Goal: Task Accomplishment & Management: Complete application form

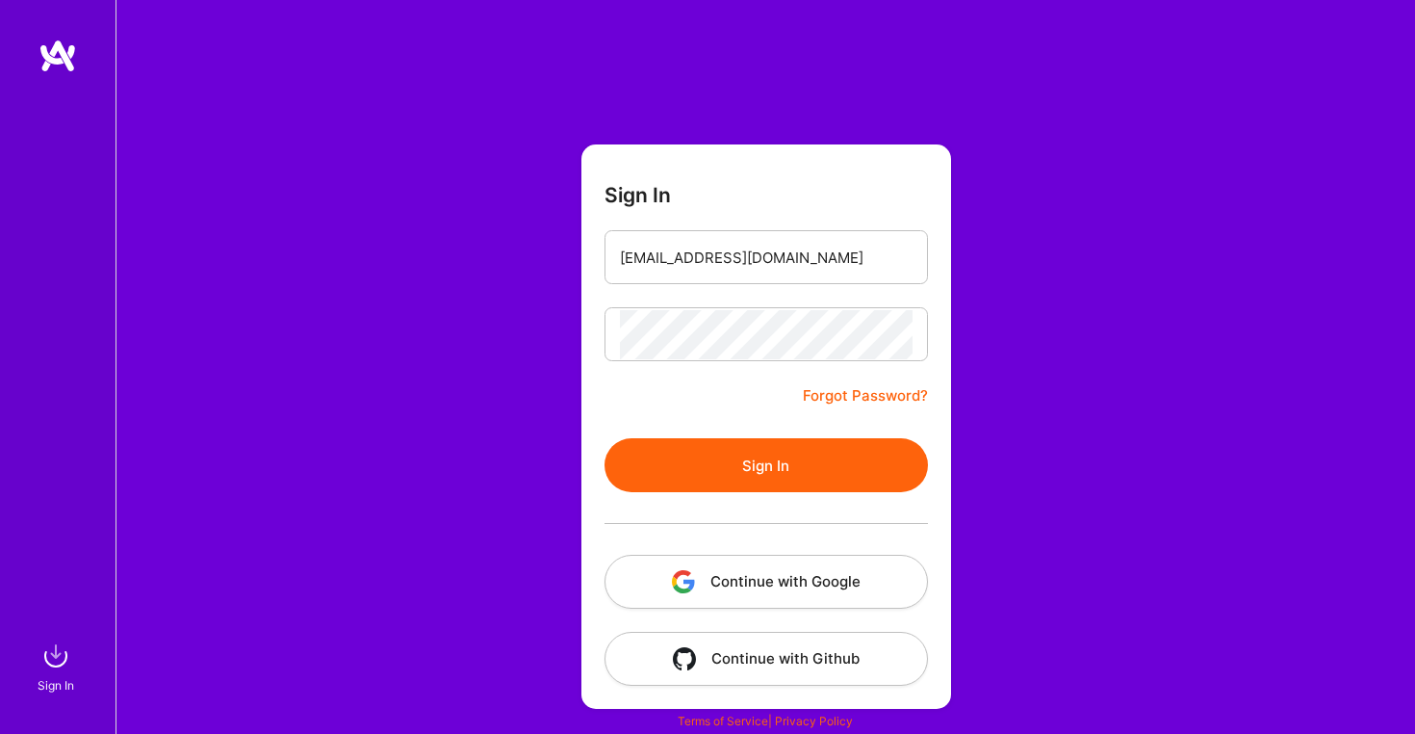
click at [757, 467] on button "Sign In" at bounding box center [766, 465] width 323 height 54
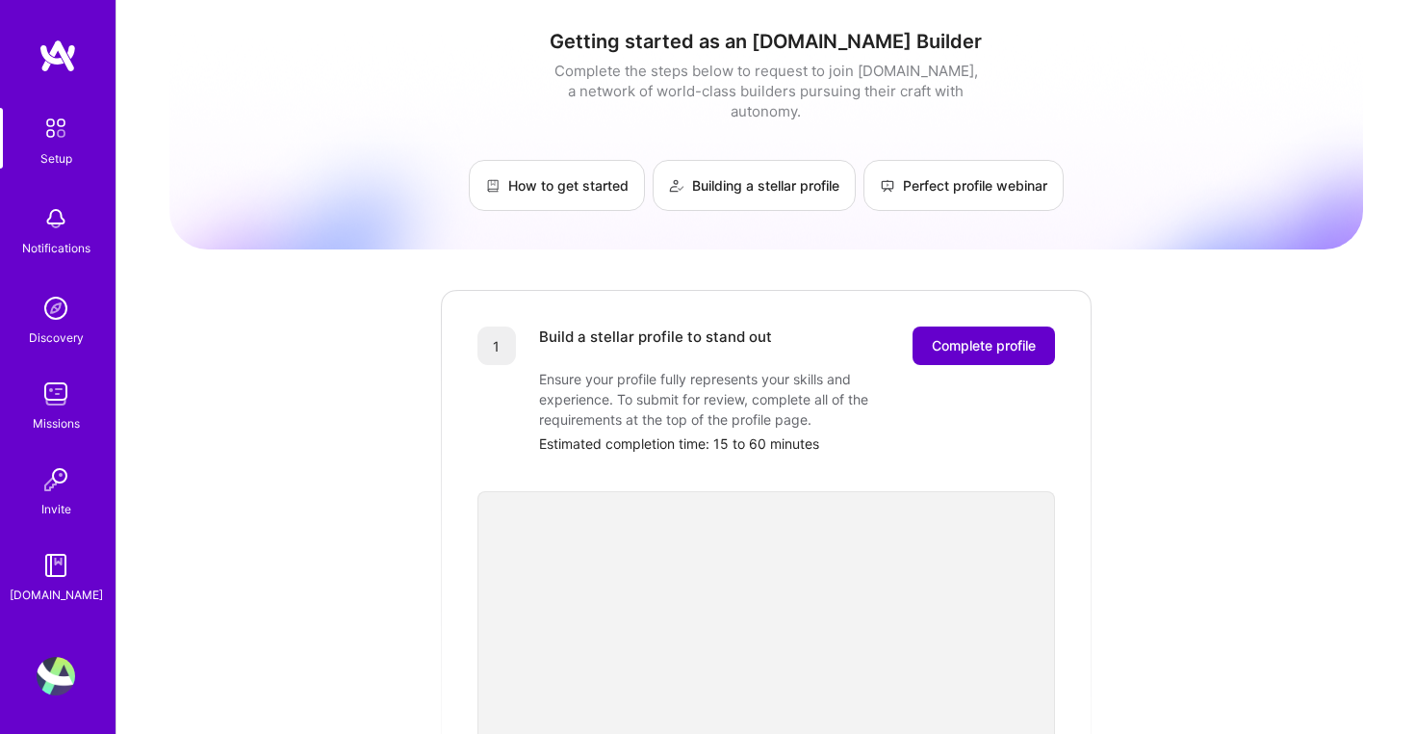
click at [963, 336] on span "Complete profile" at bounding box center [984, 345] width 104 height 19
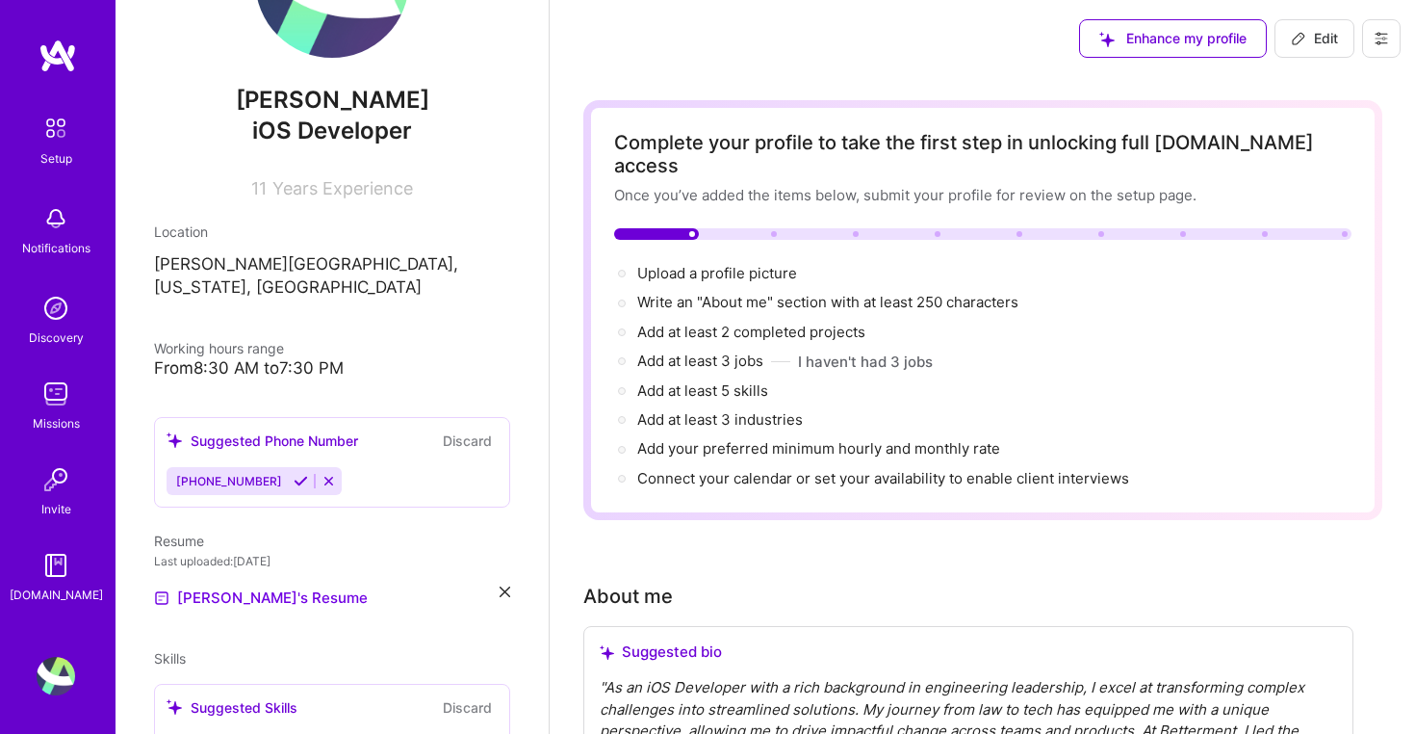
scroll to position [176, 0]
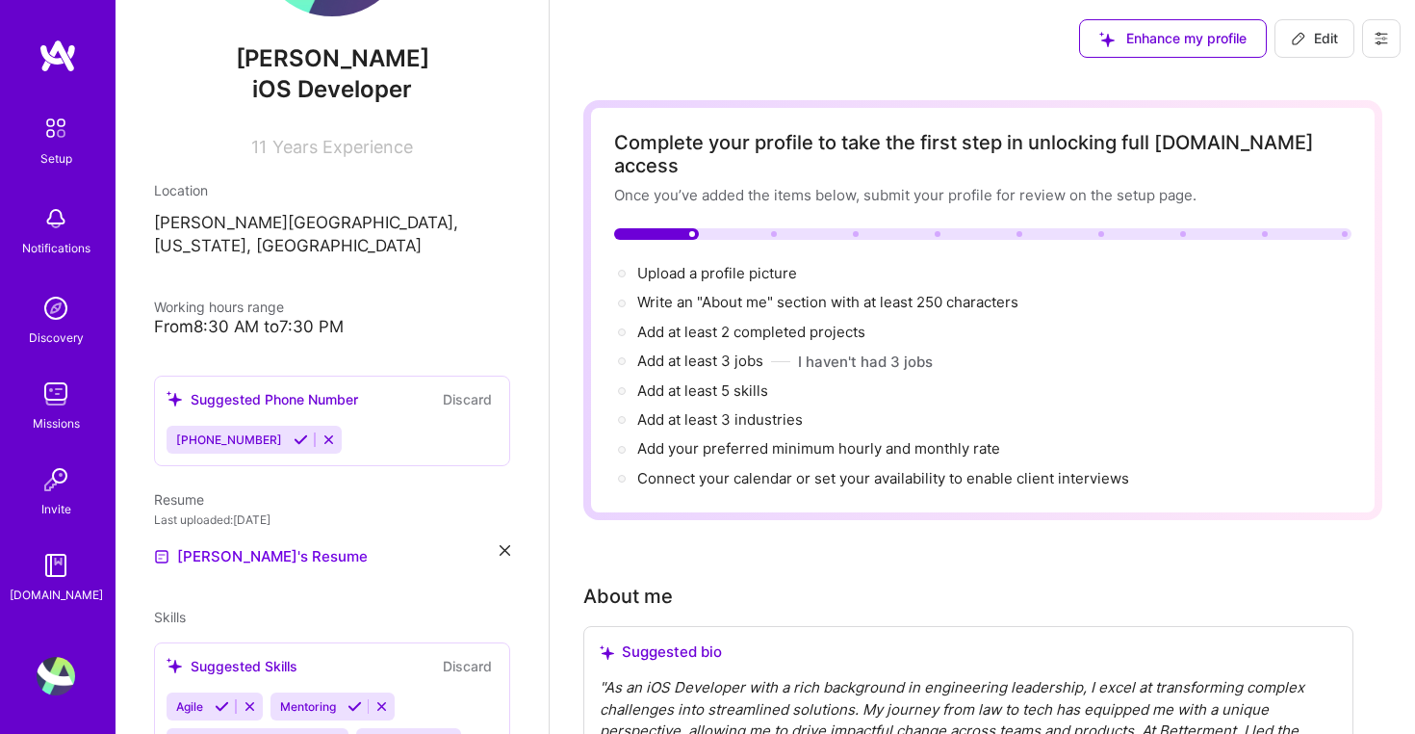
click at [505, 545] on icon at bounding box center [505, 550] width 11 height 11
click at [182, 530] on div "+" at bounding box center [169, 545] width 31 height 31
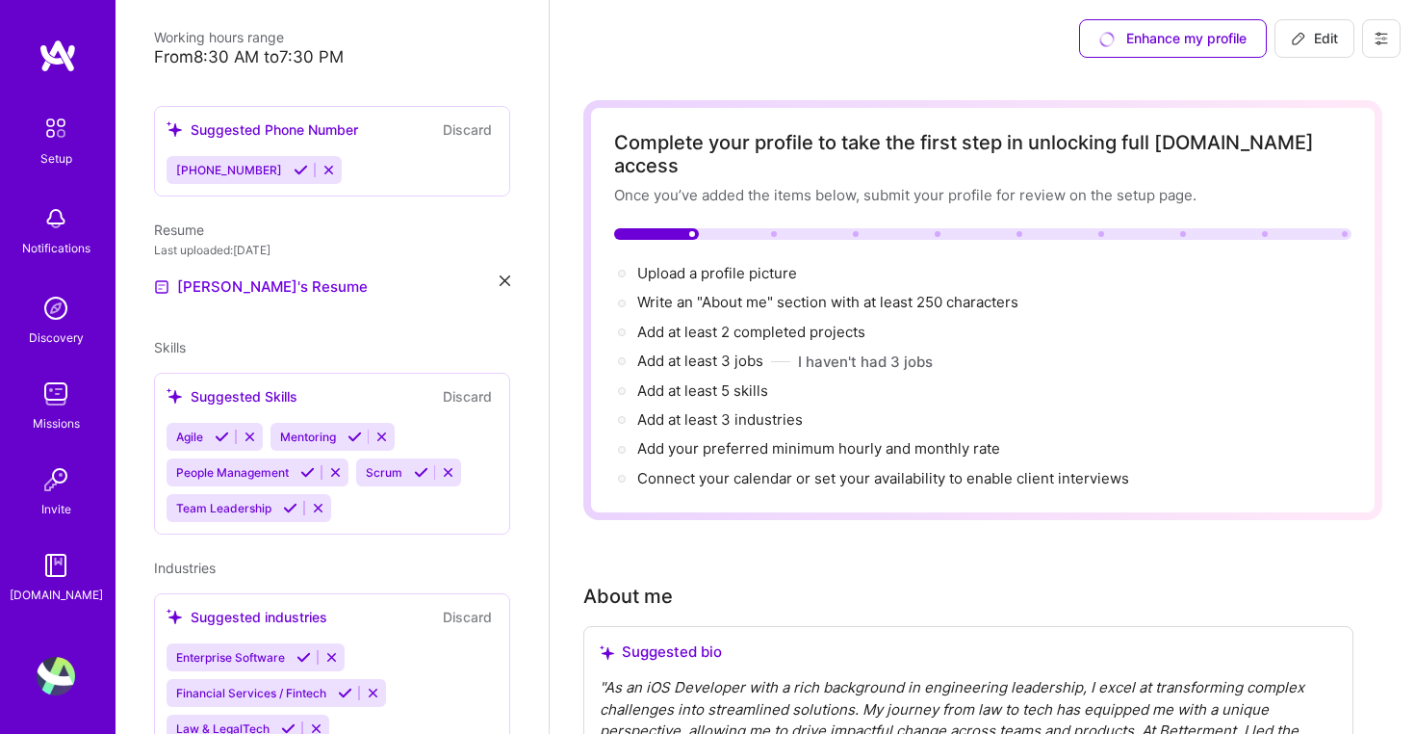
scroll to position [452, 0]
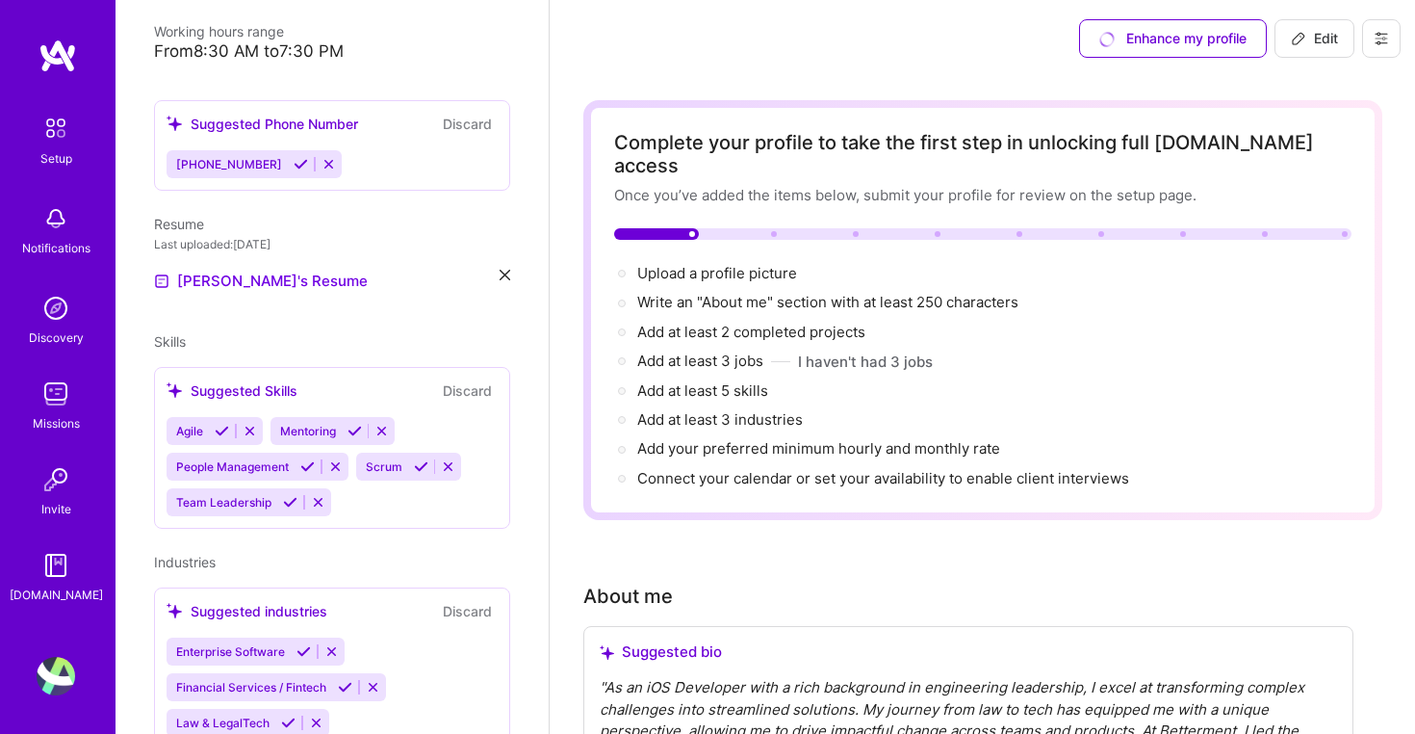
click at [368, 490] on div "Agile Mentoring People Management Scrum Team Leadership" at bounding box center [332, 466] width 331 height 99
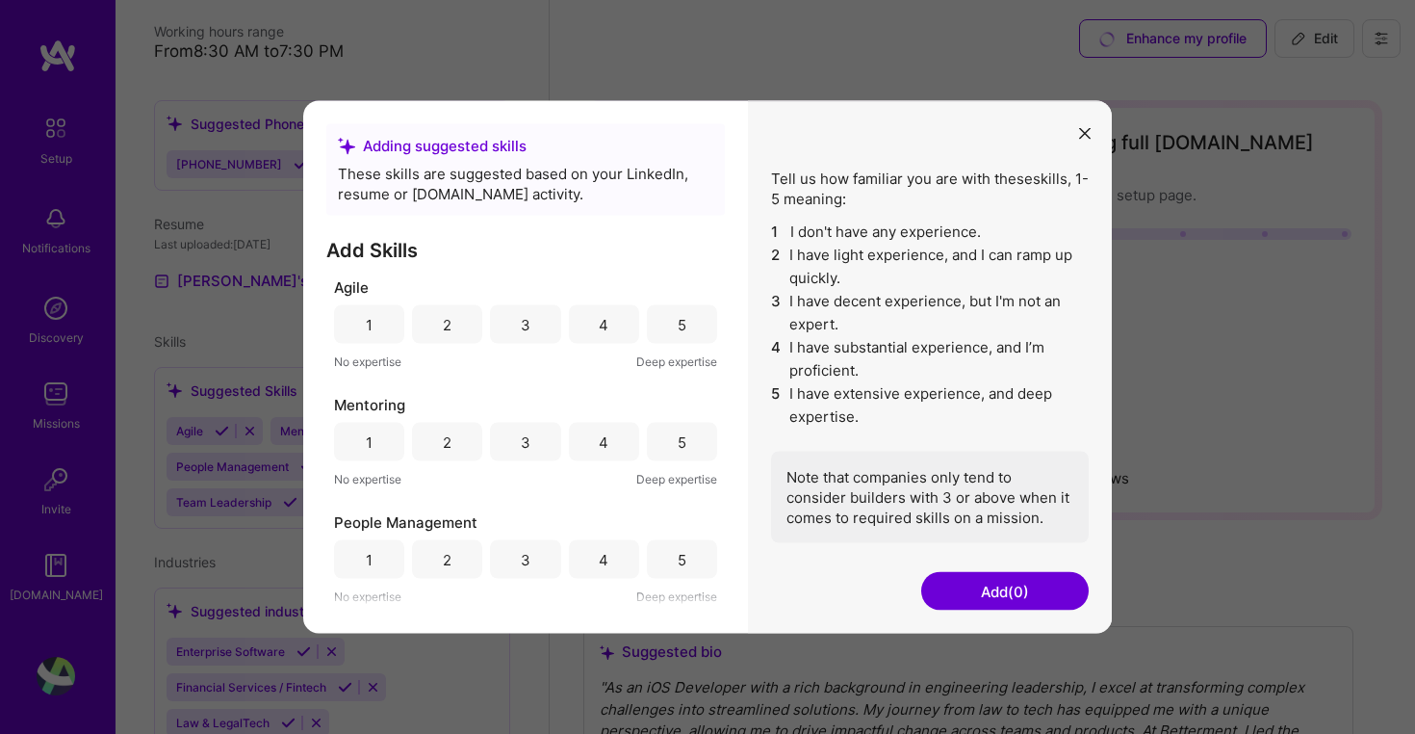
click at [359, 485] on span "No expertise" at bounding box center [367, 479] width 67 height 20
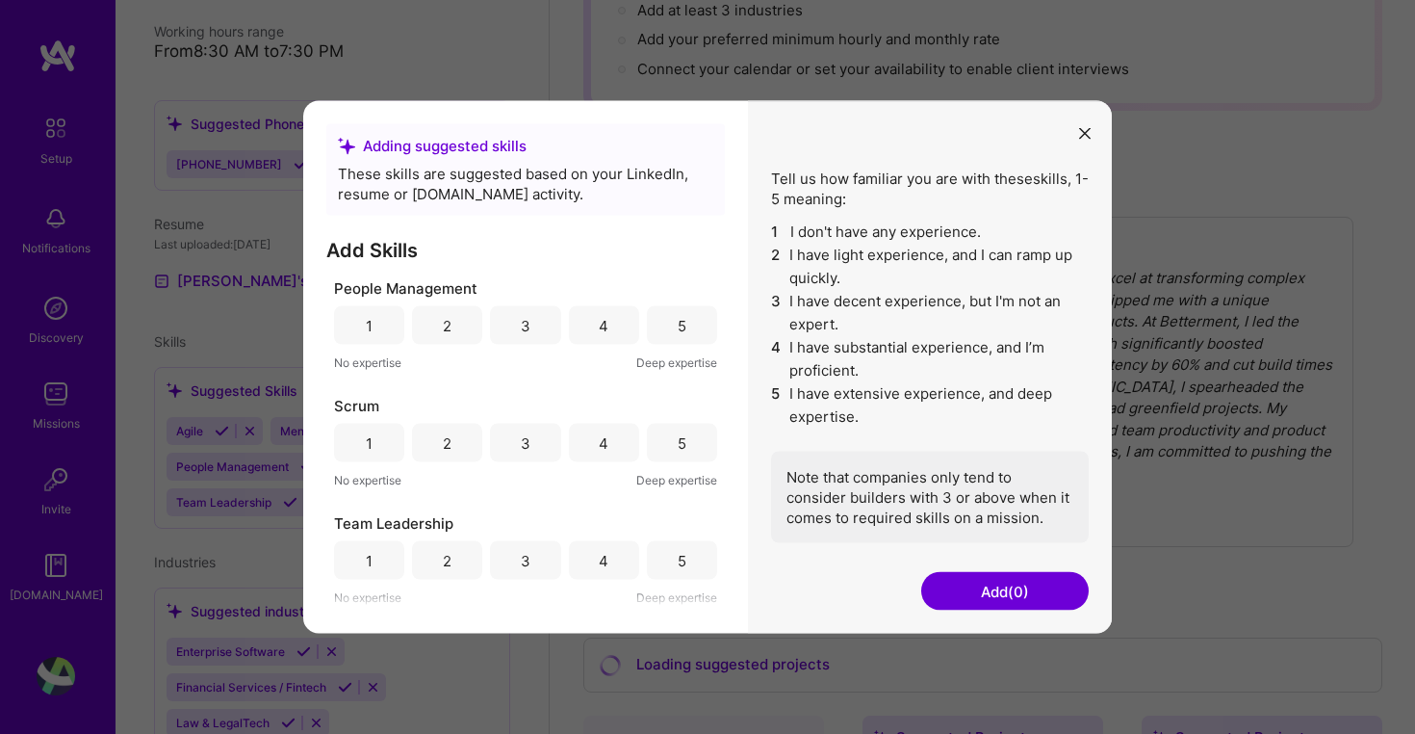
scroll to position [234, 0]
click at [667, 550] on div "5" at bounding box center [682, 560] width 70 height 39
click at [625, 440] on div "4" at bounding box center [604, 443] width 70 height 39
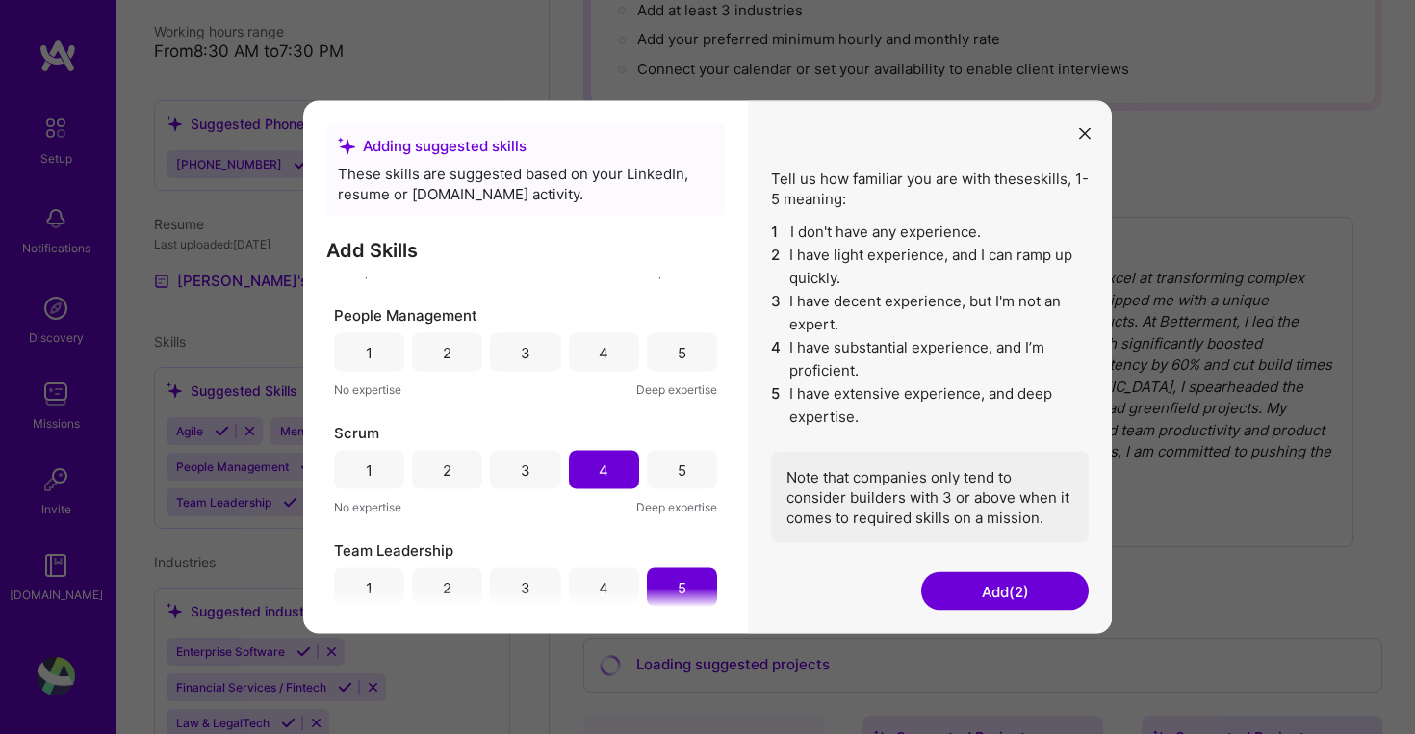
scroll to position [204, 0]
click at [679, 363] on div "5" at bounding box center [682, 355] width 9 height 20
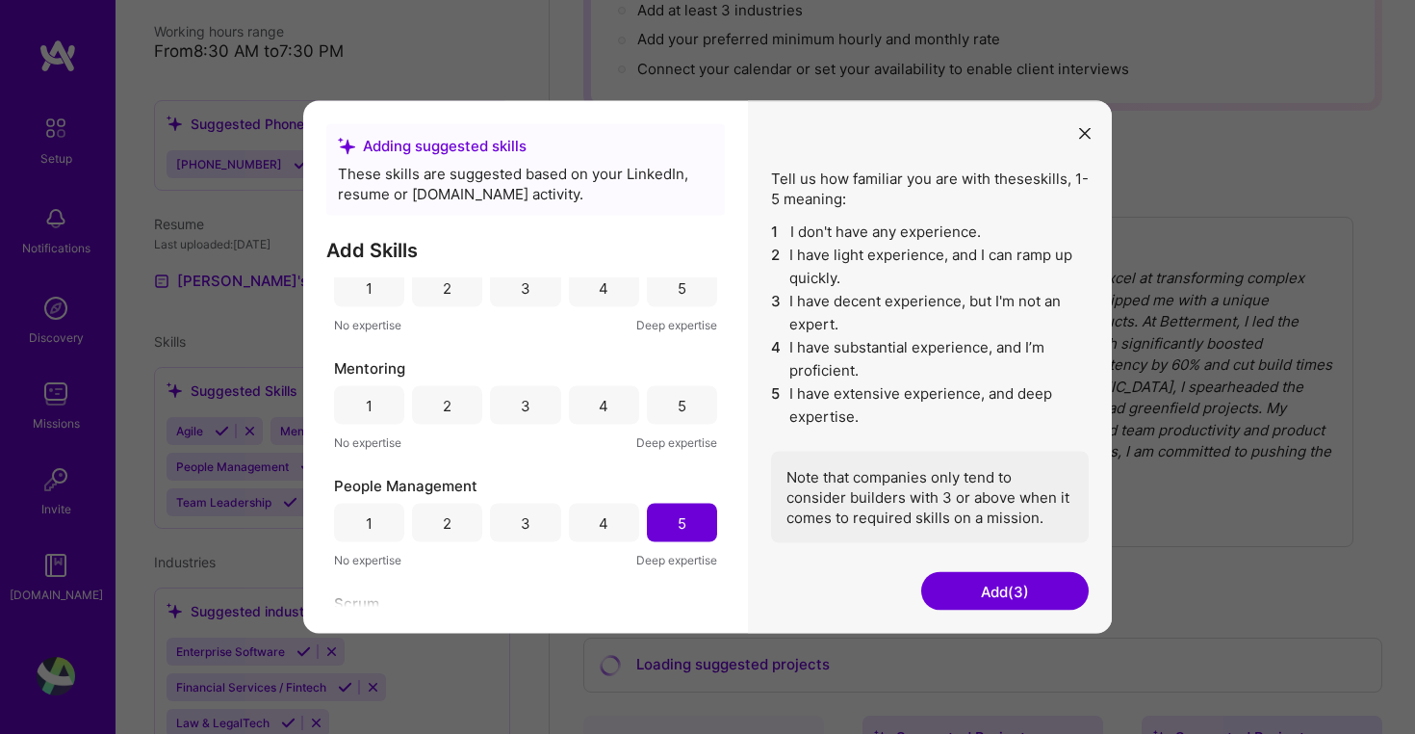
scroll to position [35, 0]
click at [657, 413] on div "5" at bounding box center [682, 407] width 70 height 39
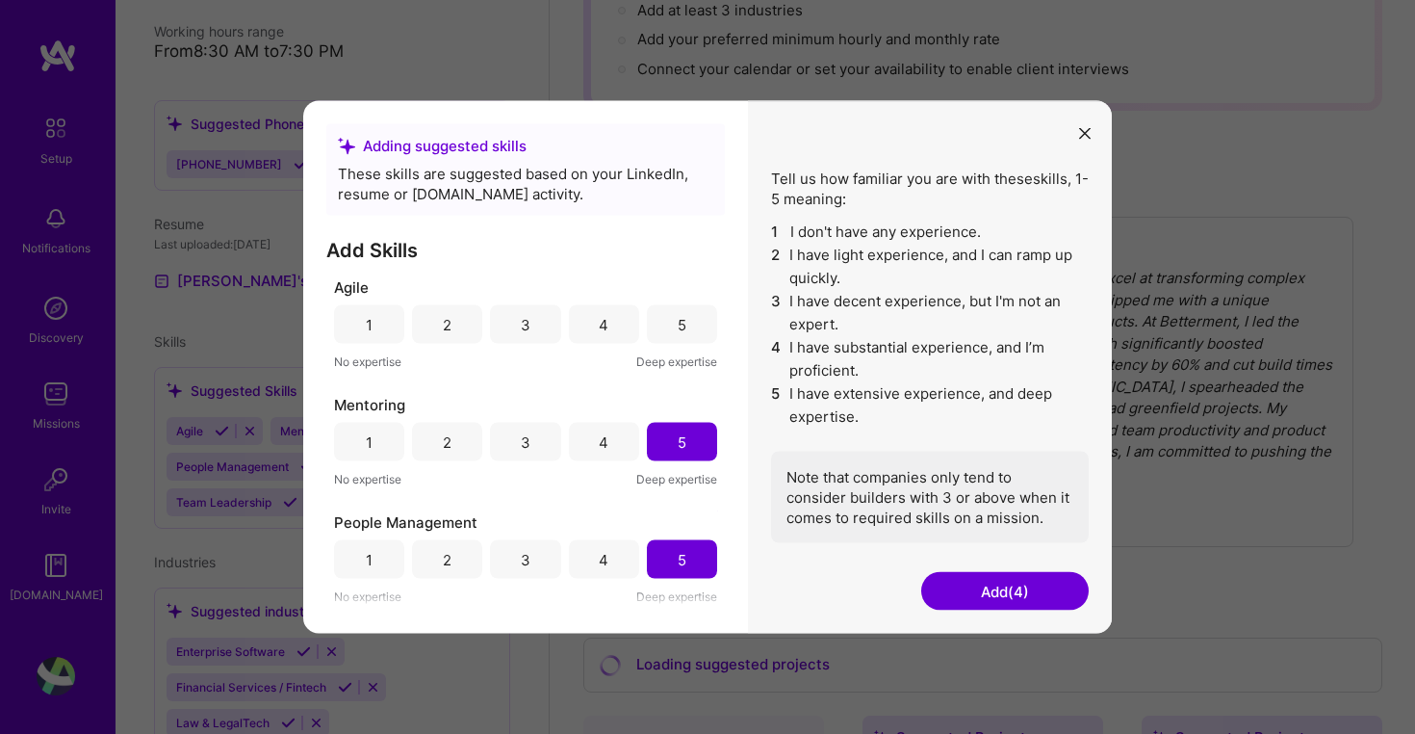
scroll to position [0, 0]
click at [602, 337] on div "4" at bounding box center [604, 324] width 70 height 39
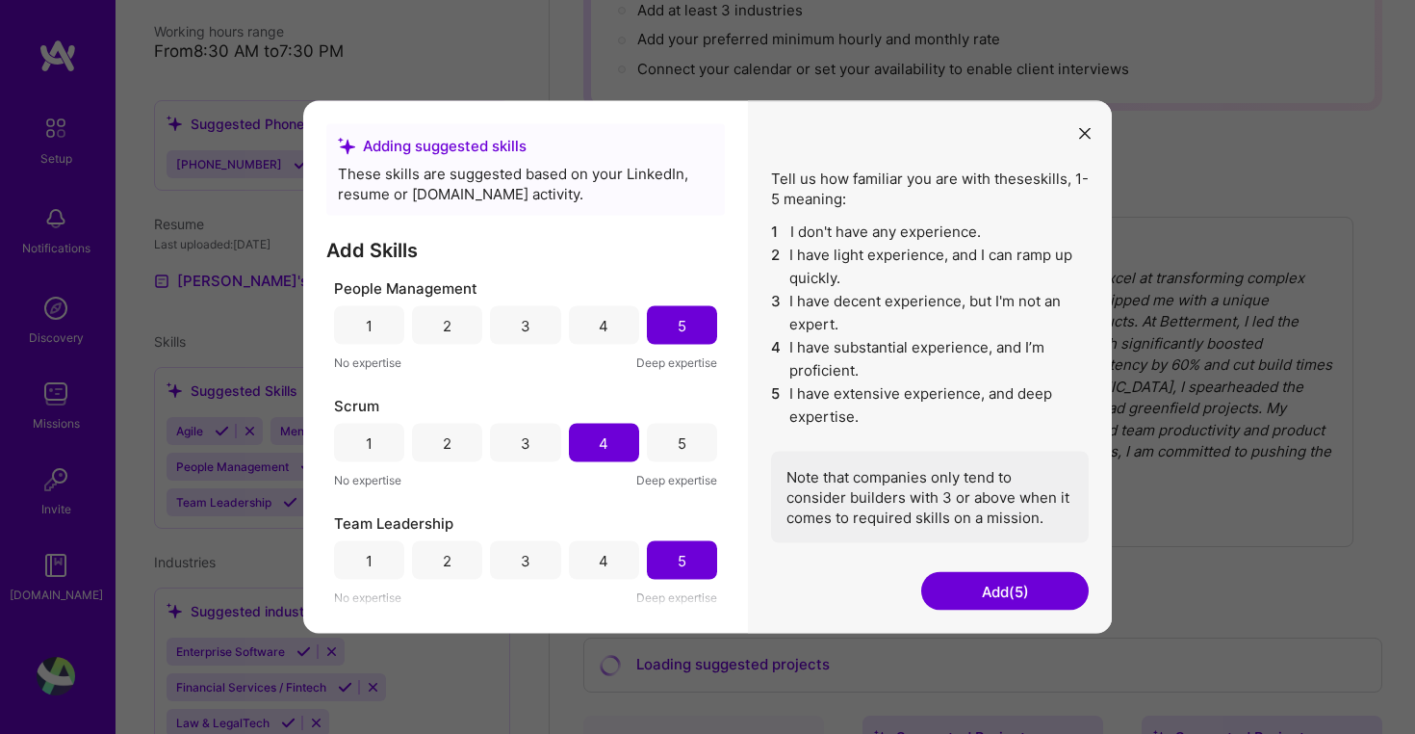
scroll to position [234, 0]
click at [982, 583] on button "Add (5)" at bounding box center [1005, 591] width 168 height 39
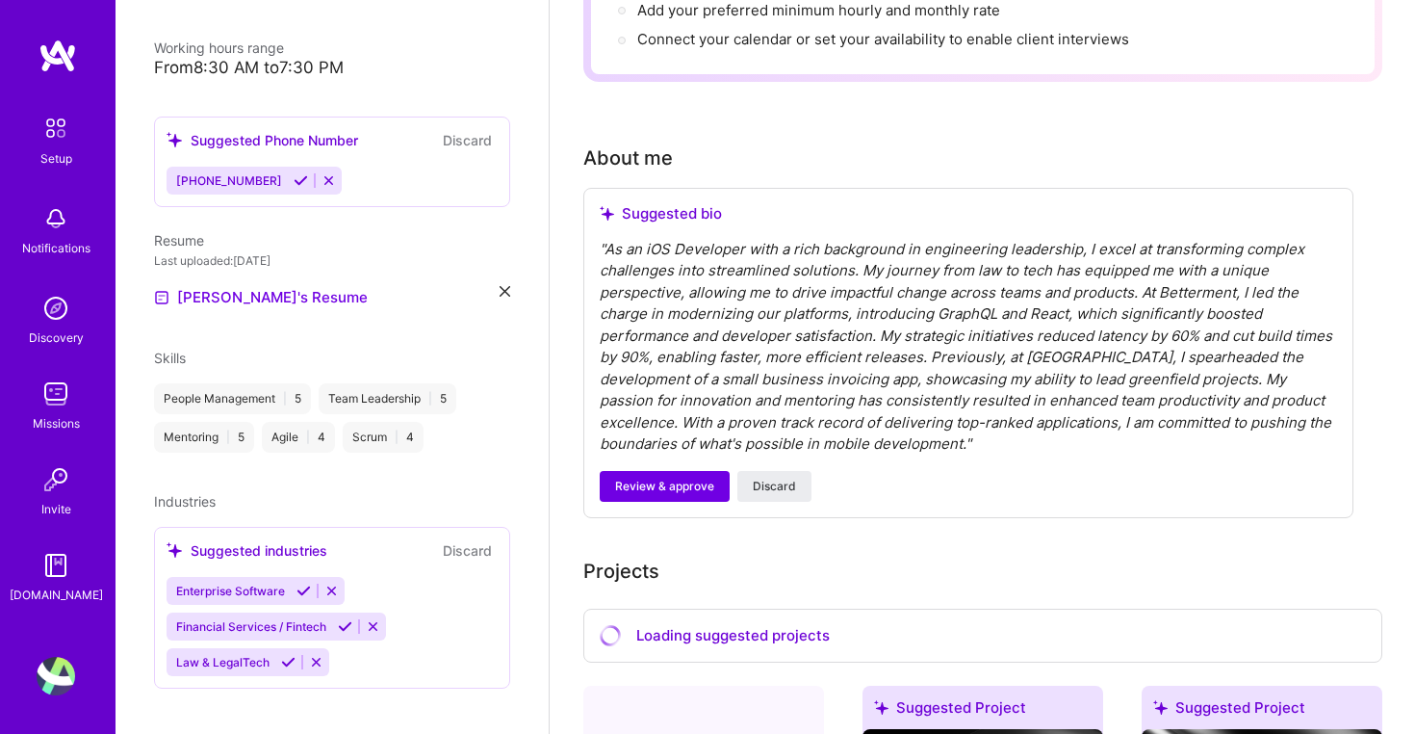
scroll to position [433, 0]
click at [240, 529] on div "Suggested industries Discard Enterprise Software Financial Services / Fintech L…" at bounding box center [332, 610] width 356 height 162
click at [238, 542] on div "Suggested industries" at bounding box center [247, 552] width 161 height 20
click at [233, 585] on span "Enterprise Software" at bounding box center [230, 592] width 109 height 14
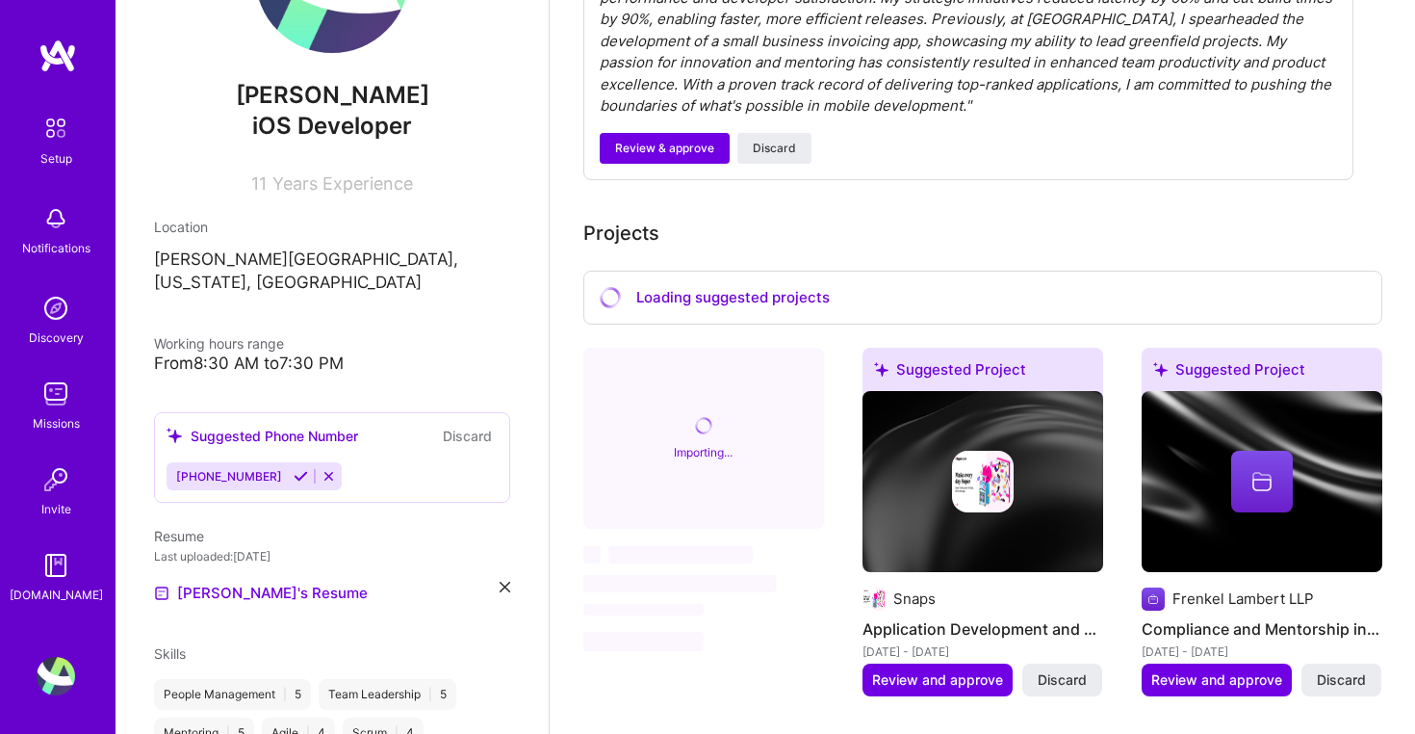
scroll to position [111, 0]
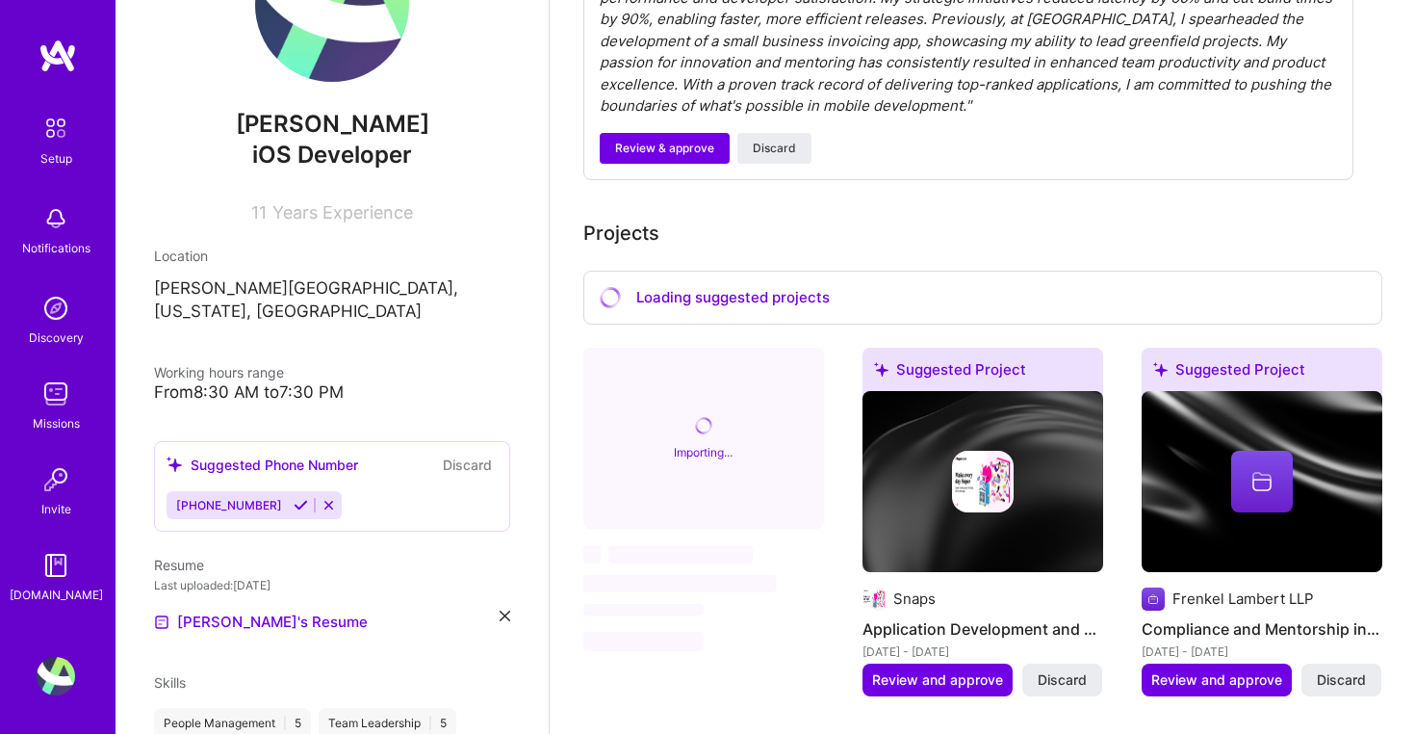
click at [294, 498] on icon at bounding box center [301, 505] width 14 height 14
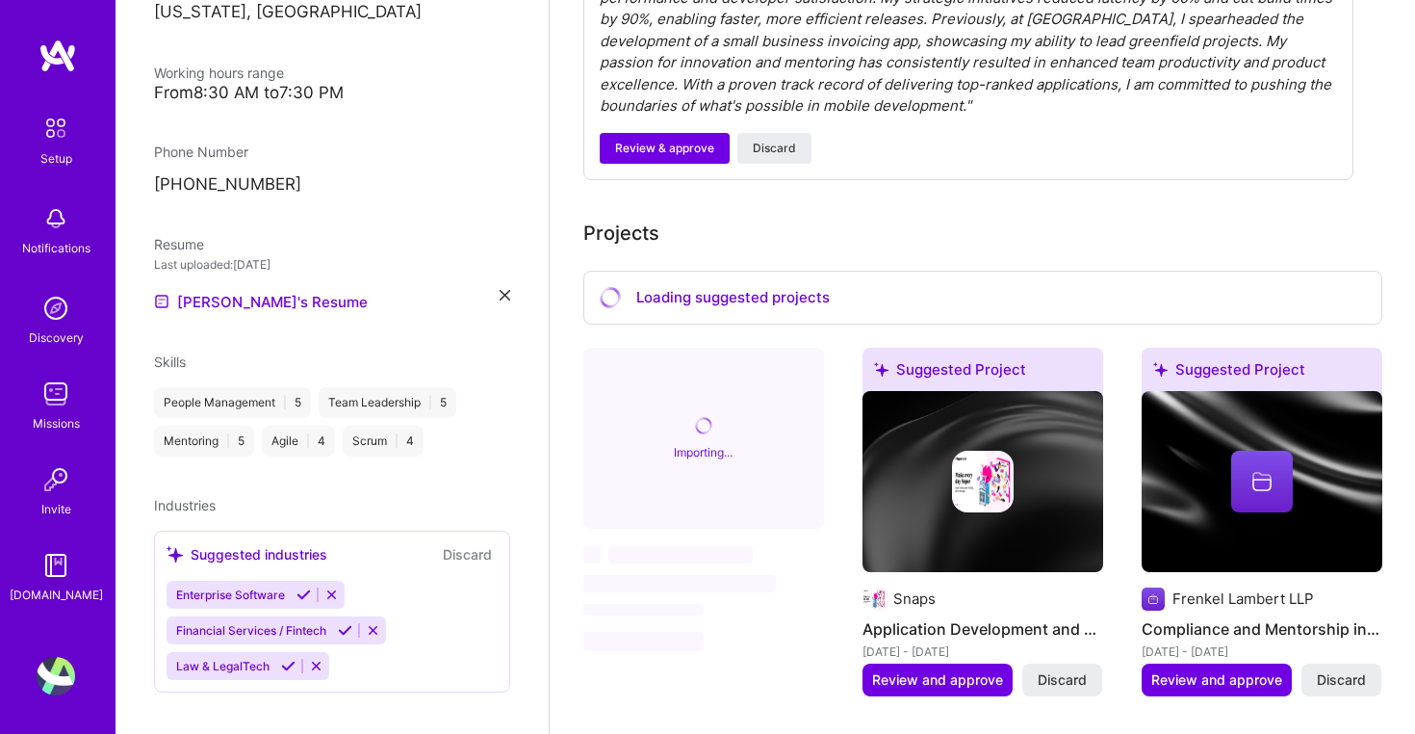
scroll to position [409, 0]
click at [349, 624] on icon at bounding box center [345, 631] width 14 height 14
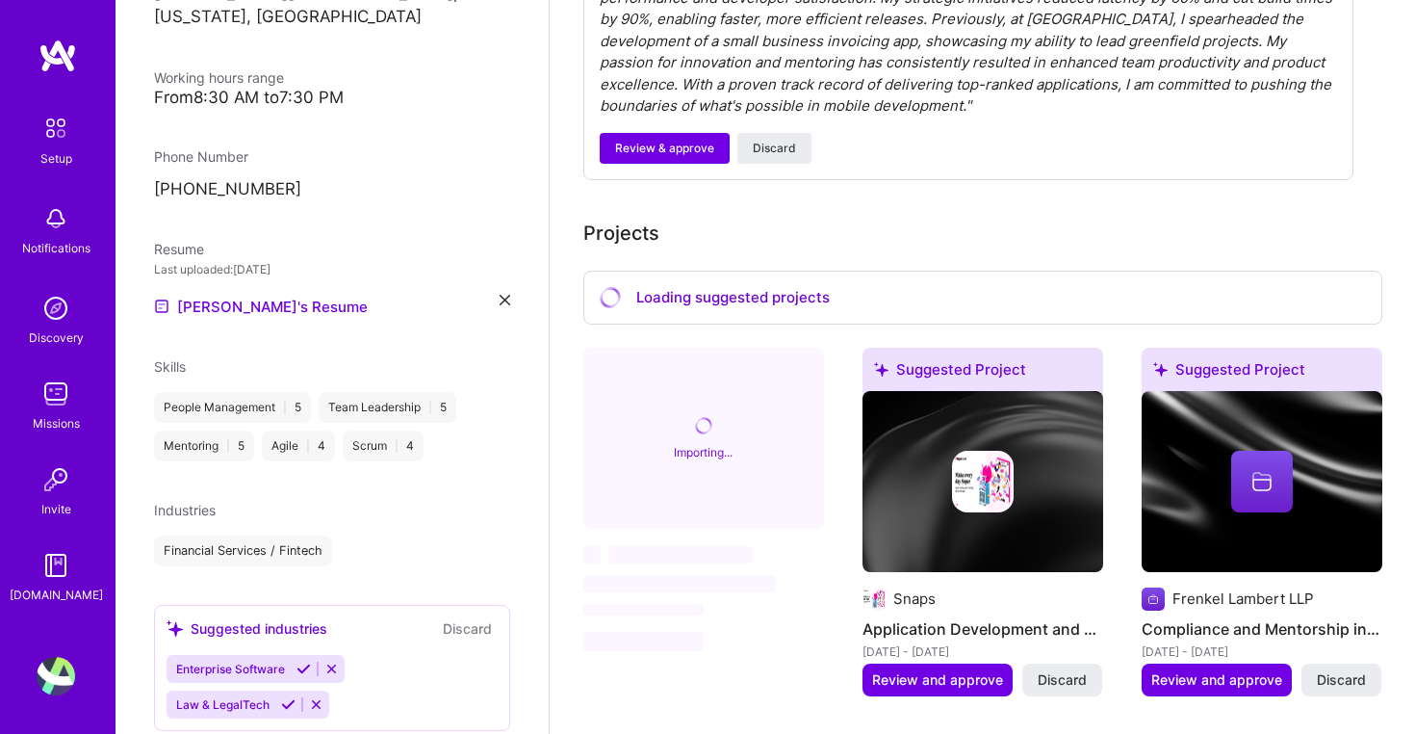
scroll to position [421, 0]
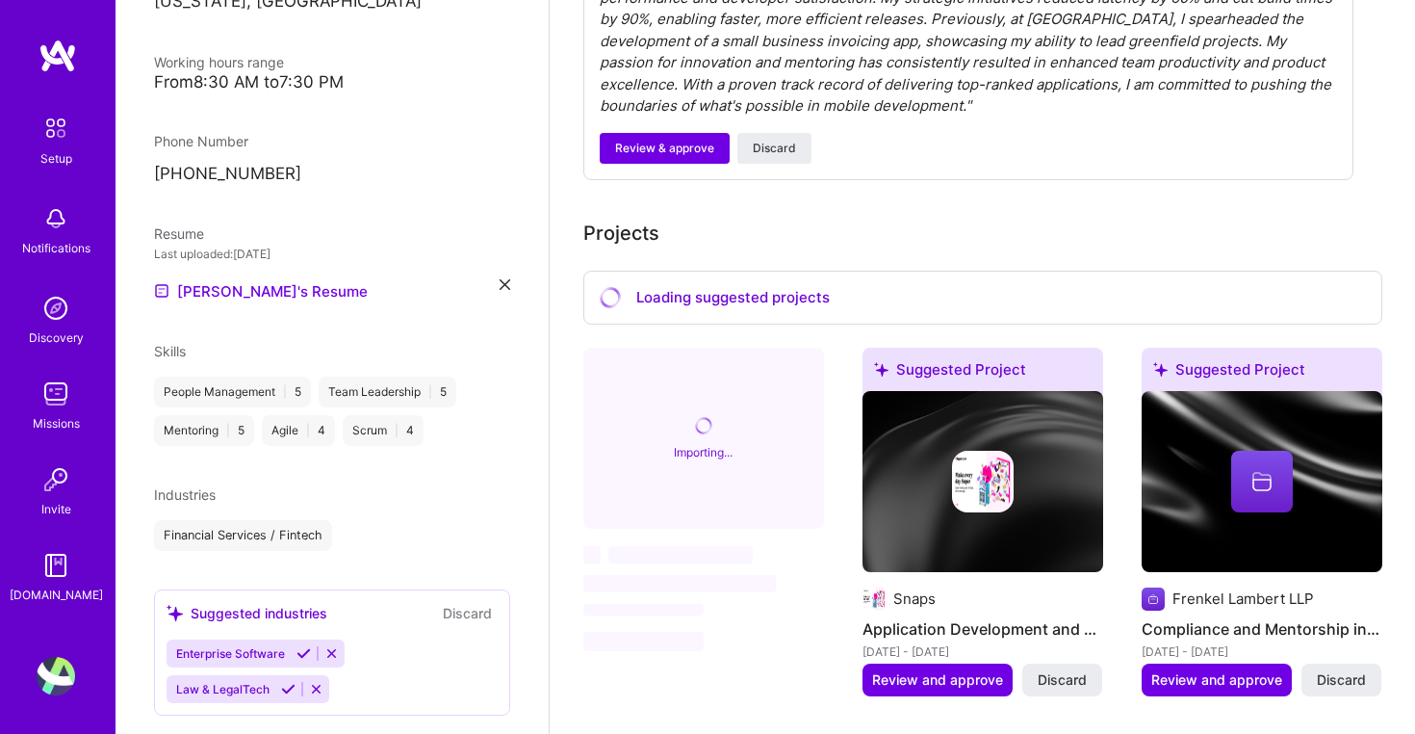
click at [282, 603] on div "Suggested industries" at bounding box center [247, 613] width 161 height 20
click at [455, 602] on button "Discard" at bounding box center [467, 613] width 61 height 22
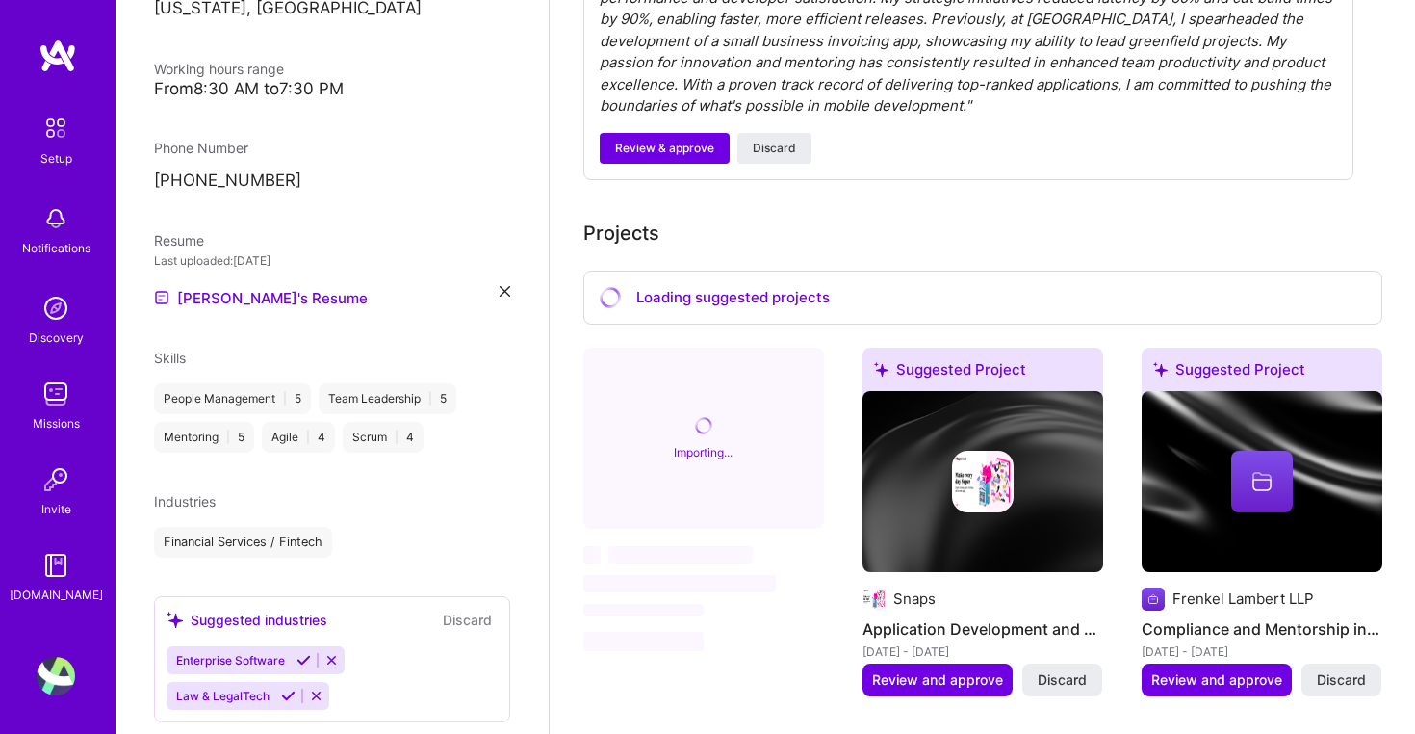
scroll to position [417, 0]
click at [479, 606] on button "Discard" at bounding box center [467, 617] width 61 height 22
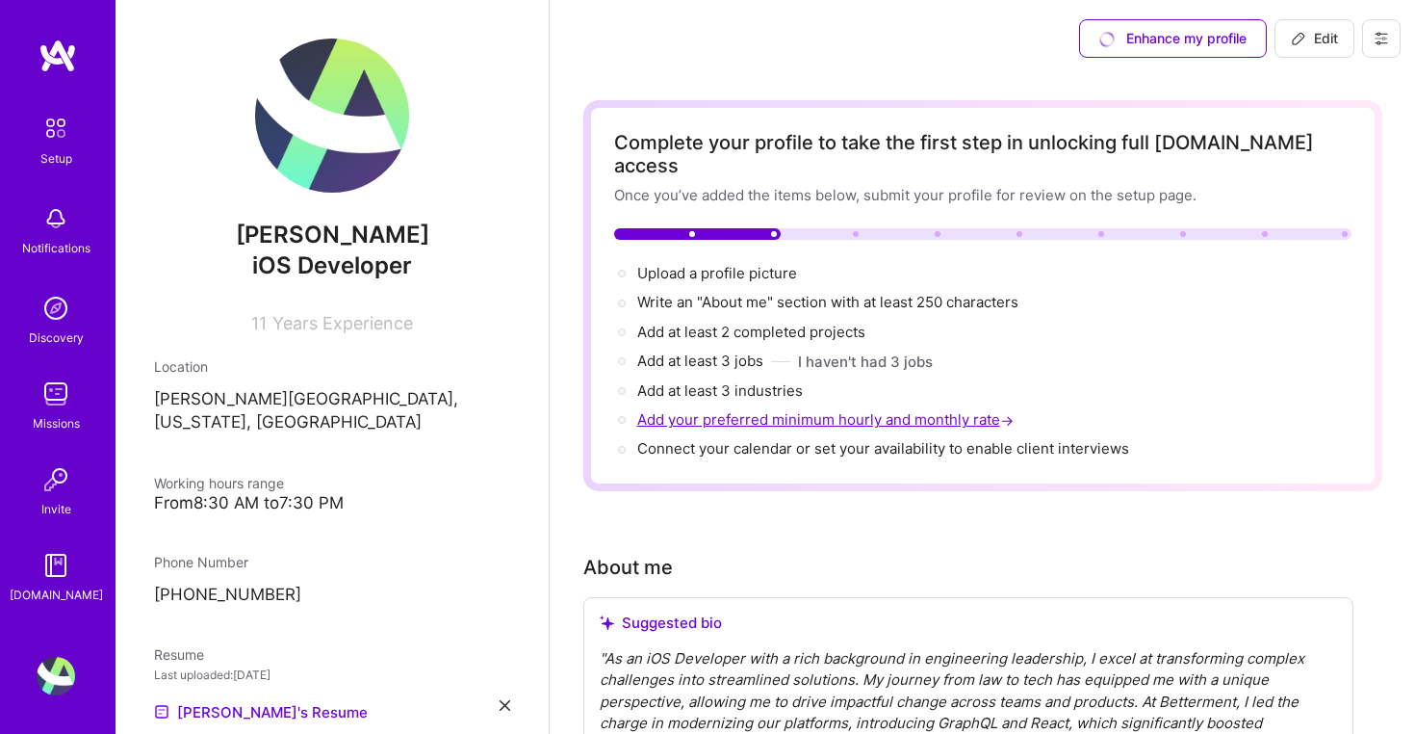
scroll to position [0, 0]
click at [1306, 42] on icon at bounding box center [1298, 38] width 15 height 15
select select "US"
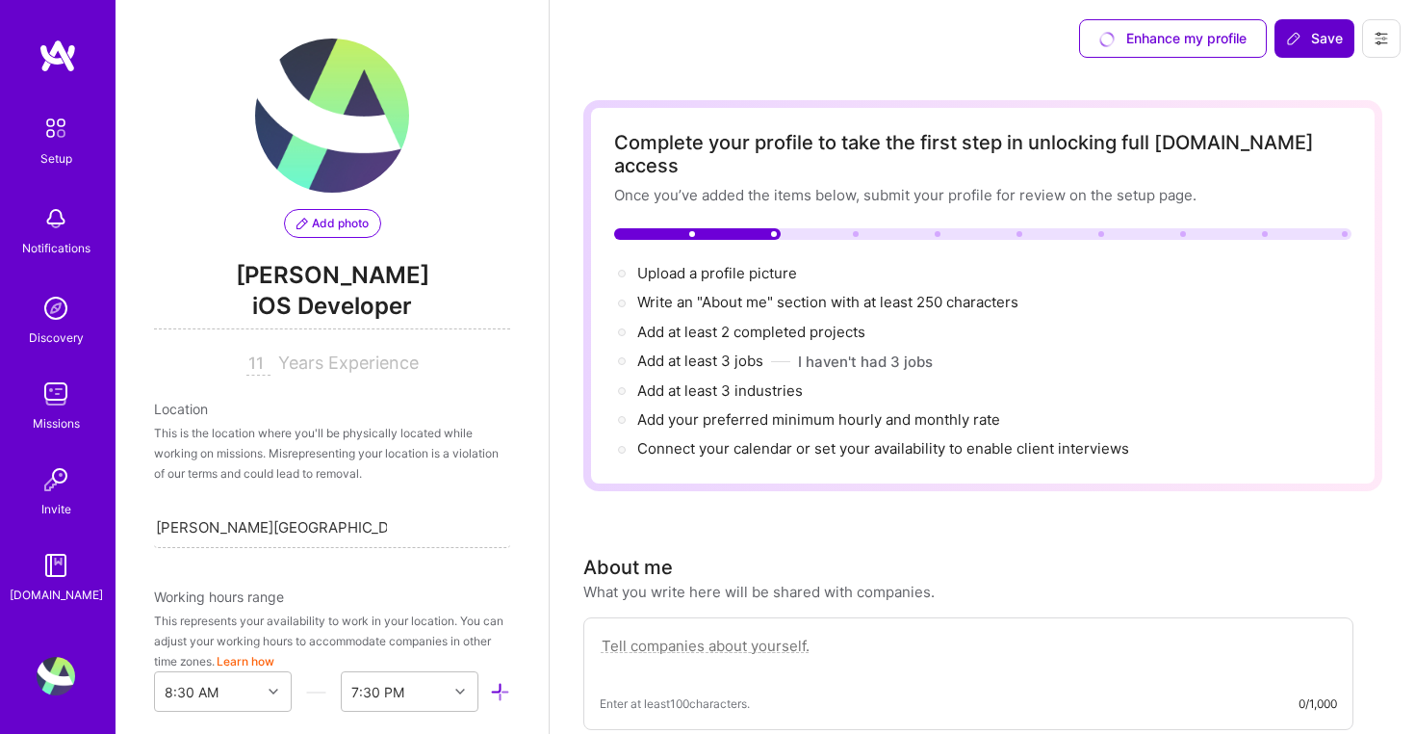
click at [260, 364] on input "11" at bounding box center [258, 363] width 24 height 23
type input "10"
click at [346, 427] on div "This is the location where you'll be physically located while working on missio…" at bounding box center [332, 453] width 356 height 61
click at [346, 220] on span "Add photo" at bounding box center [333, 223] width 72 height 17
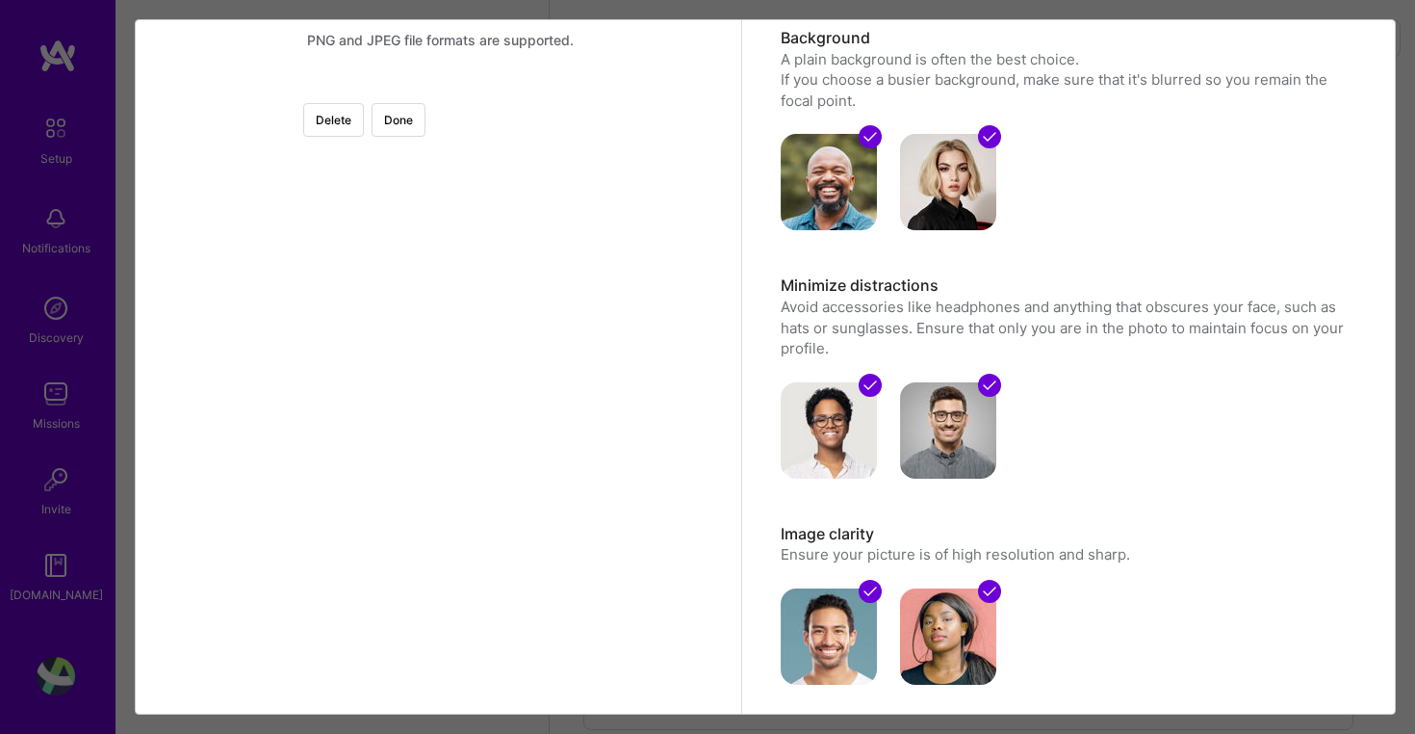
scroll to position [155, 0]
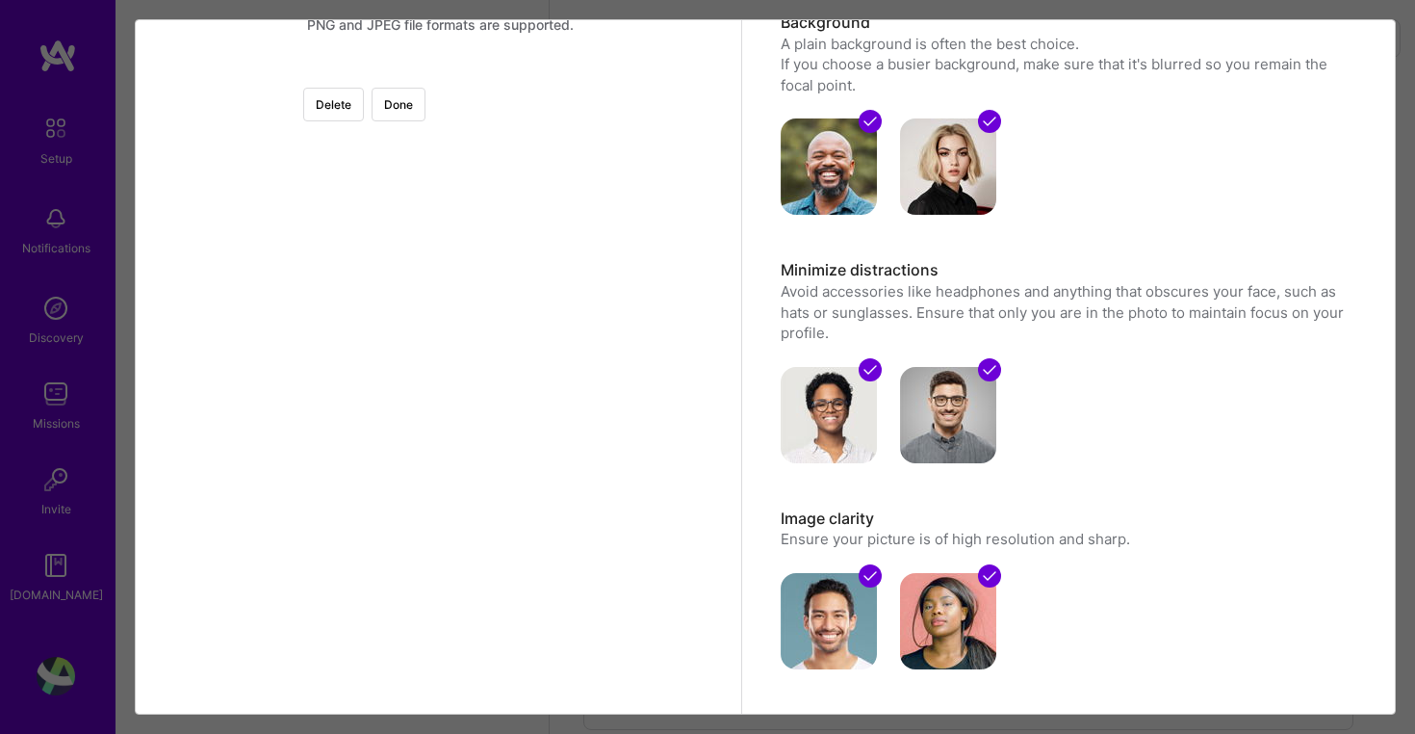
click at [539, 479] on div at bounding box center [716, 347] width 551 height 551
click at [517, 438] on div at bounding box center [716, 347] width 551 height 551
click at [530, 557] on div at bounding box center [716, 347] width 551 height 551
click at [441, 532] on div at bounding box center [716, 350] width 551 height 551
click at [441, 72] on div at bounding box center [441, 72] width 0 height 0
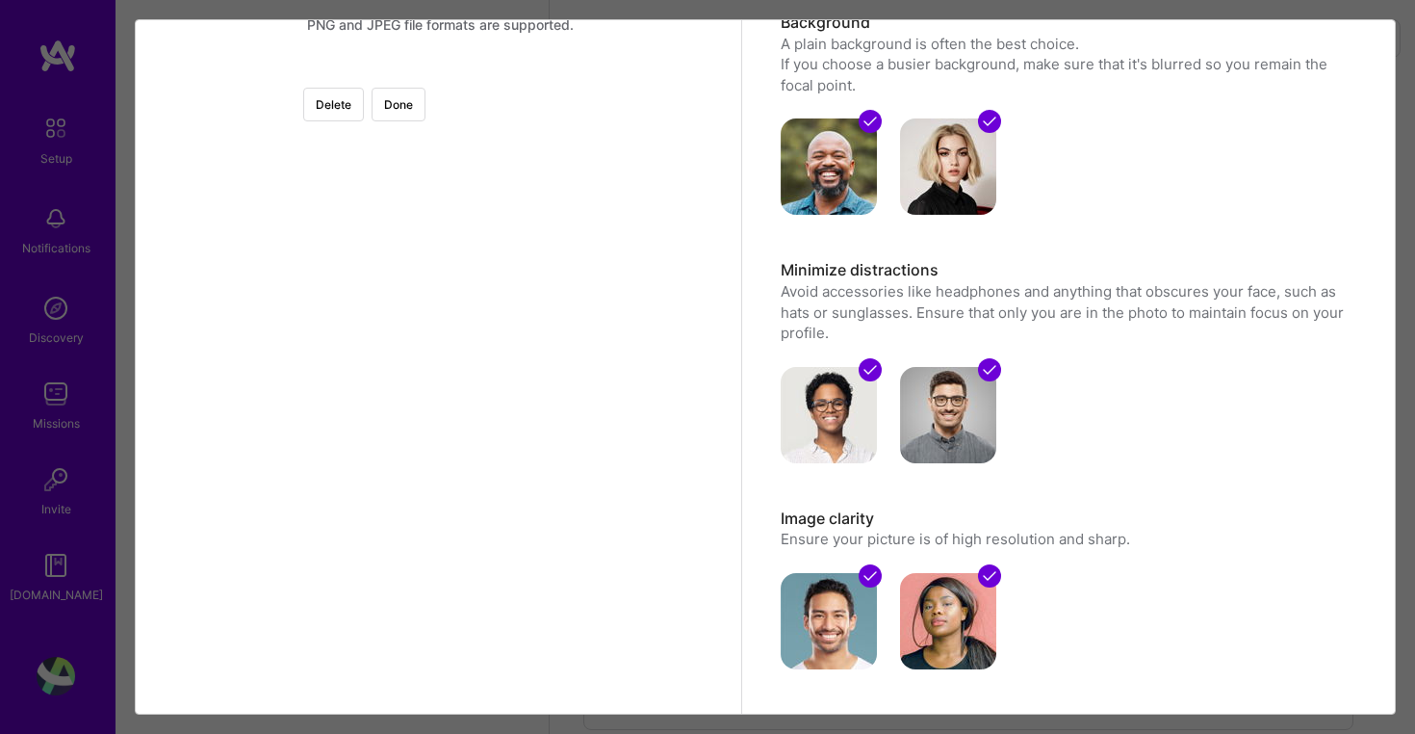
click at [549, 445] on div at bounding box center [713, 339] width 476 height 476
click at [441, 72] on div at bounding box center [441, 72] width 0 height 0
click at [530, 427] on div at bounding box center [733, 359] width 517 height 517
click at [511, 509] on div at bounding box center [705, 355] width 517 height 517
click at [426, 107] on button "Done" at bounding box center [399, 105] width 54 height 34
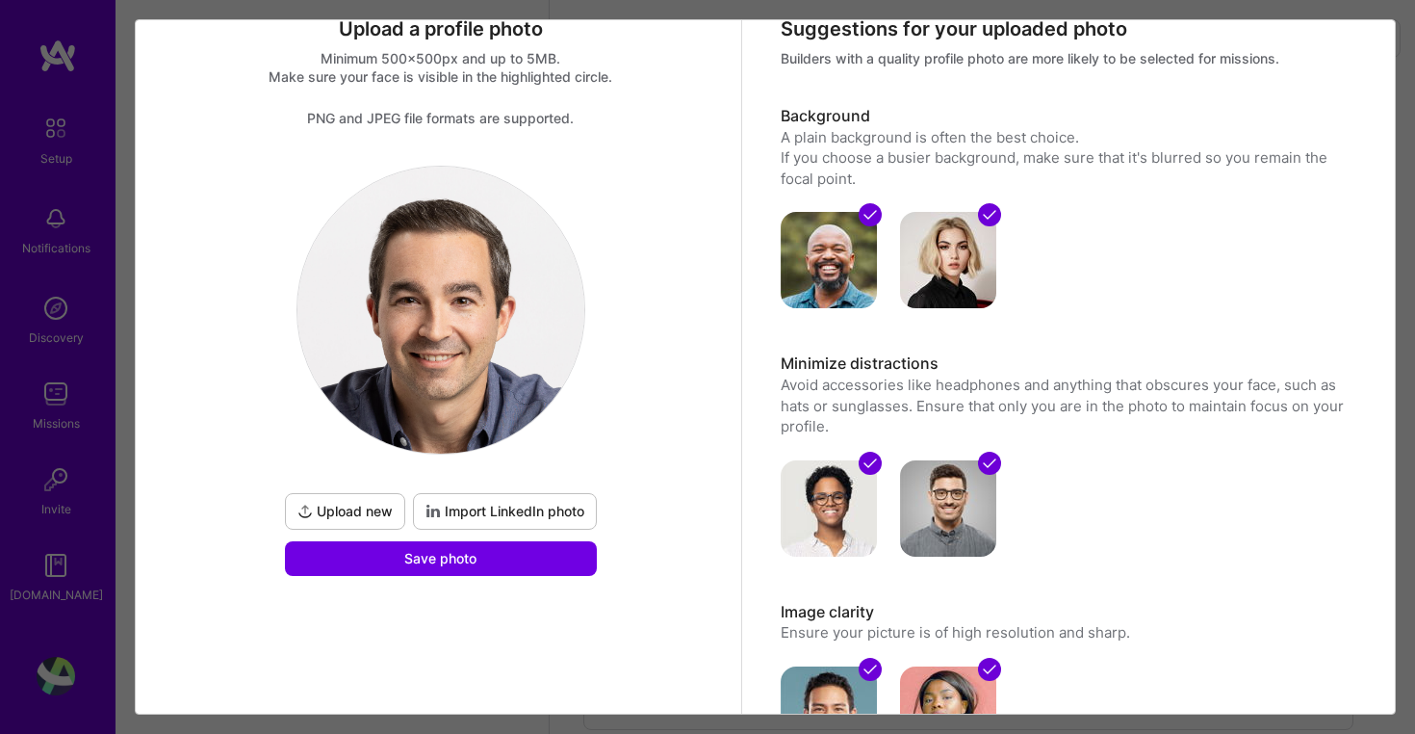
scroll to position [15, 0]
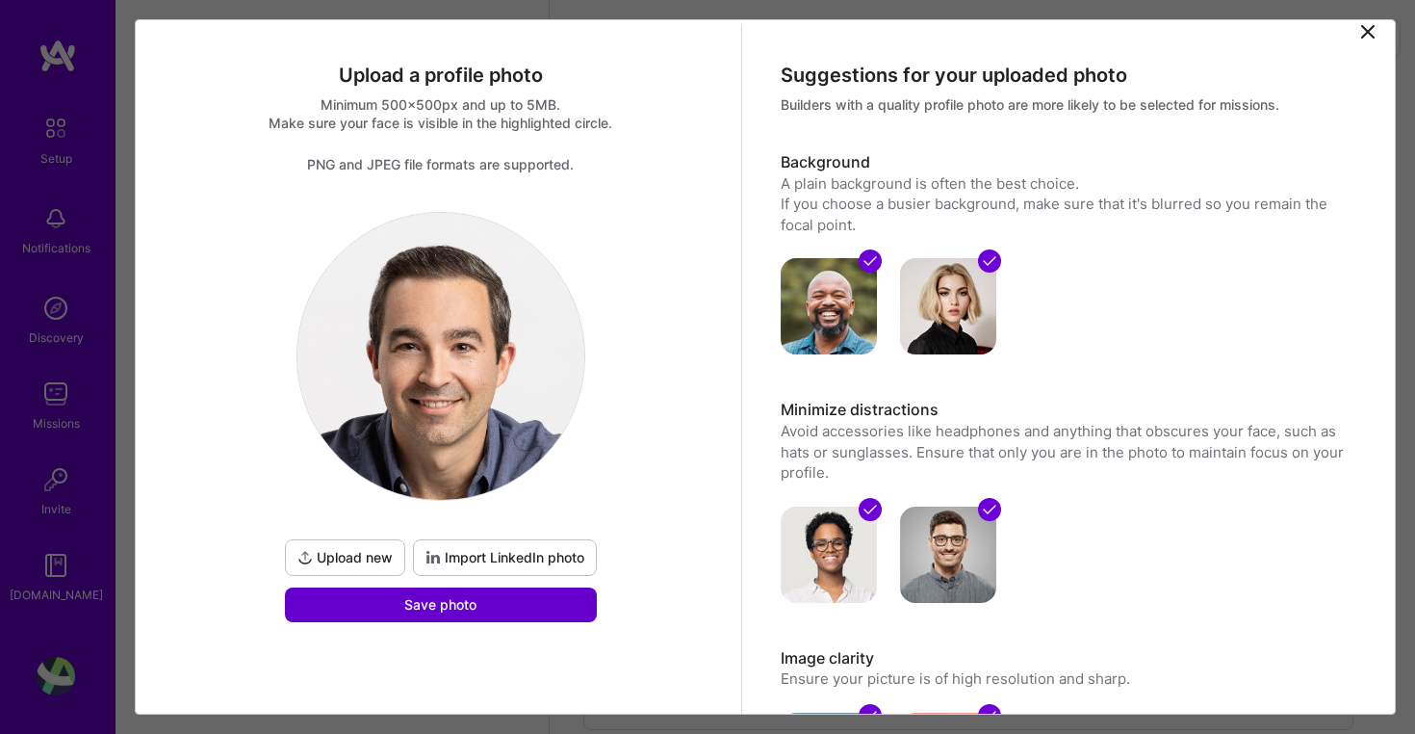
click at [472, 606] on span "Save photo" at bounding box center [440, 604] width 72 height 19
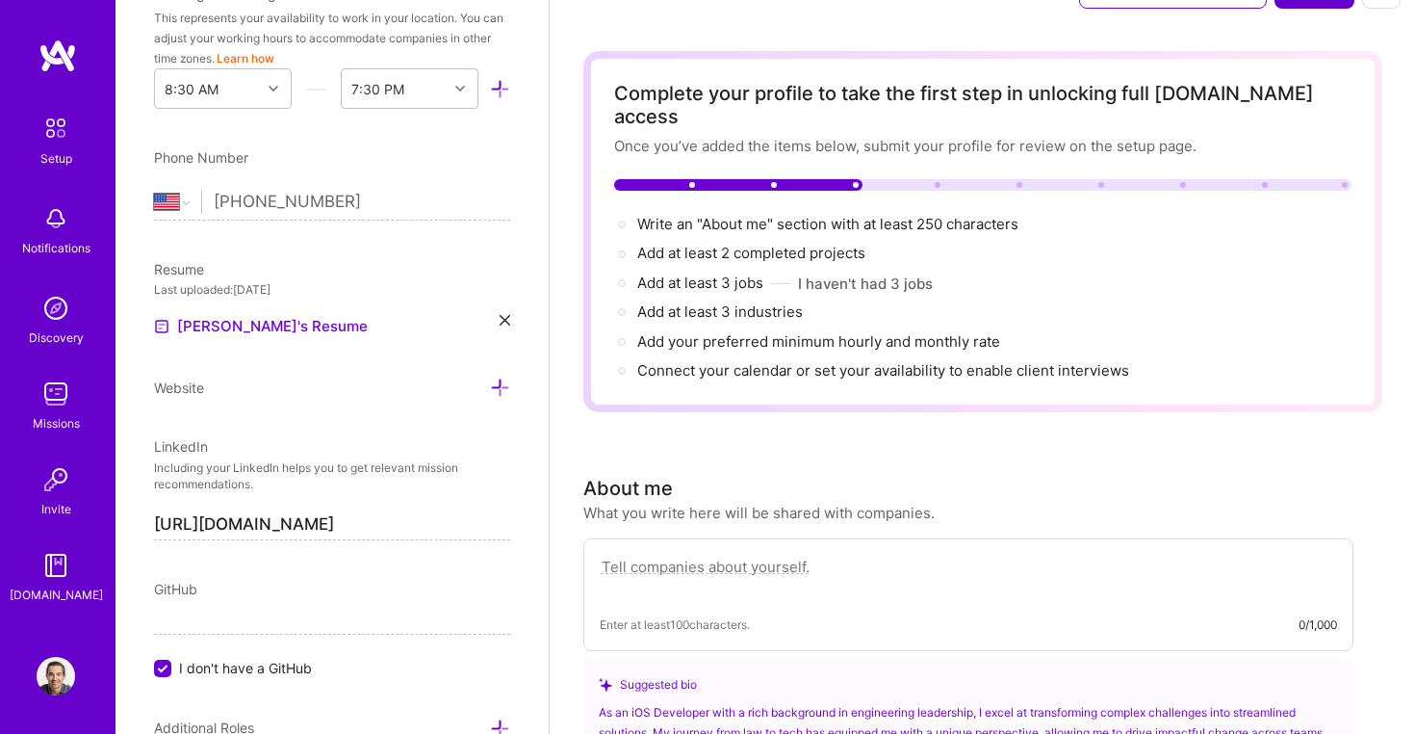
scroll to position [676, 0]
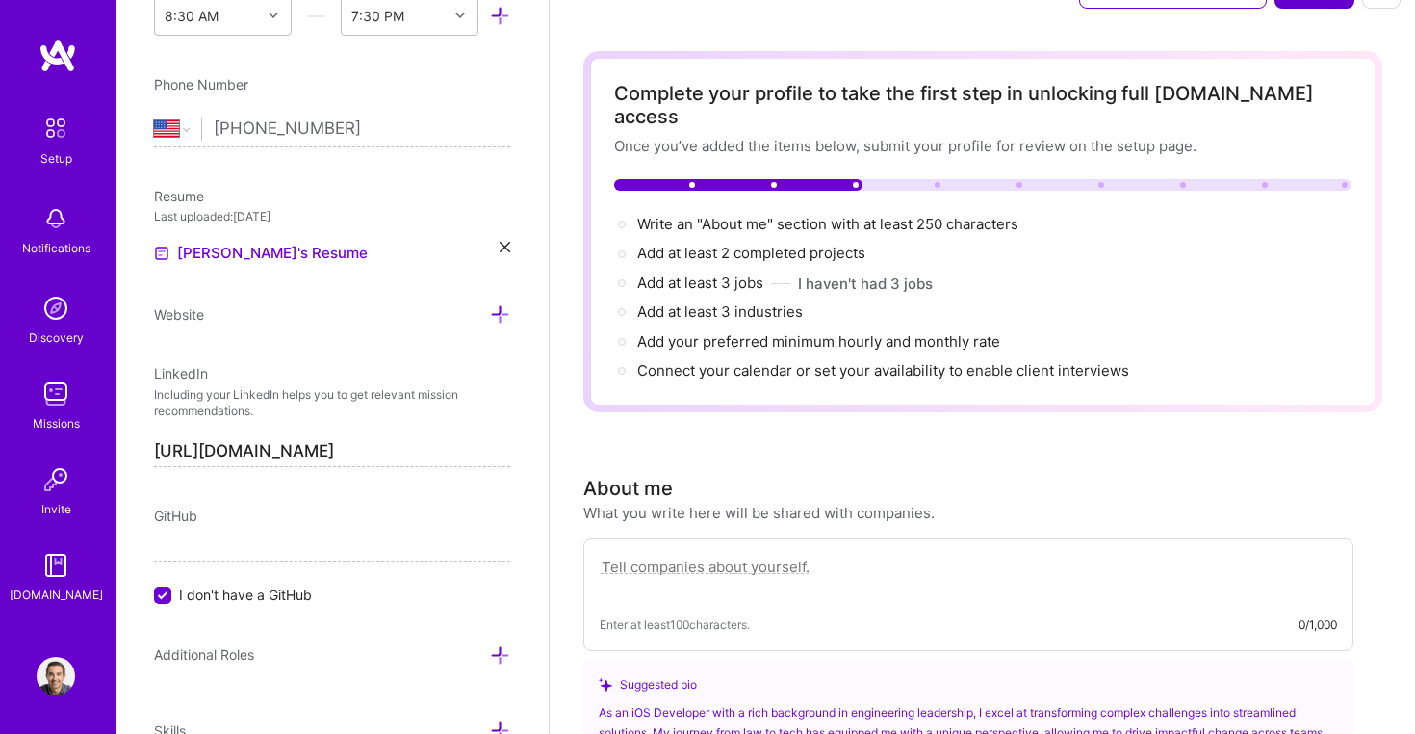
click at [164, 591] on input "I don't have a GitHub" at bounding box center [164, 595] width 17 height 17
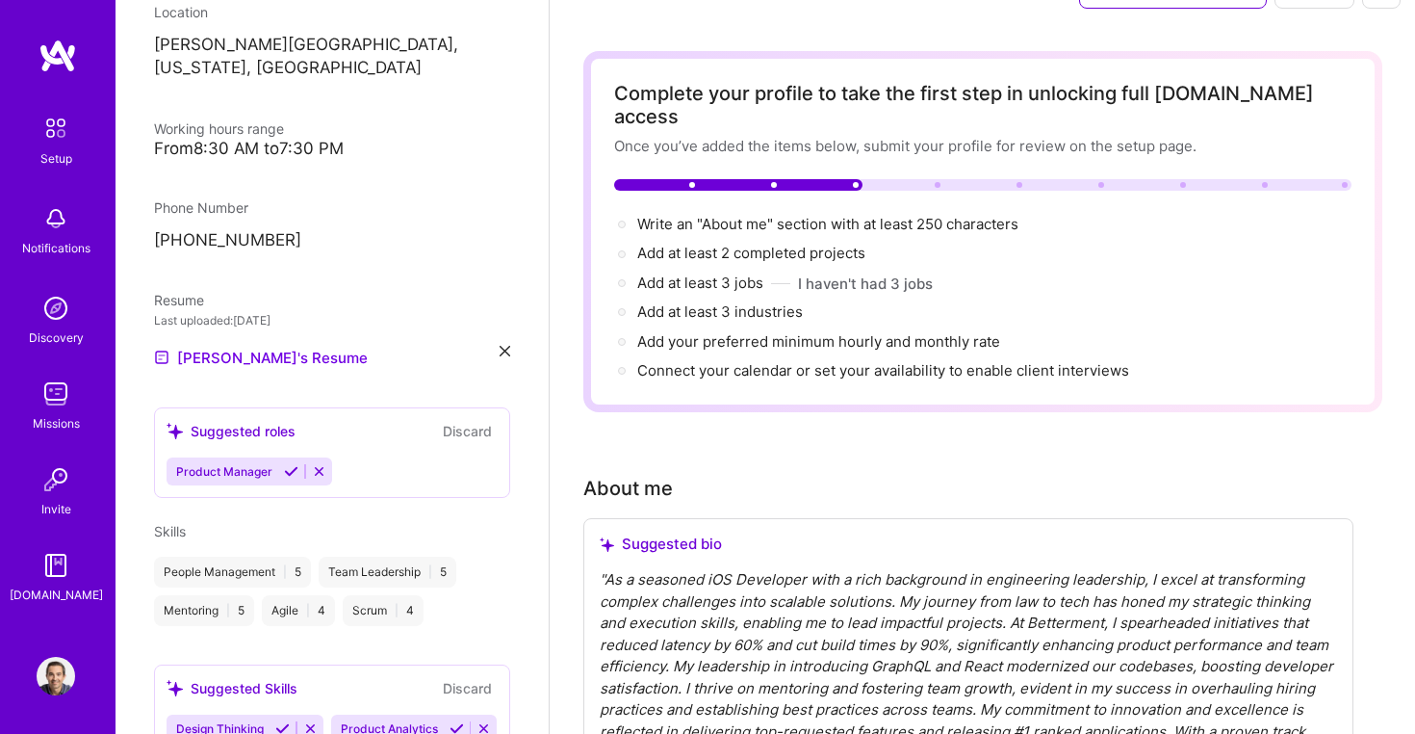
scroll to position [335, 0]
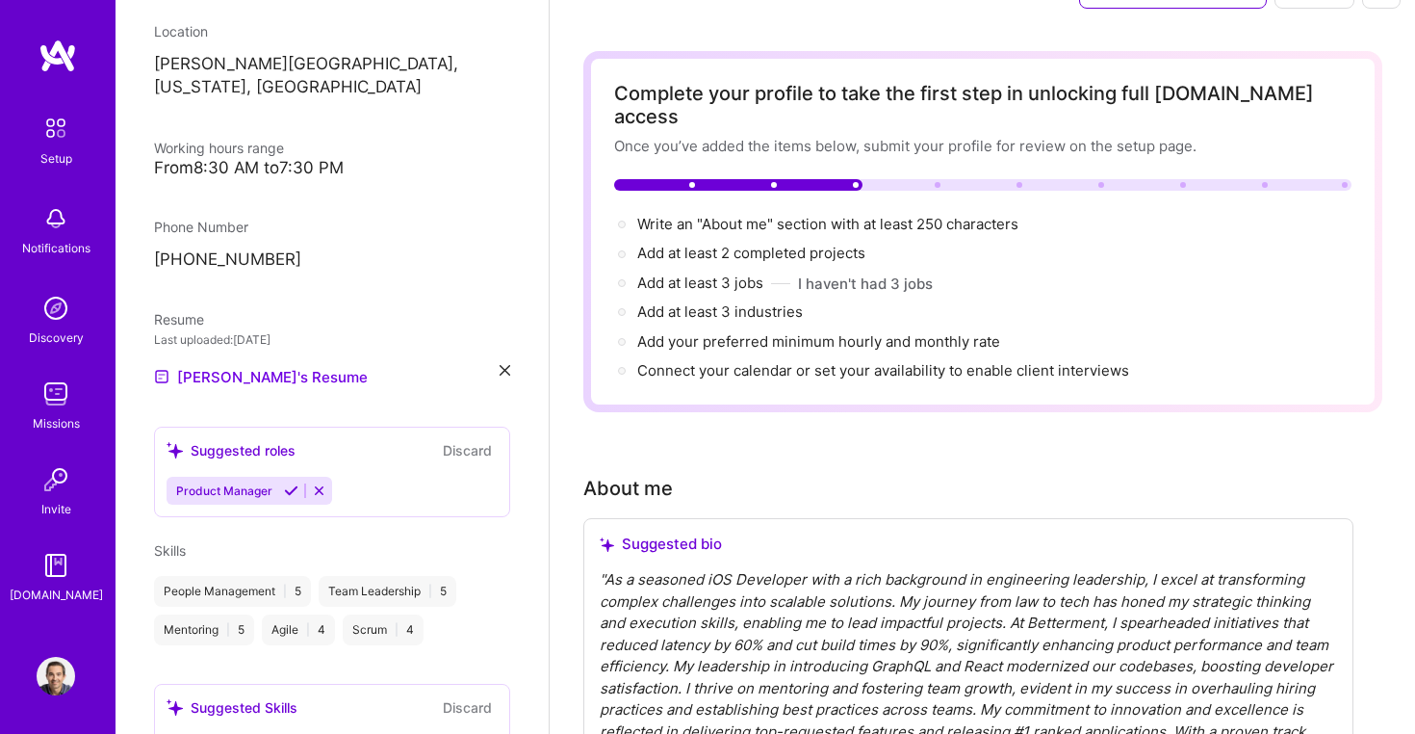
click at [321, 483] on icon at bounding box center [319, 490] width 14 height 14
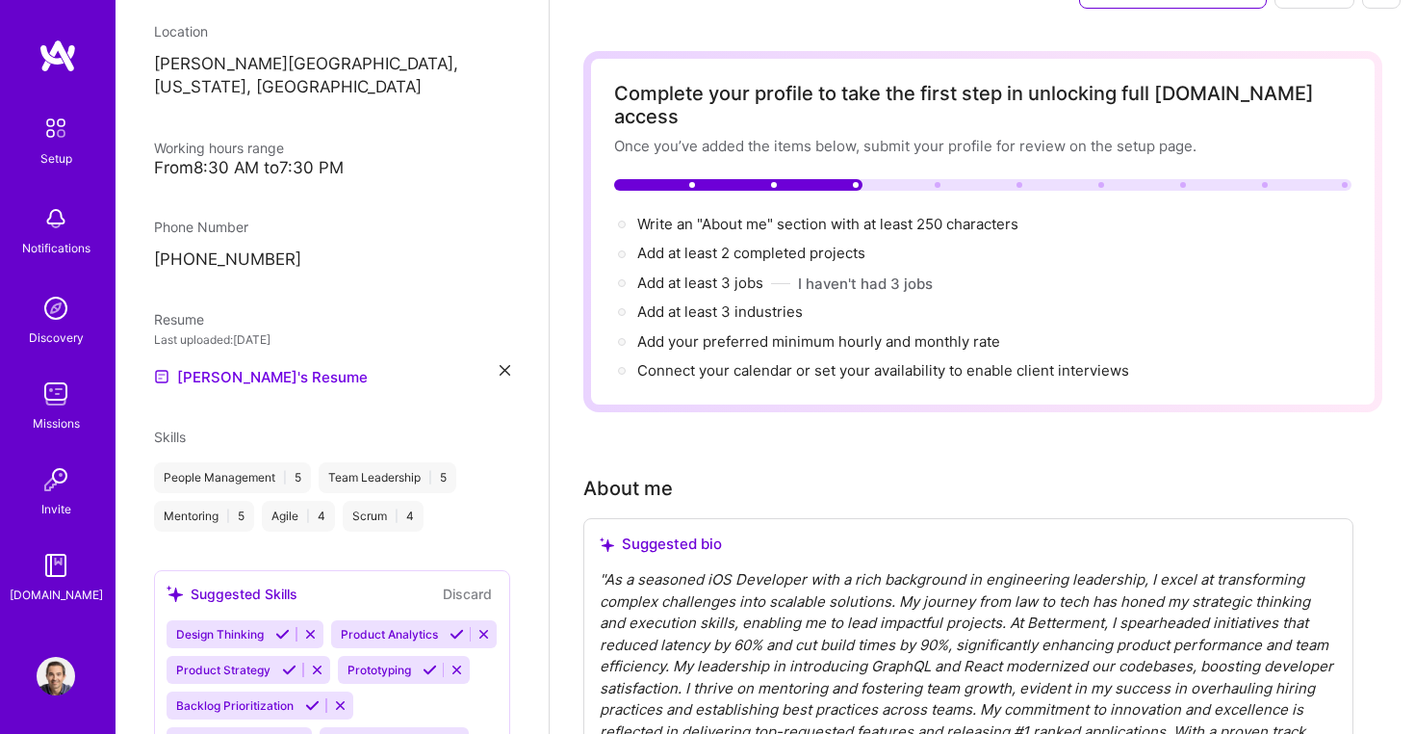
click at [237, 462] on div "People Management | 5" at bounding box center [232, 477] width 157 height 31
click at [173, 428] on span "Skills" at bounding box center [170, 436] width 32 height 16
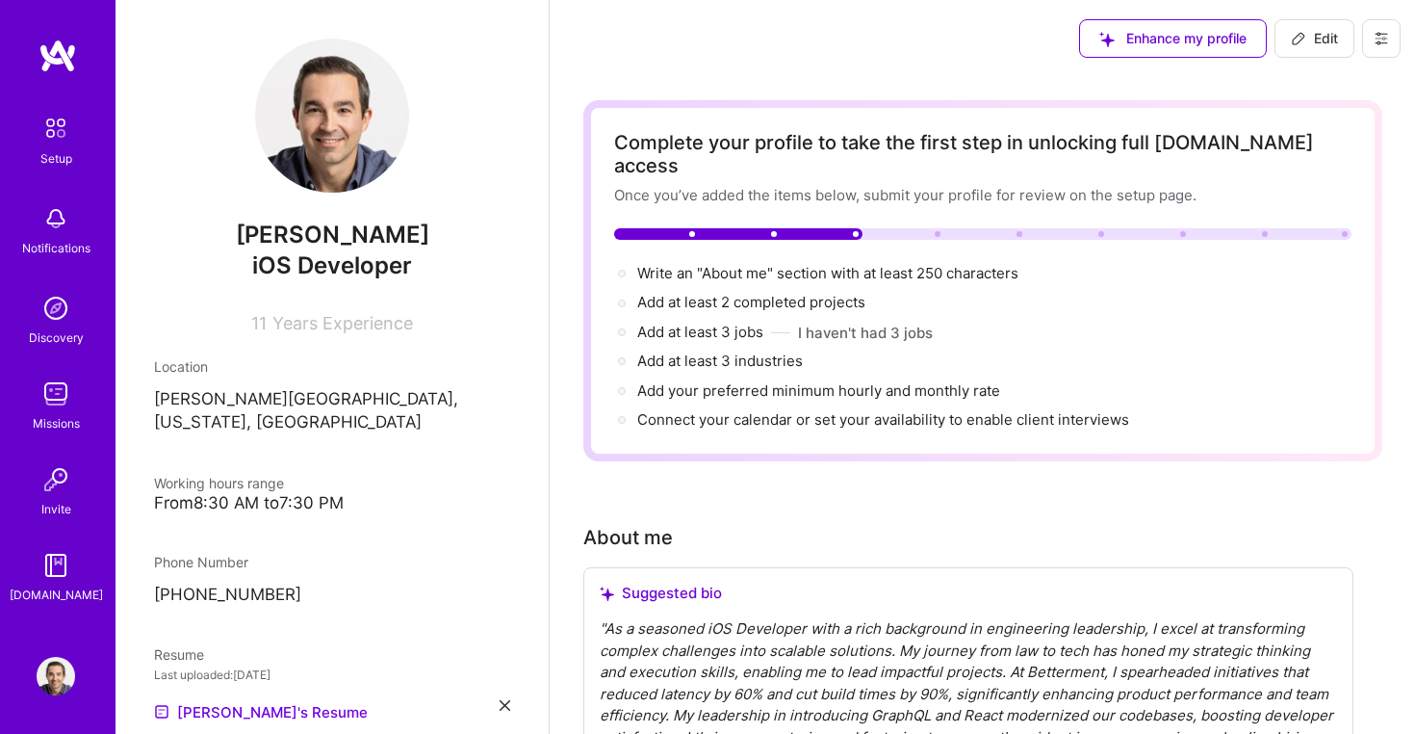
scroll to position [0, 0]
click at [1311, 39] on span "Edit" at bounding box center [1314, 38] width 47 height 19
select select "US"
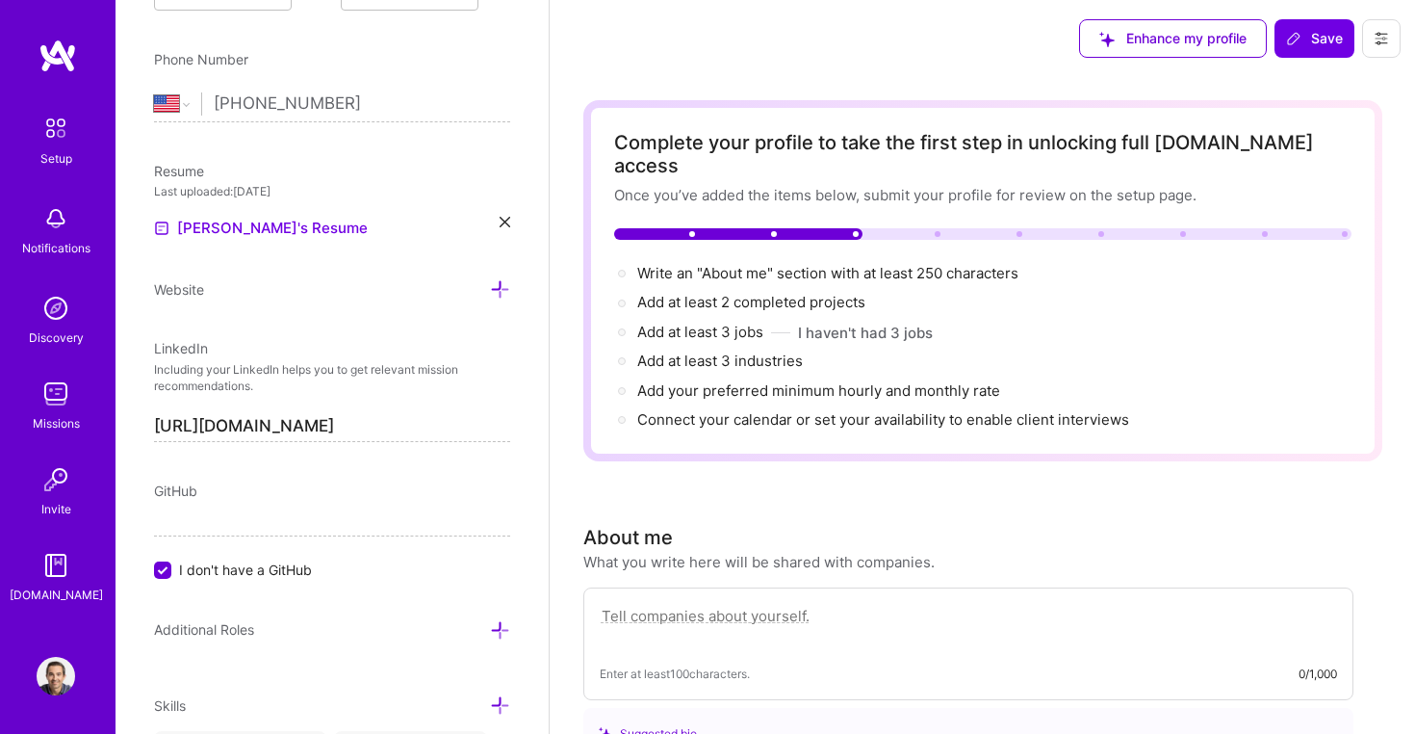
scroll to position [725, 0]
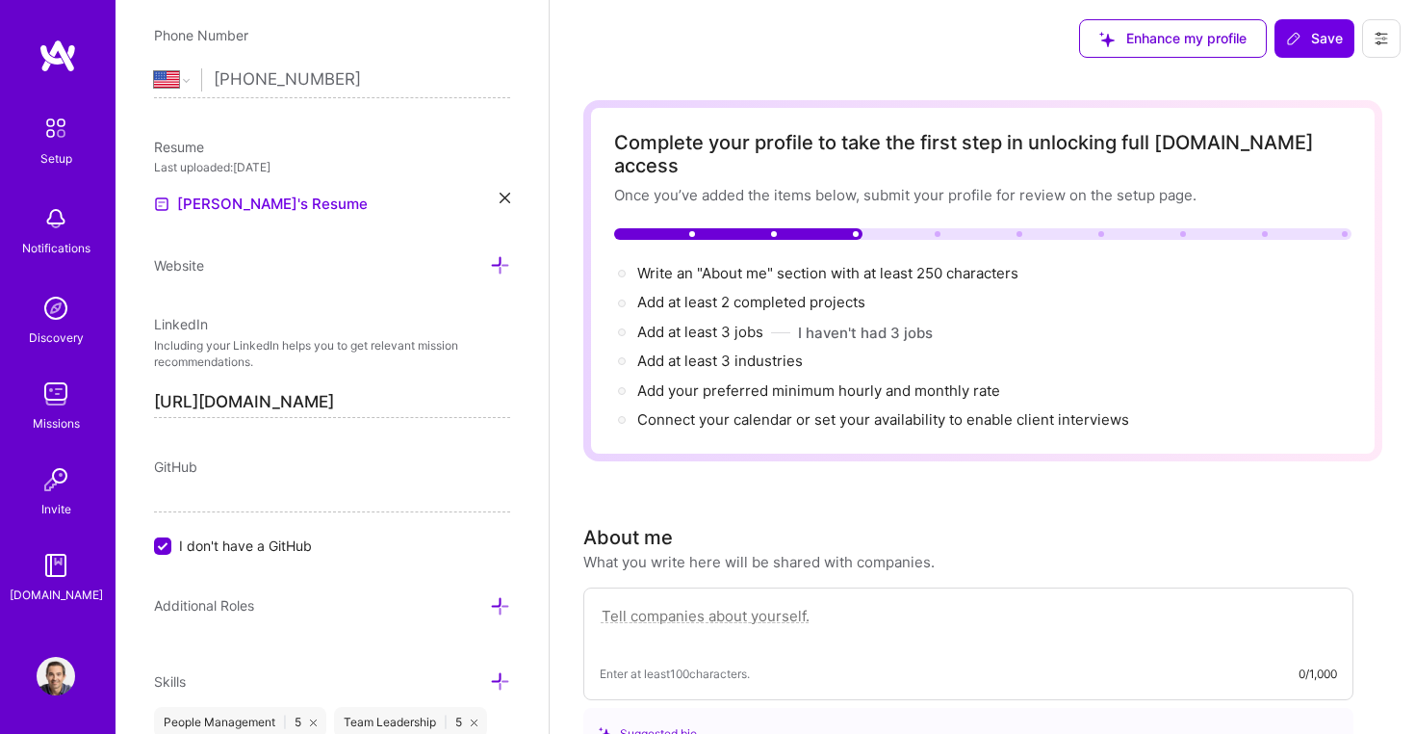
click at [212, 465] on div "GitHub" at bounding box center [332, 466] width 356 height 20
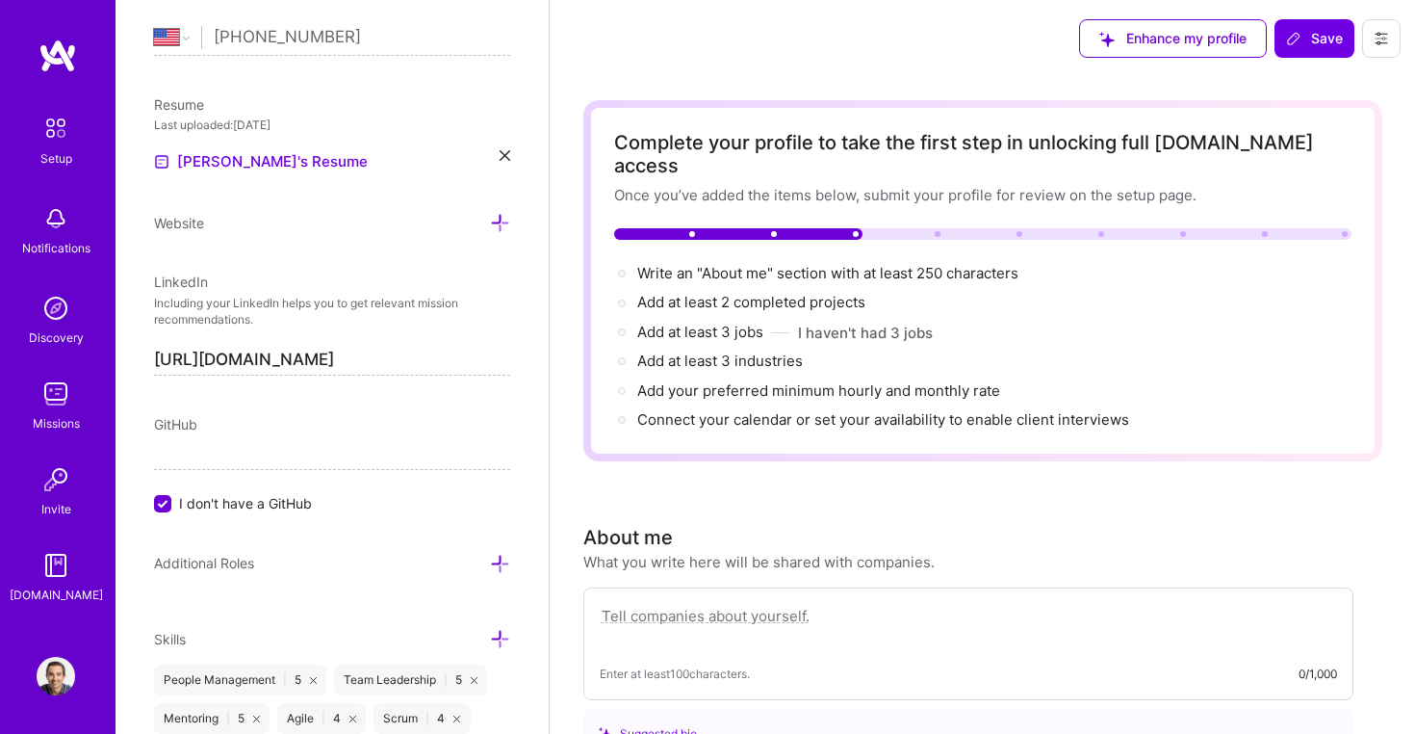
scroll to position [771, 0]
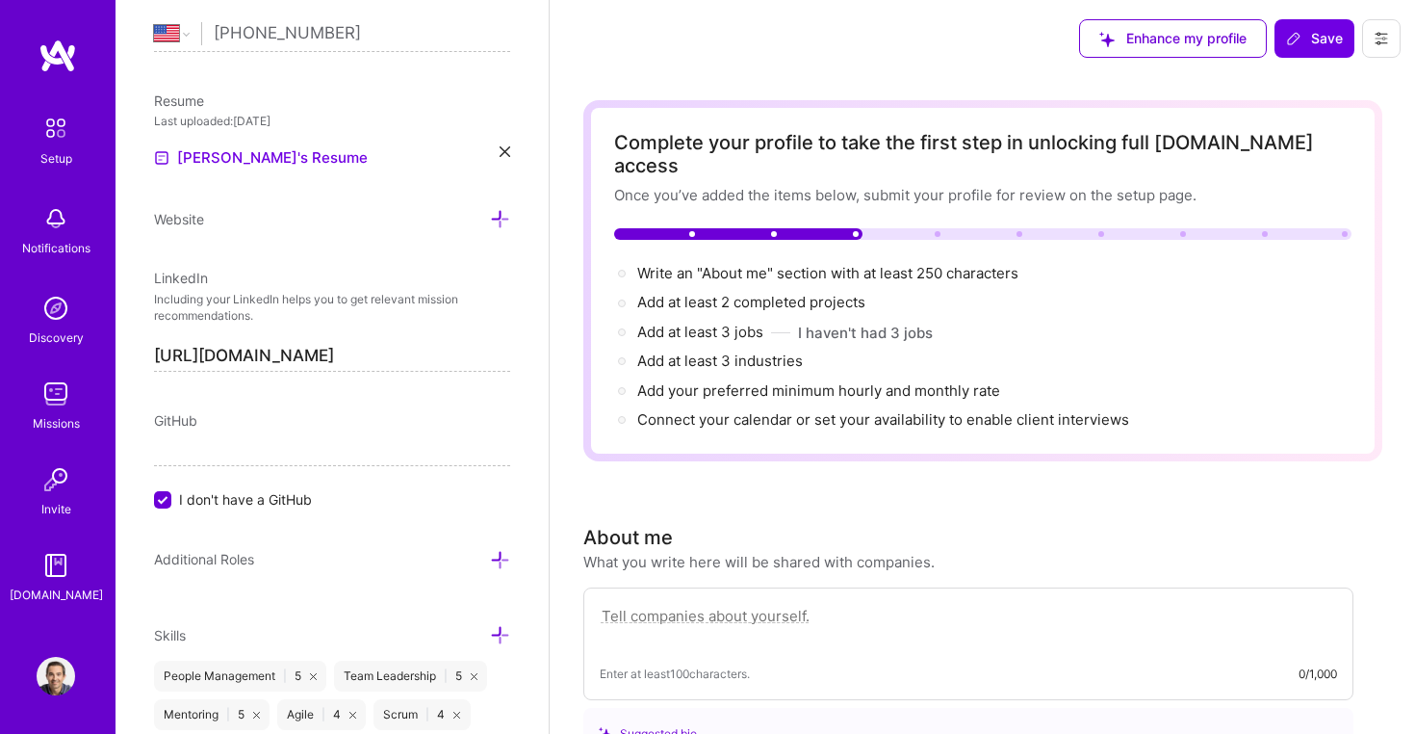
click at [223, 407] on div "Edit photo [PERSON_NAME] iOS Developer 11 Years Experience Location This is the…" at bounding box center [332, 367] width 433 height 734
click at [169, 496] on input "I don't have a GitHub" at bounding box center [164, 500] width 17 height 17
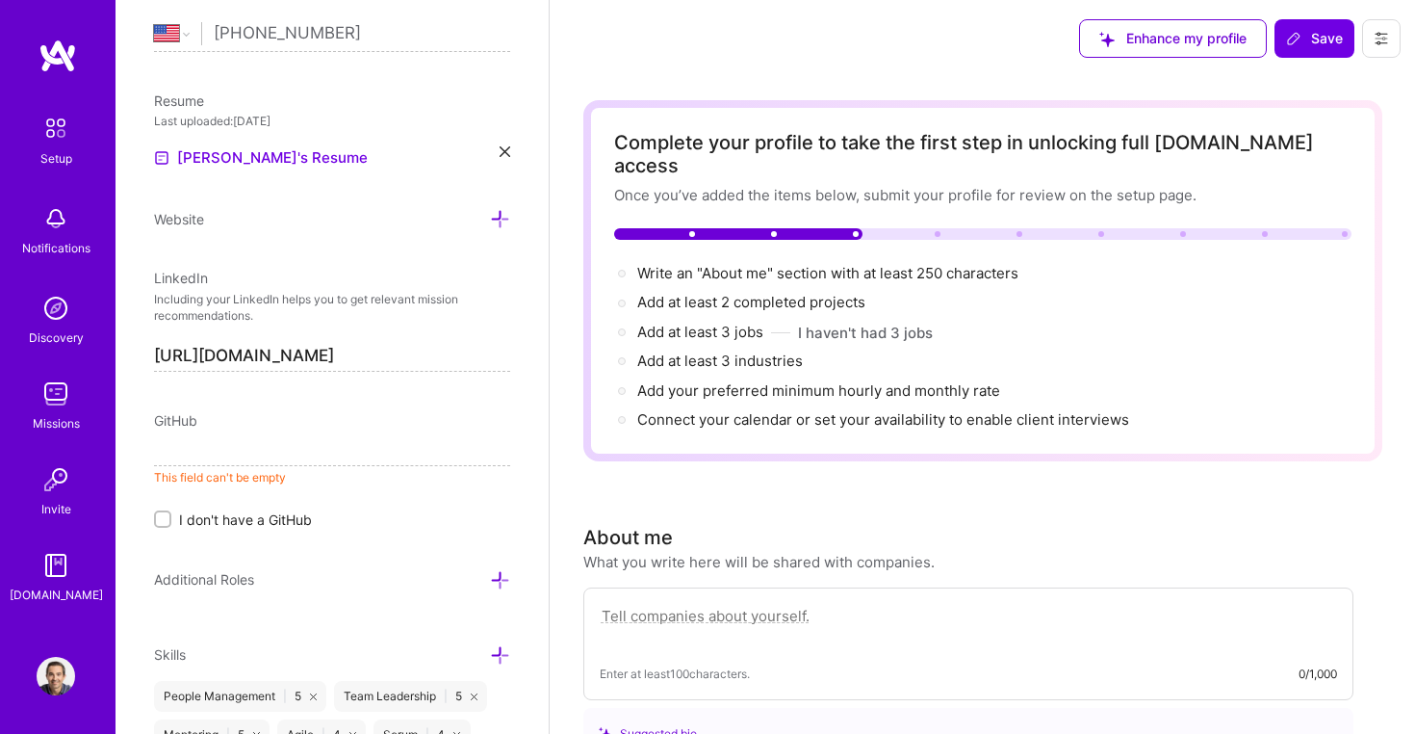
click at [232, 446] on input at bounding box center [332, 450] width 356 height 31
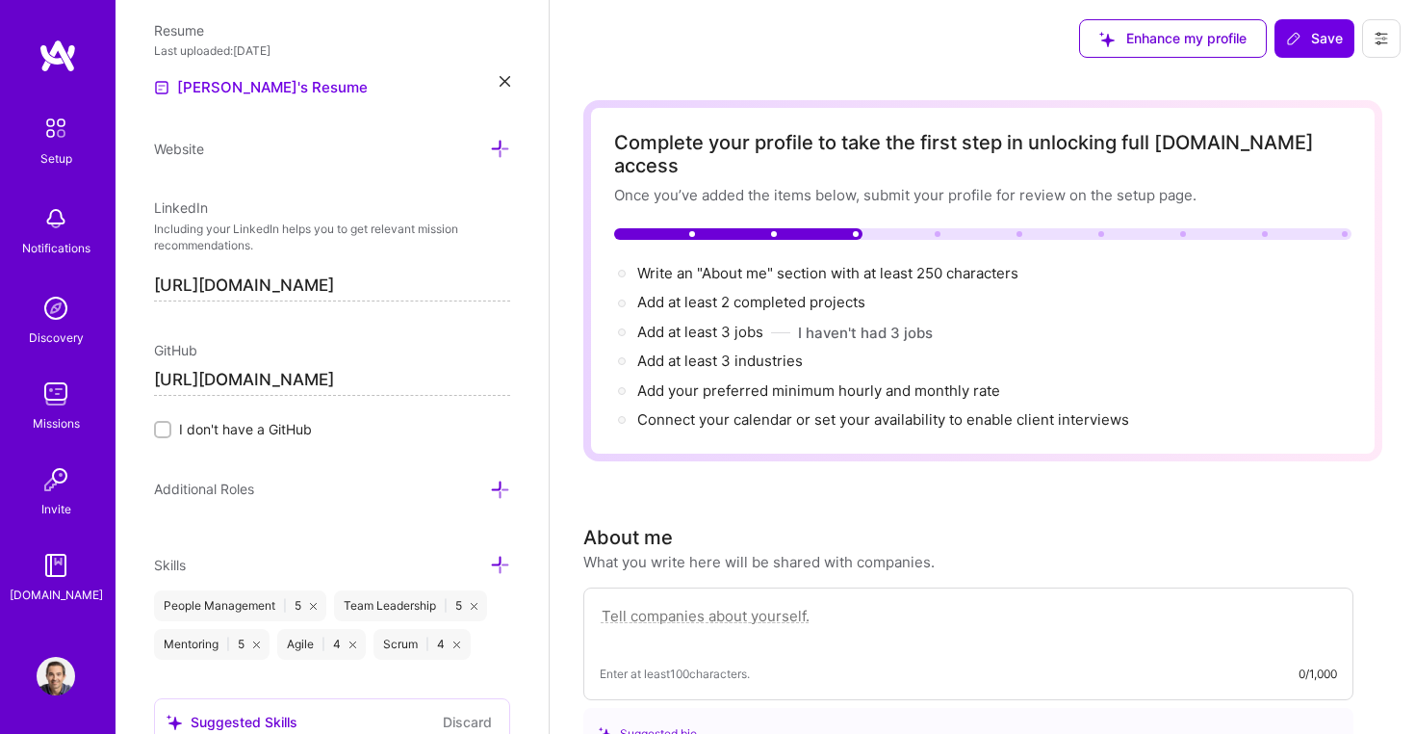
scroll to position [879, 0]
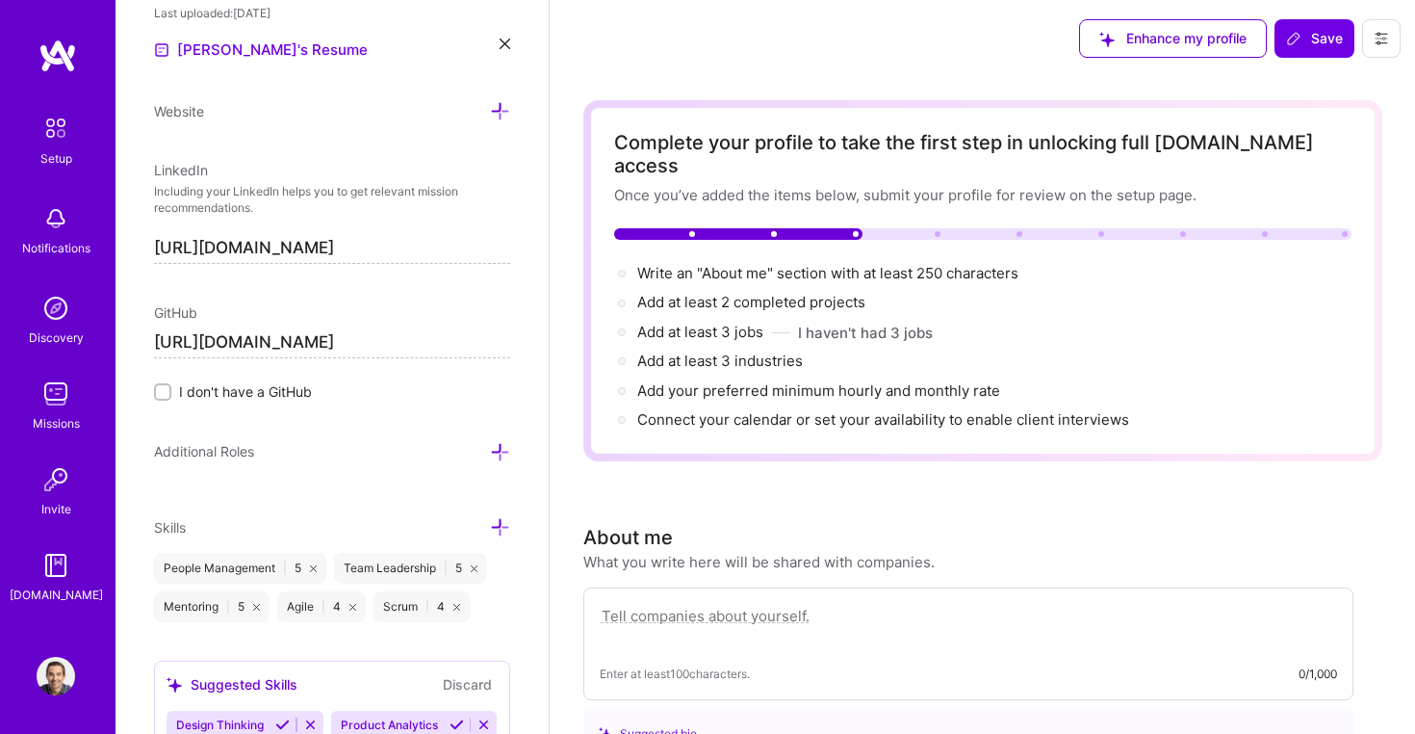
type input "[URL][DOMAIN_NAME]"
click at [495, 446] on icon at bounding box center [500, 452] width 20 height 20
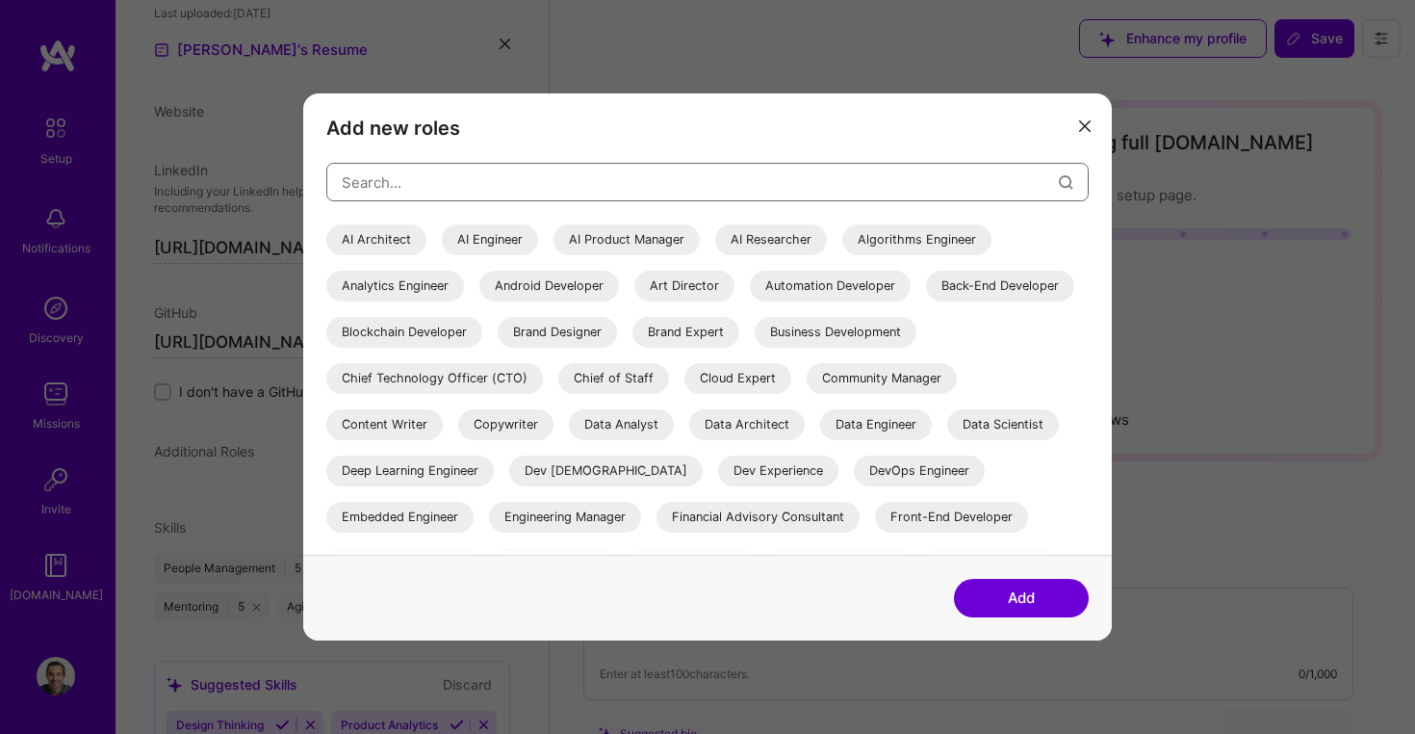
click at [450, 183] on input "modal" at bounding box center [700, 182] width 717 height 49
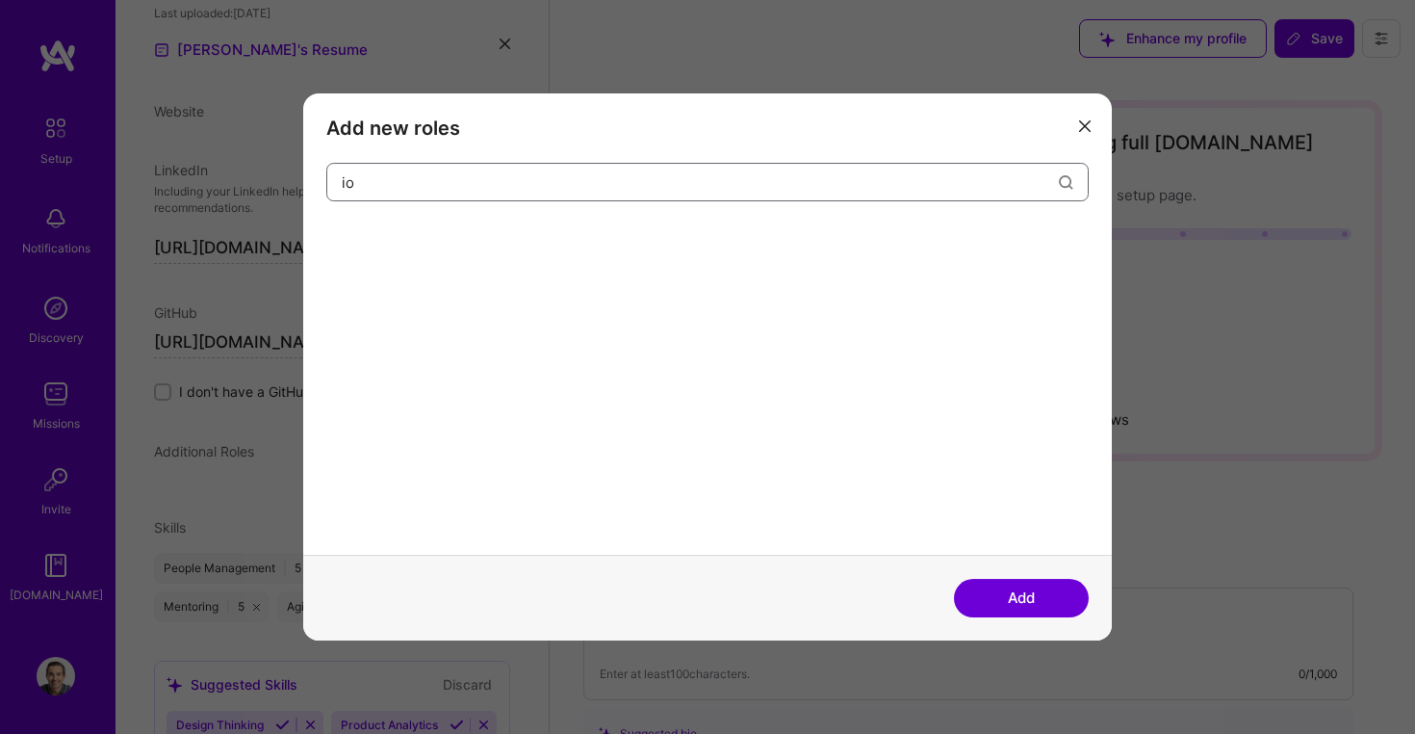
type input "i"
click at [401, 242] on div "Mobile Developer" at bounding box center [392, 239] width 132 height 31
click at [443, 181] on input "mobile" at bounding box center [700, 182] width 717 height 49
drag, startPoint x: 443, startPoint y: 181, endPoint x: 278, endPoint y: 180, distance: 164.6
click at [279, 181] on div "Add new roles mobile Mobile Developer Add" at bounding box center [707, 367] width 1415 height 734
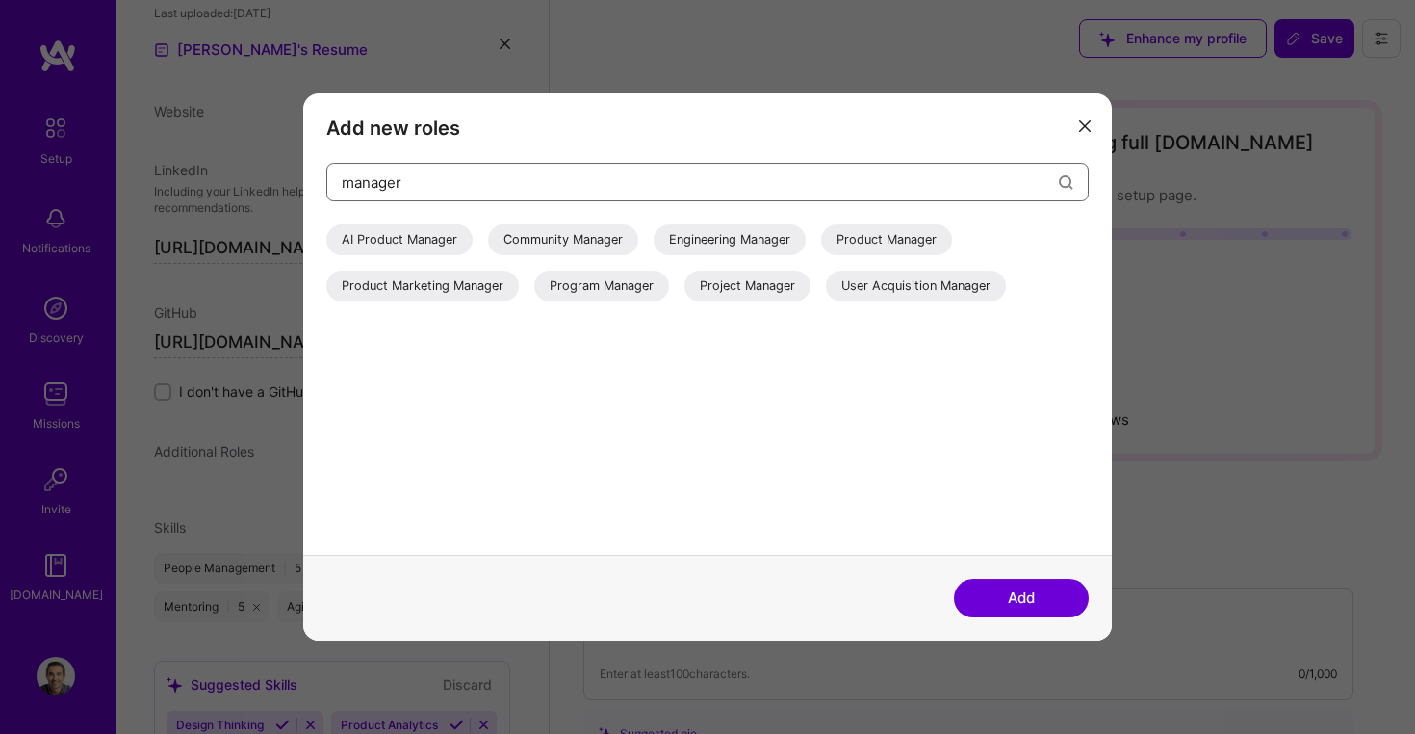
type input "manager"
click at [713, 235] on div "Engineering Manager" at bounding box center [730, 239] width 152 height 31
click at [1018, 592] on button "Add" at bounding box center [1021, 598] width 135 height 39
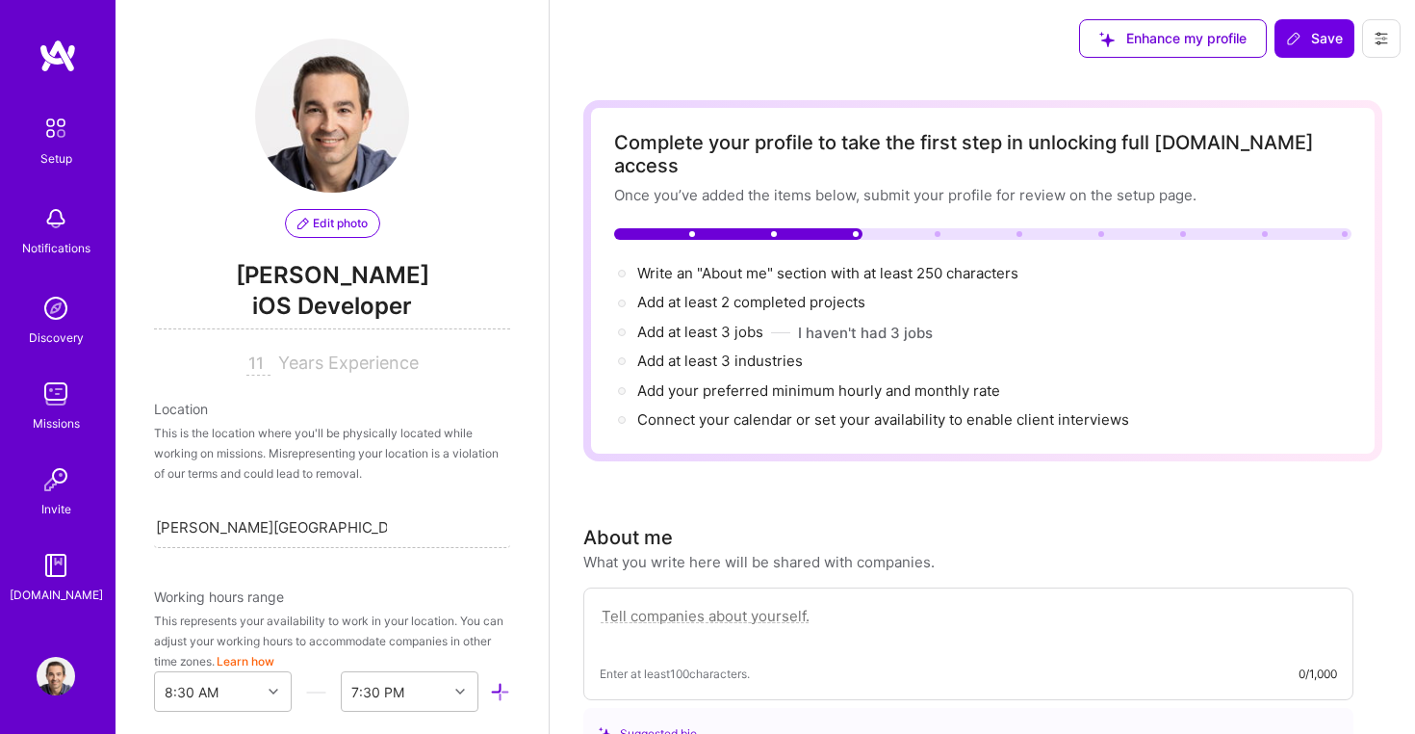
scroll to position [0, 0]
click at [312, 308] on span "iOS Developer" at bounding box center [332, 309] width 356 height 39
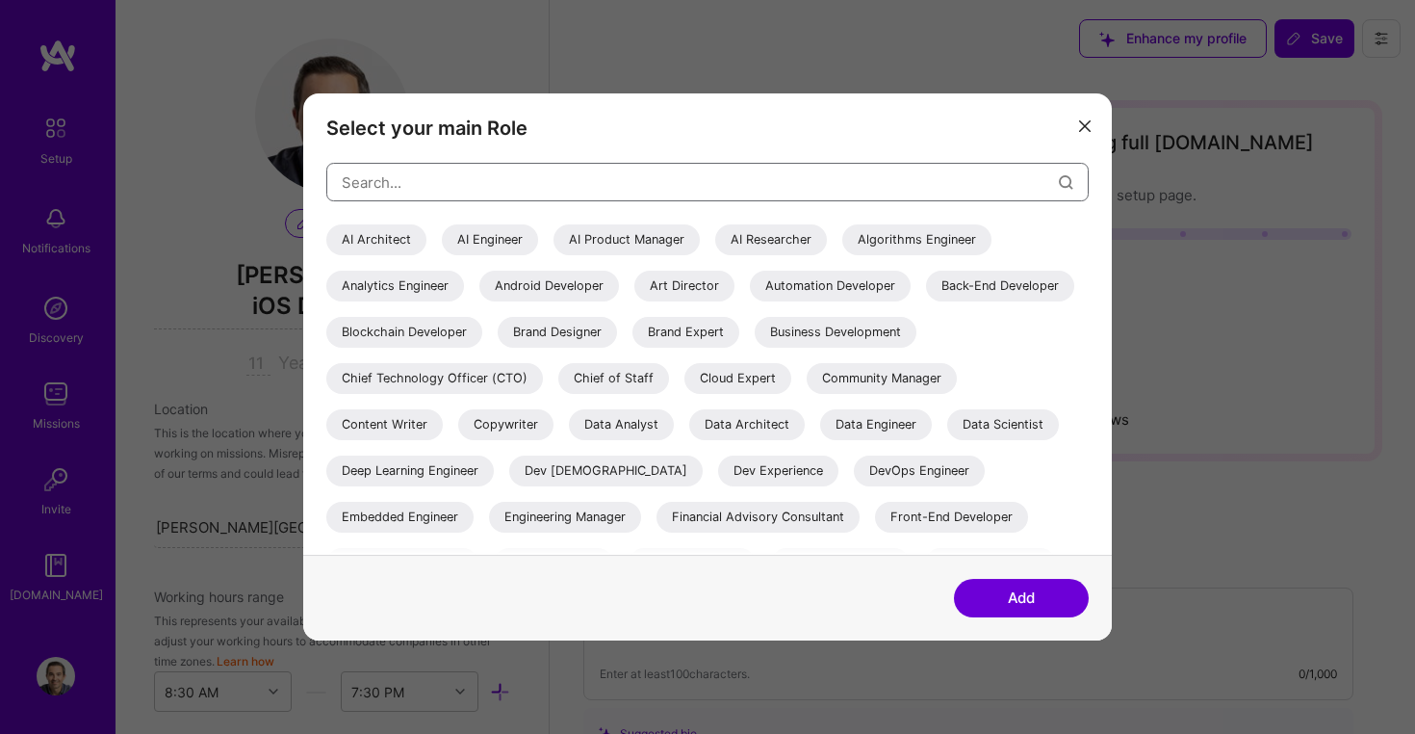
click at [477, 163] on input "modal" at bounding box center [700, 182] width 717 height 49
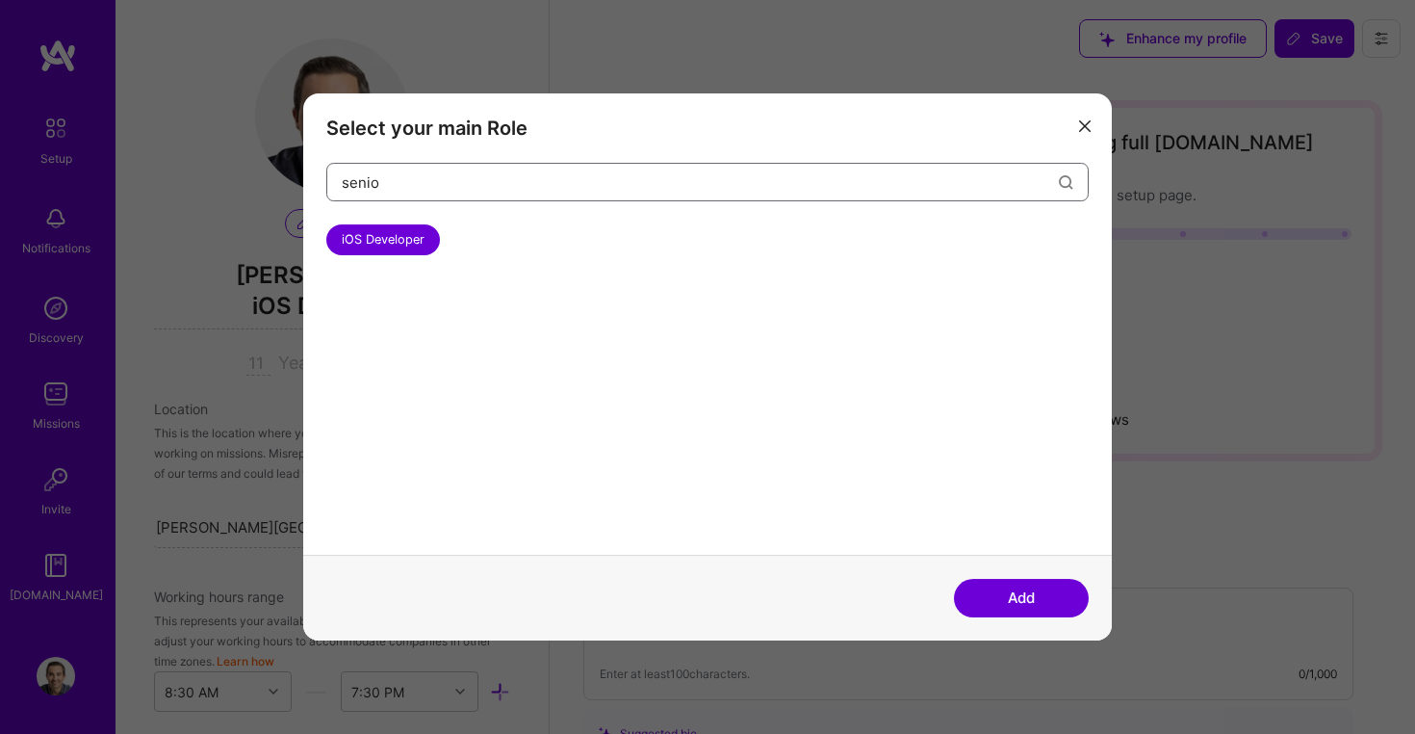
type input "senior"
type input "software"
click at [582, 253] on div "Software Engineer" at bounding box center [552, 239] width 138 height 31
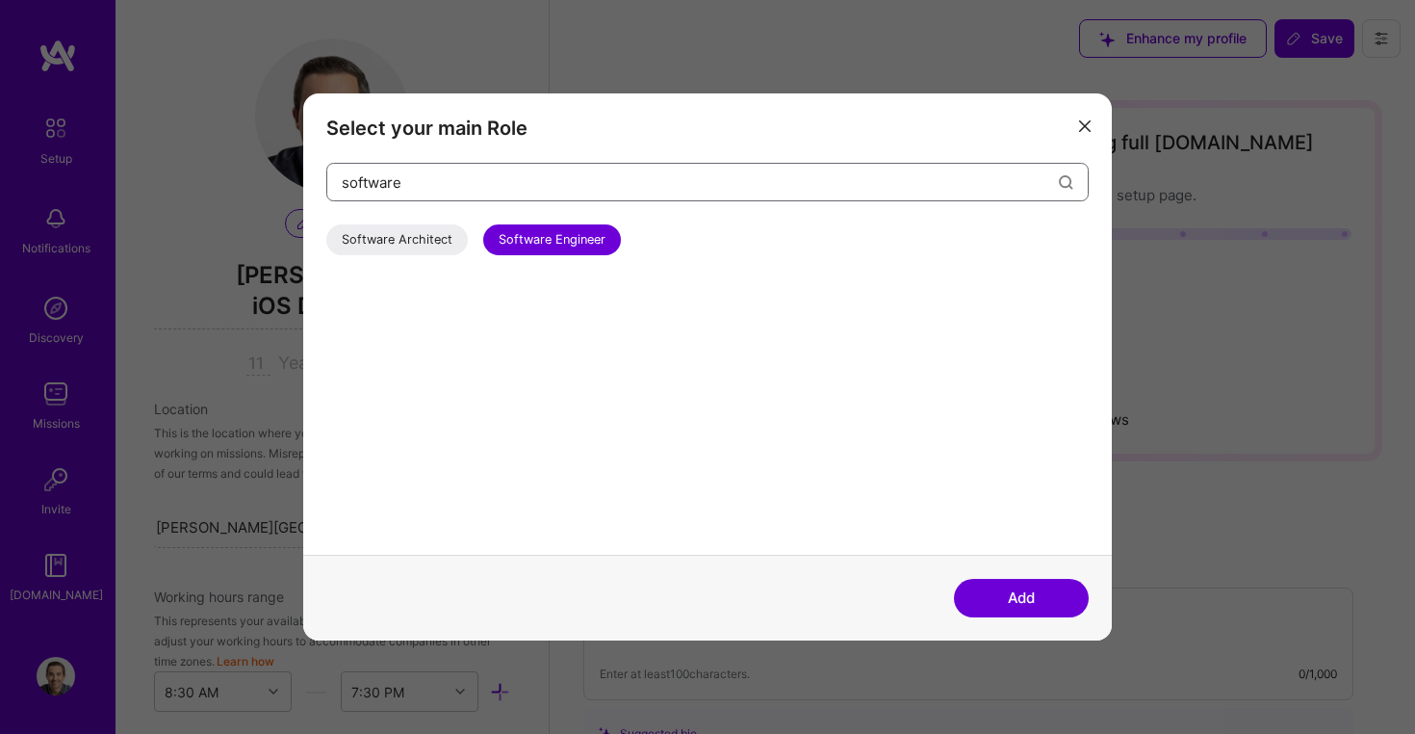
click at [1020, 187] on input "software" at bounding box center [700, 182] width 717 height 49
click at [1083, 116] on button "modal" at bounding box center [1085, 125] width 23 height 32
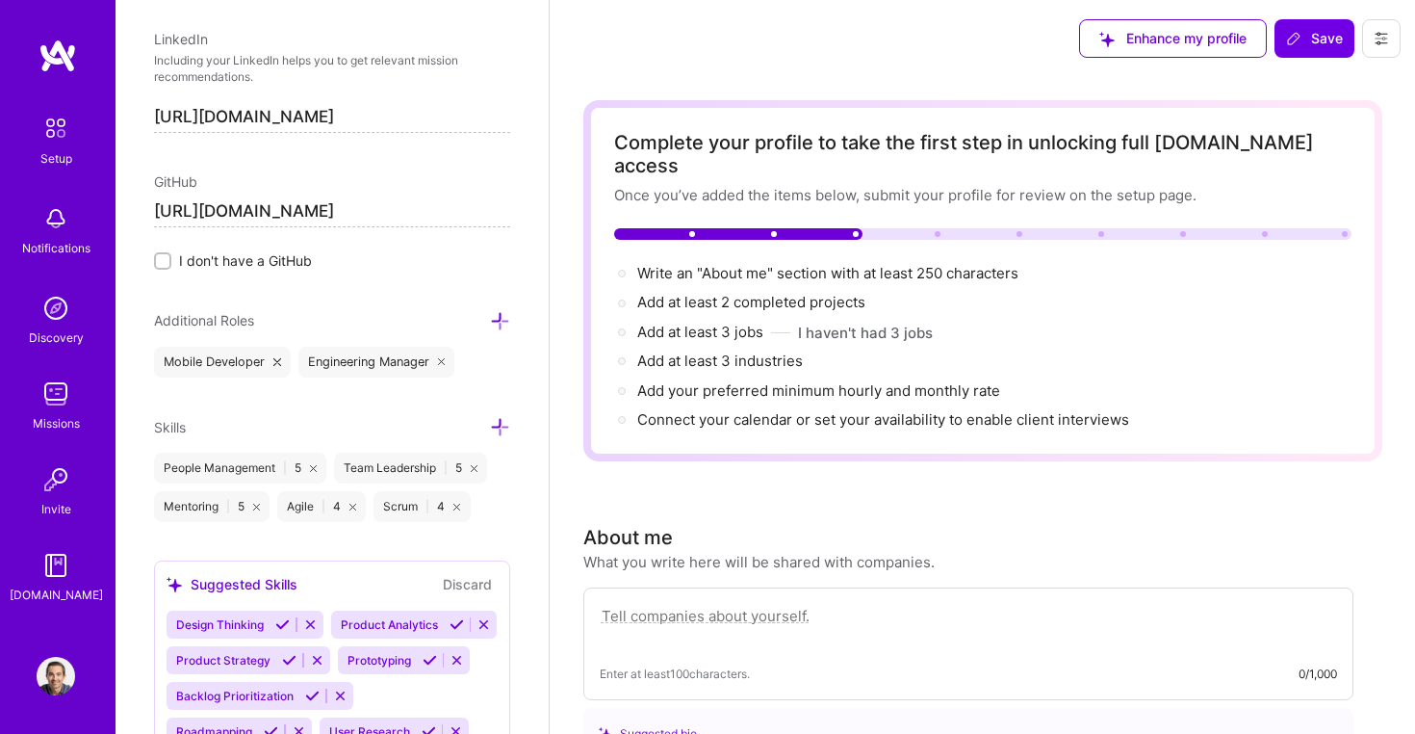
scroll to position [1027, 0]
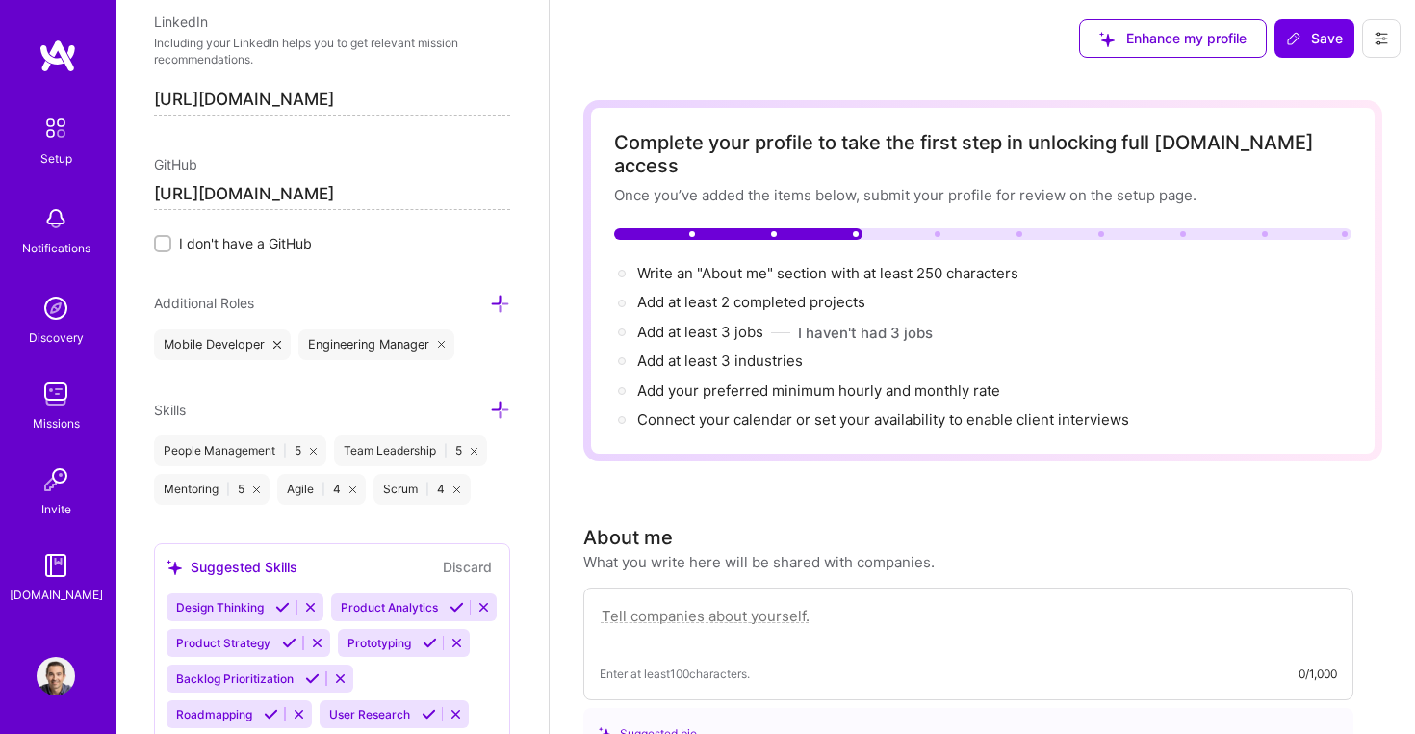
click at [499, 413] on icon at bounding box center [500, 410] width 20 height 20
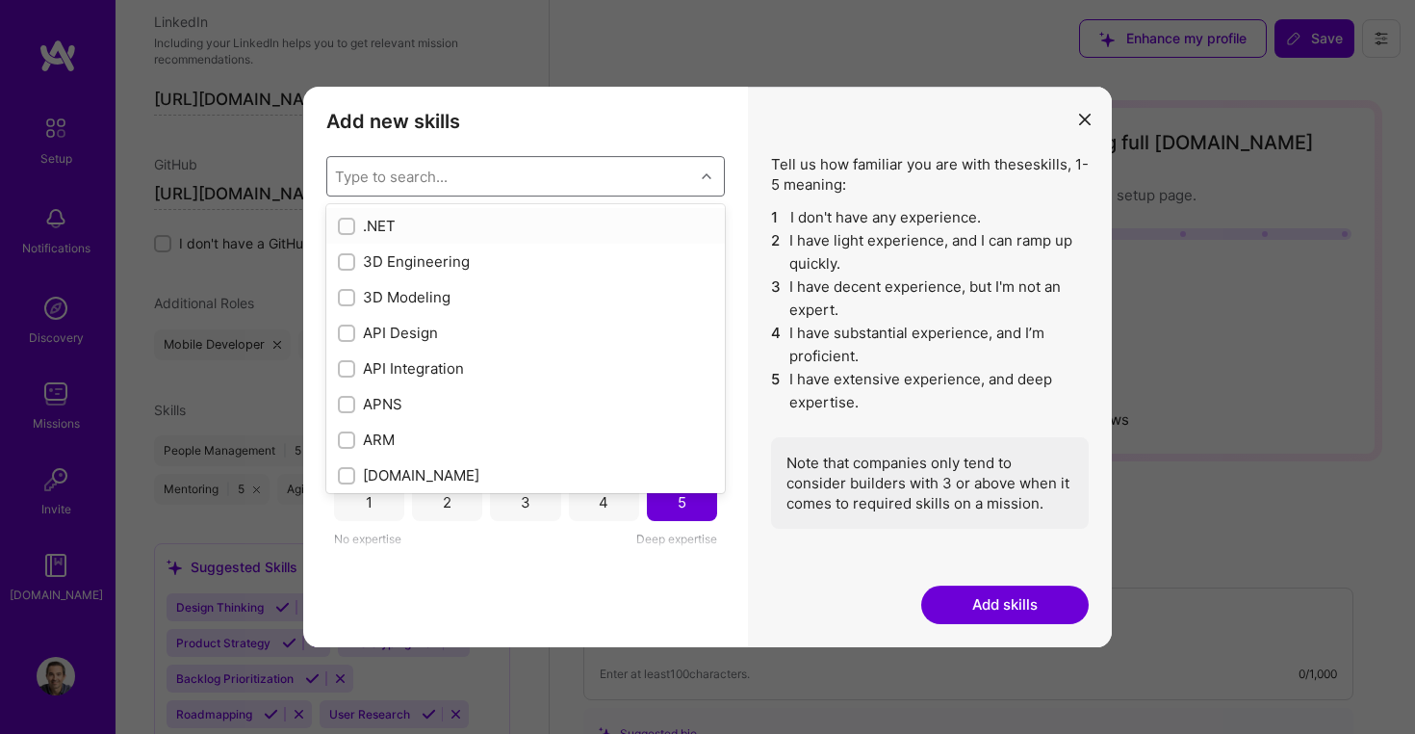
click at [505, 180] on div "Type to search..." at bounding box center [510, 176] width 367 height 39
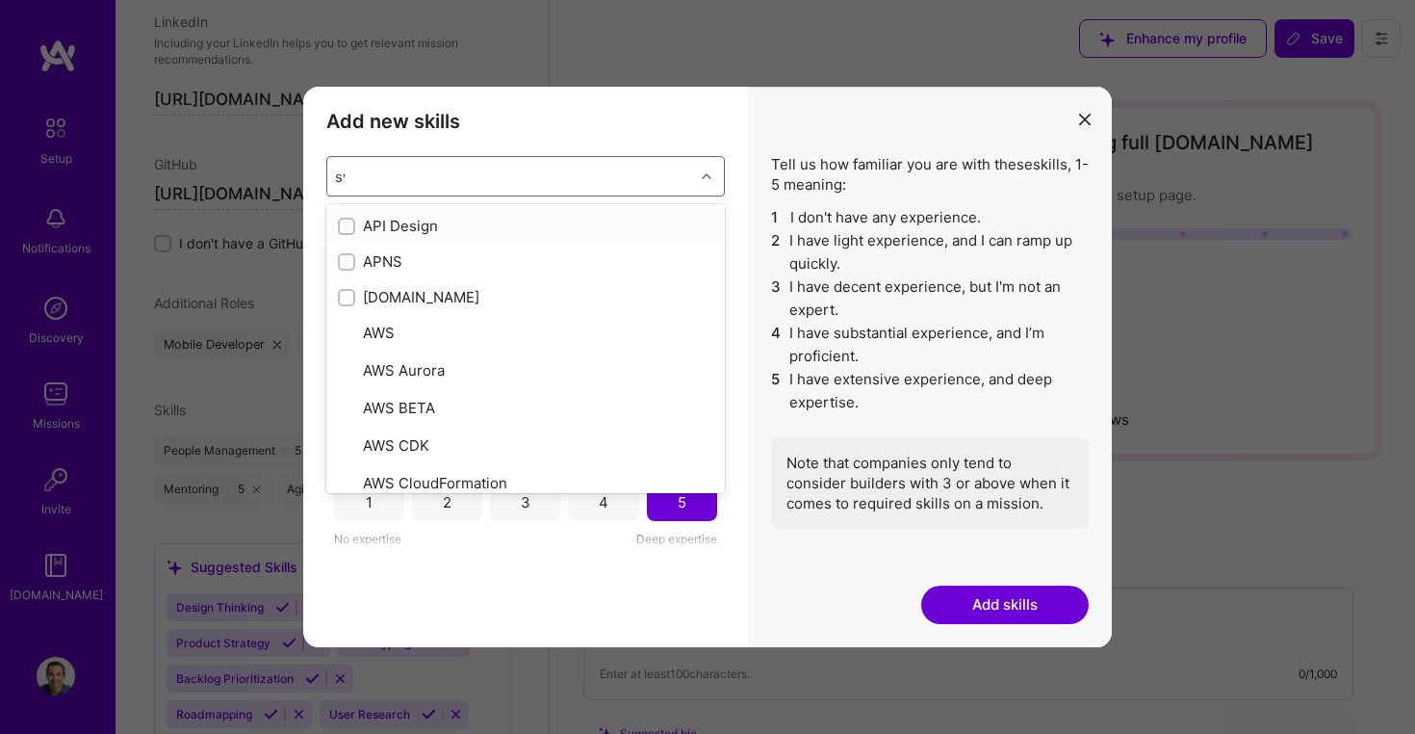
type input "swift"
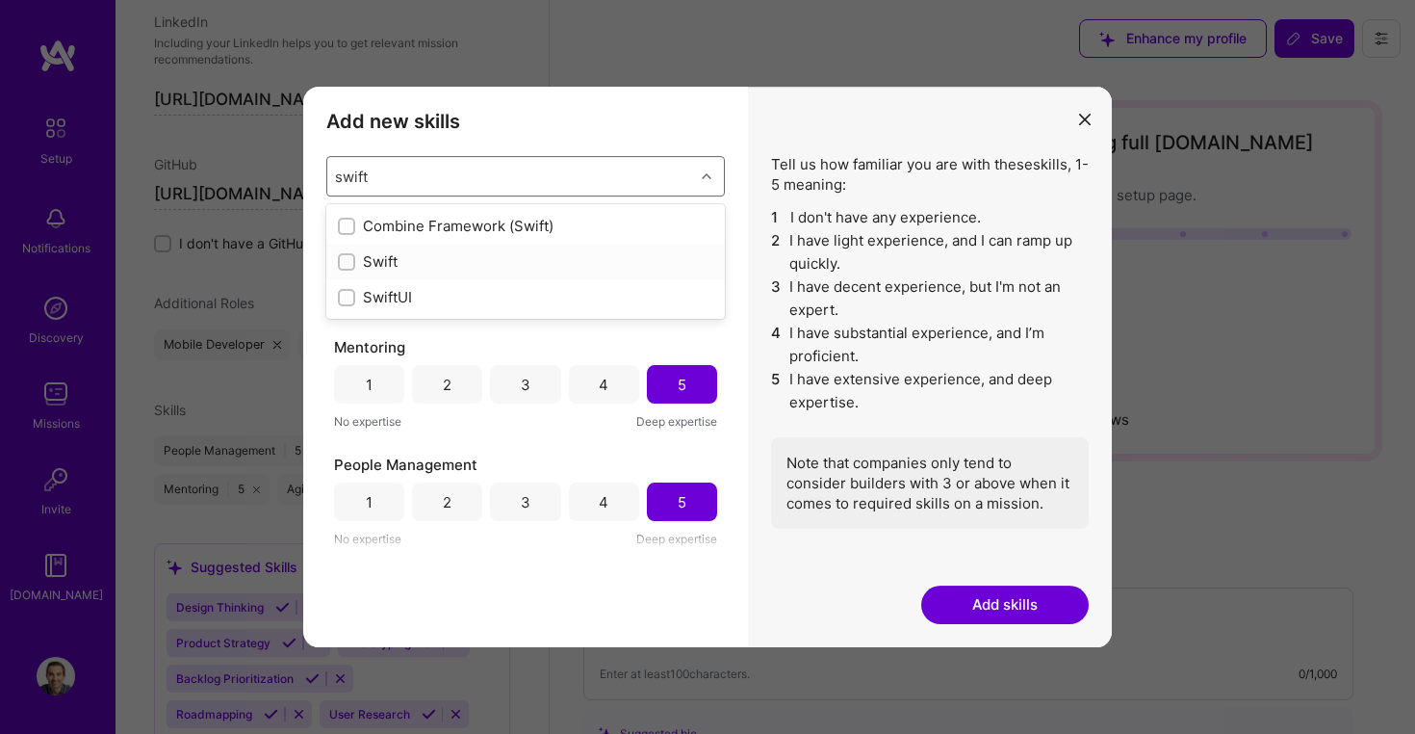
click at [347, 262] on input "modal" at bounding box center [348, 262] width 13 height 13
checkbox input "false"
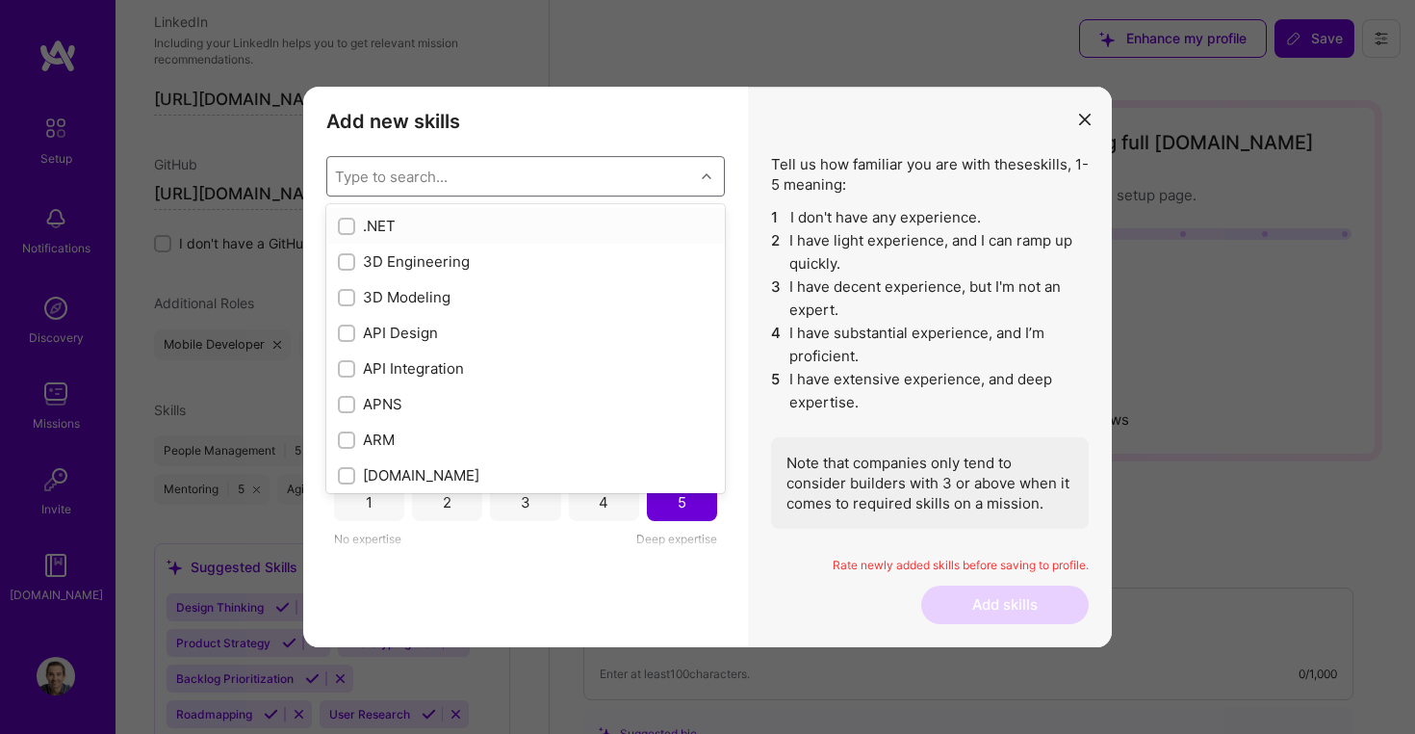
type input "s"
checkbox input "false"
checkbox input "true"
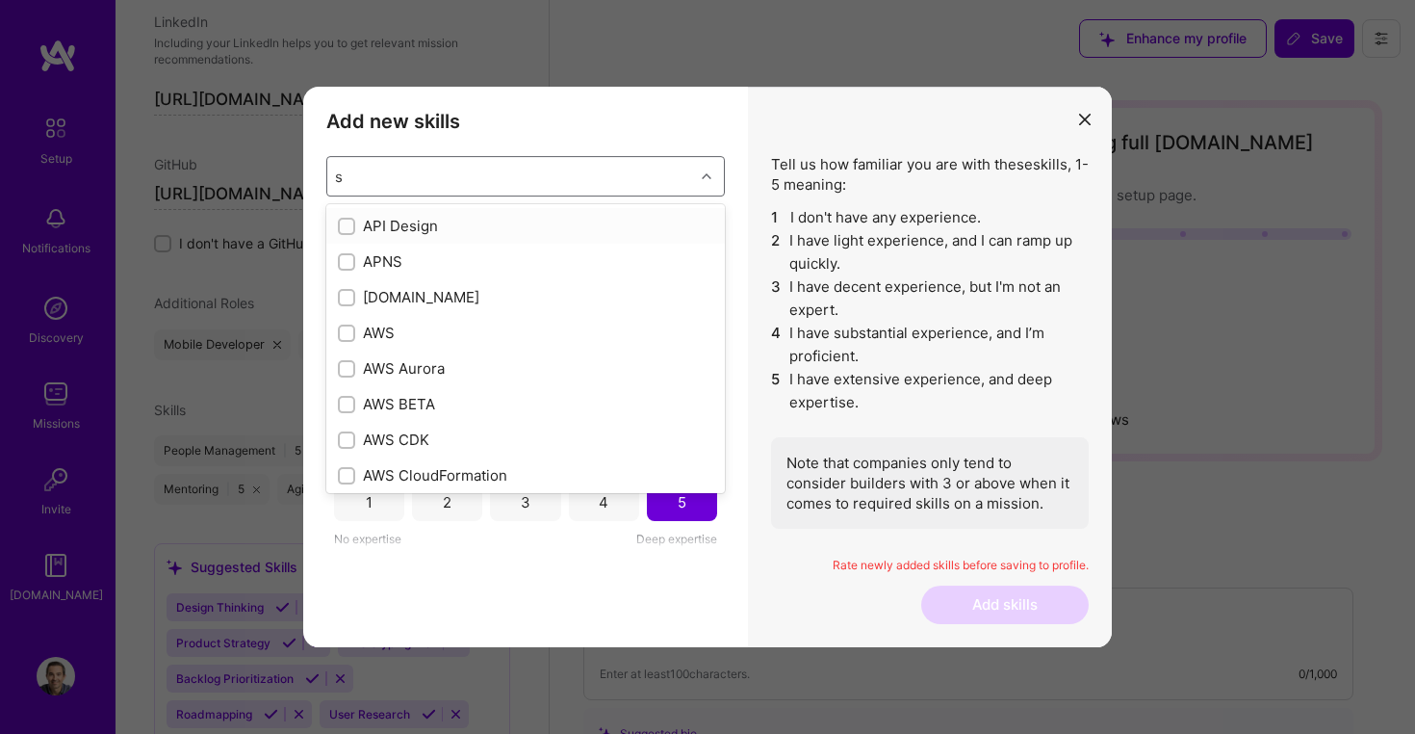
type input "sw"
checkbox input "true"
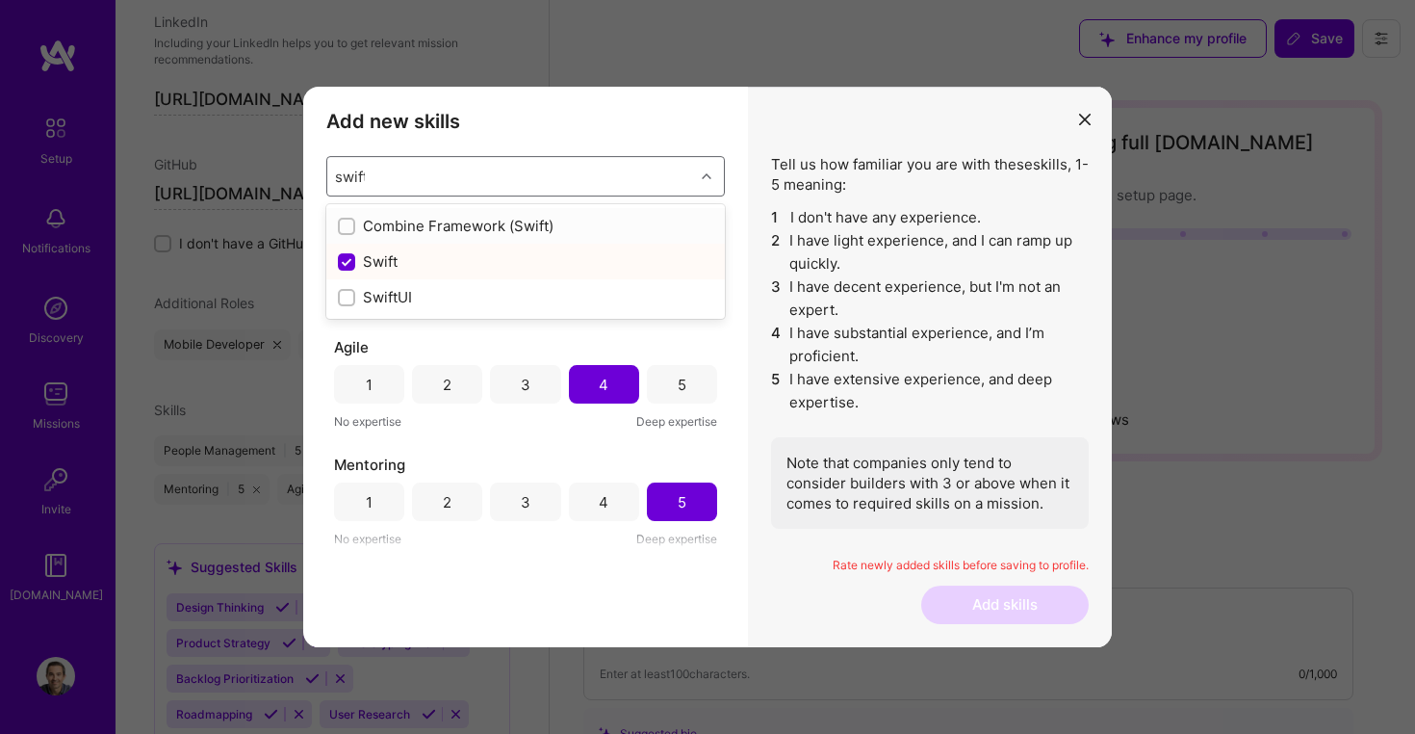
type input "swiftui"
click at [352, 220] on input "modal" at bounding box center [348, 226] width 13 height 13
checkbox input "false"
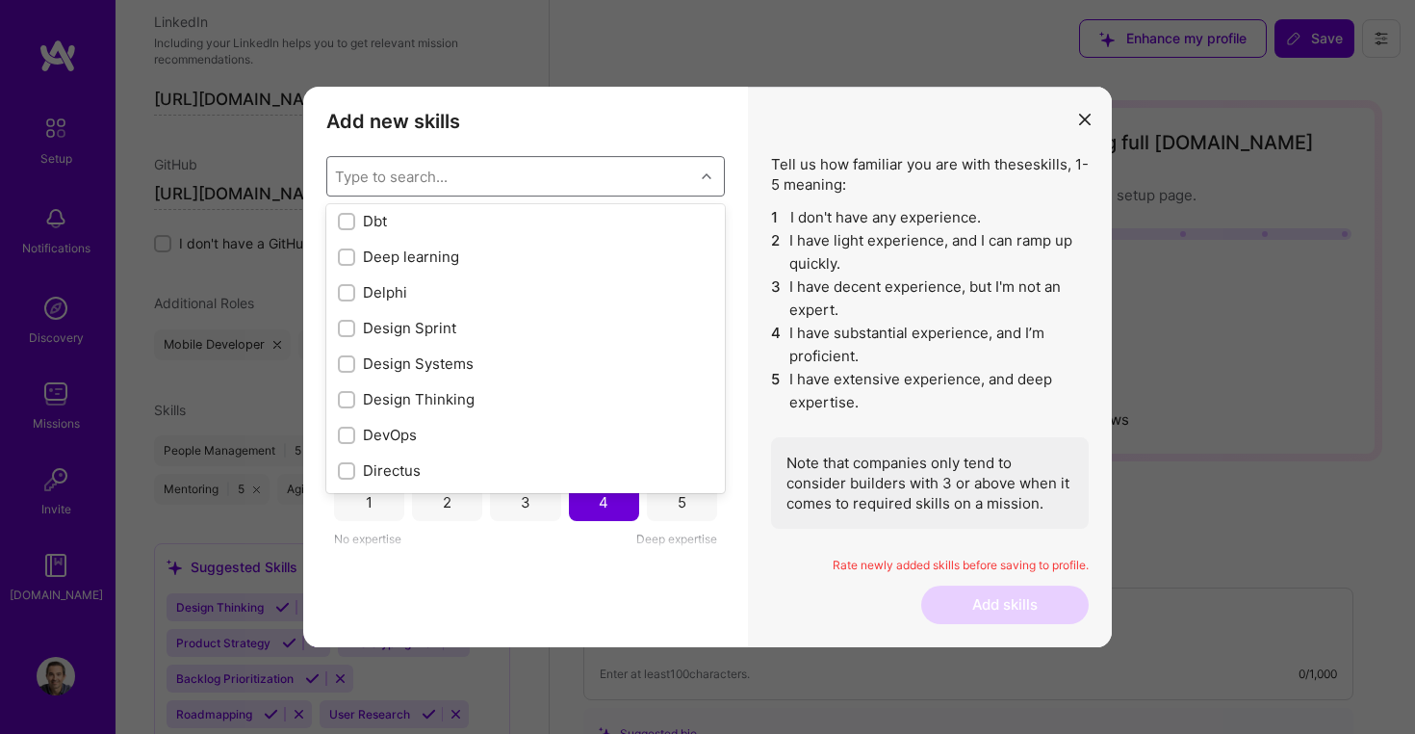
scroll to position [3428, 0]
click at [349, 359] on input "modal" at bounding box center [348, 360] width 13 height 13
checkbox input "true"
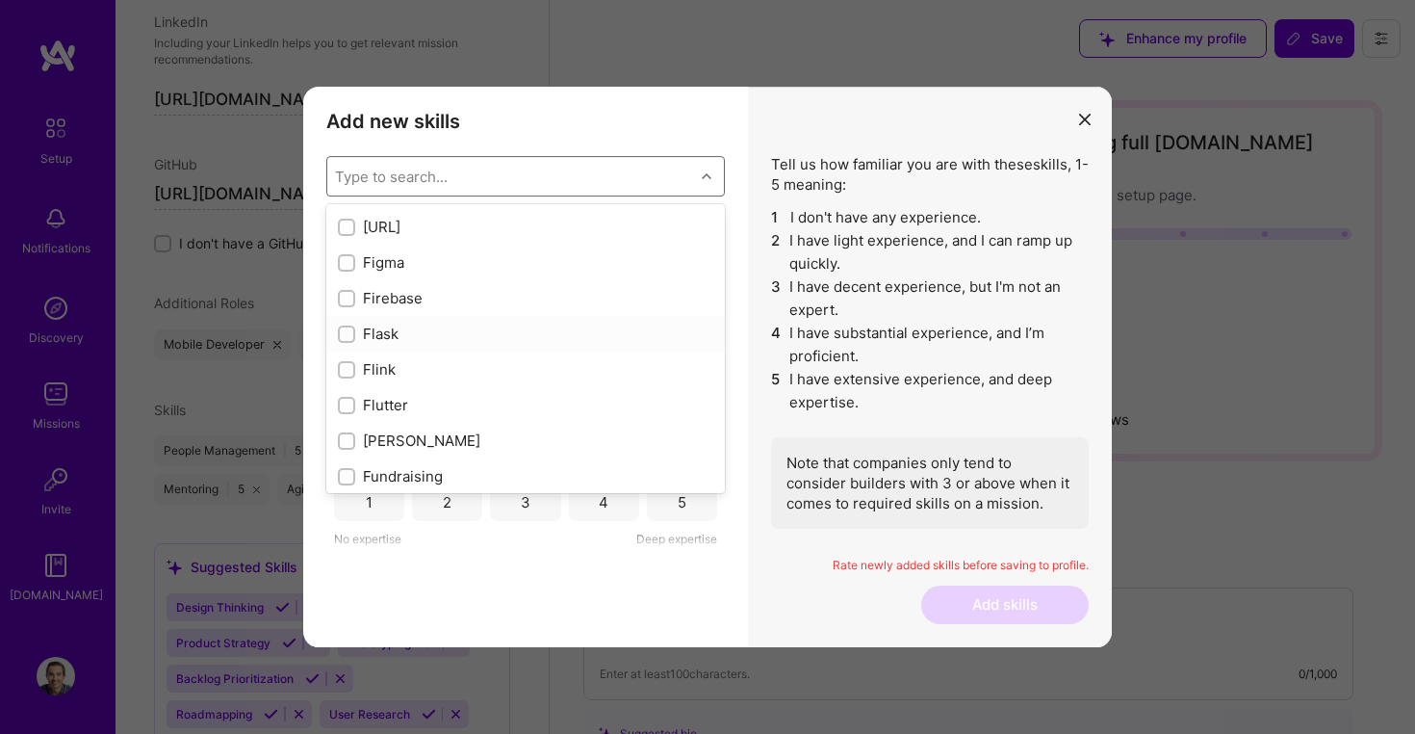
scroll to position [4639, 0]
click at [345, 395] on input "modal" at bounding box center [348, 397] width 13 height 13
checkbox input "true"
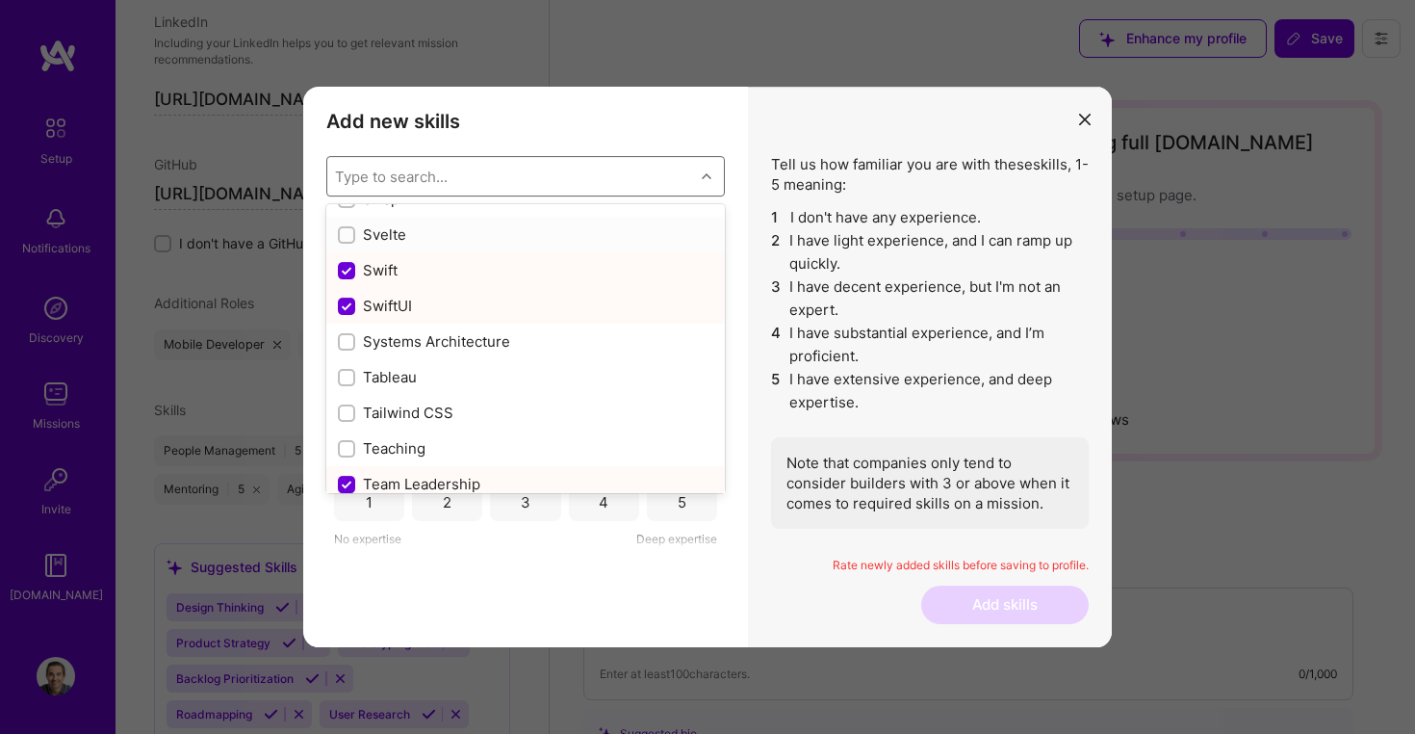
scroll to position [11476, 0]
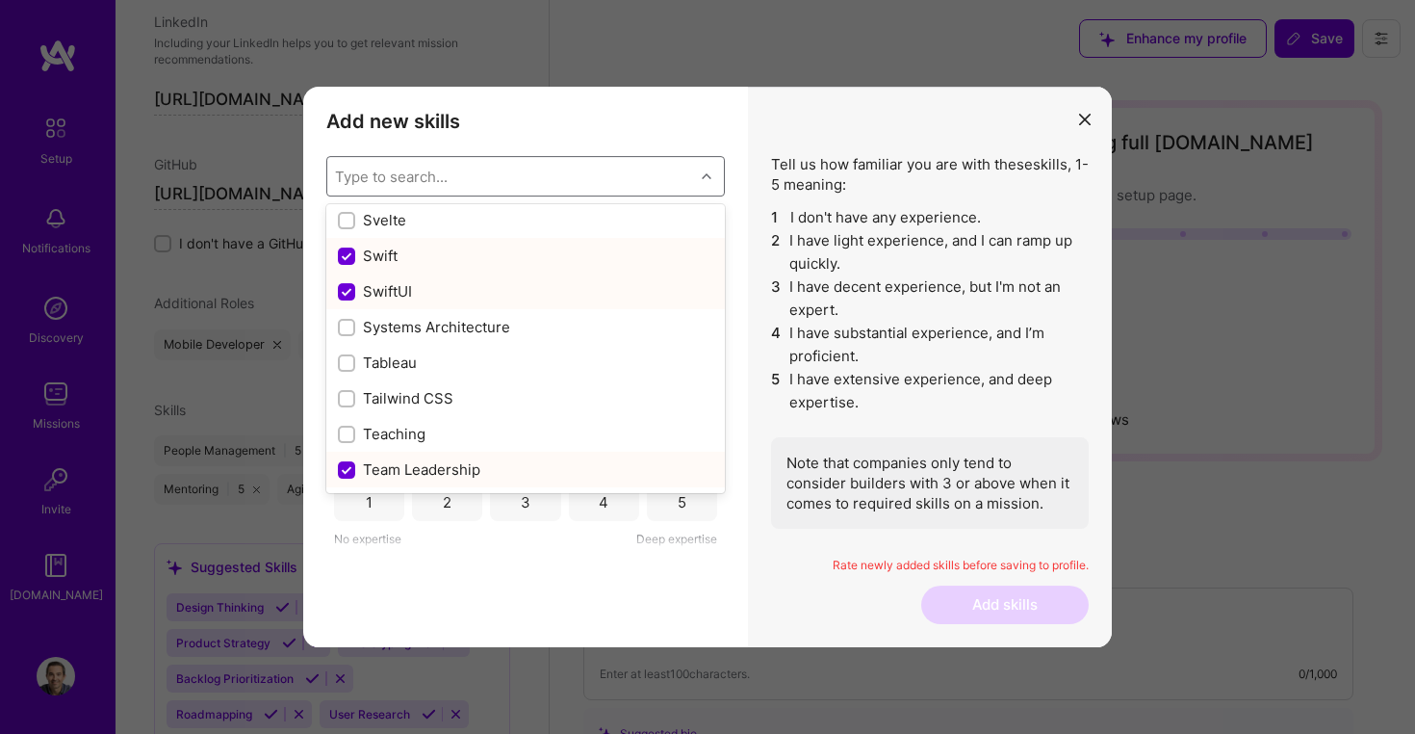
click at [349, 290] on input "modal" at bounding box center [348, 292] width 17 height 17
checkbox input "false"
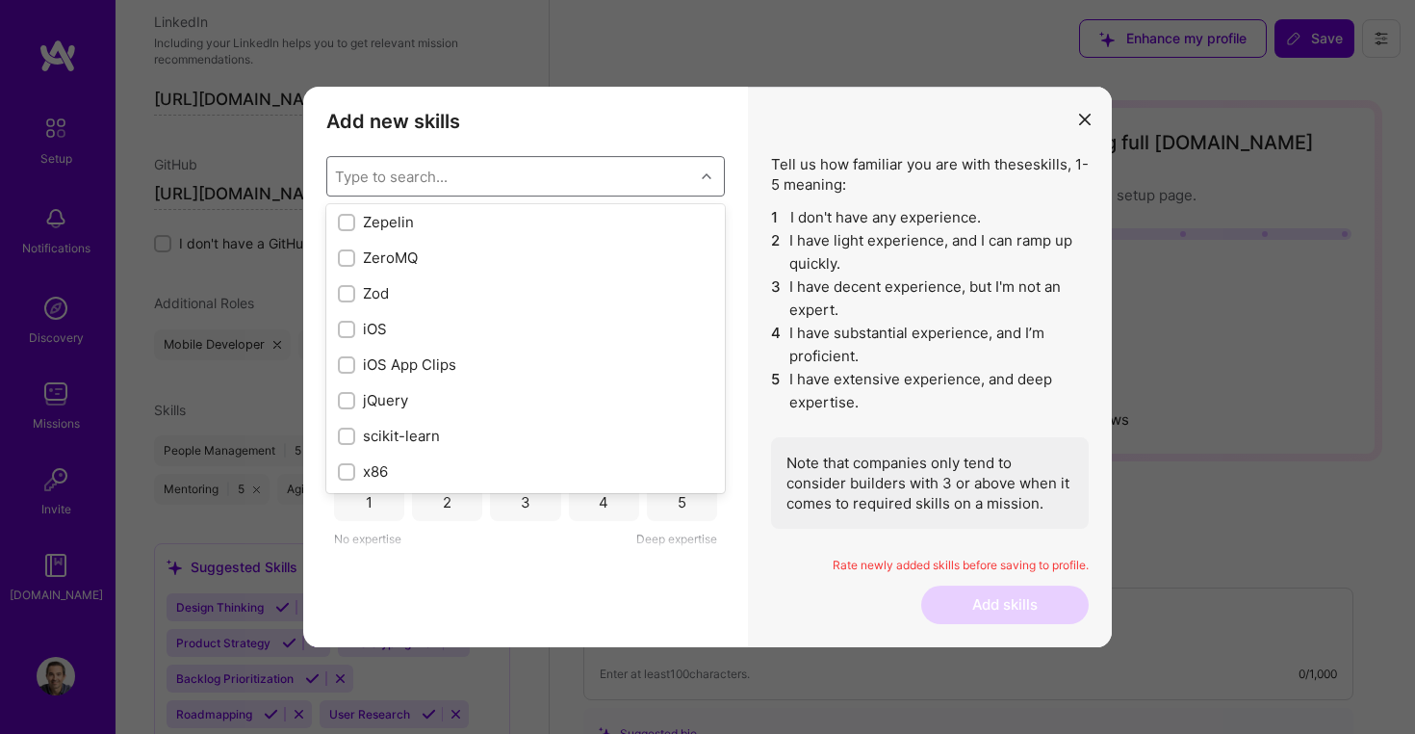
scroll to position [13184, 0]
click at [345, 327] on input "modal" at bounding box center [348, 329] width 13 height 13
checkbox input "true"
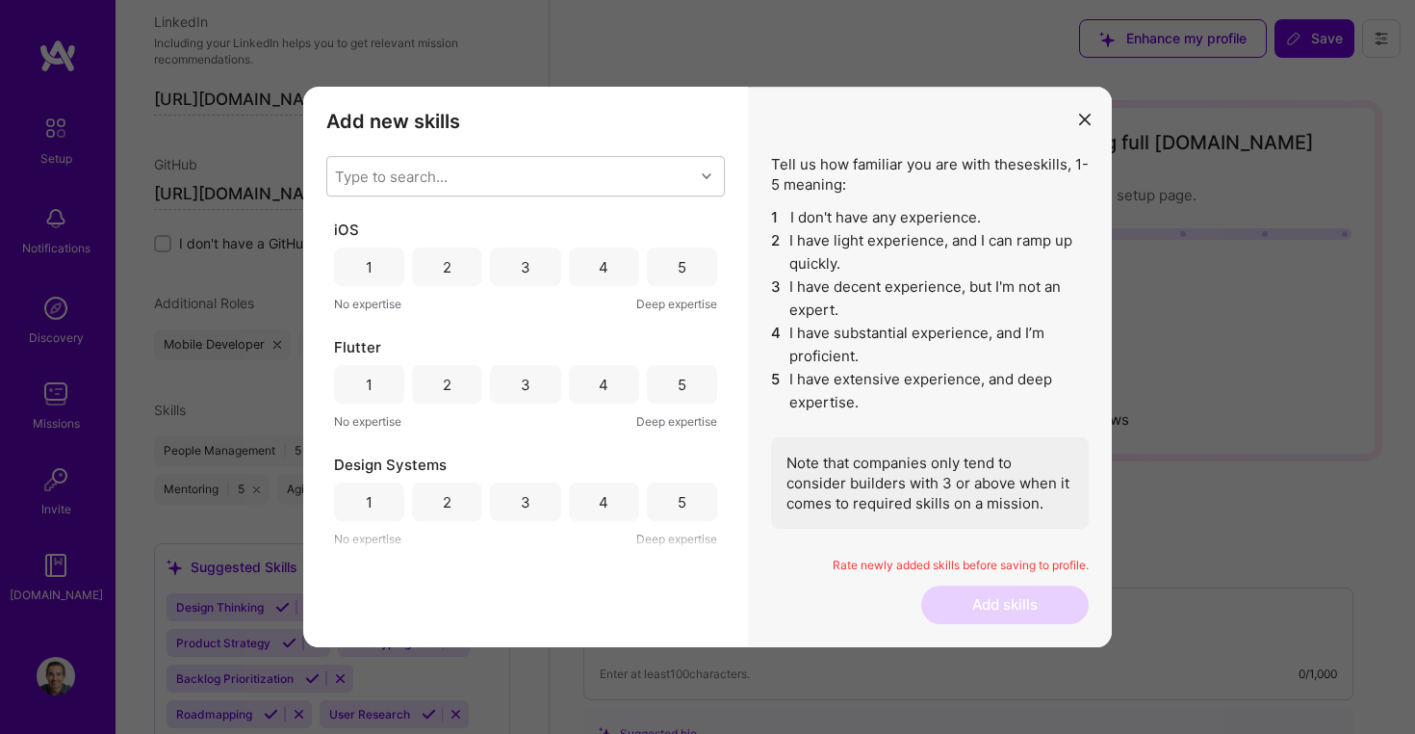
click at [626, 602] on div "Add new skills Tell us how familiar you are with given skills, using between 1 …" at bounding box center [525, 367] width 445 height 560
click at [678, 261] on div "5" at bounding box center [682, 267] width 9 height 20
click at [539, 384] on div "3" at bounding box center [525, 384] width 70 height 39
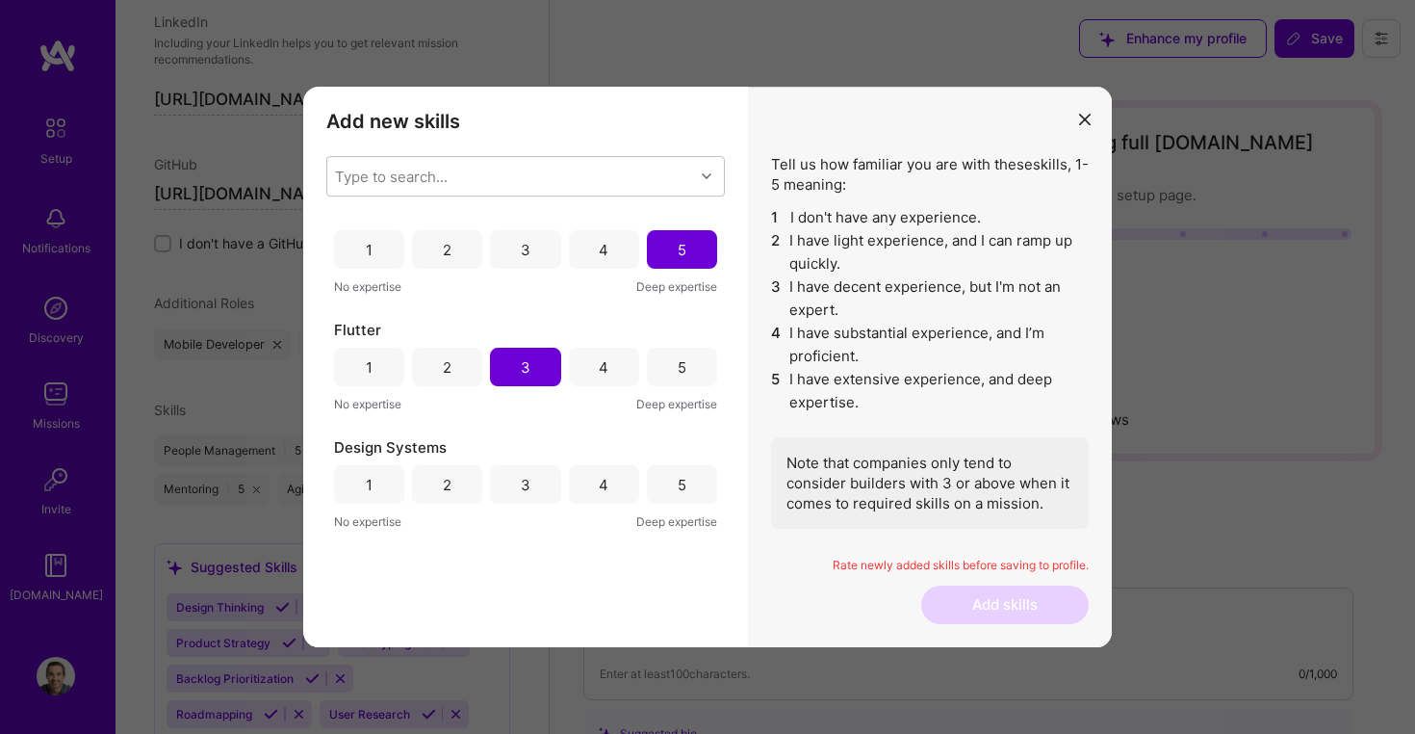
scroll to position [19, 0]
click at [599, 363] on div "4" at bounding box center [604, 365] width 10 height 20
click at [539, 366] on div "3" at bounding box center [525, 365] width 70 height 39
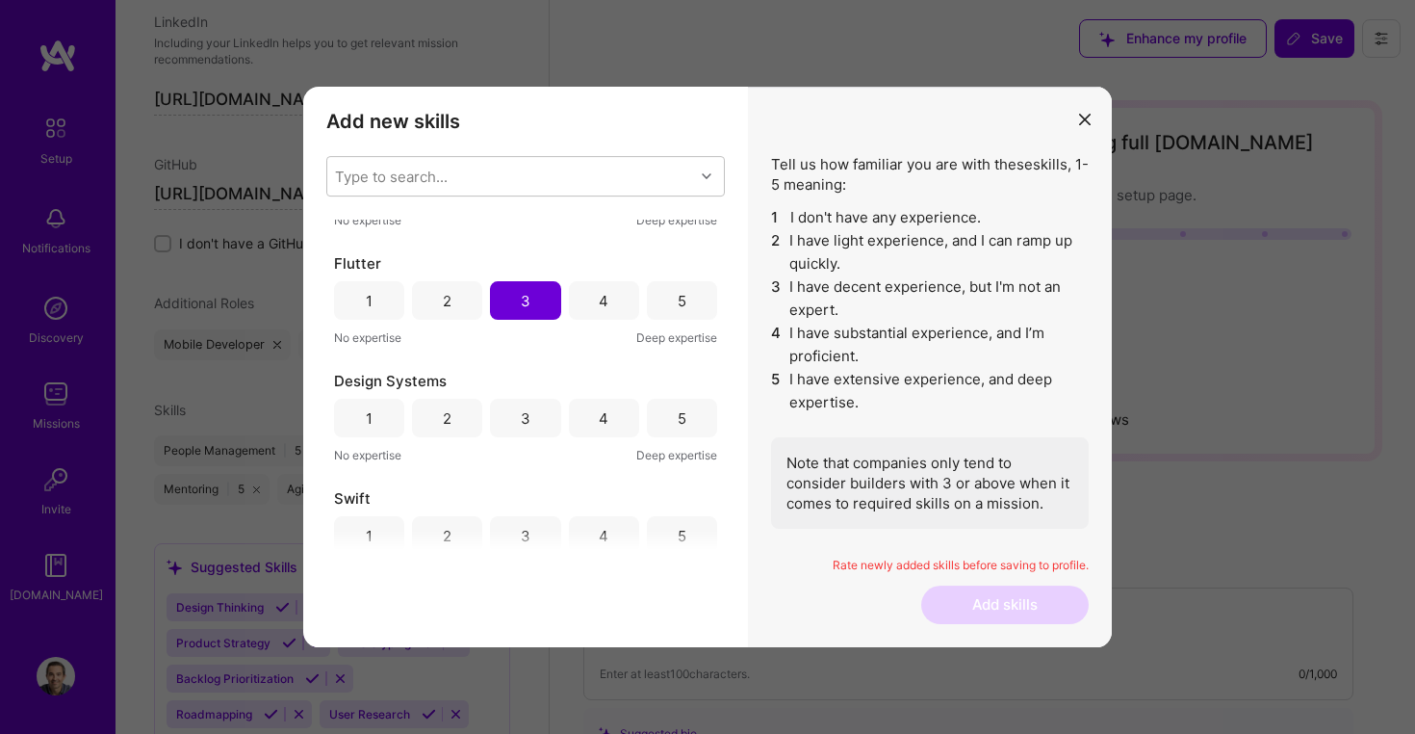
scroll to position [147, 0]
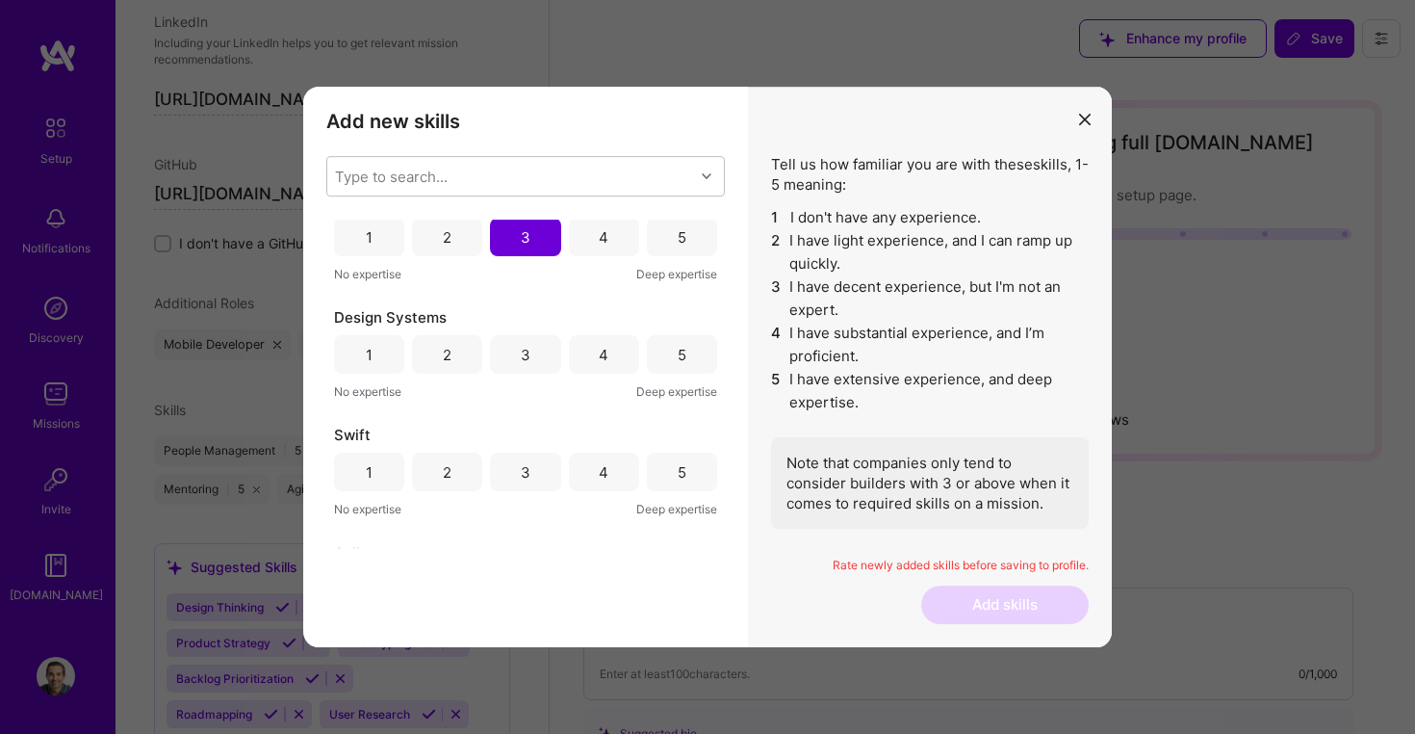
click at [599, 354] on div "4" at bounding box center [604, 355] width 10 height 20
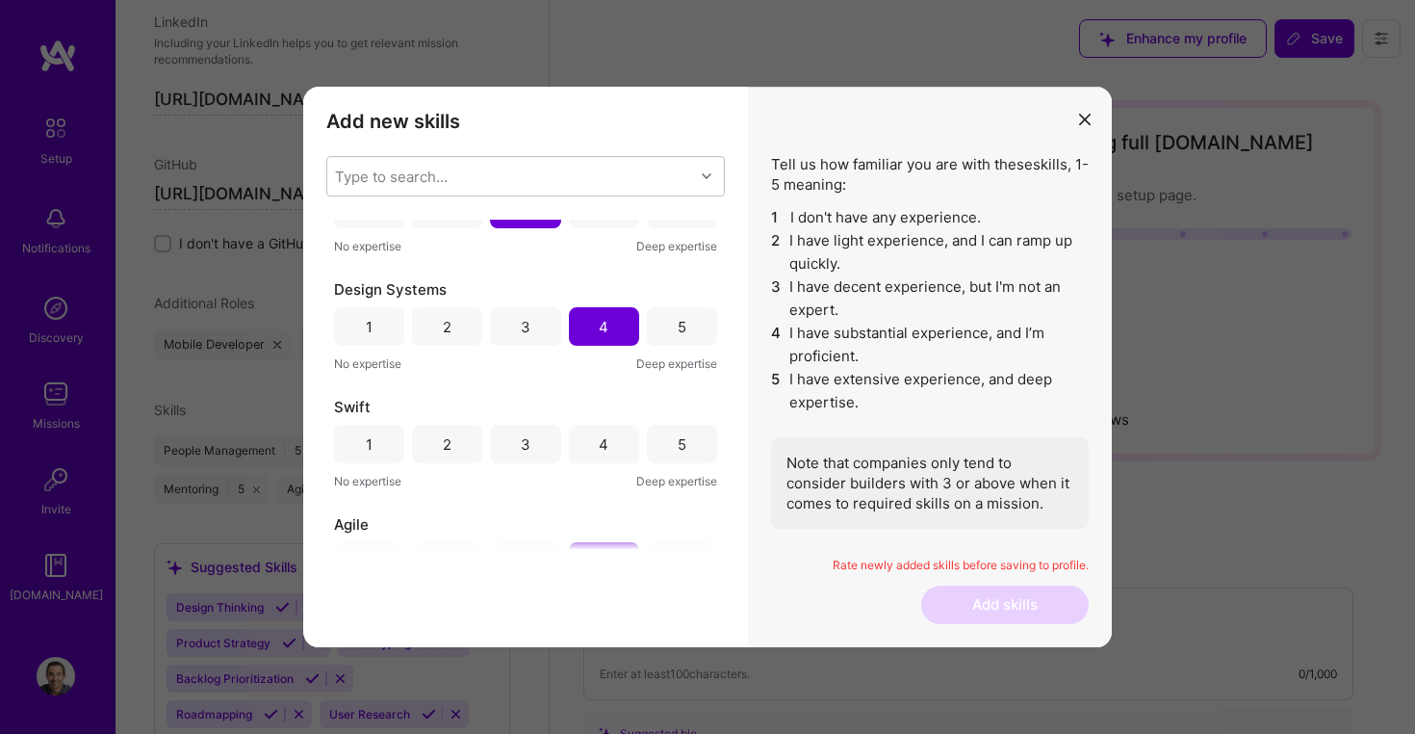
scroll to position [192, 0]
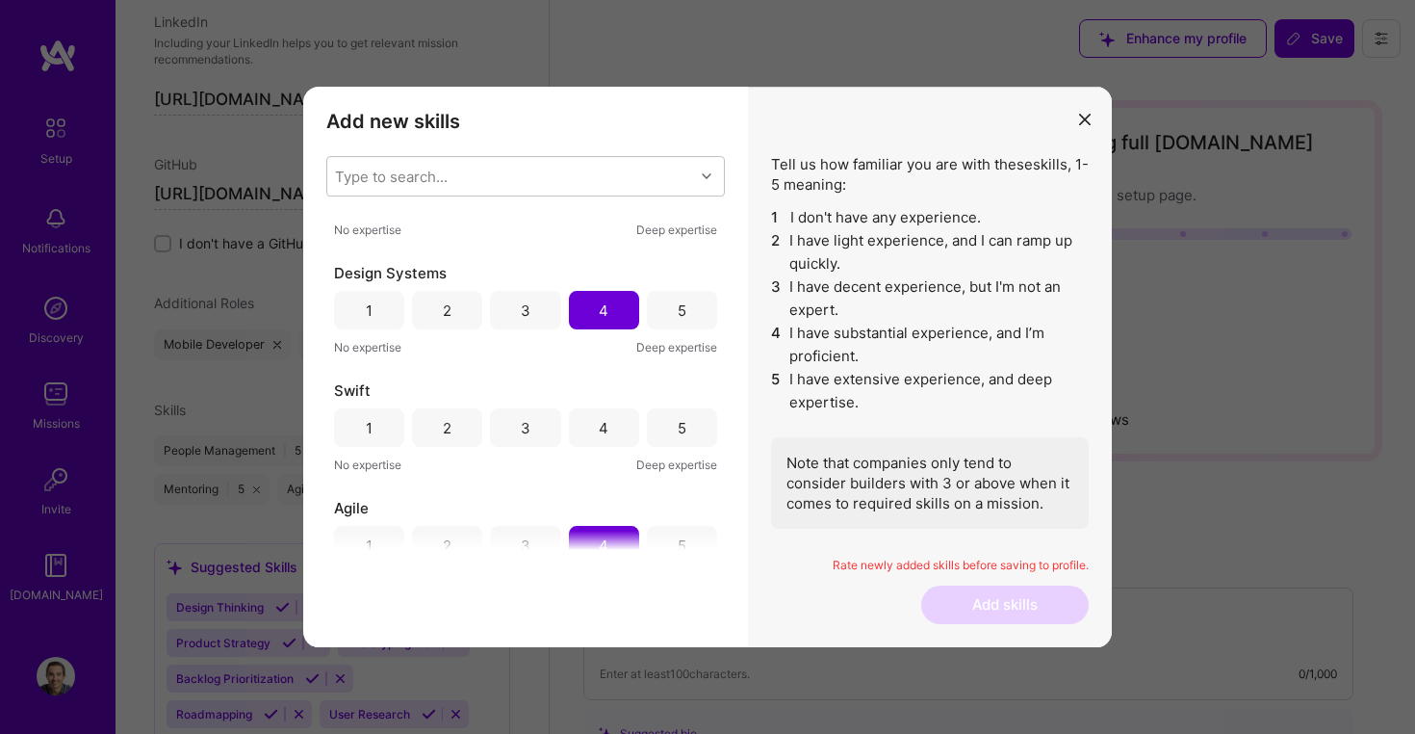
click at [664, 425] on div "5" at bounding box center [682, 427] width 70 height 39
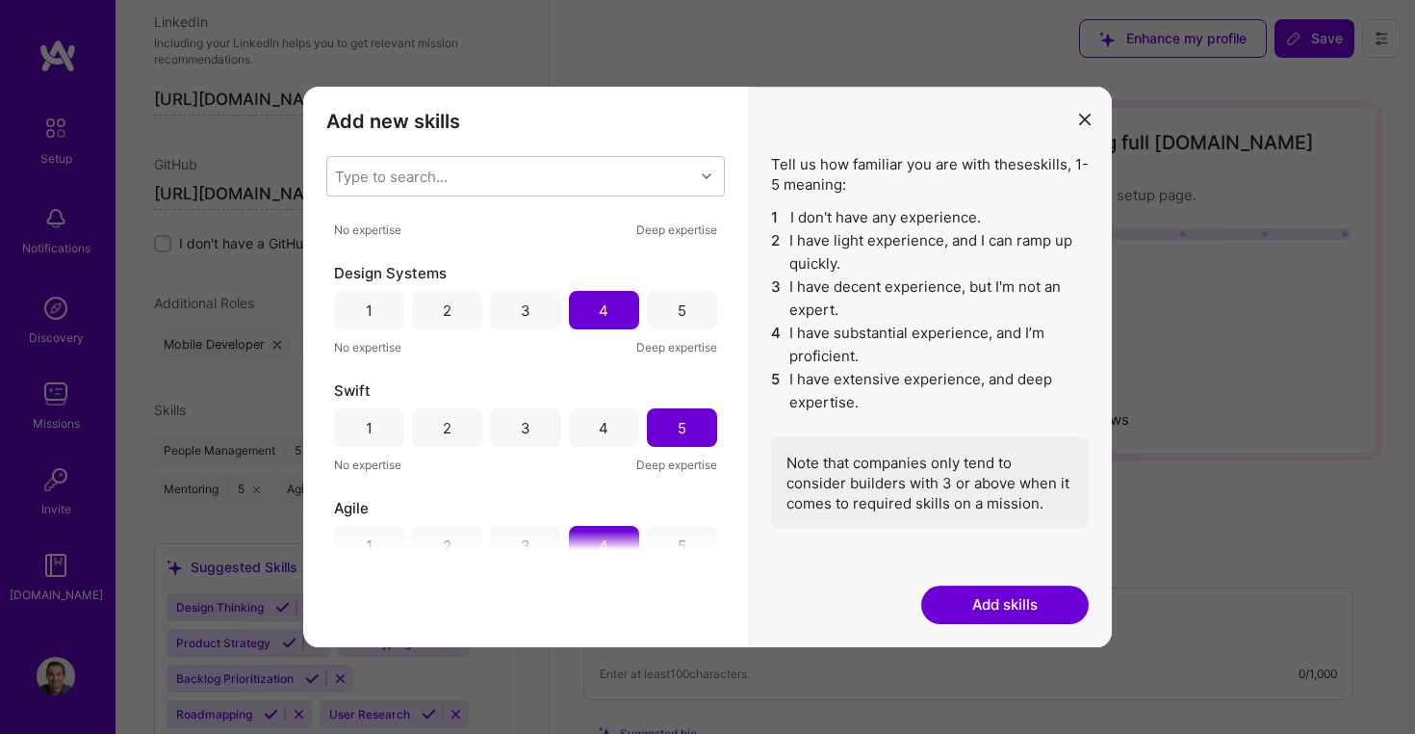
scroll to position [194, 0]
click at [605, 427] on div "4" at bounding box center [604, 424] width 70 height 39
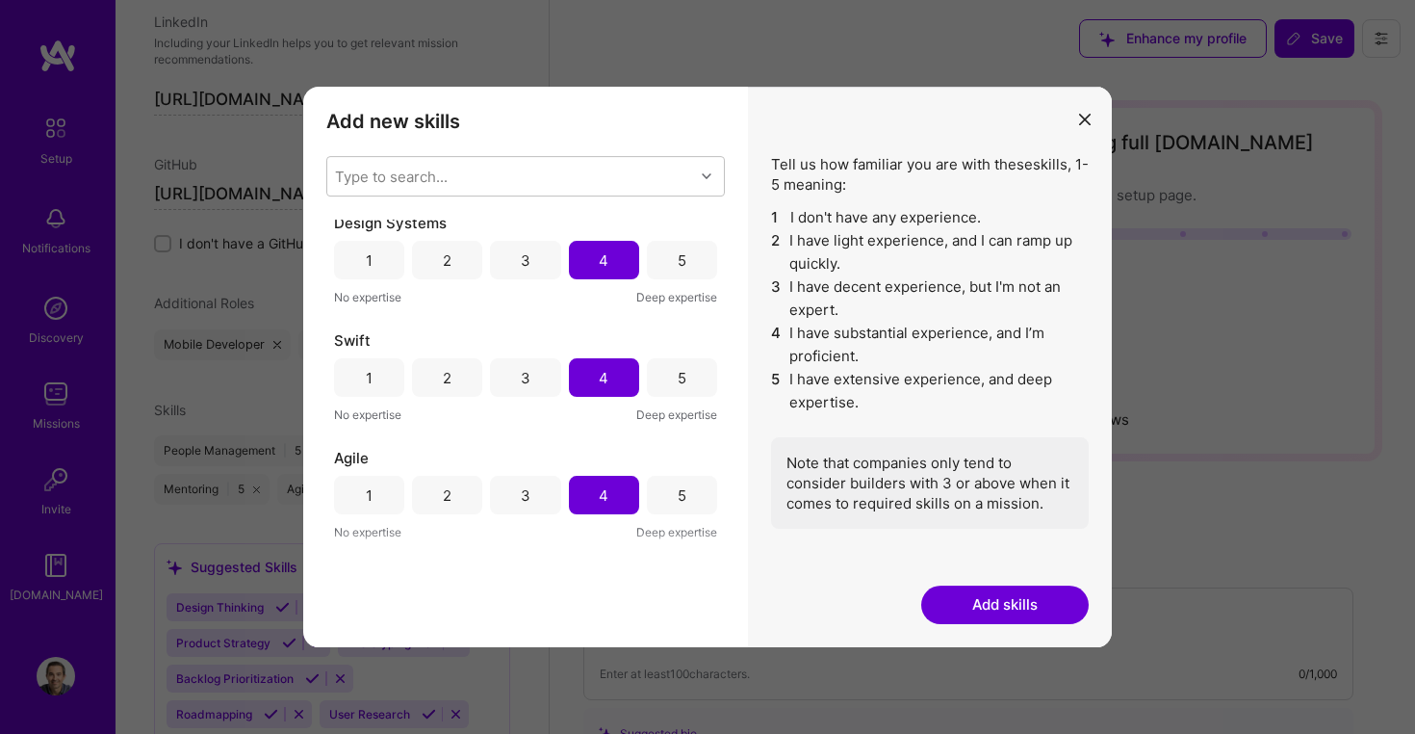
scroll to position [248, 0]
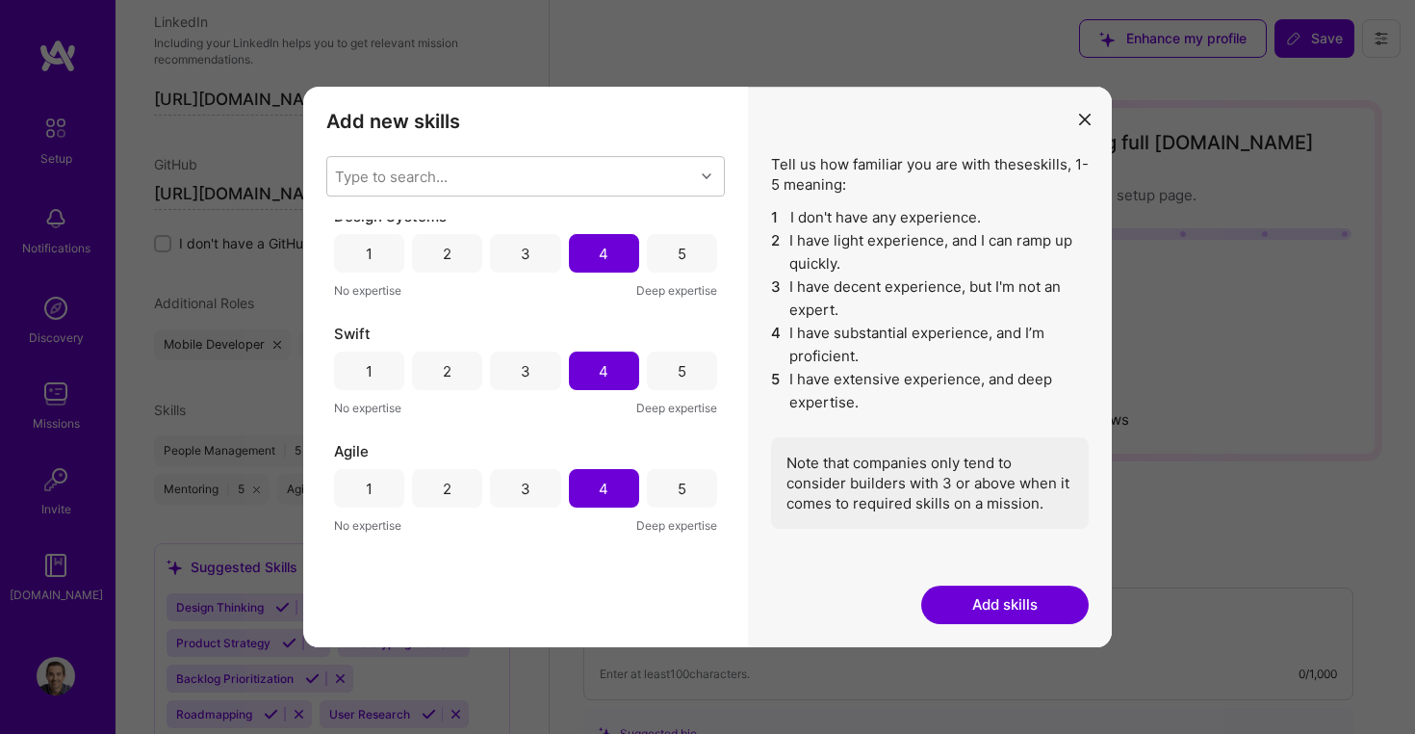
click at [673, 392] on div "Swift 1 2 3 4 5 No expertise Deep expertise" at bounding box center [525, 370] width 383 height 94
click at [678, 372] on div "5" at bounding box center [682, 371] width 9 height 20
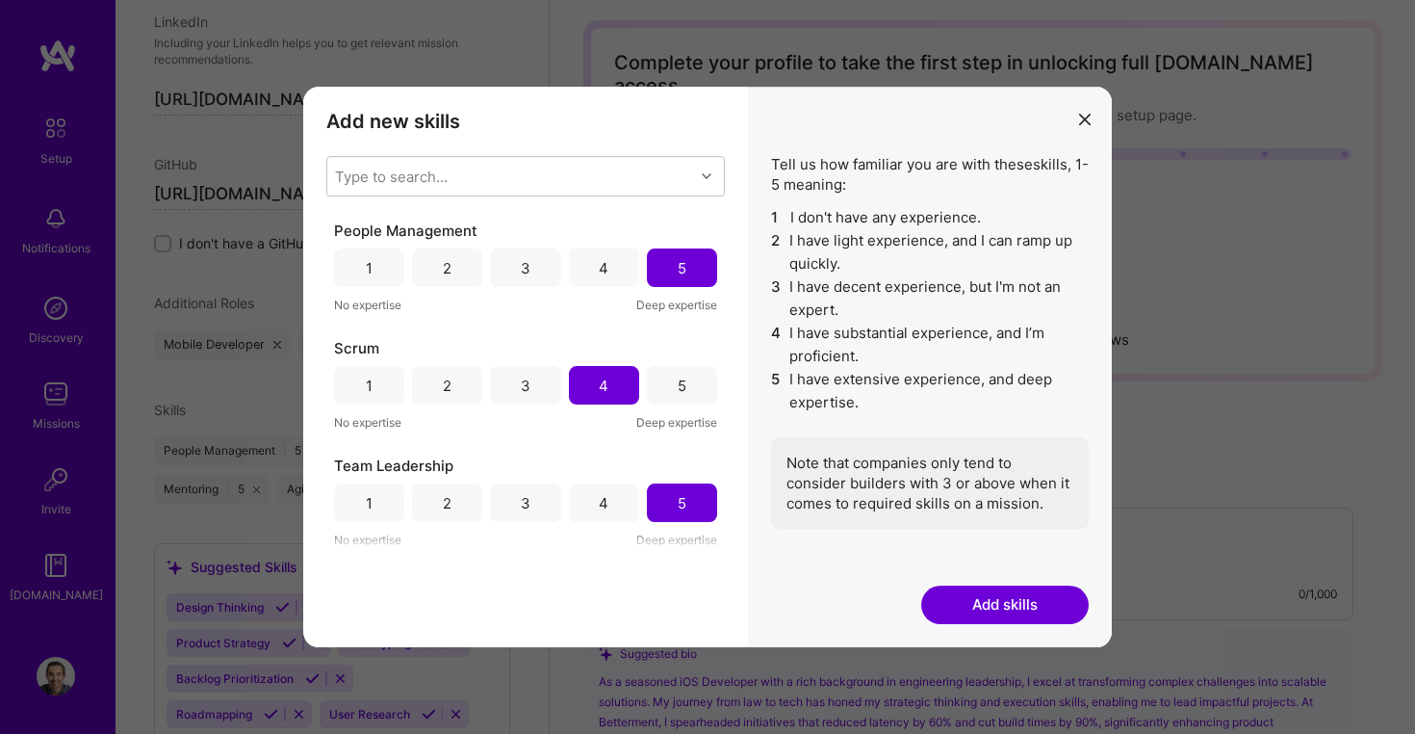
scroll to position [124, 0]
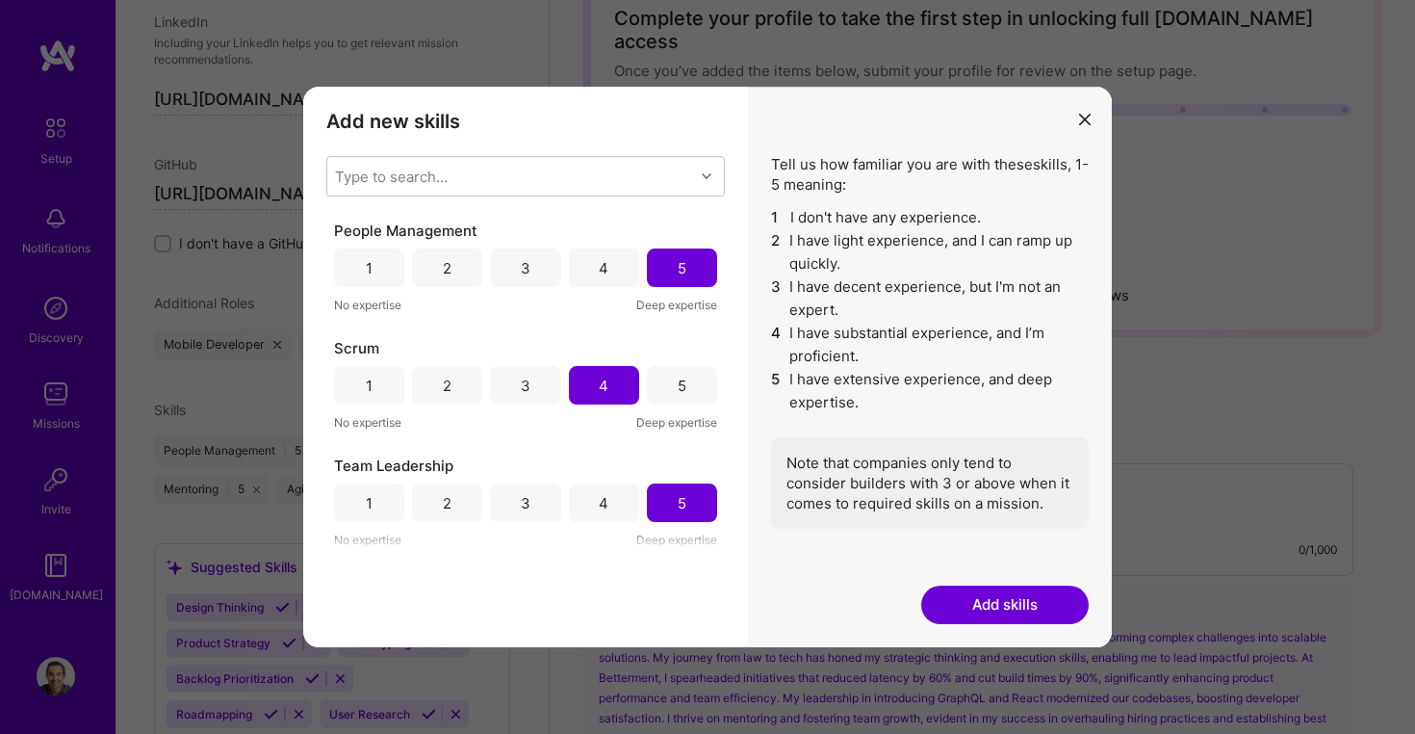
click at [1020, 606] on button "Add skills" at bounding box center [1005, 604] width 168 height 39
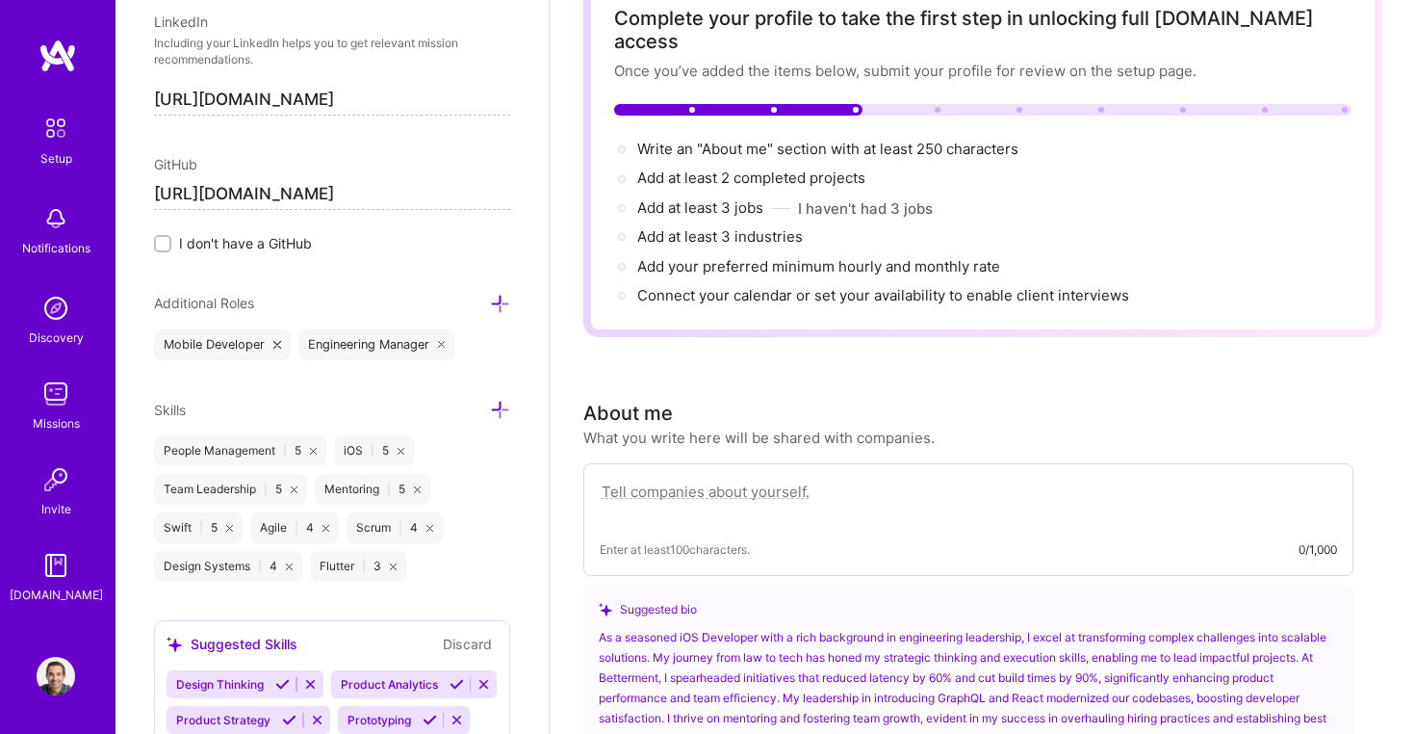
click at [430, 528] on icon at bounding box center [430, 528] width 7 height 7
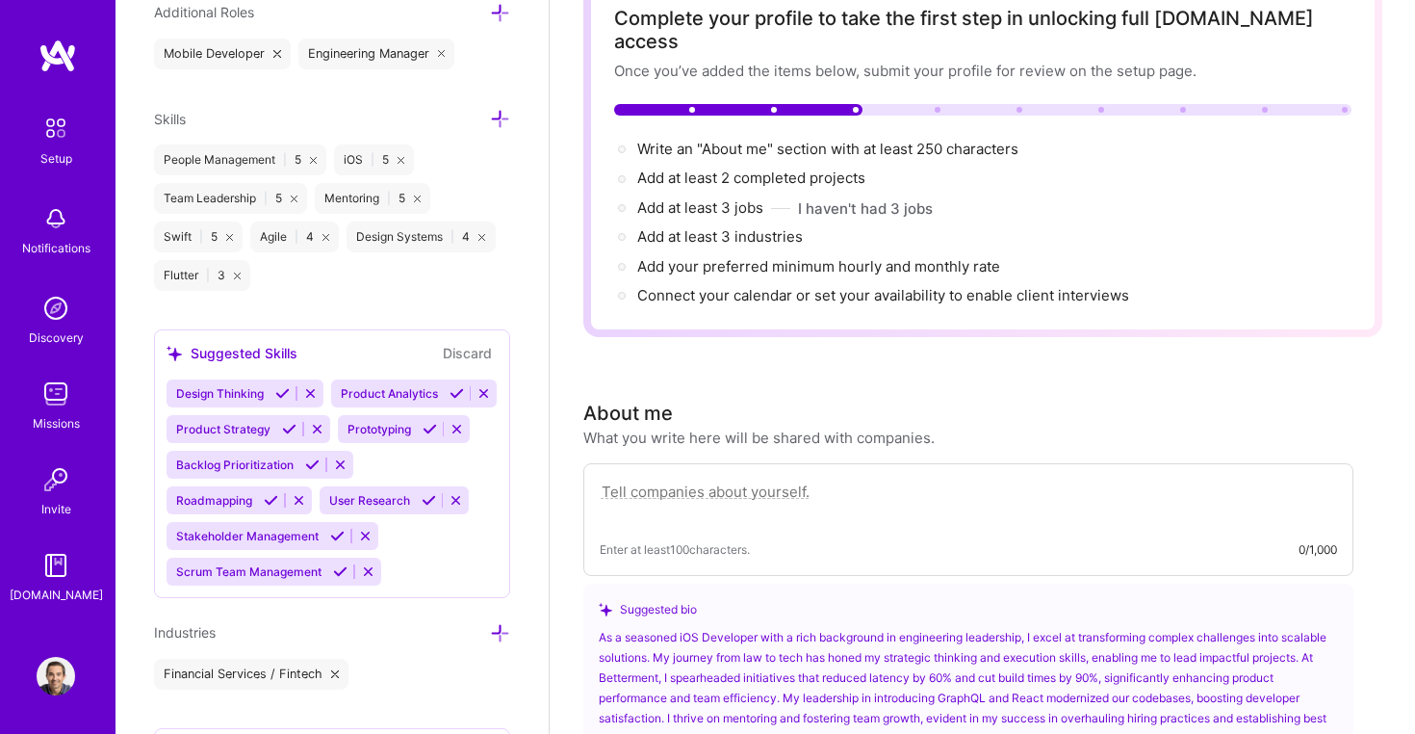
scroll to position [1325, 0]
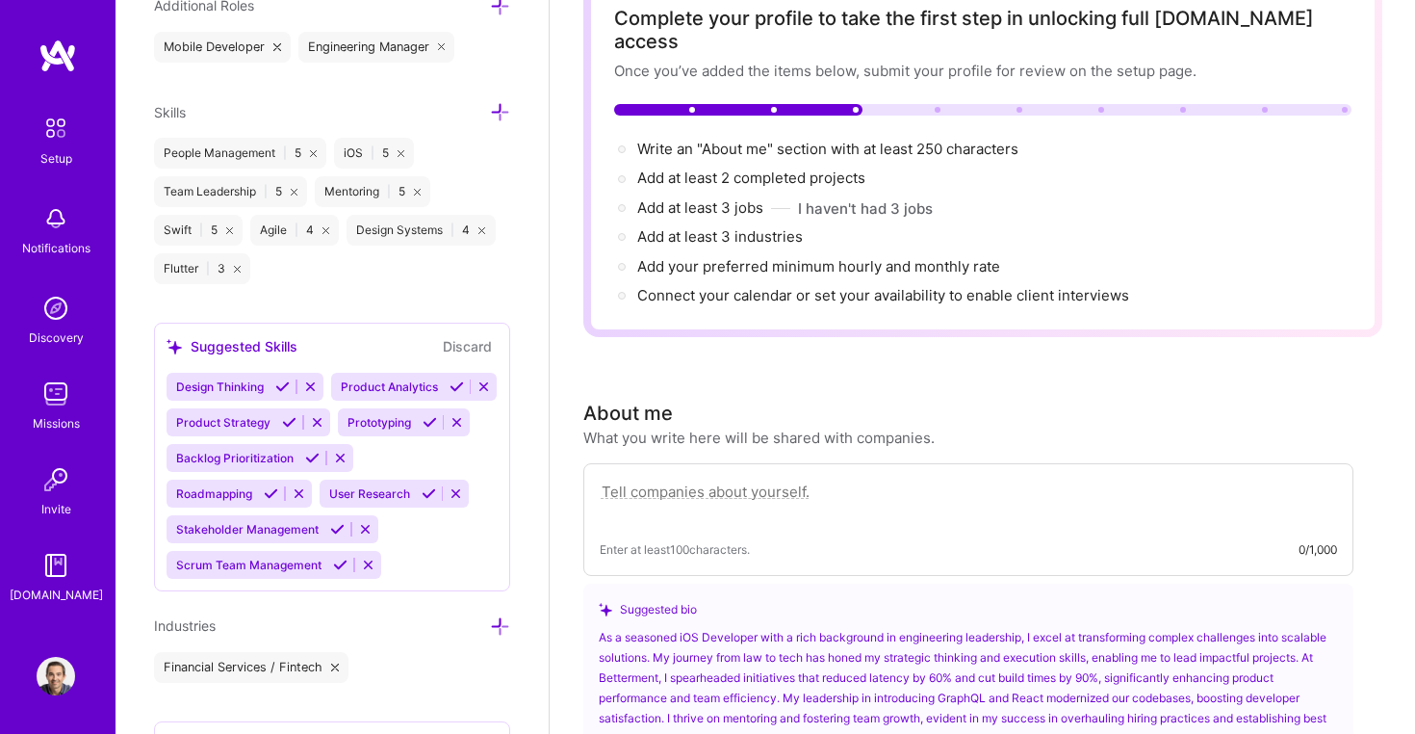
click at [475, 348] on button "Discard" at bounding box center [467, 346] width 61 height 22
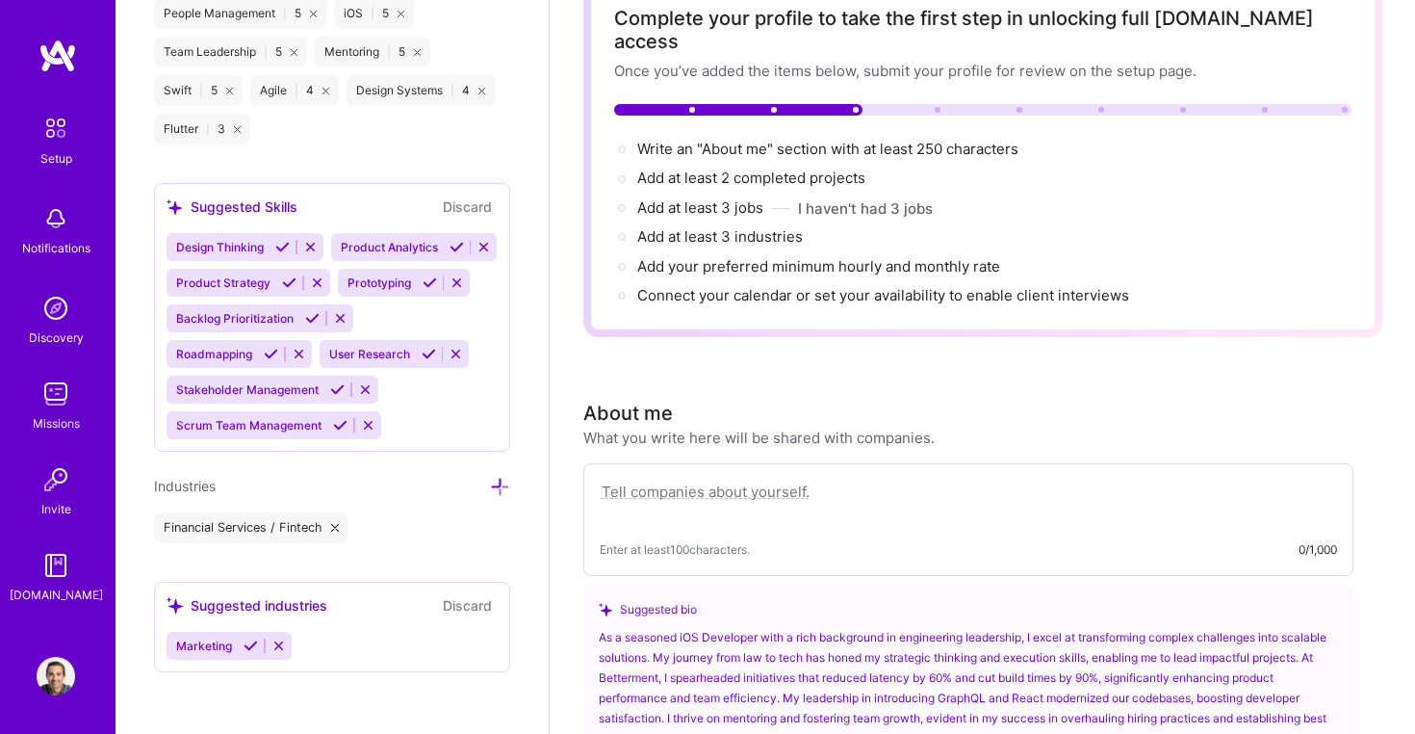
scroll to position [1505, 0]
click at [496, 483] on icon at bounding box center [500, 487] width 20 height 20
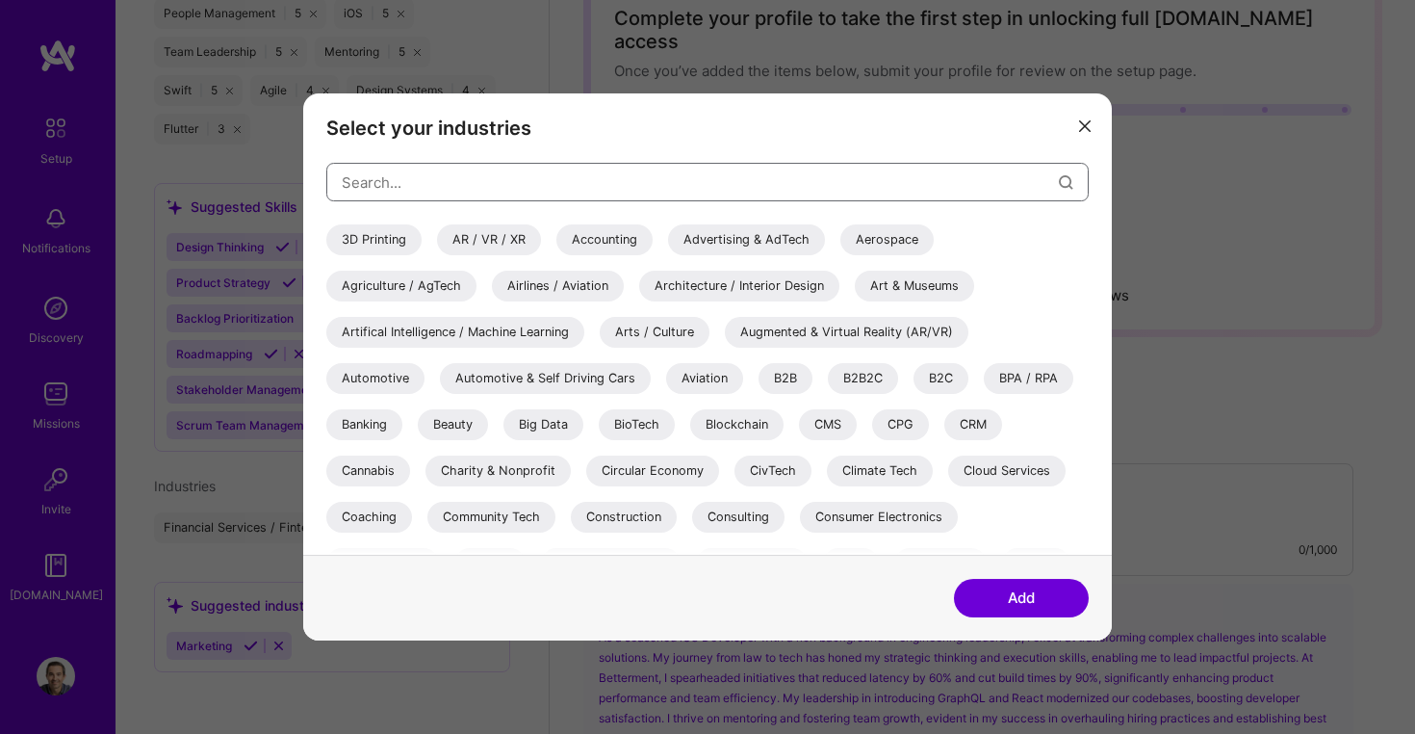
click at [481, 174] on input "modal" at bounding box center [700, 182] width 717 height 49
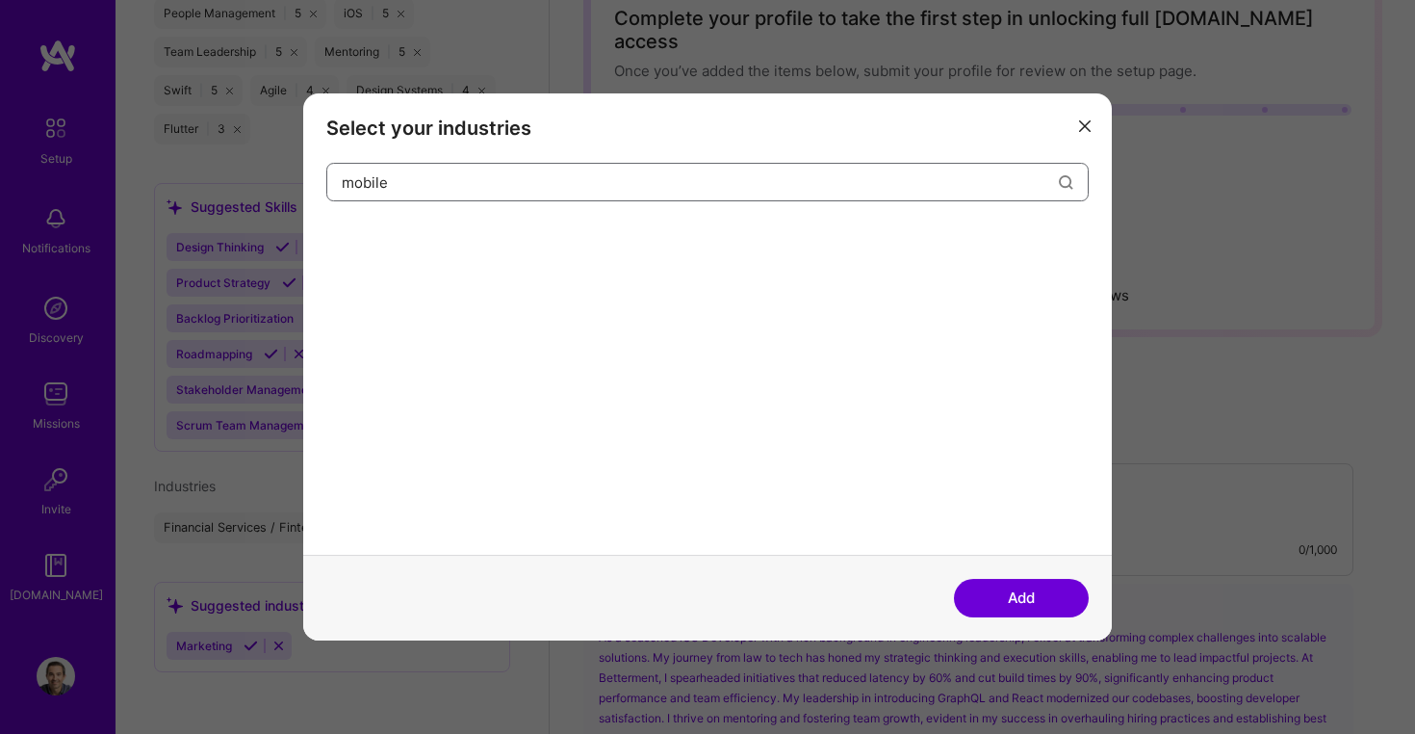
type input "a"
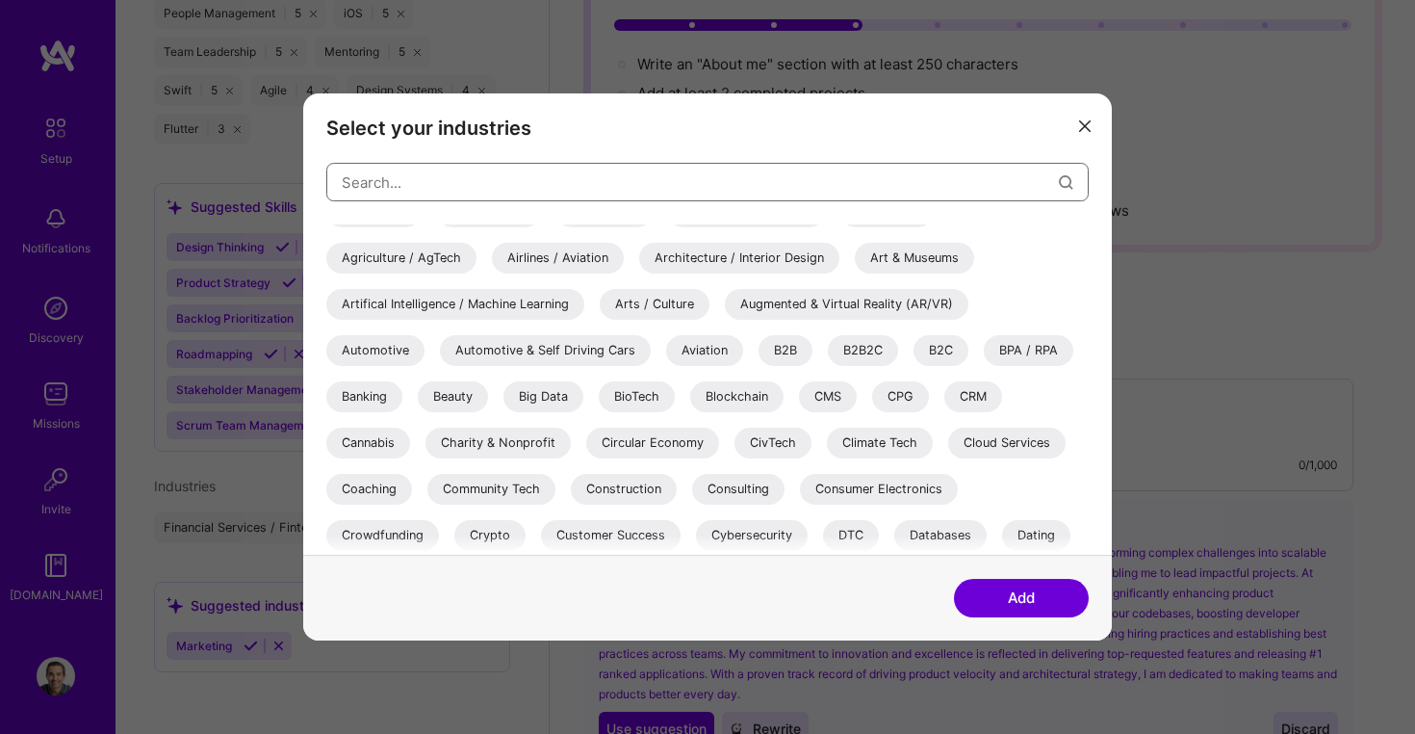
scroll to position [31, 0]
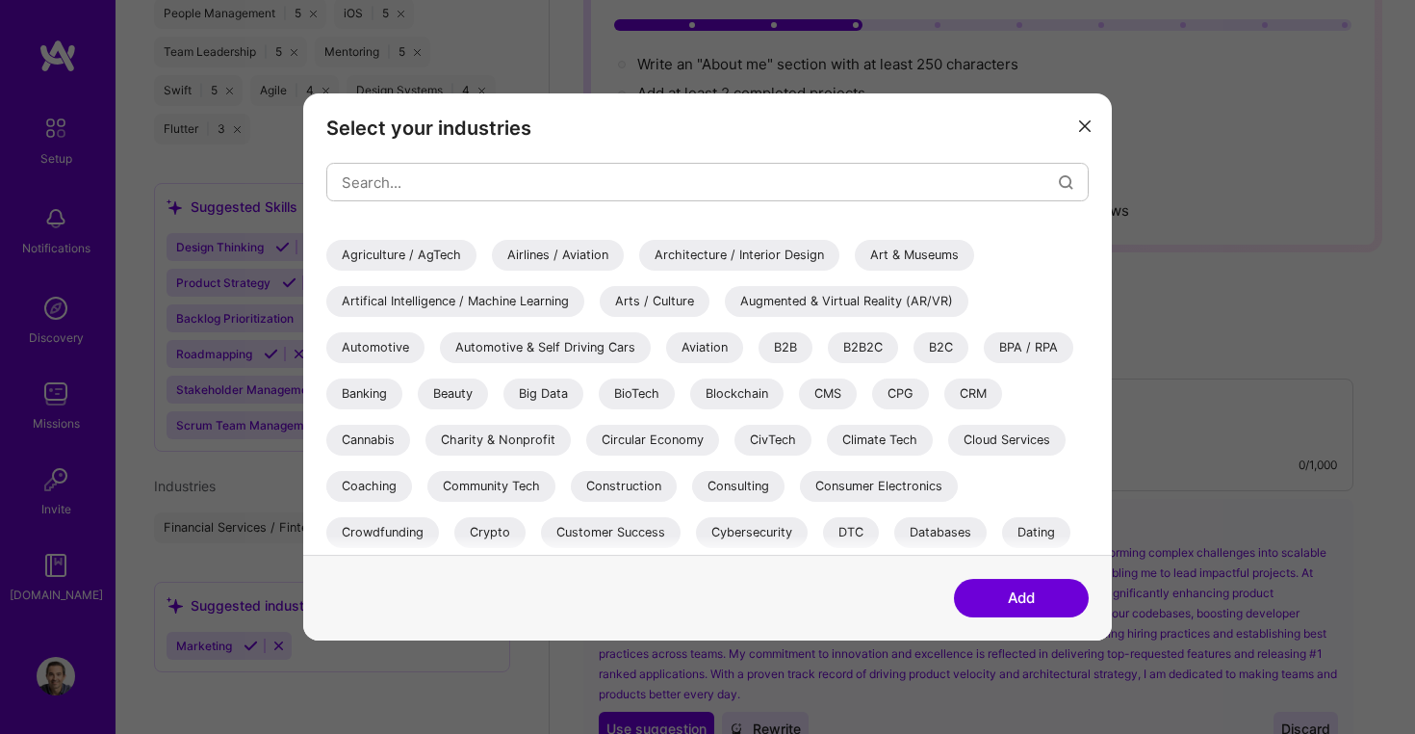
click at [789, 350] on div "B2B" at bounding box center [786, 347] width 54 height 31
click at [935, 339] on div "B2C" at bounding box center [941, 347] width 55 height 31
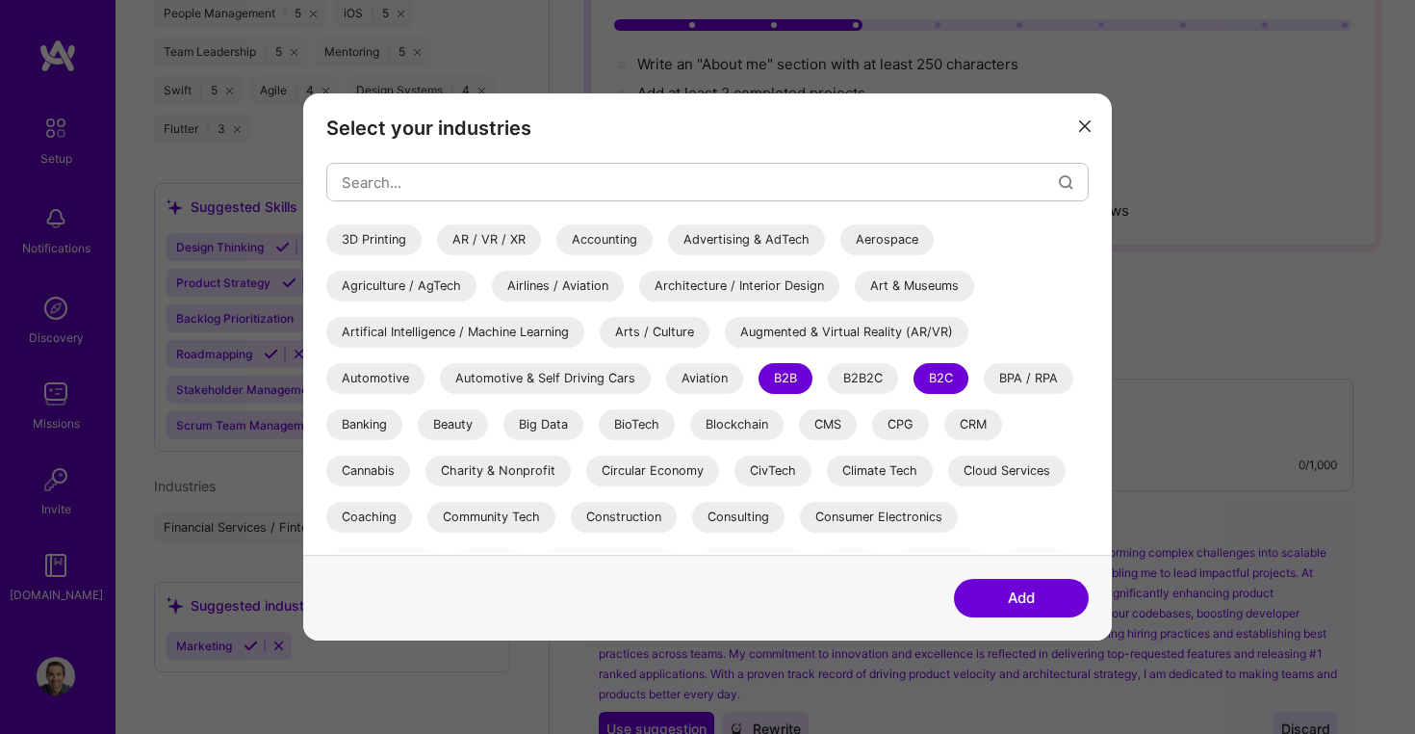
scroll to position [0, 0]
click at [993, 596] on button "Add" at bounding box center [1021, 598] width 135 height 39
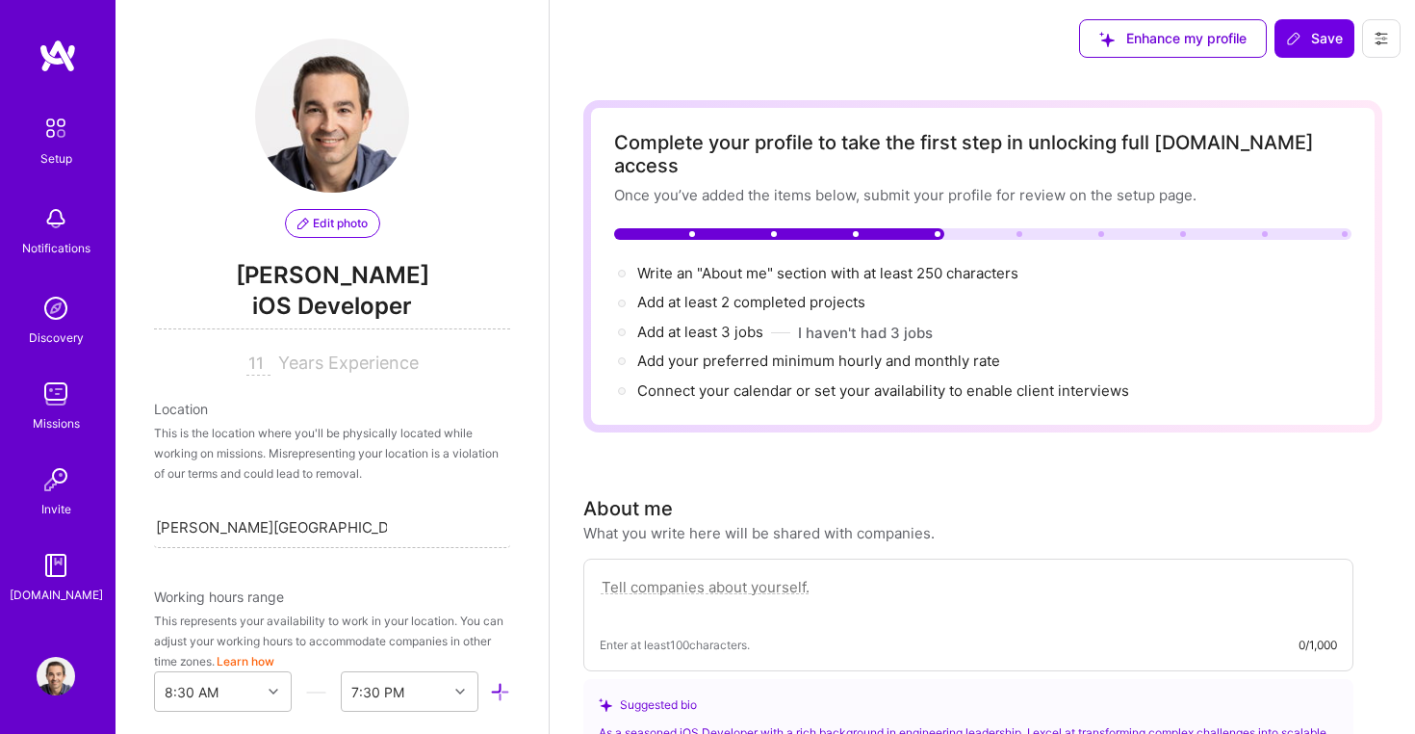
click at [266, 365] on input "11" at bounding box center [258, 363] width 24 height 23
type input "10"
click at [391, 496] on div "Location This is the location where you'll be physically located while working …" at bounding box center [332, 473] width 356 height 149
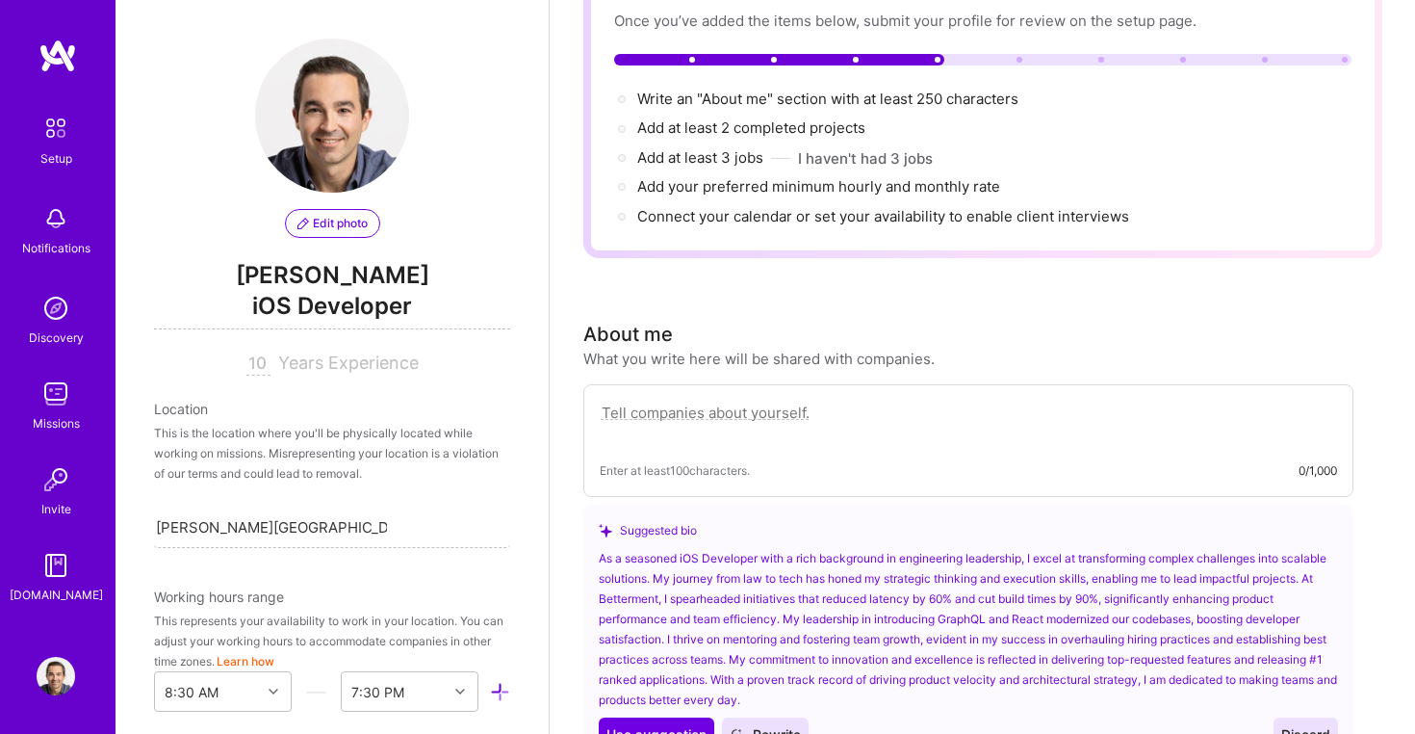
scroll to position [184, 0]
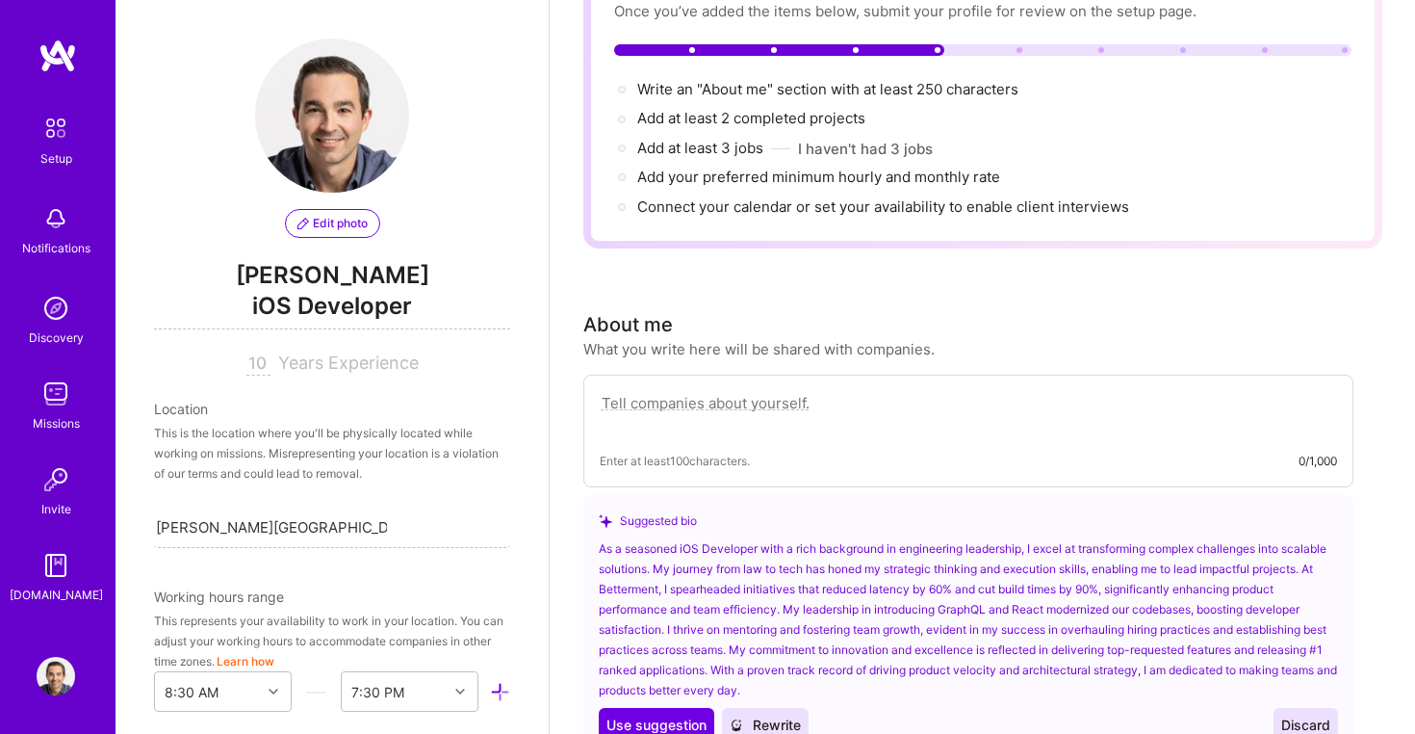
click at [784, 391] on textarea at bounding box center [968, 413] width 737 height 44
click at [1035, 391] on textarea at bounding box center [968, 413] width 737 height 44
paste textarea "I am a proven engineering leader with a decade of experience driving impactful …"
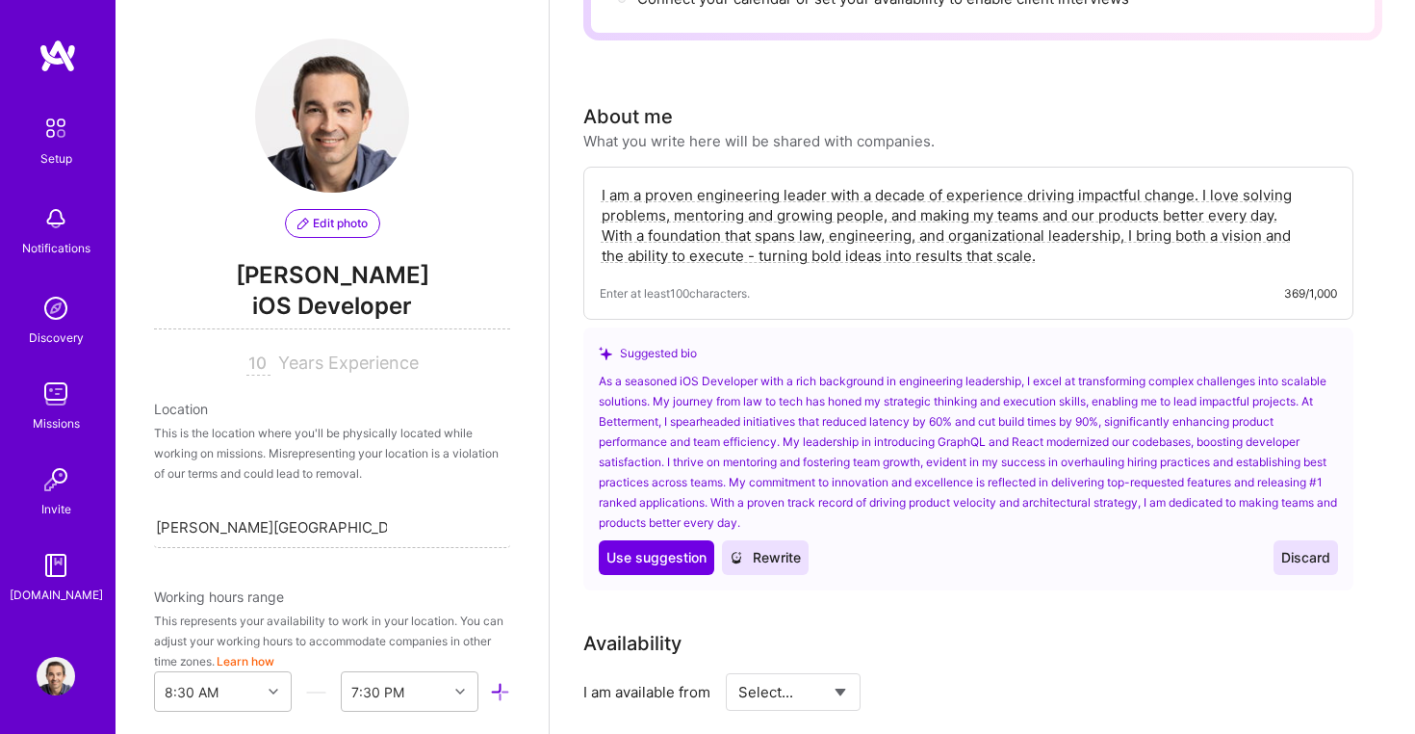
scroll to position [394, 0]
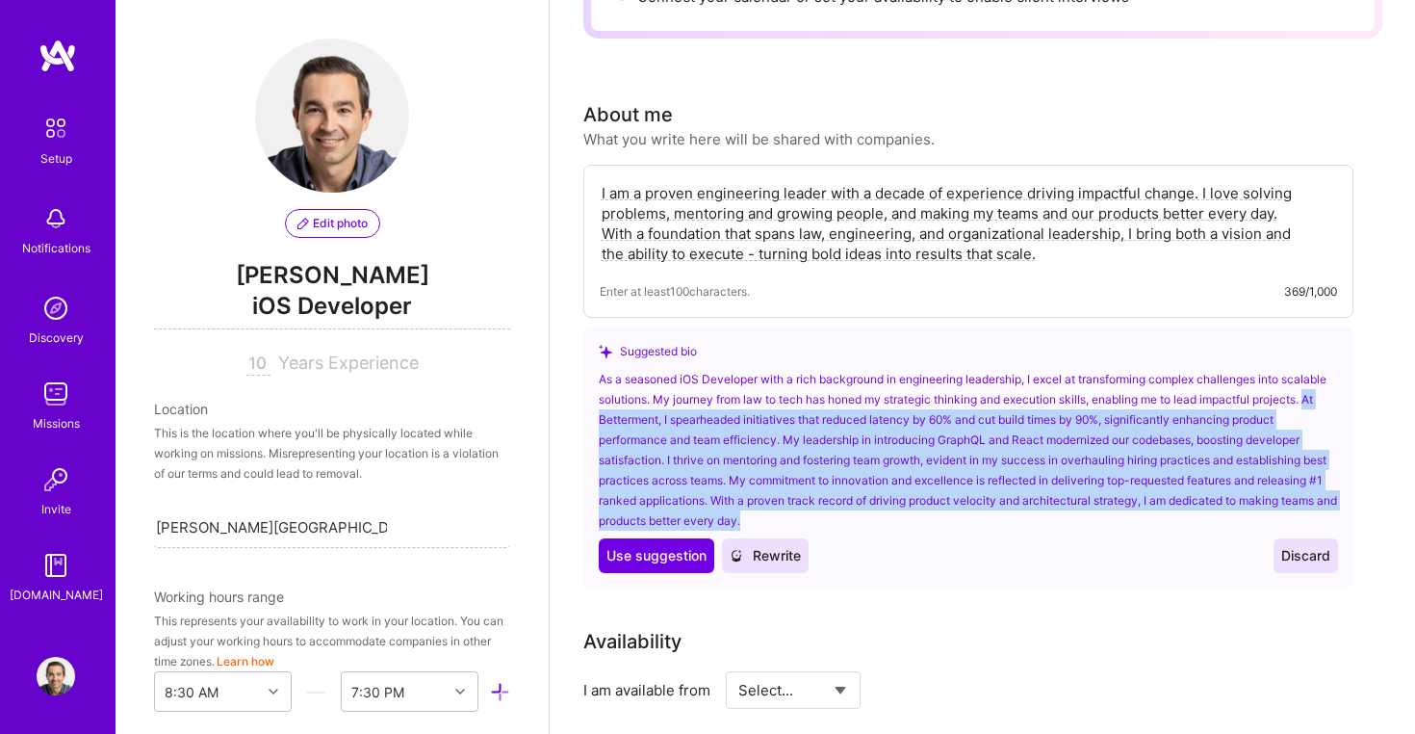
drag, startPoint x: 650, startPoint y: 397, endPoint x: 877, endPoint y: 498, distance: 248.7
click at [877, 498] on div "As a seasoned iOS Developer with a rich background in engineering leadership, I…" at bounding box center [968, 450] width 739 height 162
copy div "At Betterment, I spearheaded initiatives that reduced latency by 60% and cut bu…"
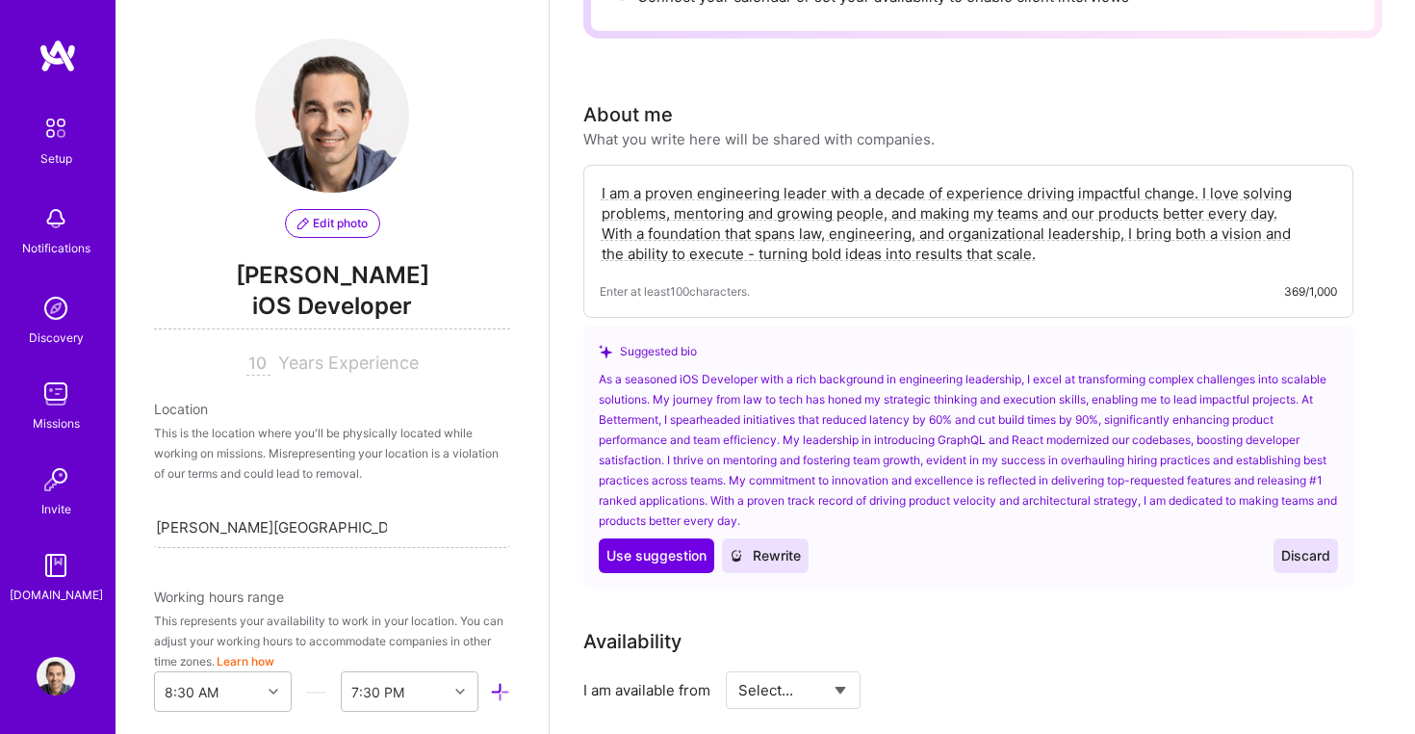
click at [1053, 220] on textarea "I am a proven engineering leader with a decade of experience driving impactful …" at bounding box center [968, 223] width 737 height 85
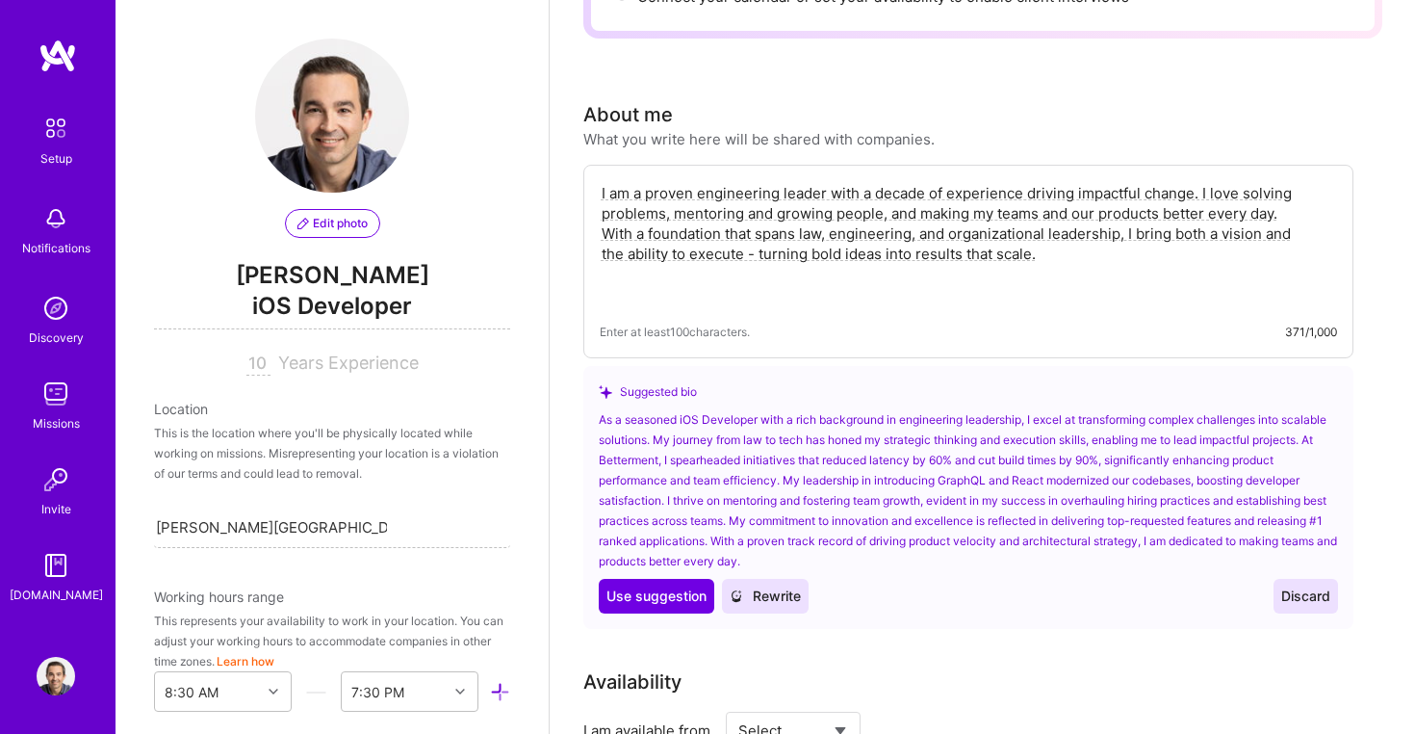
paste textarea "At Betterment, I spearheaded initiatives that reduced latency by 60% and cut bu…"
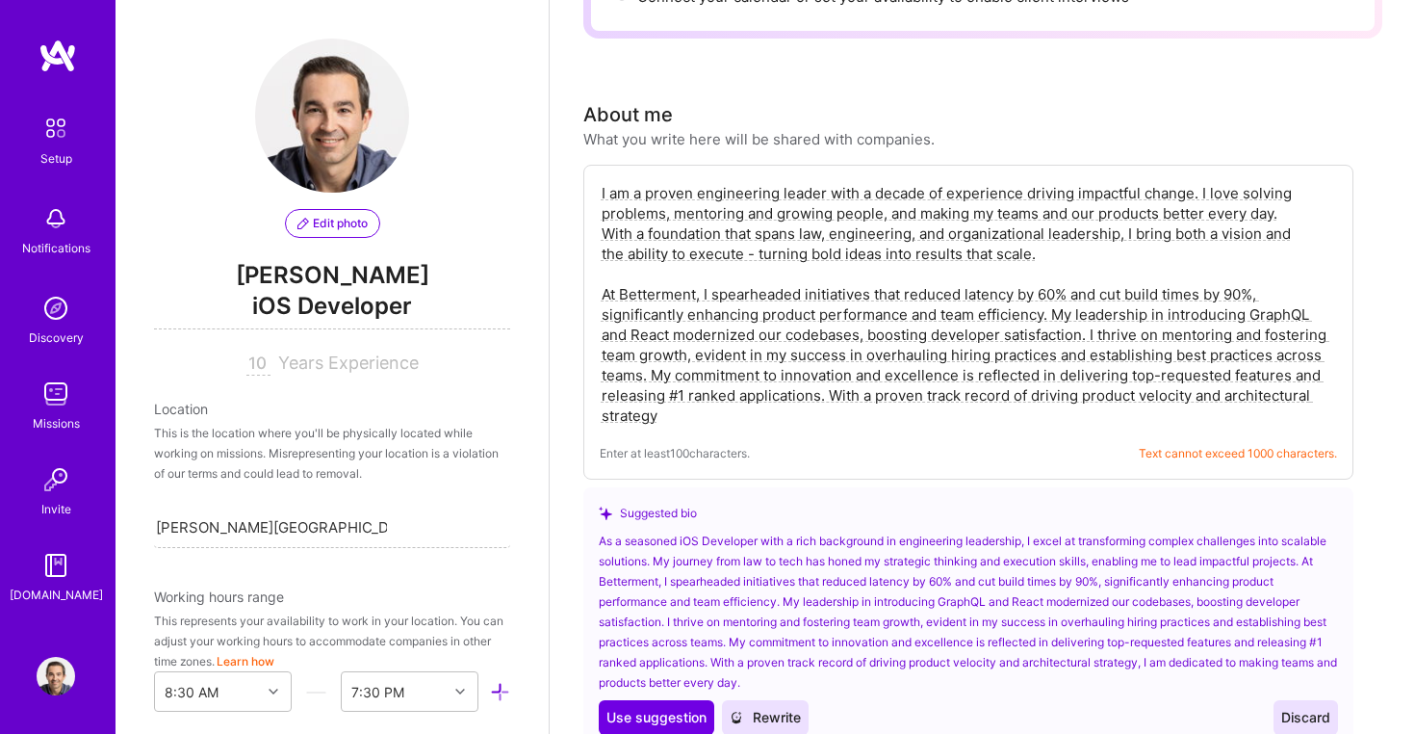
click at [967, 272] on textarea "I am a proven engineering leader with a decade of experience driving impactful …" at bounding box center [968, 304] width 737 height 246
click at [1167, 272] on textarea "I am a proven engineering leader with a decade of experience driving impactful …" at bounding box center [968, 304] width 737 height 246
click at [1133, 270] on textarea "I am a proven engineering leader with a decade of experience driving impactful …" at bounding box center [968, 304] width 737 height 246
click at [1092, 312] on textarea "I am a proven engineering leader with a decade of experience driving impactful …" at bounding box center [968, 302] width 737 height 246
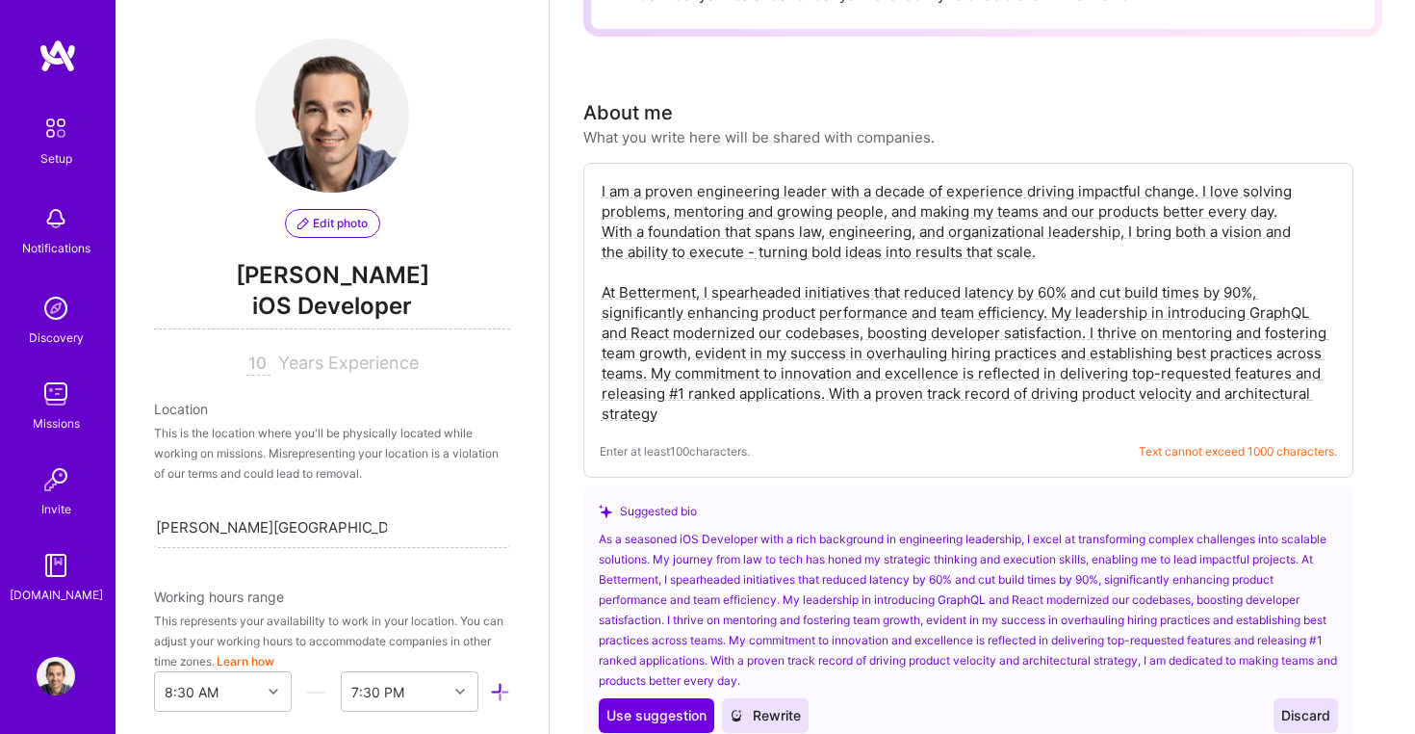
click at [945, 339] on textarea "I am a proven engineering leader with a decade of experience driving impactful …" at bounding box center [968, 302] width 737 height 246
drag, startPoint x: 654, startPoint y: 353, endPoint x: 1090, endPoint y: 304, distance: 438.9
click at [1090, 304] on textarea "I am a proven engineering leader with a decade of experience driving impactful …" at bounding box center [968, 302] width 737 height 246
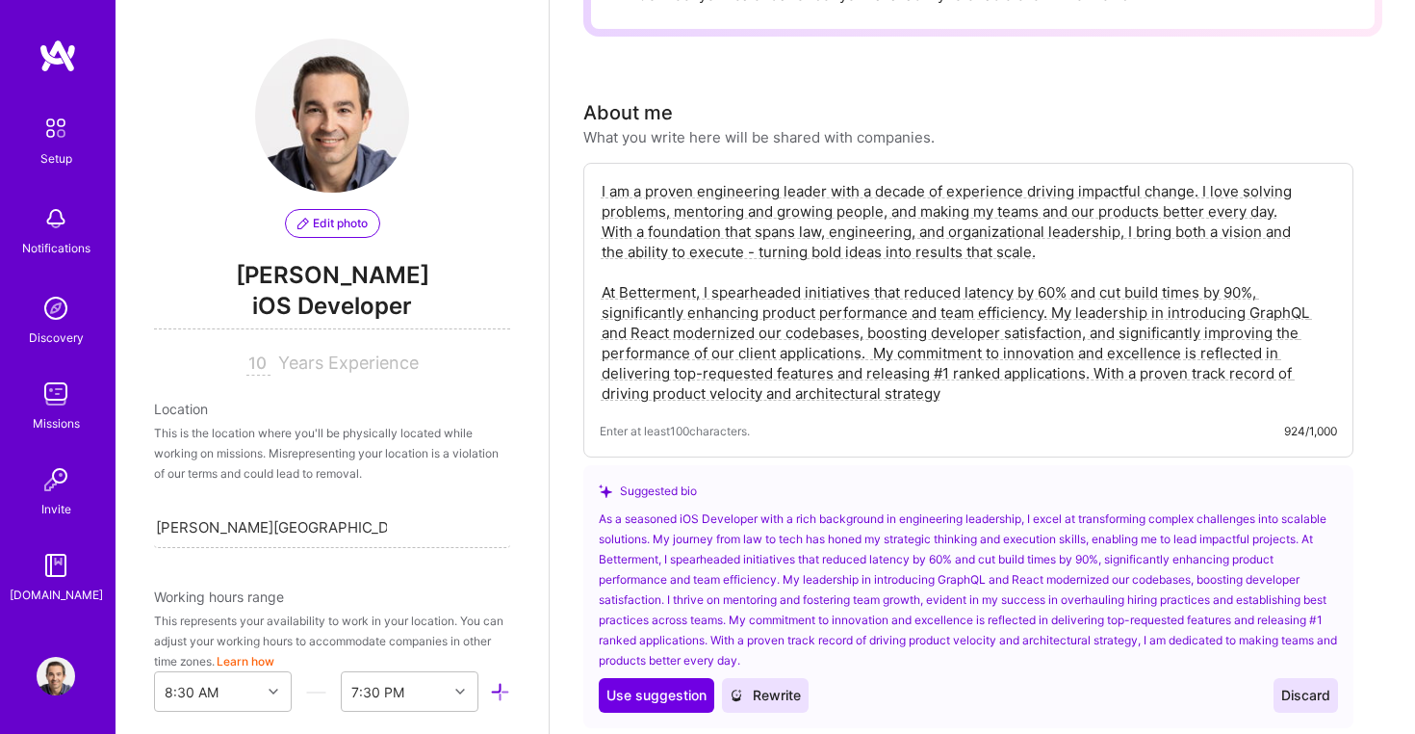
click at [1089, 315] on textarea "I am a proven engineering leader with a decade of experience driving impactful …" at bounding box center [968, 292] width 737 height 226
click at [1057, 290] on textarea "I am a proven engineering leader with a decade of experience driving impactful …" at bounding box center [968, 292] width 737 height 226
click at [927, 310] on textarea "I am a proven engineering leader with a decade of experience driving impactful …" at bounding box center [968, 292] width 737 height 226
click at [868, 309] on textarea "I am a proven engineering leader with a decade of experience driving impactful …" at bounding box center [968, 292] width 737 height 226
click at [962, 310] on textarea "I am a proven engineering leader with a decade of experience driving impactful …" at bounding box center [968, 292] width 737 height 226
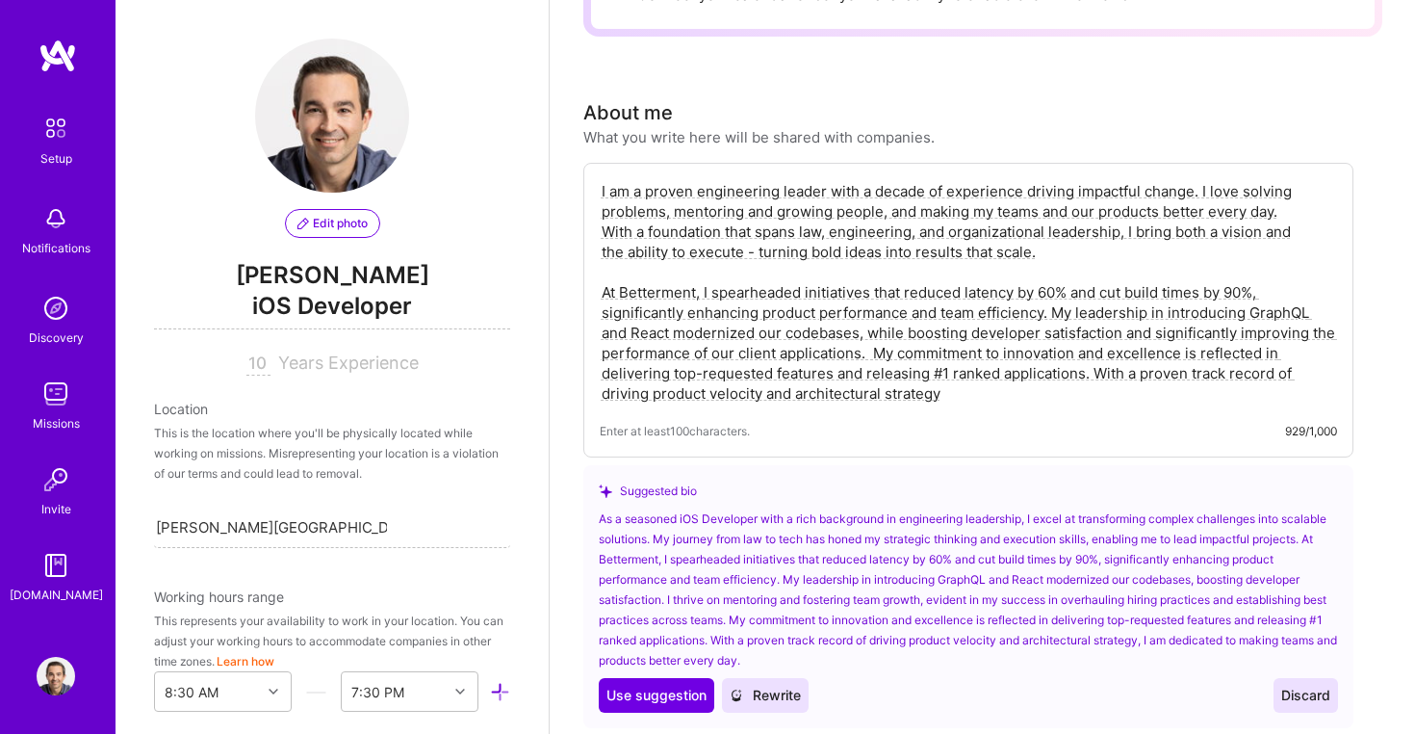
click at [902, 328] on textarea "I am a proven engineering leader with a decade of experience driving impactful …" at bounding box center [968, 292] width 737 height 226
drag, startPoint x: 1095, startPoint y: 351, endPoint x: 899, endPoint y: 334, distance: 196.2
click at [899, 334] on textarea "I am a proven engineering leader with a decade of experience driving impactful …" at bounding box center [968, 292] width 737 height 226
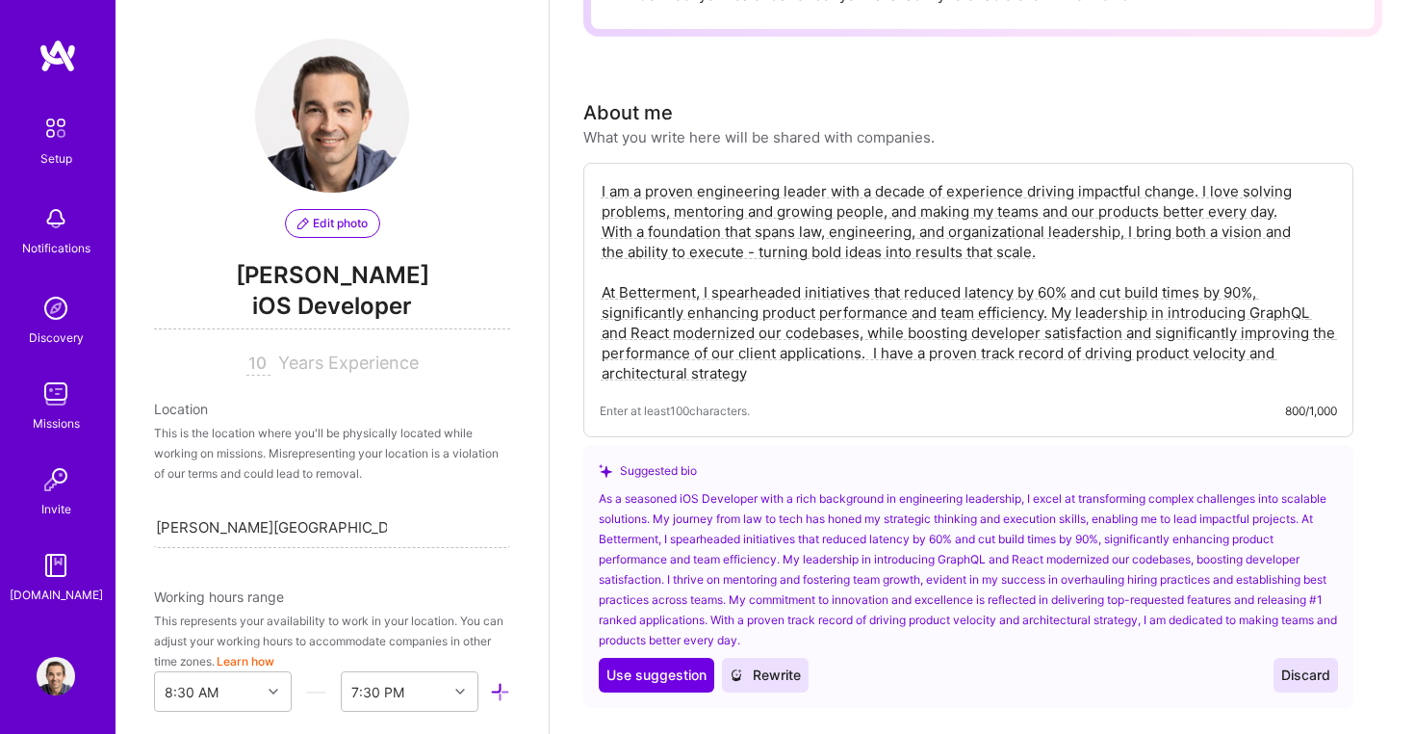
click at [809, 349] on textarea "I am a proven engineering leader with a decade of experience driving impactful …" at bounding box center [968, 282] width 737 height 206
drag, startPoint x: 966, startPoint y: 272, endPoint x: 980, endPoint y: 303, distance: 34.9
click at [971, 287] on textarea "I am a proven engineering leader with a decade of experience driving impactful …" at bounding box center [968, 282] width 737 height 206
drag, startPoint x: 797, startPoint y: 292, endPoint x: 948, endPoint y: 291, distance: 151.2
click at [948, 291] on textarea "I am a proven engineering leader with a decade of experience driving impactful …" at bounding box center [968, 282] width 737 height 206
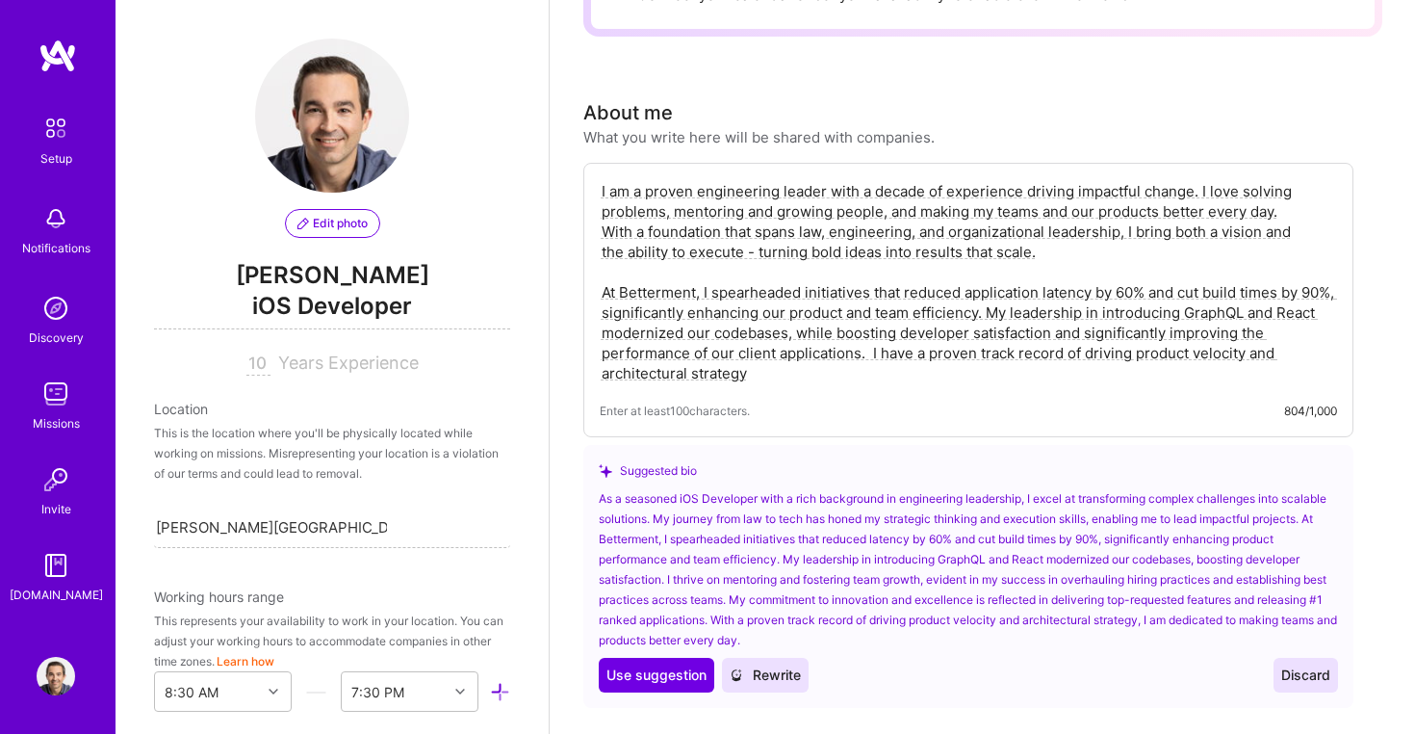
click at [915, 285] on textarea "I am a proven engineering leader with a decade of experience driving impactful …" at bounding box center [968, 282] width 737 height 206
click at [1100, 292] on textarea "I am a proven engineering leader with a decade of experience driving impactful …" at bounding box center [968, 282] width 737 height 206
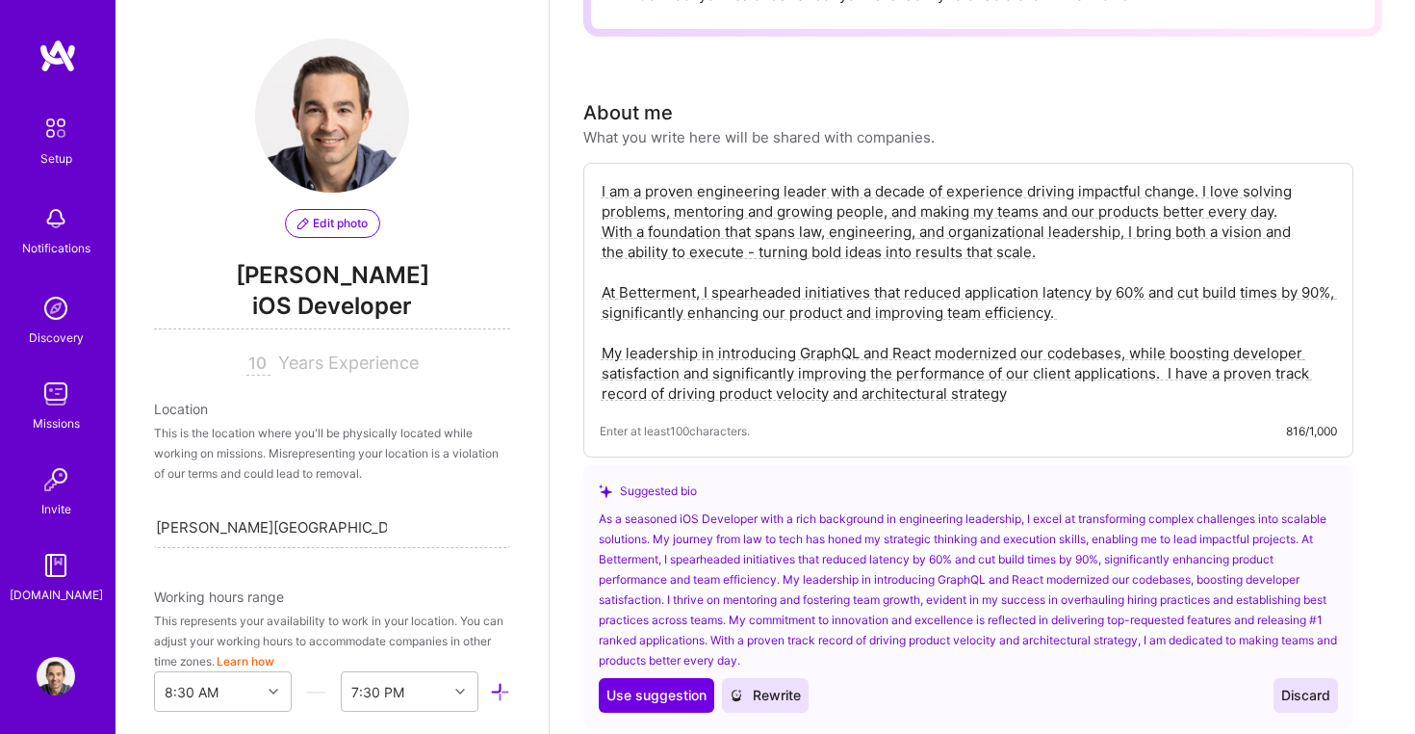
click at [1104, 297] on textarea "I am a proven engineering leader with a decade of experience driving impactful …" at bounding box center [968, 292] width 737 height 226
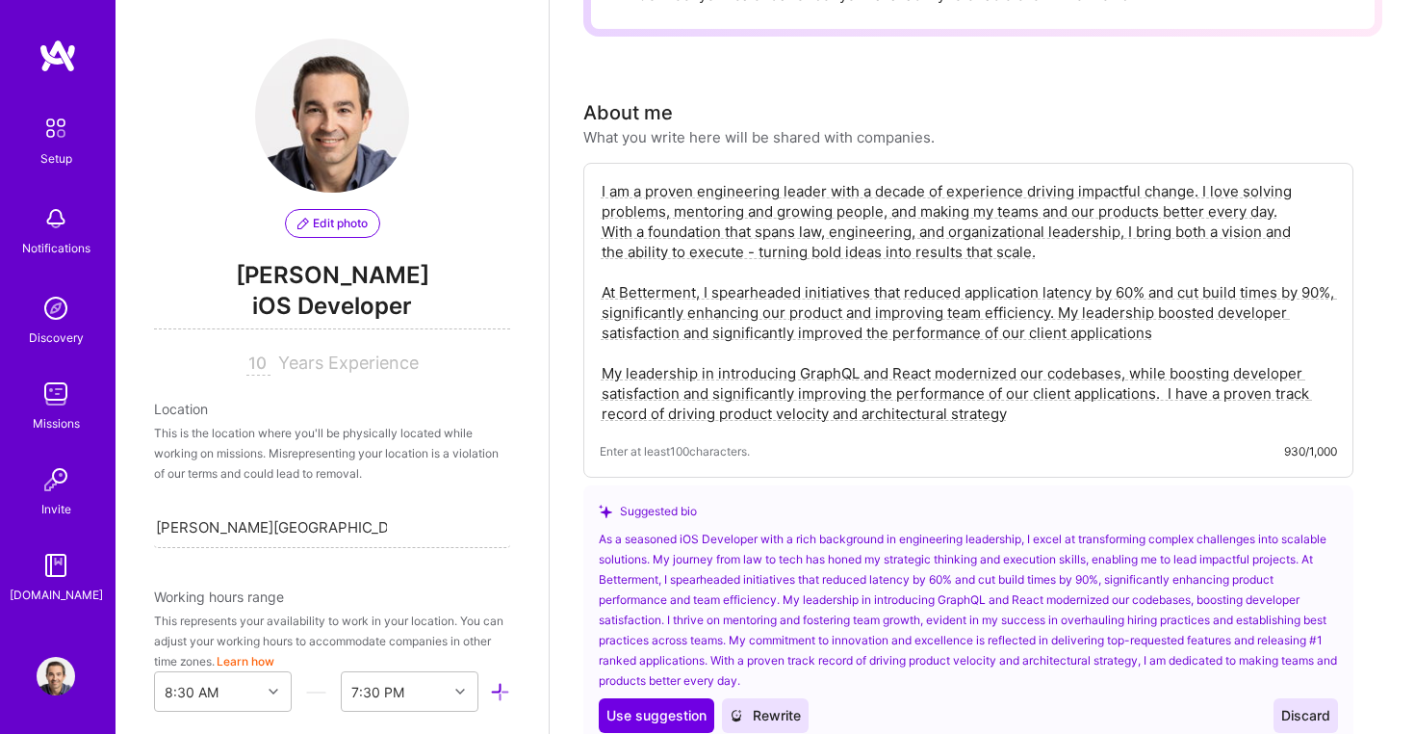
click at [1190, 295] on textarea "I am a proven engineering leader with a decade of experience driving impactful …" at bounding box center [968, 302] width 737 height 246
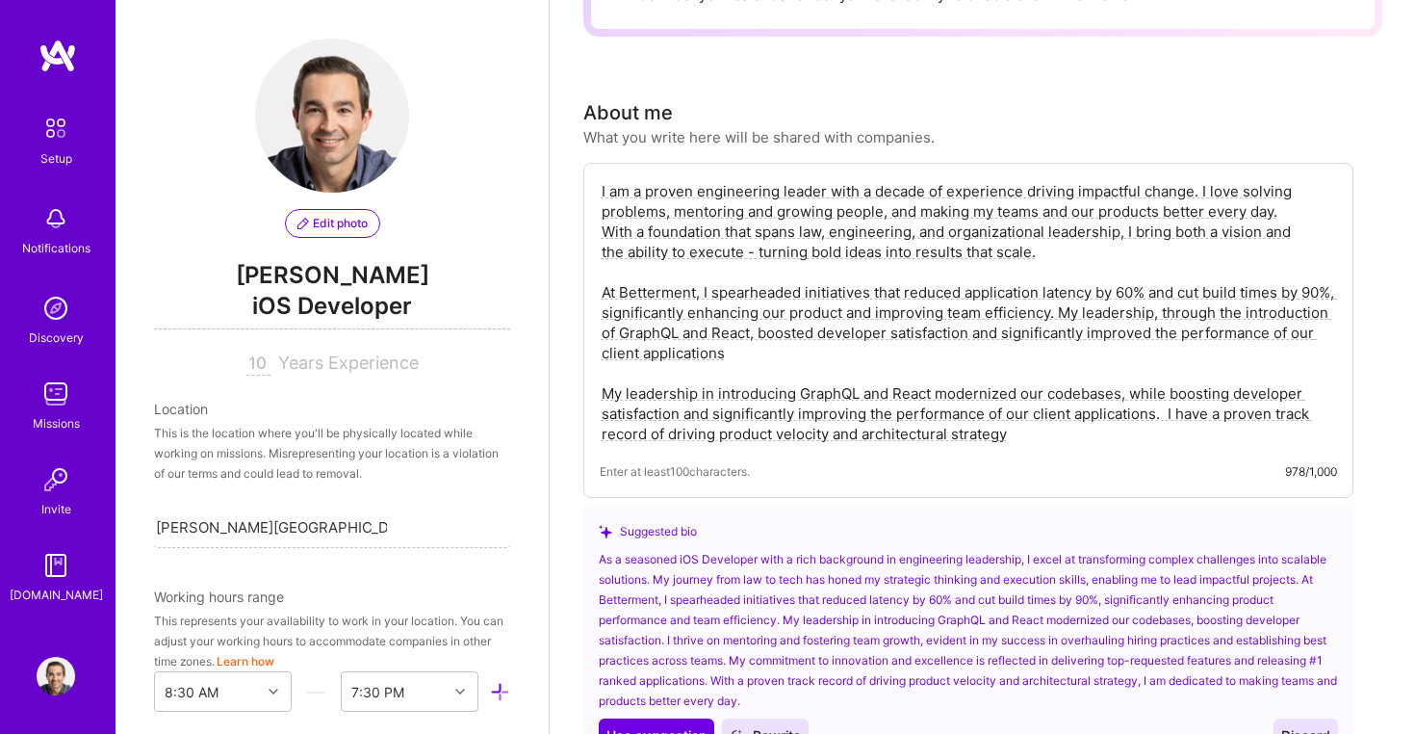
click at [1195, 292] on textarea "I am a proven engineering leader with a decade of experience driving impactful …" at bounding box center [968, 312] width 737 height 267
click at [690, 311] on textarea "I am a proven engineering leader with a decade of experience driving impactful …" at bounding box center [968, 312] width 737 height 267
click at [1202, 290] on textarea "I am a proven engineering leader with a decade of experience driving impactful …" at bounding box center [968, 312] width 737 height 267
click at [1308, 285] on textarea "I am a proven engineering leader with a decade of experience driving impactful …" at bounding box center [968, 312] width 737 height 267
click at [885, 322] on textarea "I am a proven engineering leader with a decade of experience driving impactful …" at bounding box center [968, 312] width 737 height 267
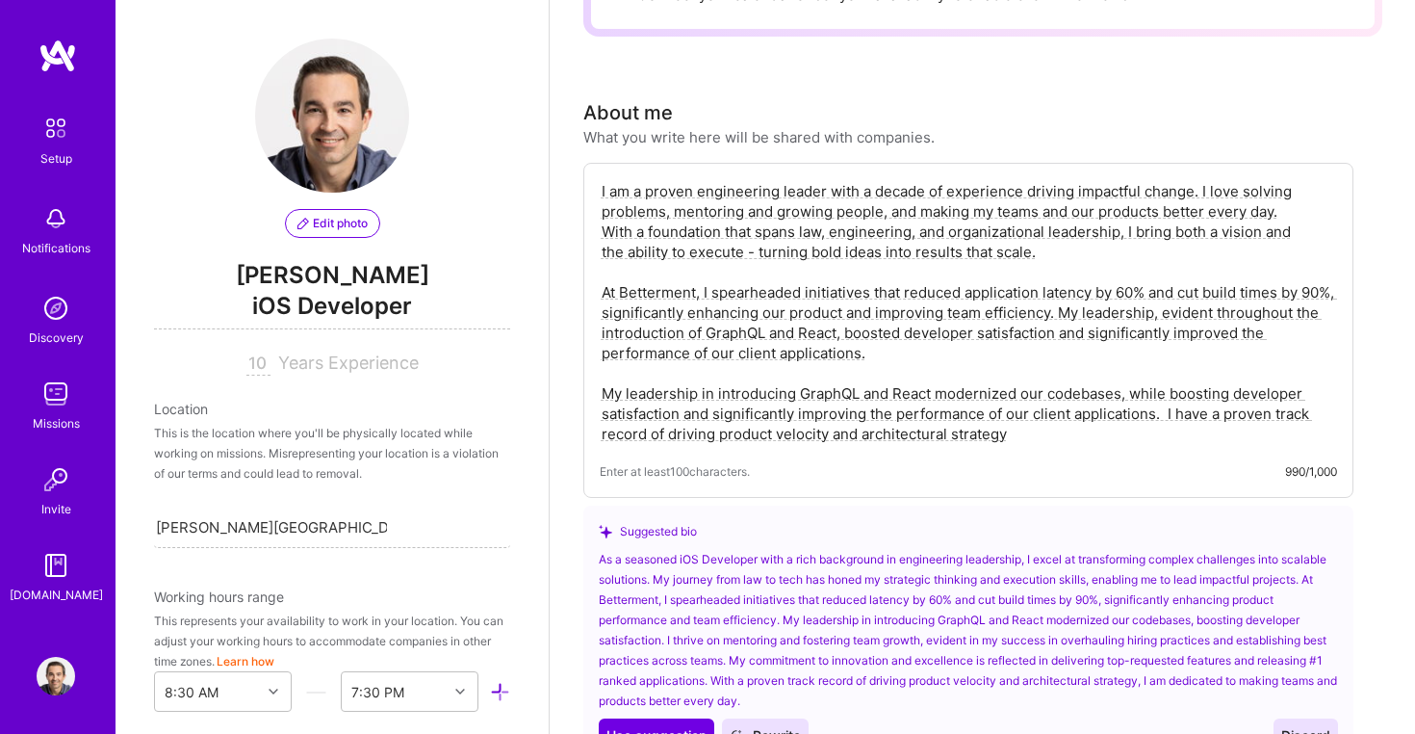
drag, startPoint x: 598, startPoint y: 368, endPoint x: 1096, endPoint y: 374, distance: 497.8
click at [1096, 374] on div "I am a proven engineering leader with a decade of experience driving impactful …" at bounding box center [968, 330] width 770 height 335
drag, startPoint x: 1168, startPoint y: 388, endPoint x: 546, endPoint y: 375, distance: 622.1
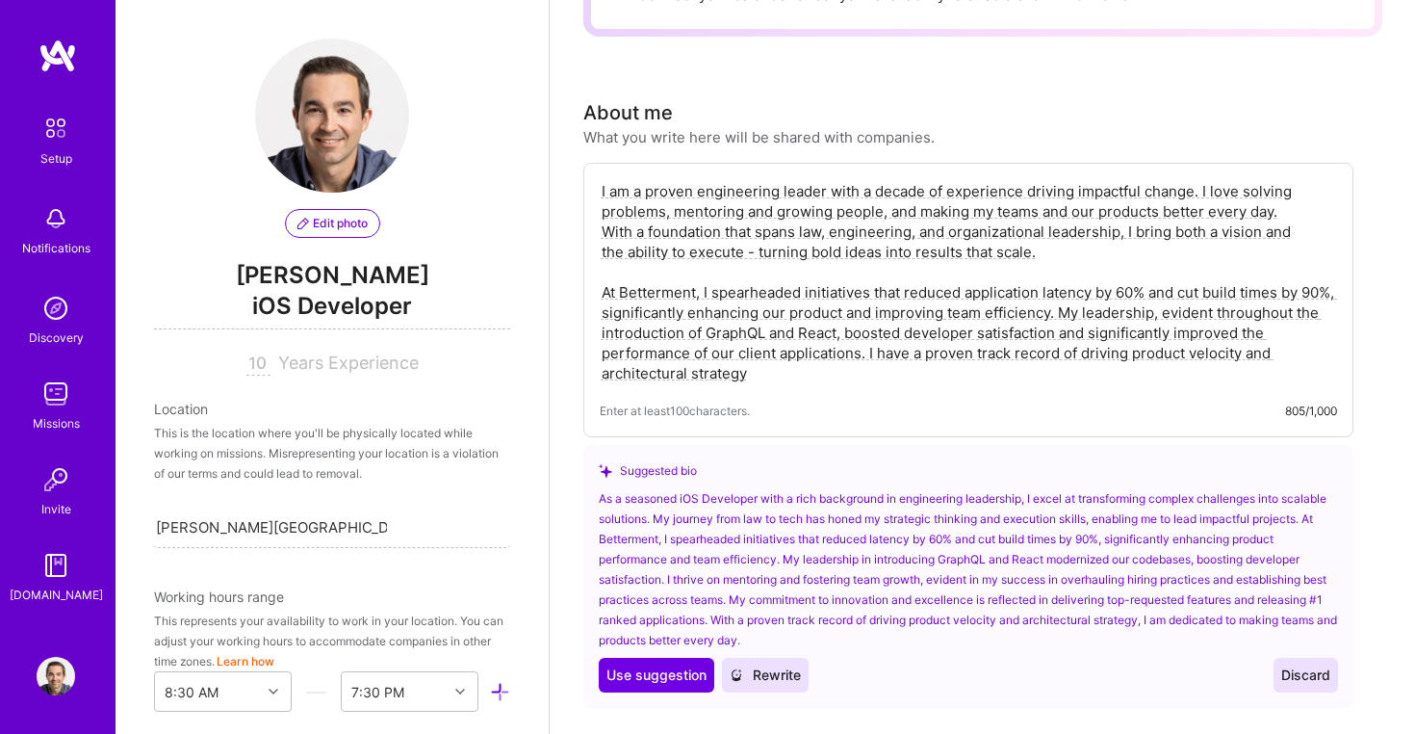
click at [825, 357] on textarea "I am a proven engineering leader with a decade of experience driving impactful …" at bounding box center [968, 282] width 737 height 206
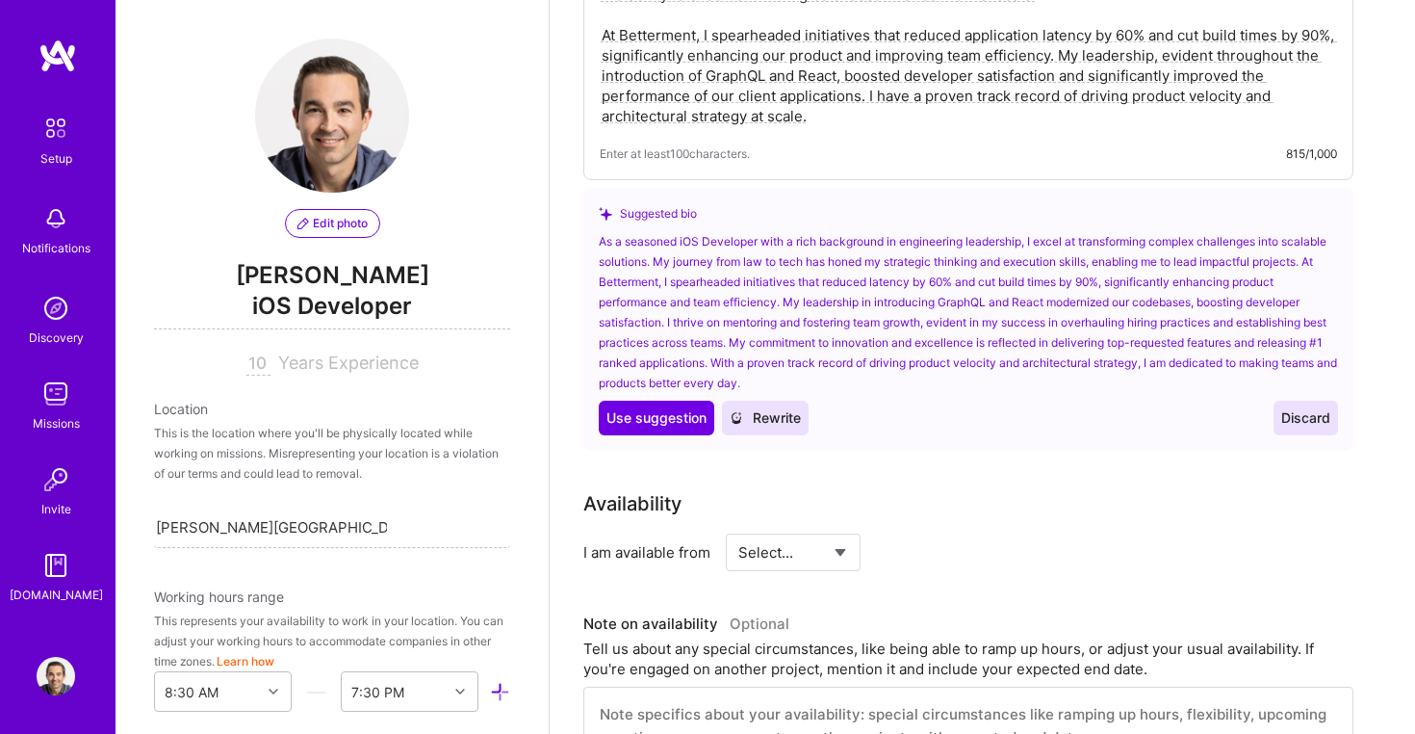
scroll to position [743, 0]
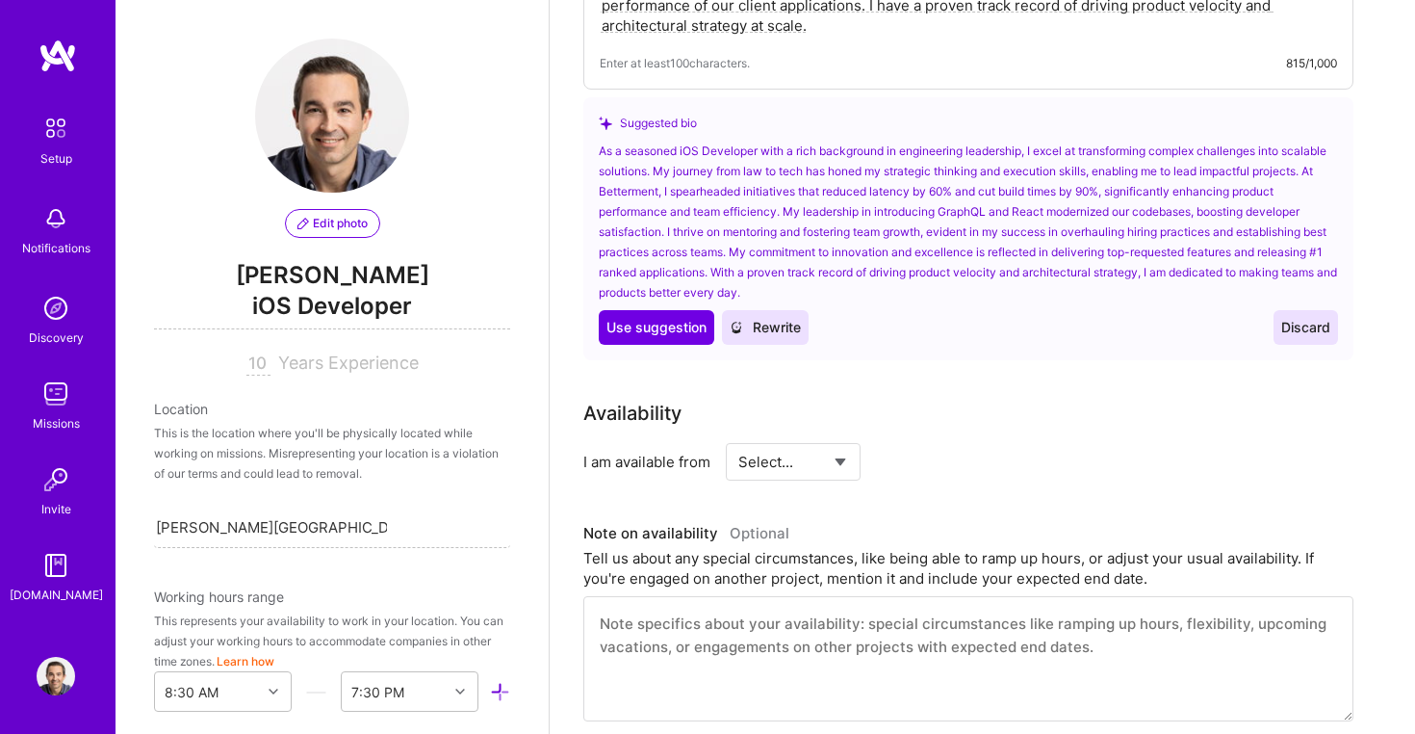
type textarea "I am a proven engineering leader with a decade of experience driving impactful …"
select select "Right Now"
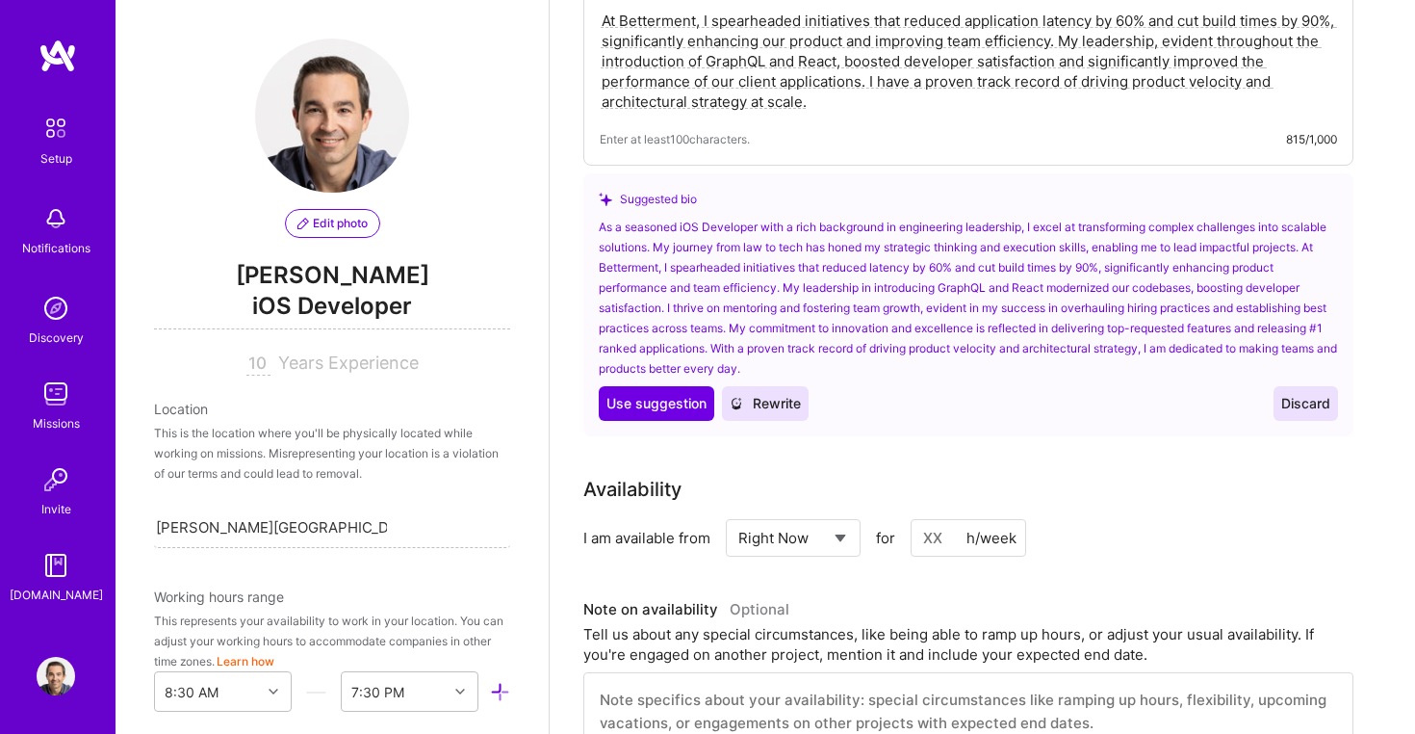
scroll to position [745, 0]
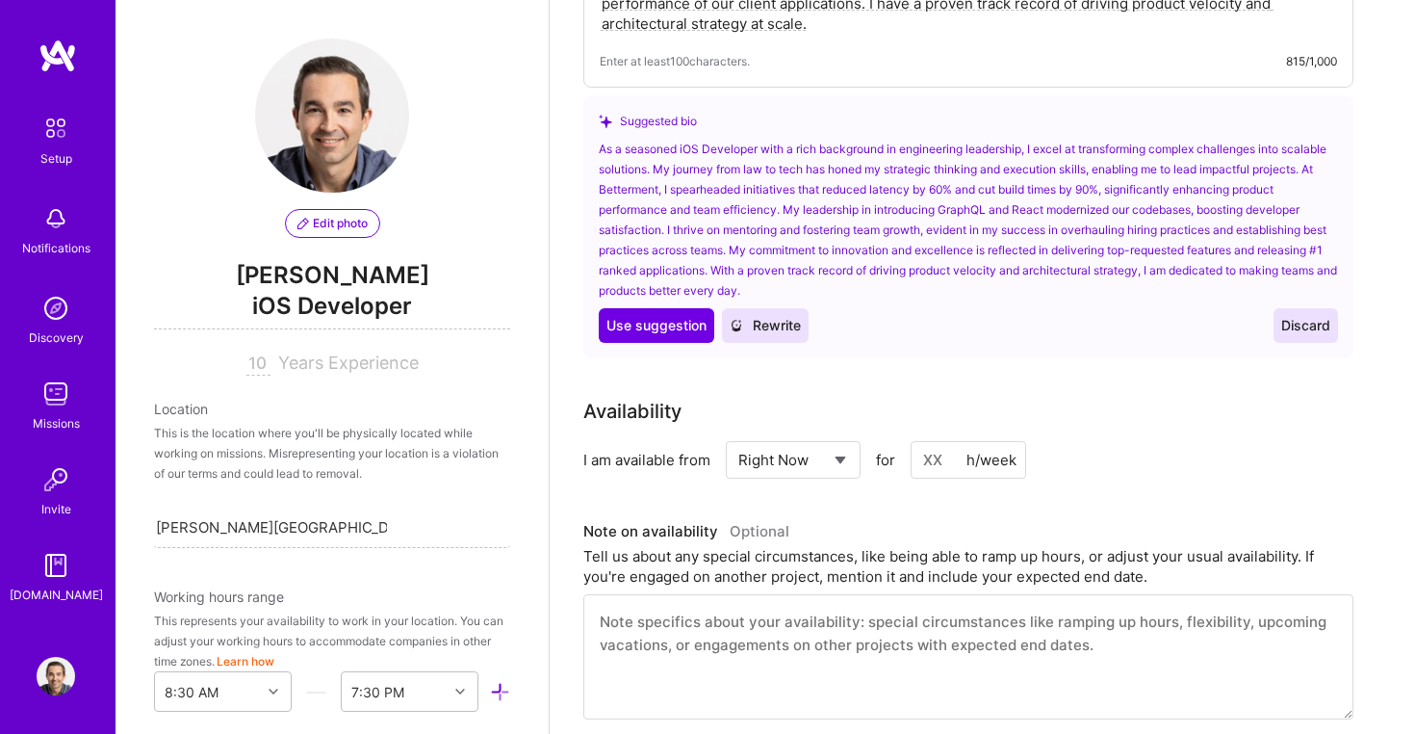
click at [940, 441] on input at bounding box center [969, 460] width 116 height 38
click at [977, 450] on div "h/week" at bounding box center [992, 460] width 50 height 20
click at [930, 441] on input at bounding box center [969, 460] width 116 height 38
click at [947, 517] on h3 "Note on availability Optional" at bounding box center [968, 531] width 770 height 29
click at [952, 445] on input "40" at bounding box center [969, 460] width 116 height 38
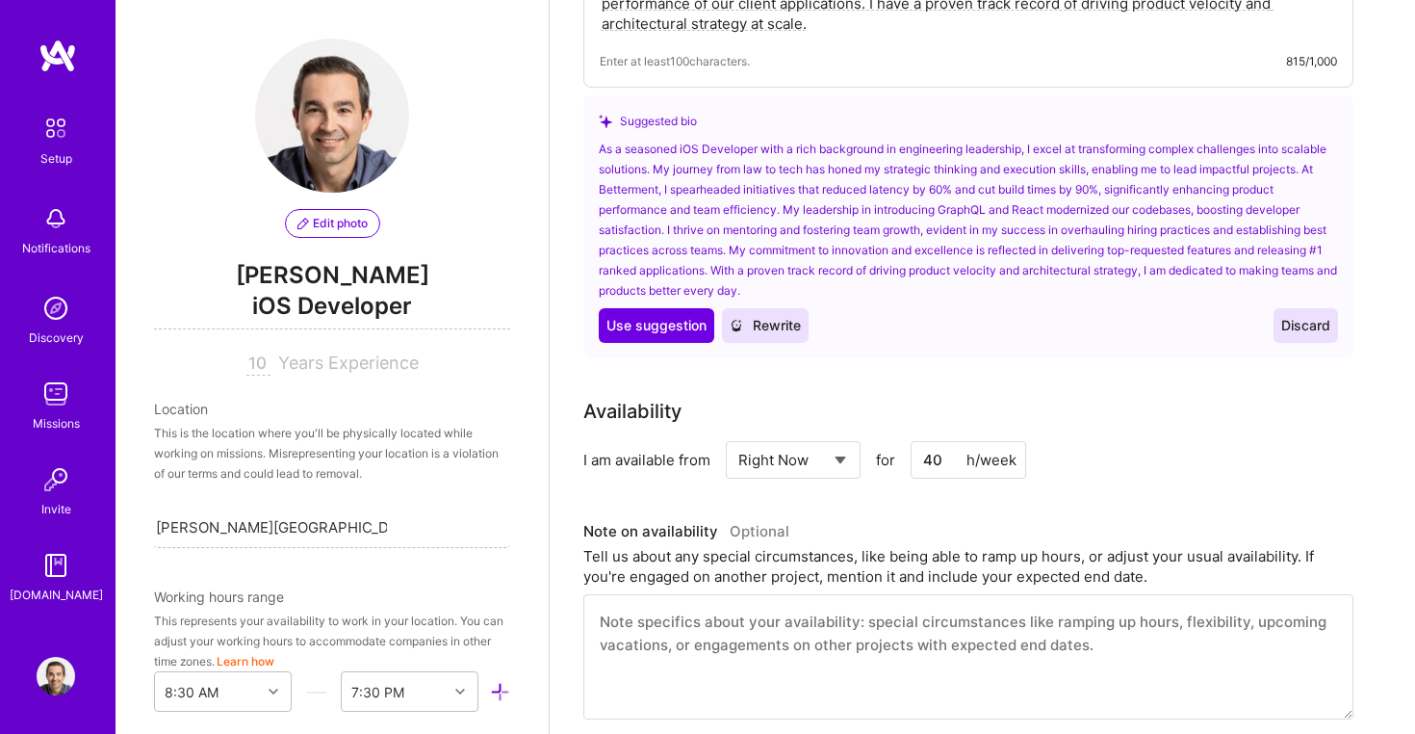
type input "4"
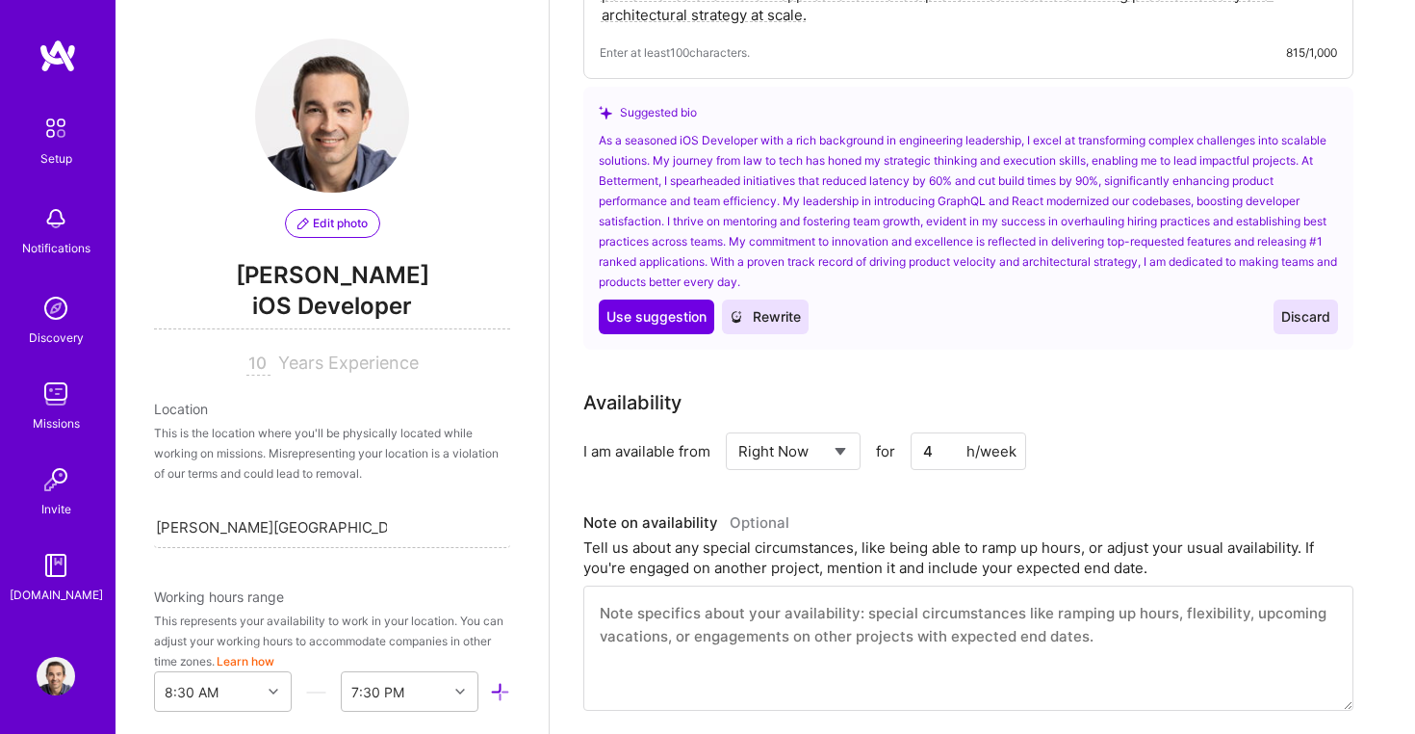
type input "40"
click at [1067, 309] on div "Use Use suggestion Rewrite Discard" at bounding box center [968, 316] width 739 height 35
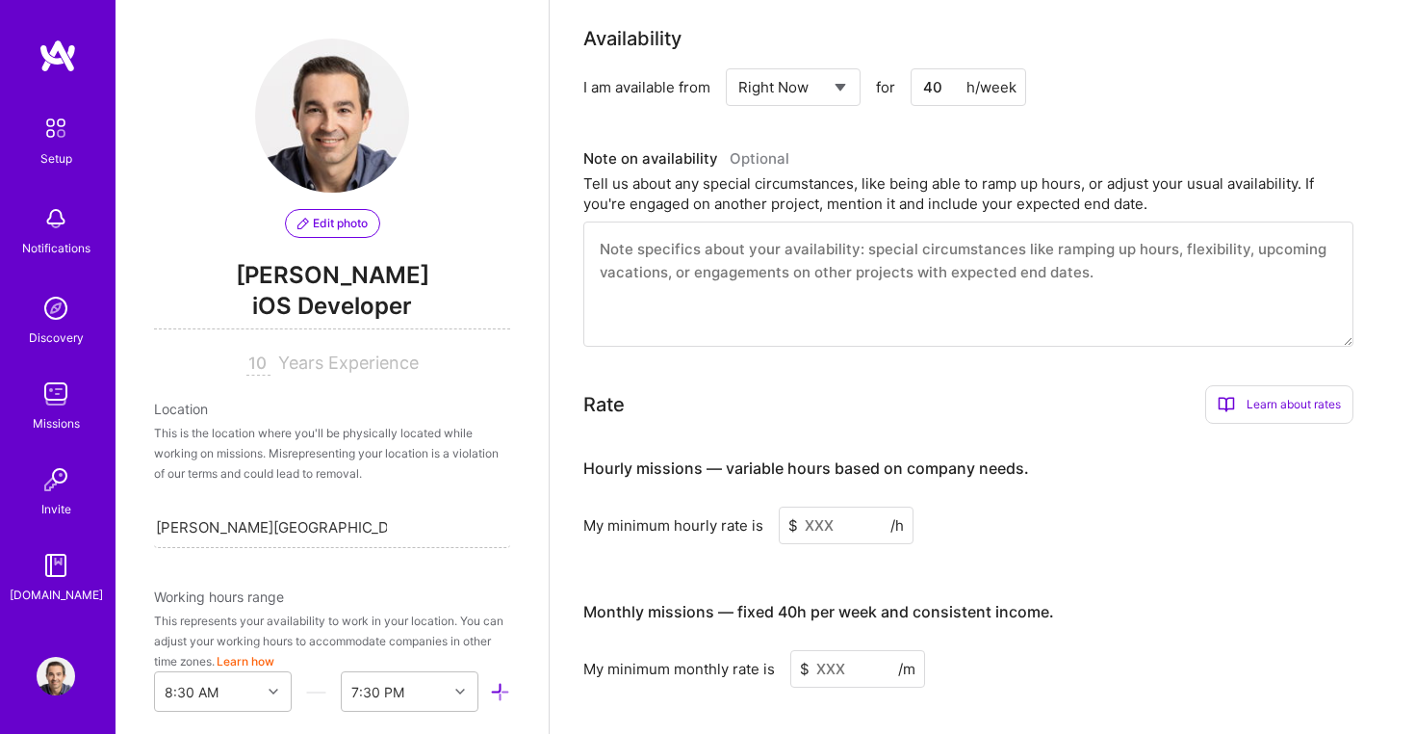
scroll to position [1128, 0]
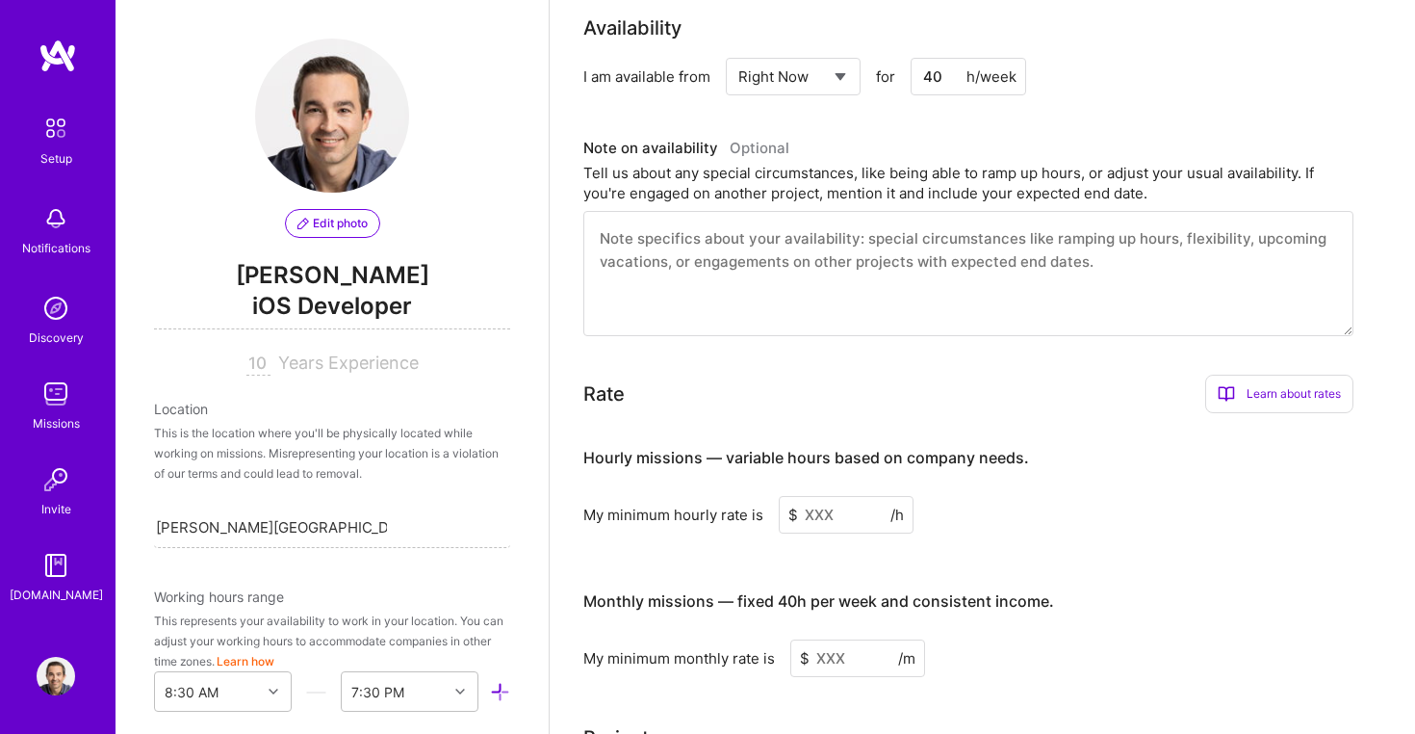
drag, startPoint x: 846, startPoint y: 492, endPoint x: 722, endPoint y: 492, distance: 124.2
click at [722, 496] on div "My minimum hourly rate is $ /h" at bounding box center [968, 515] width 770 height 38
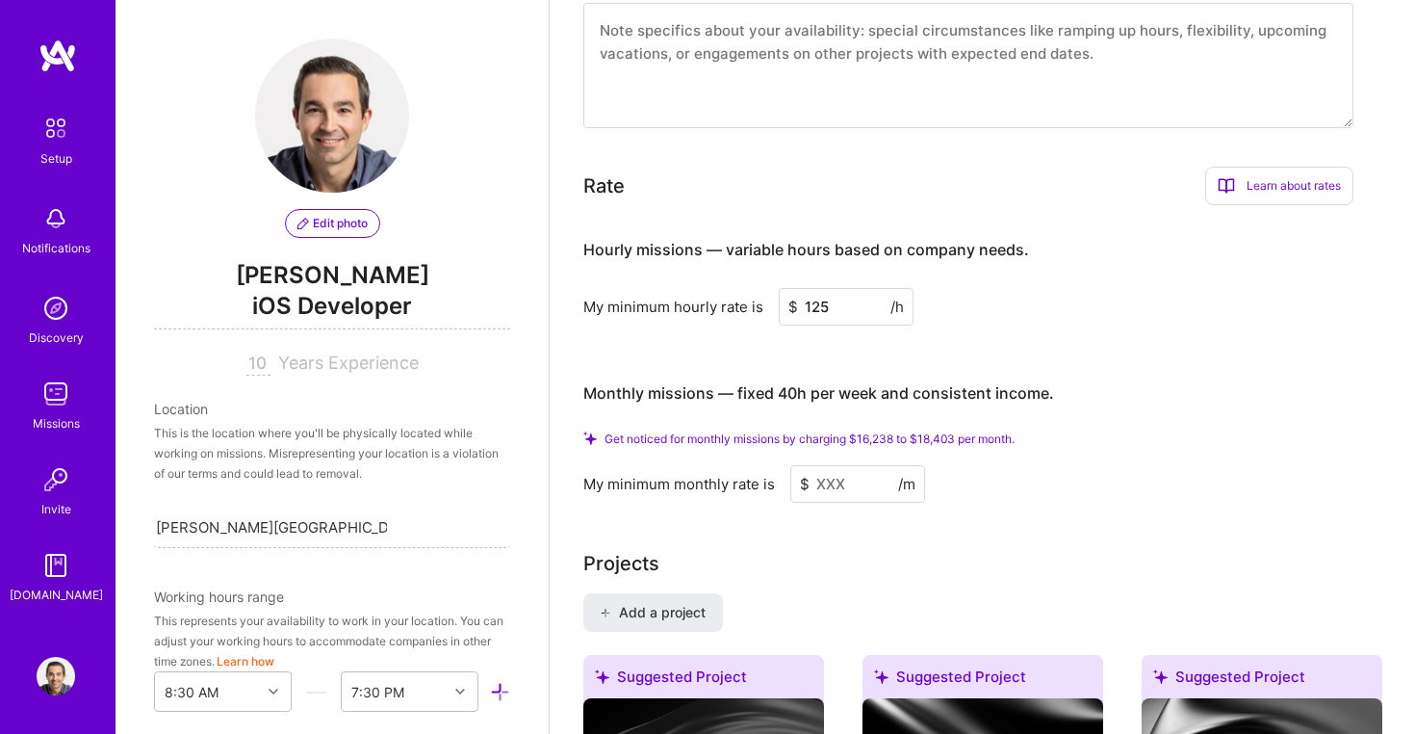
scroll to position [1365, 0]
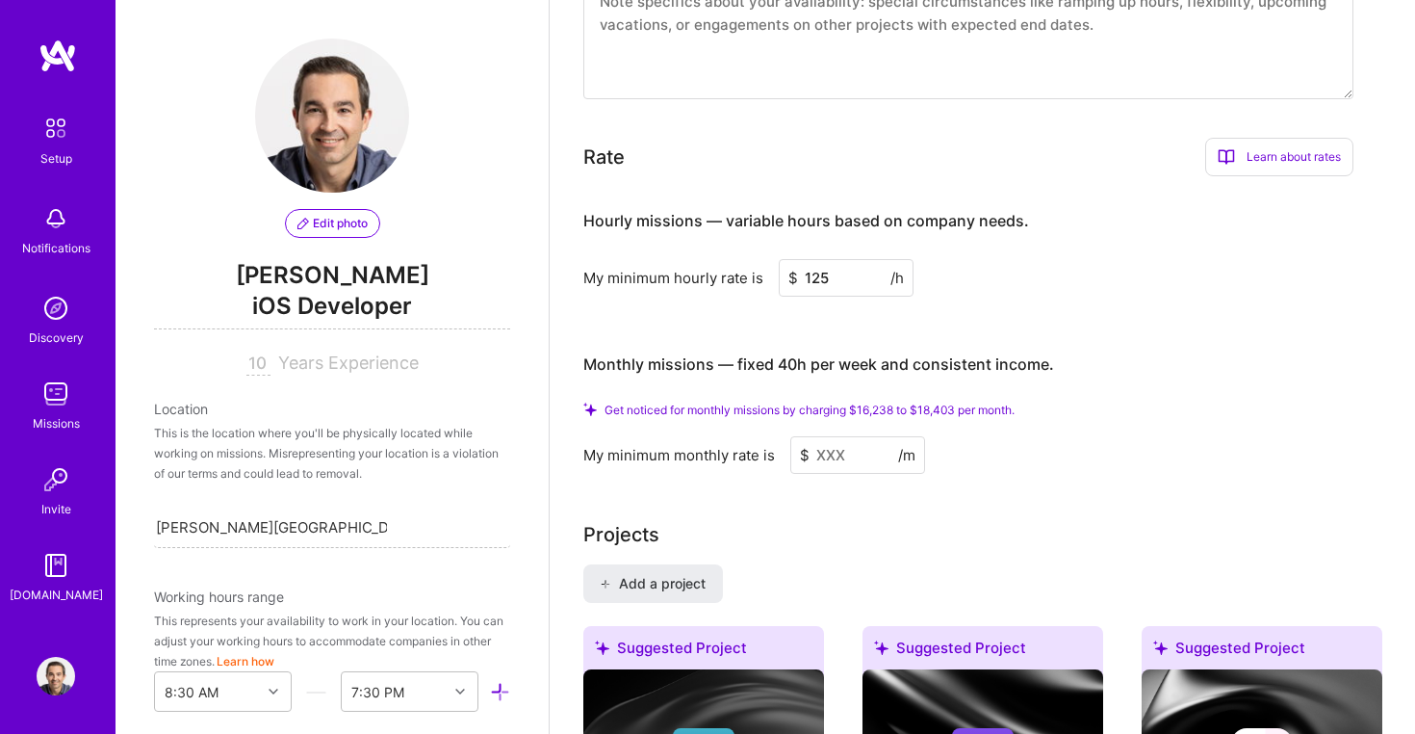
type input "125"
click at [1022, 228] on div "Hourly missions — variable hours based on company needs. My minimum hourly rate…" at bounding box center [968, 244] width 770 height 105
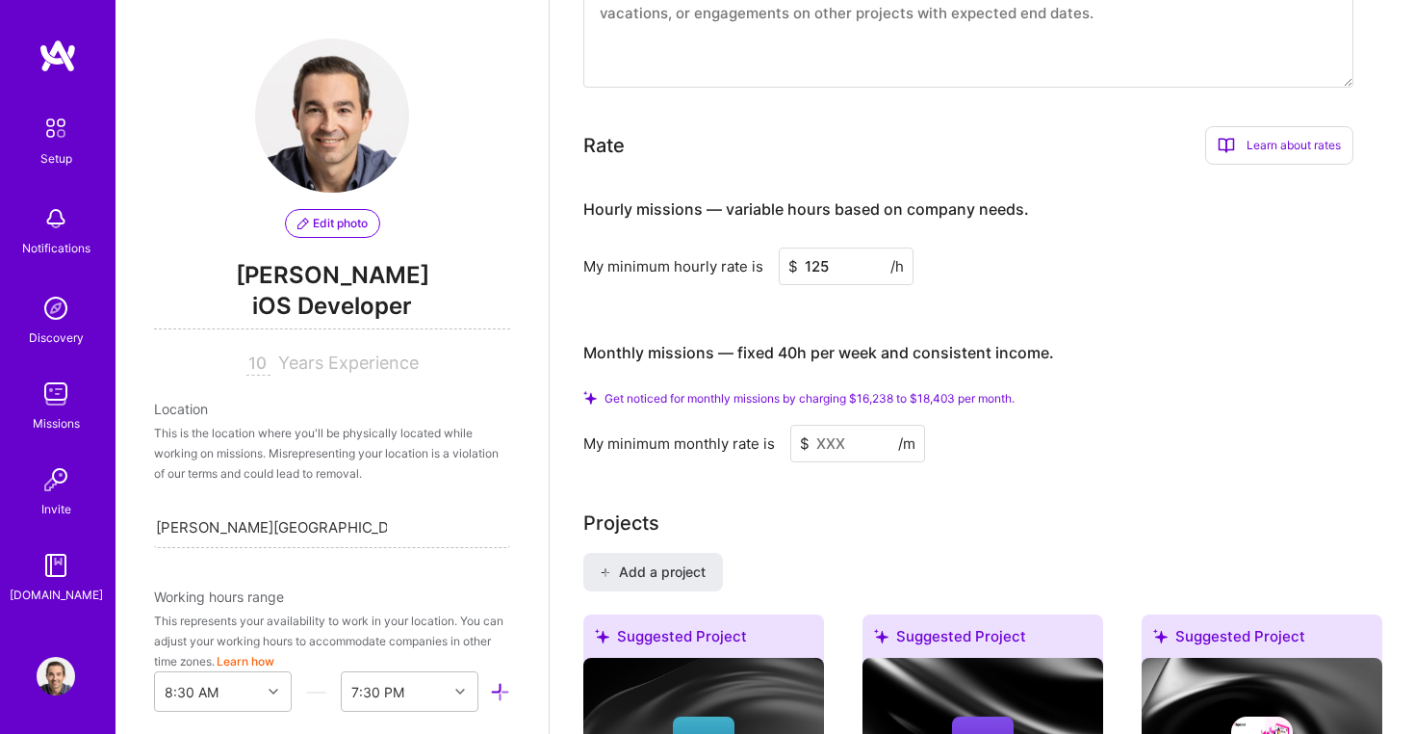
scroll to position [1378, 0]
click at [862, 424] on input at bounding box center [857, 443] width 135 height 38
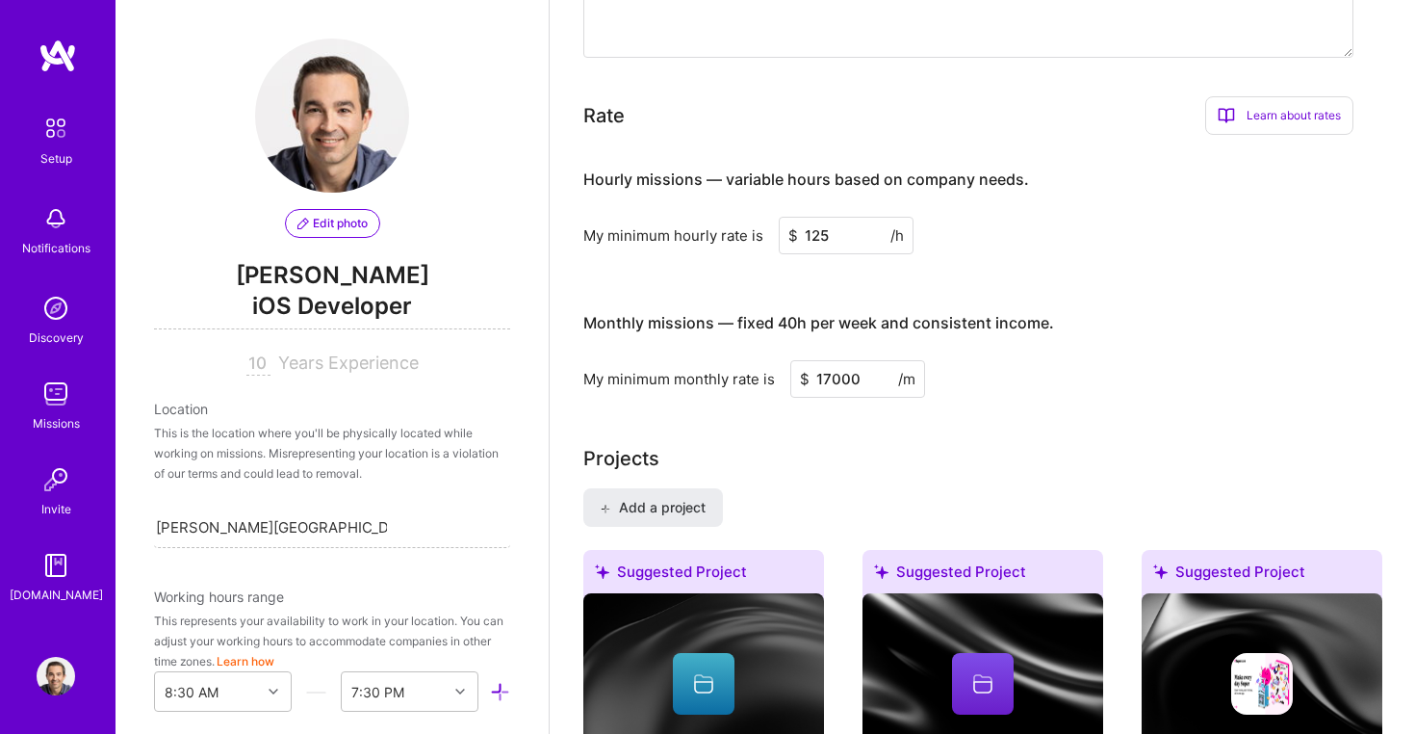
type input "17000"
click at [963, 447] on div "Projects" at bounding box center [982, 458] width 799 height 29
click at [747, 314] on h4 "Monthly missions — fixed 40h per week and consistent income." at bounding box center [818, 323] width 471 height 18
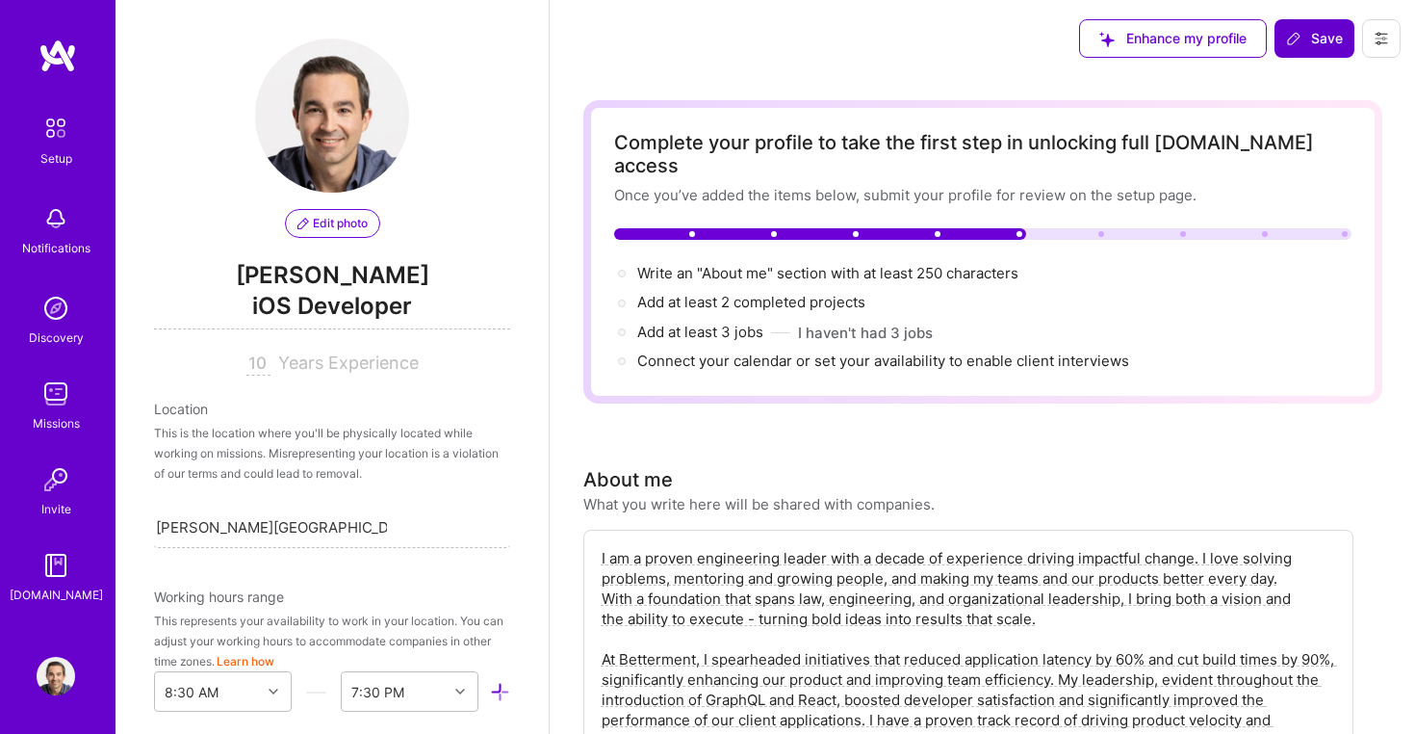
scroll to position [0, 0]
click at [1315, 40] on span "Save" at bounding box center [1314, 38] width 57 height 19
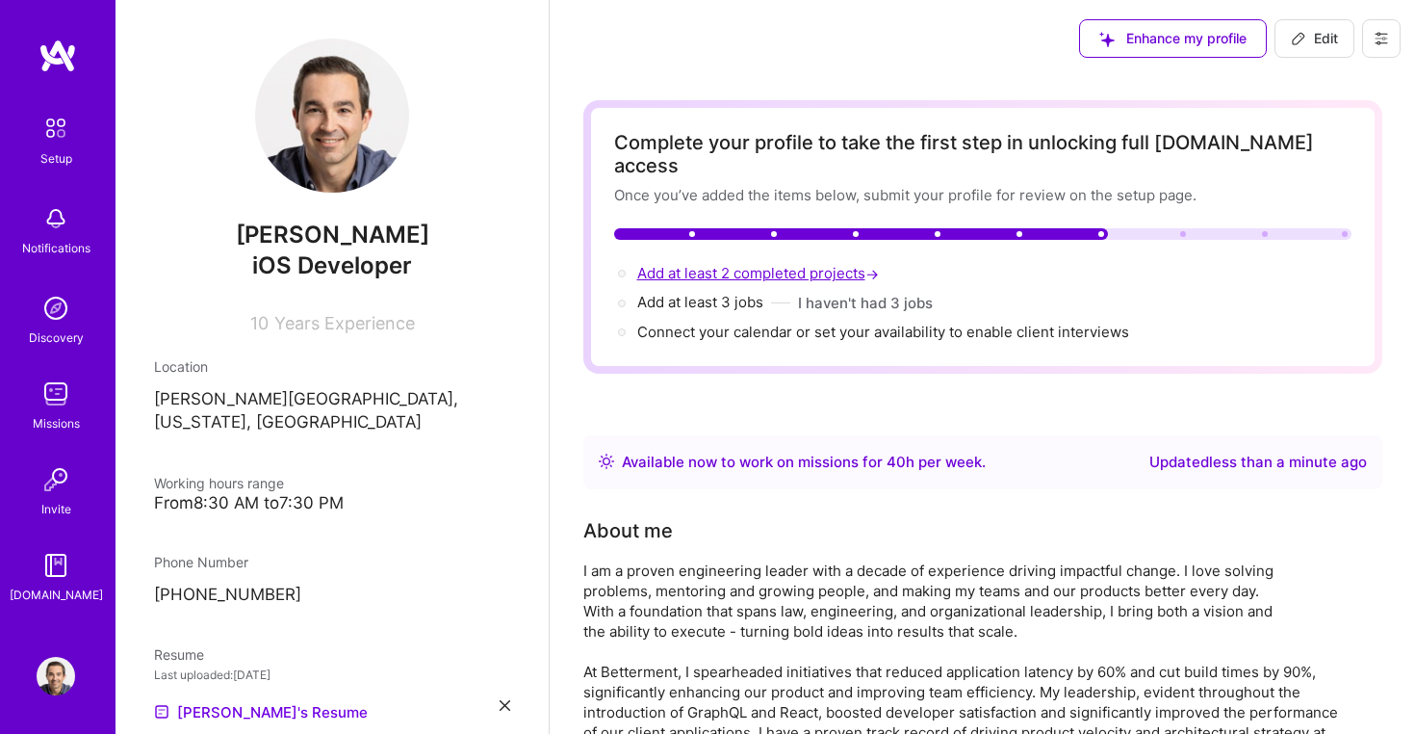
click at [833, 264] on span "Add at least 2 completed projects →" at bounding box center [760, 273] width 246 height 18
select select "Right Now"
select select "US"
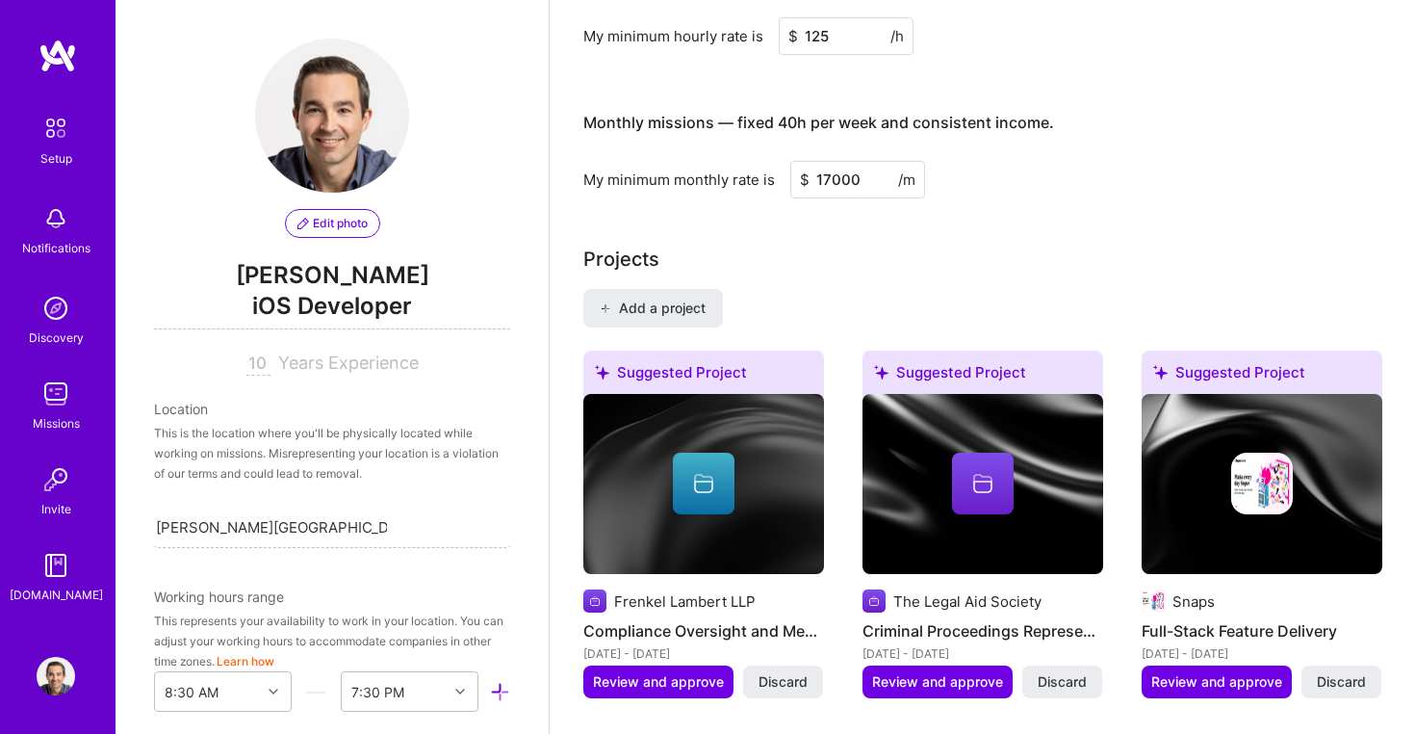
scroll to position [1468, 0]
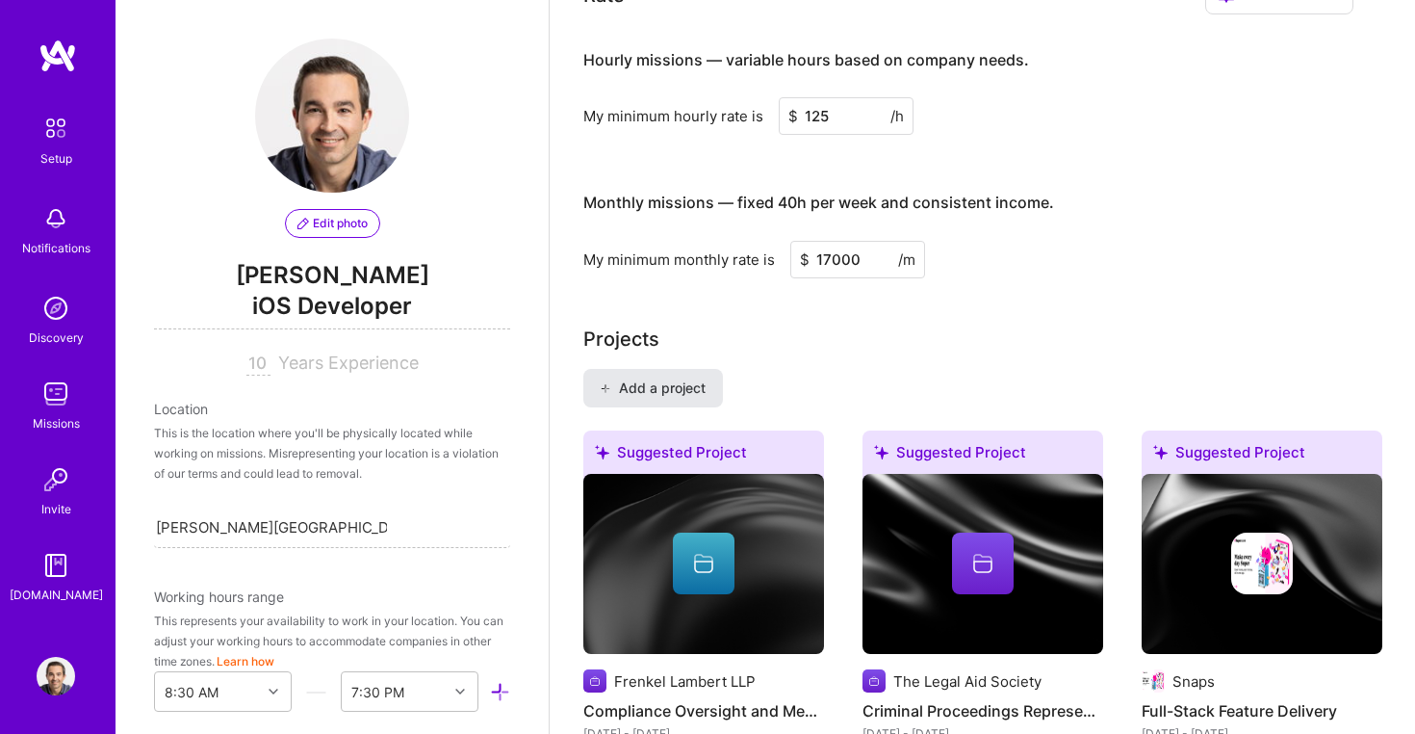
click at [678, 378] on span "Add a project" at bounding box center [652, 387] width 105 height 19
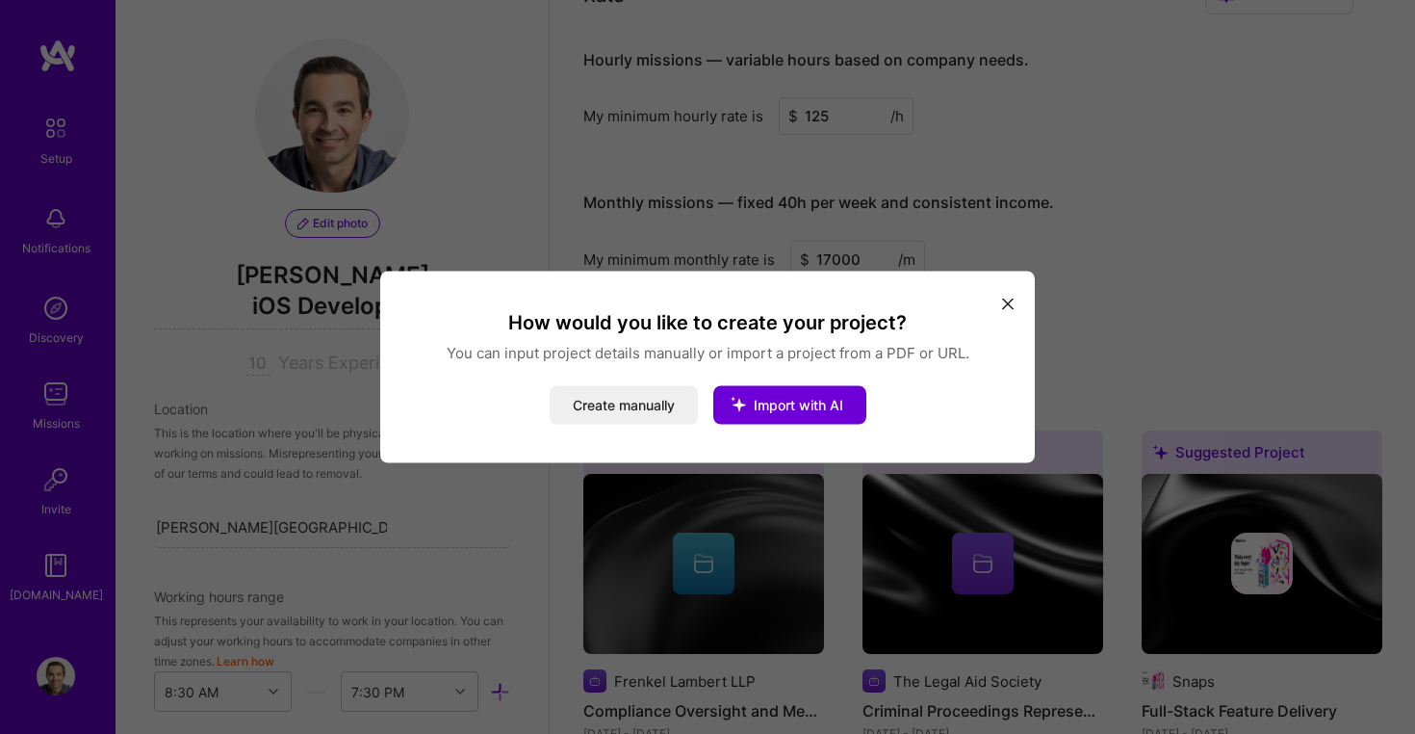
click at [1013, 299] on icon "modal" at bounding box center [1008, 304] width 12 height 12
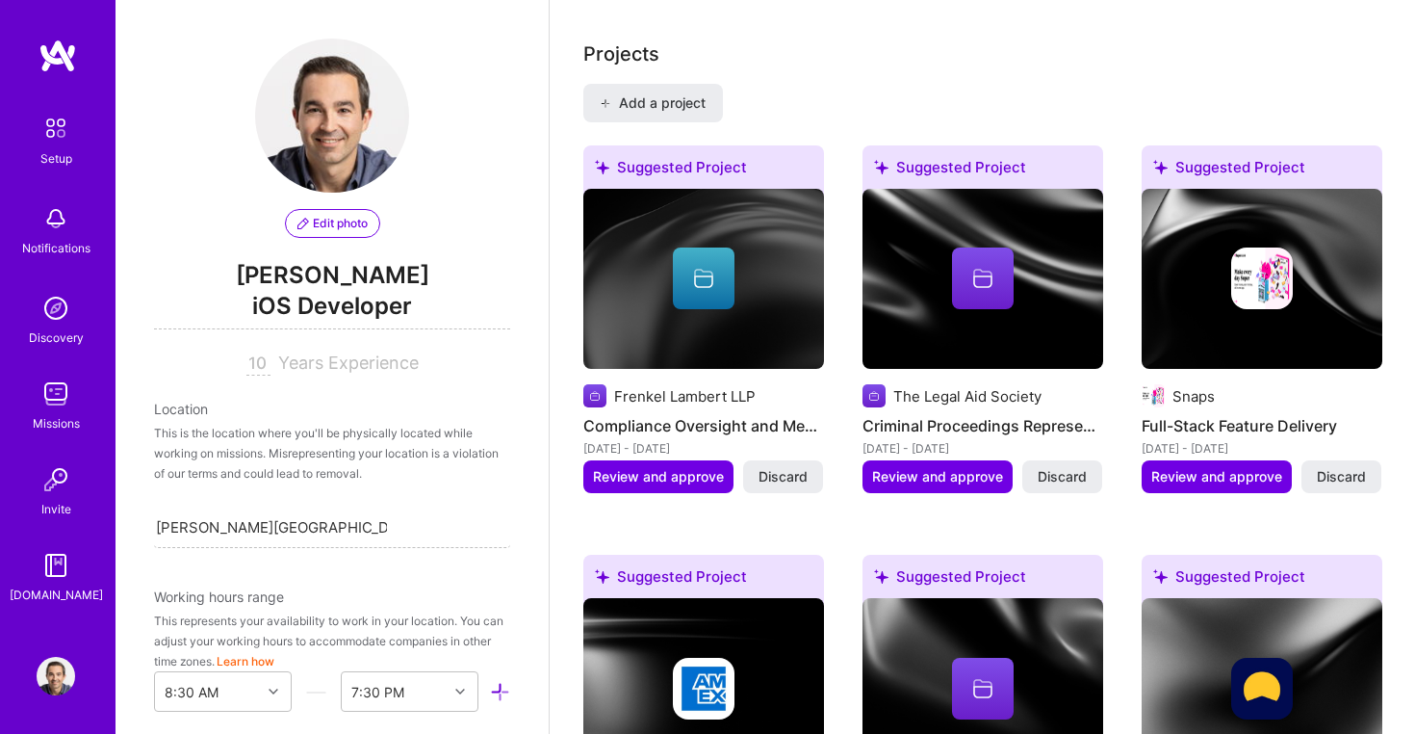
scroll to position [1623, 0]
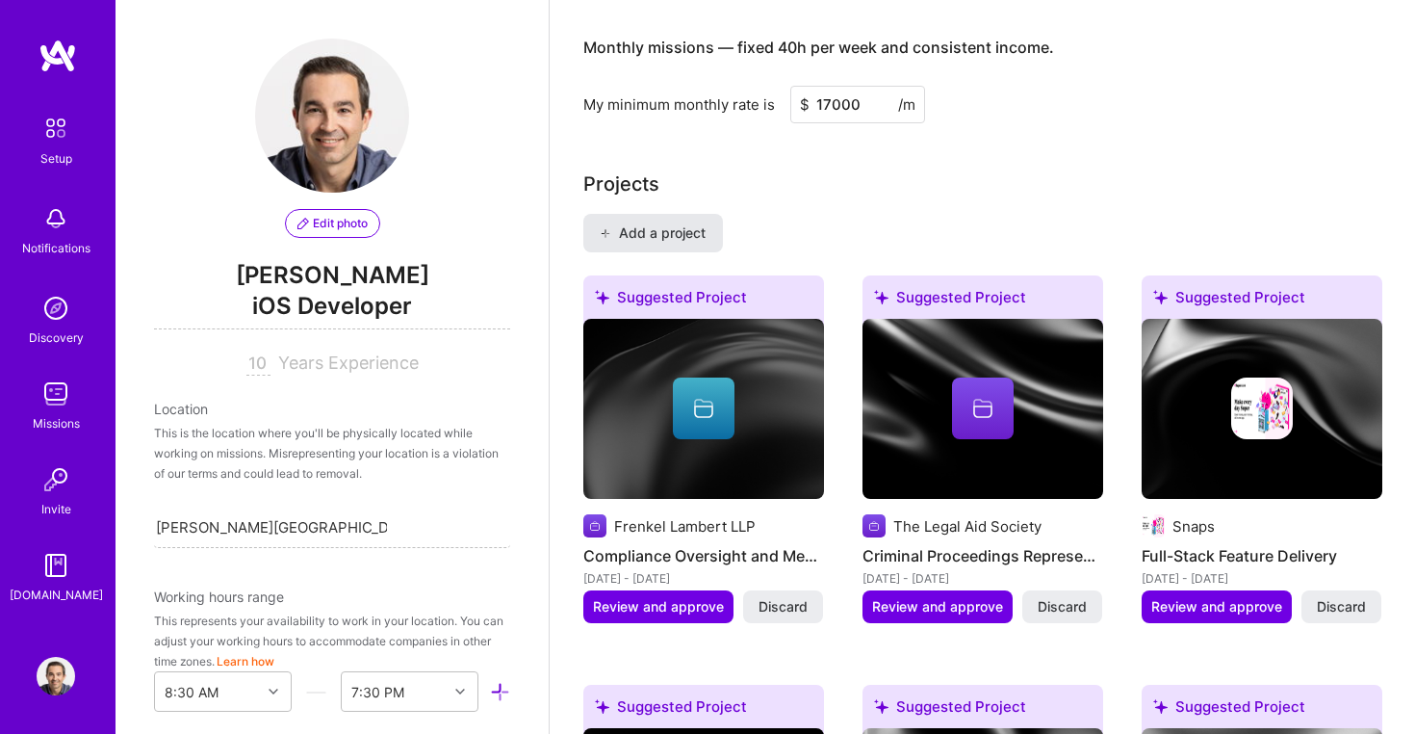
click at [655, 221] on button "Add a project" at bounding box center [653, 233] width 140 height 39
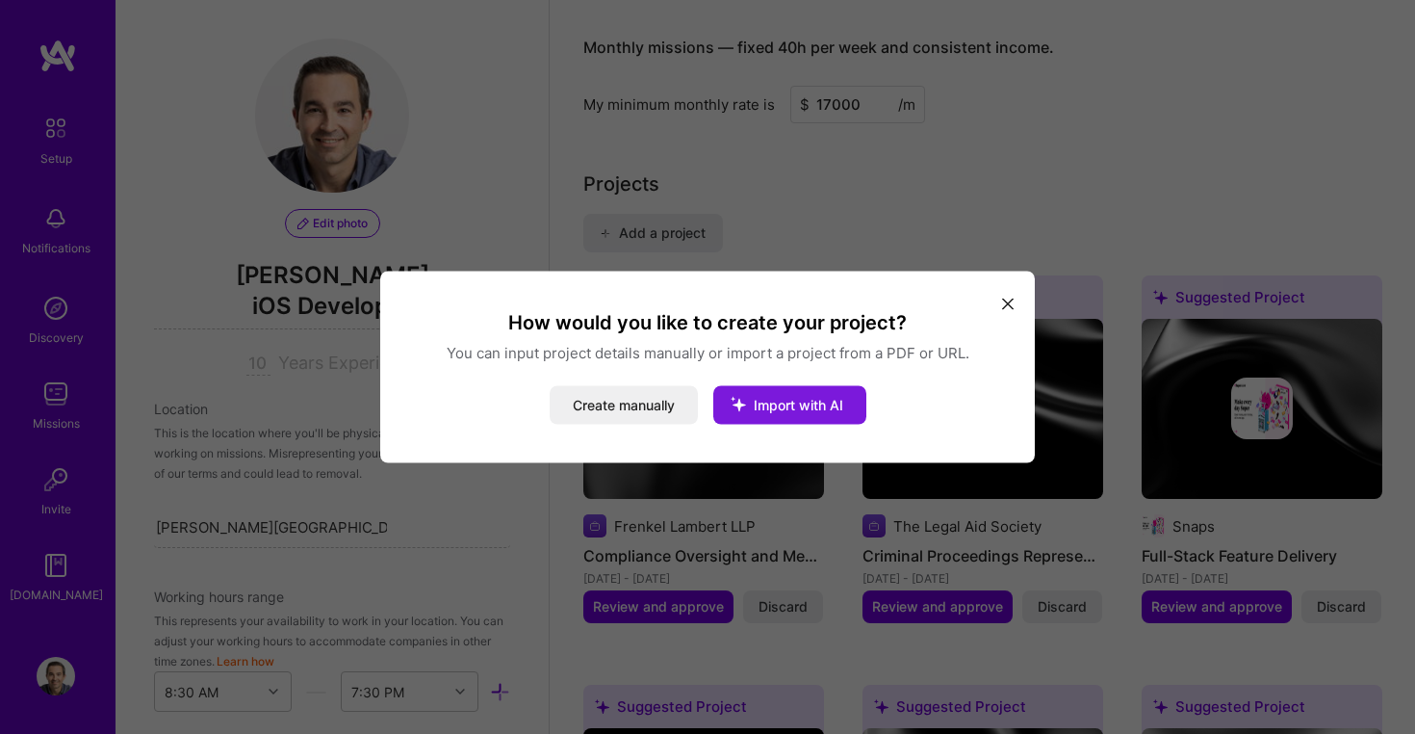
click at [776, 405] on span "Import with AI" at bounding box center [799, 405] width 90 height 16
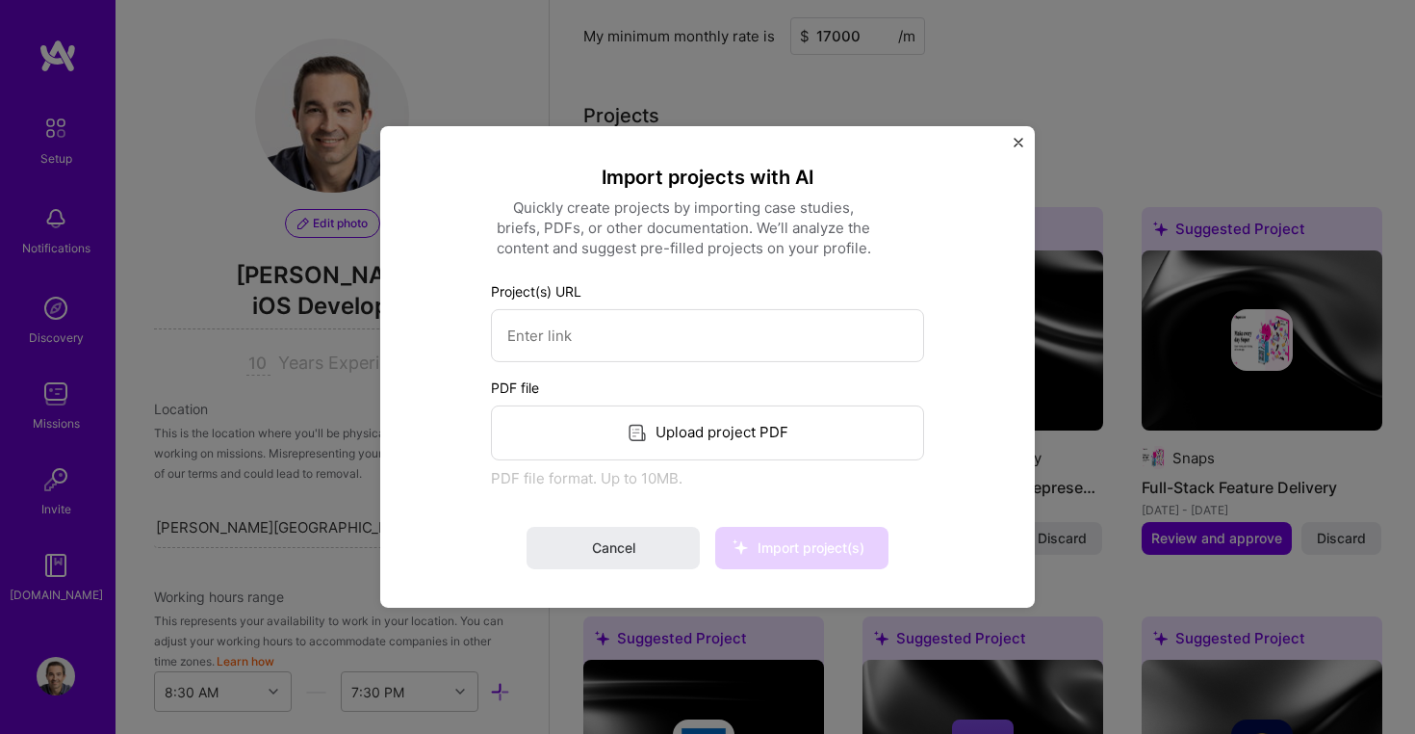
scroll to position [1698, 0]
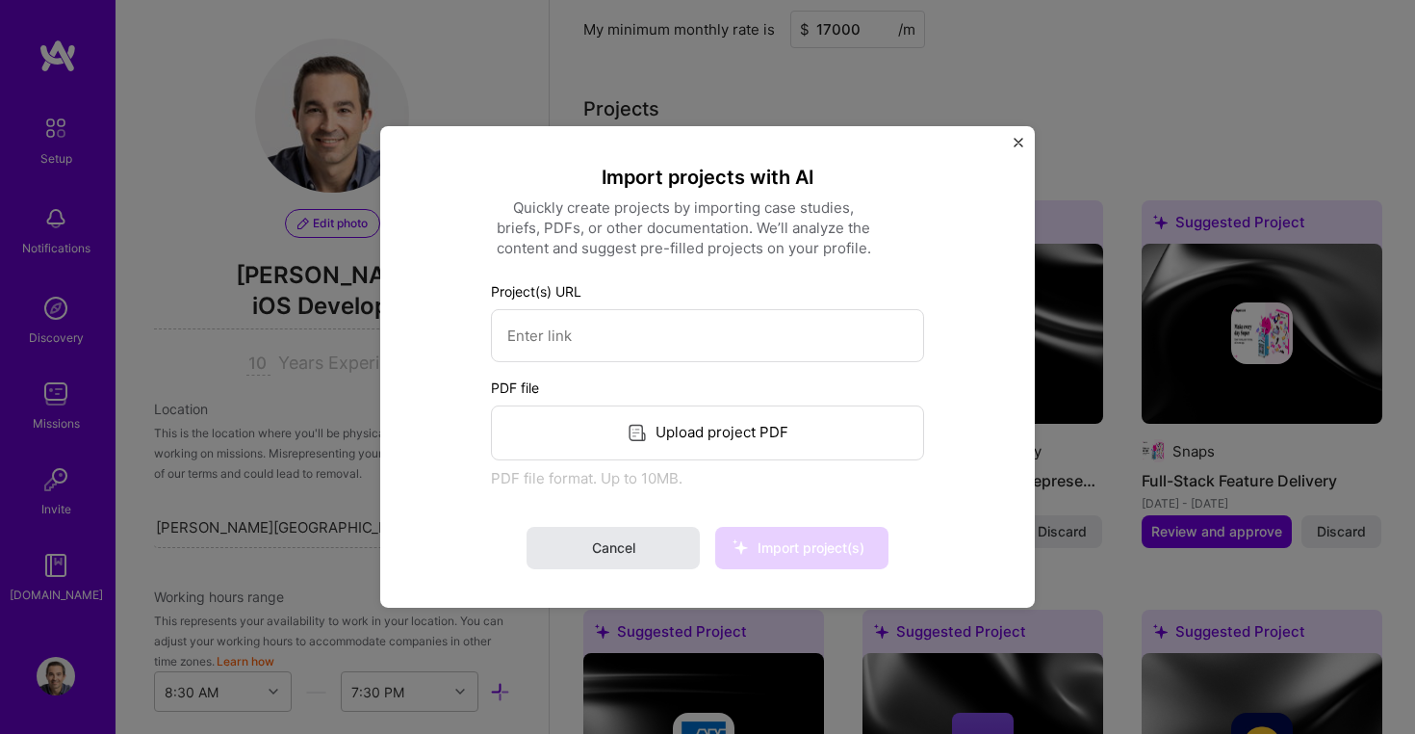
click at [651, 533] on button "Cancel" at bounding box center [613, 548] width 173 height 42
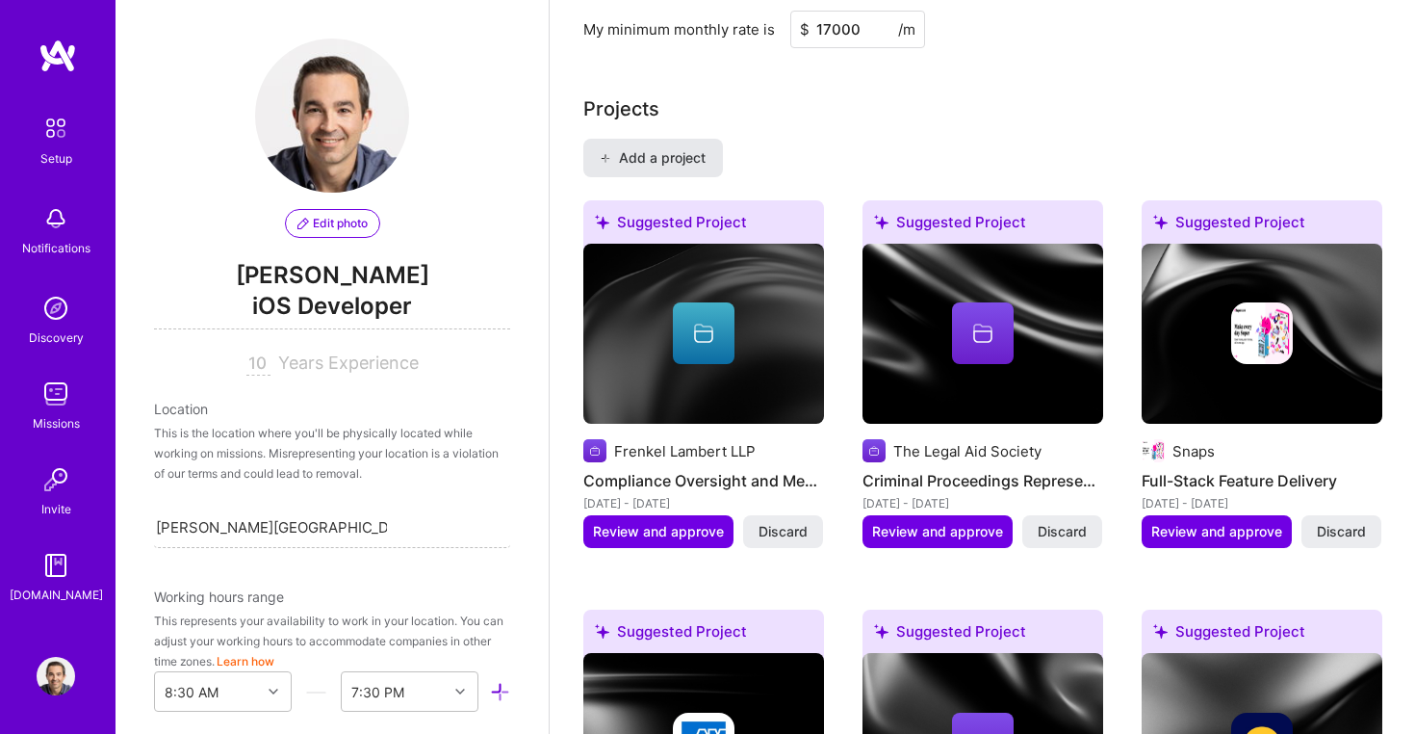
click at [668, 148] on span "Add a project" at bounding box center [652, 157] width 105 height 19
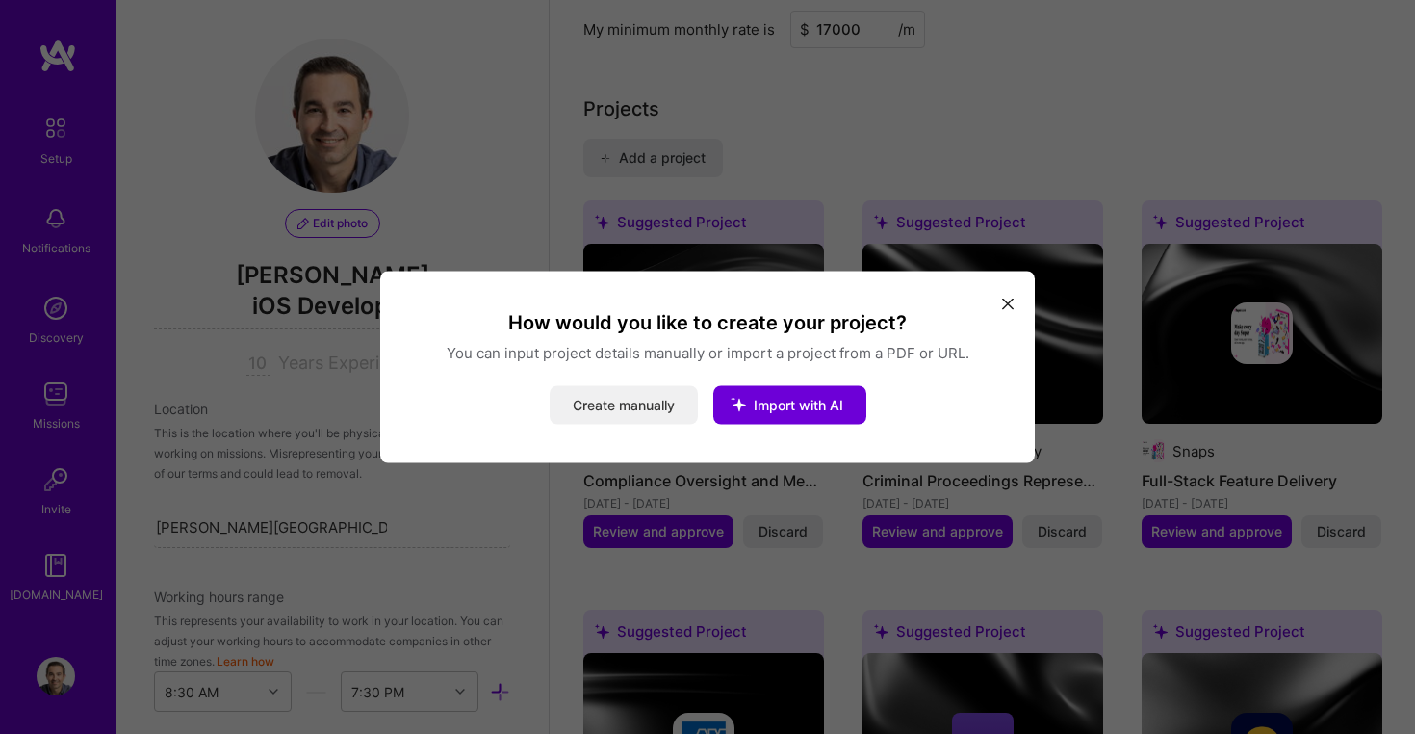
click at [661, 401] on button "Create manually" at bounding box center [624, 405] width 148 height 39
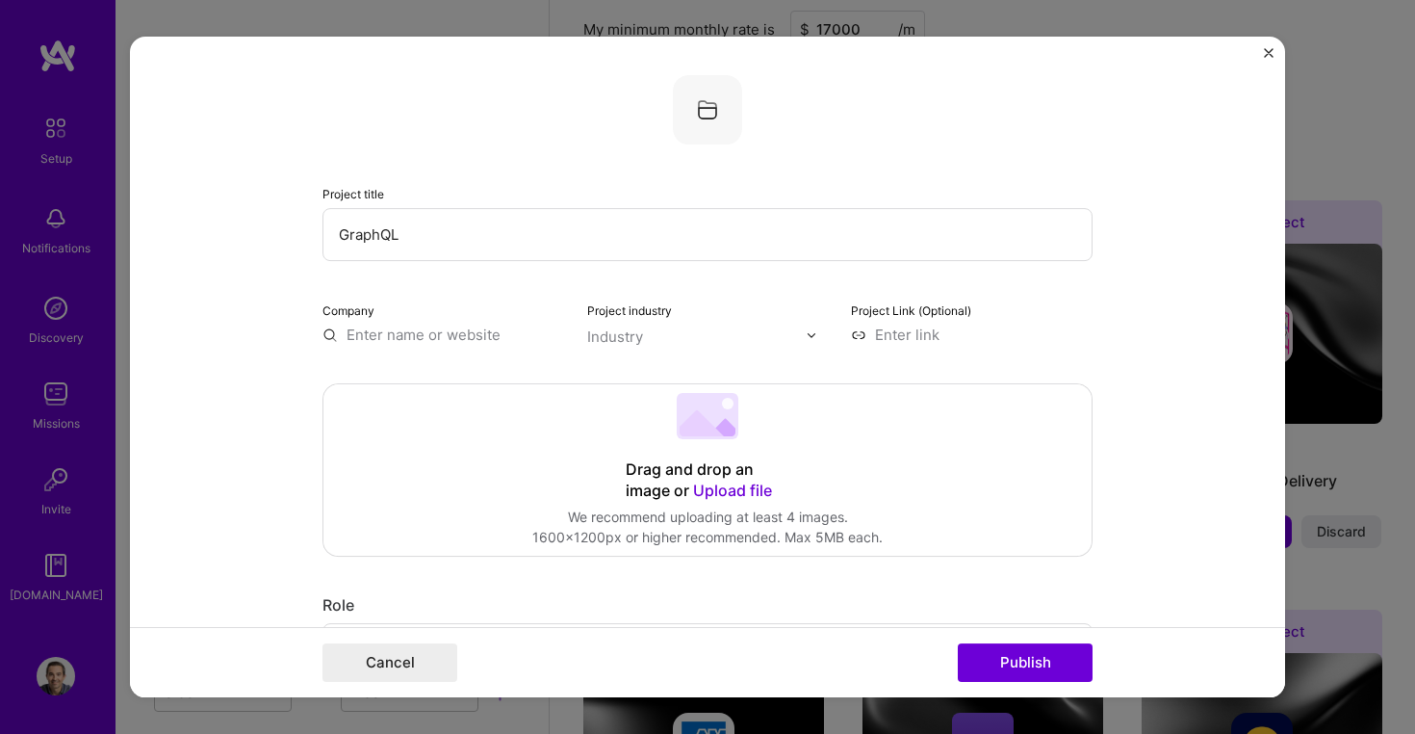
type input "GraphQL"
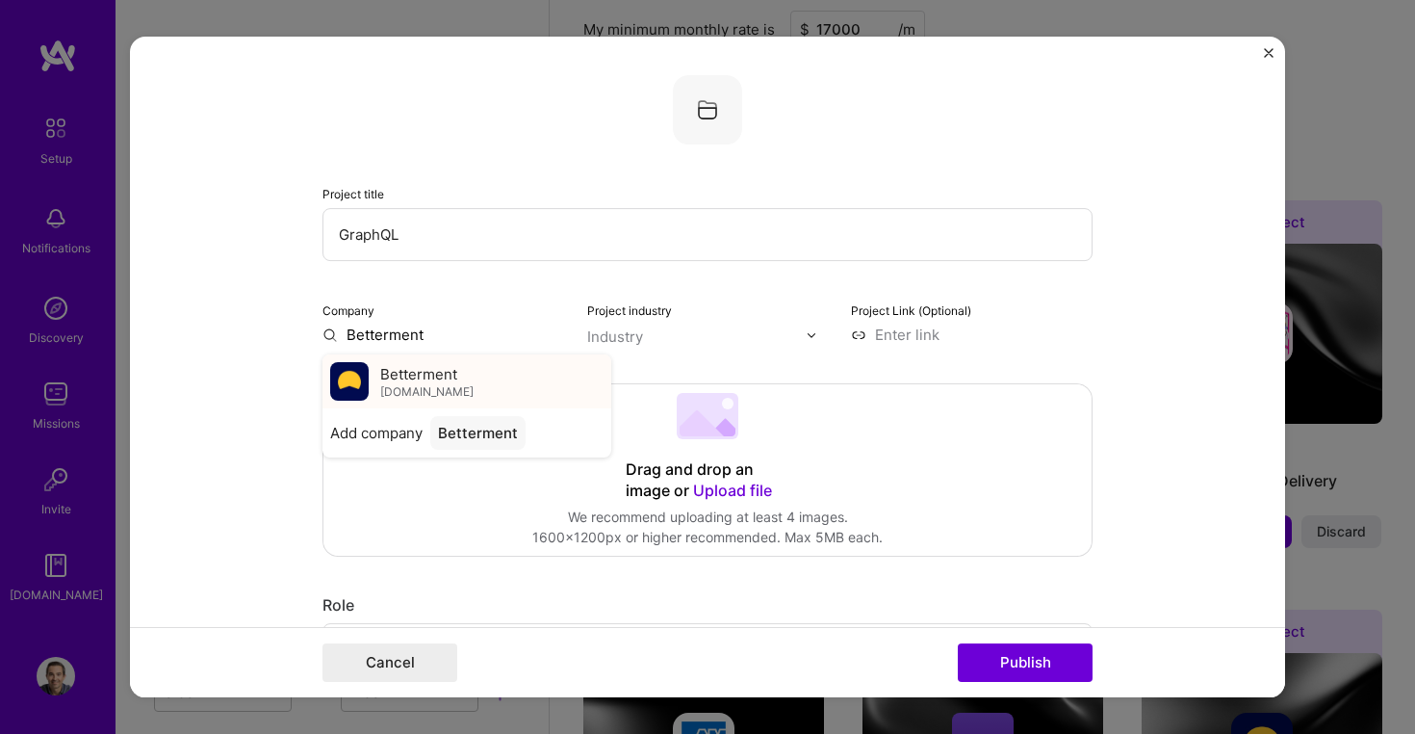
type input "Betterment"
click at [428, 391] on span "[DOMAIN_NAME]" at bounding box center [426, 391] width 93 height 15
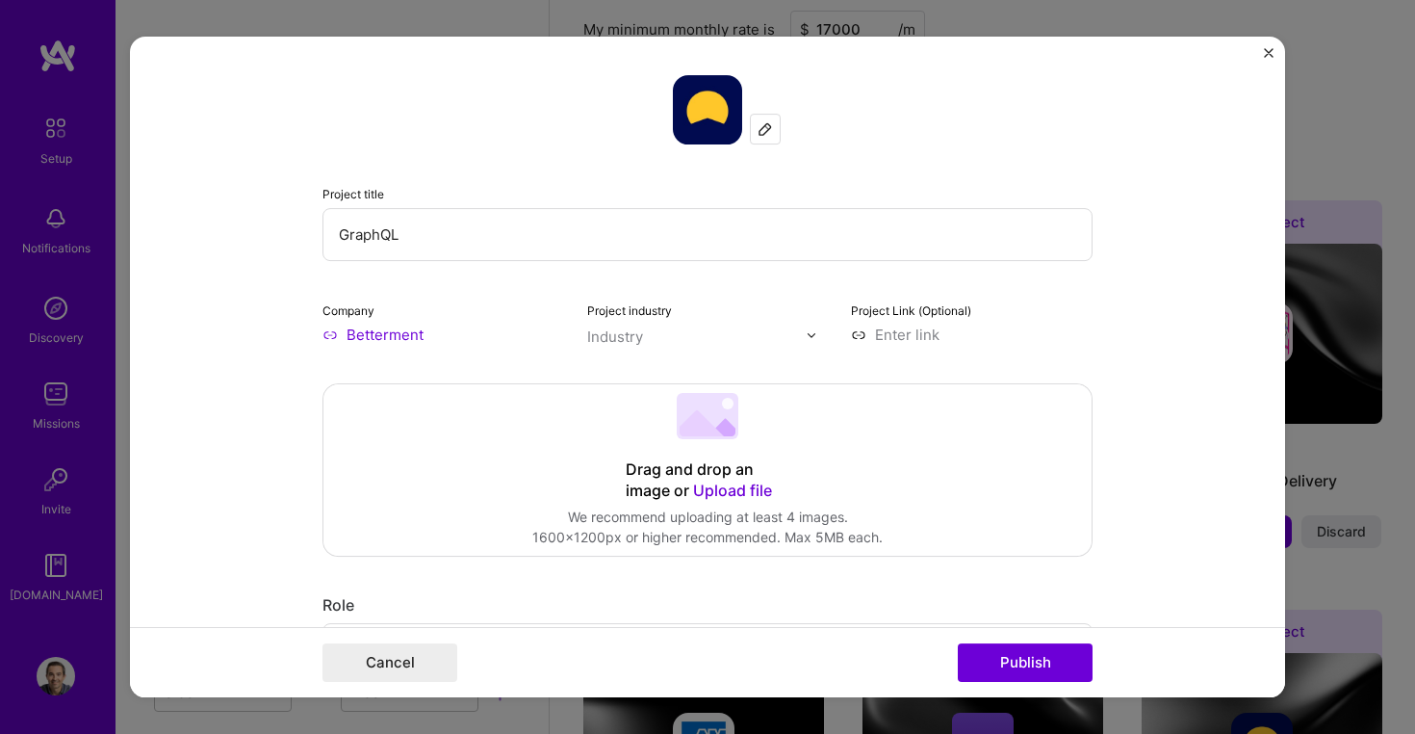
click at [421, 234] on input "GraphQL" at bounding box center [708, 234] width 770 height 53
click at [343, 233] on input "GraphQL" at bounding box center [708, 234] width 770 height 53
click at [406, 233] on input "GraphQL" at bounding box center [708, 234] width 770 height 53
click at [344, 235] on input "GraphQL" at bounding box center [708, 234] width 770 height 53
click at [586, 237] on input "Home Page Redesign - GraphQL" at bounding box center [708, 234] width 770 height 53
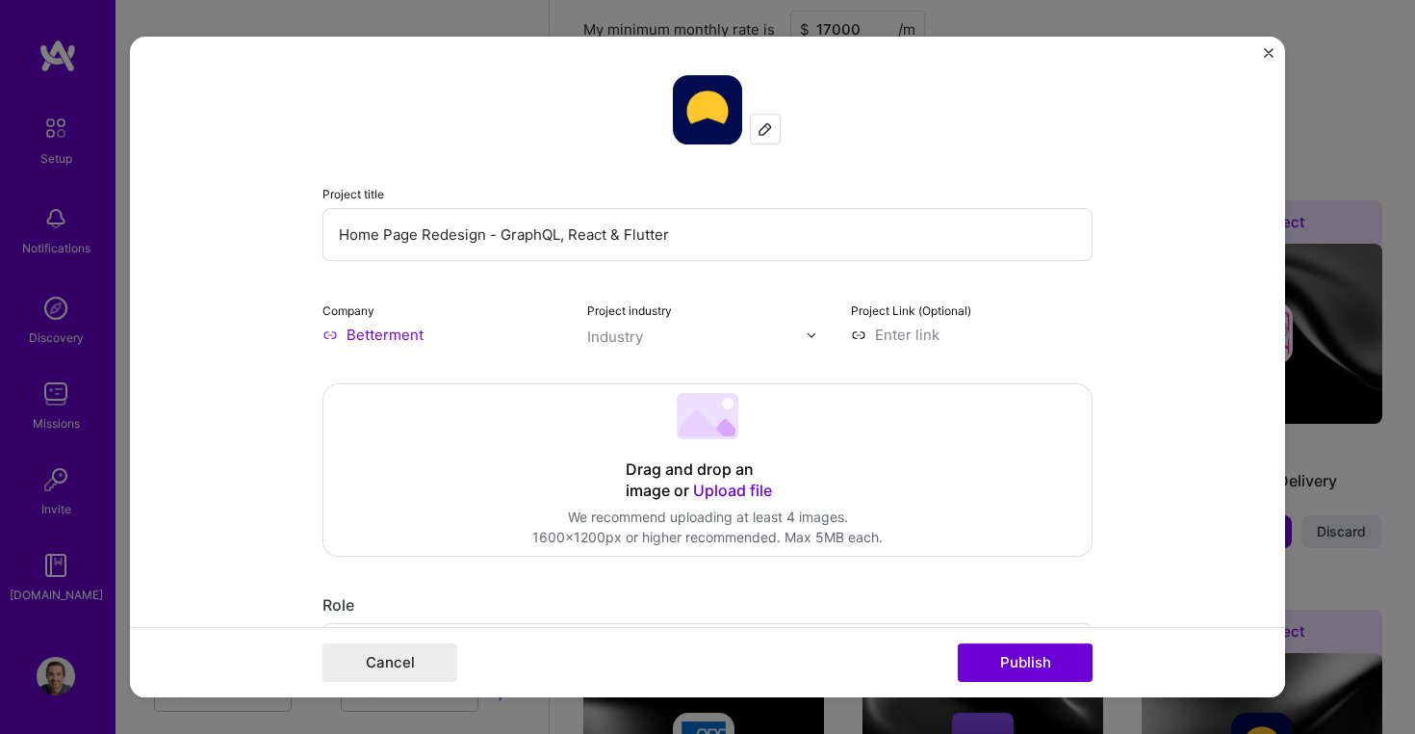
type input "Home Page Redesign - GraphQL, React & Flutter"
click at [634, 336] on div "Industry" at bounding box center [615, 336] width 56 height 20
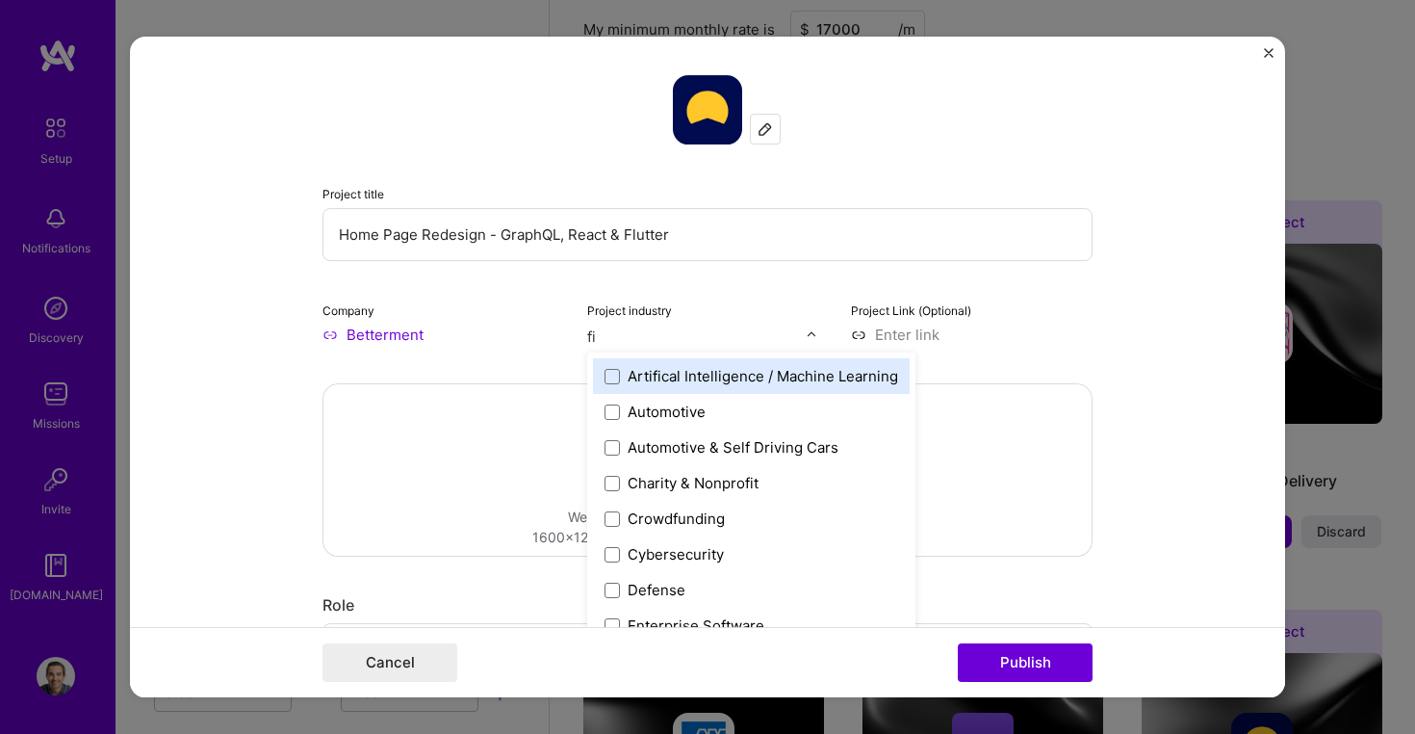
type input "fin"
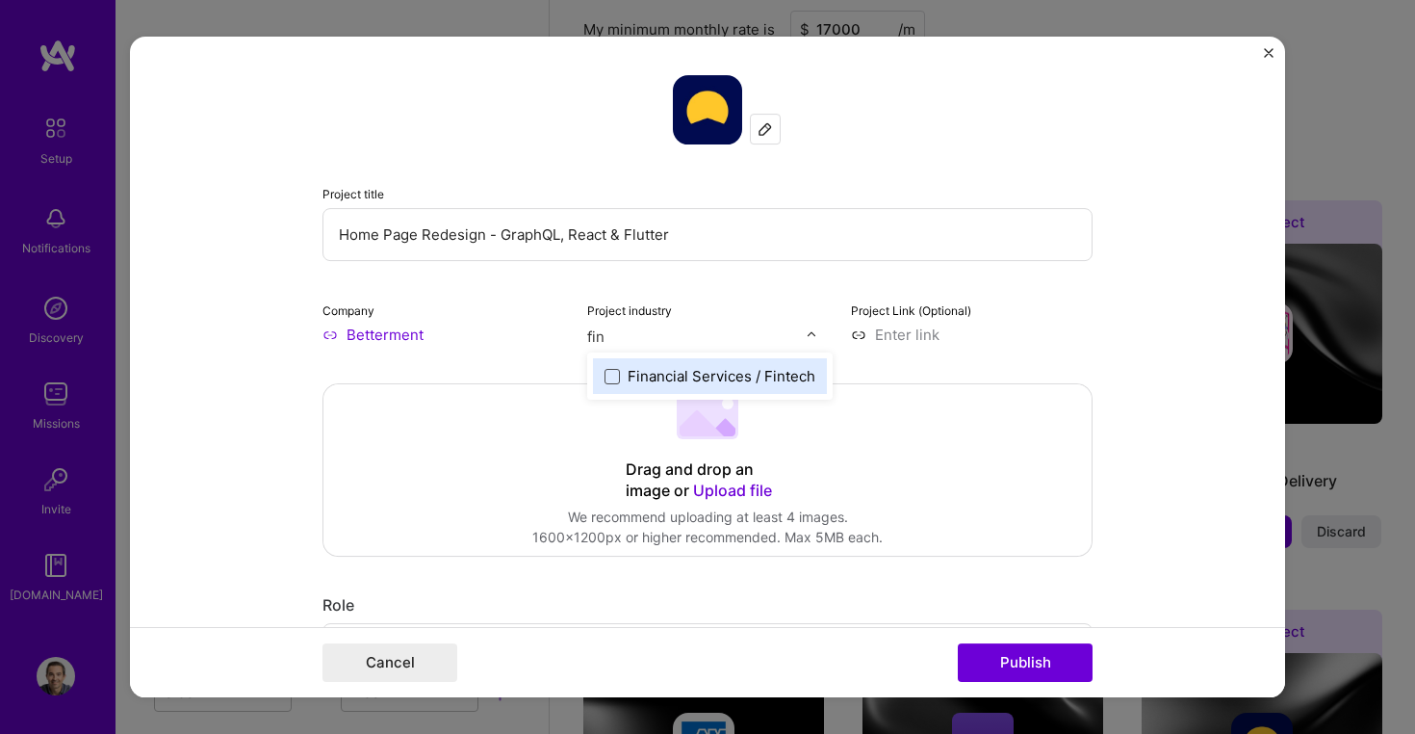
click at [615, 377] on span at bounding box center [612, 376] width 15 height 15
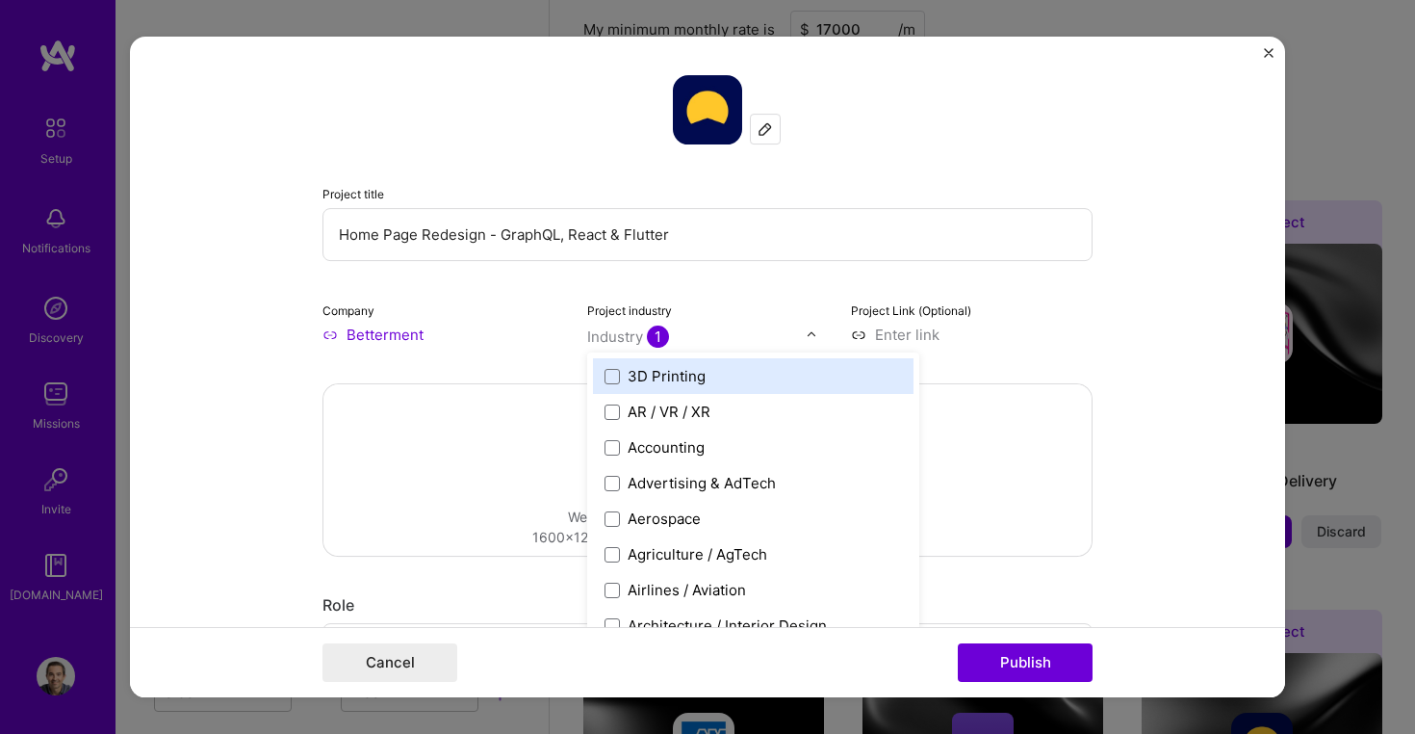
click at [770, 295] on div "Project title Home Page Redesign - GraphQL, React & Flutter Company Betterment …" at bounding box center [708, 210] width 770 height 270
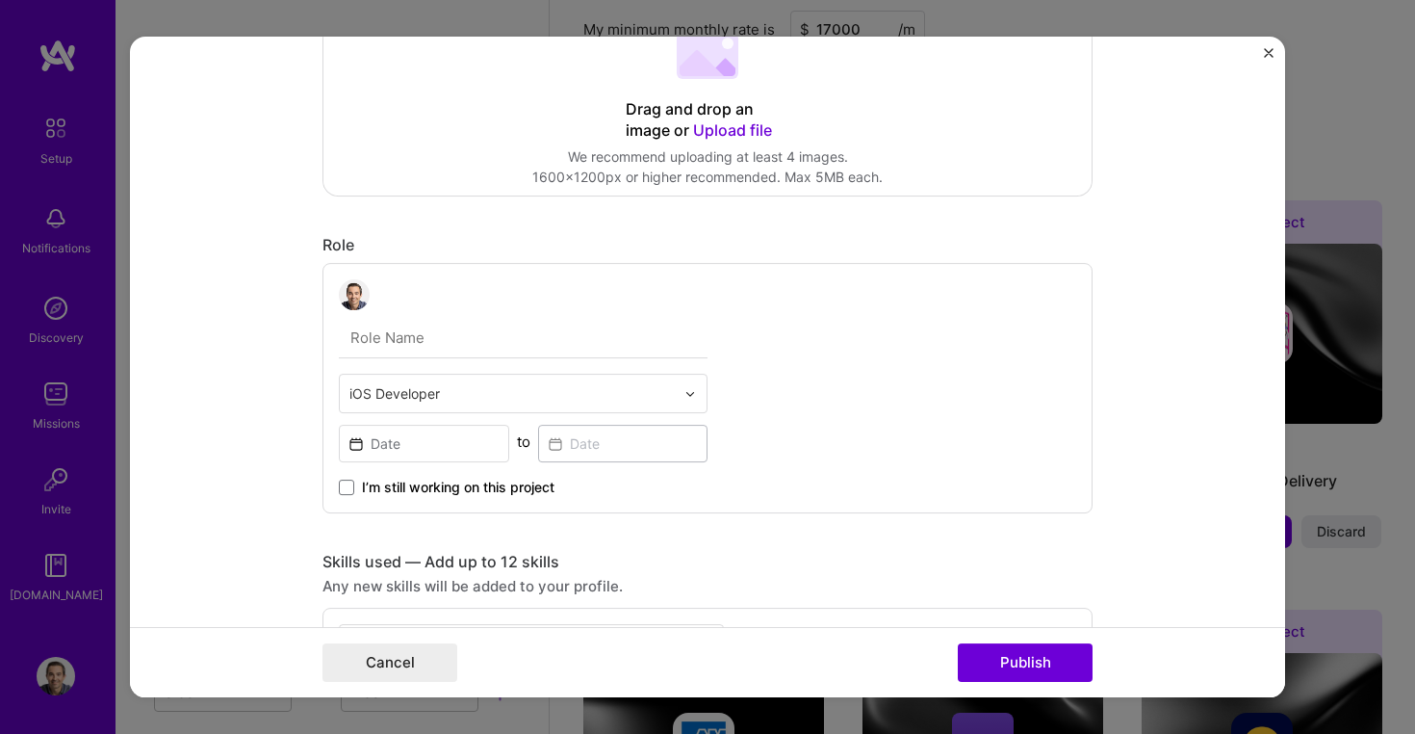
scroll to position [355, 0]
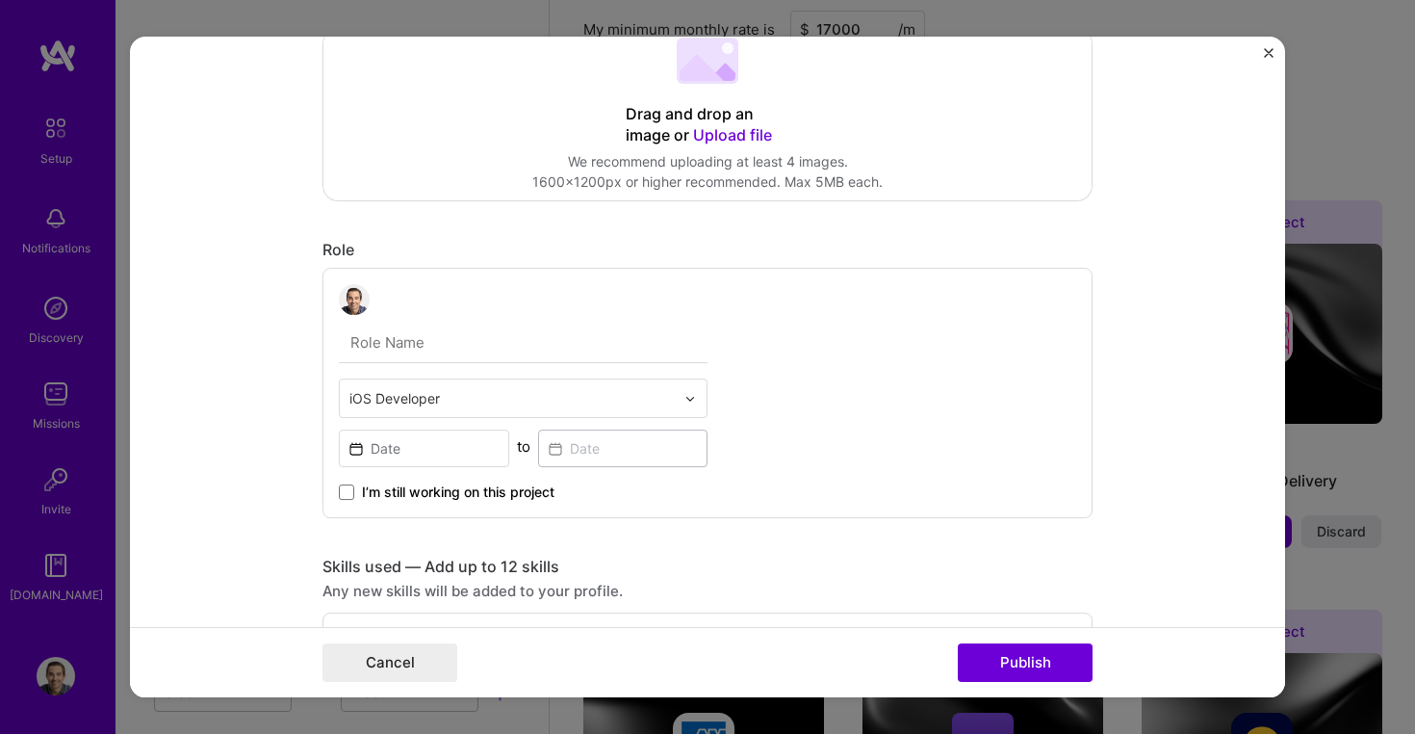
click at [542, 401] on input "text" at bounding box center [511, 398] width 325 height 20
type input "senio"
type input "Senior Engineering Manager"
click at [414, 444] on input at bounding box center [424, 448] width 170 height 38
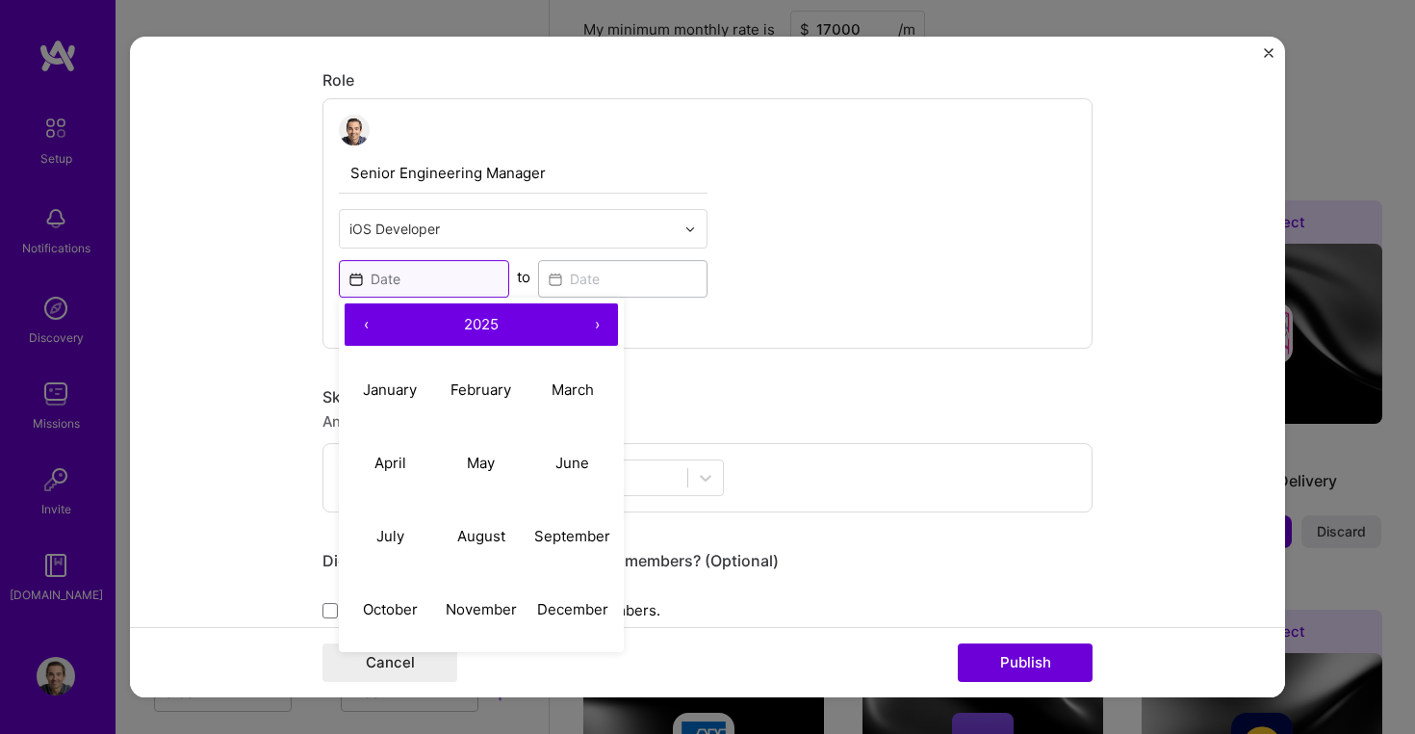
scroll to position [579, 0]
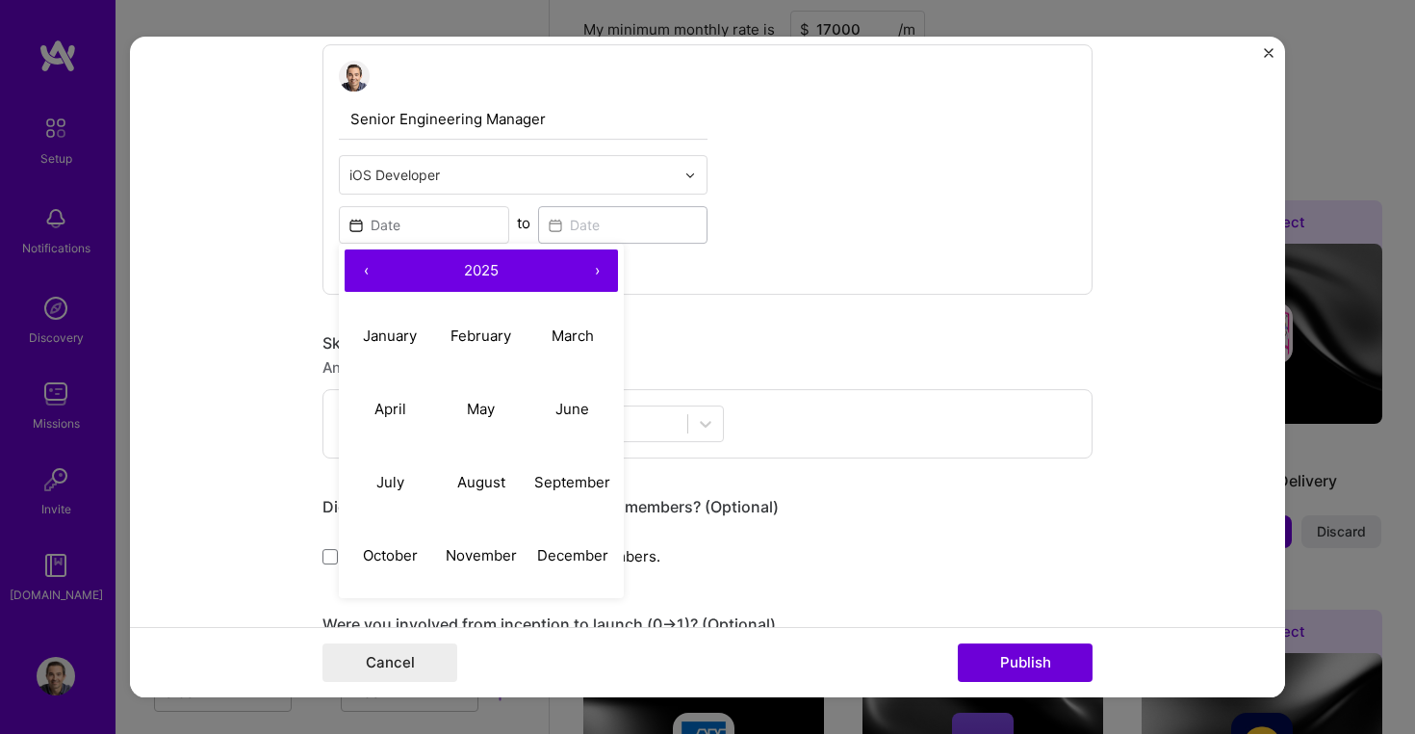
click at [368, 275] on button "‹" at bounding box center [366, 270] width 42 height 42
click at [567, 547] on abbr "December" at bounding box center [572, 555] width 71 height 18
type input "[DATE]"
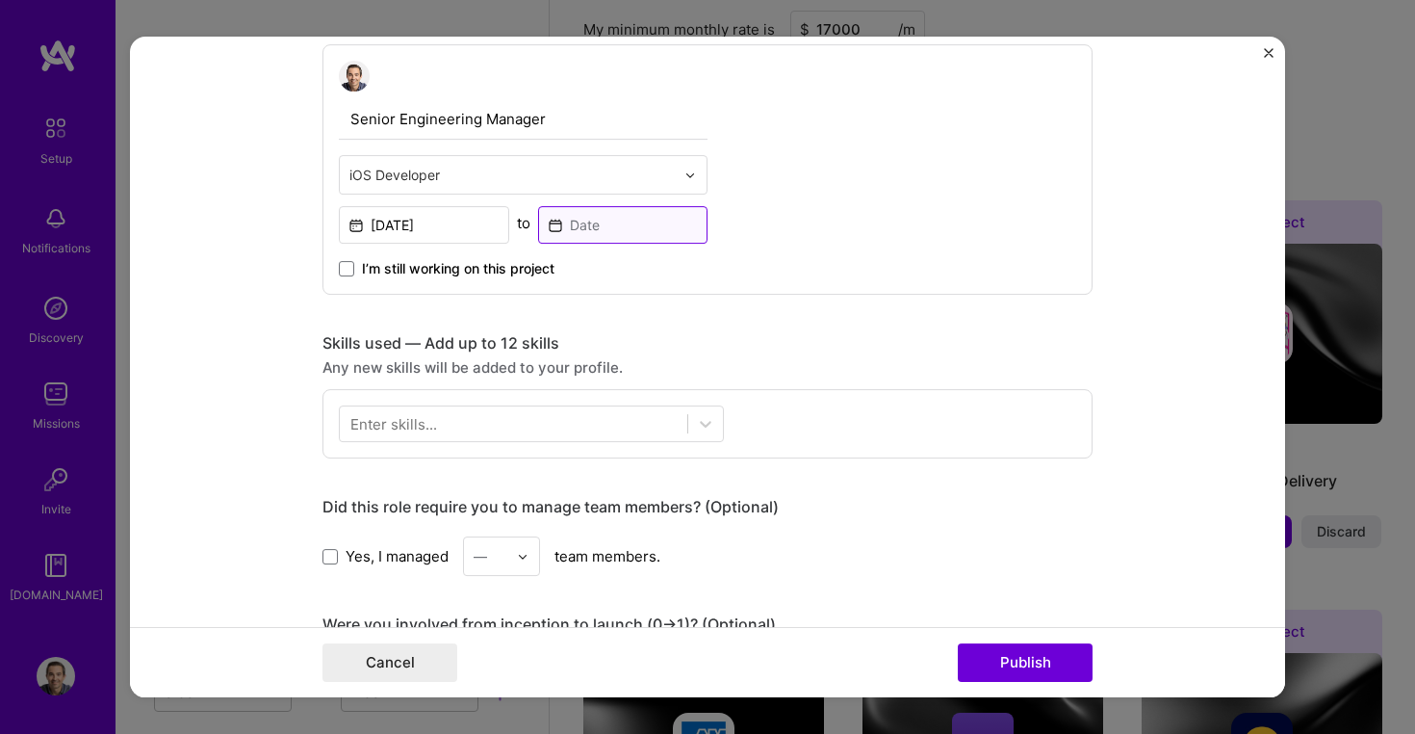
click at [616, 218] on input at bounding box center [623, 225] width 170 height 38
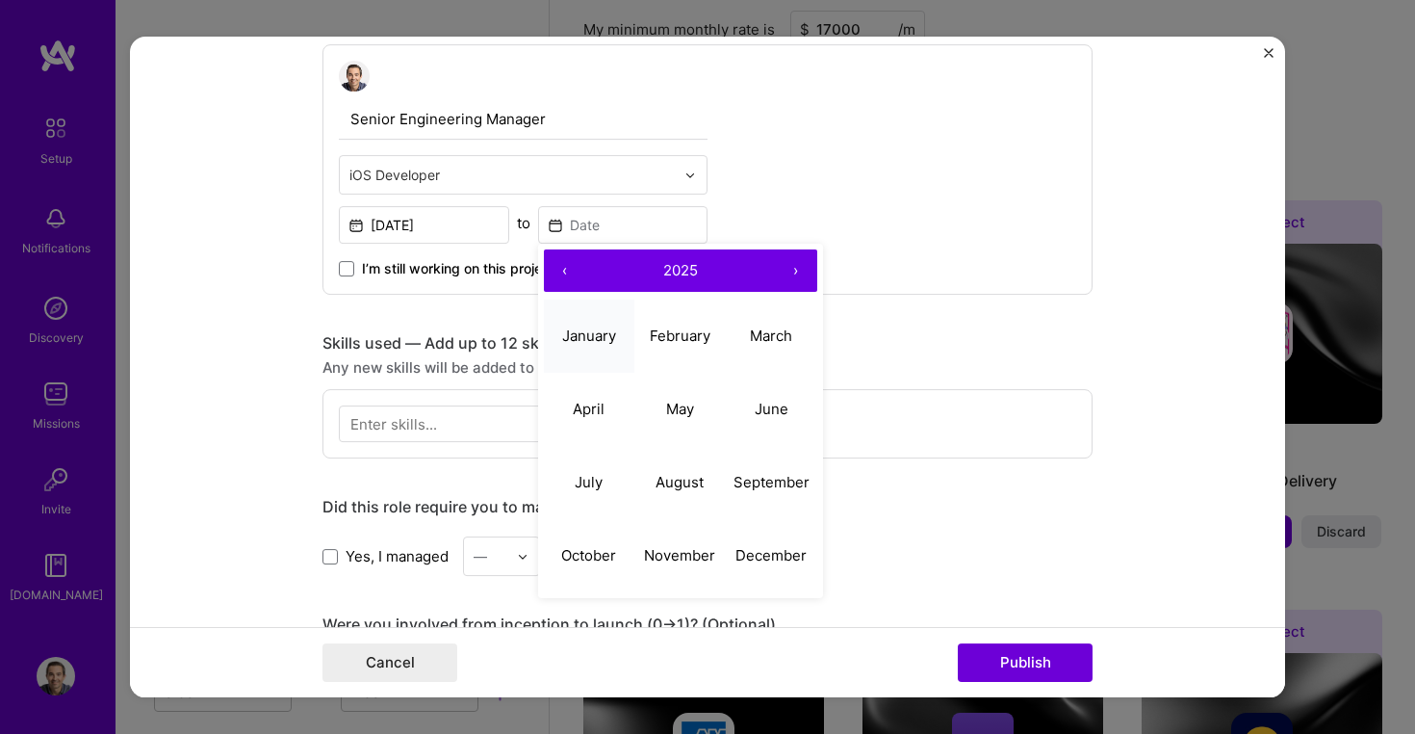
click at [599, 338] on abbr "January" at bounding box center [589, 335] width 54 height 18
type input "[DATE]"
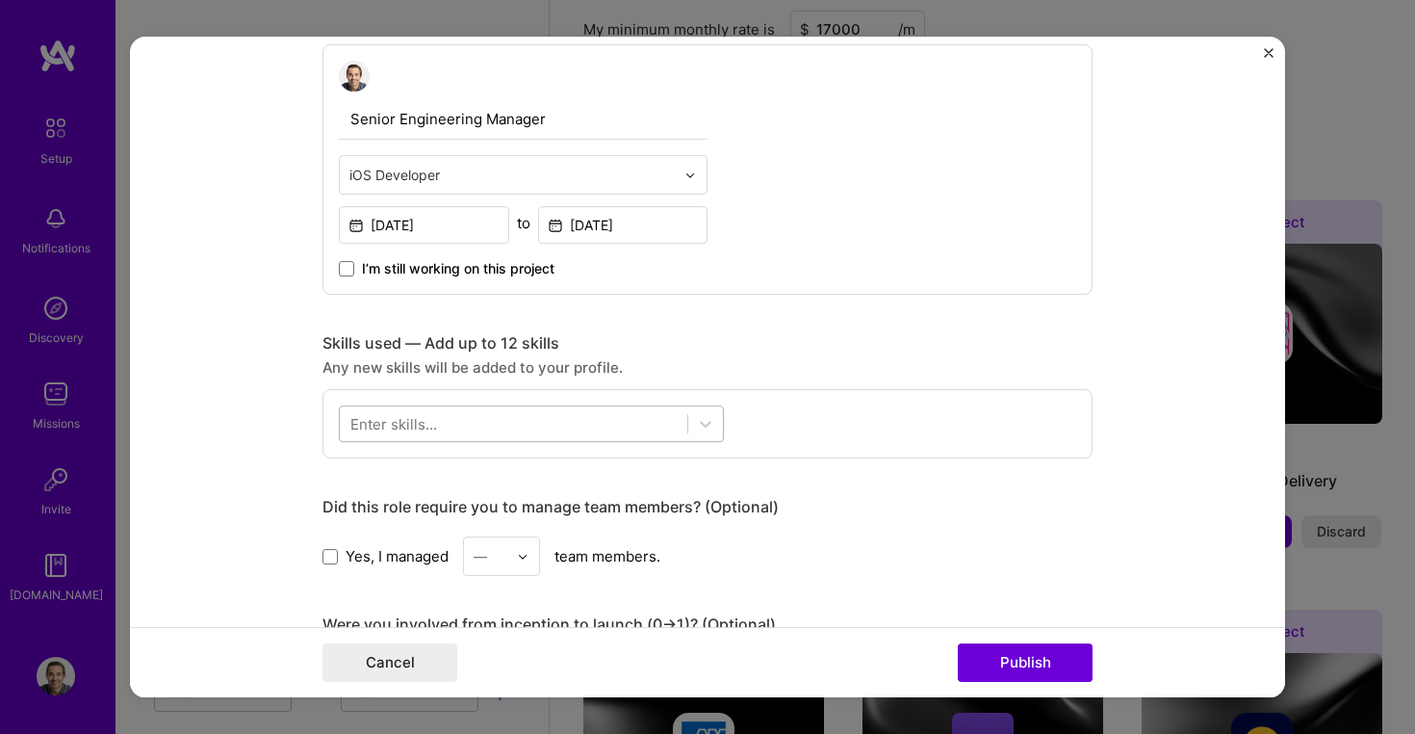
click at [515, 414] on div at bounding box center [514, 424] width 348 height 32
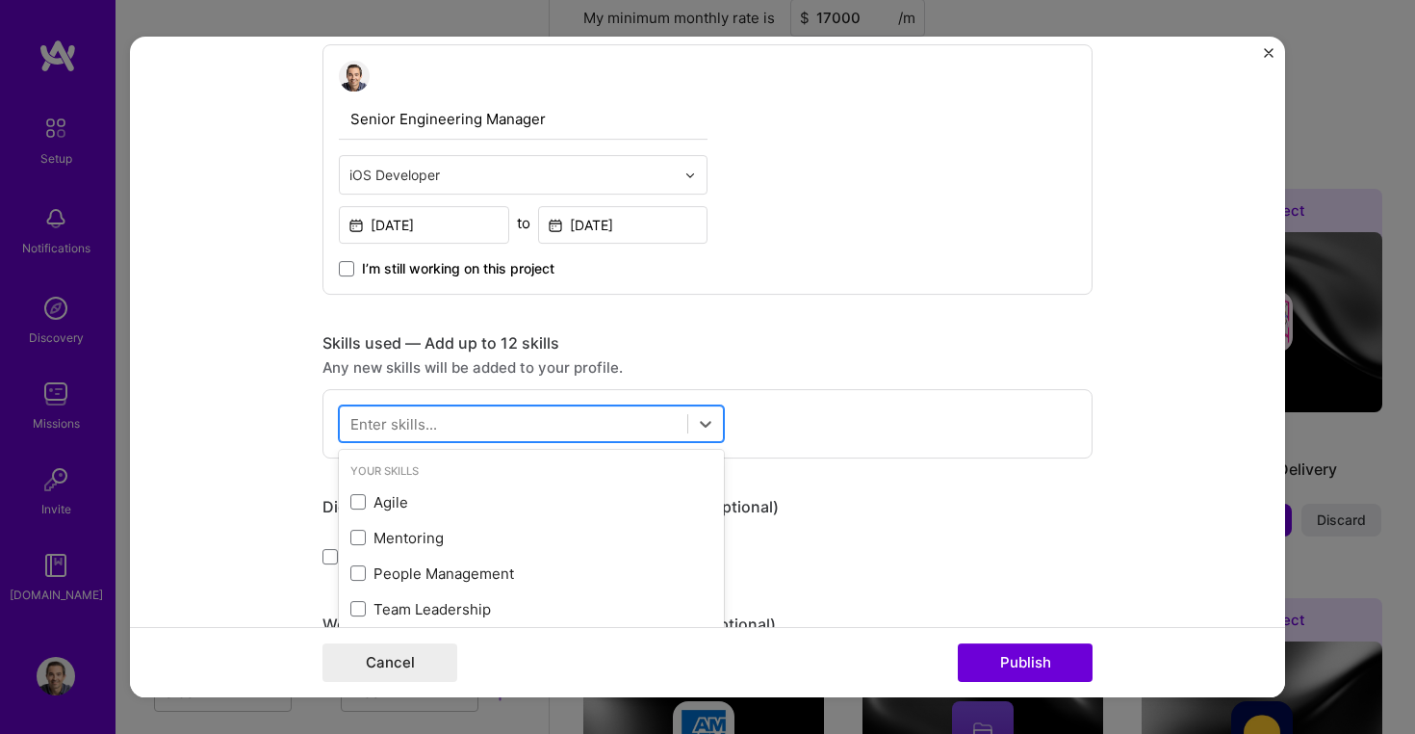
scroll to position [1711, 0]
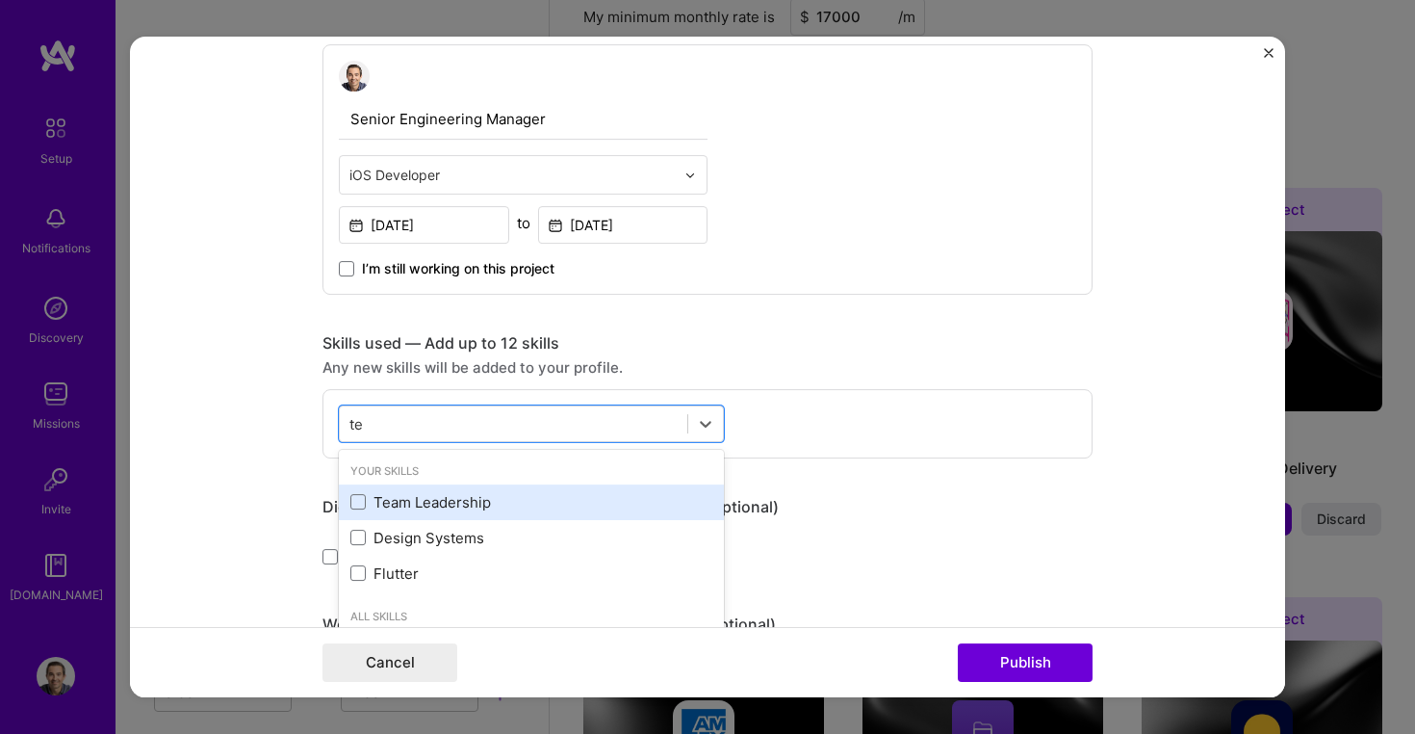
click at [424, 499] on div "Team Leadership" at bounding box center [531, 502] width 362 height 20
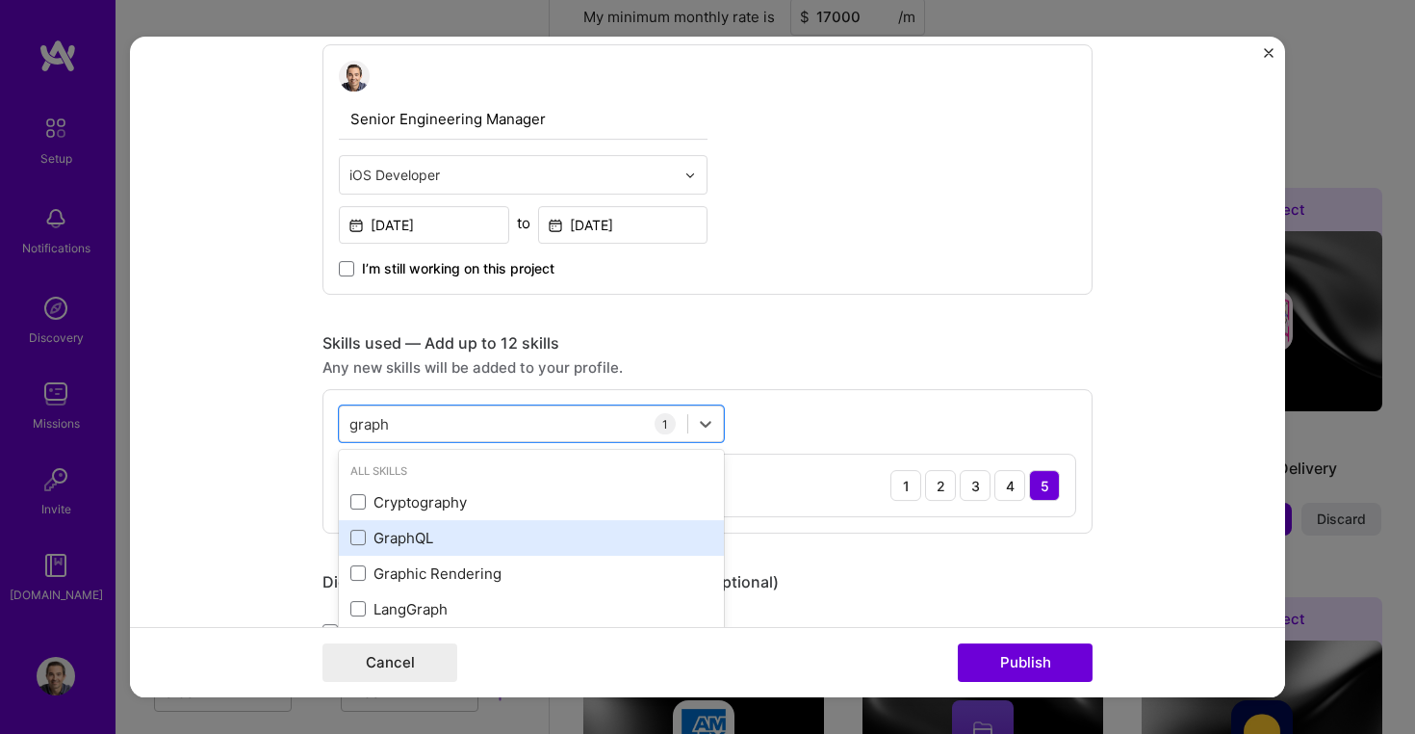
click at [370, 536] on div "GraphQL" at bounding box center [531, 538] width 362 height 20
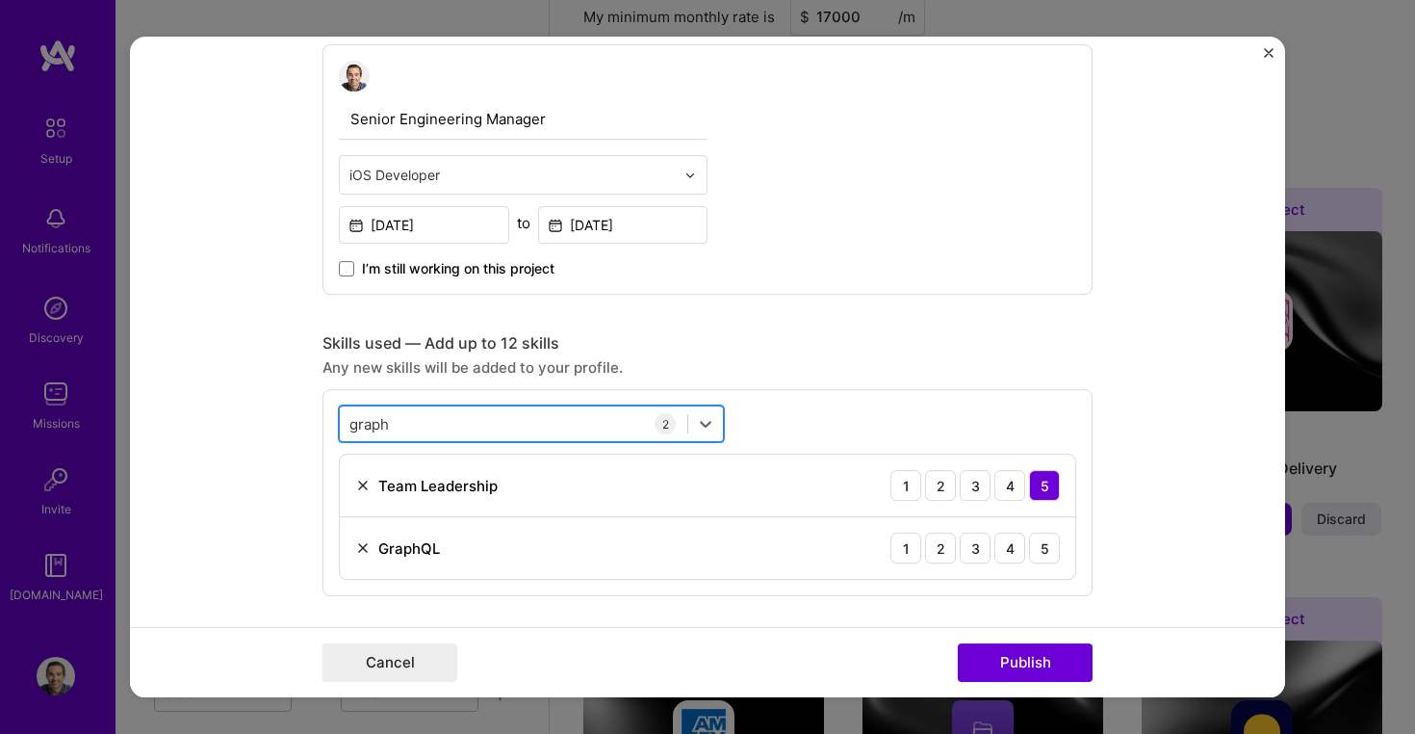
click at [465, 427] on div "graph graph" at bounding box center [514, 424] width 348 height 32
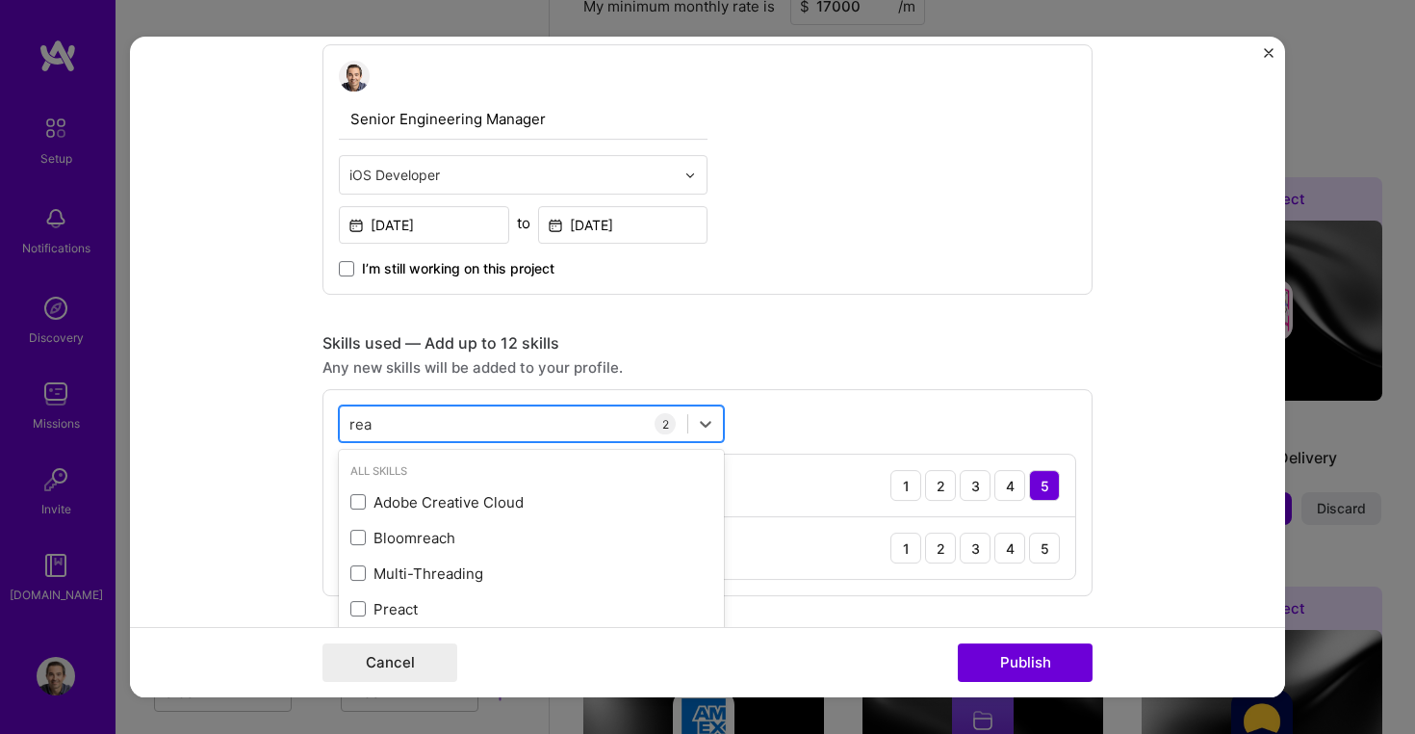
scroll to position [1723, 0]
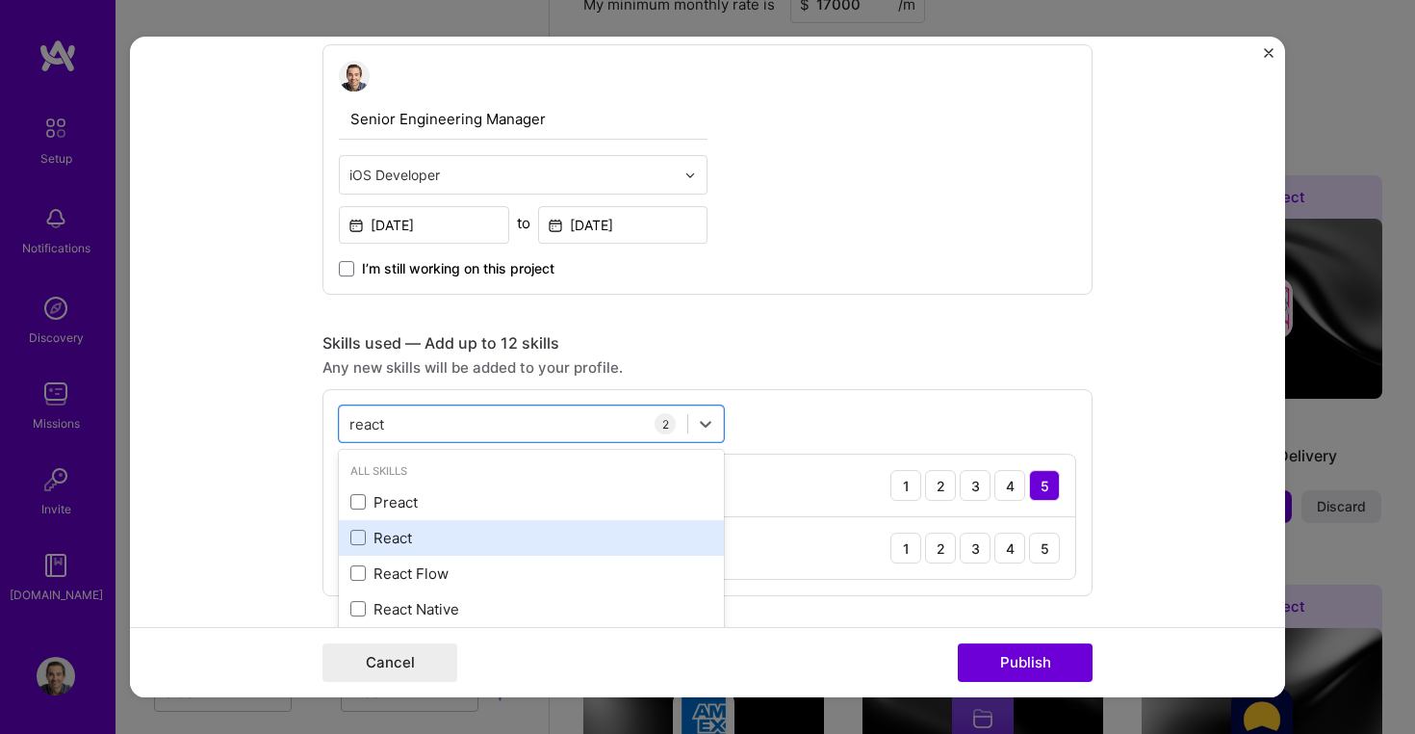
click at [383, 535] on div "React" at bounding box center [531, 538] width 362 height 20
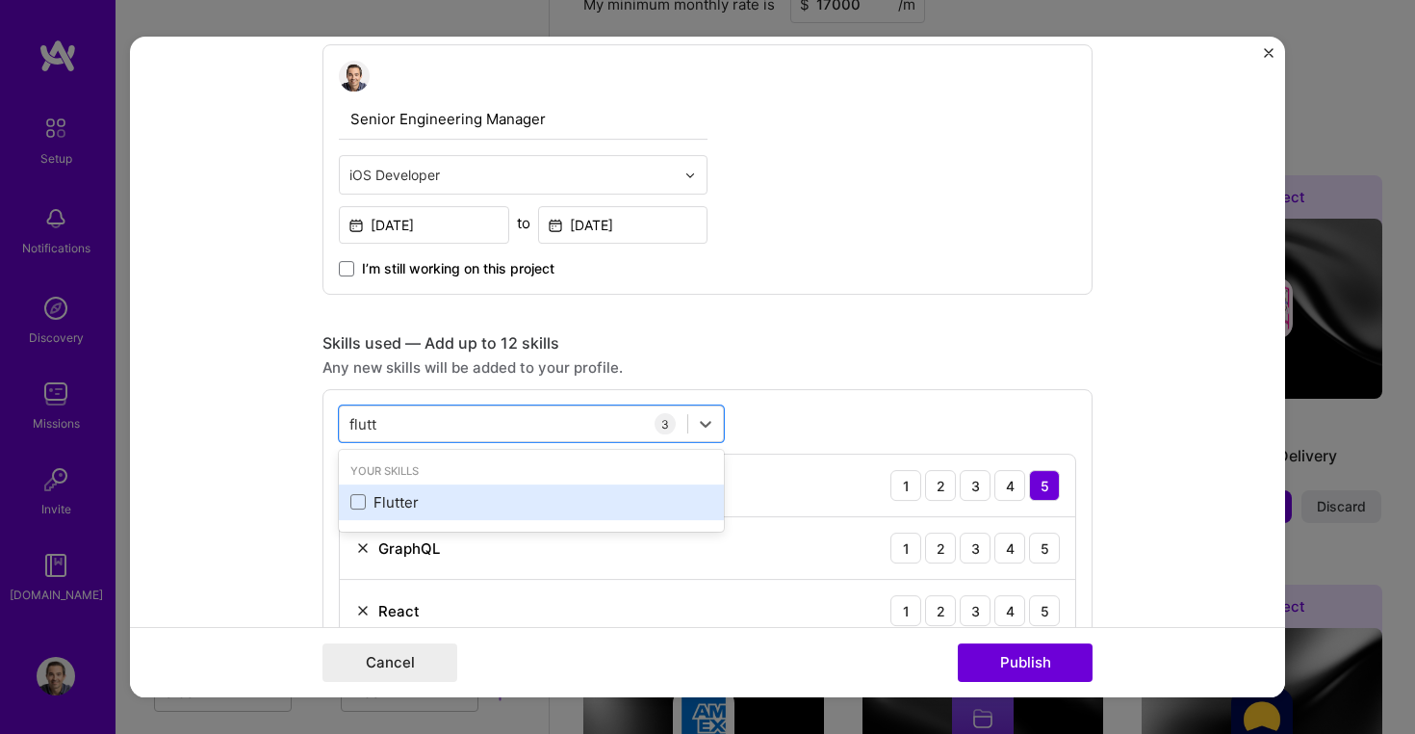
click at [400, 498] on div "Flutter" at bounding box center [531, 502] width 362 height 20
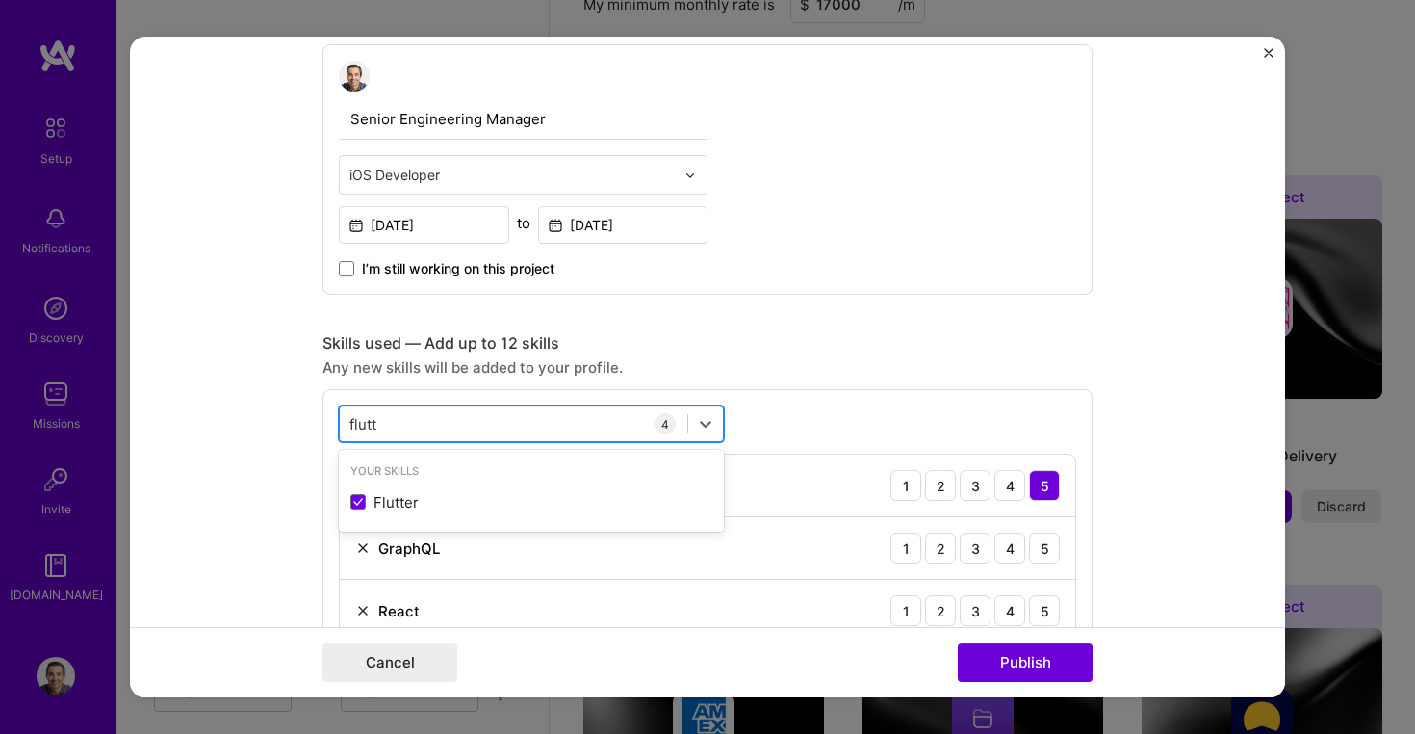
click at [453, 422] on div "flutt flutt" at bounding box center [514, 424] width 348 height 32
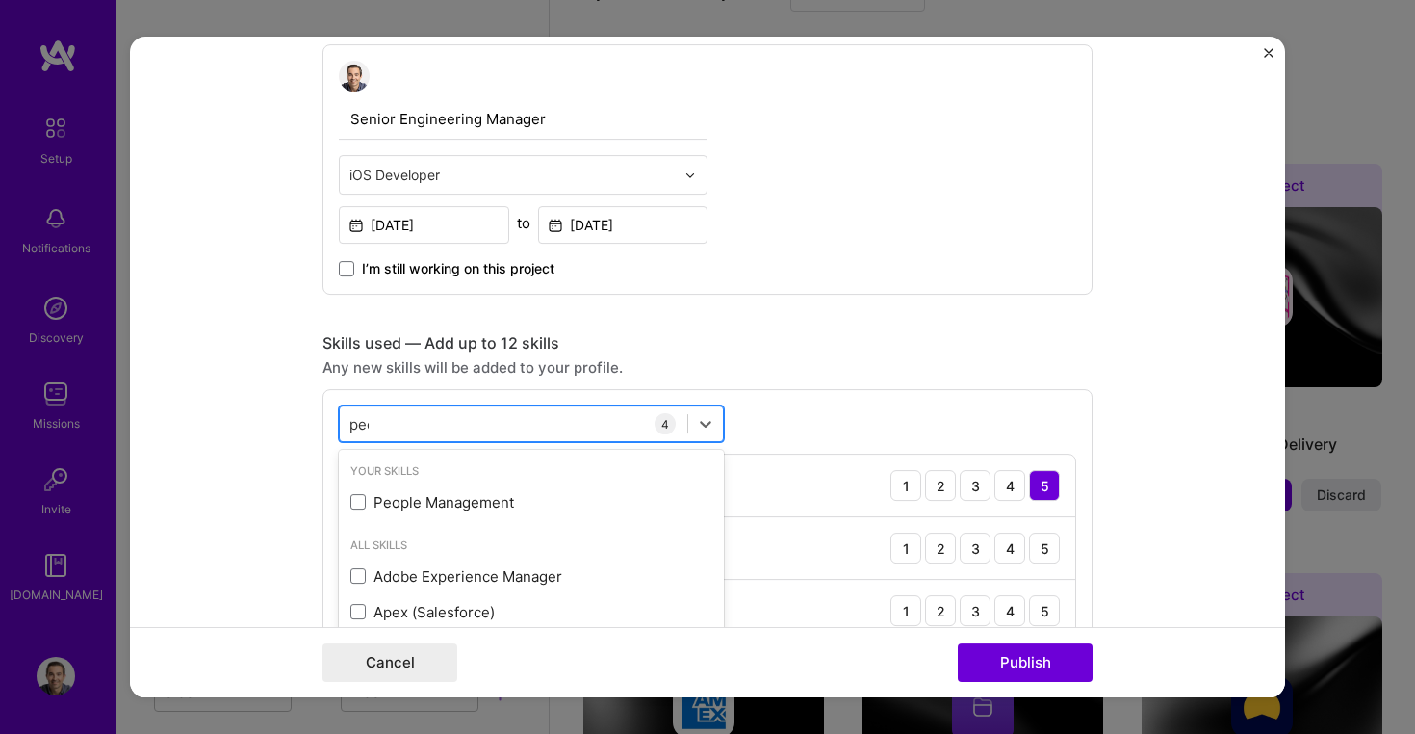
scroll to position [1736, 0]
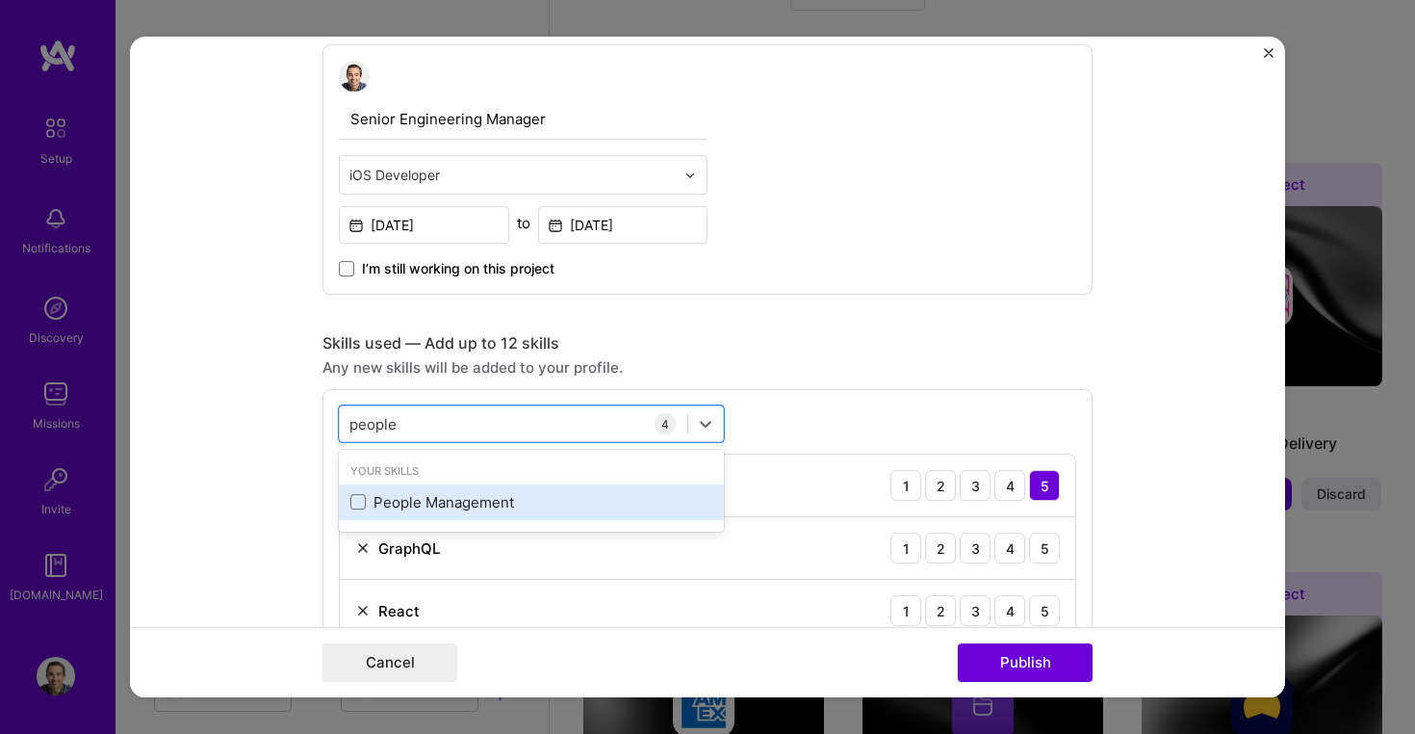
click at [429, 505] on div "People Management" at bounding box center [531, 502] width 362 height 20
click at [394, 507] on div "Agile" at bounding box center [531, 502] width 362 height 20
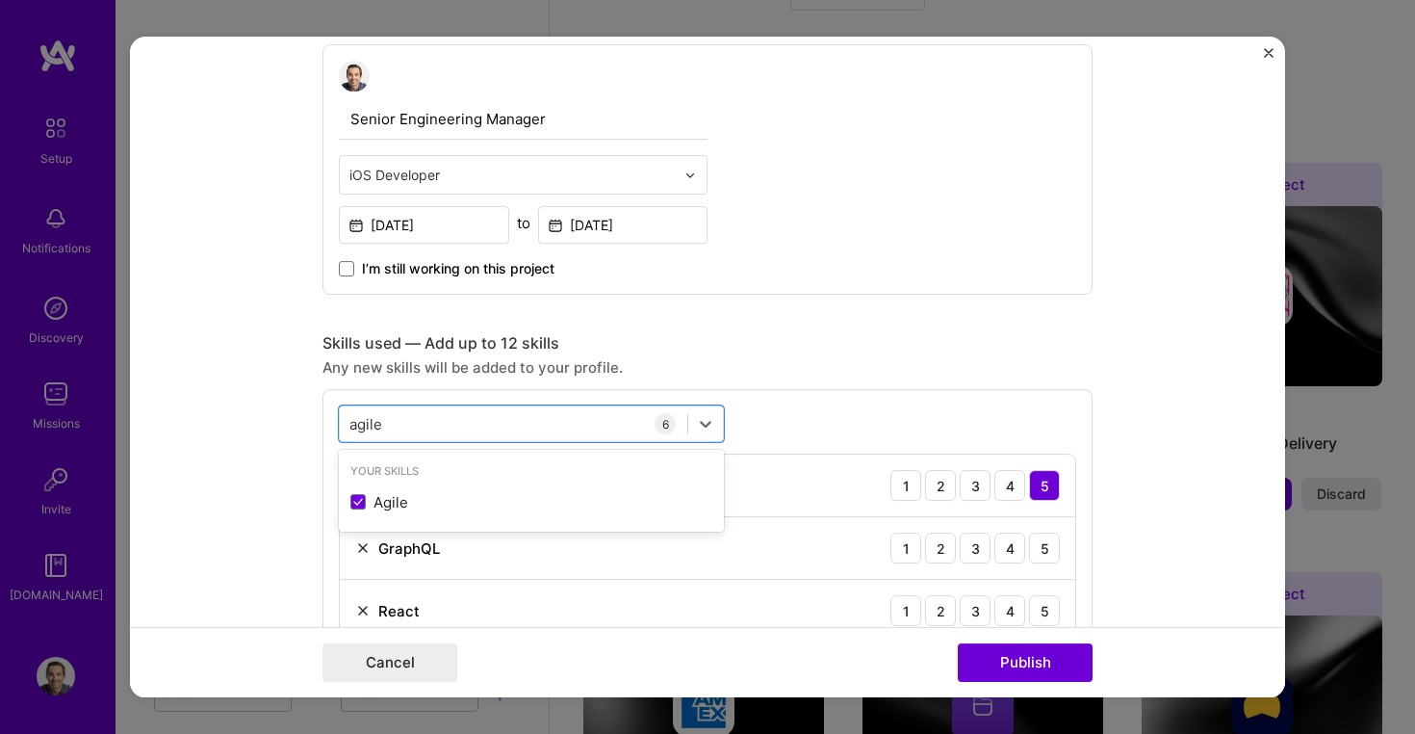
type input "agile"
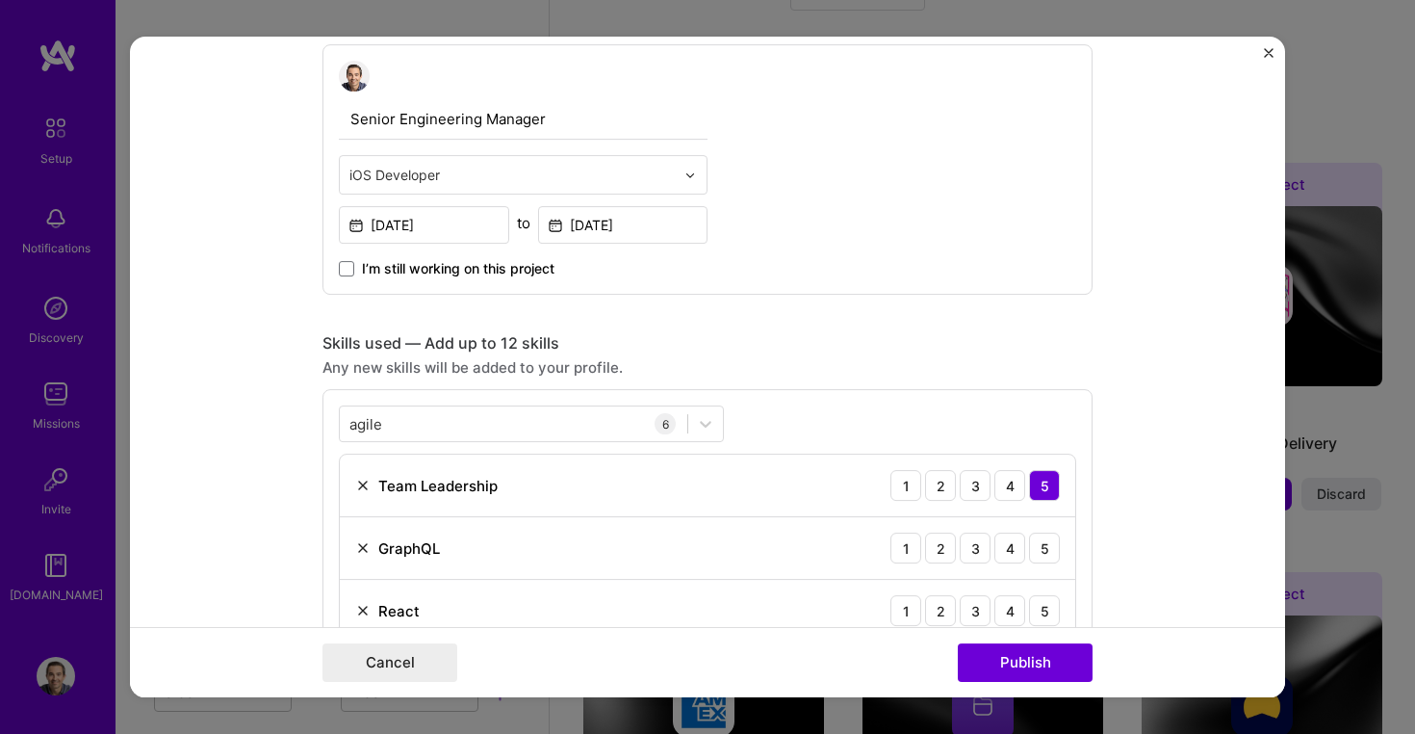
click at [236, 447] on form "Project title Home Page Redesign - GraphQL, React & Flutter Company Betterment …" at bounding box center [707, 367] width 1155 height 660
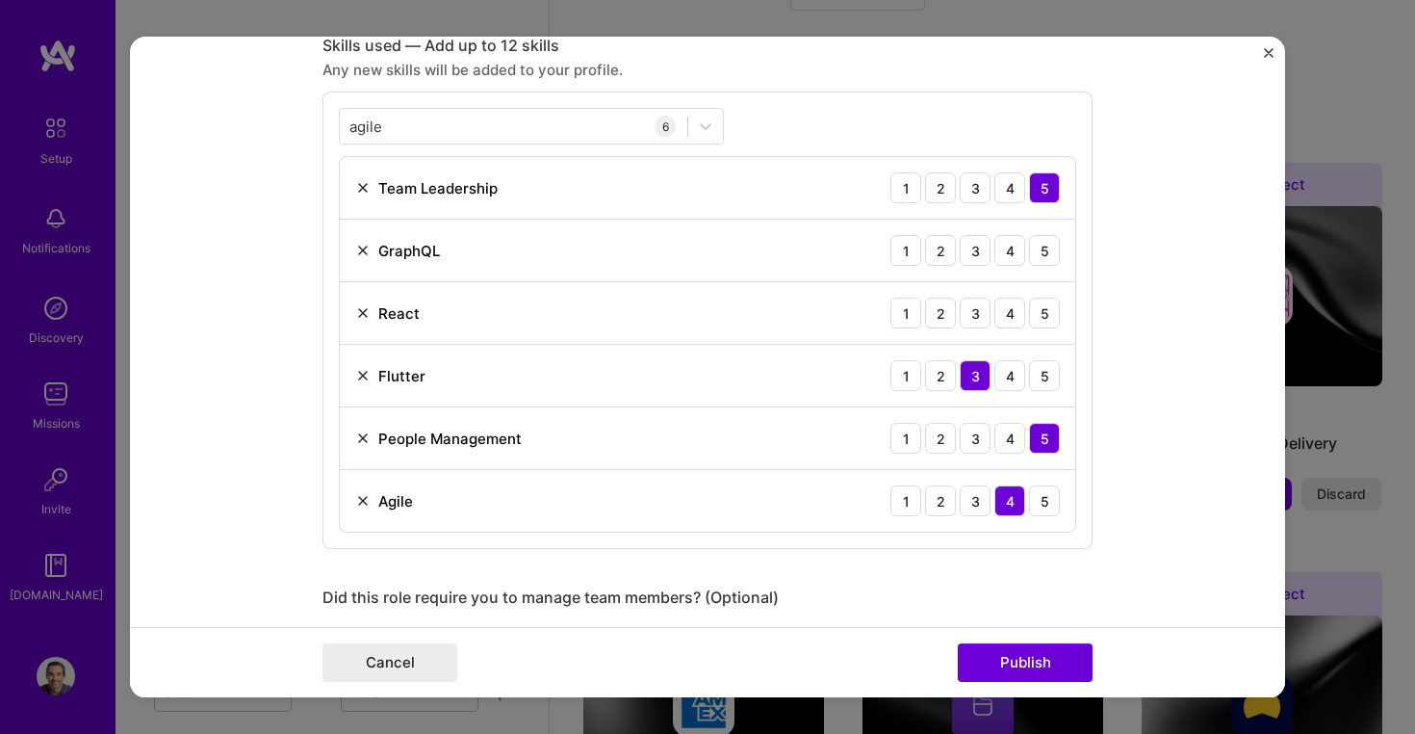
scroll to position [858, 0]
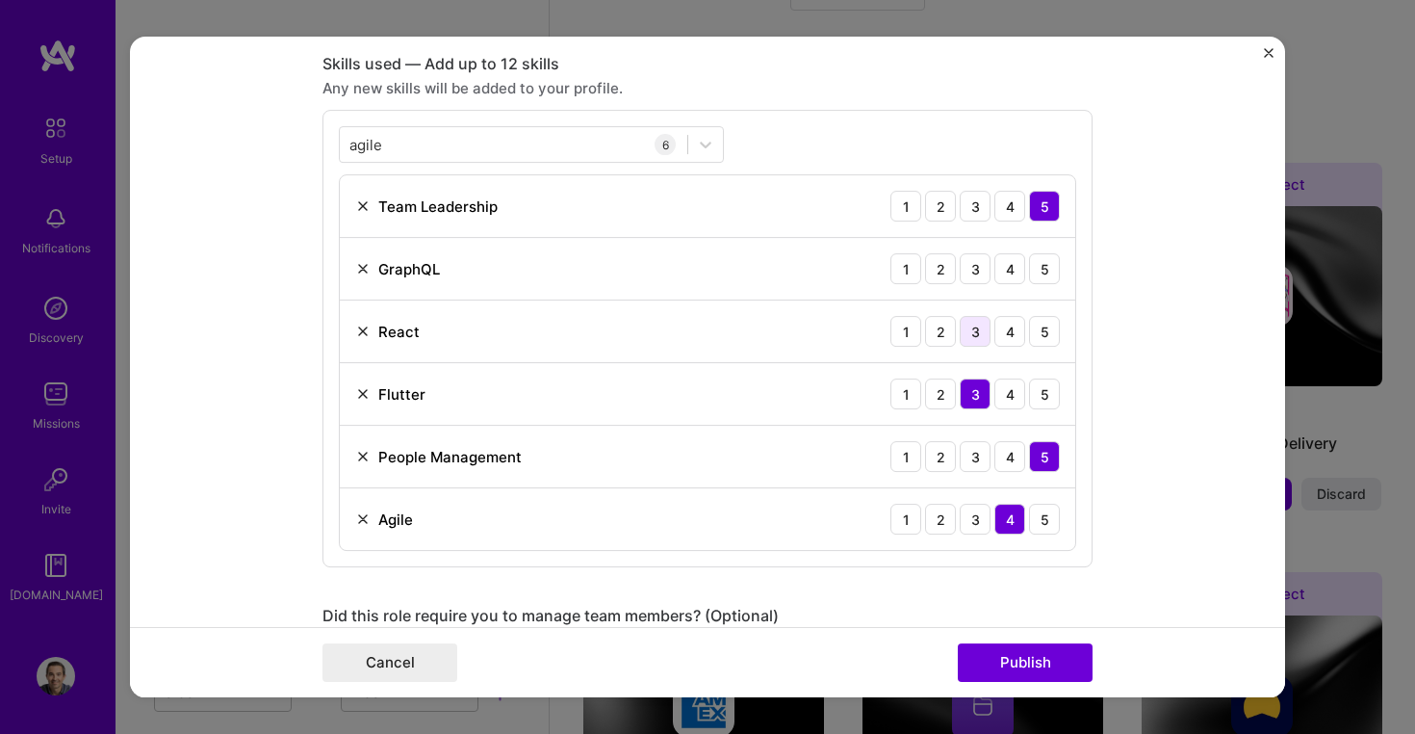
click at [977, 329] on div "3" at bounding box center [975, 331] width 31 height 31
click at [983, 266] on div "3" at bounding box center [975, 268] width 31 height 31
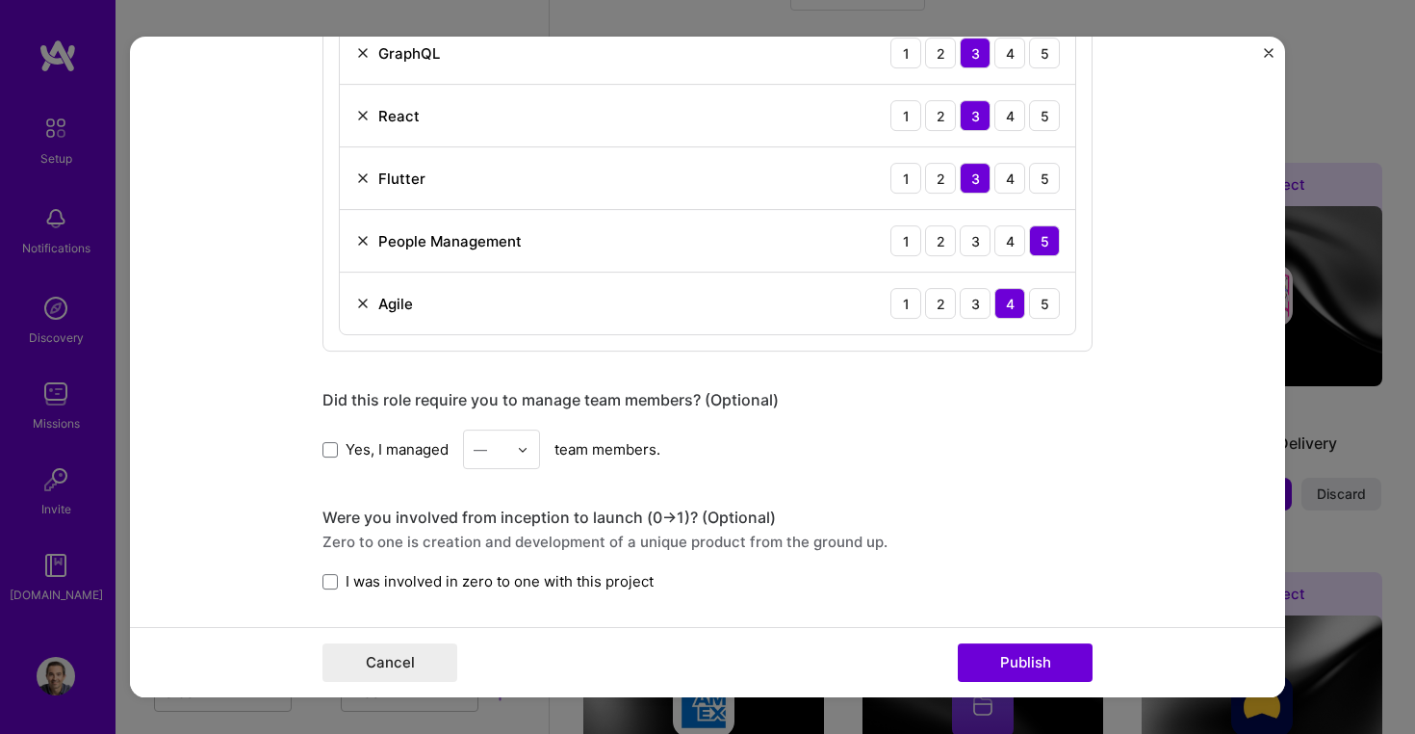
scroll to position [1093, 0]
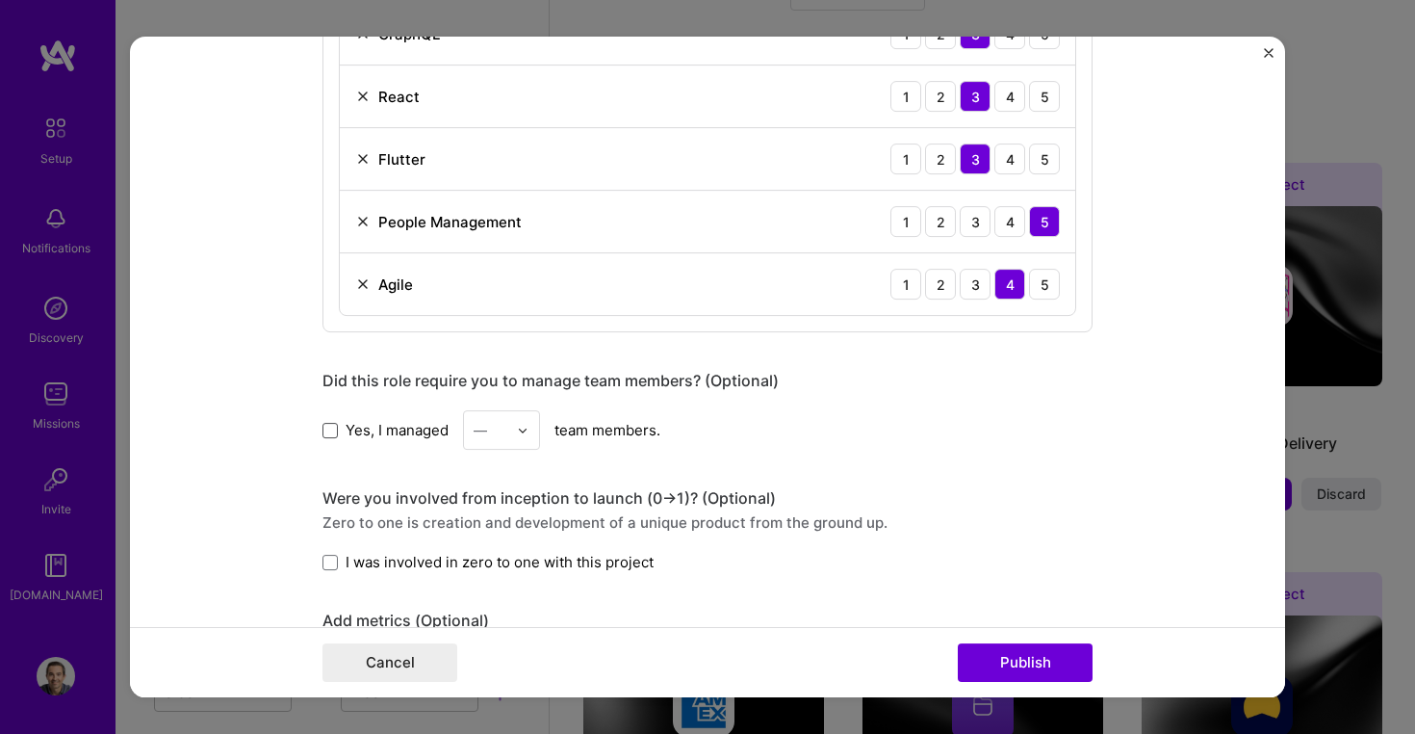
click at [332, 426] on span at bounding box center [330, 430] width 15 height 15
click at [0, 0] on input "Yes, I managed" at bounding box center [0, 0] width 0 height 0
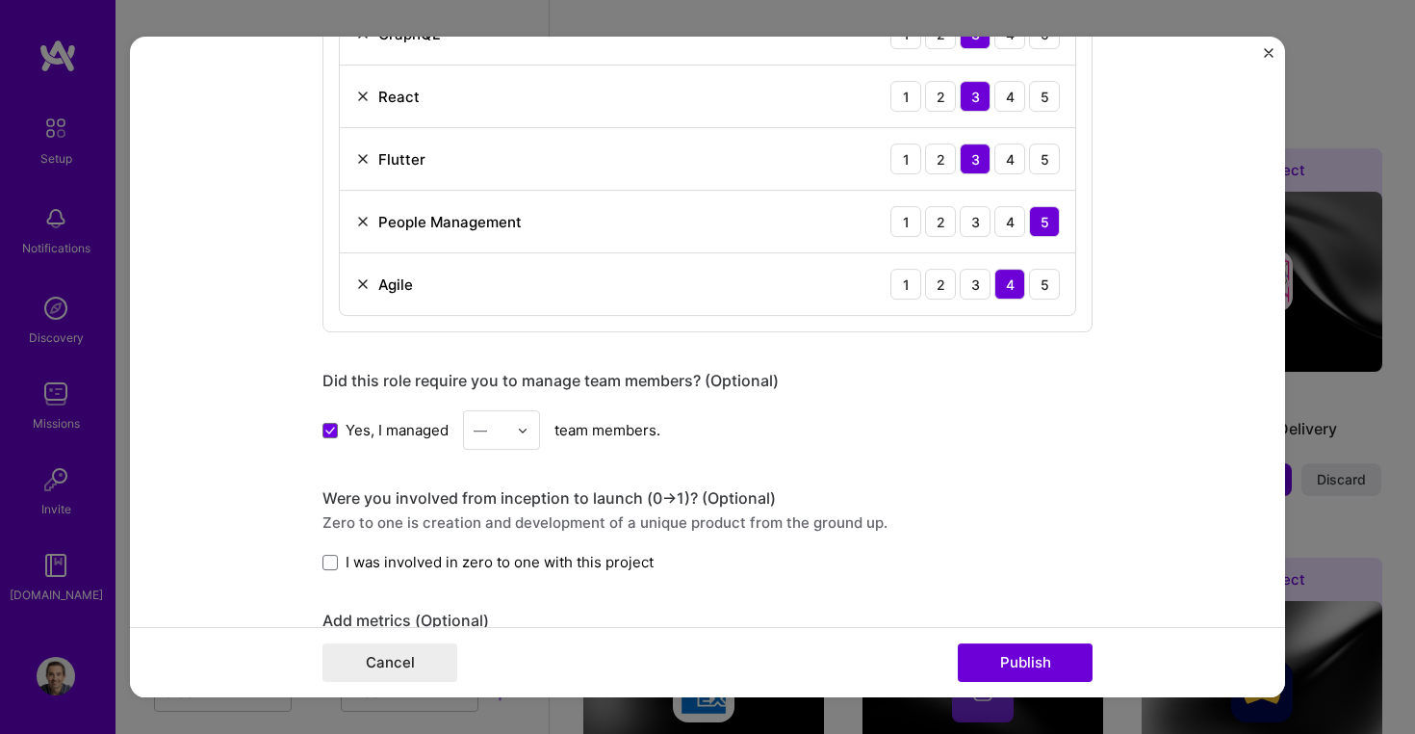
click at [532, 429] on div at bounding box center [528, 430] width 22 height 38
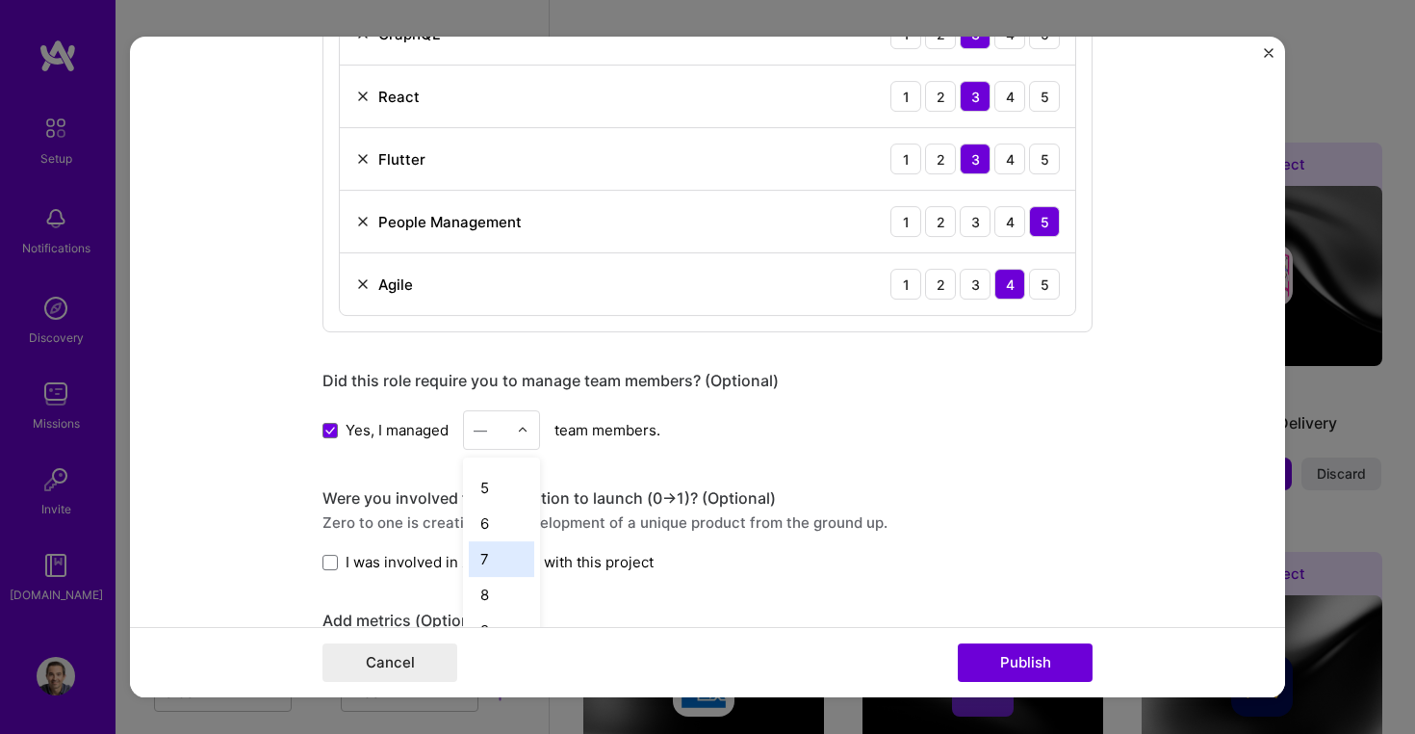
scroll to position [140, 0]
click at [495, 588] on div "8" at bounding box center [501, 591] width 65 height 36
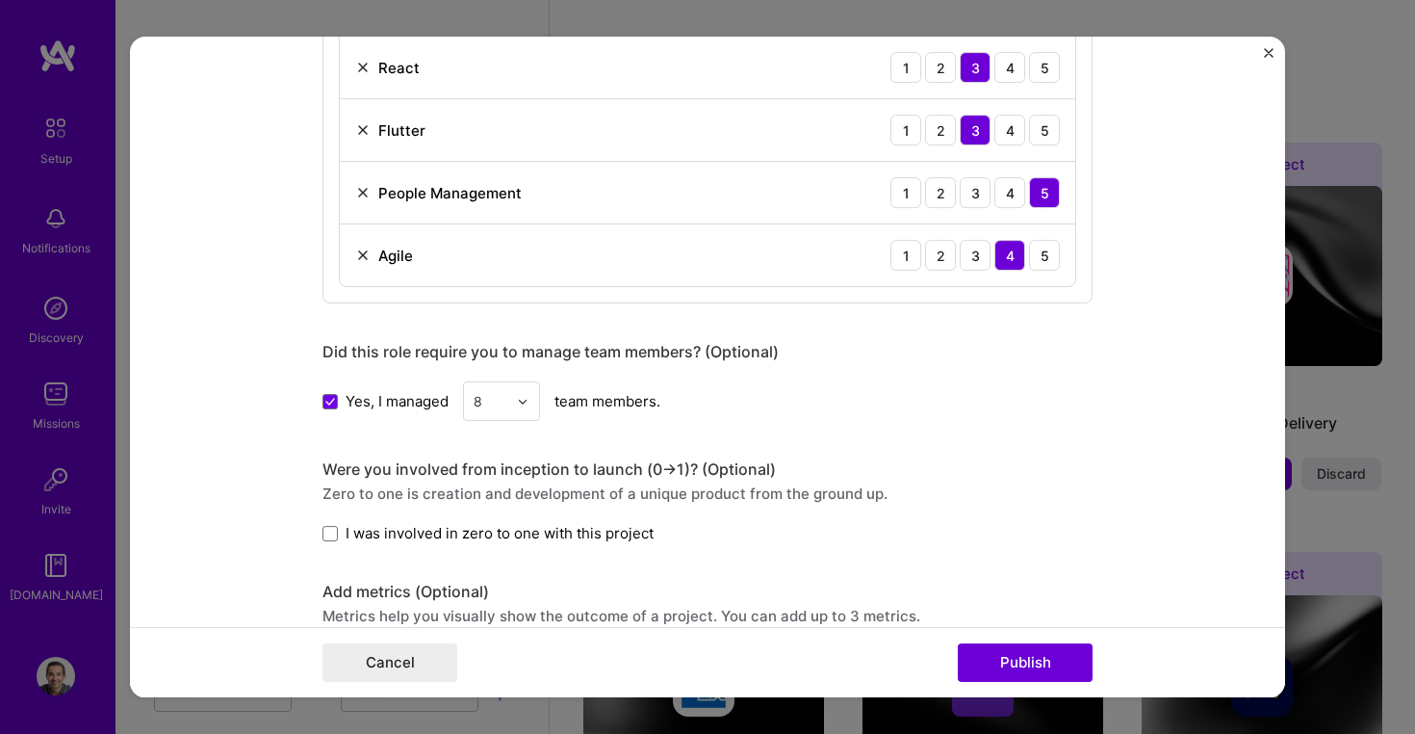
scroll to position [1139, 0]
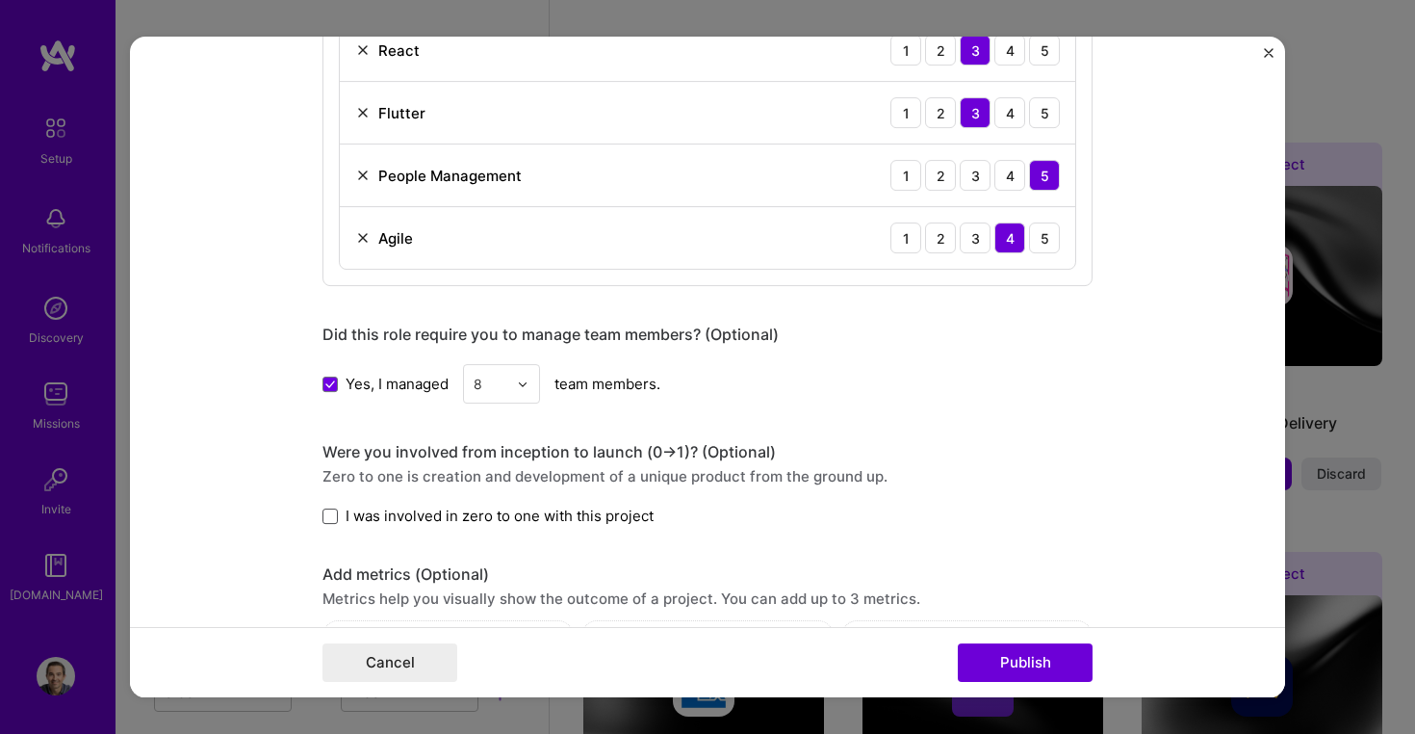
click at [330, 519] on span at bounding box center [330, 515] width 15 height 15
click at [0, 0] on input "I was involved in zero to one with this project" at bounding box center [0, 0] width 0 height 0
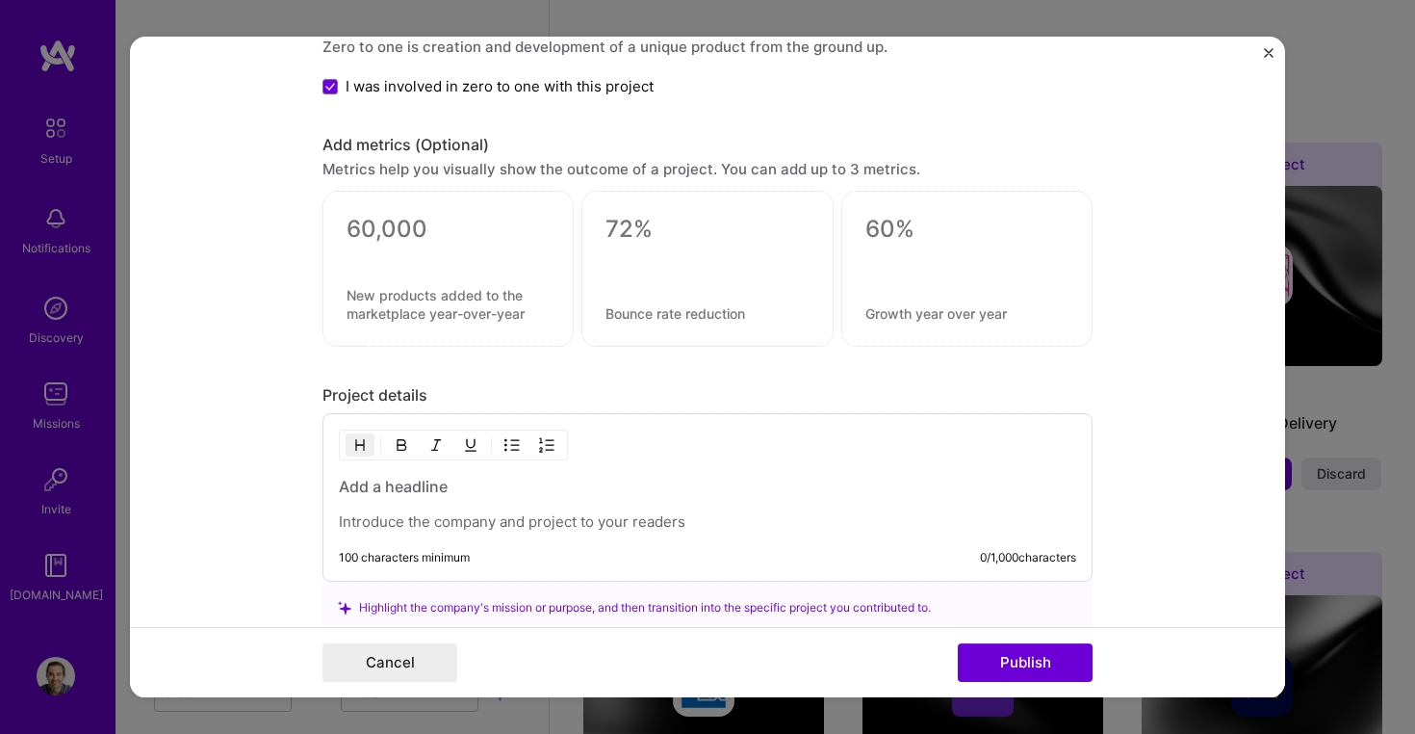
scroll to position [1572, 0]
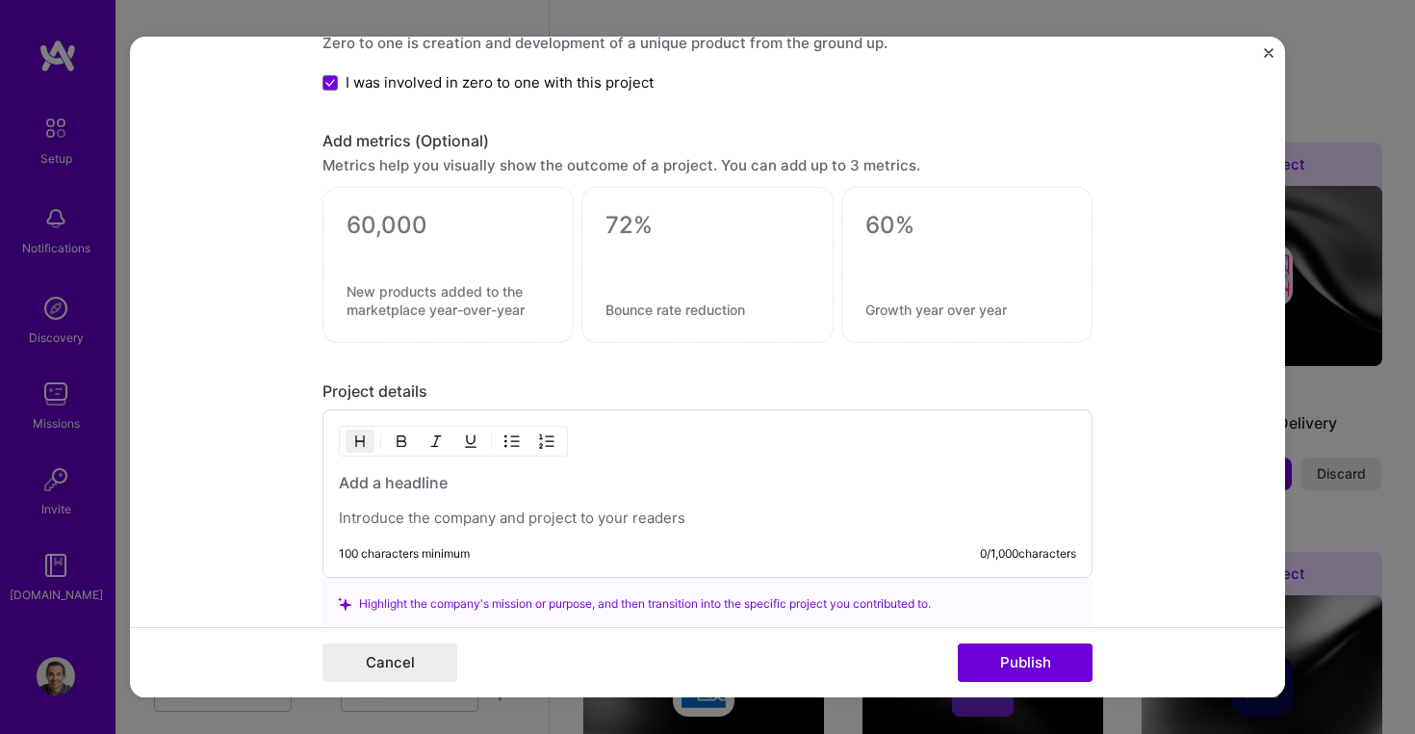
click at [440, 203] on div at bounding box center [448, 266] width 251 height 156
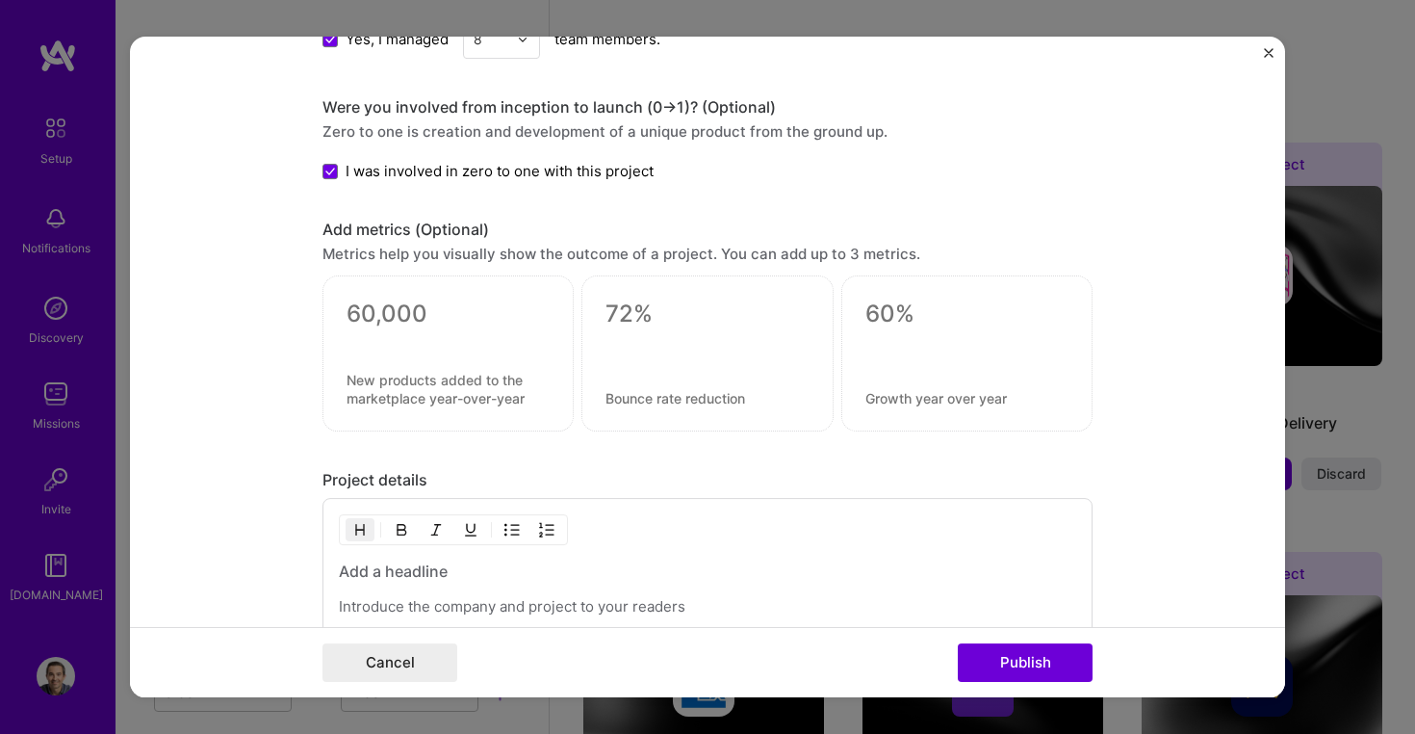
scroll to position [1442, 0]
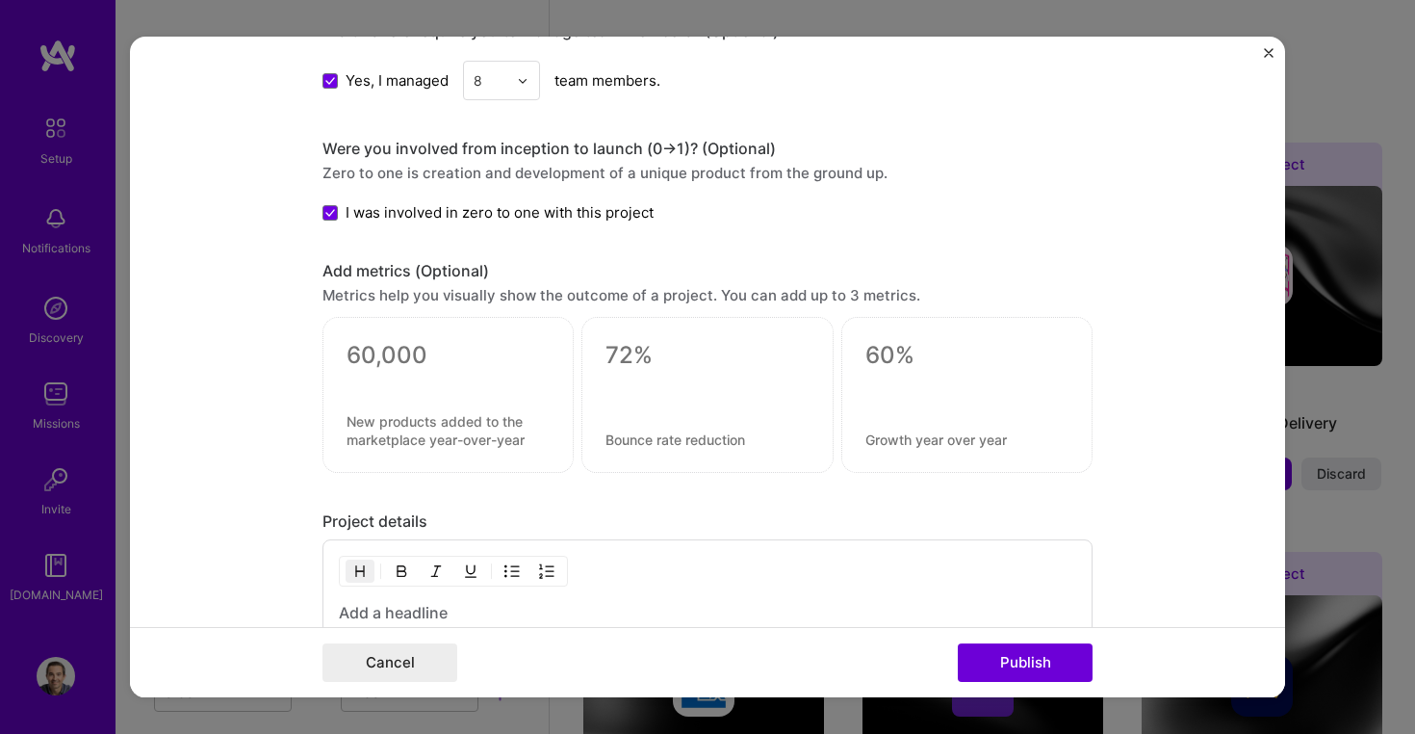
click at [395, 377] on div at bounding box center [448, 381] width 203 height 20
click at [393, 353] on textarea at bounding box center [448, 356] width 203 height 29
click at [609, 347] on textarea at bounding box center [707, 356] width 203 height 29
type textarea "0"
type textarea "60%"
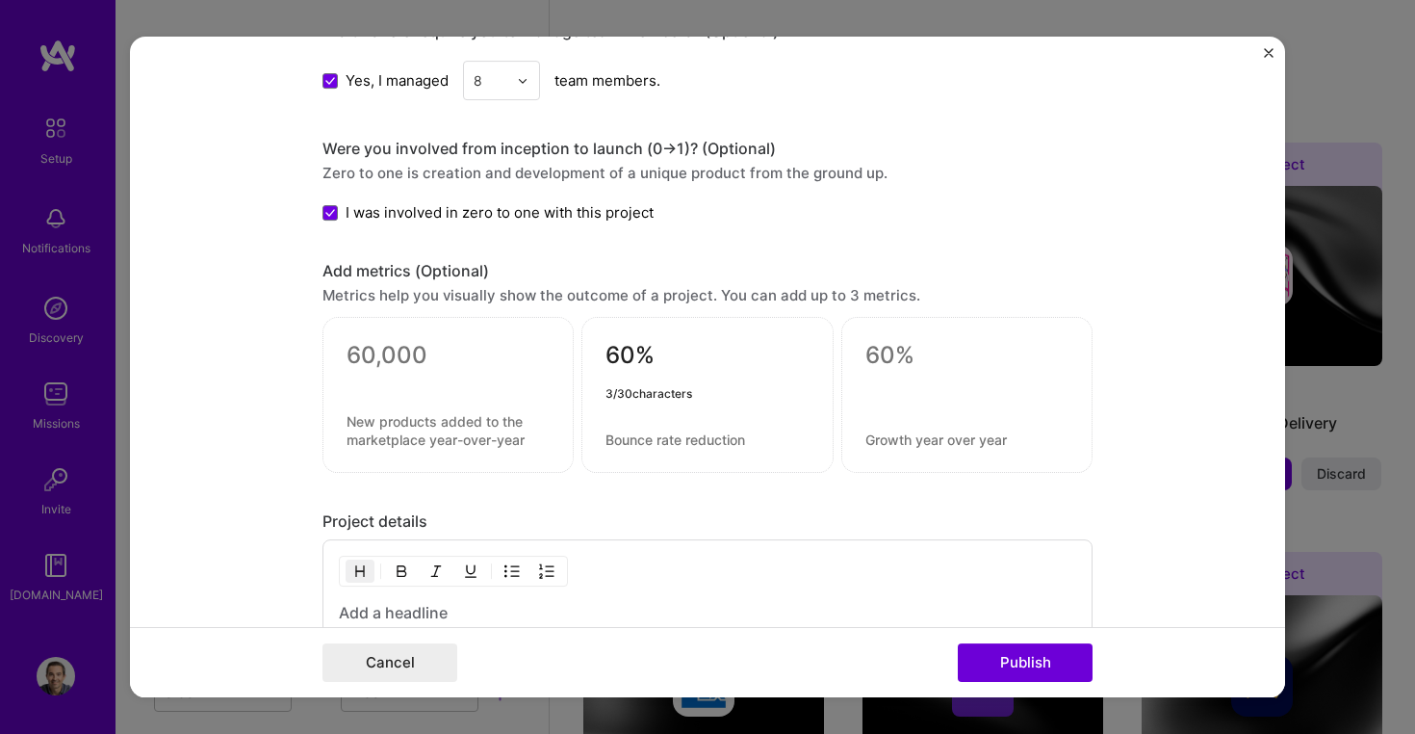
click at [686, 452] on div "60% 3 / 30 characters" at bounding box center [707, 396] width 251 height 156
click at [678, 442] on textarea at bounding box center [707, 440] width 203 height 18
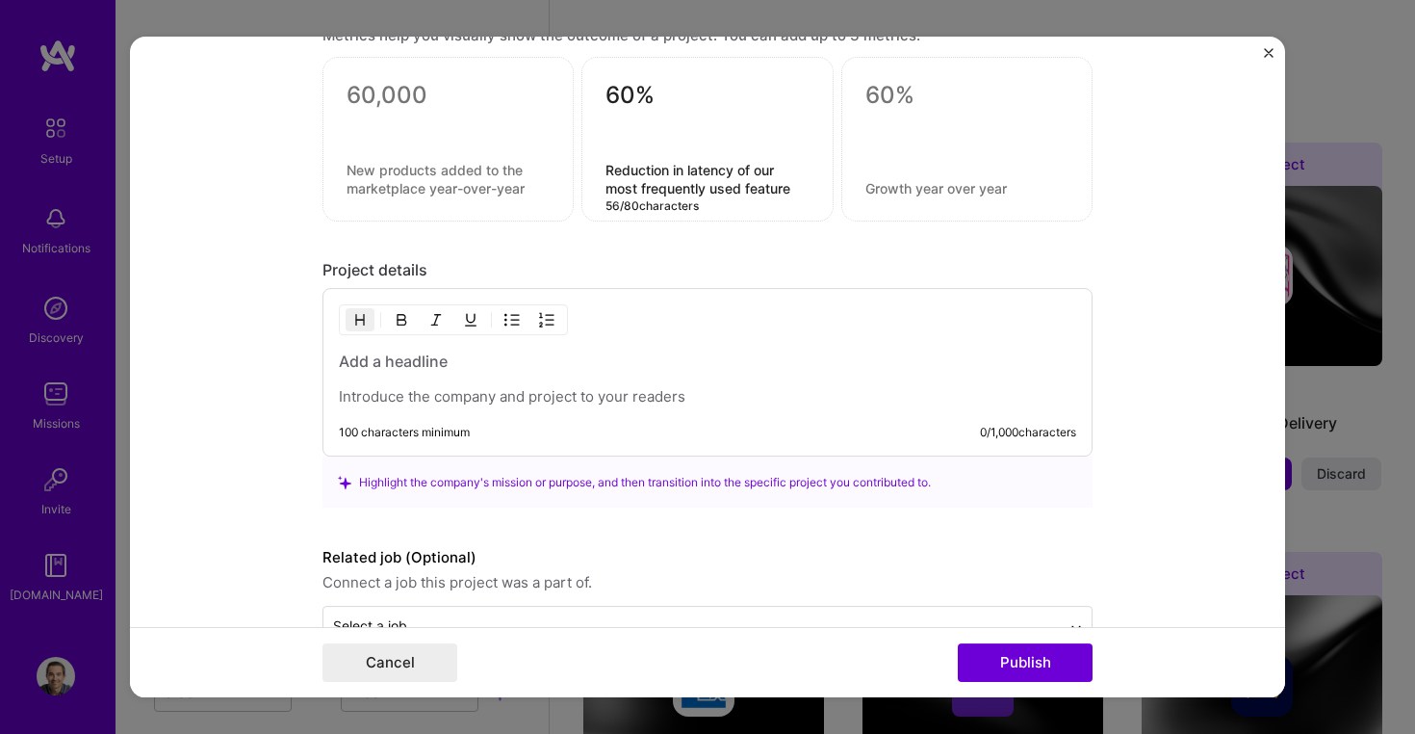
scroll to position [1704, 0]
type textarea "Reduction in latency of our most frequently used feature"
click at [383, 399] on p at bounding box center [707, 395] width 737 height 19
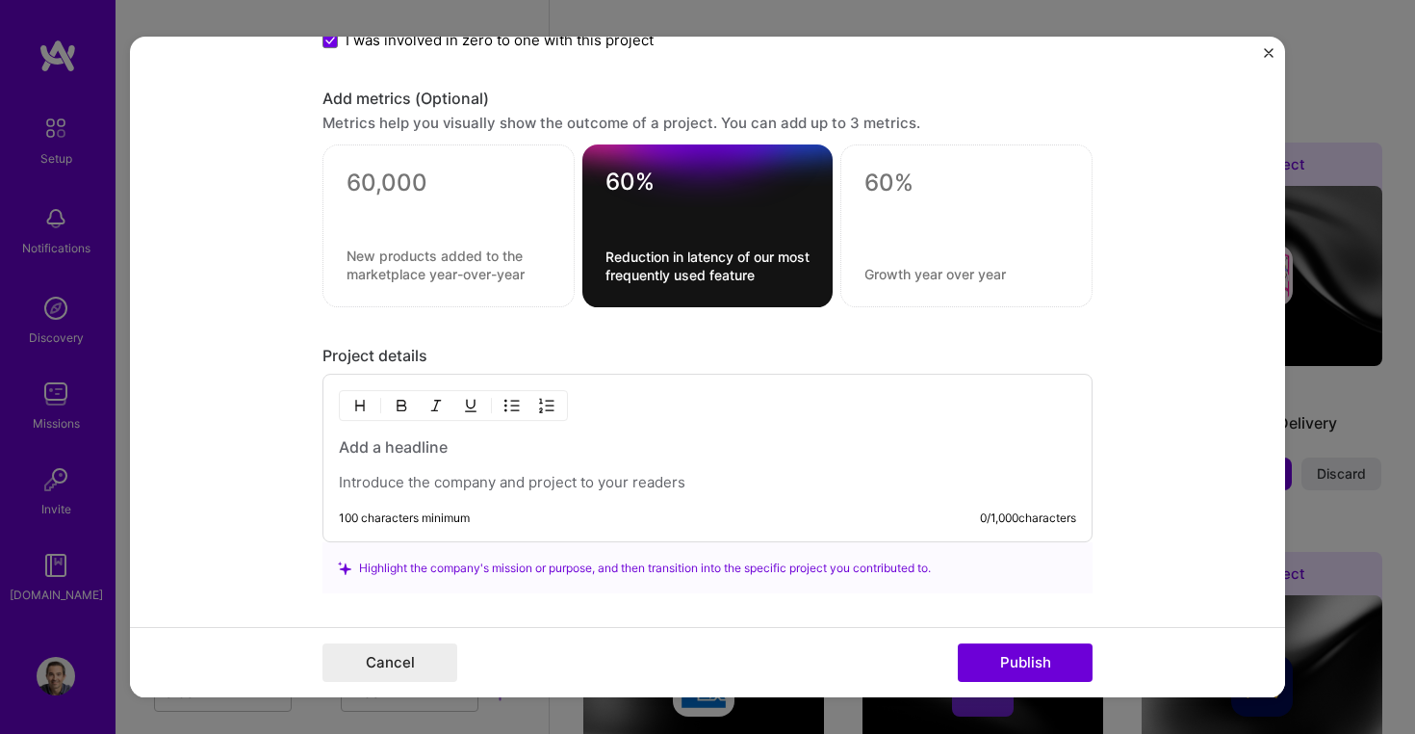
scroll to position [1609, 0]
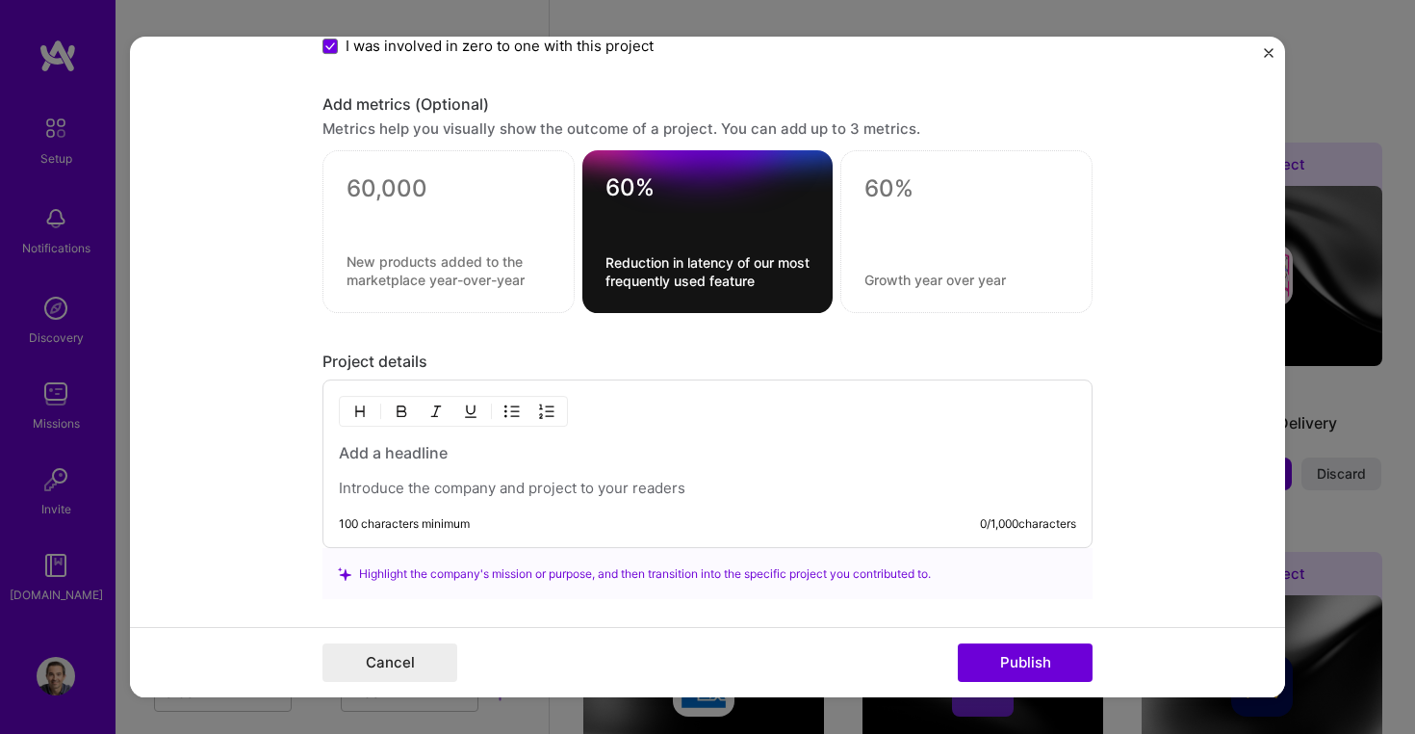
click at [349, 184] on textarea at bounding box center [449, 189] width 204 height 29
click at [871, 179] on textarea at bounding box center [967, 189] width 204 height 29
type textarea "18%"
click at [900, 277] on textarea at bounding box center [967, 281] width 204 height 18
type textarea "Increase in developer satisfaction"
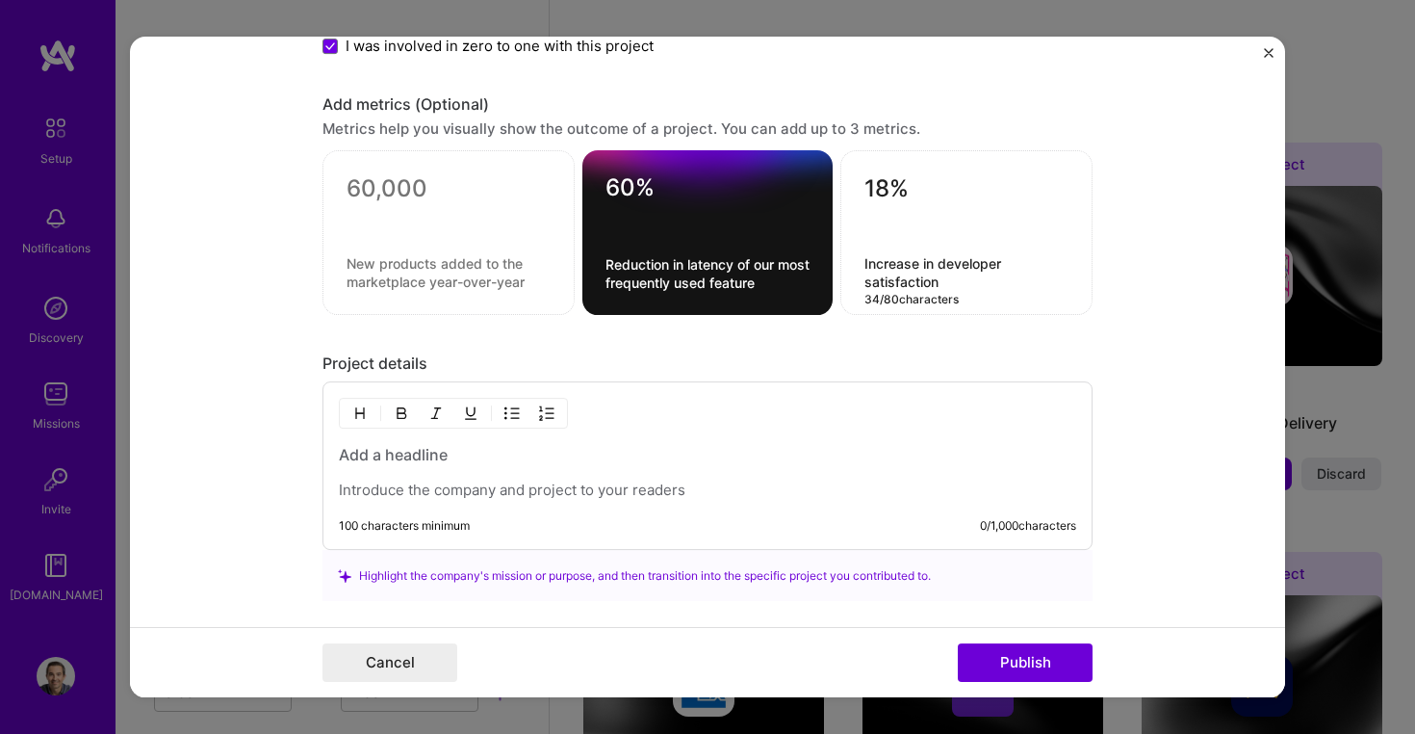
click at [1201, 301] on form "Project title Home Page Redesign - GraphQL, React & Flutter Company Betterment …" at bounding box center [707, 367] width 1155 height 660
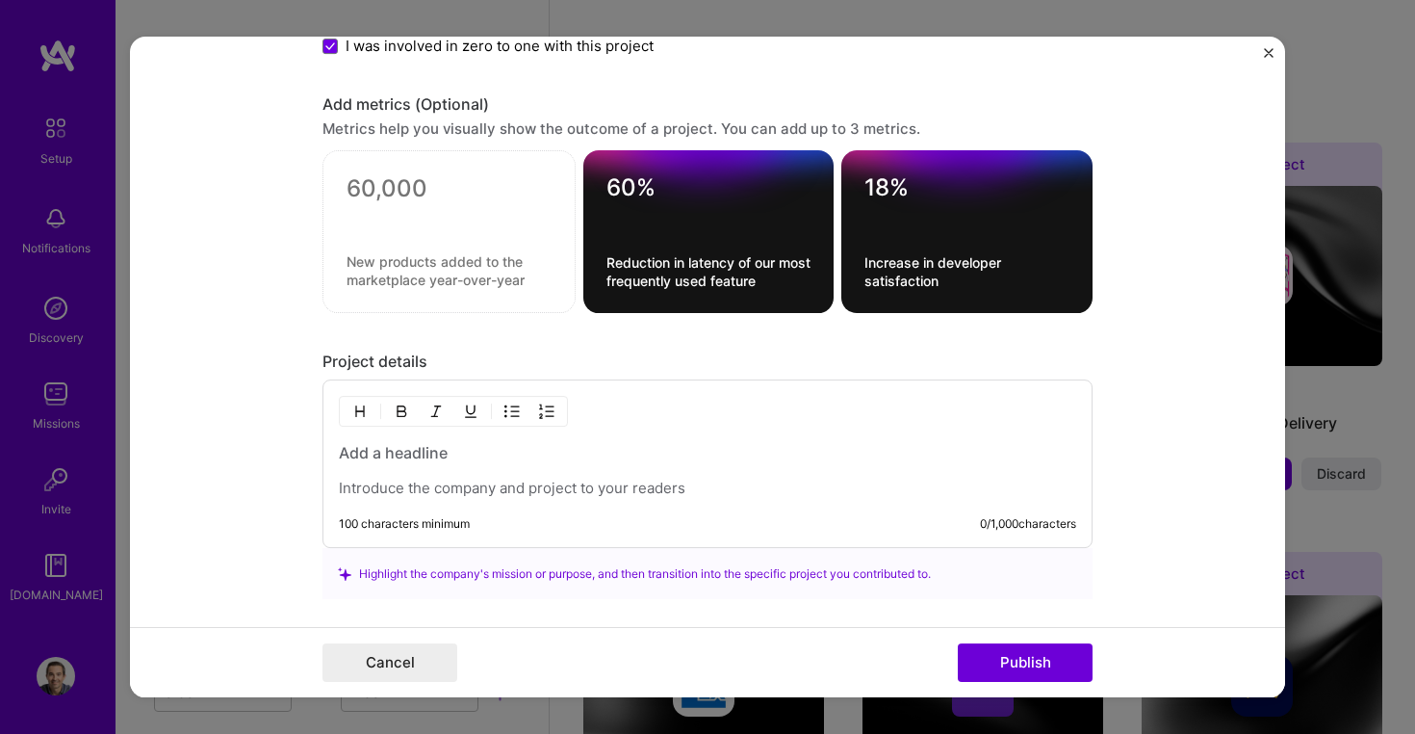
scroll to position [1625, 0]
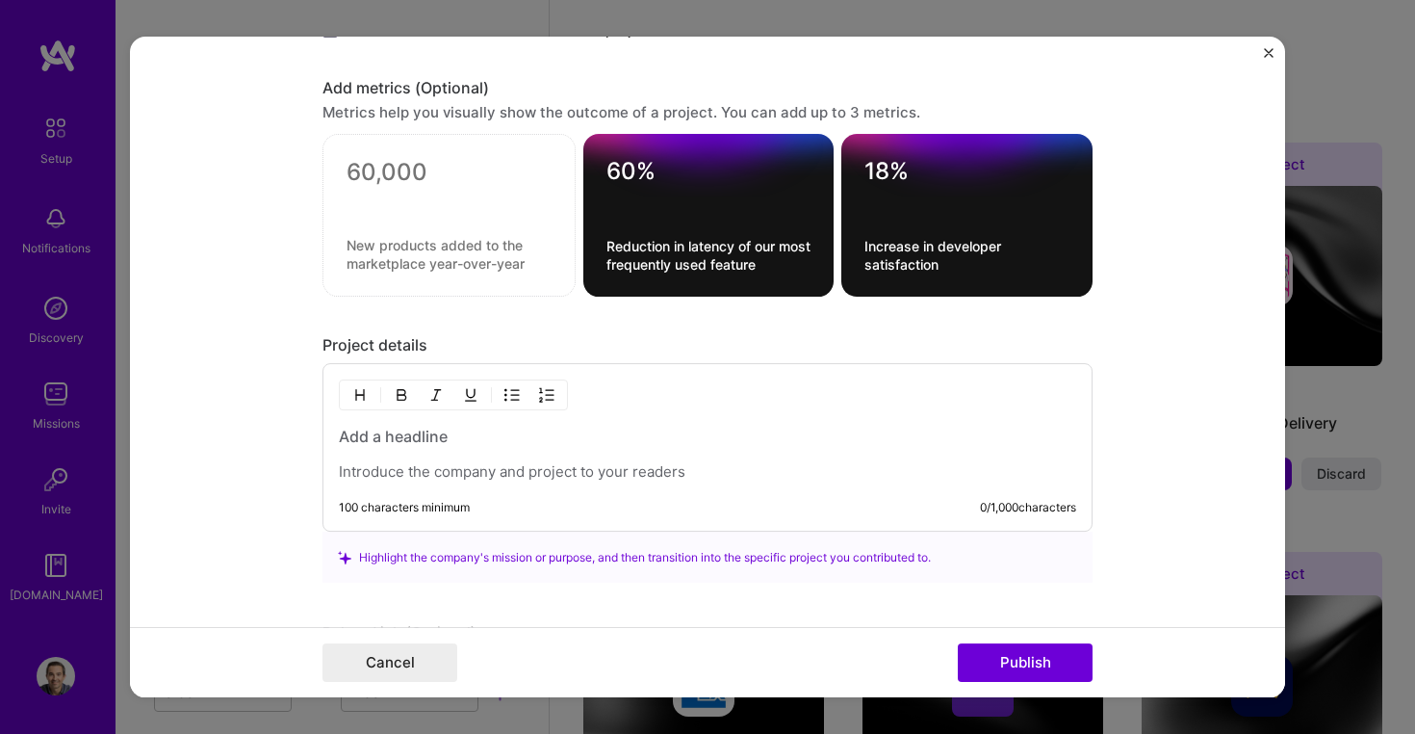
click at [382, 430] on h3 at bounding box center [707, 437] width 737 height 21
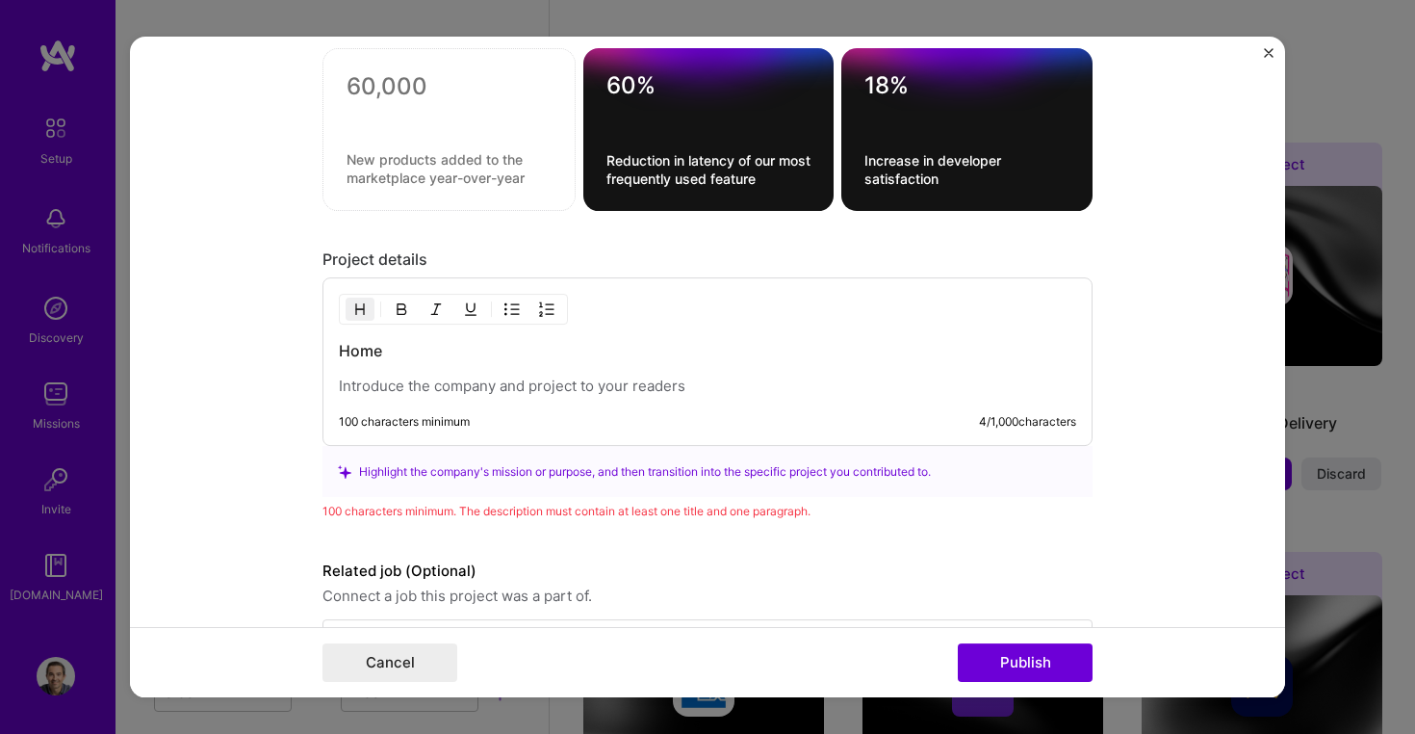
scroll to position [1712, 0]
click at [449, 341] on h3 "Home Page" at bounding box center [707, 350] width 737 height 21
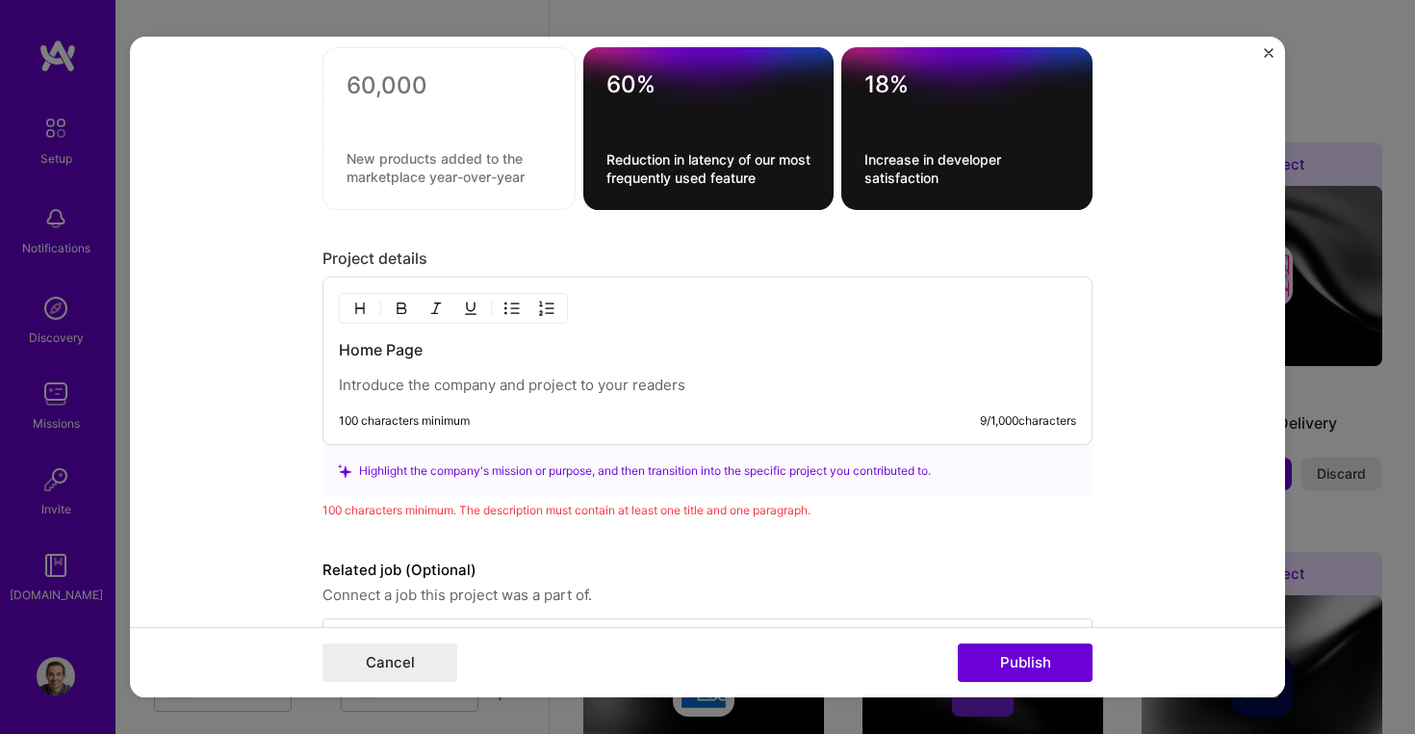
click at [445, 385] on p at bounding box center [707, 385] width 737 height 19
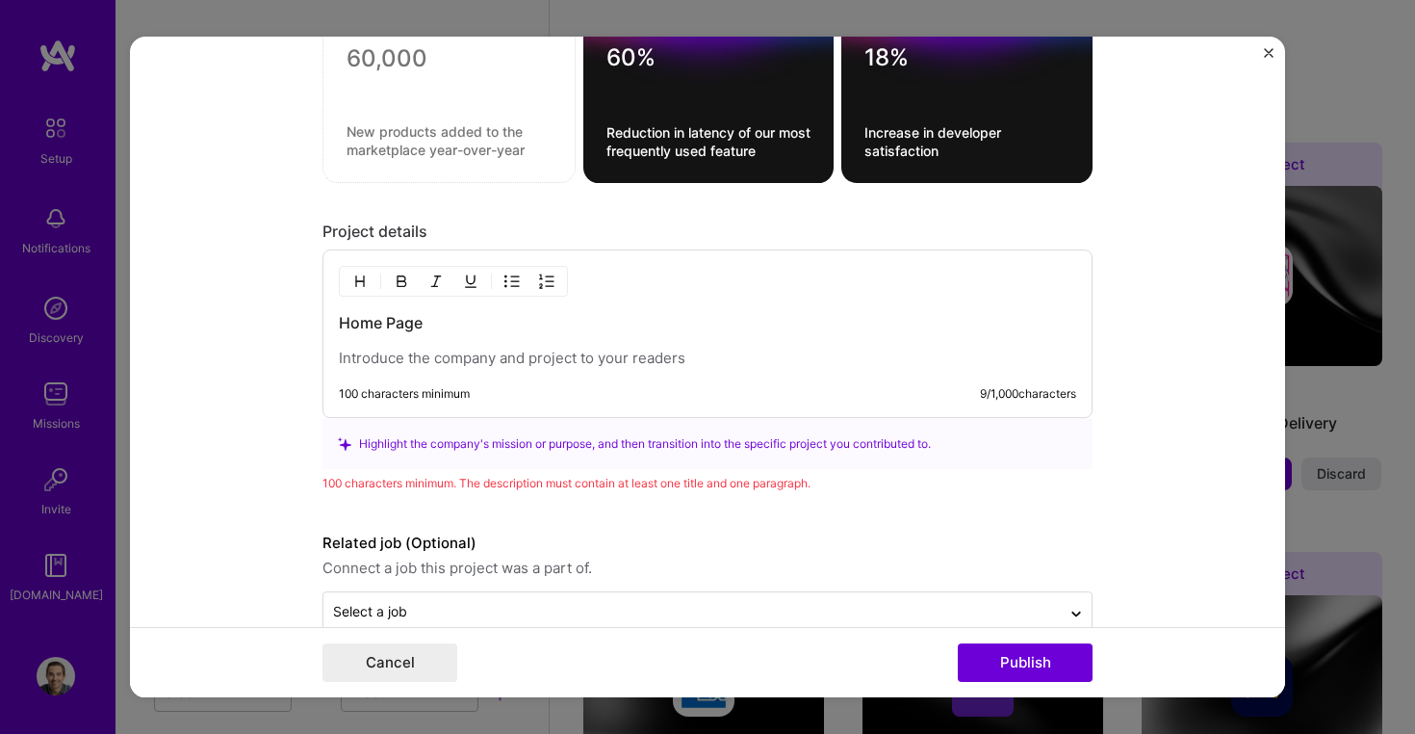
scroll to position [1743, 0]
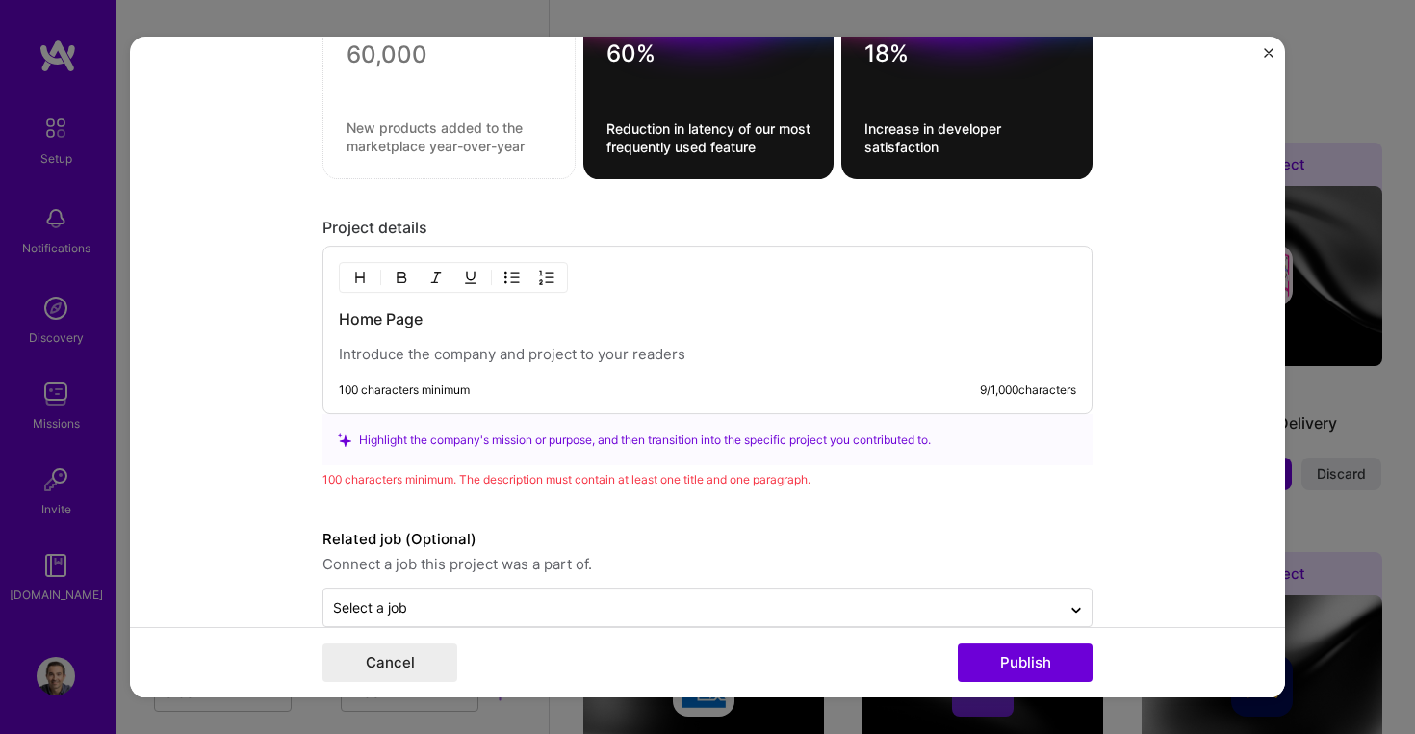
click at [358, 315] on h3 "Home Page" at bounding box center [707, 319] width 737 height 21
click at [519, 319] on h3 "Account Summary Page" at bounding box center [707, 319] width 737 height 21
click at [511, 362] on p at bounding box center [707, 355] width 737 height 19
click at [444, 323] on h3 "Account Summary Page" at bounding box center [707, 319] width 737 height 21
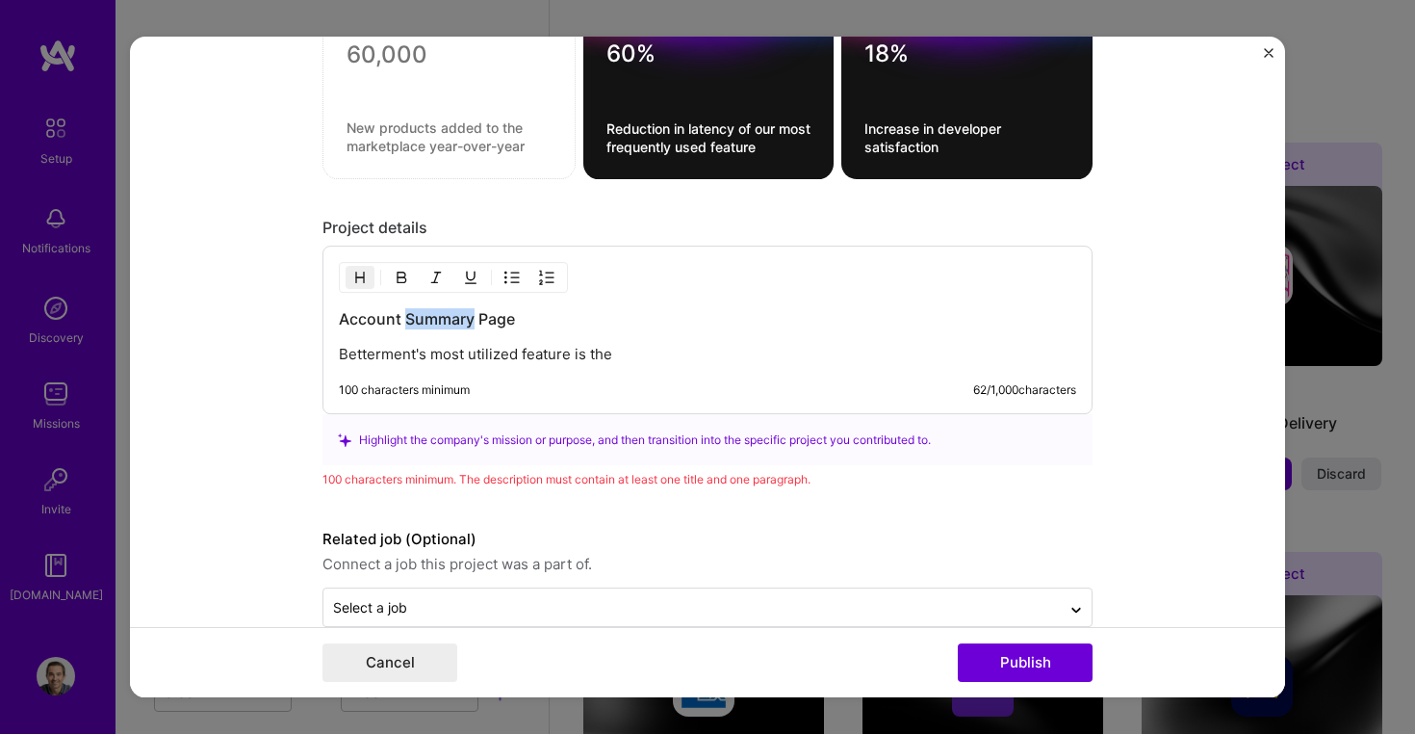
click at [444, 323] on h3 "Account Summary Page" at bounding box center [707, 319] width 737 height 21
click at [643, 348] on p "Betterment's most utilized feature is the" at bounding box center [707, 355] width 737 height 19
click at [763, 346] on p "Betterment's most utilized feature is the accounts summary (aka "home")" at bounding box center [707, 355] width 737 height 19
click at [804, 349] on p "Betterment's most utilized feature is the accounts summary ("home")" at bounding box center [707, 355] width 737 height 19
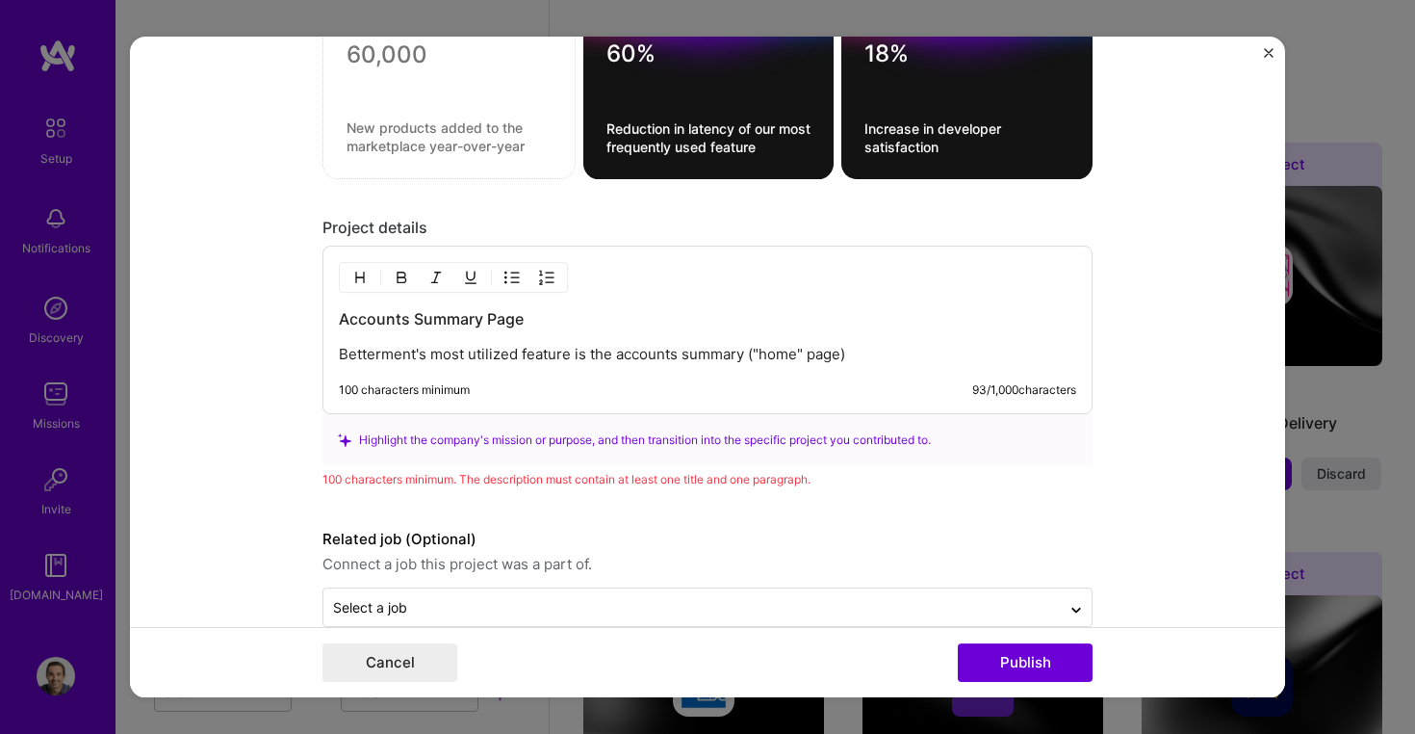
click at [854, 355] on p "Betterment's most utilized feature is the accounts summary ("home" page)" at bounding box center [707, 355] width 737 height 19
click at [833, 356] on p "Betterment's most utilized feature is the accounts summary ("home" page)" at bounding box center [707, 355] width 737 height 19
click at [874, 356] on p "Betterment's most utilized feature is the accounts summary ("home" page)" at bounding box center [707, 355] width 737 height 19
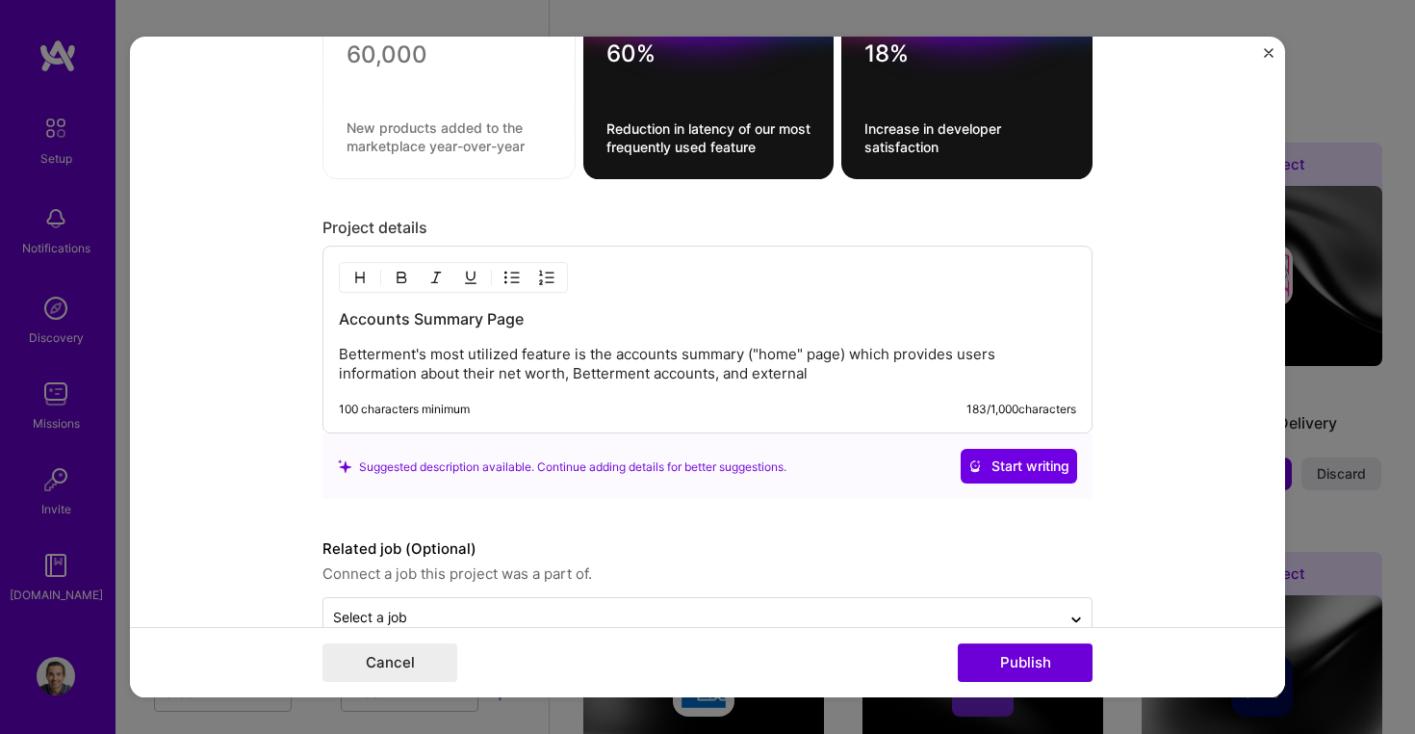
click at [755, 375] on p "Betterment's most utilized feature is the accounts summary ("home" page) which …" at bounding box center [707, 365] width 737 height 39
click at [916, 376] on p "Betterment's most utilized feature is the accounts summary ("home" page) which …" at bounding box center [707, 365] width 737 height 39
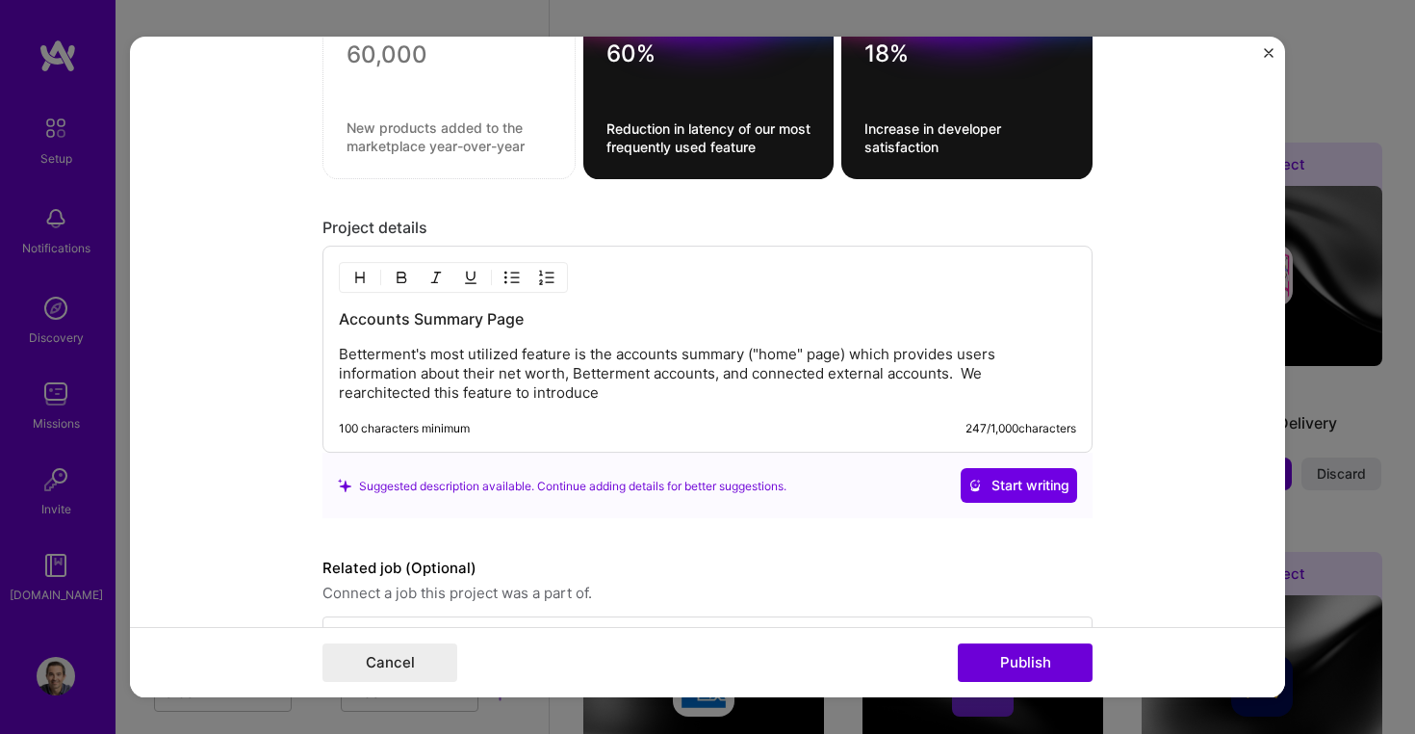
click at [584, 382] on p "Betterment's most utilized feature is the accounts summary ("home" page) which …" at bounding box center [707, 375] width 737 height 58
drag, startPoint x: 709, startPoint y: 397, endPoint x: 853, endPoint y: 397, distance: 144.4
click at [853, 397] on p "Betterment's most utilized feature is the accounts summary ("home" page) which …" at bounding box center [707, 375] width 737 height 58
click at [976, 368] on p "Betterment's most utilized feature is the accounts summary ("home" page) which …" at bounding box center [707, 375] width 737 height 58
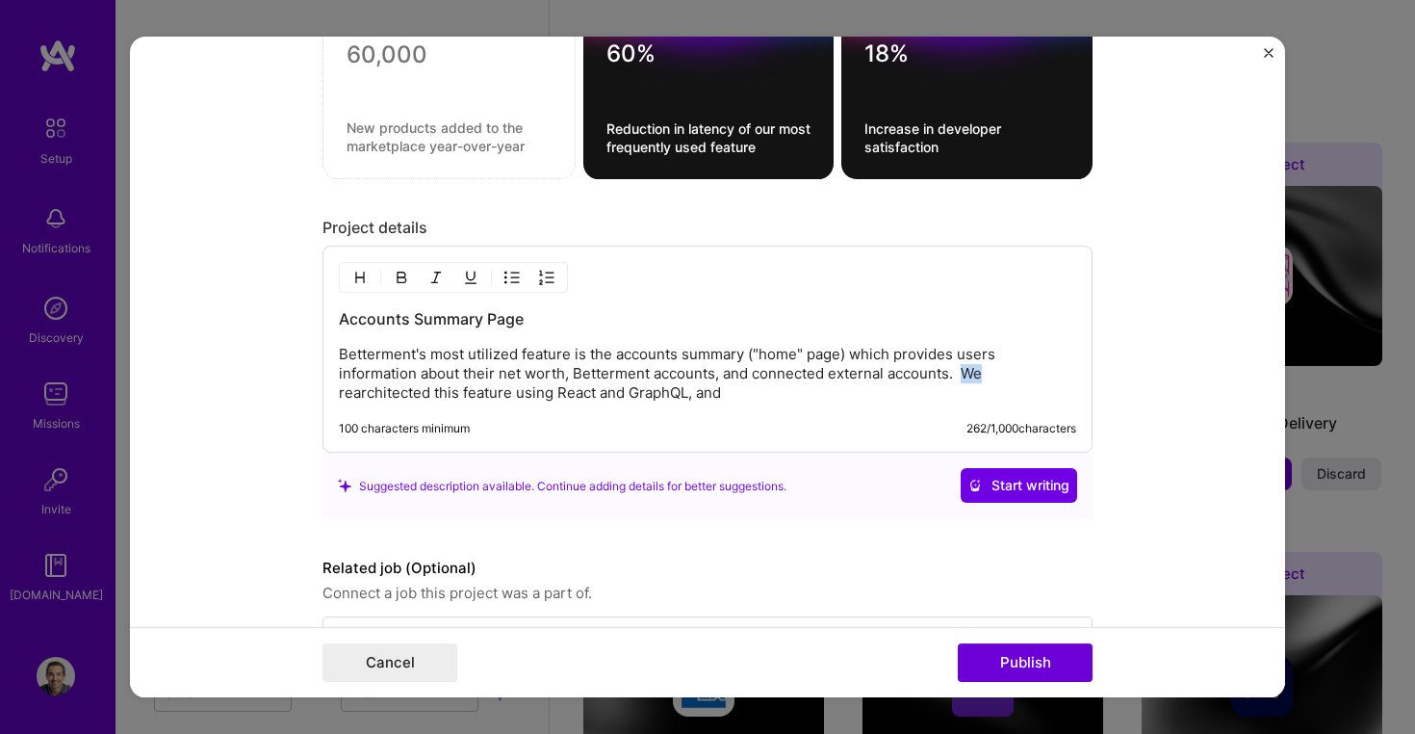
click at [976, 368] on p "Betterment's most utilized feature is the accounts summary ("home" page) which …" at bounding box center [707, 375] width 737 height 58
click at [888, 394] on p "Betterment's most utilized feature is the accounts summary ("home" page) which …" at bounding box center [707, 375] width 737 height 58
click at [536, 390] on p "Betterment's most utilized feature is the accounts summary ("home" page) which …" at bounding box center [707, 375] width 737 height 58
click at [617, 381] on p "Betterment's most utilized feature is the accounts summary ("home" page) which …" at bounding box center [707, 375] width 737 height 58
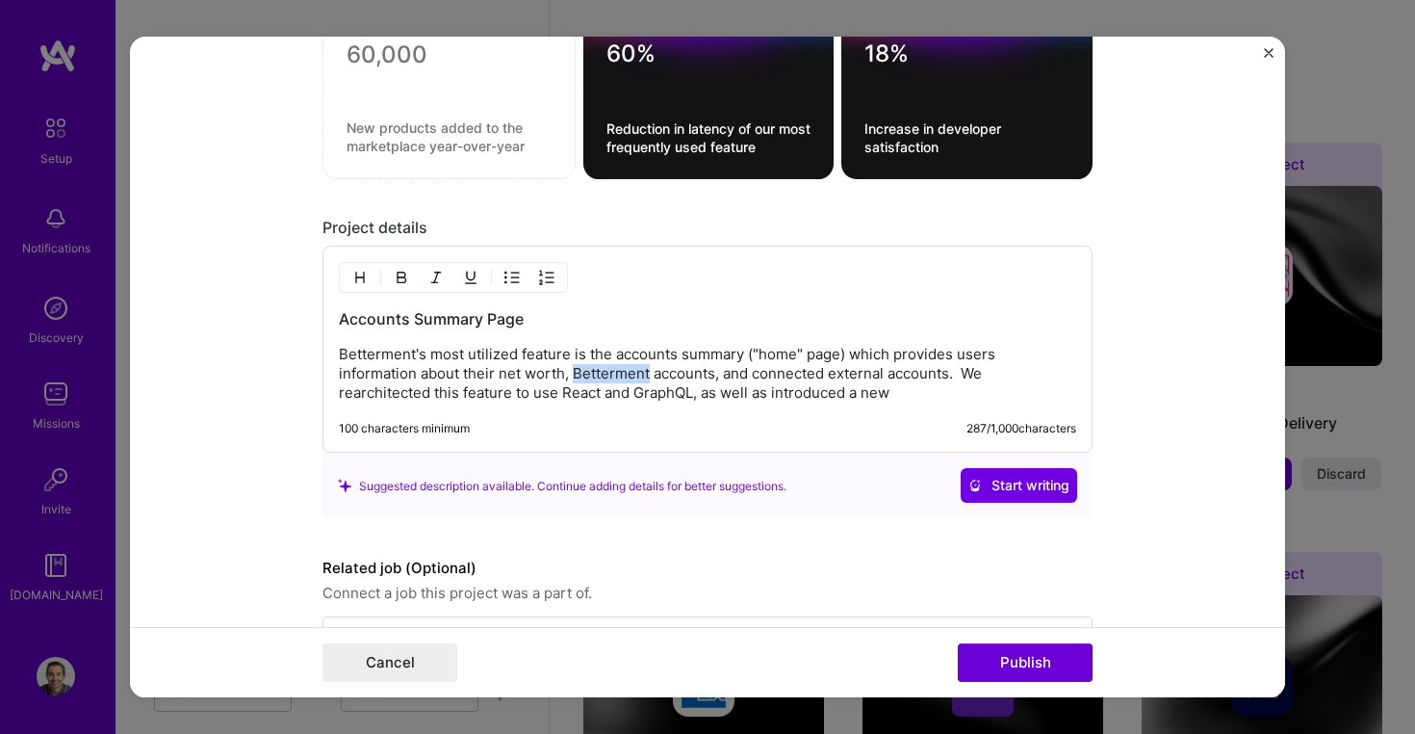
click at [617, 381] on p "Betterment's most utilized feature is the accounts summary ("home" page) which …" at bounding box center [707, 375] width 737 height 58
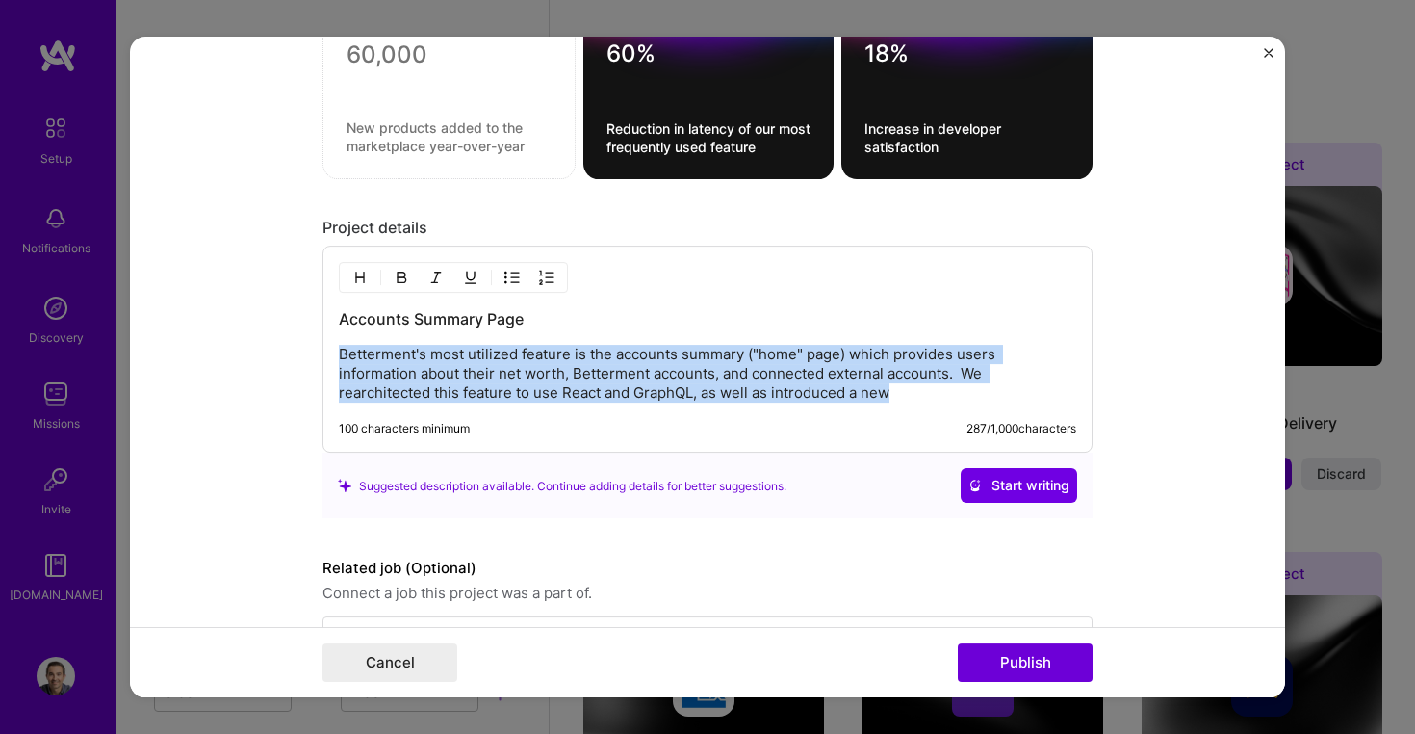
click at [617, 390] on p "Betterment's most utilized feature is the accounts summary ("home" page) which …" at bounding box center [707, 375] width 737 height 58
click at [624, 391] on p "Betterment's most utilized feature is the accounts summary ("home" page) which …" at bounding box center [707, 375] width 737 height 58
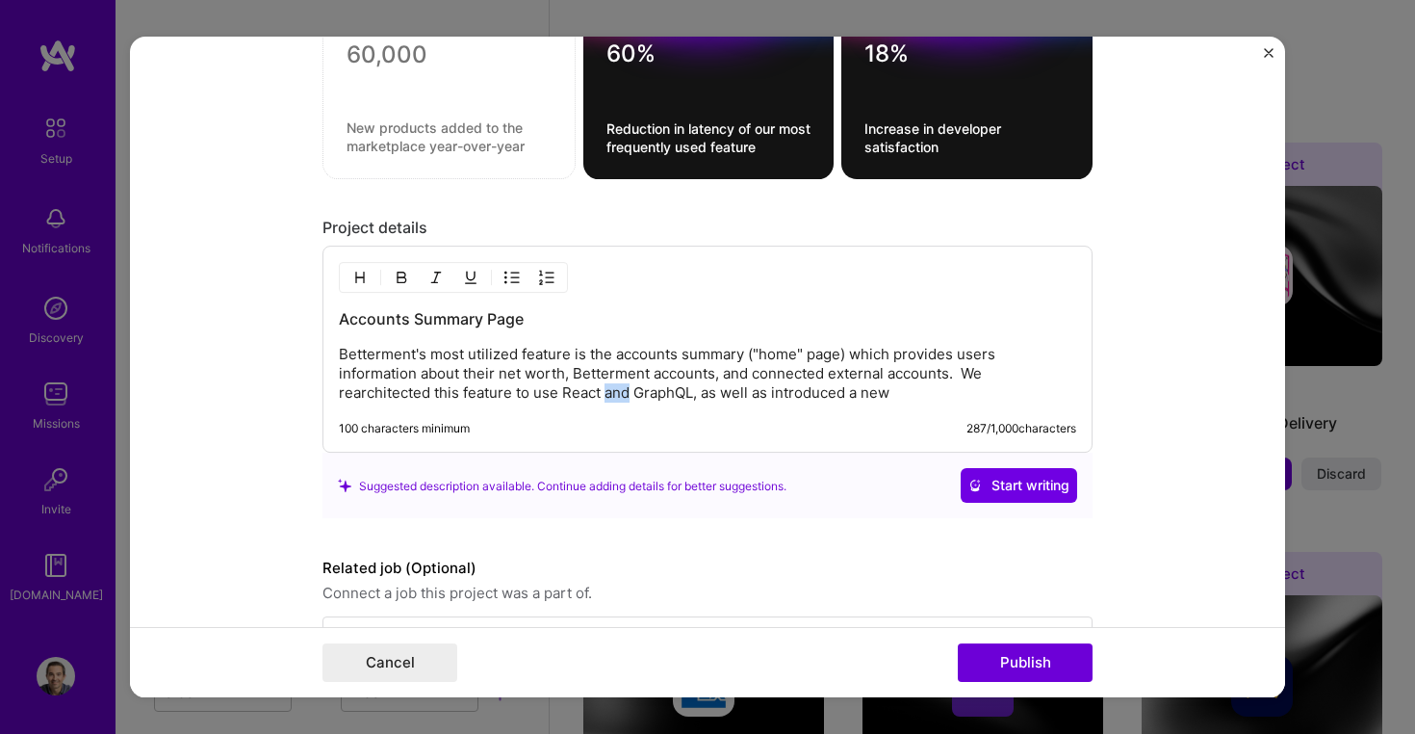
click at [624, 391] on p "Betterment's most utilized feature is the accounts summary ("home" page) which …" at bounding box center [707, 375] width 737 height 58
drag, startPoint x: 669, startPoint y: 396, endPoint x: 1030, endPoint y: 391, distance: 361.1
click at [1030, 391] on p "Betterment's most utilized feature is the accounts summary ("home" page) which …" at bounding box center [707, 375] width 737 height 58
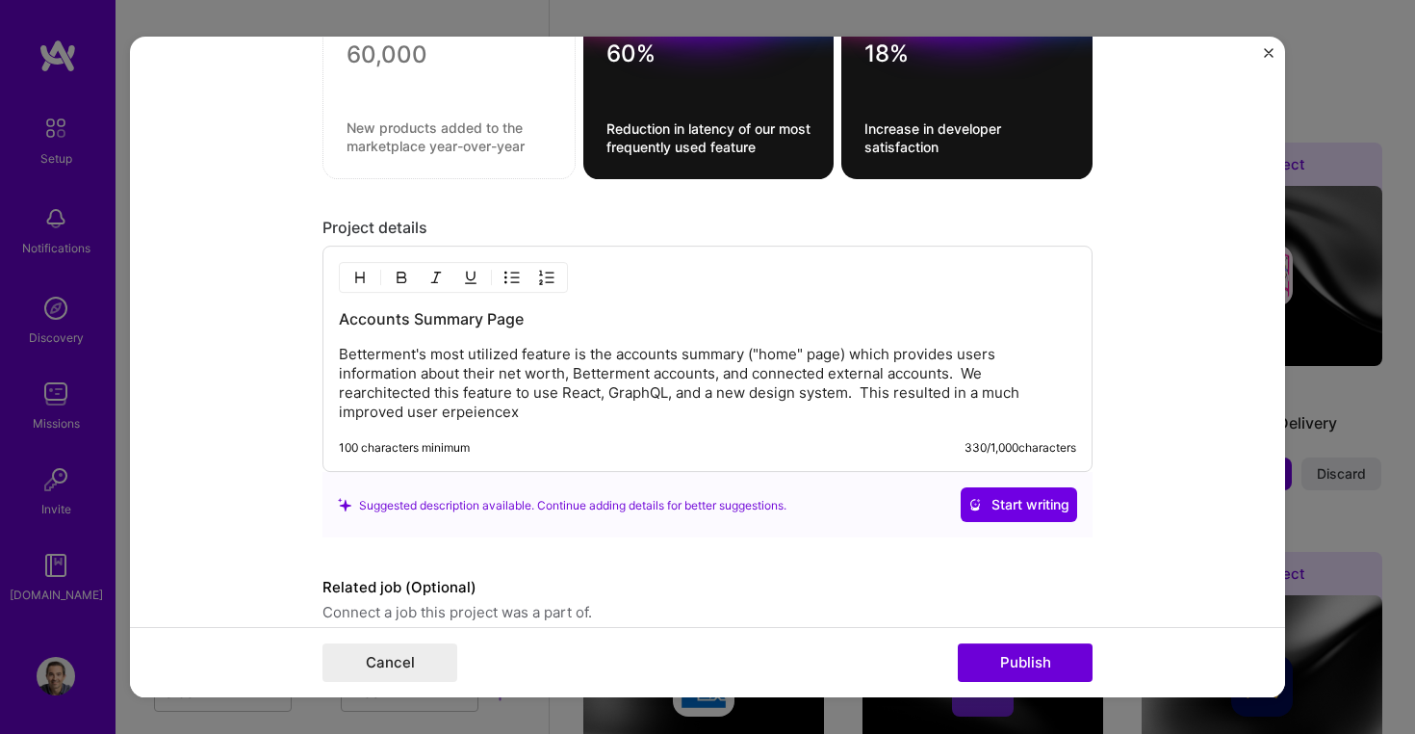
click at [494, 412] on p "Betterment's most utilized feature is the accounts summary ("home" page) which …" at bounding box center [707, 384] width 737 height 77
drag, startPoint x: 516, startPoint y: 412, endPoint x: 686, endPoint y: 422, distance: 170.7
click at [686, 422] on div "Accounts Summary Page Betterment's most utilized feature is the accounts summar…" at bounding box center [708, 359] width 770 height 226
click at [371, 401] on p "Betterment's most utilized feature is the accounts summary ("home" page) which …" at bounding box center [707, 384] width 737 height 77
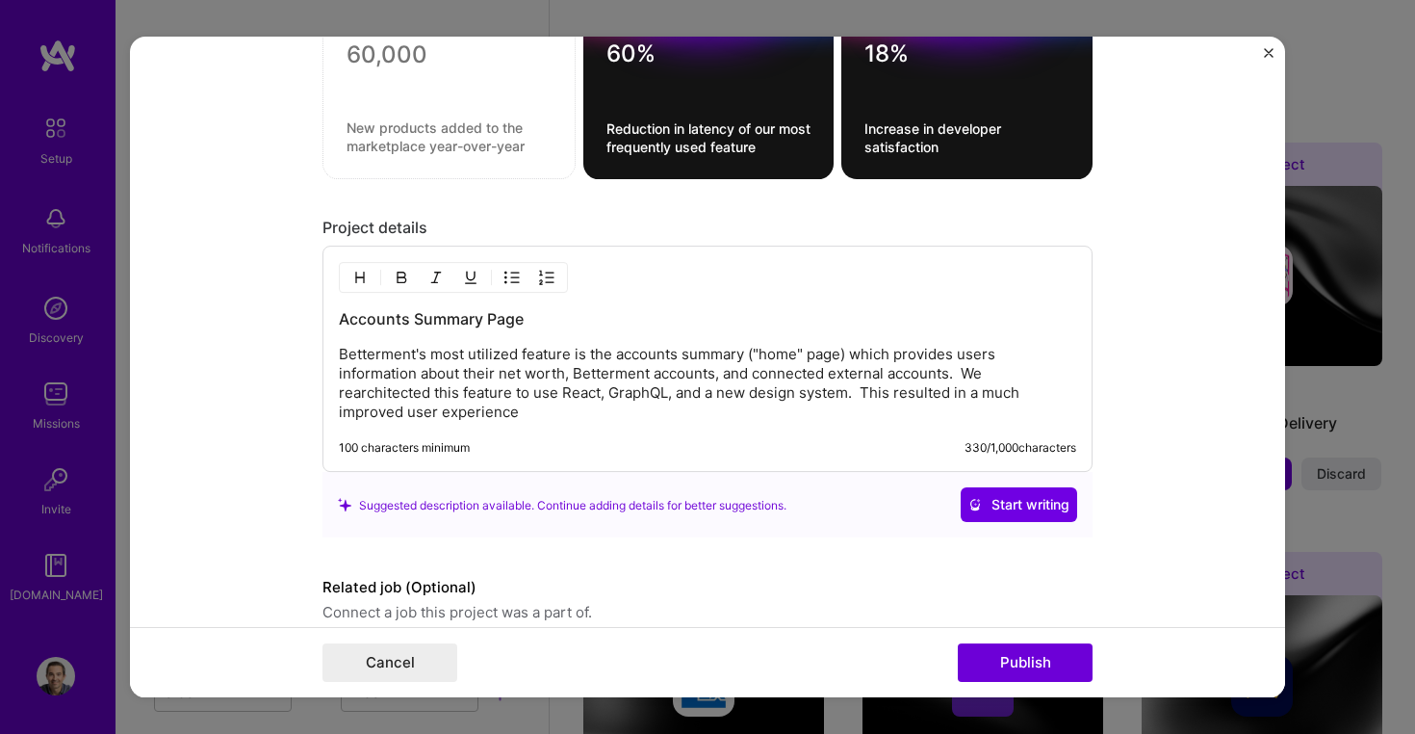
click at [1000, 398] on p "Betterment's most utilized feature is the accounts summary ("home" page) which …" at bounding box center [707, 384] width 737 height 77
click at [441, 410] on p "Betterment's most utilized feature is the accounts summary ("home" page) which …" at bounding box center [707, 384] width 737 height 77
click at [641, 411] on p "Betterment's most utilized feature is the accounts summary ("home" page) which …" at bounding box center [707, 384] width 737 height 77
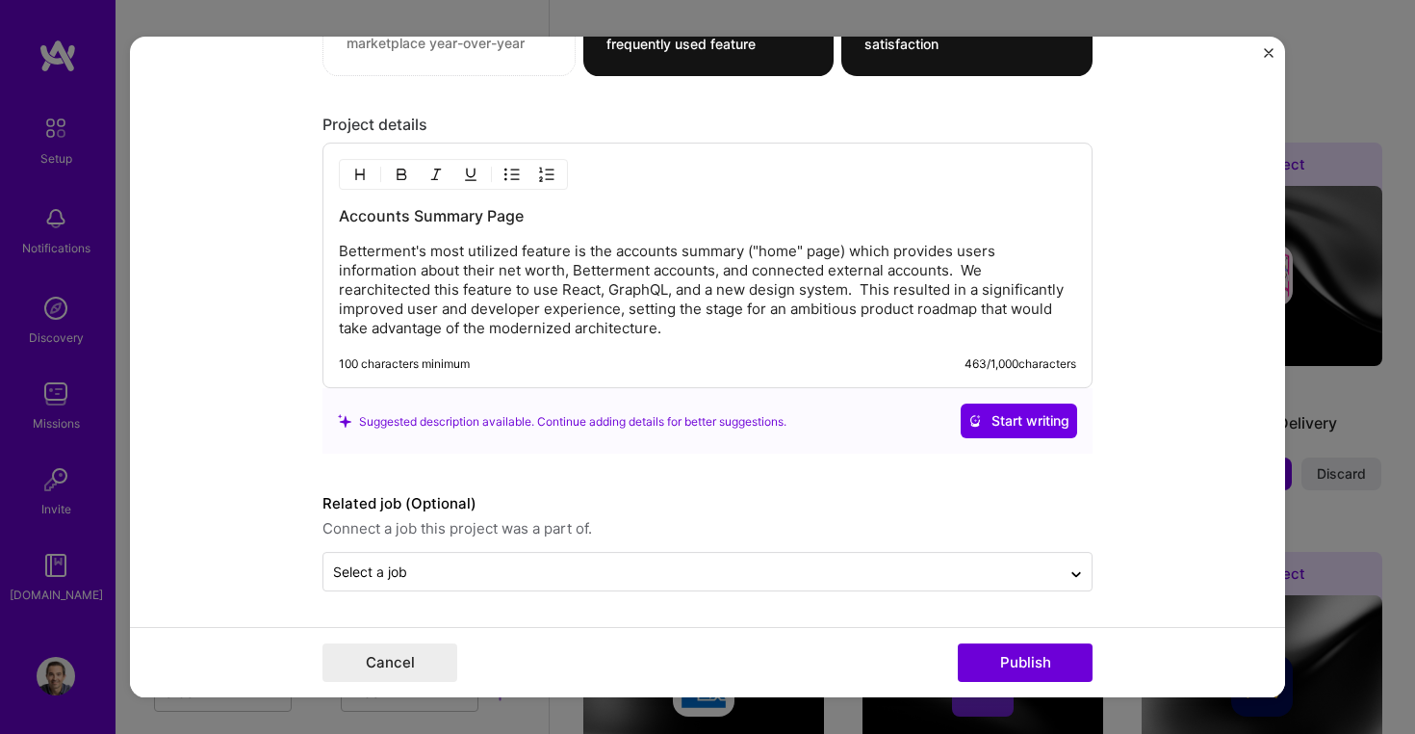
scroll to position [1846, 0]
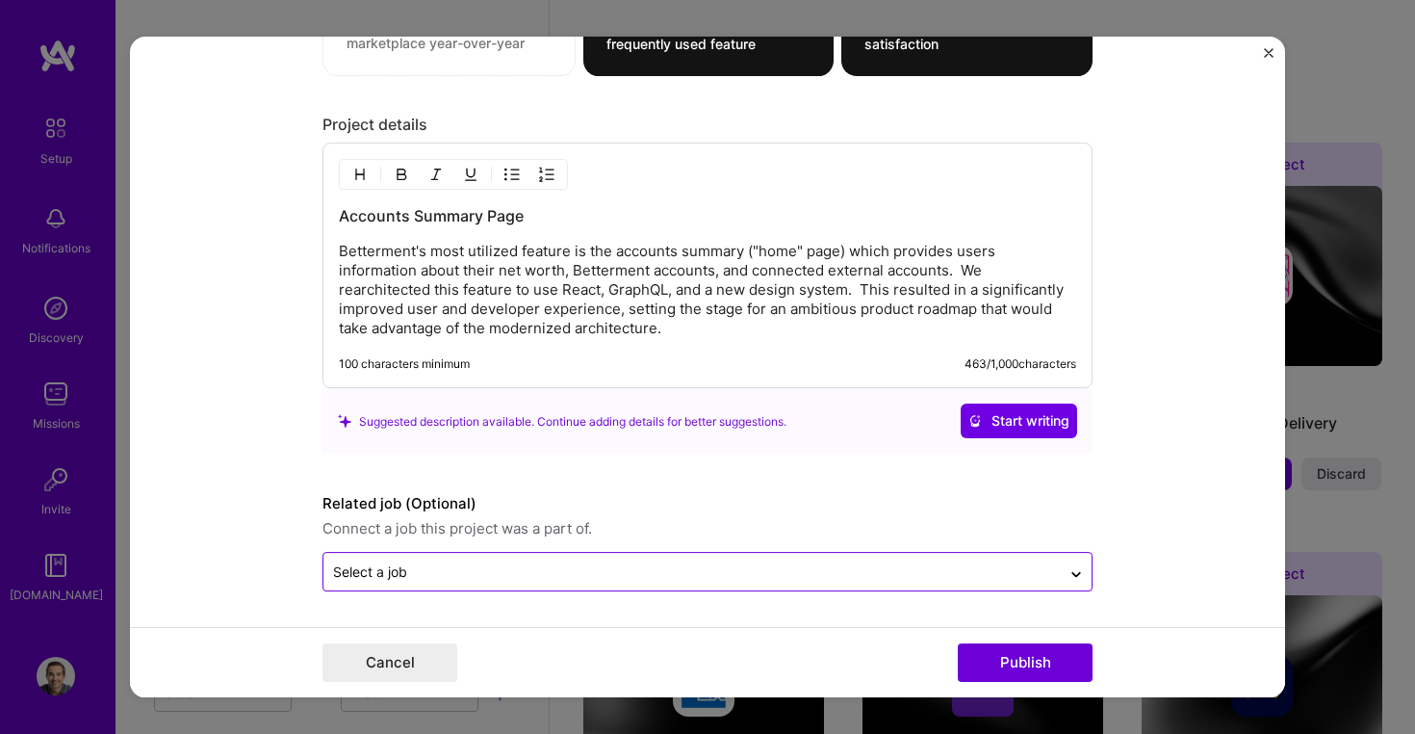
click at [567, 577] on input "text" at bounding box center [692, 572] width 718 height 20
click at [1070, 559] on div at bounding box center [1076, 571] width 31 height 31
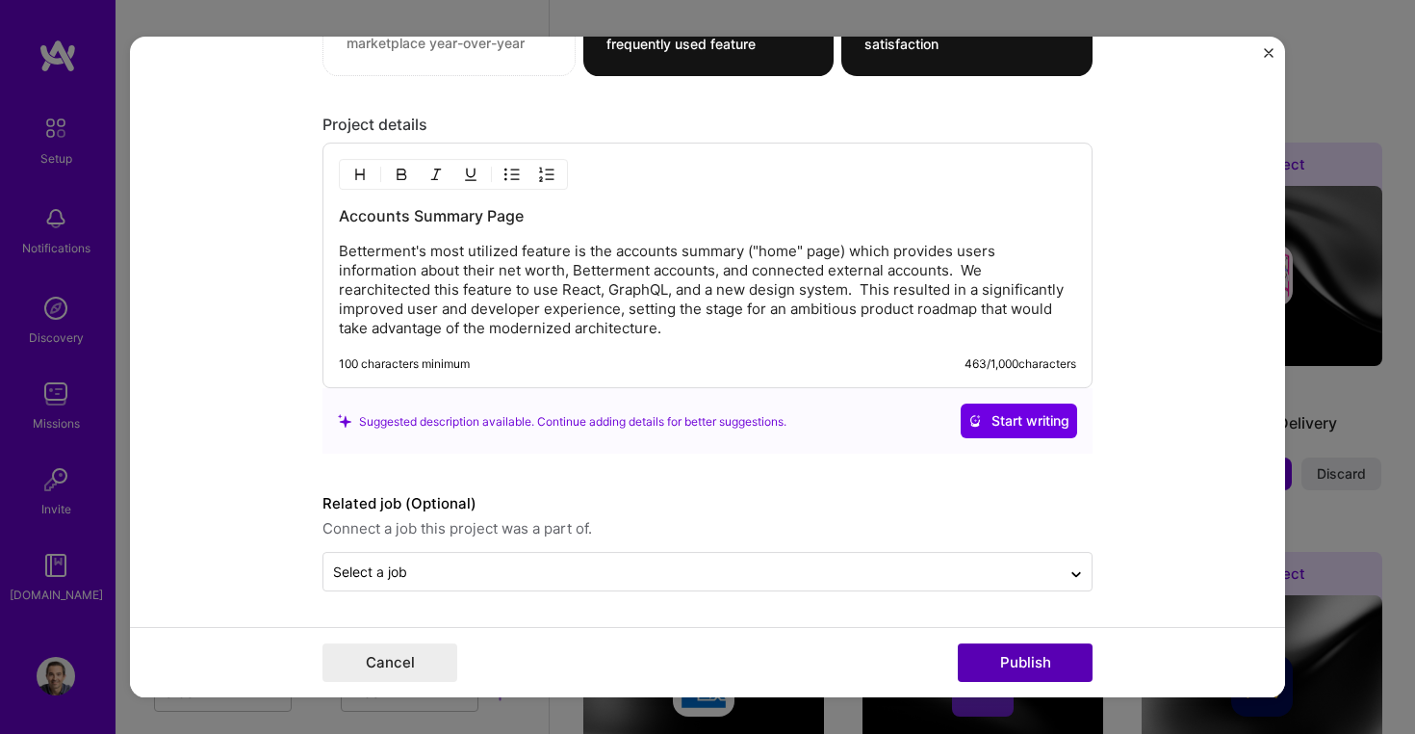
click at [1011, 665] on button "Publish" at bounding box center [1025, 662] width 135 height 39
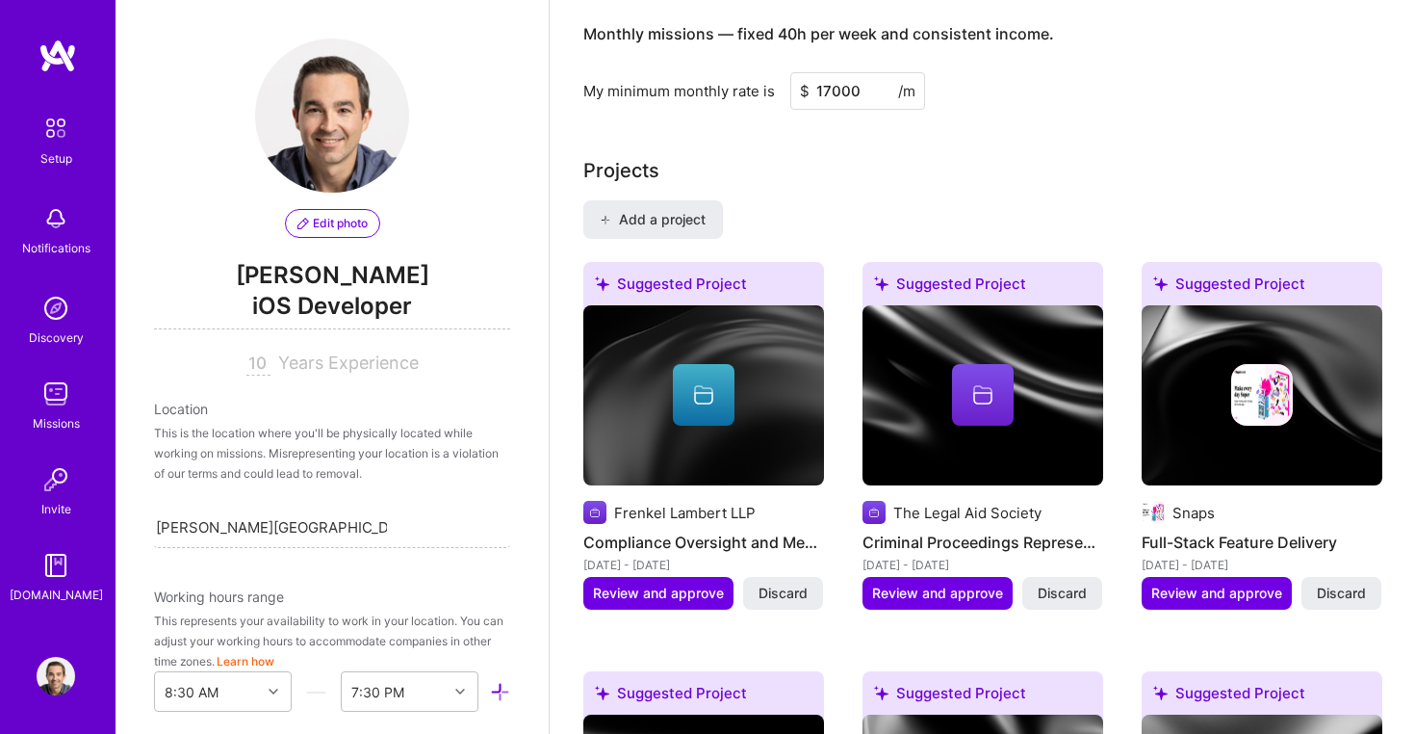
scroll to position [1582, 0]
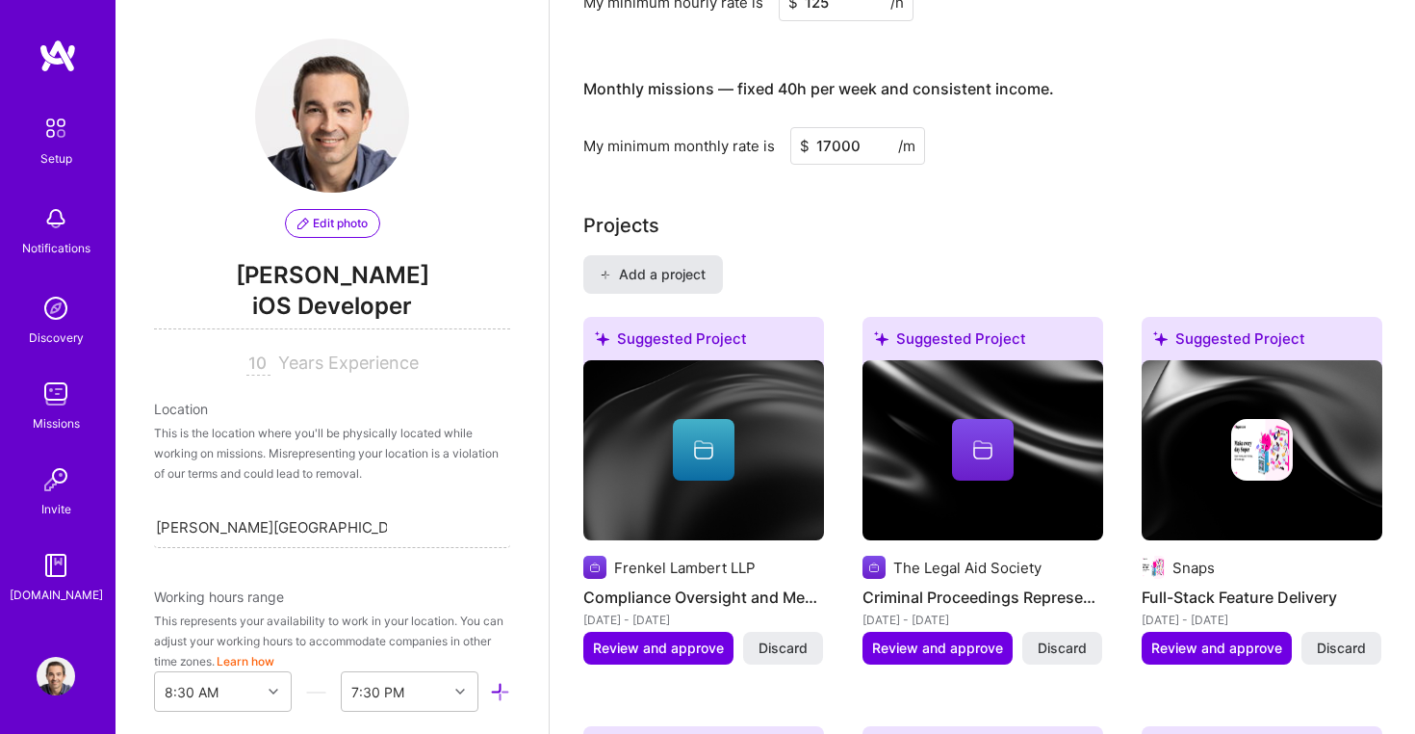
click at [682, 265] on span "Add a project" at bounding box center [652, 274] width 105 height 19
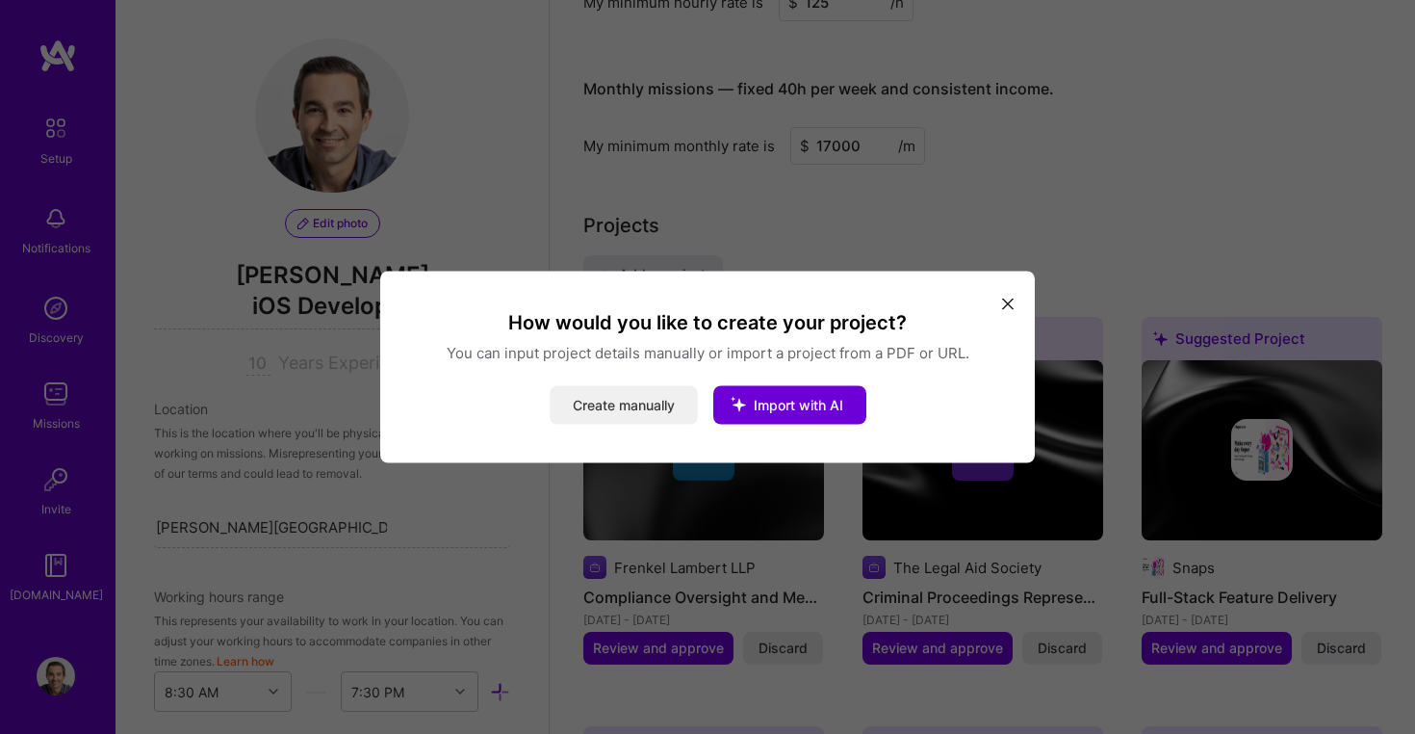
click at [664, 399] on button "Create manually" at bounding box center [624, 405] width 148 height 39
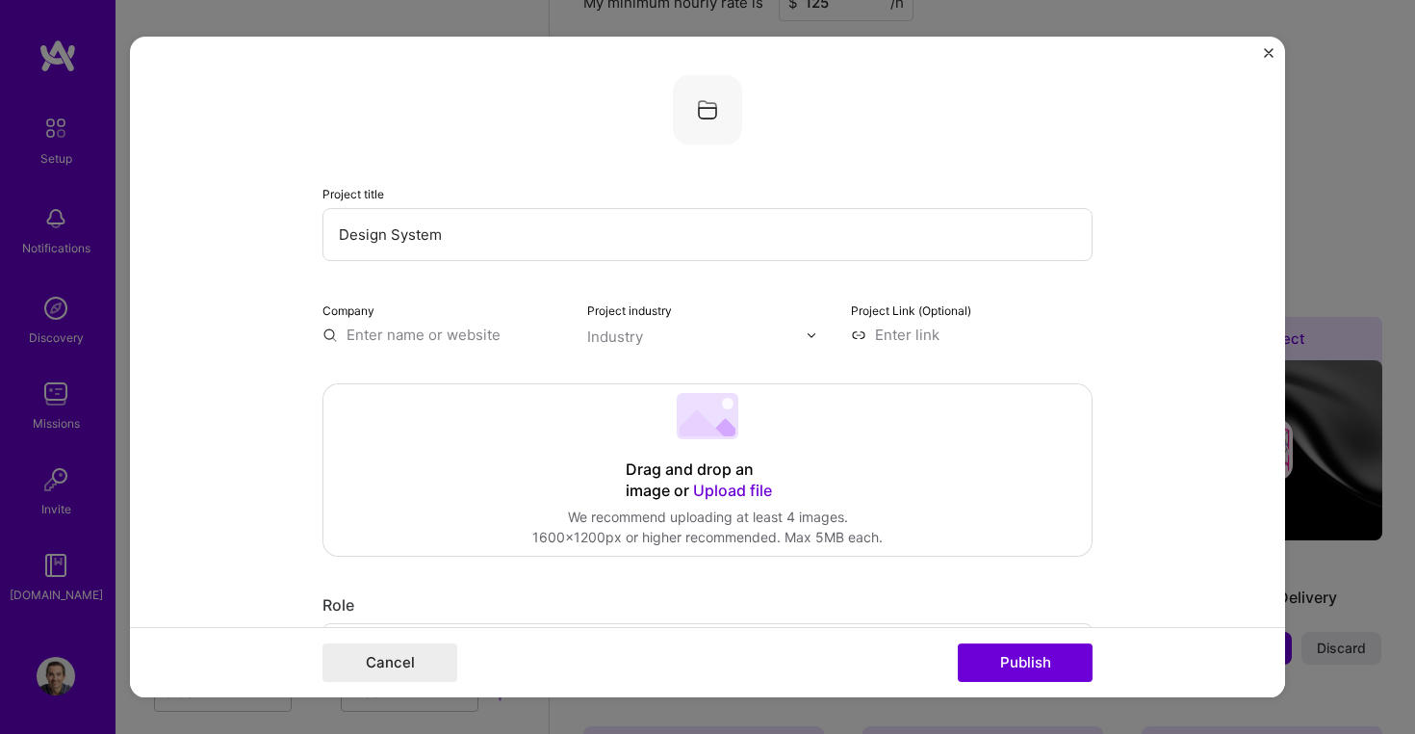
type input "Design System"
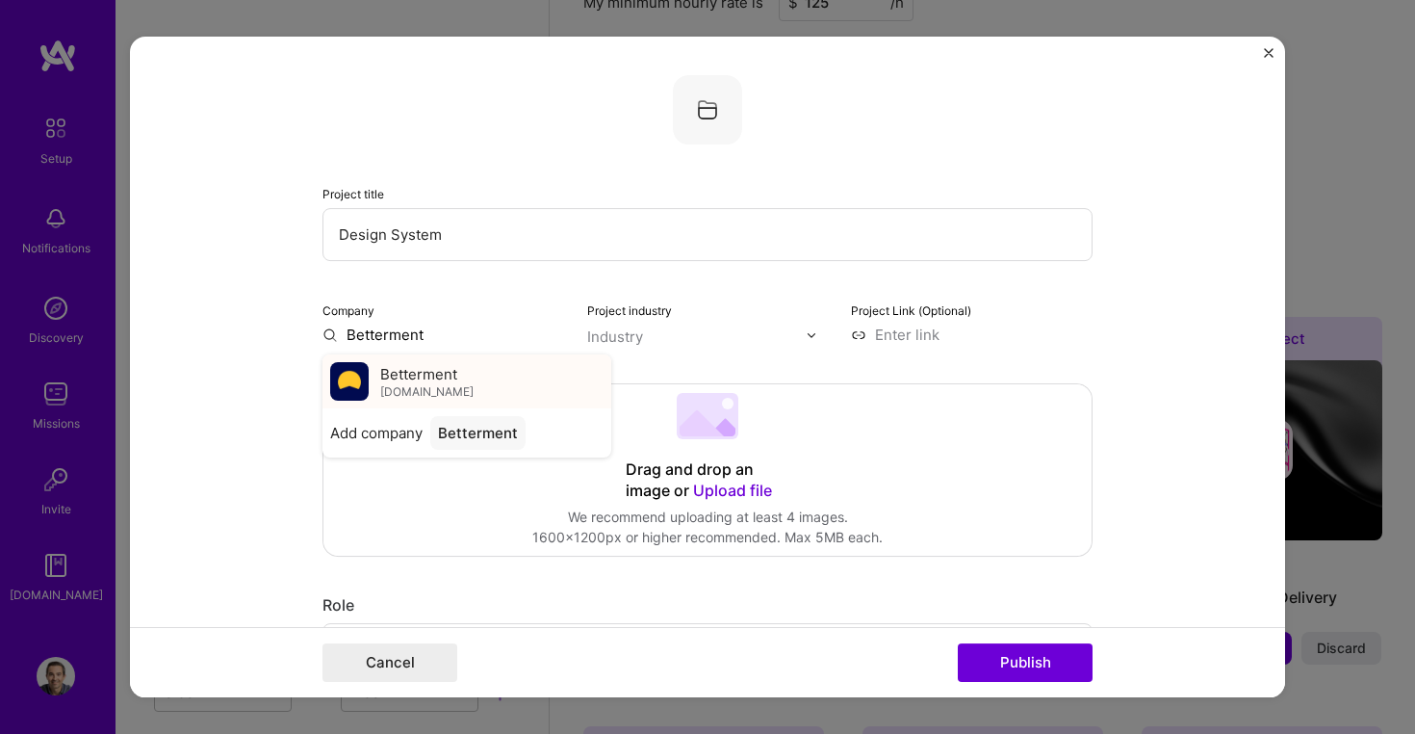
type input "Betterment"
click at [441, 388] on span "[DOMAIN_NAME]" at bounding box center [426, 391] width 93 height 15
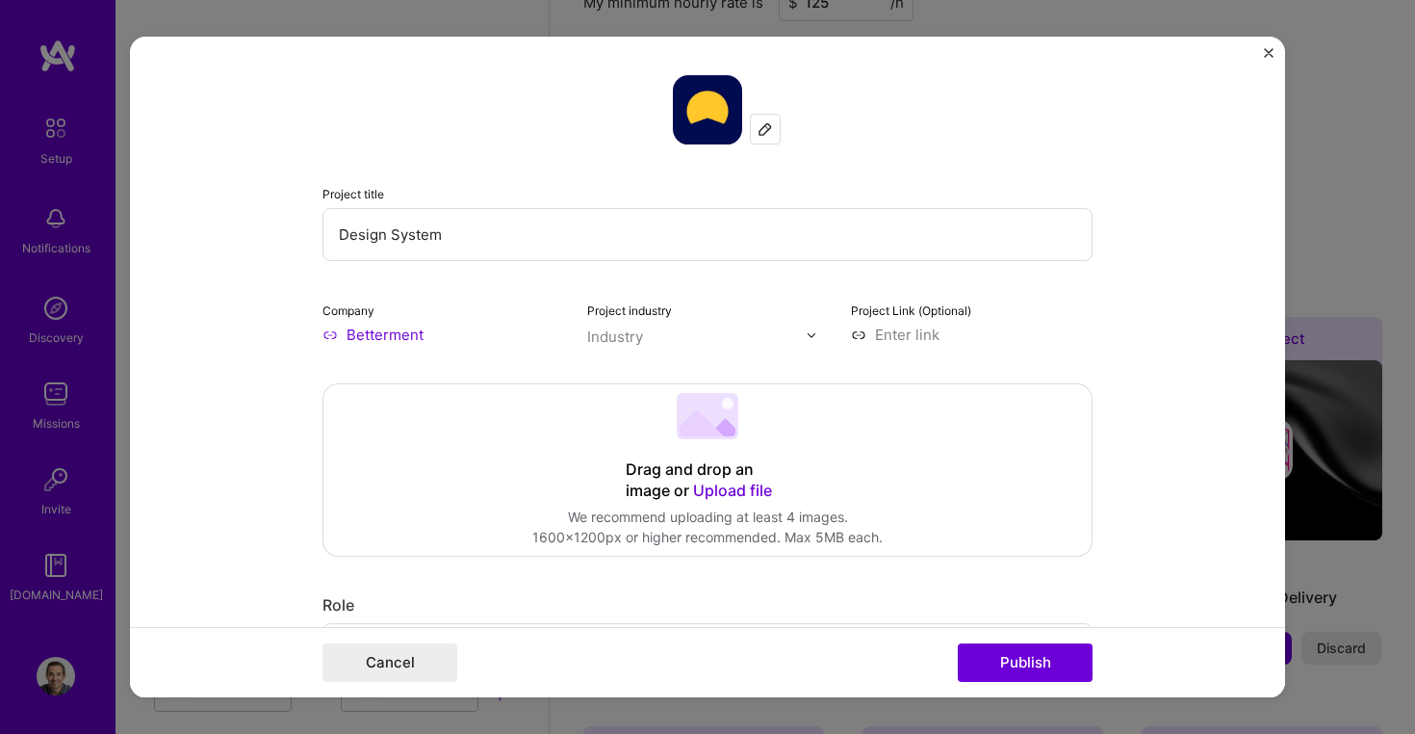
click at [677, 341] on input "text" at bounding box center [697, 336] width 220 height 20
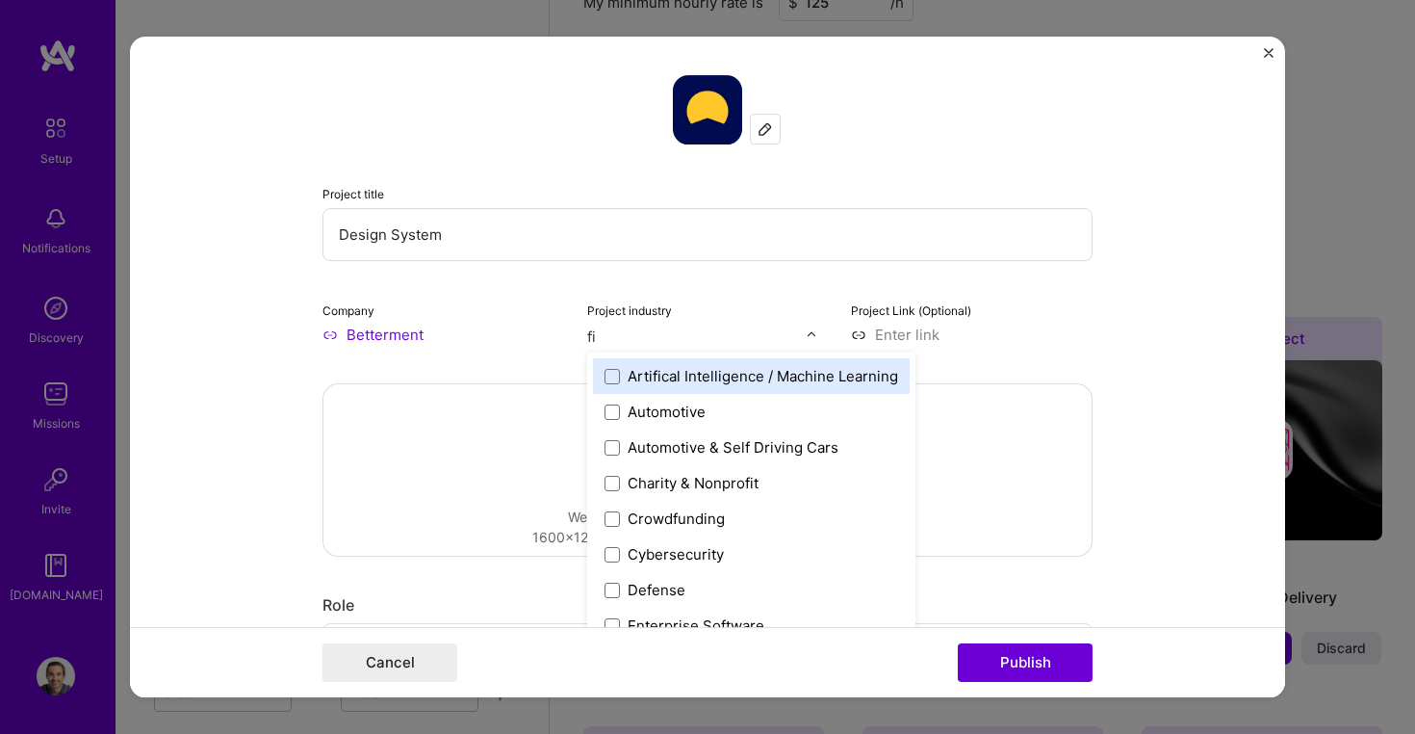
type input "fin"
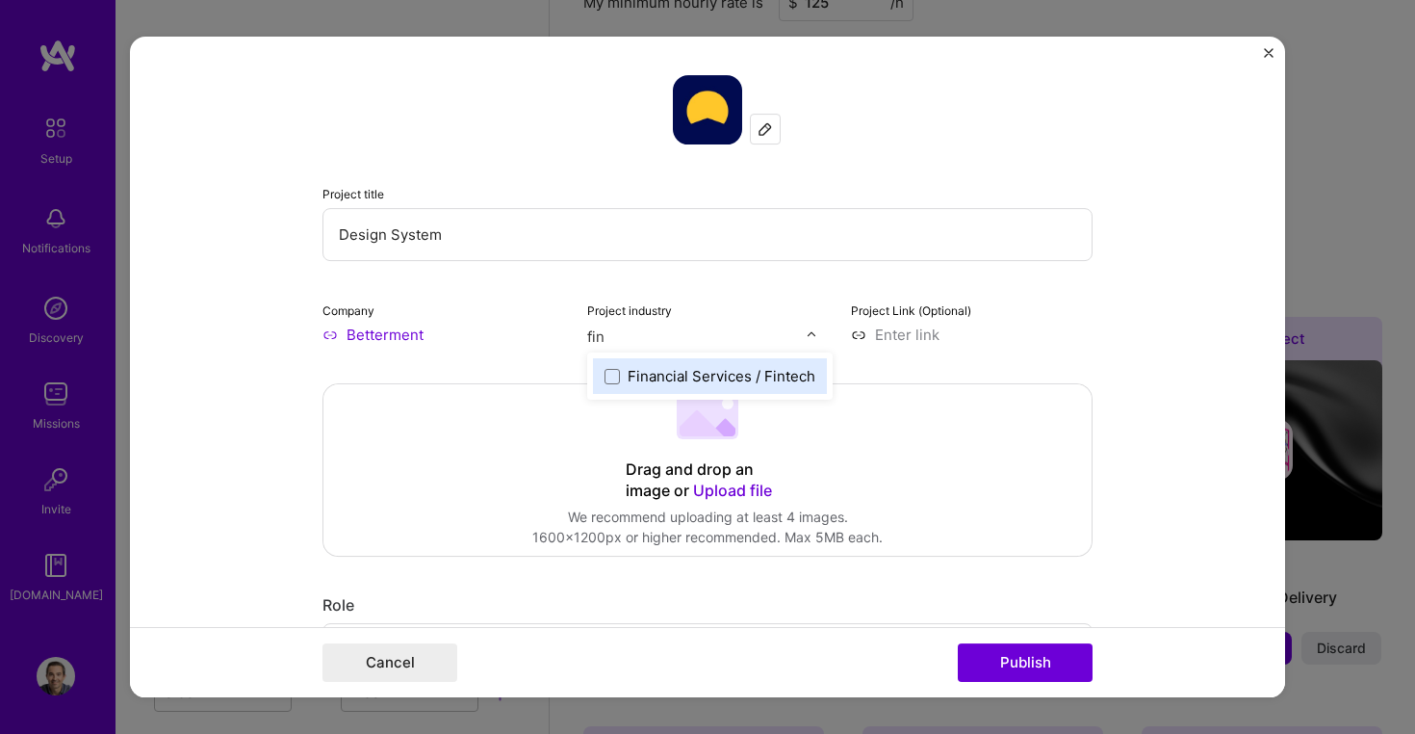
click at [669, 373] on div "Financial Services / Fintech" at bounding box center [722, 376] width 188 height 20
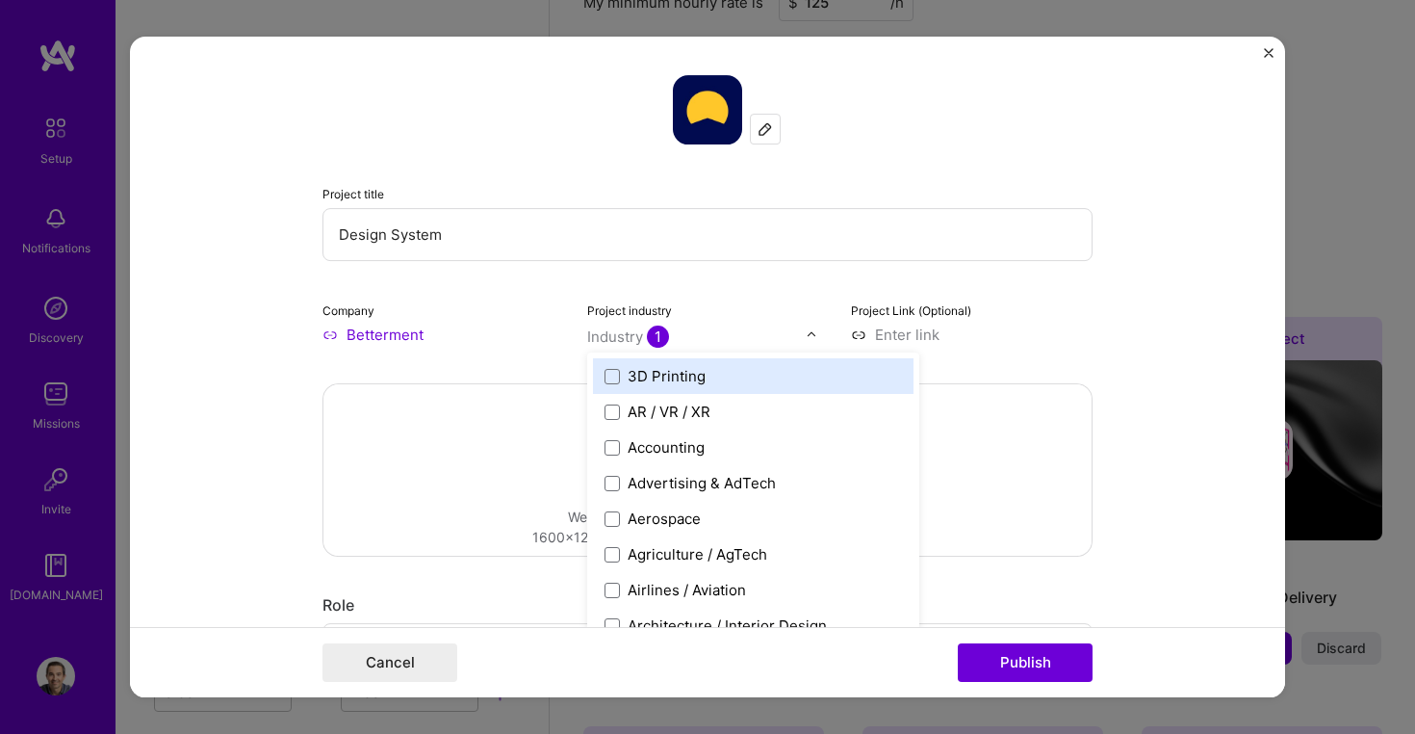
click at [748, 273] on div "Project title Design System Company Betterment Project industry option Financia…" at bounding box center [708, 210] width 770 height 270
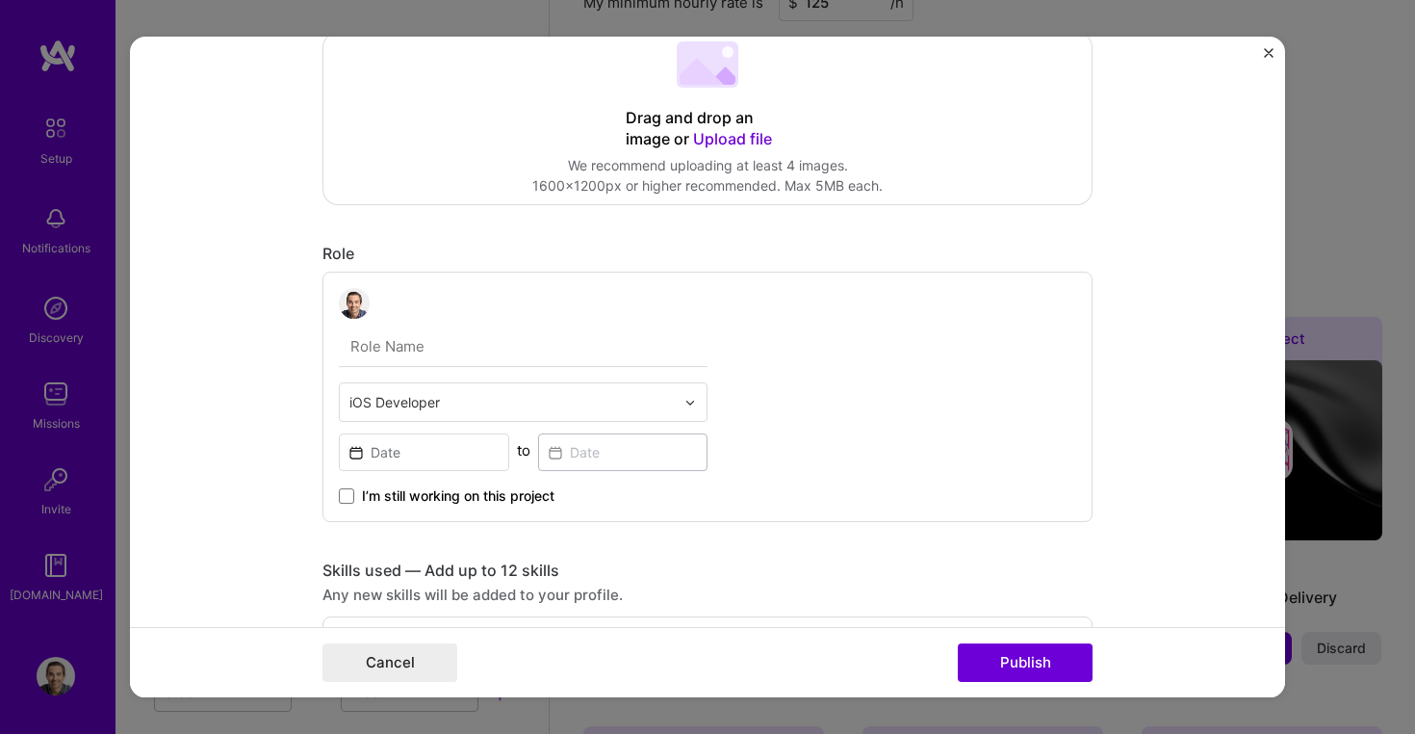
scroll to position [404, 0]
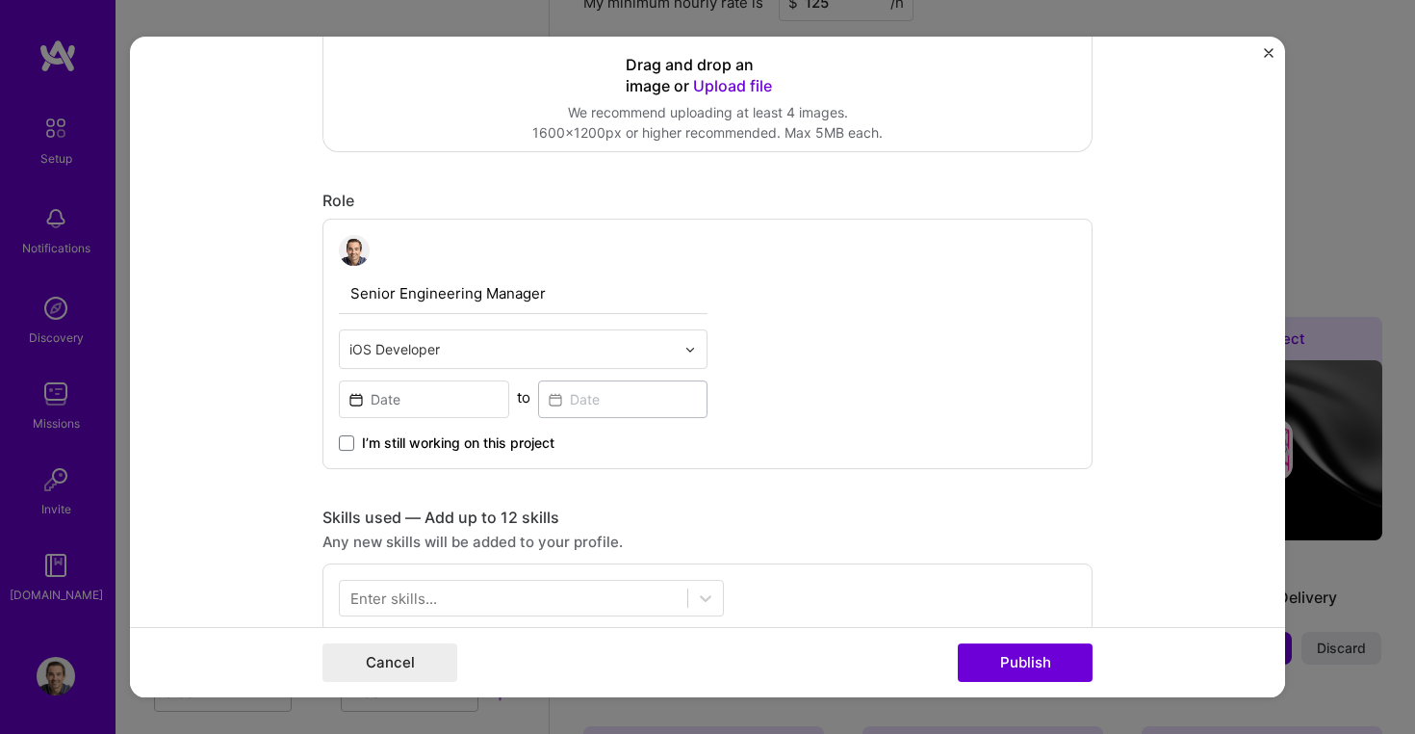
type input "Senior Engineering Manager"
click at [428, 410] on input at bounding box center [424, 399] width 170 height 38
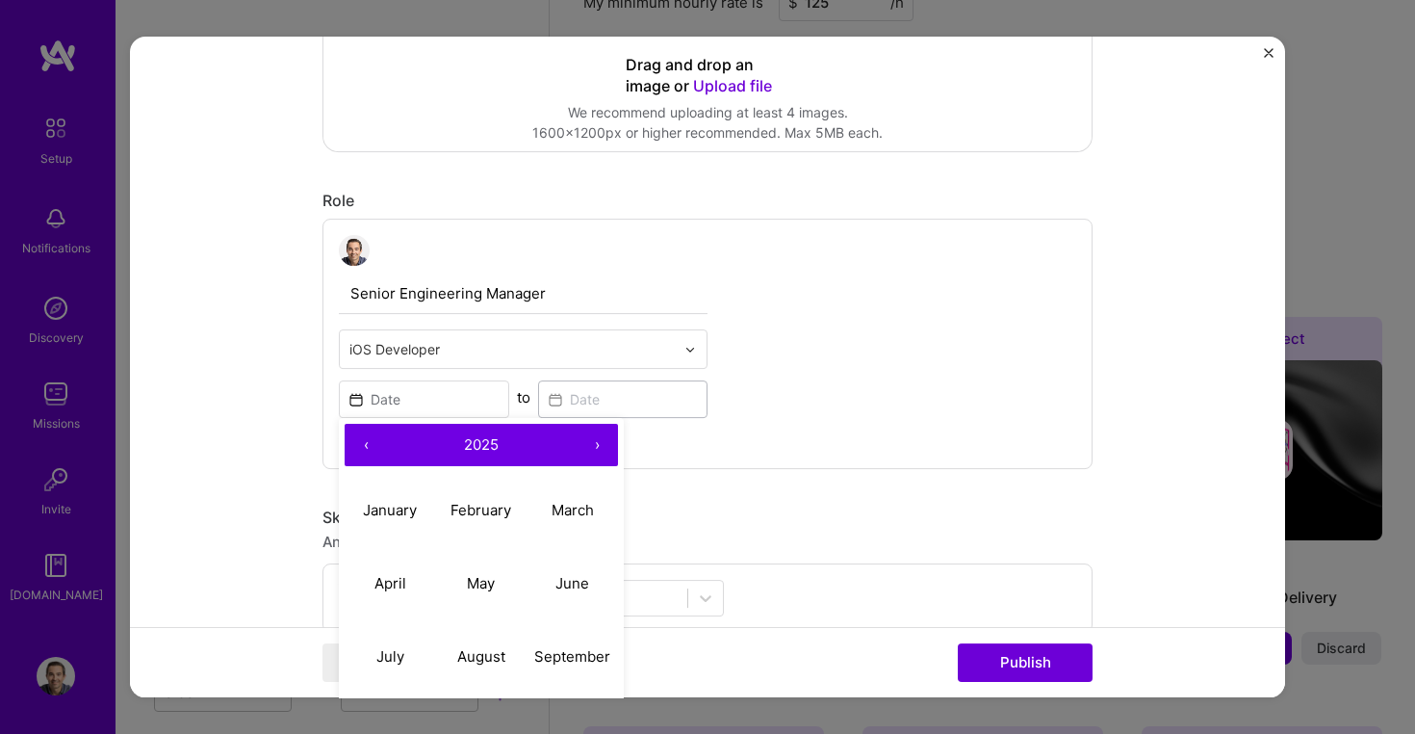
click at [367, 444] on button "‹" at bounding box center [366, 445] width 42 height 42
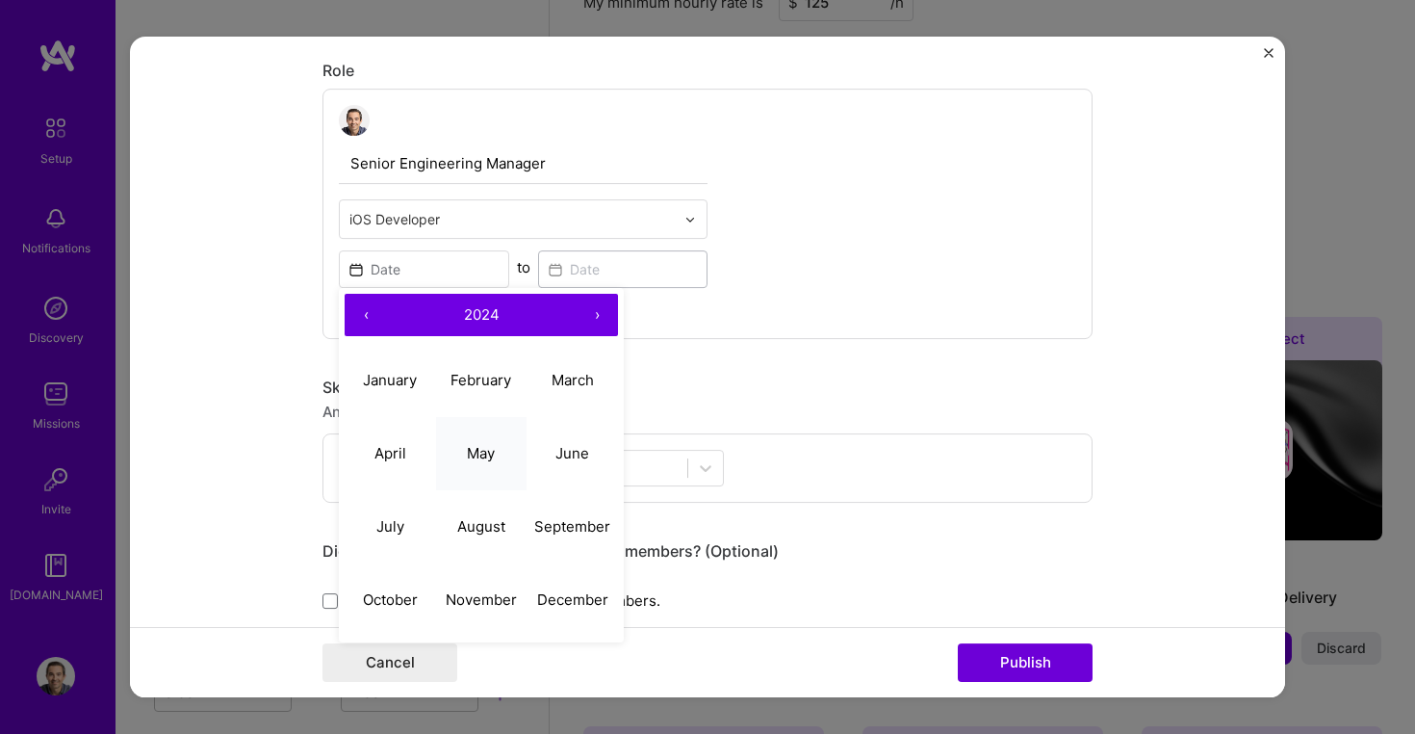
scroll to position [552, 0]
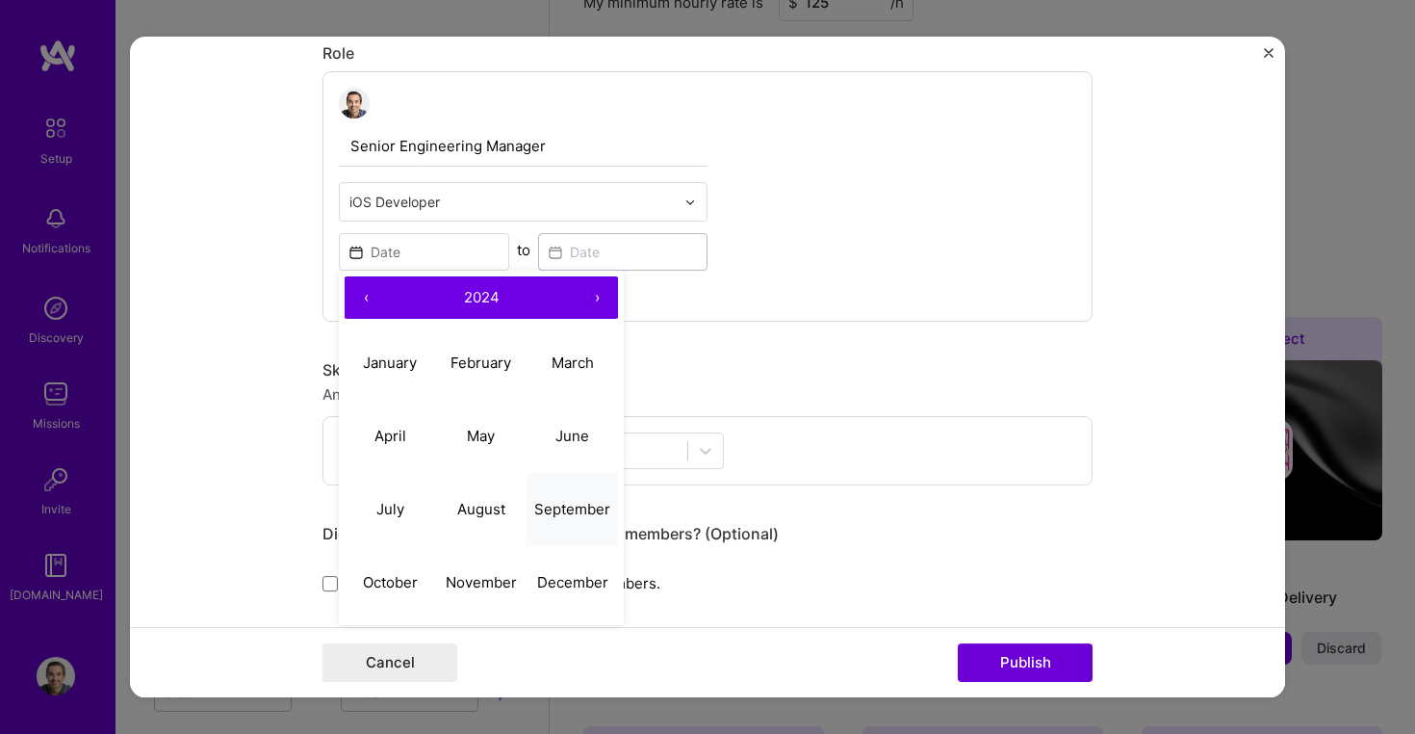
click at [548, 498] on button "September" at bounding box center [572, 509] width 91 height 73
type input "[DATE]"
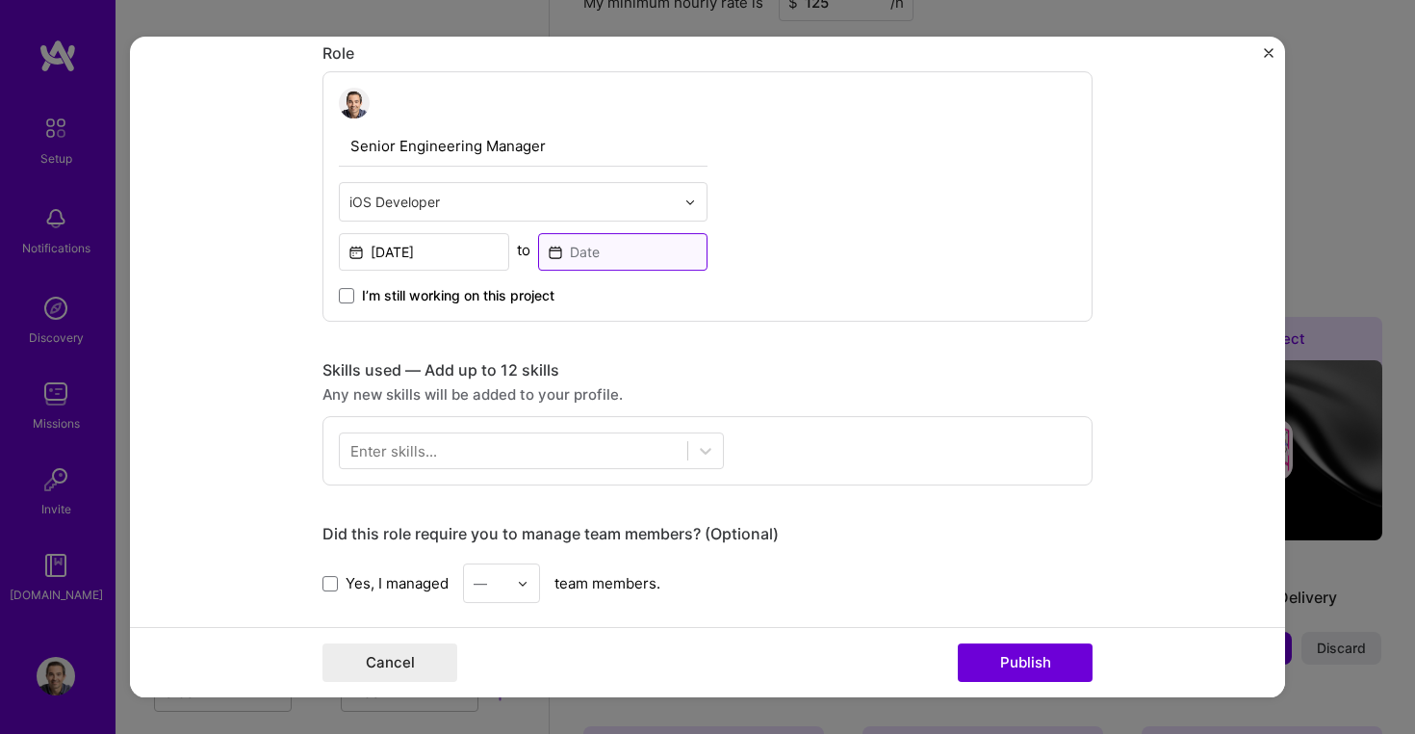
click at [599, 261] on input at bounding box center [623, 252] width 170 height 38
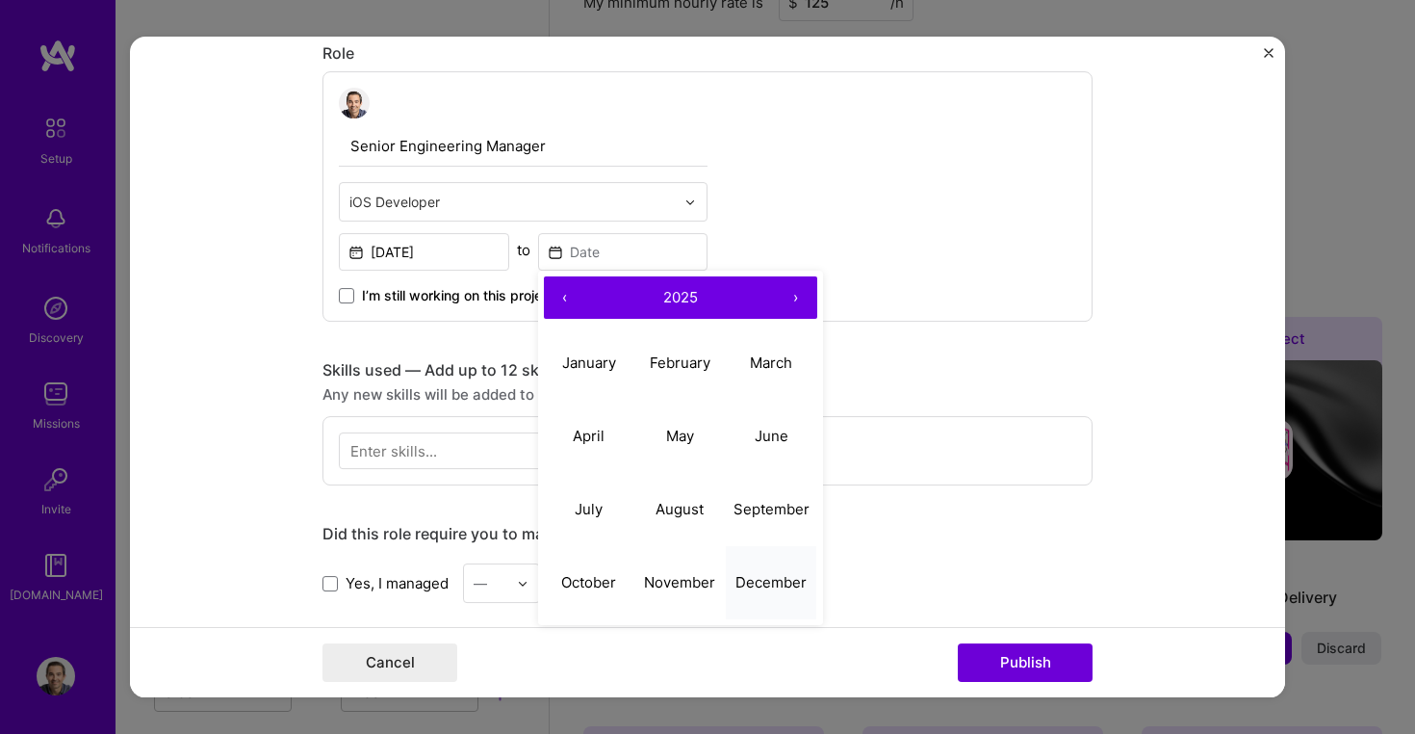
click at [770, 577] on abbr "December" at bounding box center [771, 582] width 71 height 18
type input "[DATE]"
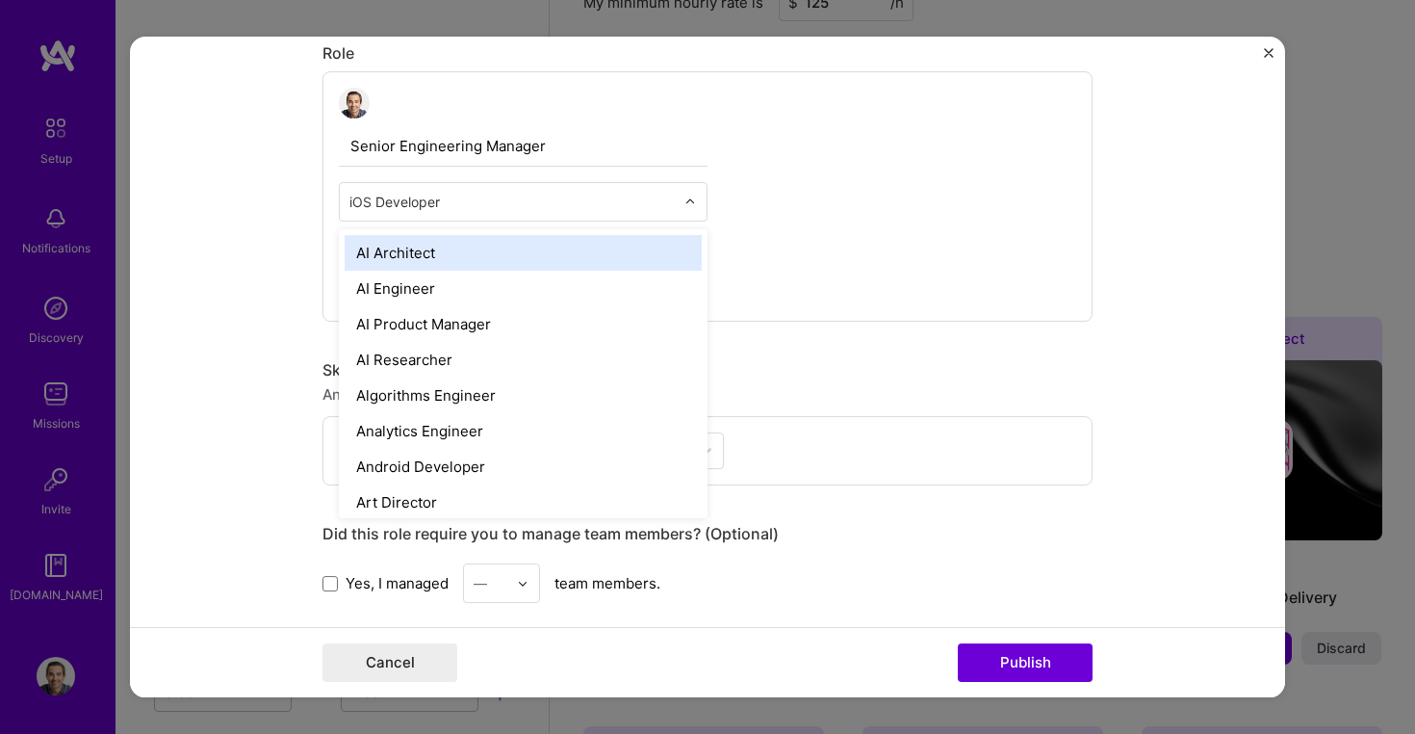
click at [505, 201] on input "text" at bounding box center [511, 202] width 325 height 20
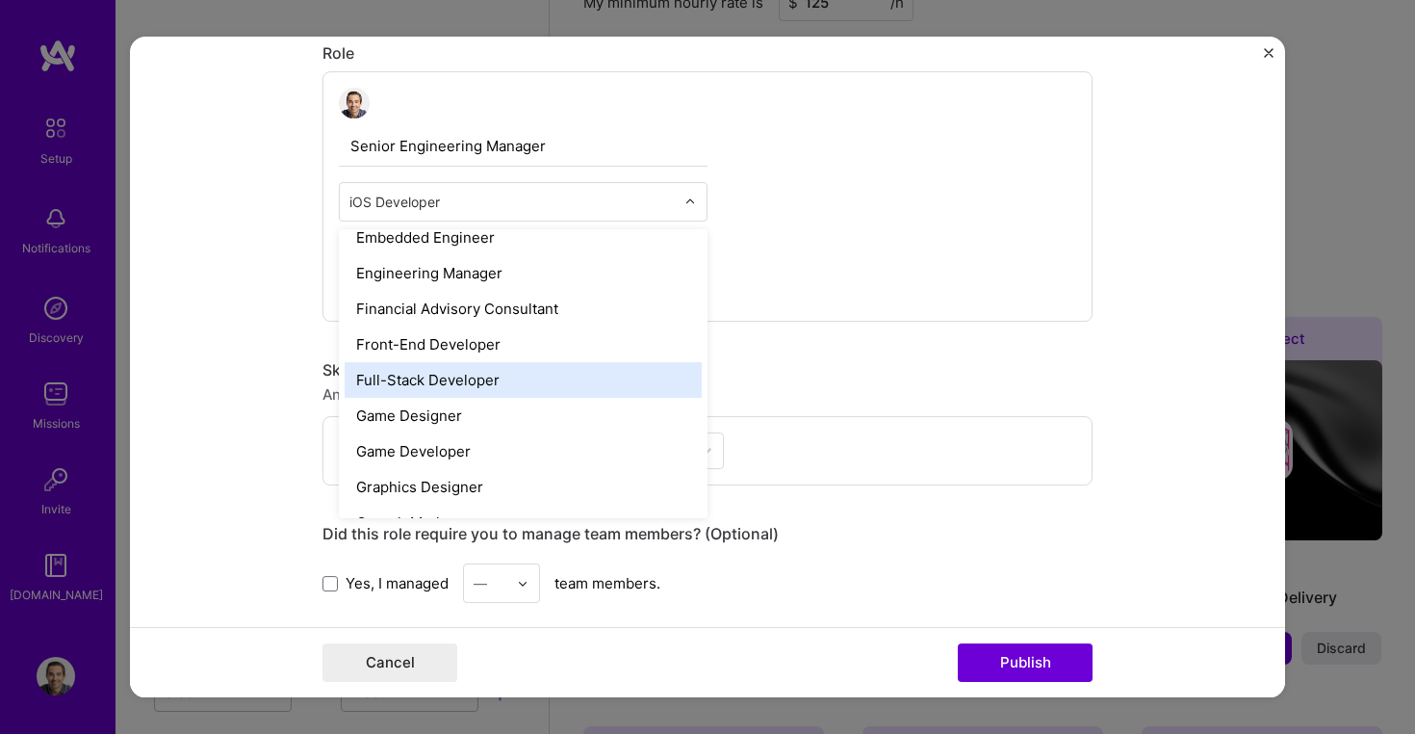
scroll to position [983, 0]
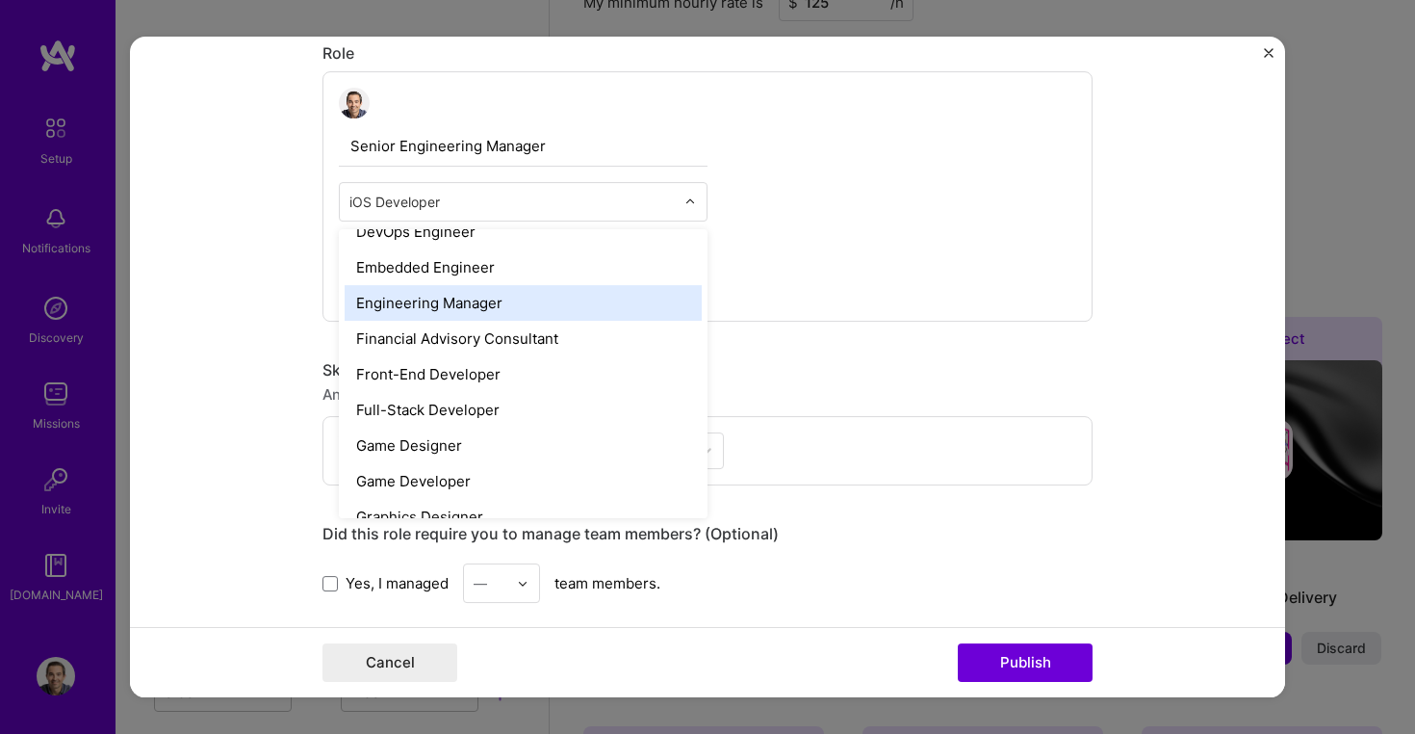
click at [503, 298] on div "Engineering Manager" at bounding box center [523, 303] width 357 height 36
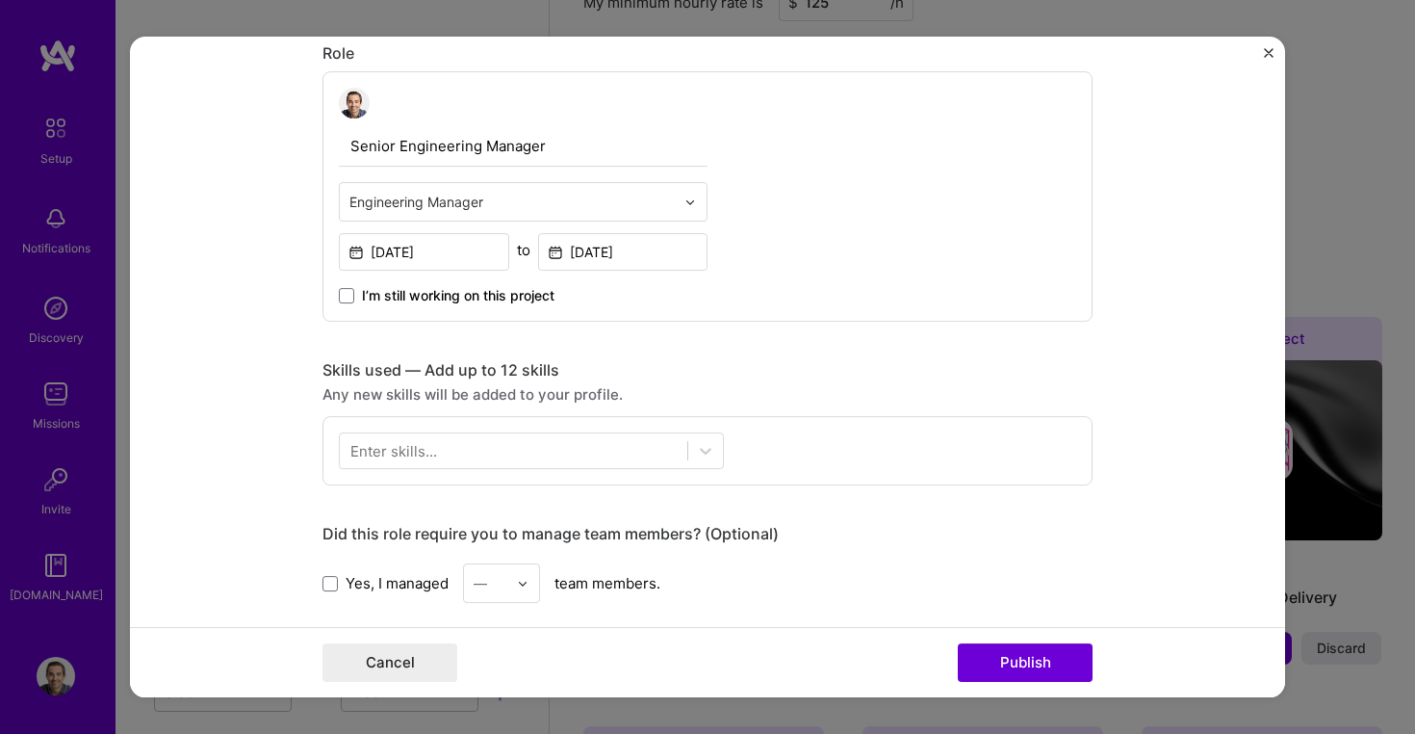
click at [798, 255] on div "Senior Engineering Manager option Engineering Manager, selected. Select is focu…" at bounding box center [708, 196] width 770 height 250
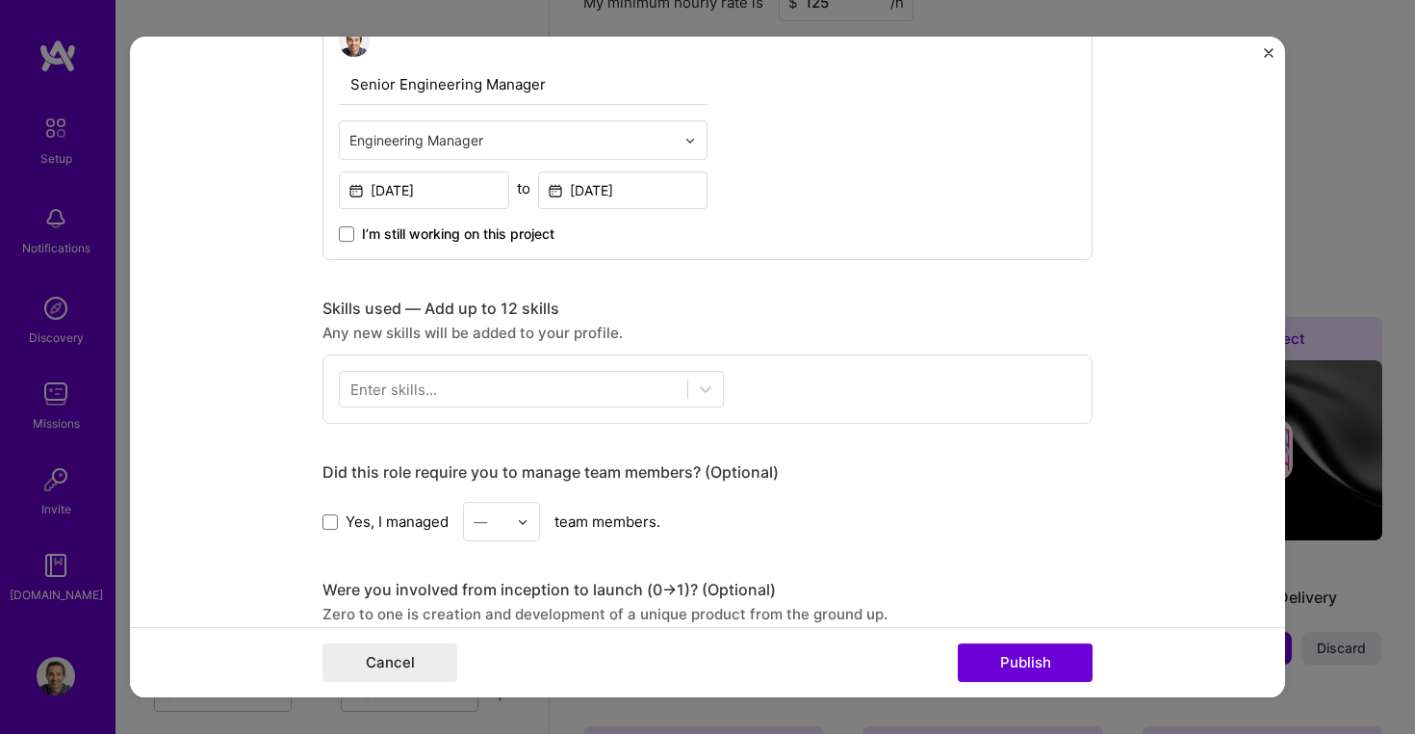
scroll to position [672, 0]
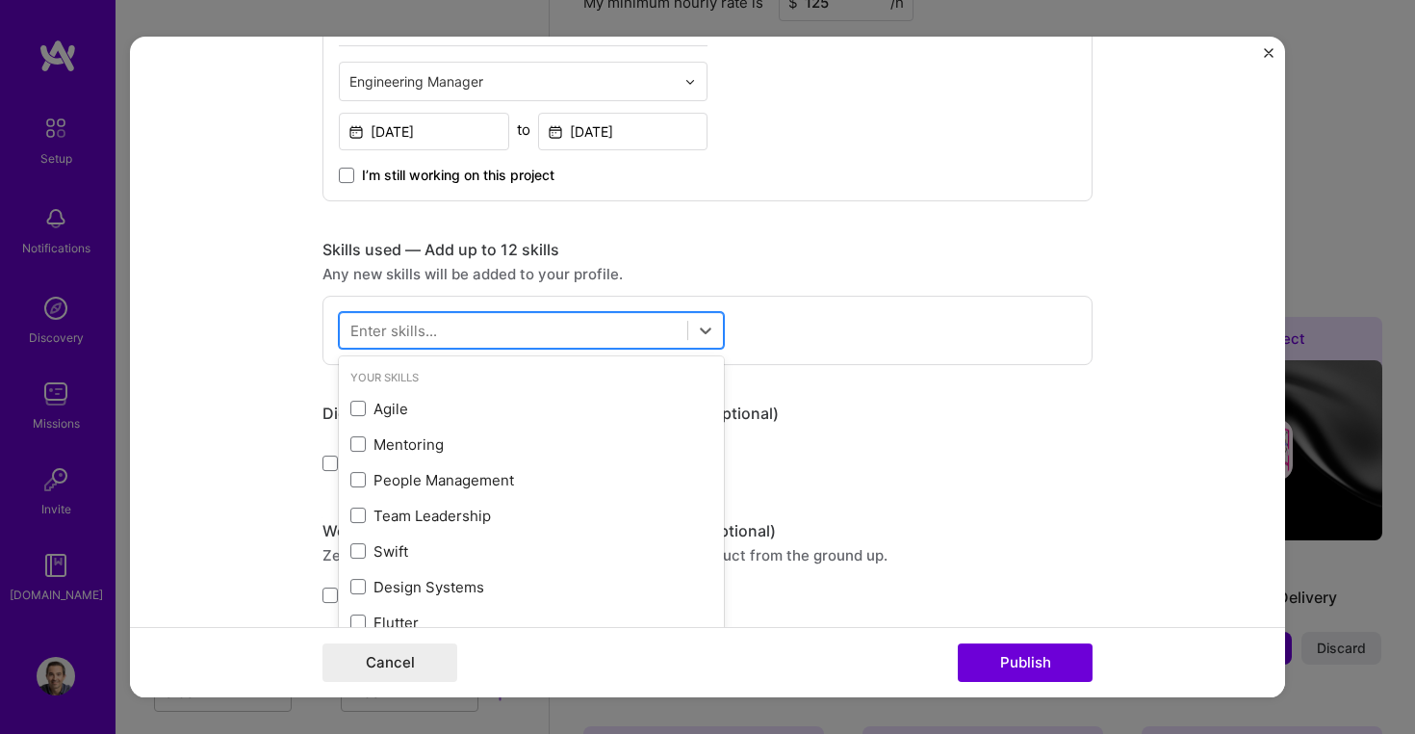
click at [558, 327] on div at bounding box center [514, 331] width 348 height 32
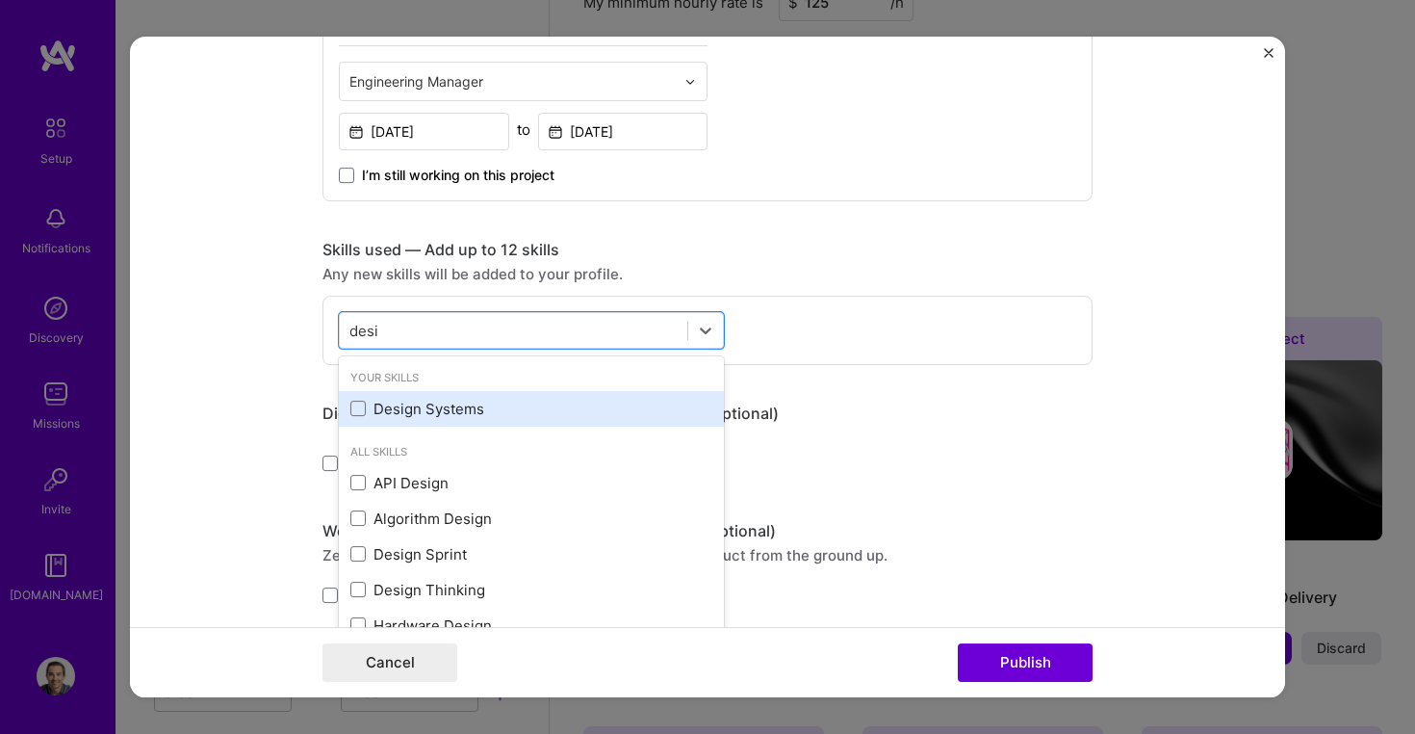
click at [409, 405] on div "Design Systems" at bounding box center [531, 409] width 362 height 20
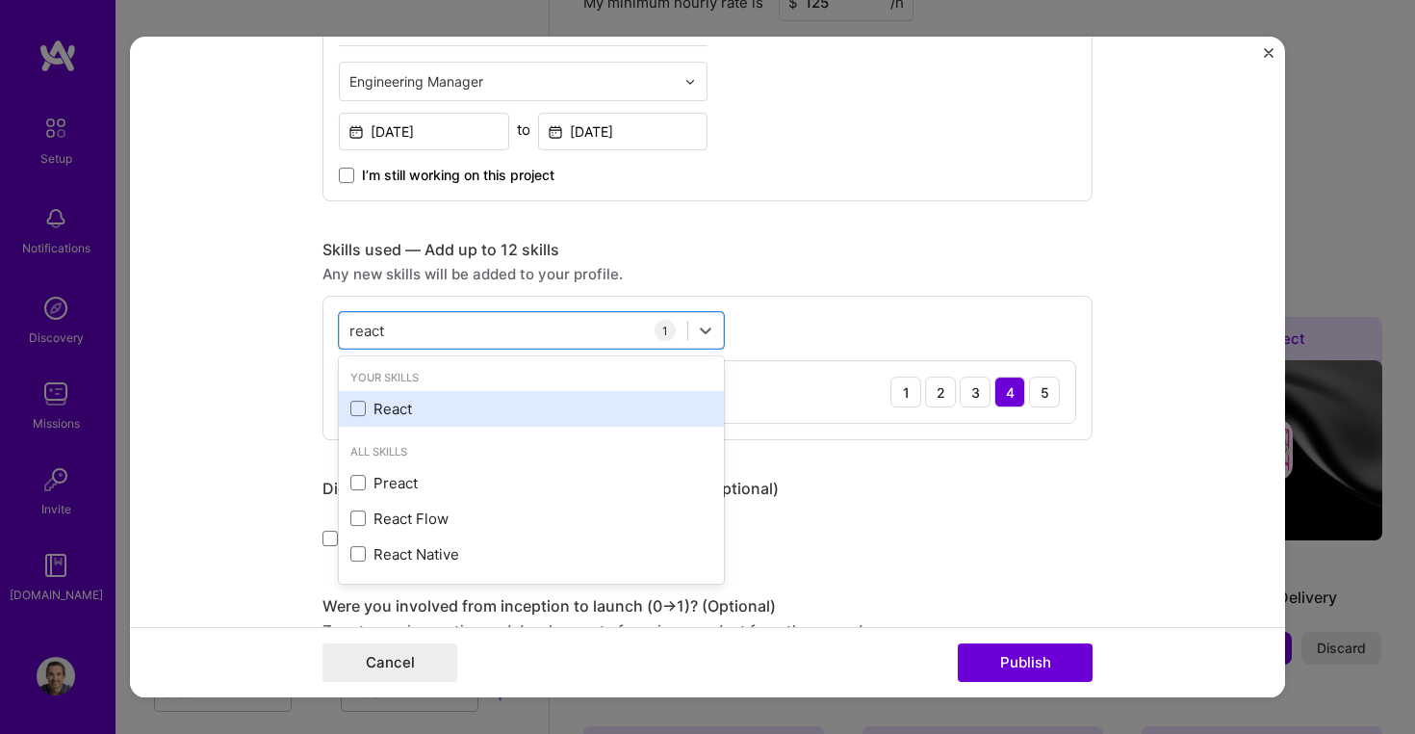
click at [389, 408] on div "React" at bounding box center [531, 409] width 362 height 20
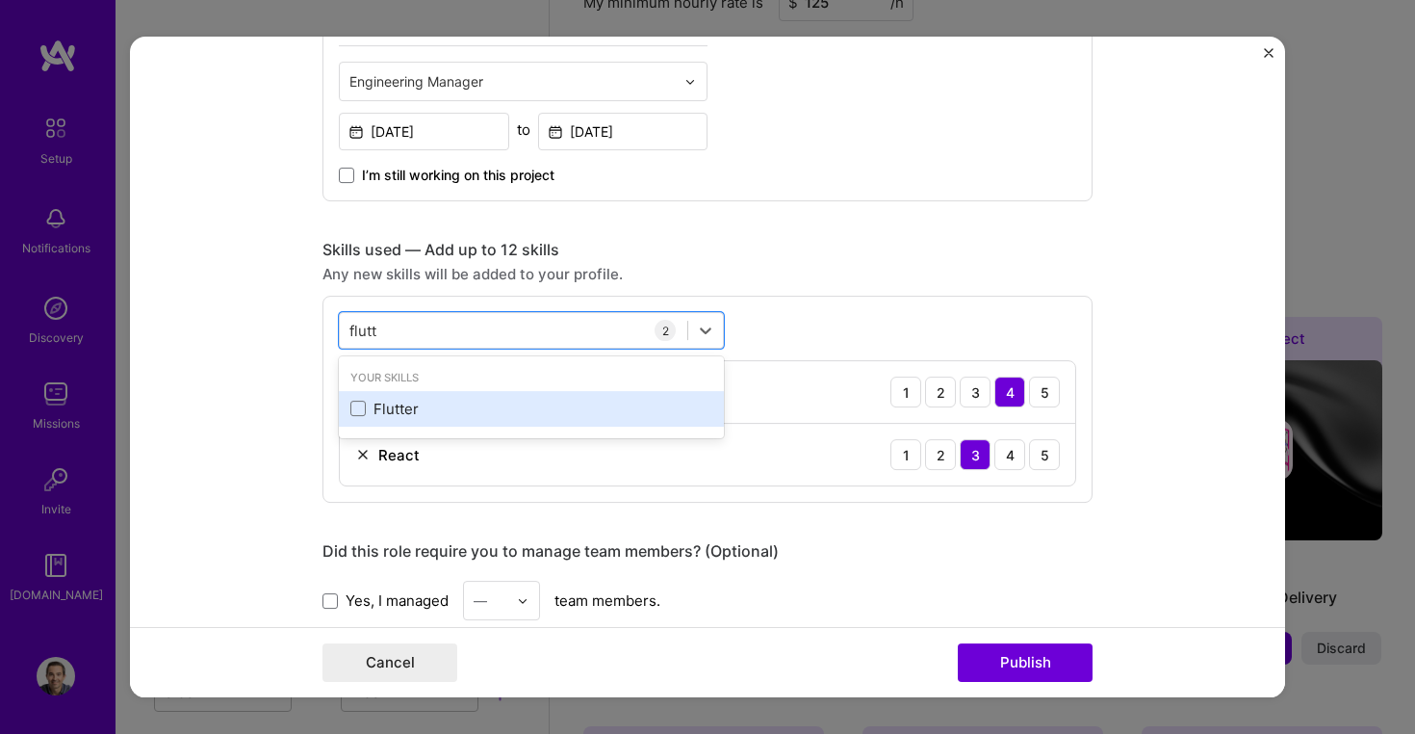
click at [375, 416] on div "Flutter" at bounding box center [531, 409] width 362 height 20
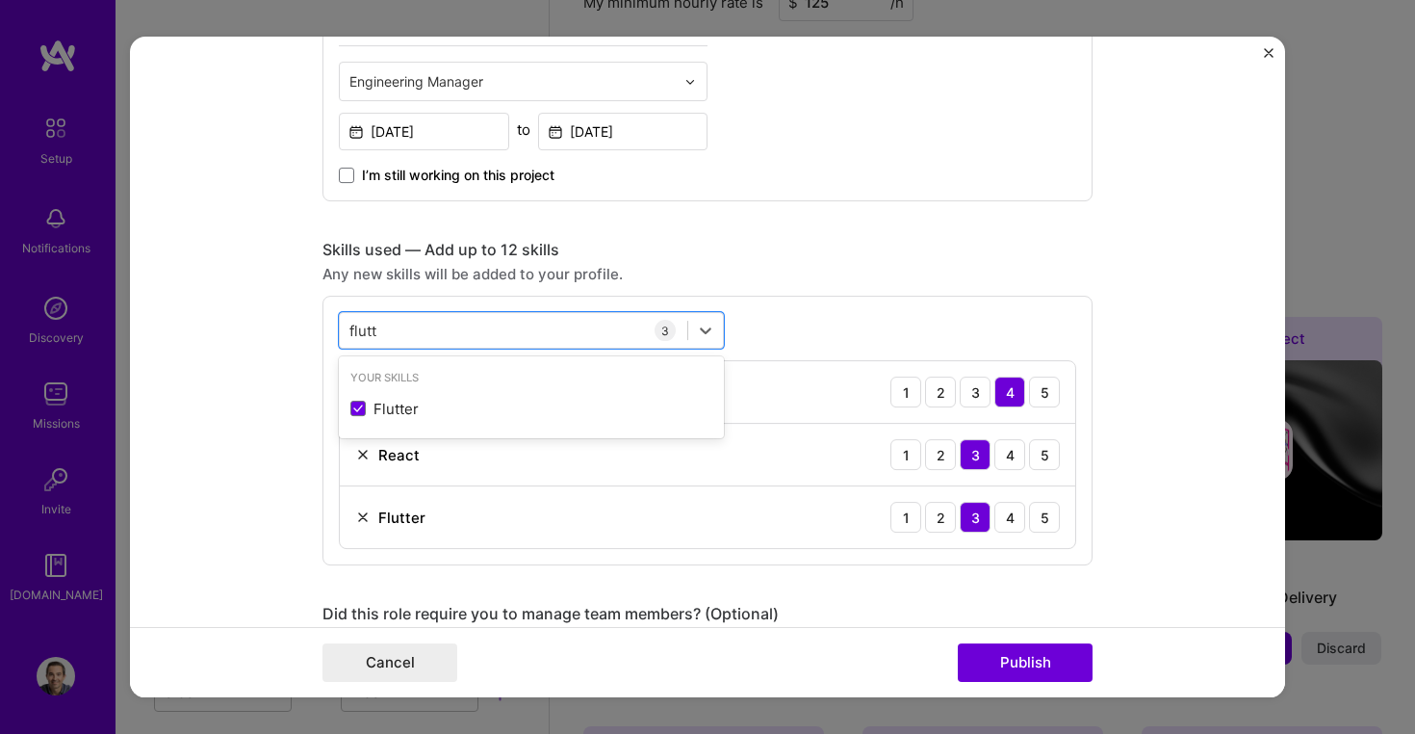
type input "flutt"
click at [798, 292] on div "Skills used — Add up to 12 skills Any new skills will be added to your profile.…" at bounding box center [708, 402] width 770 height 325
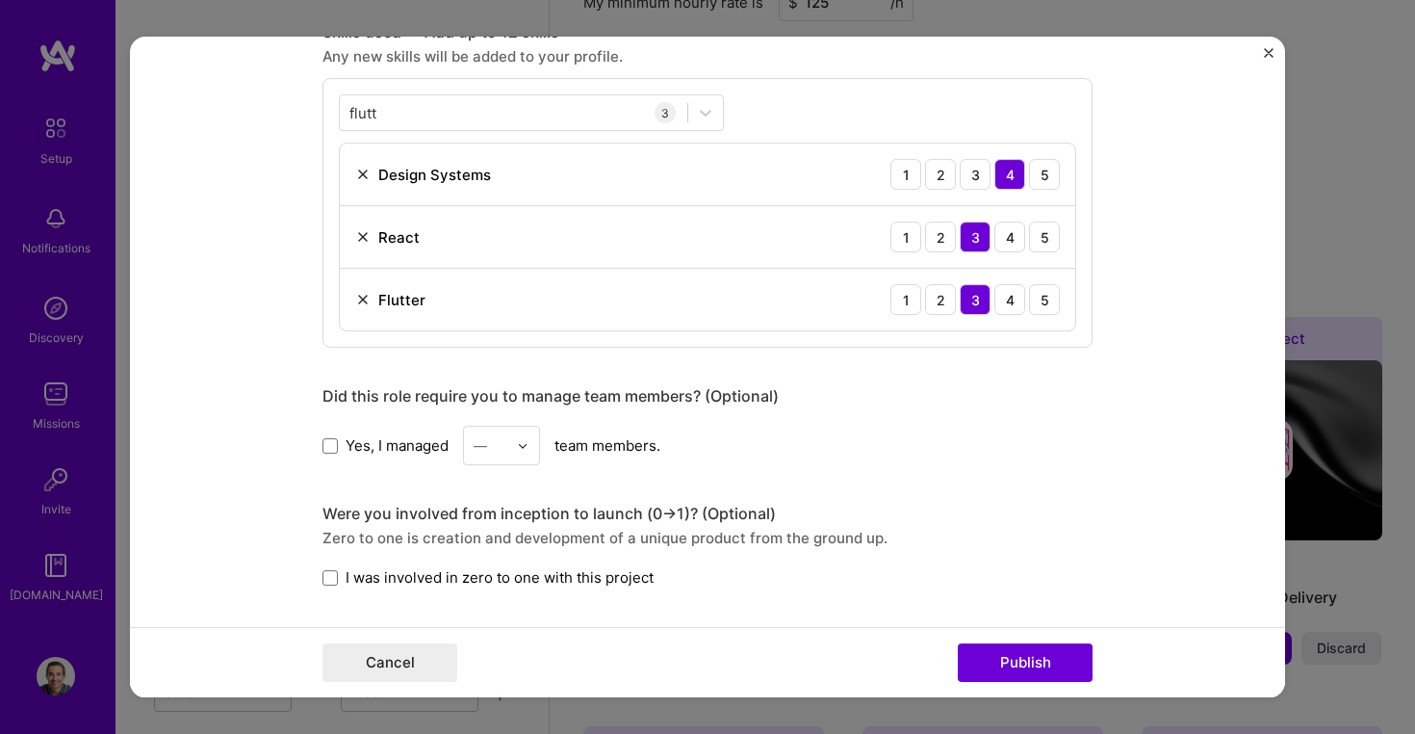
scroll to position [932, 0]
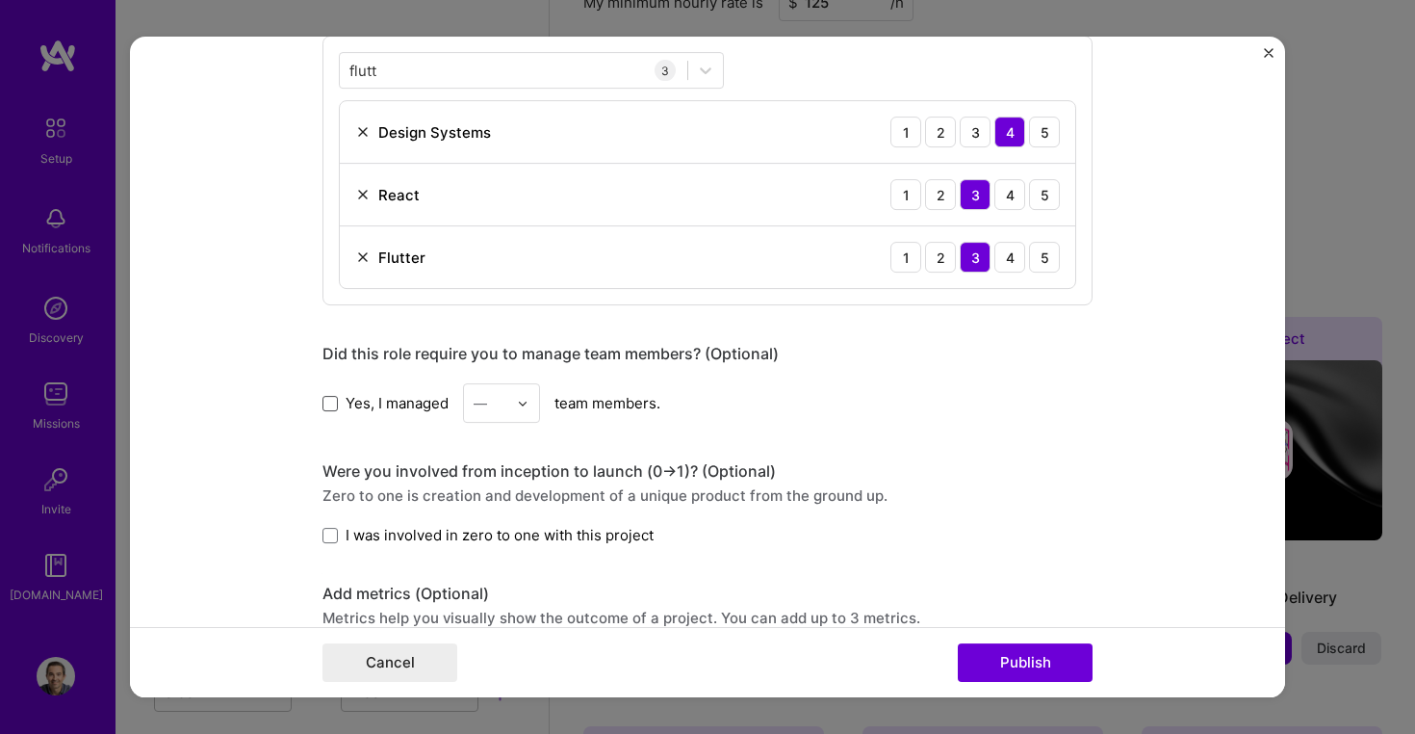
click at [323, 403] on span at bounding box center [330, 403] width 15 height 15
click at [0, 0] on input "Yes, I managed" at bounding box center [0, 0] width 0 height 0
click at [504, 400] on input "text" at bounding box center [491, 403] width 34 height 20
click at [499, 563] on div "4" at bounding box center [501, 561] width 65 height 36
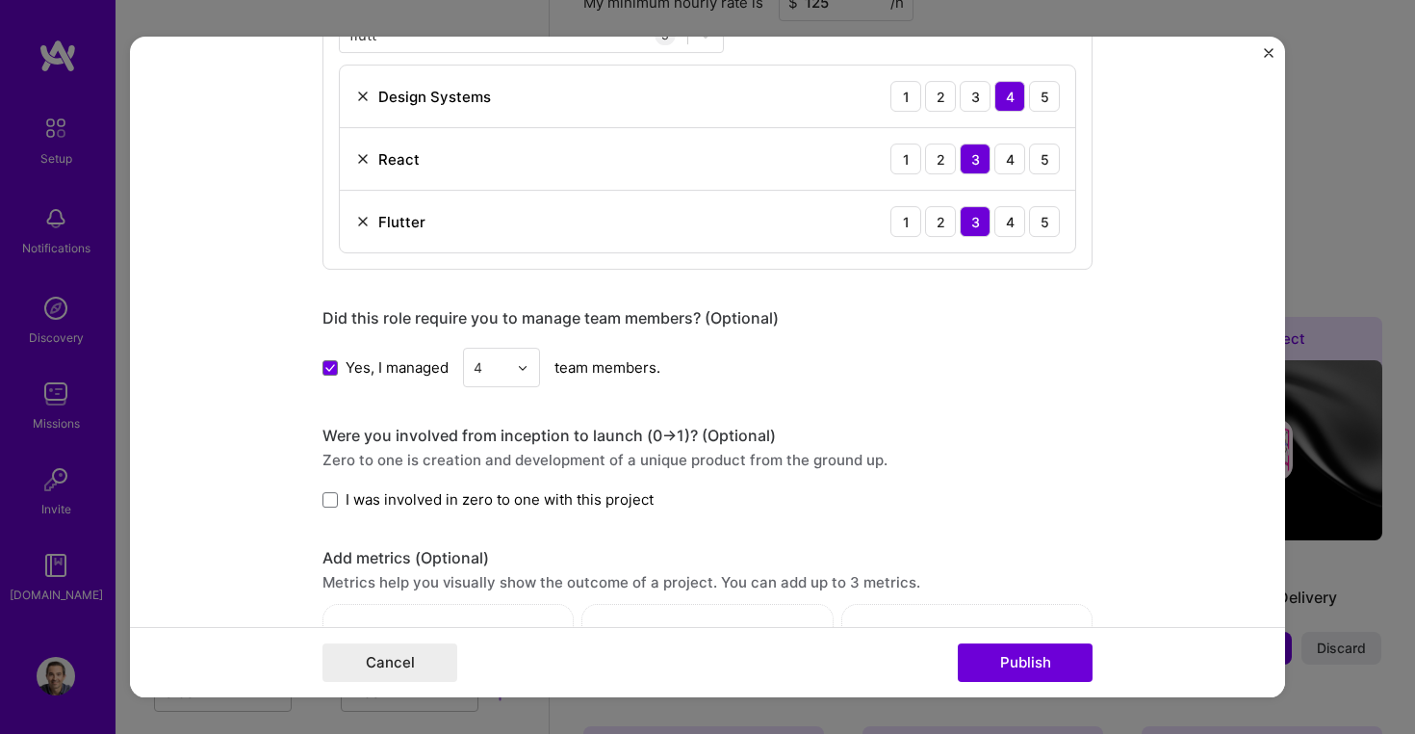
scroll to position [973, 0]
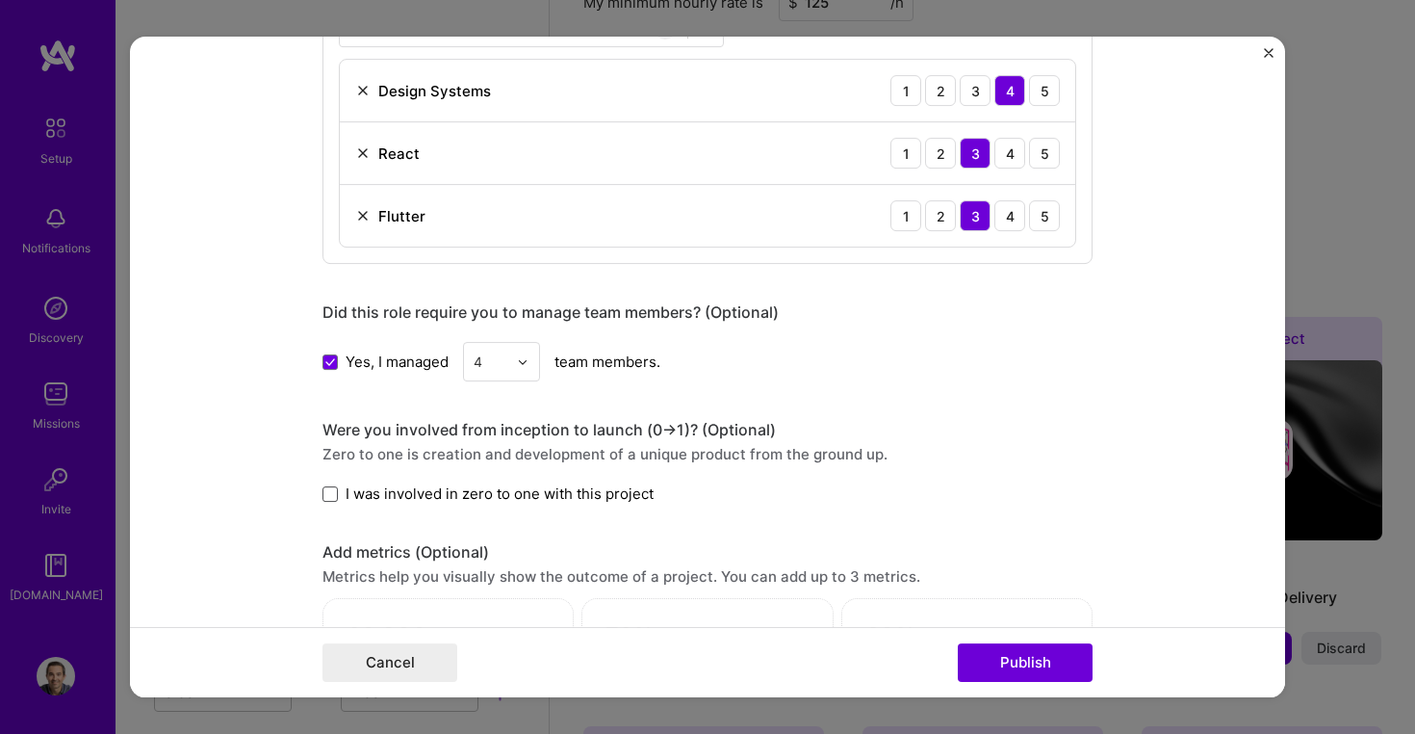
click at [336, 496] on span at bounding box center [330, 493] width 15 height 15
click at [0, 0] on input "I was involved in zero to one with this project" at bounding box center [0, 0] width 0 height 0
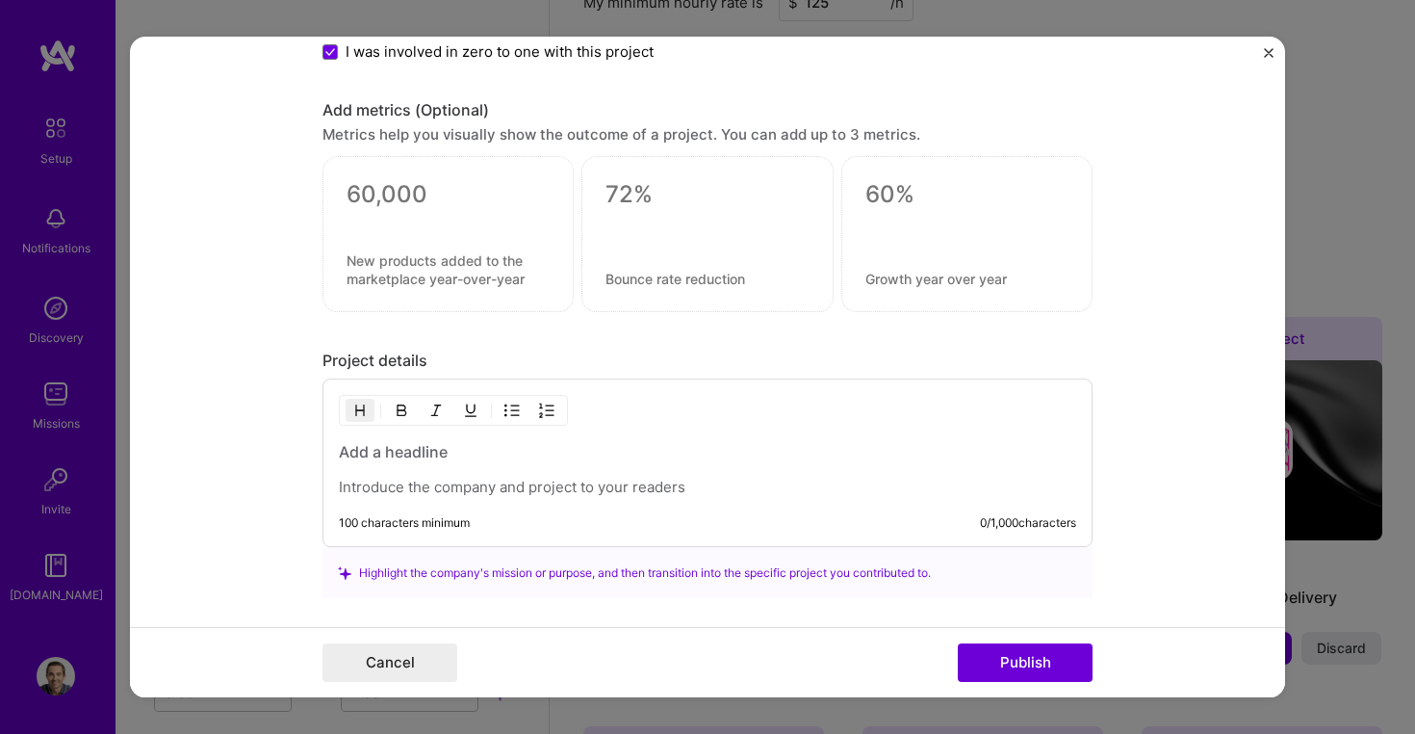
scroll to position [1422, 0]
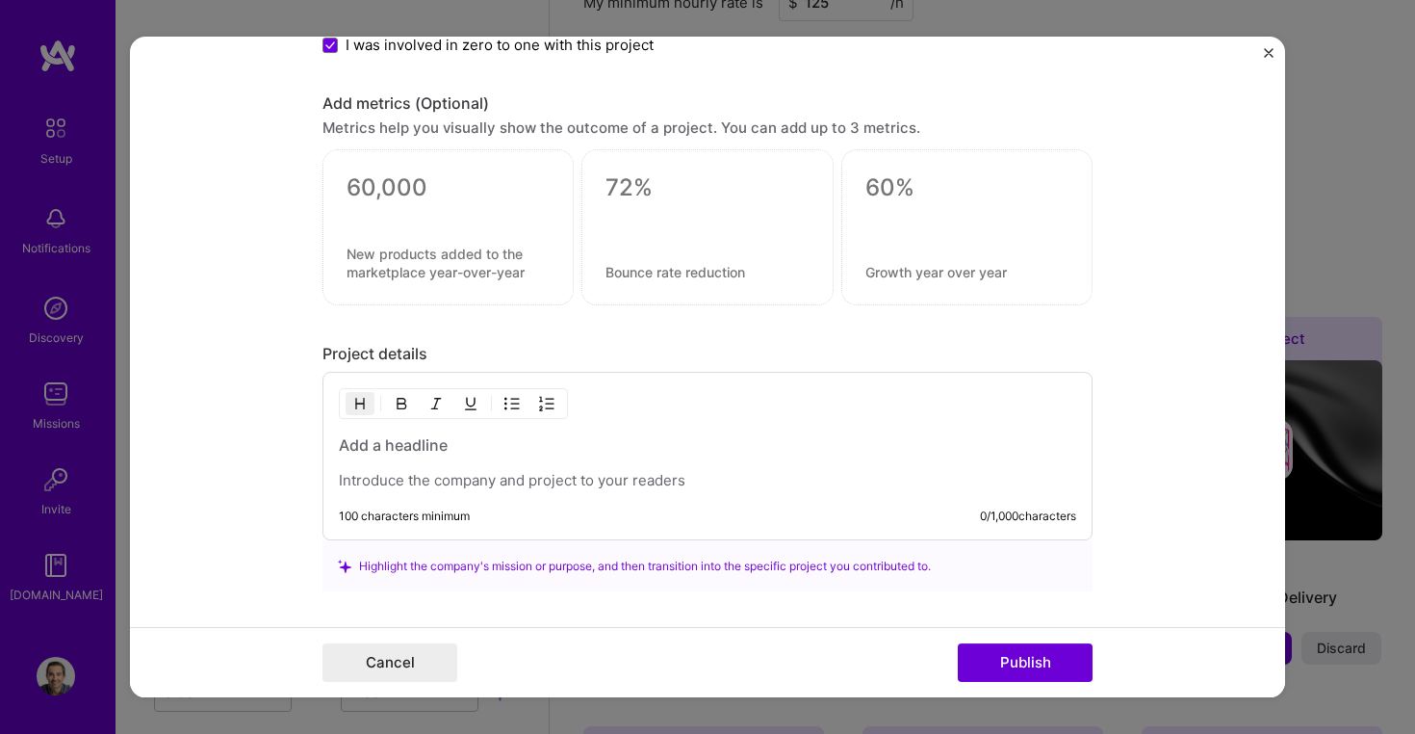
click at [450, 446] on h3 at bounding box center [707, 445] width 737 height 21
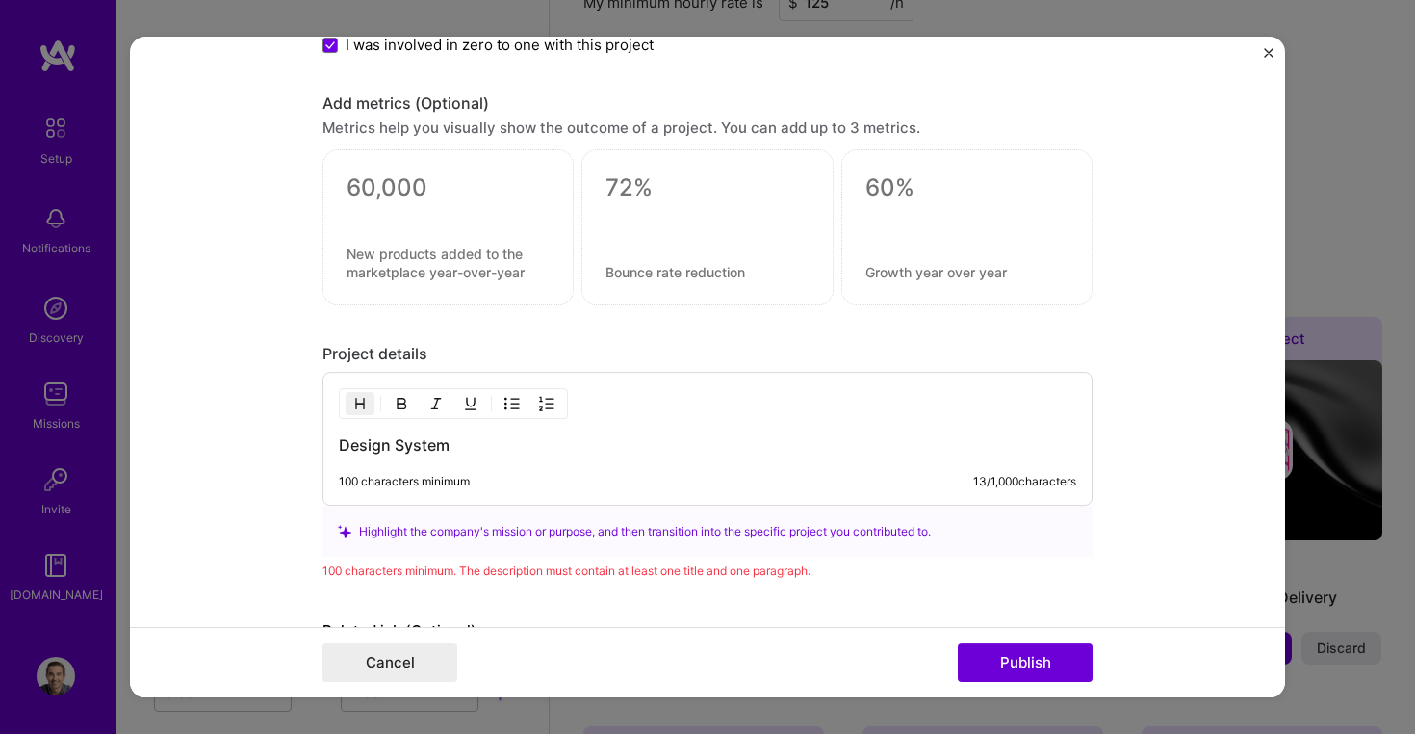
scroll to position [1433, 0]
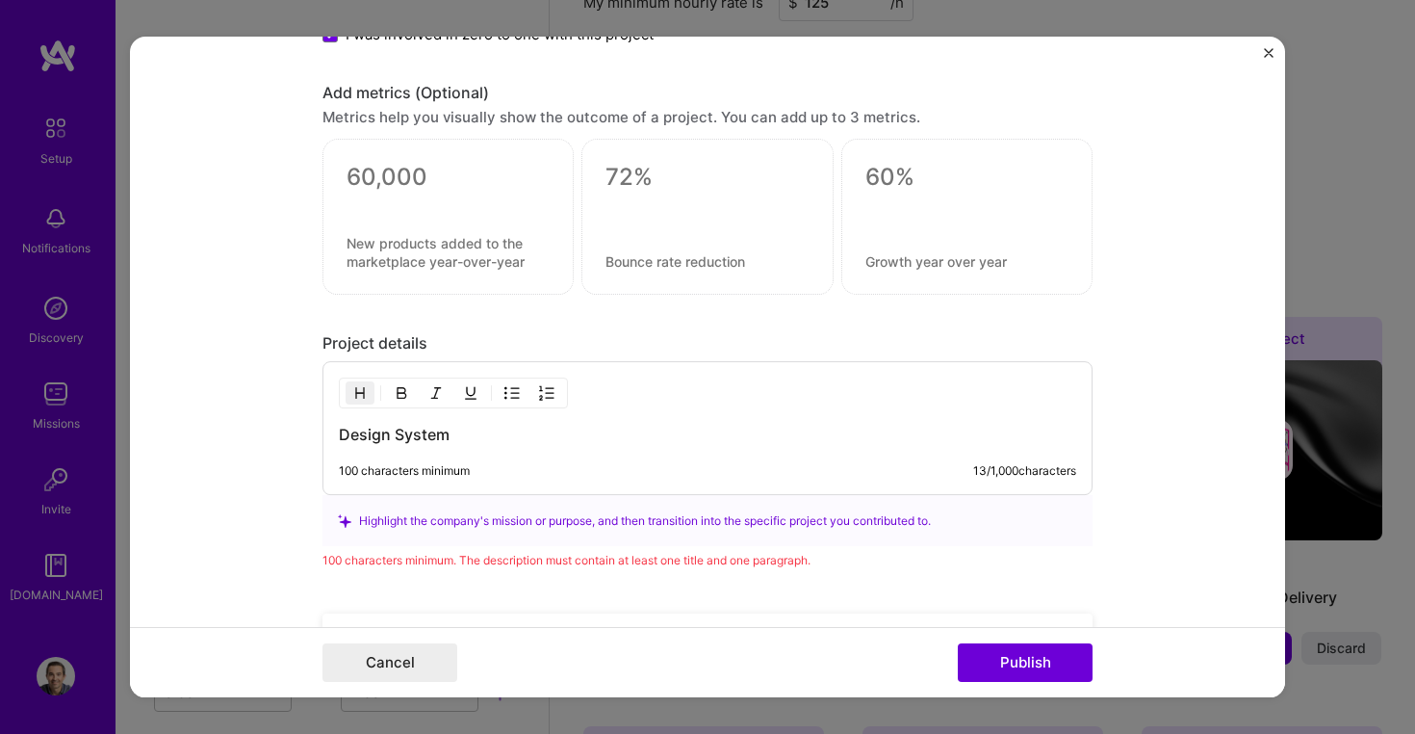
type input "We"
click at [444, 470] on div "100 characters minimum" at bounding box center [404, 471] width 131 height 15
click at [549, 464] on div "100 characters minimum 13 / 1,000 characters" at bounding box center [707, 471] width 737 height 15
click at [467, 435] on h3 "Design System" at bounding box center [707, 435] width 737 height 21
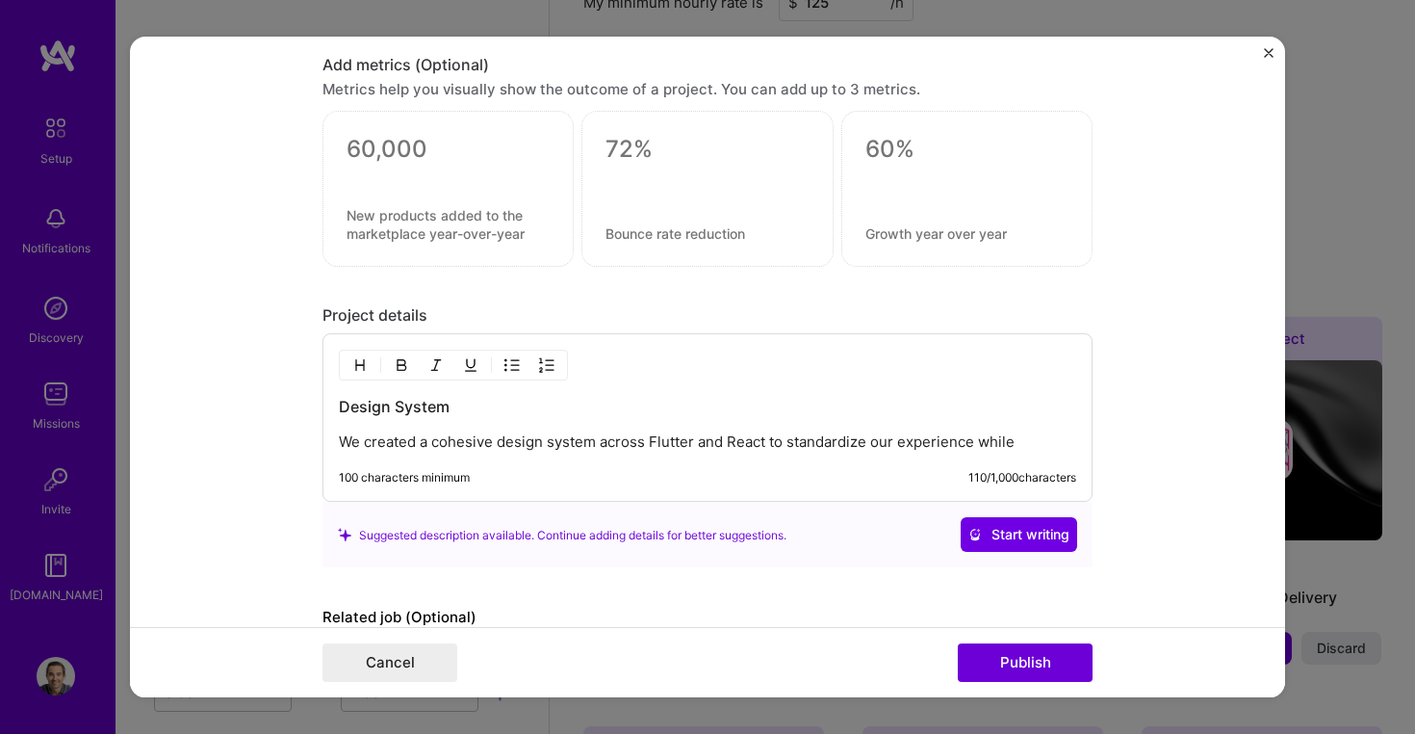
scroll to position [1483, 0]
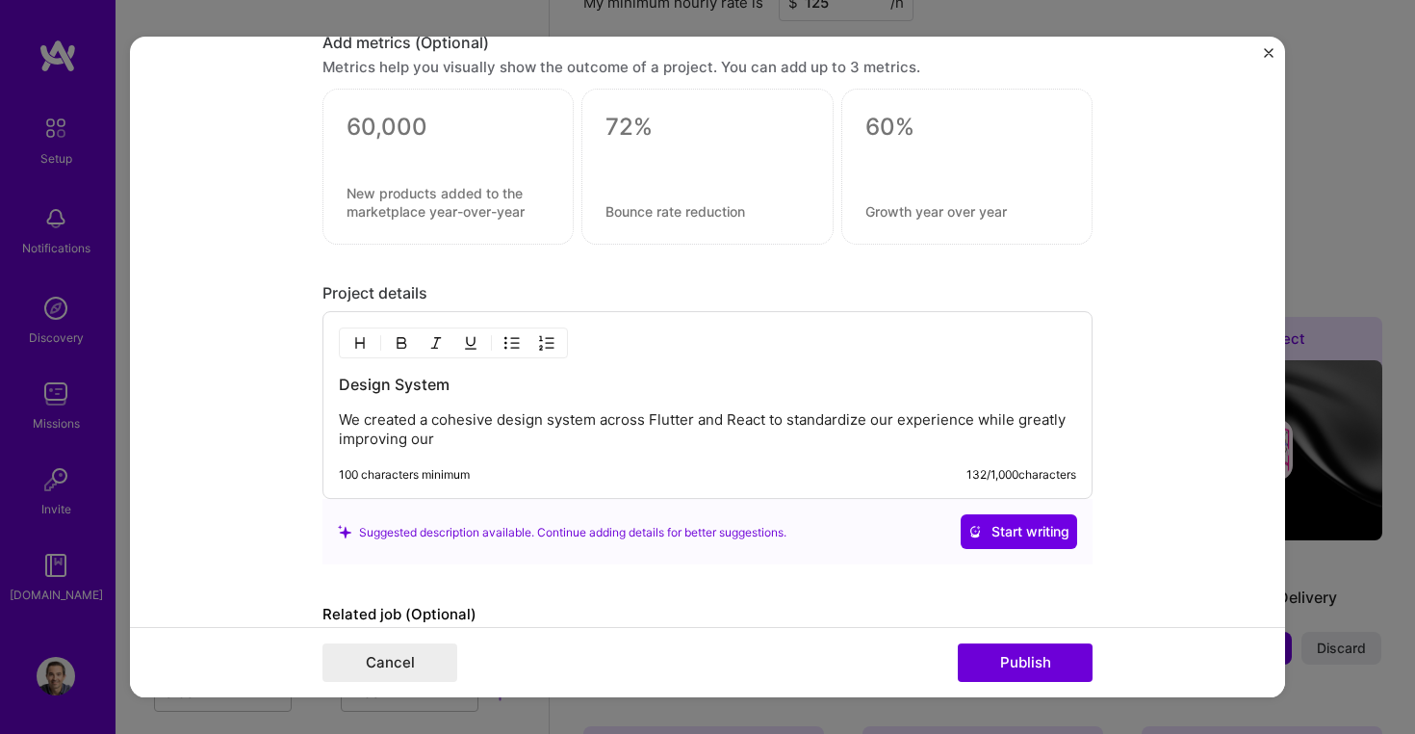
click at [974, 418] on p "We created a cohesive design system across Flutter and React to standardize our…" at bounding box center [707, 430] width 737 height 39
click at [484, 437] on p "We created a cohesive design system across Flutter and React to standardize our…" at bounding box center [707, 430] width 737 height 39
click at [475, 441] on p "We created a cohesive design system across Flutter and React to standardize our…" at bounding box center [707, 430] width 737 height 39
click at [474, 441] on p "We created a cohesive design system across Flutter and React to standardize our…" at bounding box center [707, 430] width 737 height 39
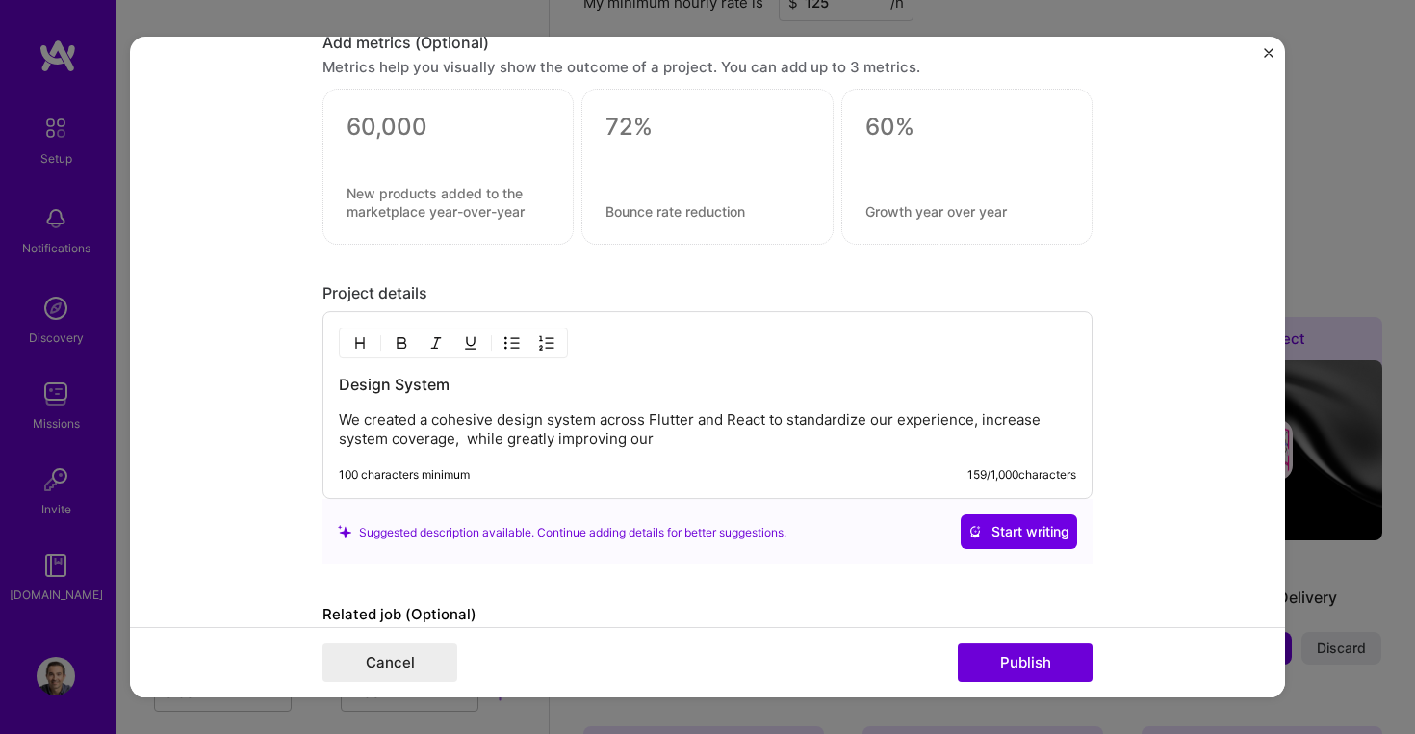
click at [470, 439] on p "We created a cohesive design system across Flutter and React to standardize our…" at bounding box center [707, 430] width 737 height 39
click at [671, 441] on p "We created a cohesive design system across Flutter and React to standardize our…" at bounding box center [707, 430] width 737 height 39
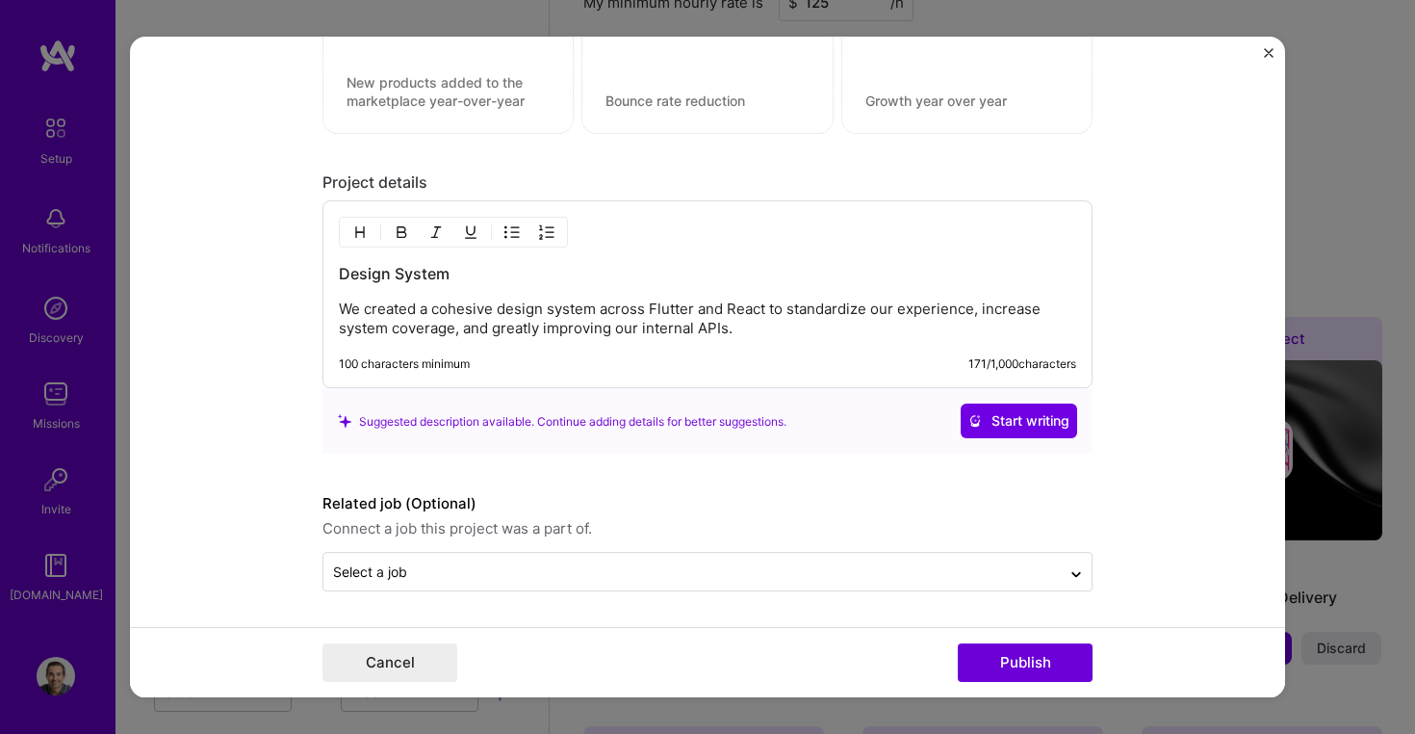
scroll to position [1593, 0]
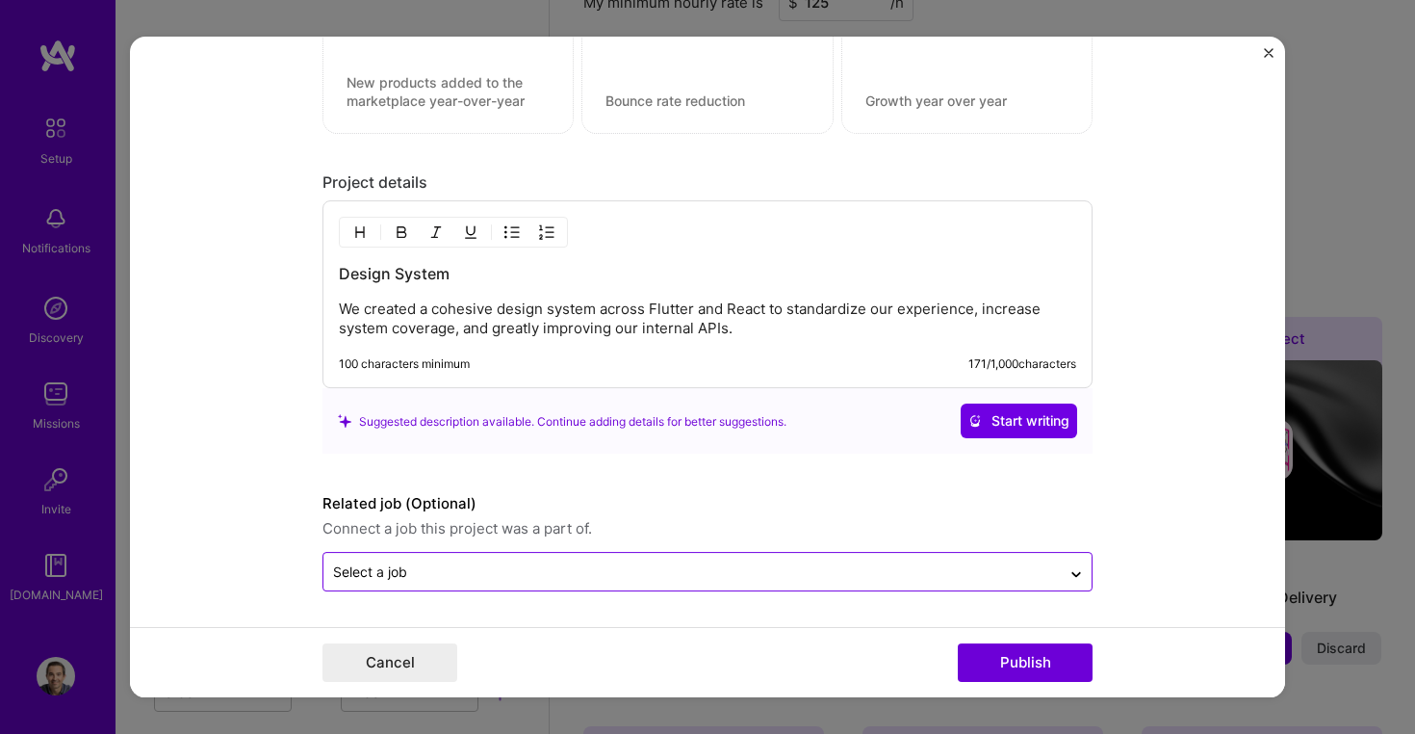
click at [629, 562] on input "text" at bounding box center [692, 572] width 718 height 20
click at [902, 617] on form "Project title Design System Company Betterment Project industry Industry 1 Proj…" at bounding box center [707, 367] width 1155 height 660
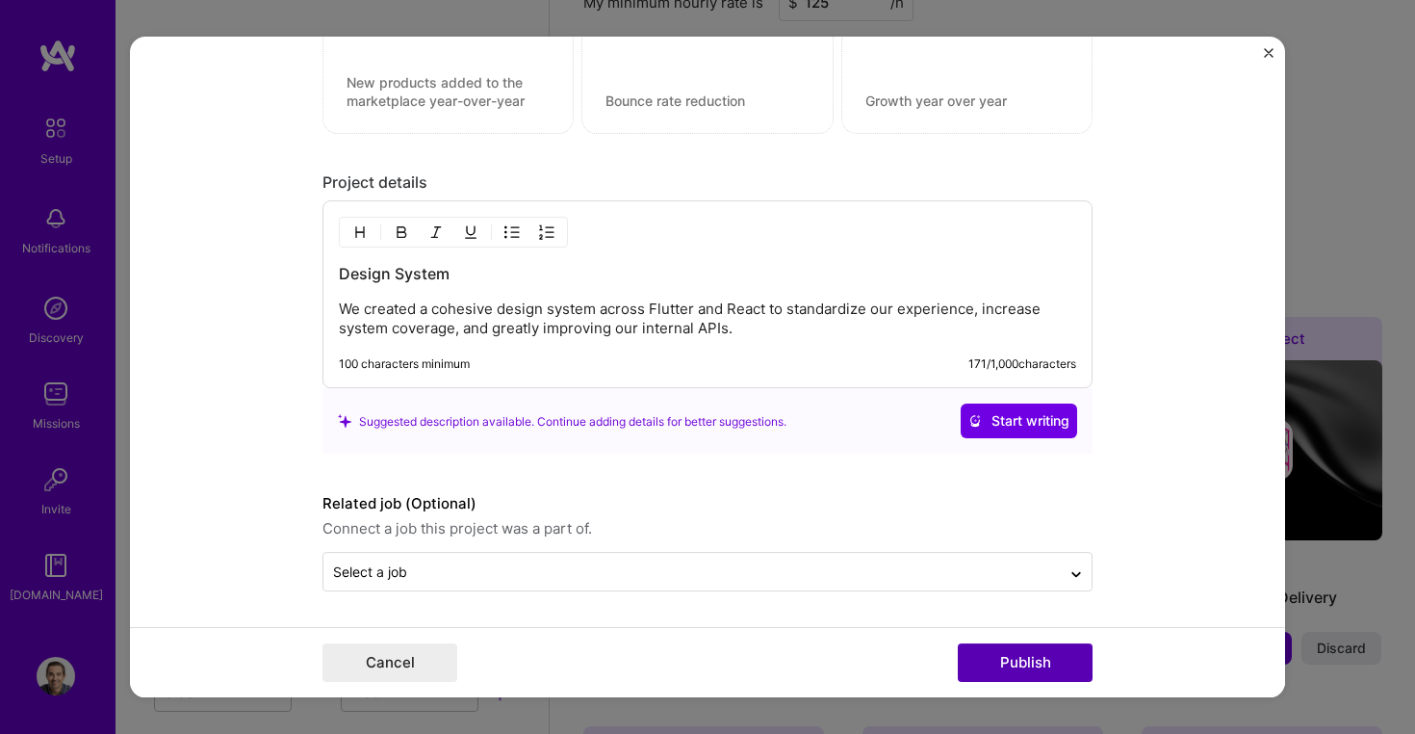
click at [1014, 665] on button "Publish" at bounding box center [1025, 662] width 135 height 39
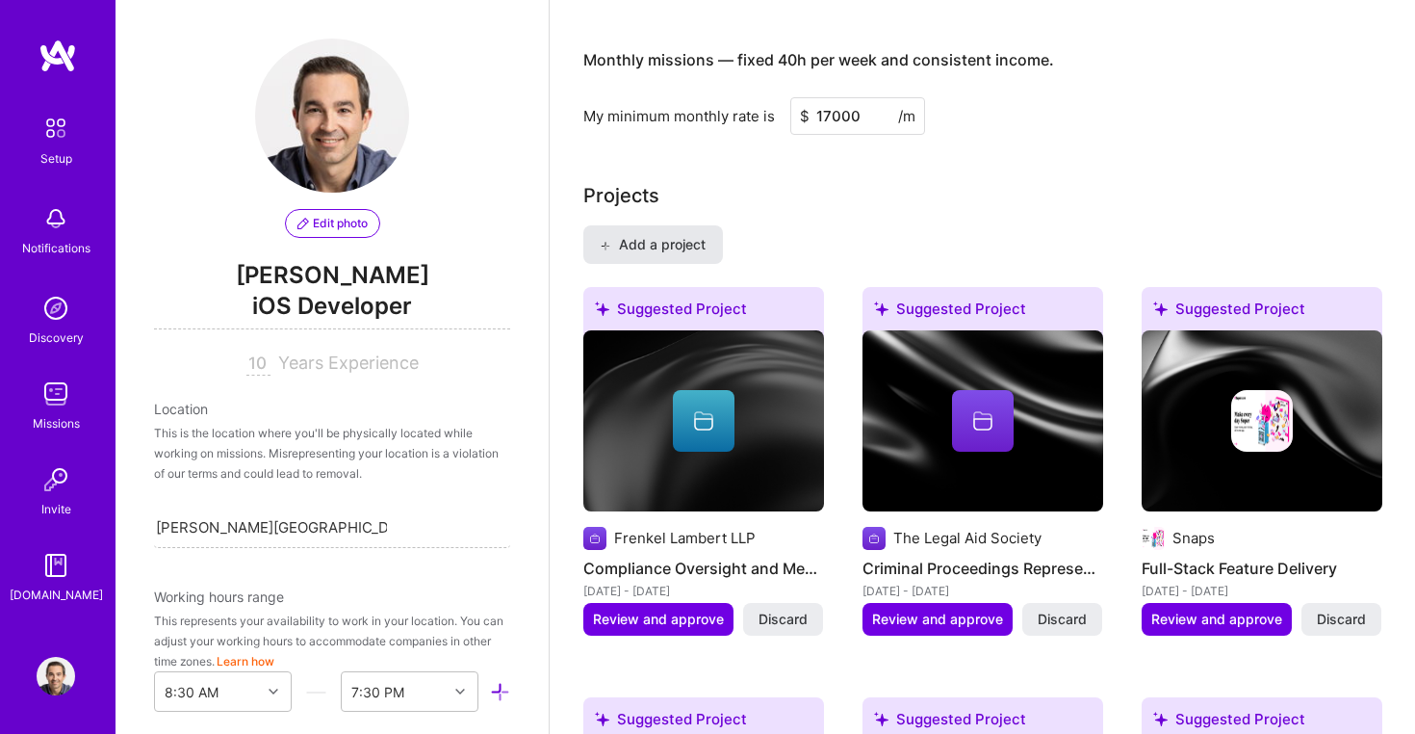
click at [657, 235] on span "Add a project" at bounding box center [652, 244] width 105 height 19
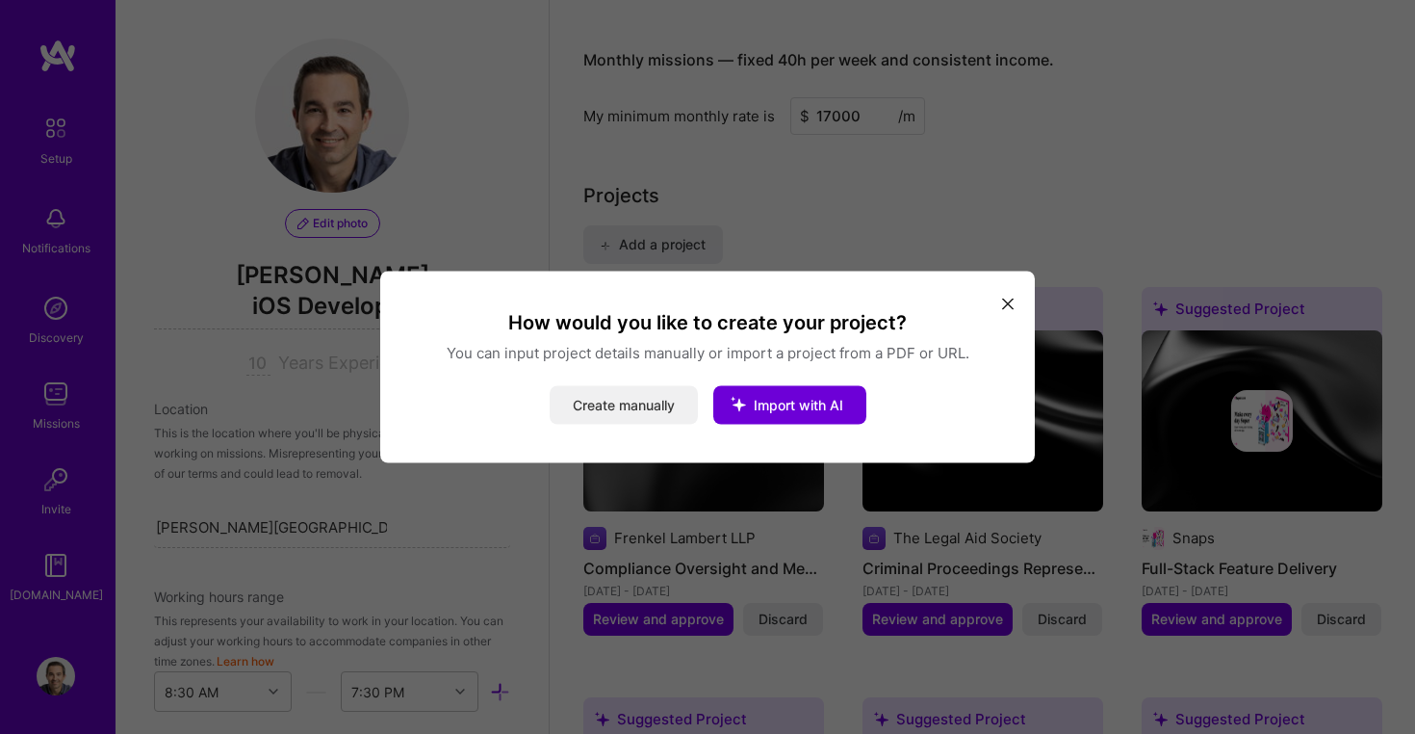
click at [641, 388] on button "Create manually" at bounding box center [624, 405] width 148 height 39
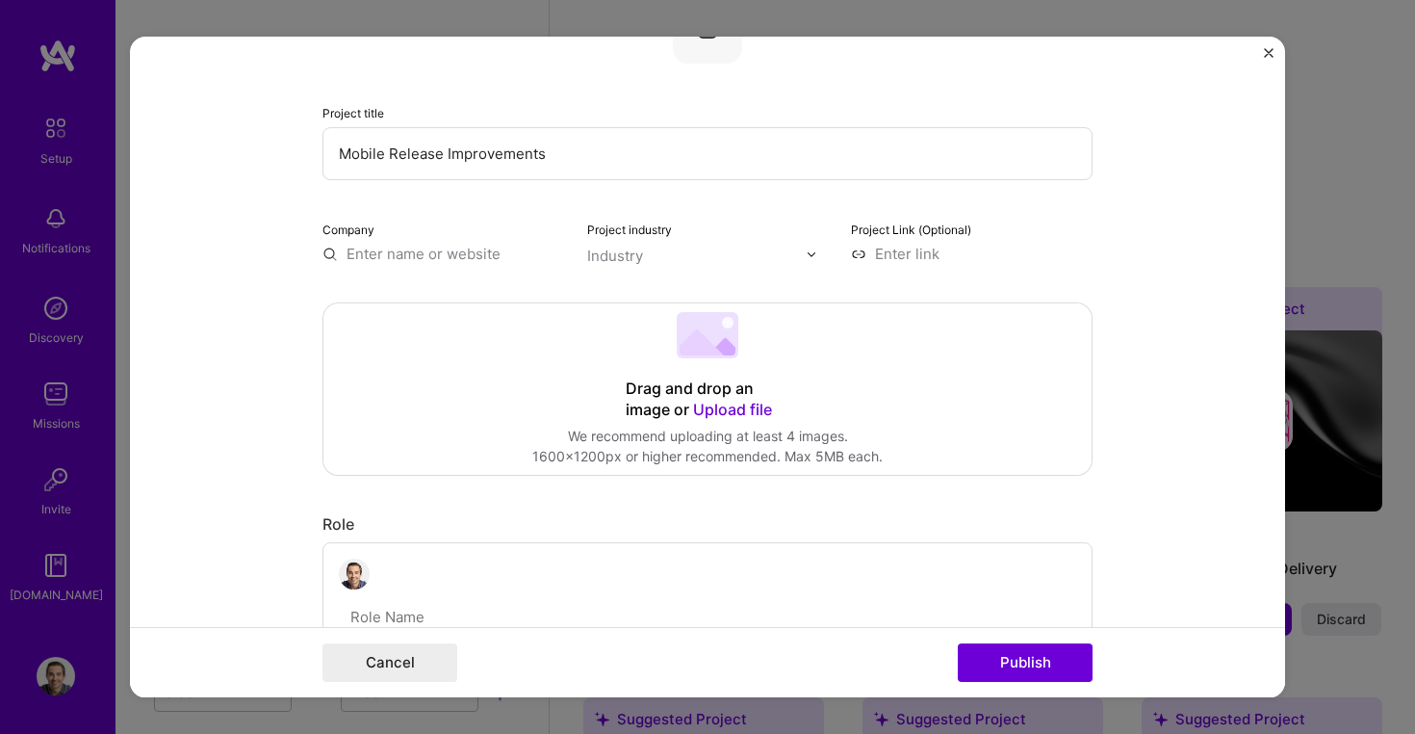
scroll to position [94, 0]
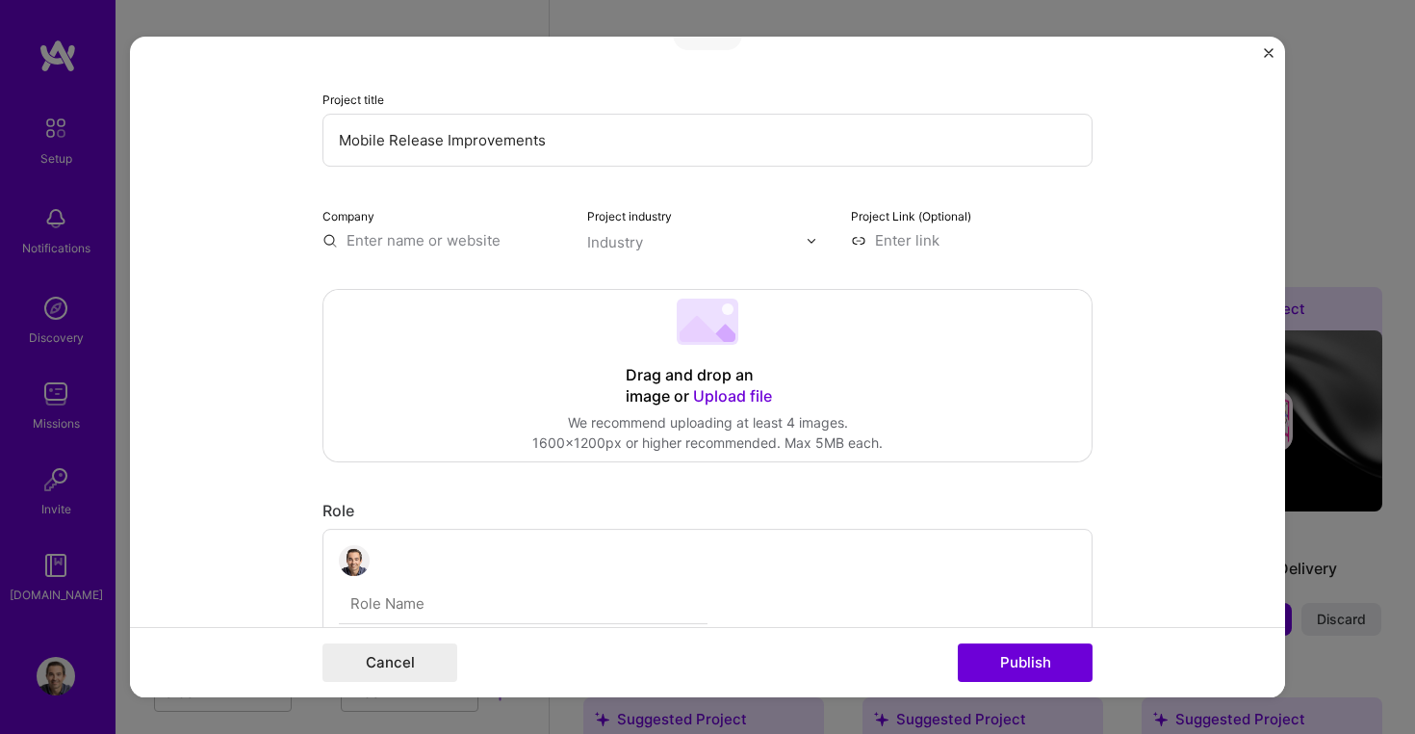
type input "Mobile Release Improvements"
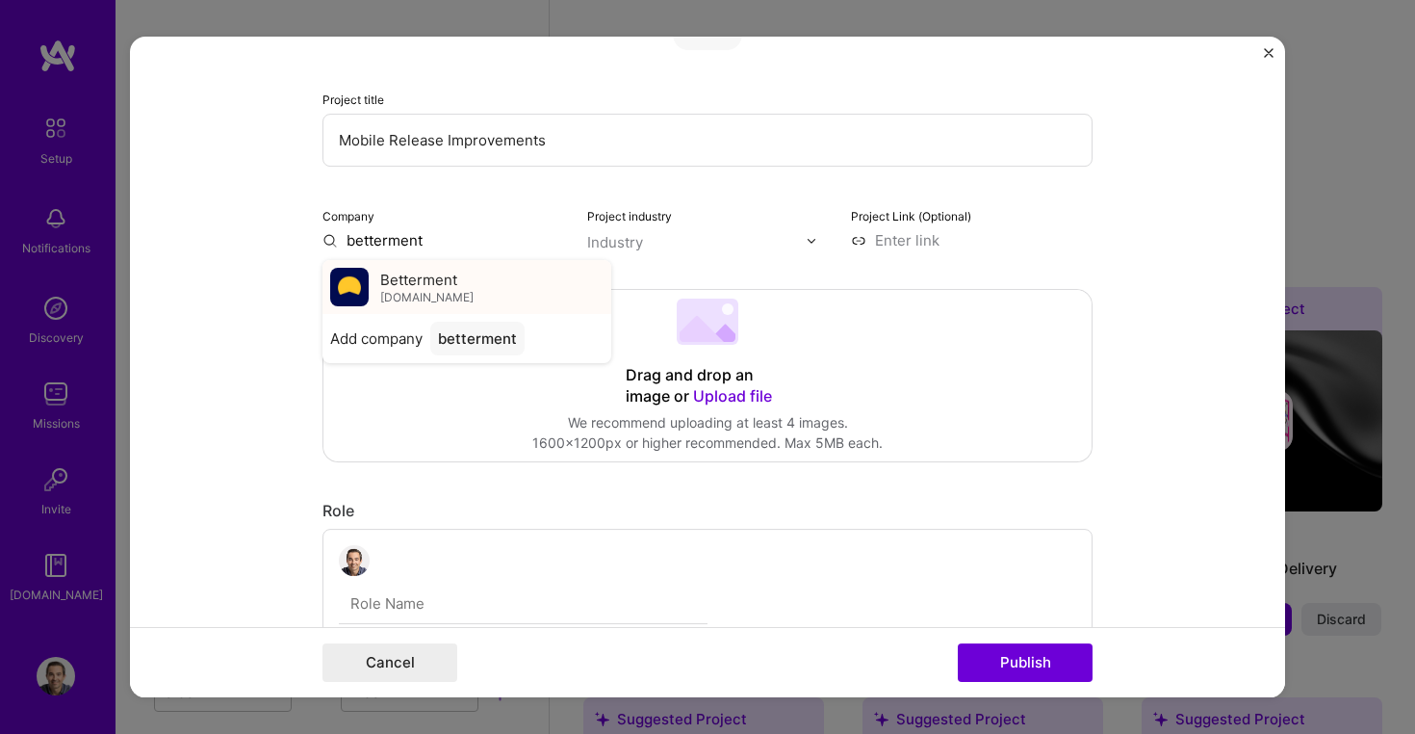
click at [425, 291] on span "[DOMAIN_NAME]" at bounding box center [426, 297] width 93 height 15
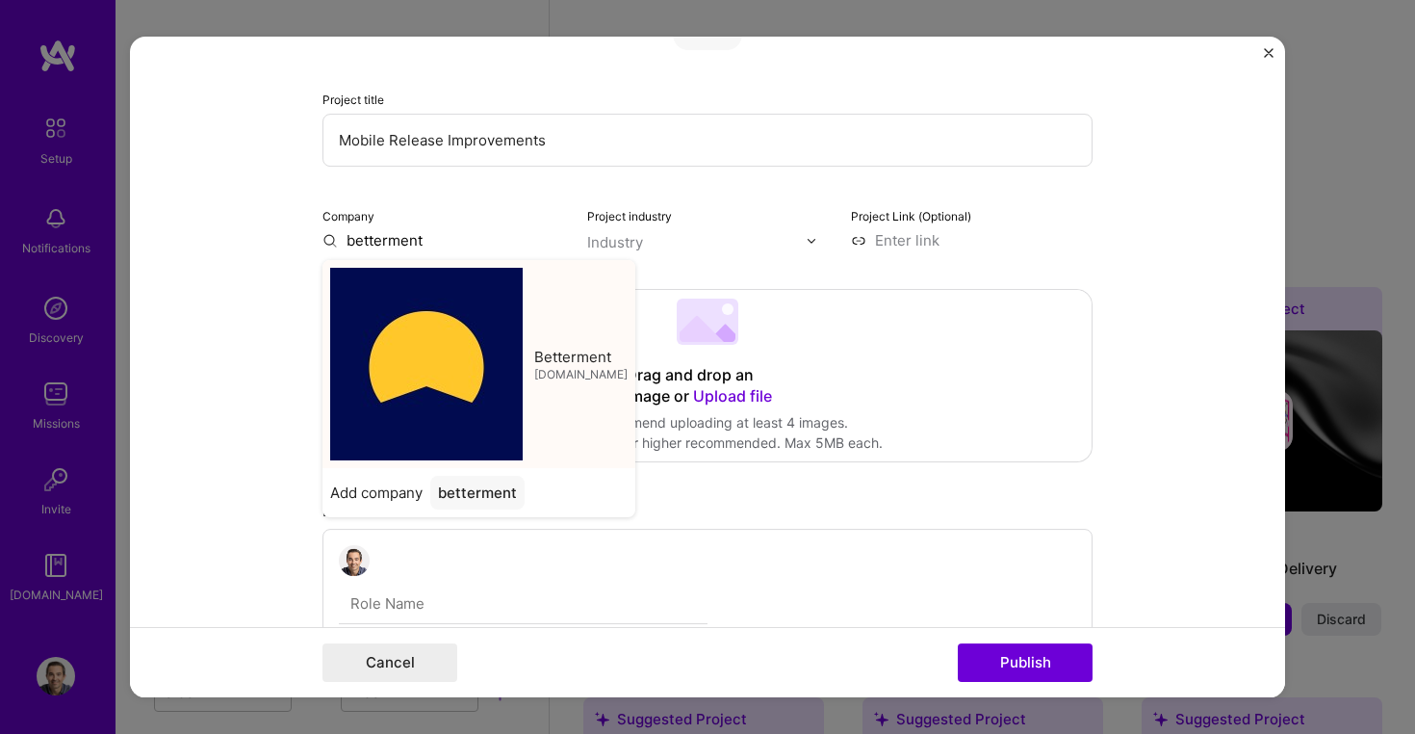
type input "Betterment"
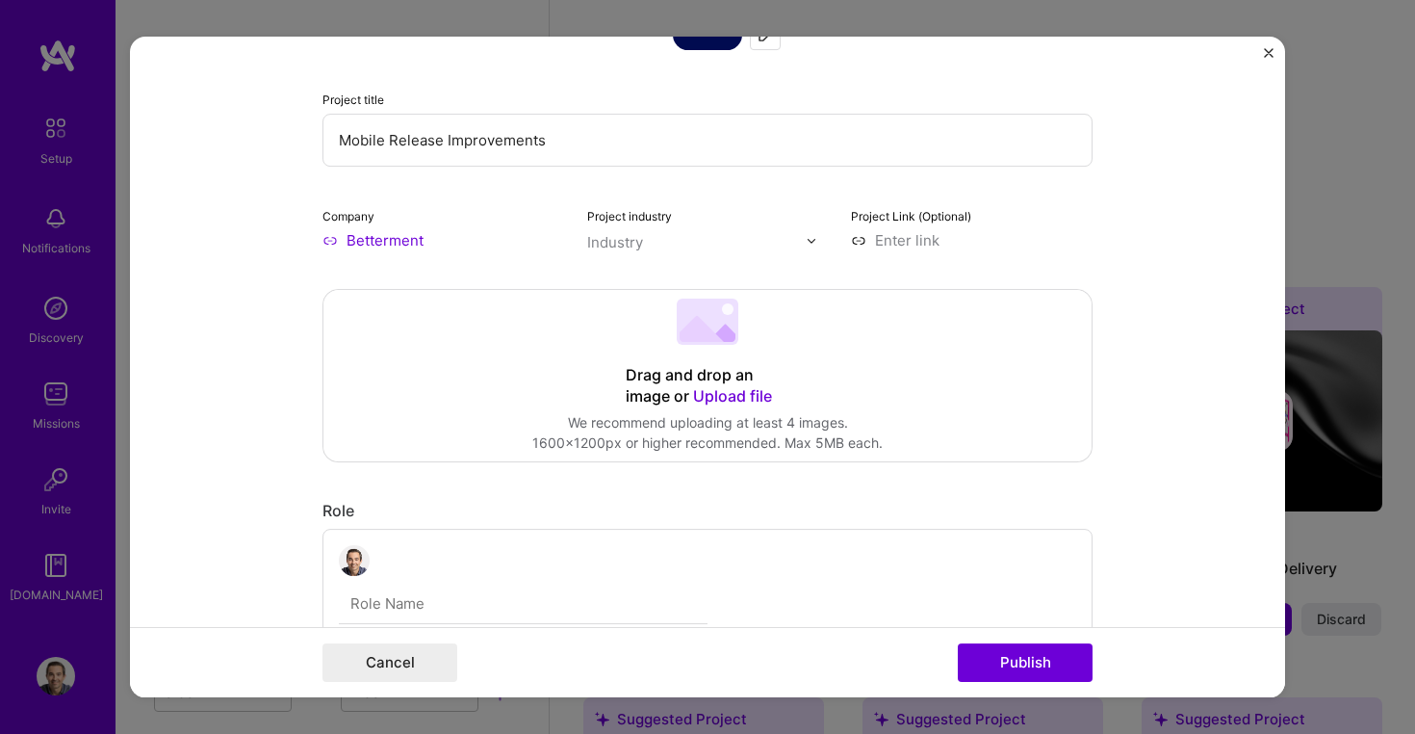
click at [654, 233] on input "text" at bounding box center [697, 242] width 220 height 20
type input "fint"
click at [661, 277] on div "Financial Services / Fintech" at bounding box center [722, 282] width 188 height 20
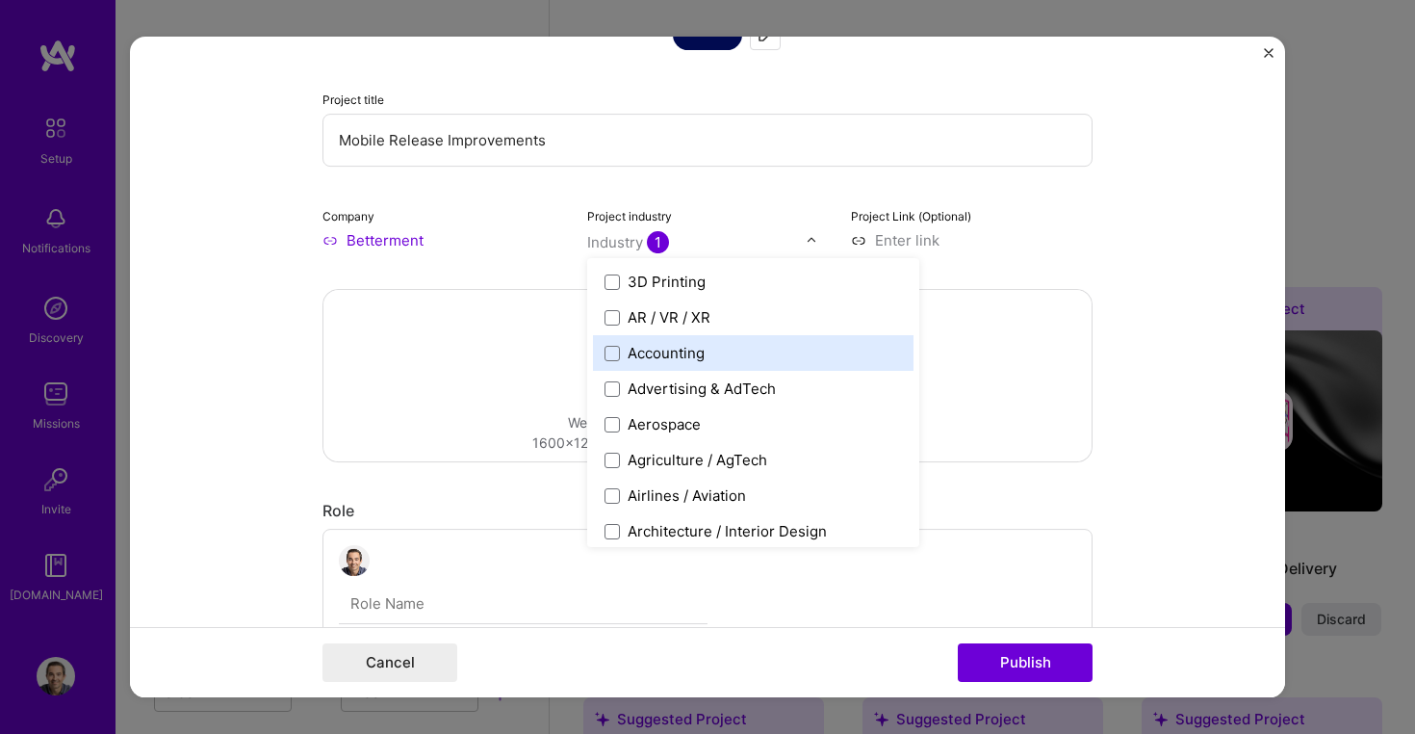
click at [1068, 396] on div "Drag and drop an image or Upload file Upload file We recommend uploading at lea…" at bounding box center [707, 375] width 768 height 171
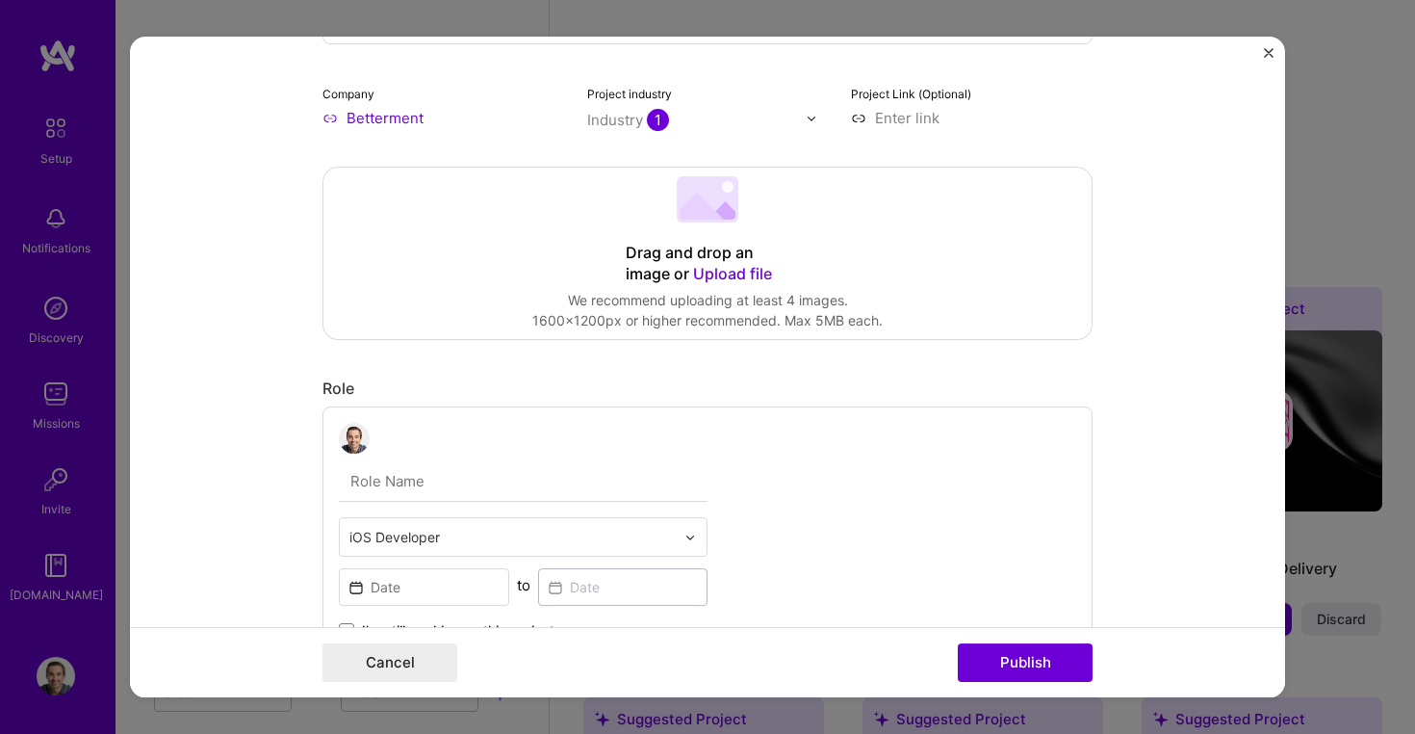
scroll to position [261, 0]
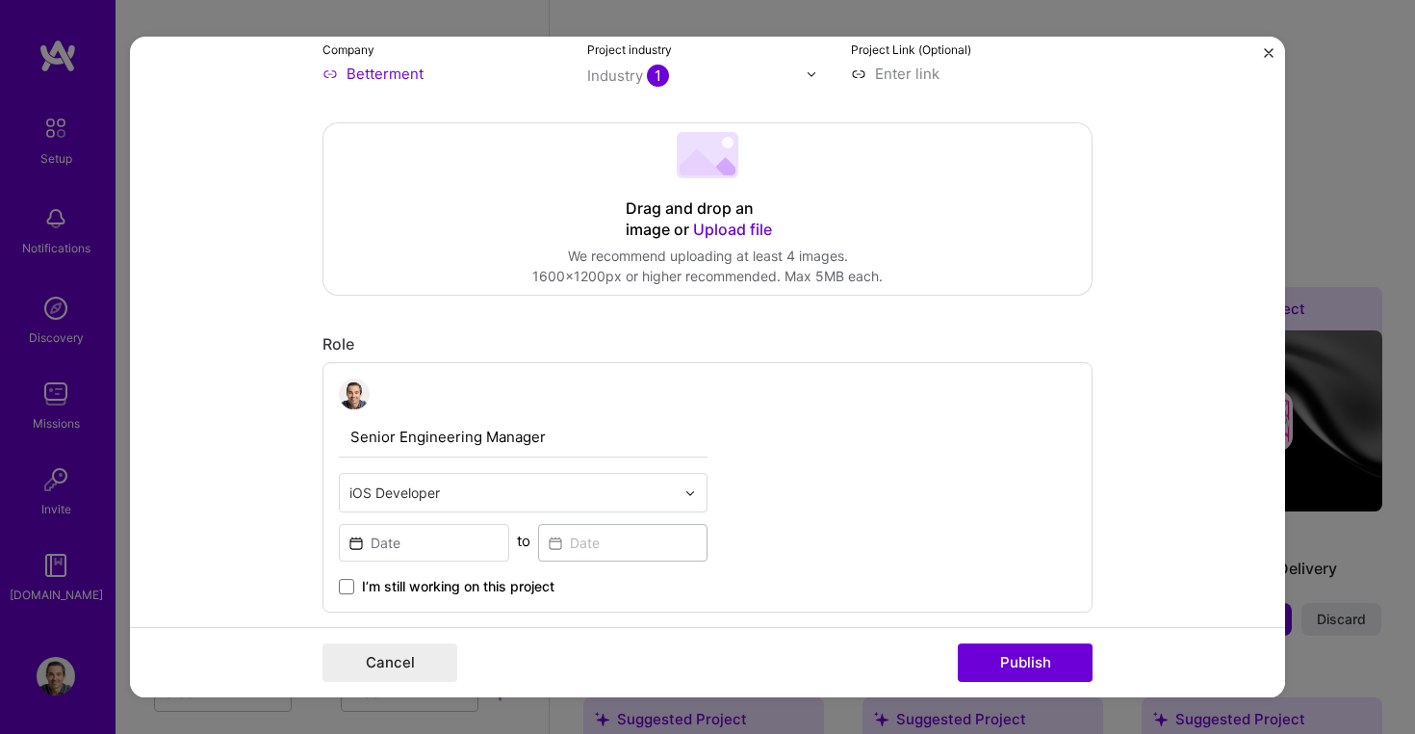
type input "Senior Engineering Manager"
click at [462, 538] on input at bounding box center [424, 543] width 170 height 38
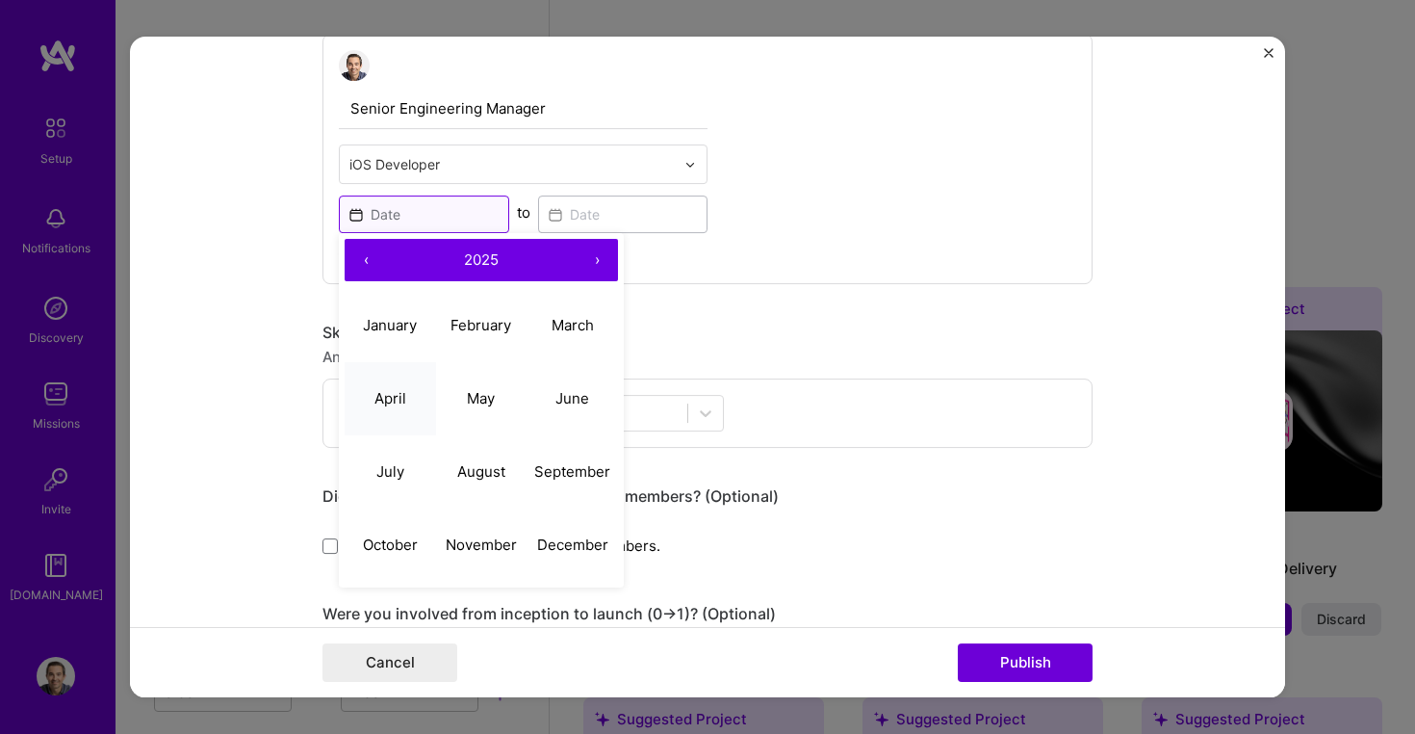
scroll to position [683, 0]
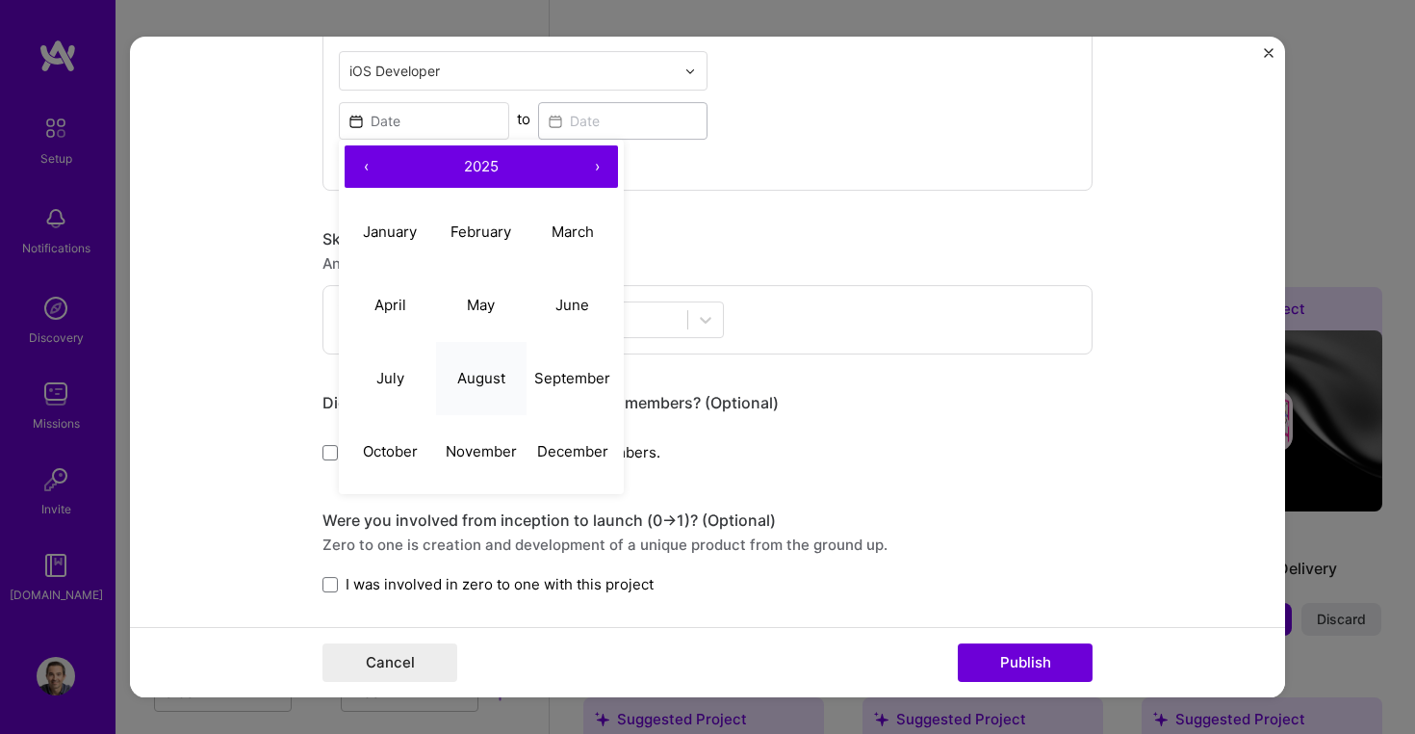
click at [488, 378] on abbr "August" at bounding box center [481, 378] width 48 height 18
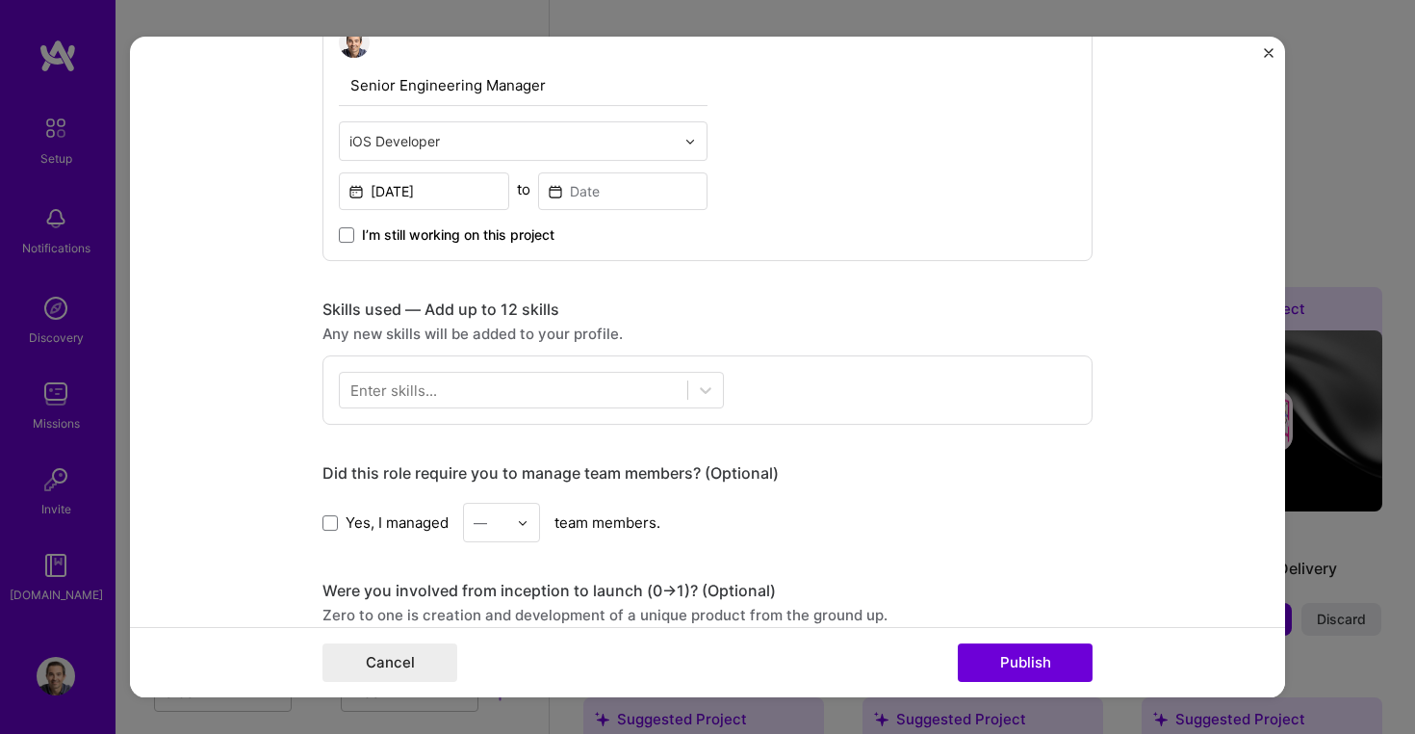
scroll to position [576, 0]
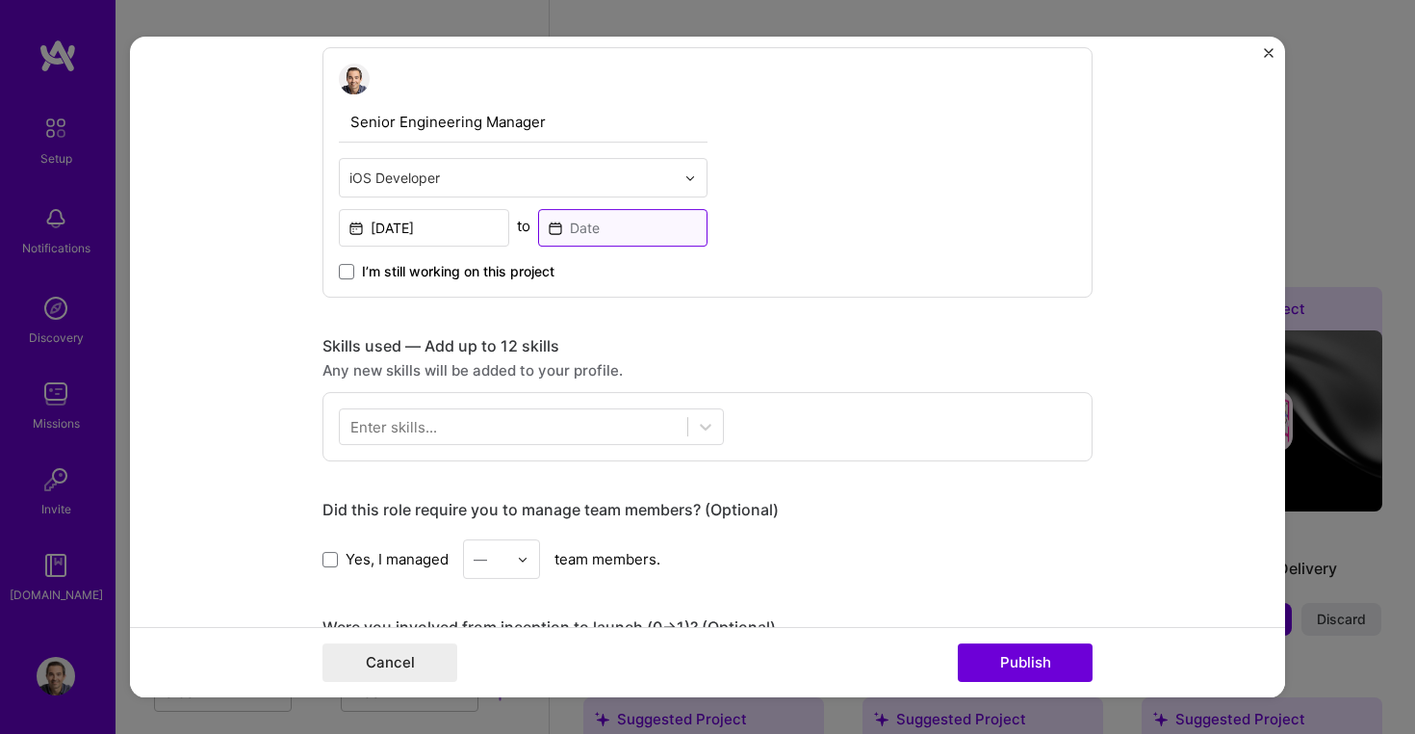
click at [599, 219] on input at bounding box center [623, 228] width 170 height 38
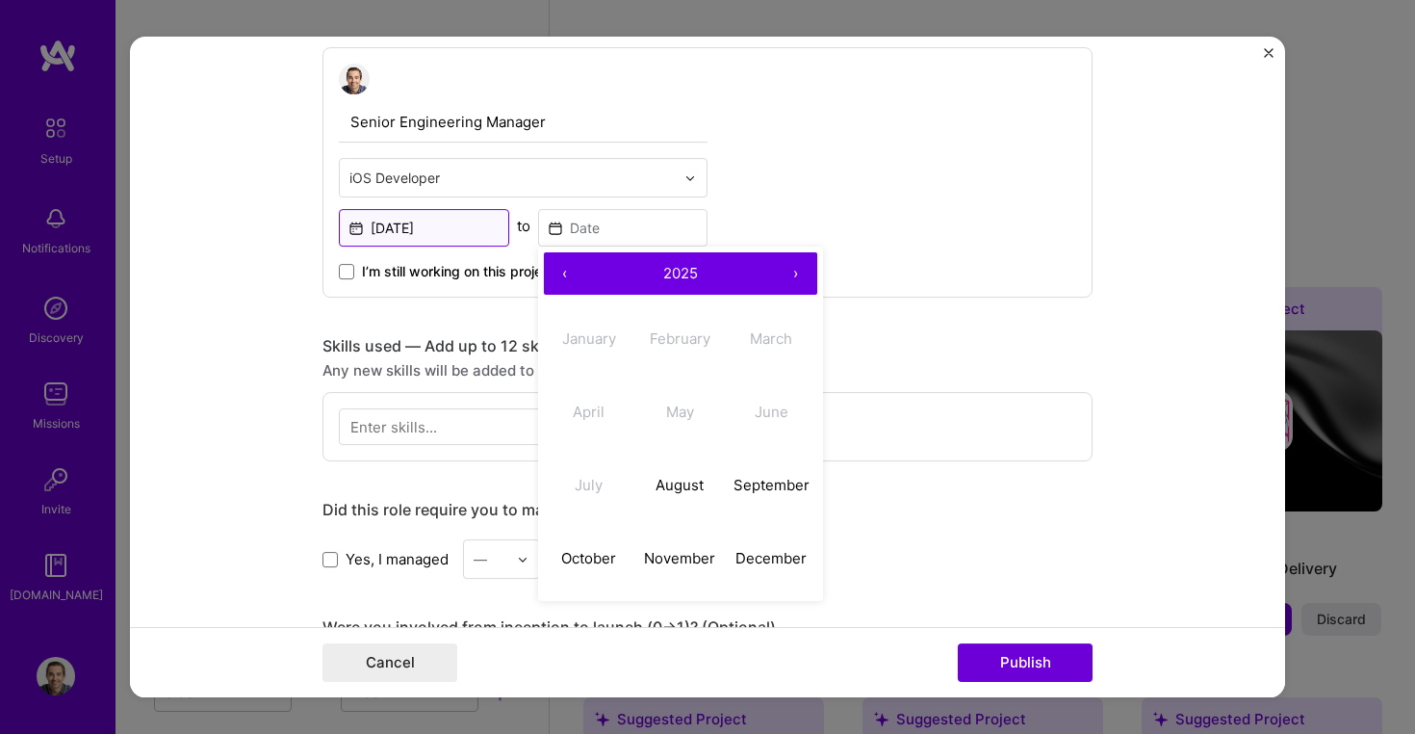
click at [447, 225] on input "[DATE]" at bounding box center [424, 228] width 170 height 38
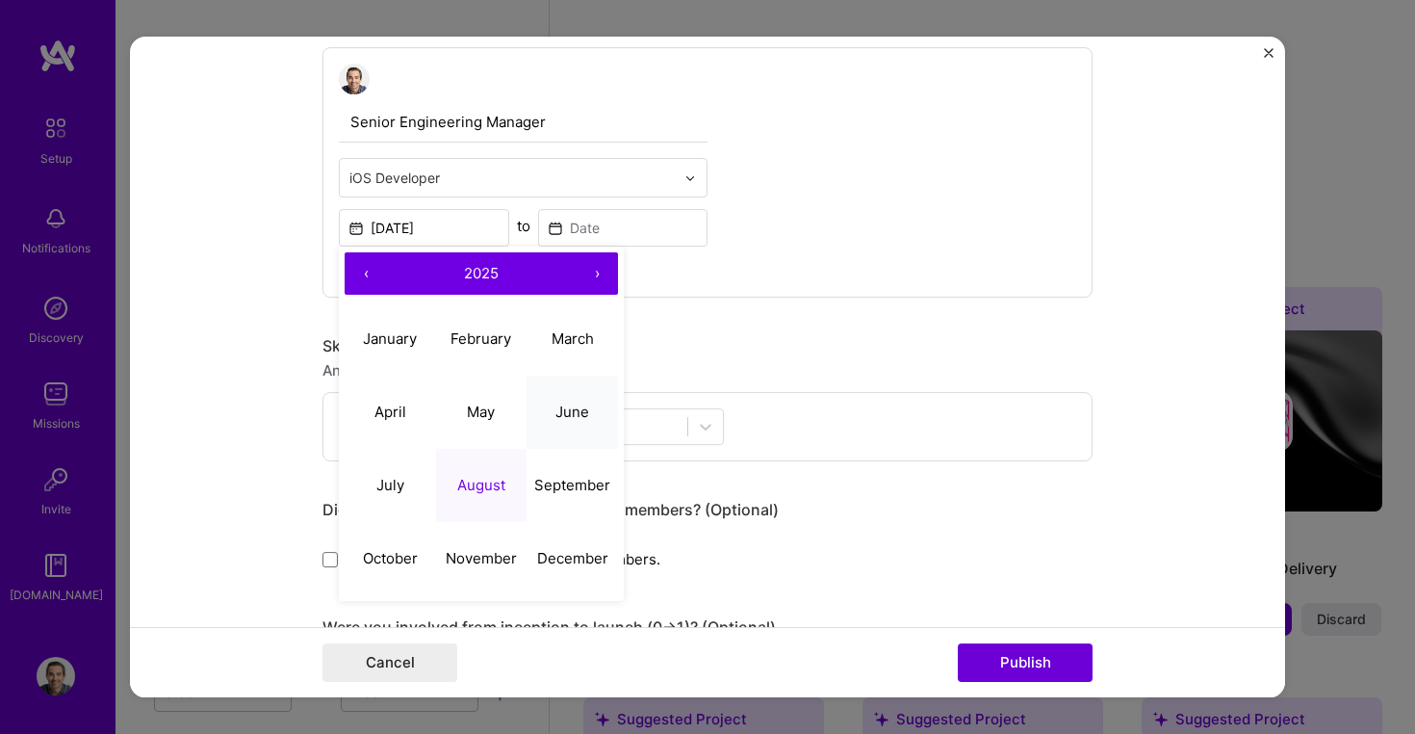
click at [546, 410] on button "June" at bounding box center [572, 411] width 91 height 73
type input "[DATE]"
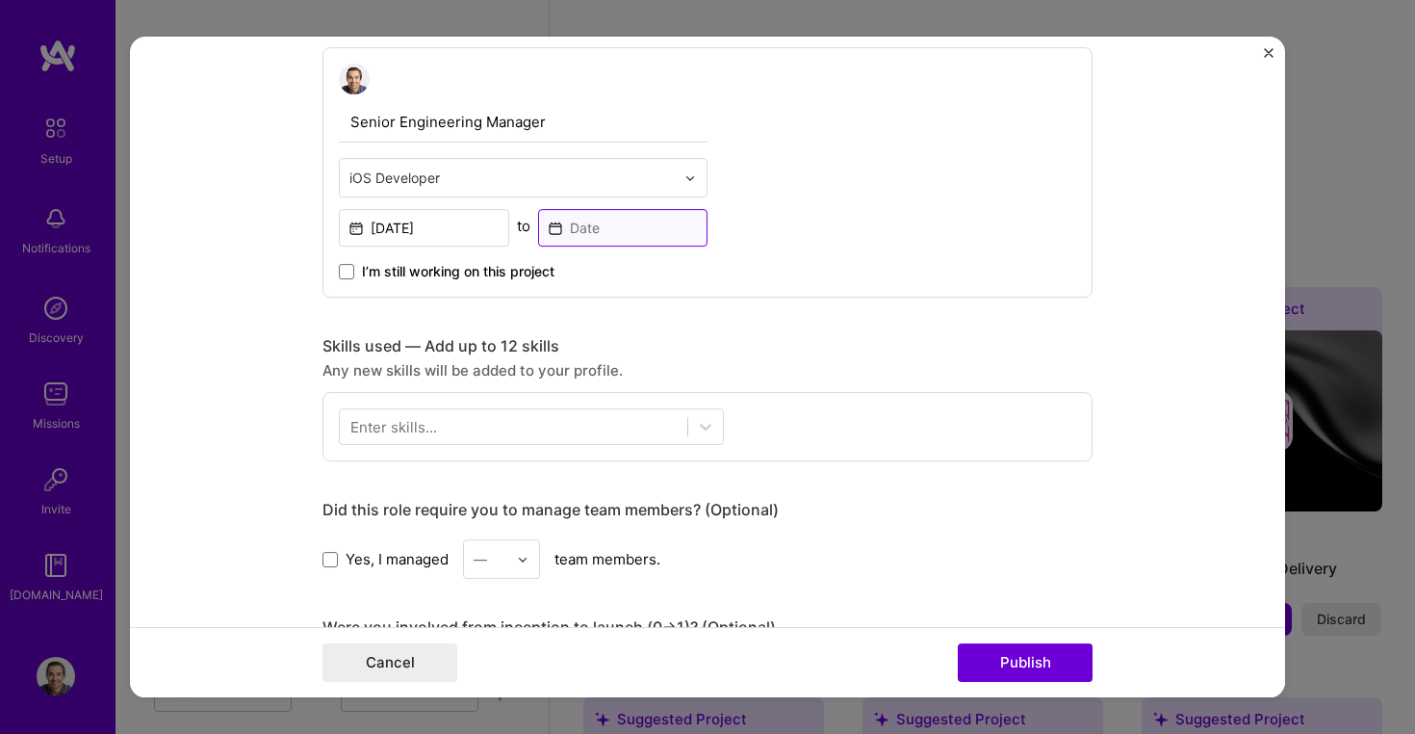
click at [634, 218] on input at bounding box center [623, 228] width 170 height 38
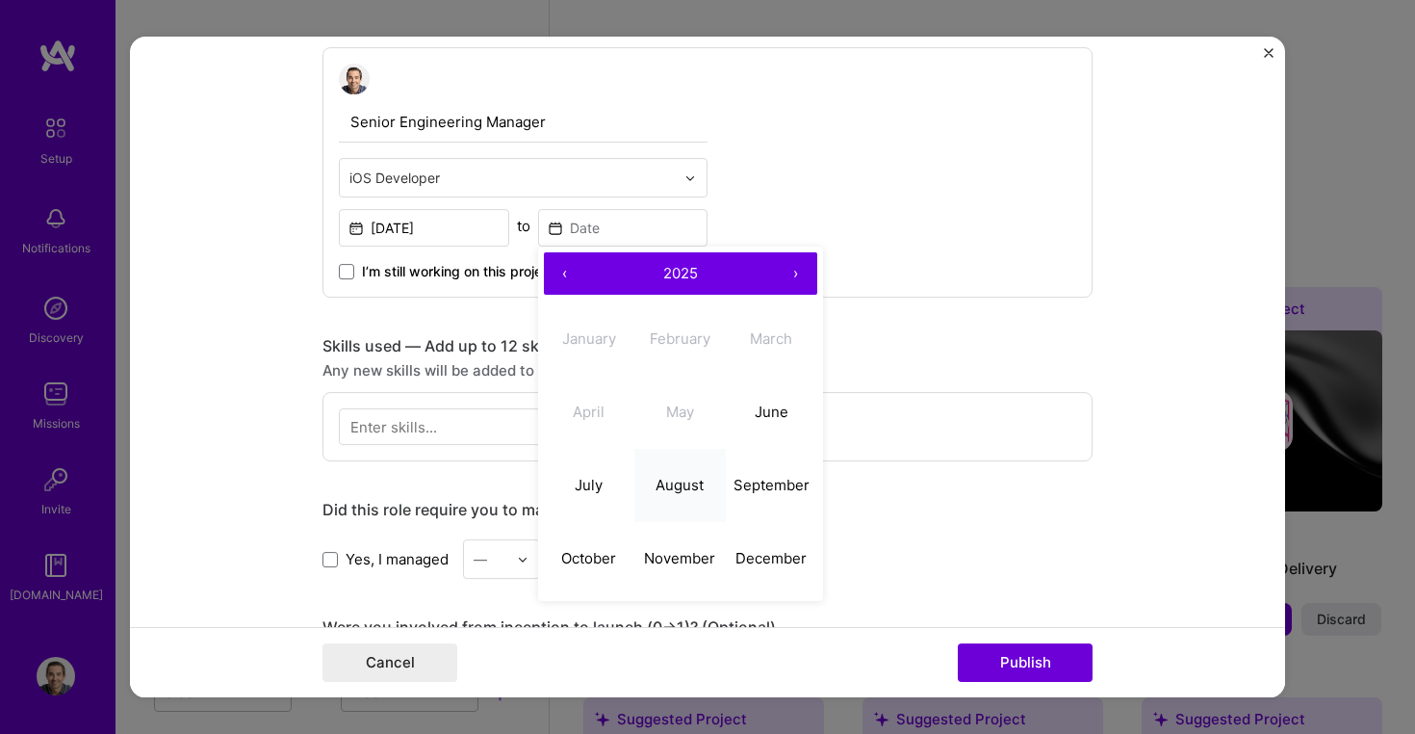
click at [686, 489] on abbr "August" at bounding box center [680, 485] width 48 height 18
type input "[DATE]"
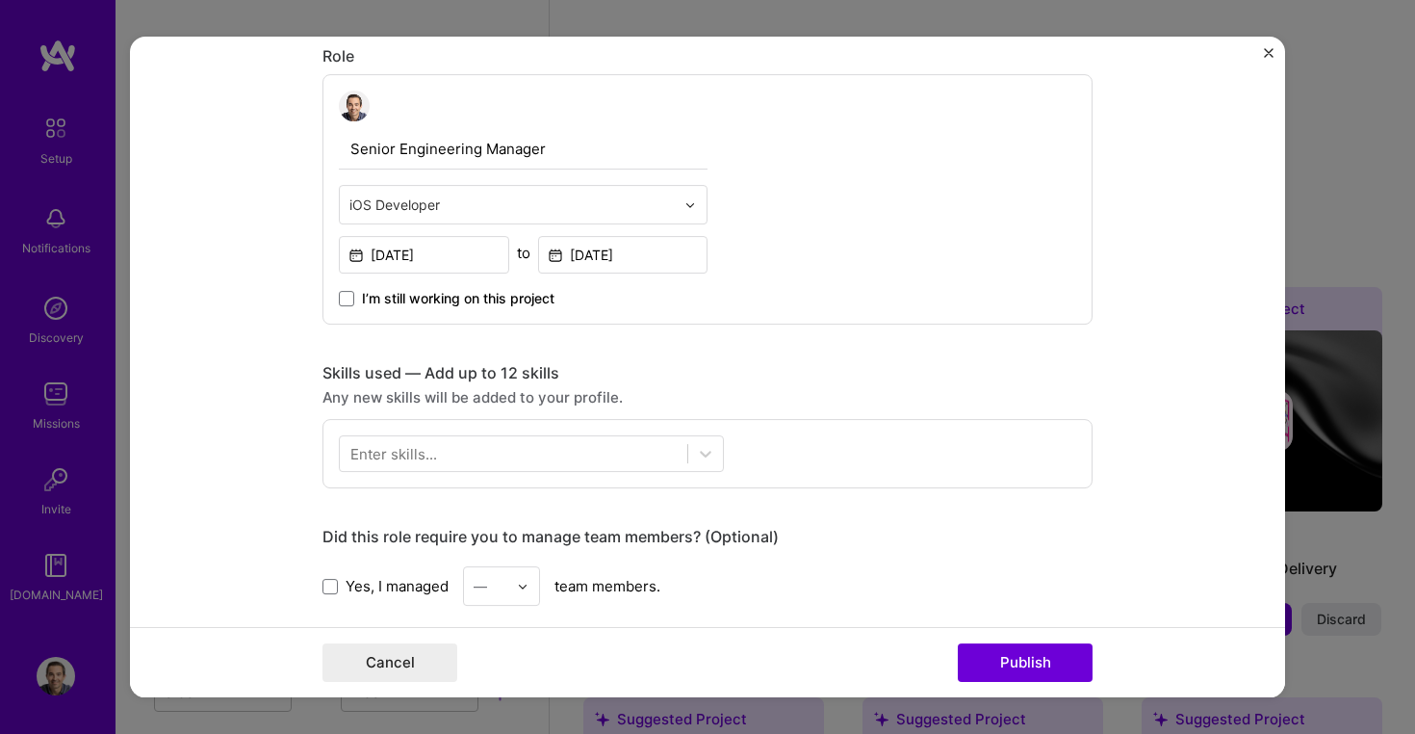
scroll to position [560, 0]
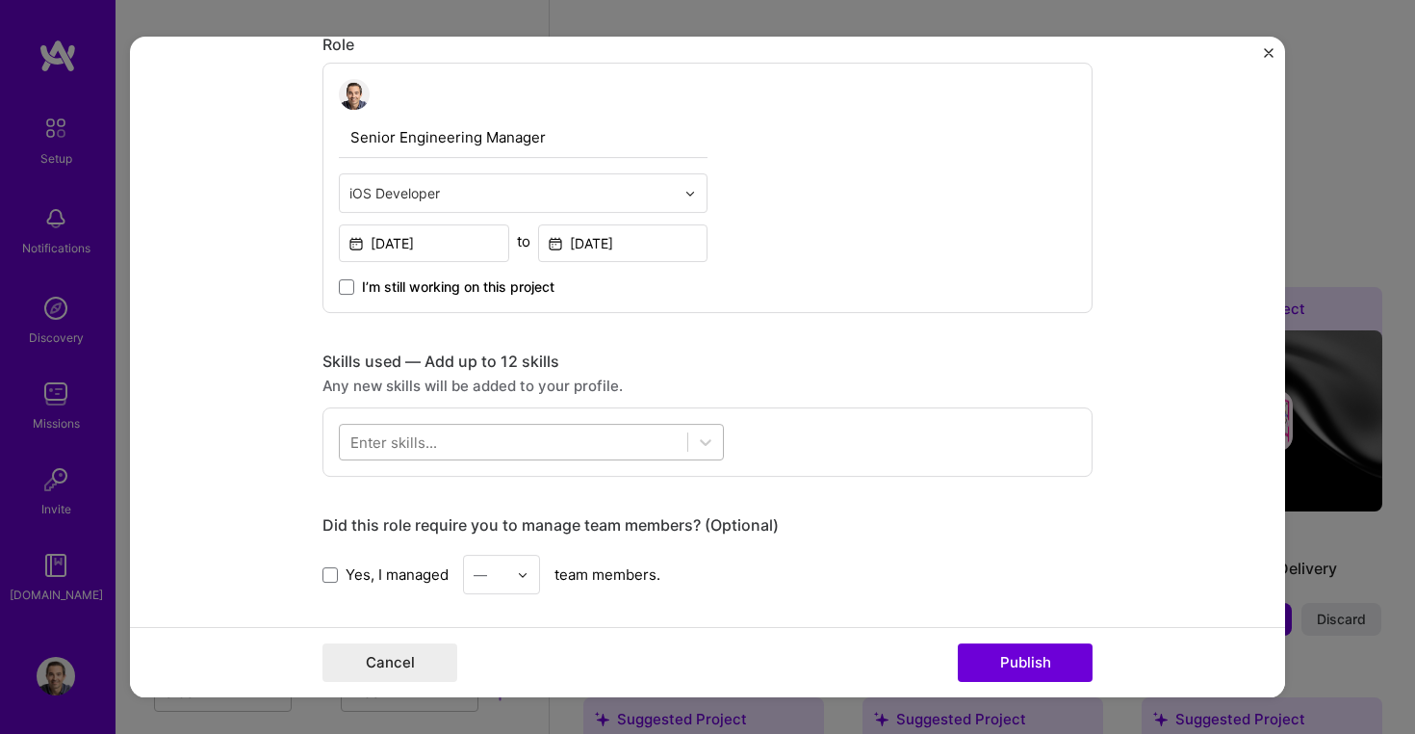
click at [539, 444] on div at bounding box center [514, 443] width 348 height 32
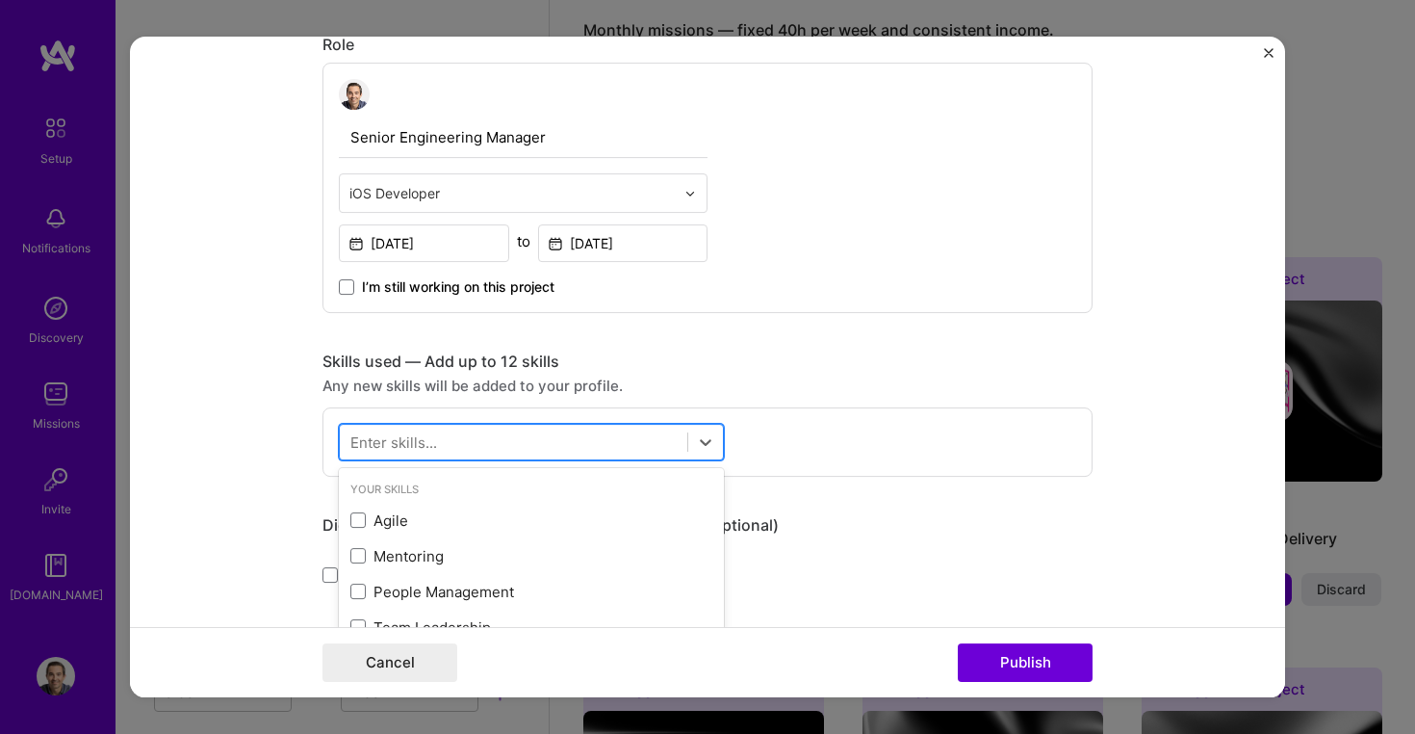
scroll to position [1613, 0]
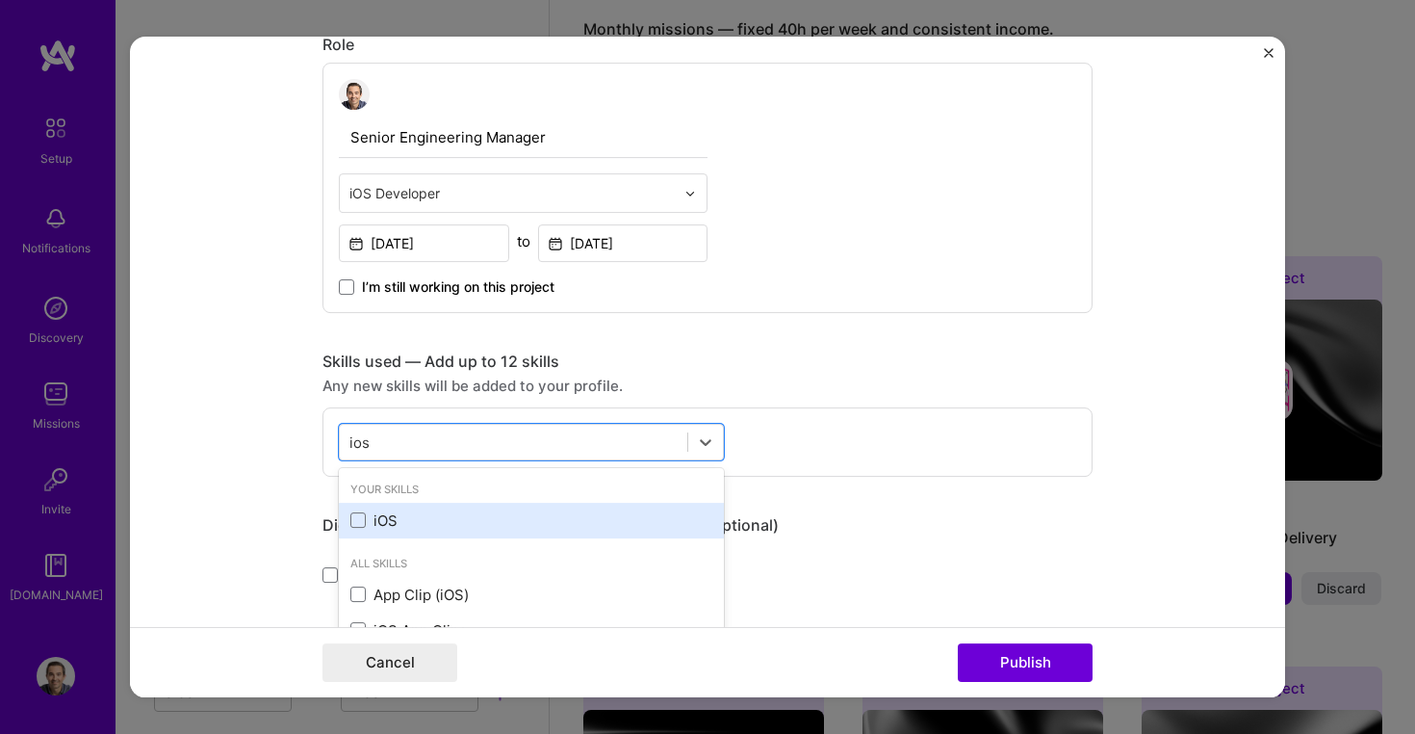
click at [392, 525] on div "iOS" at bounding box center [531, 520] width 362 height 20
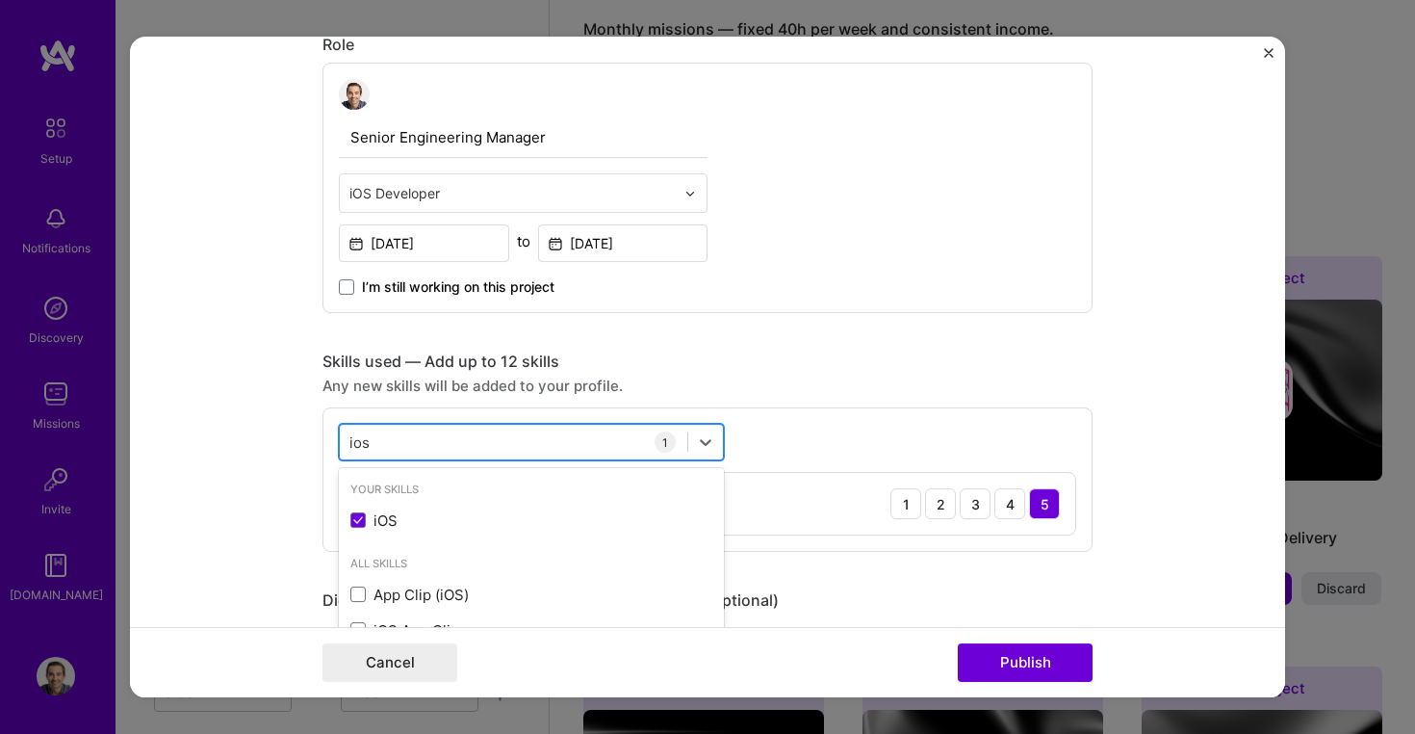
click at [495, 443] on div "ios ios" at bounding box center [514, 443] width 348 height 32
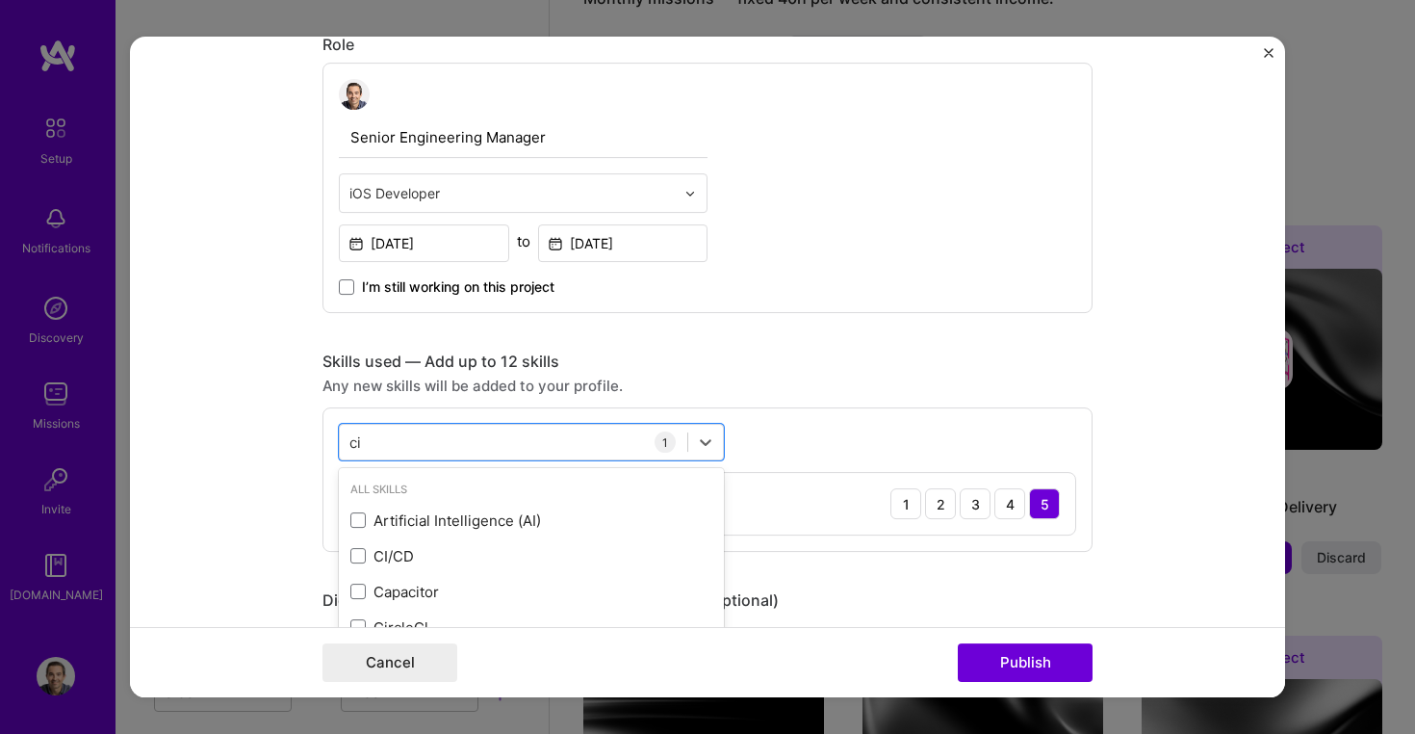
scroll to position [7, 0]
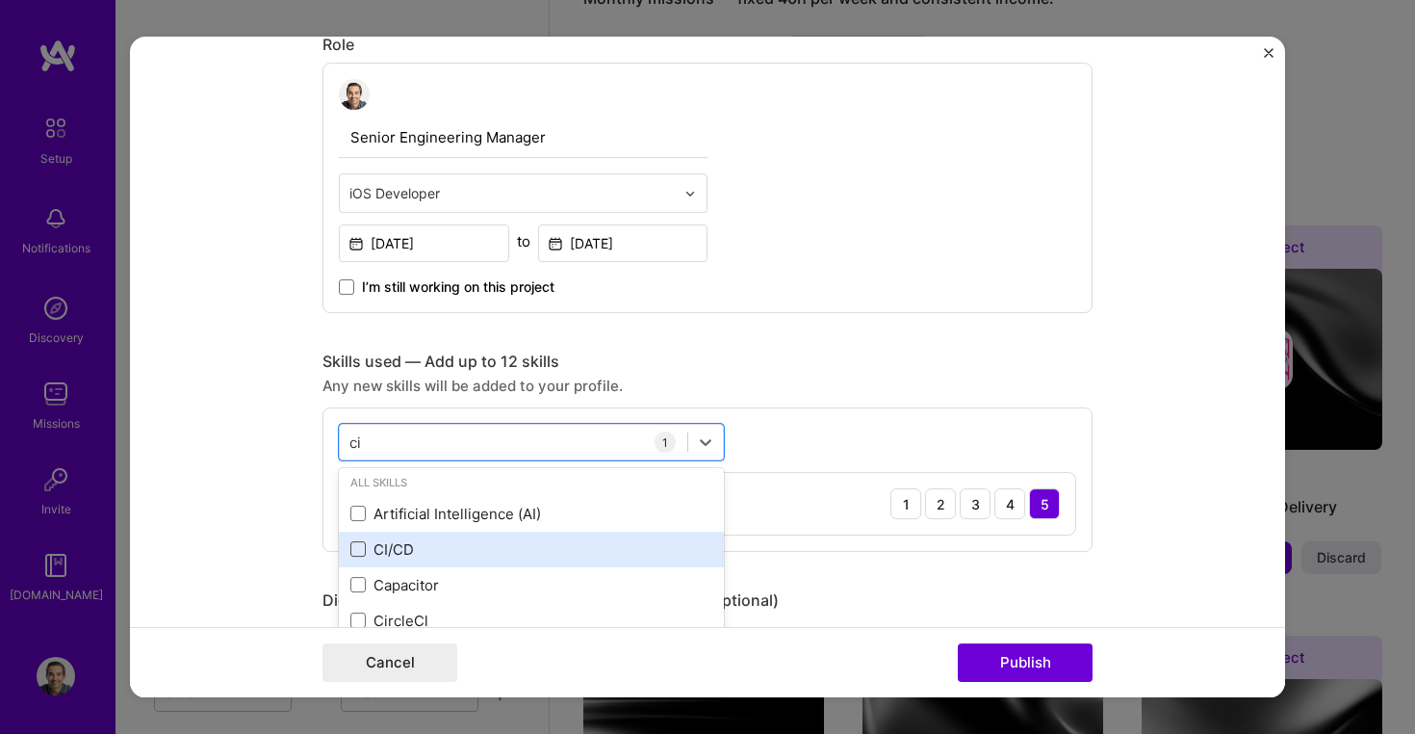
click at [361, 543] on span at bounding box center [357, 548] width 15 height 15
click at [0, 0] on input "checkbox" at bounding box center [0, 0] width 0 height 0
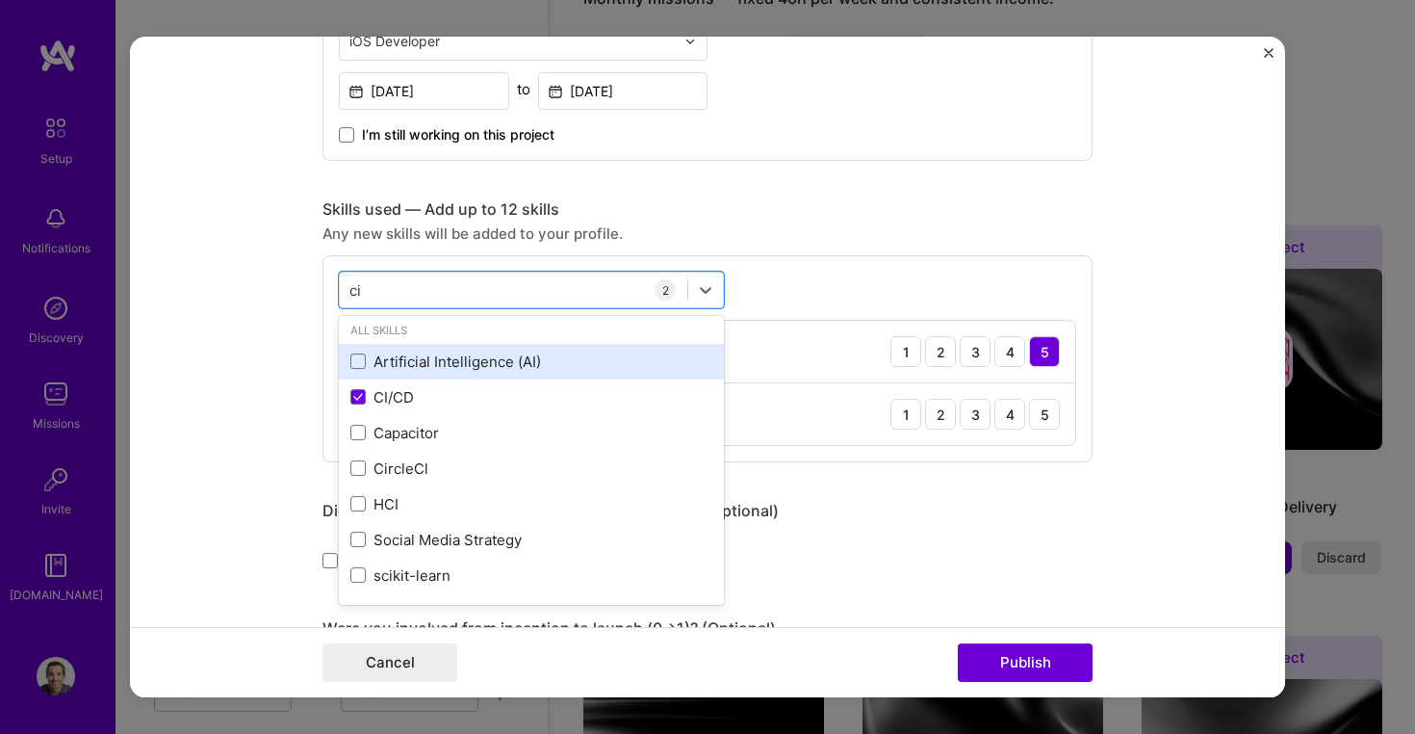
scroll to position [716, 0]
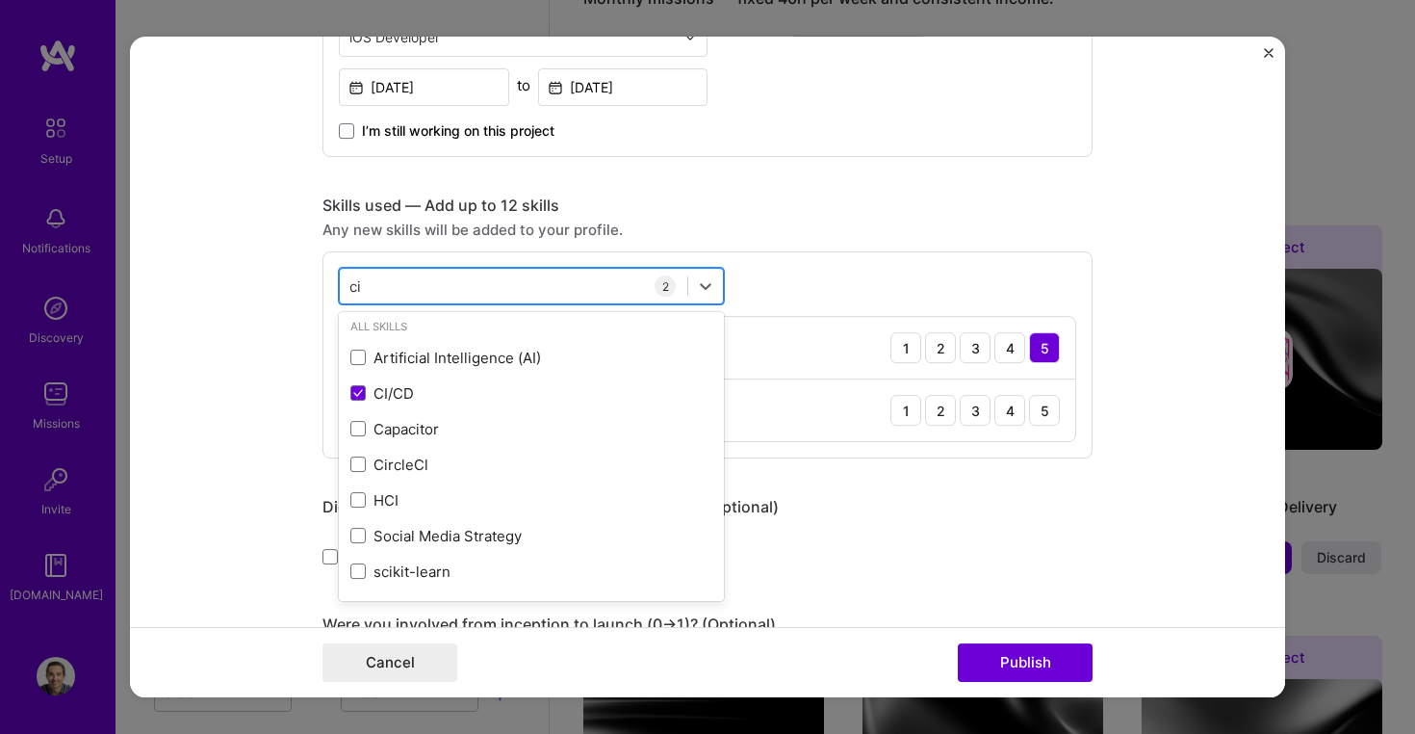
type input "c"
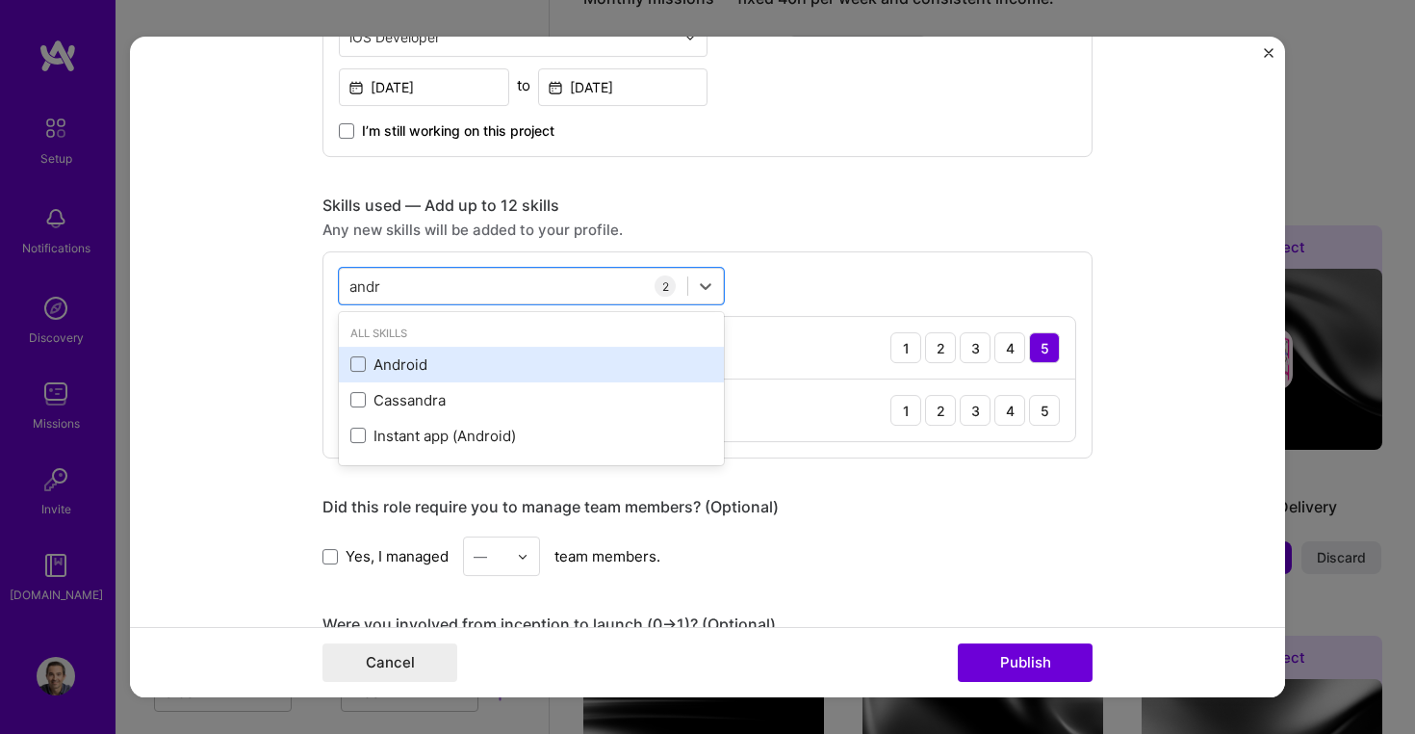
click at [410, 364] on div "Android" at bounding box center [531, 364] width 362 height 20
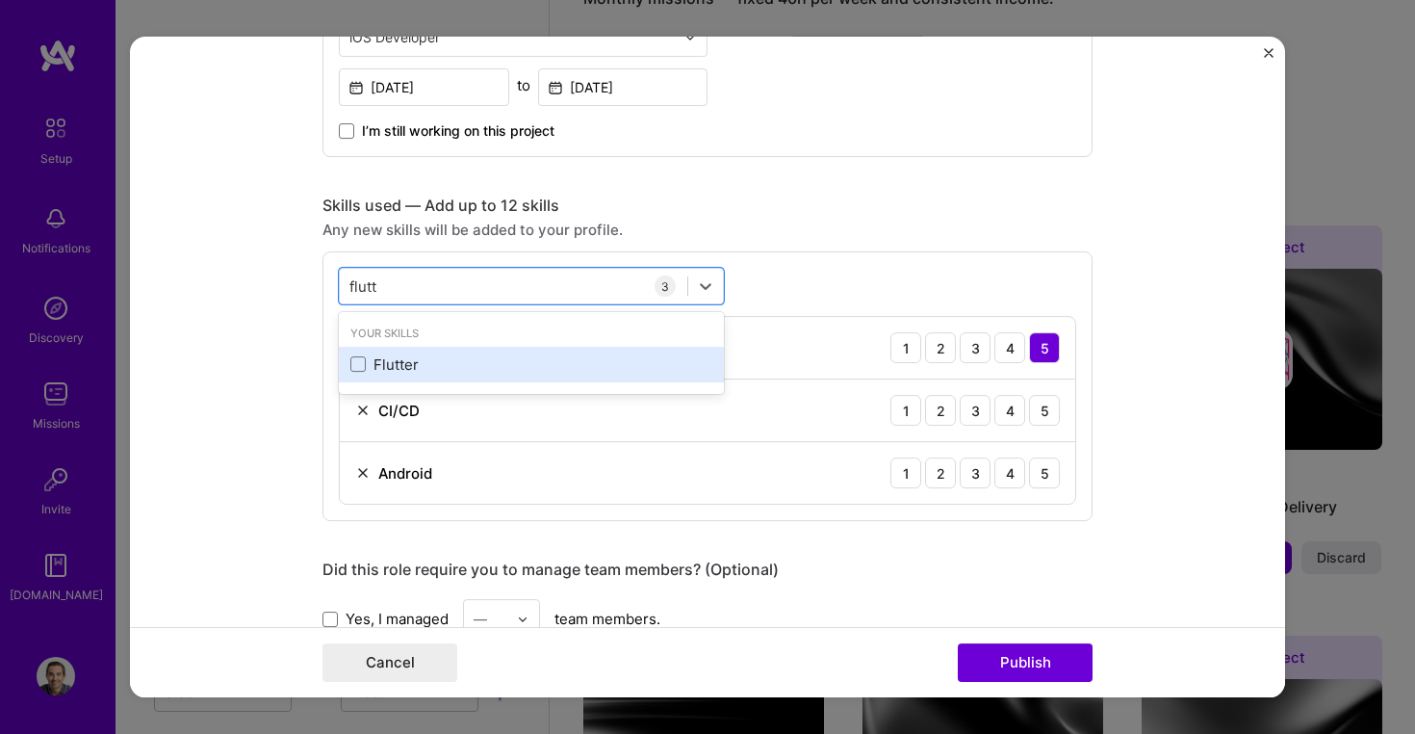
click at [403, 367] on div "Flutter" at bounding box center [531, 364] width 362 height 20
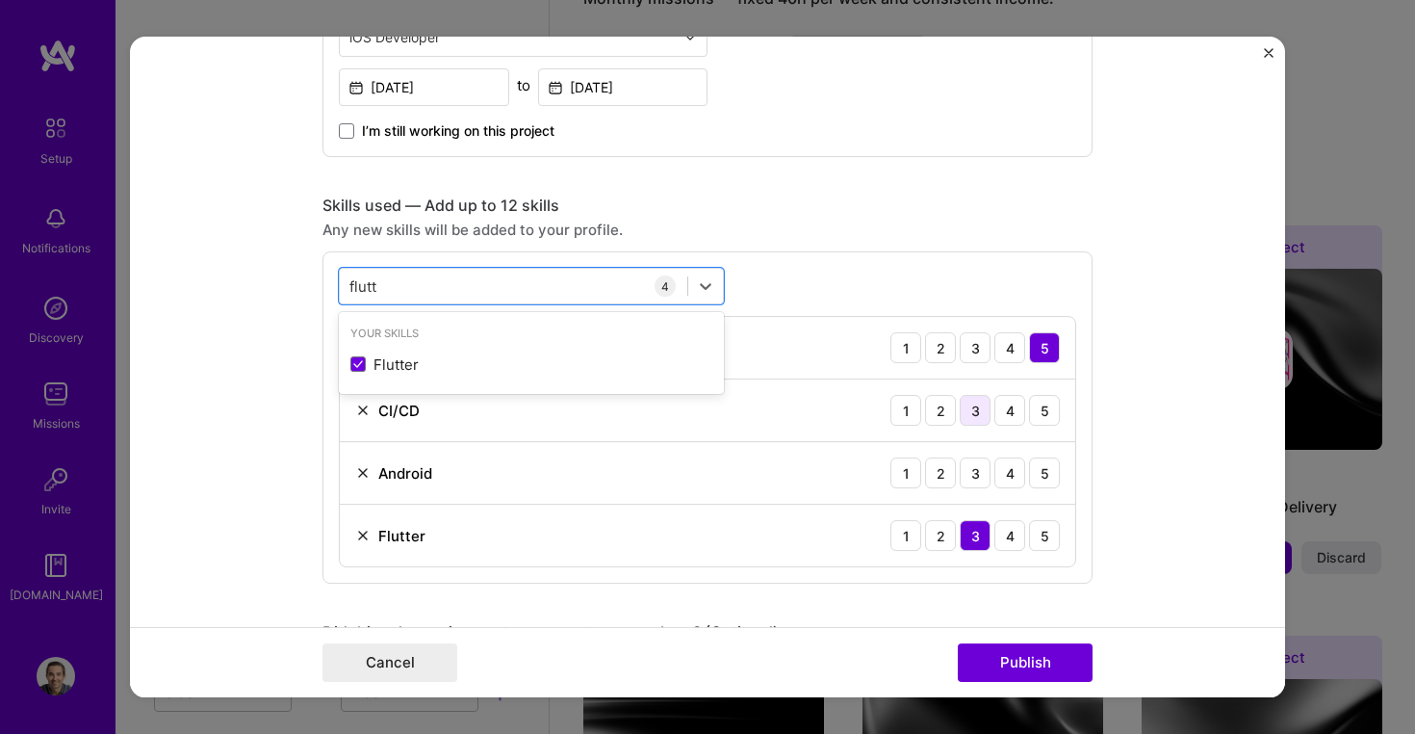
type input "flutt"
click at [984, 407] on div "3" at bounding box center [975, 410] width 31 height 31
click at [985, 472] on div "3" at bounding box center [975, 472] width 31 height 31
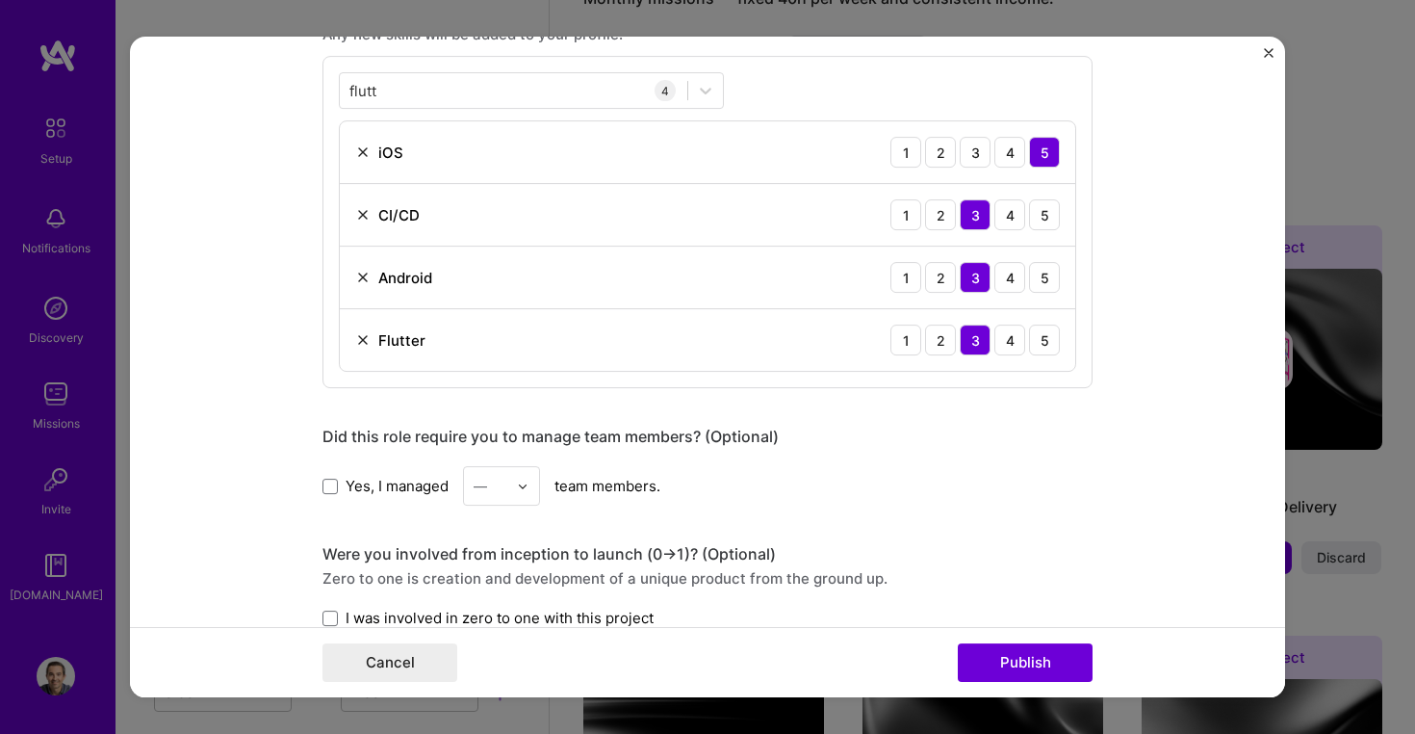
scroll to position [928, 0]
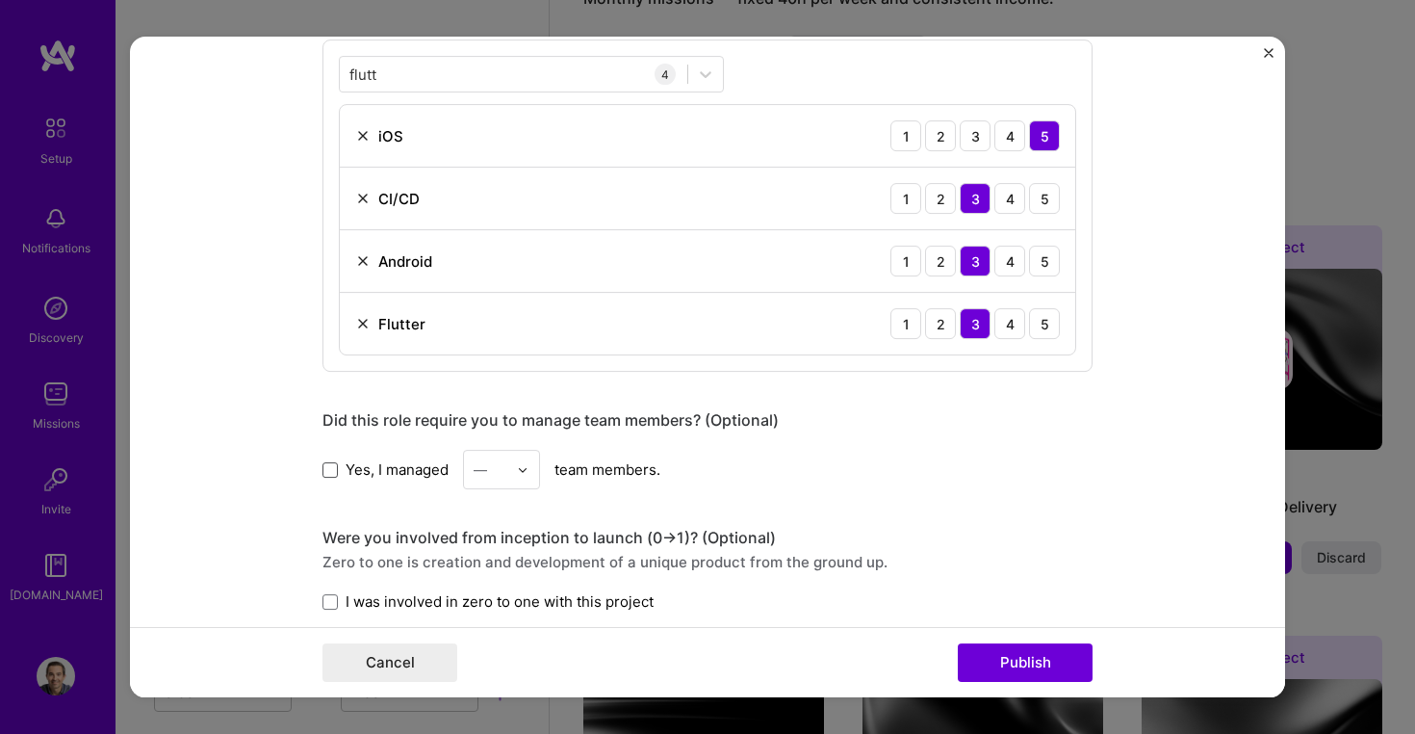
click at [336, 468] on span at bounding box center [330, 469] width 15 height 15
click at [0, 0] on input "Yes, I managed" at bounding box center [0, 0] width 0 height 0
click at [516, 467] on div "—" at bounding box center [490, 470] width 53 height 38
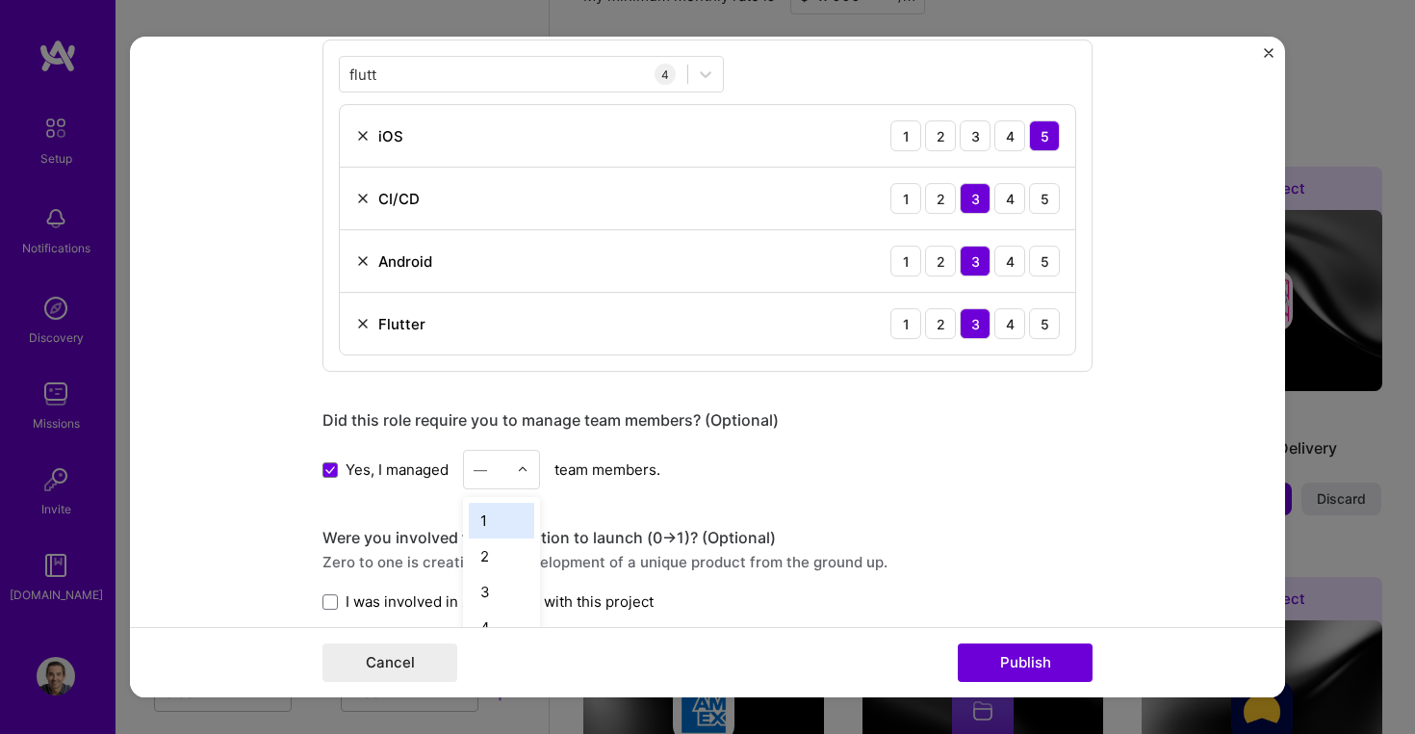
scroll to position [1703, 0]
click at [496, 559] on div "2" at bounding box center [501, 556] width 65 height 36
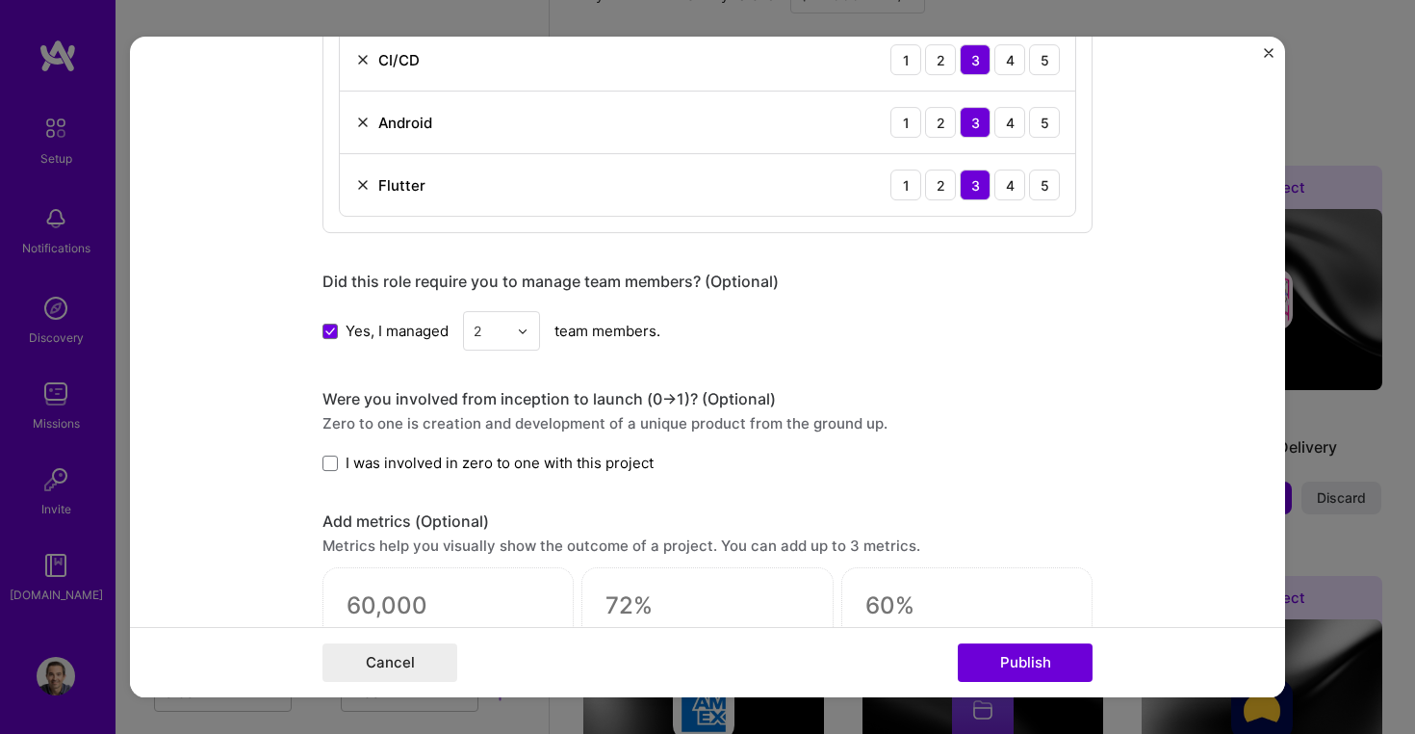
scroll to position [1086, 0]
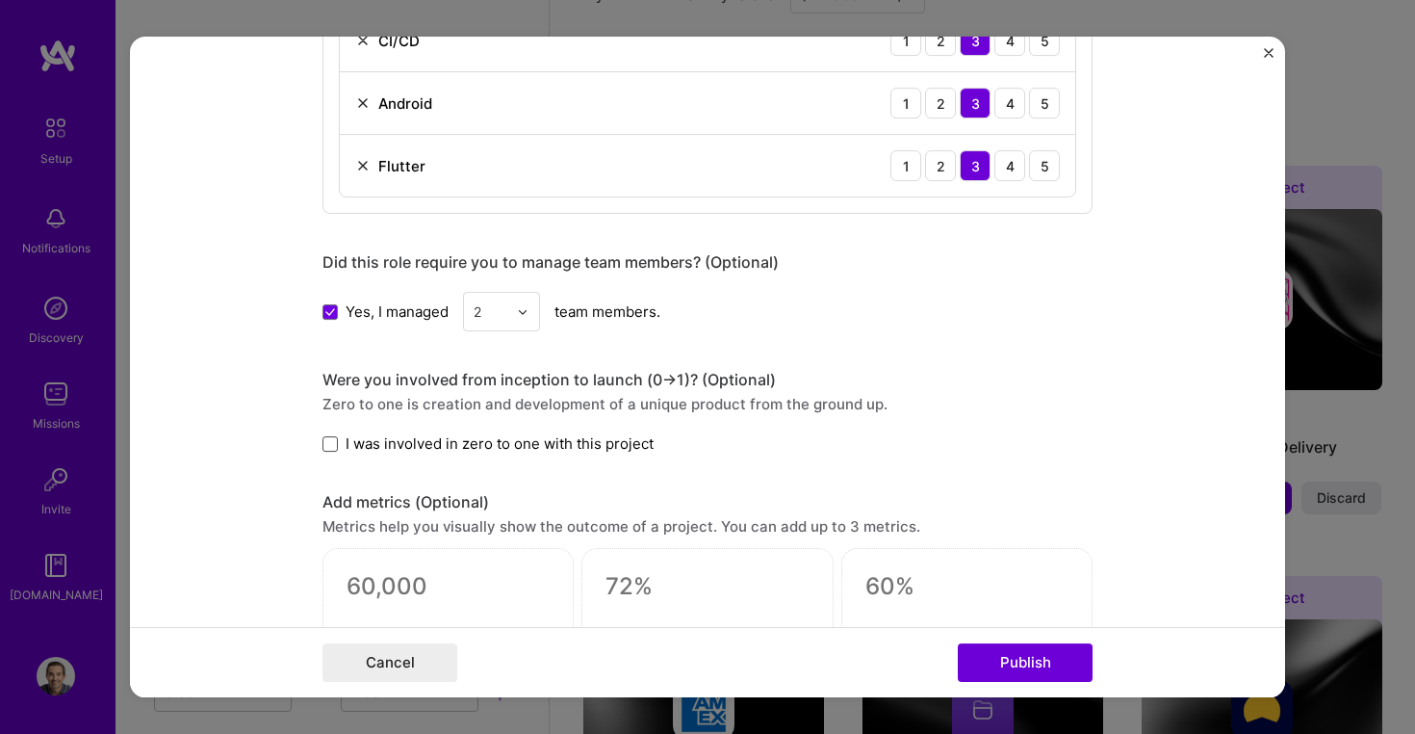
click at [333, 439] on span at bounding box center [330, 443] width 15 height 15
click at [0, 0] on input "I was involved in zero to one with this project" at bounding box center [0, 0] width 0 height 0
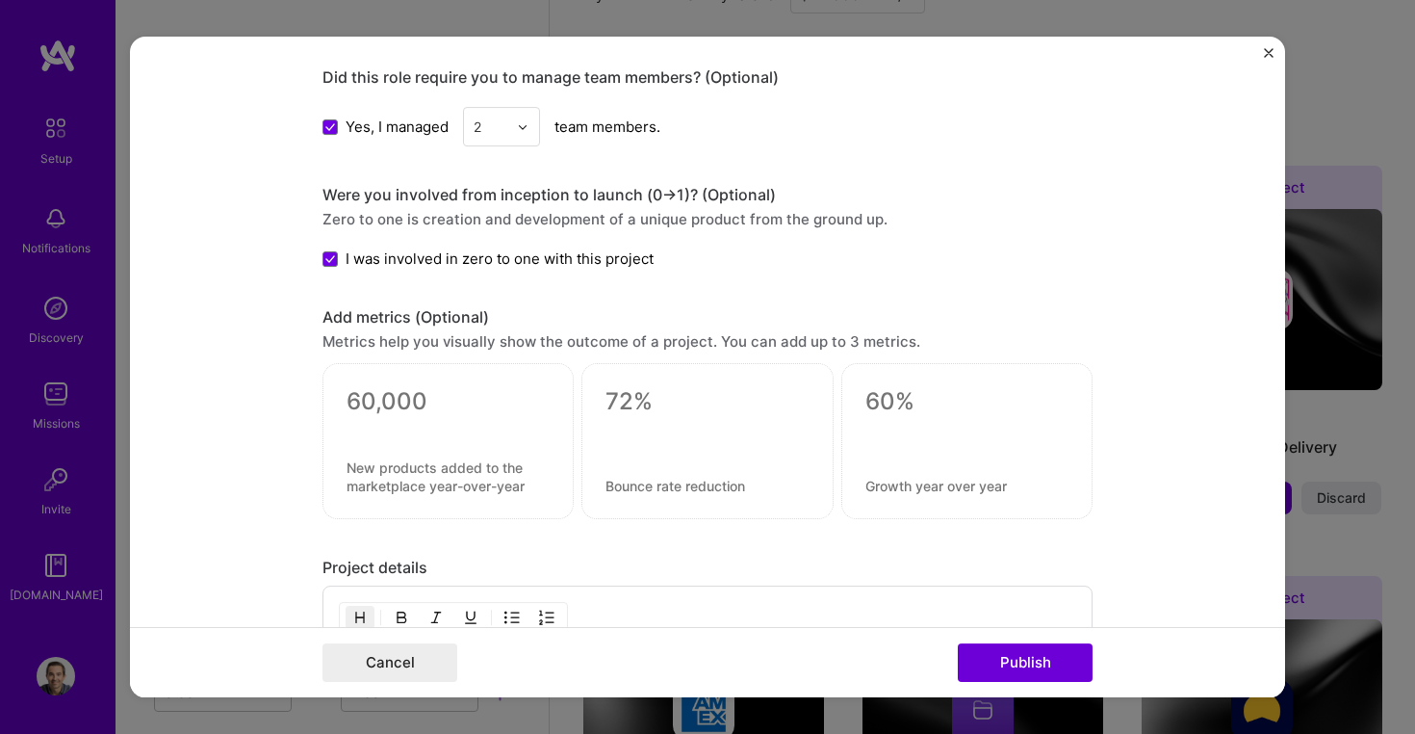
scroll to position [1310, 0]
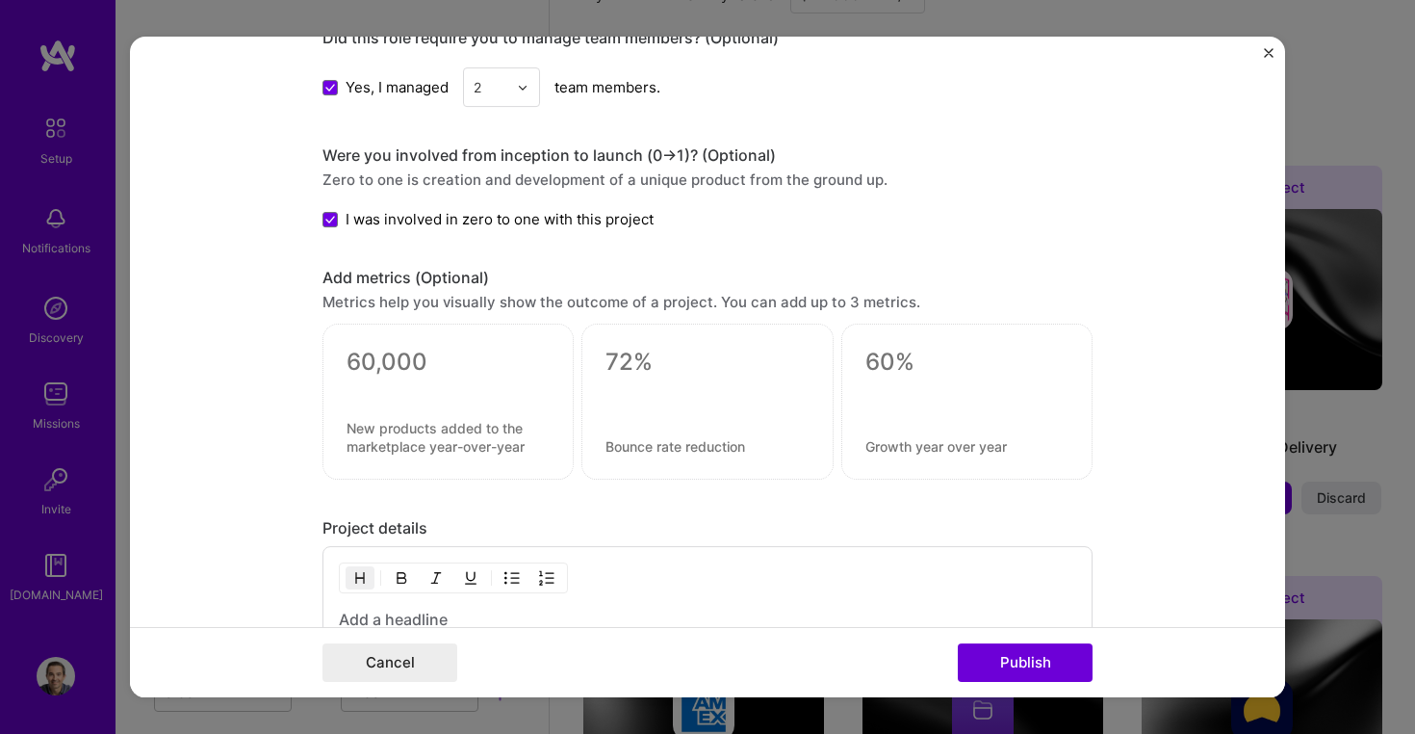
click at [398, 356] on textarea at bounding box center [448, 363] width 203 height 29
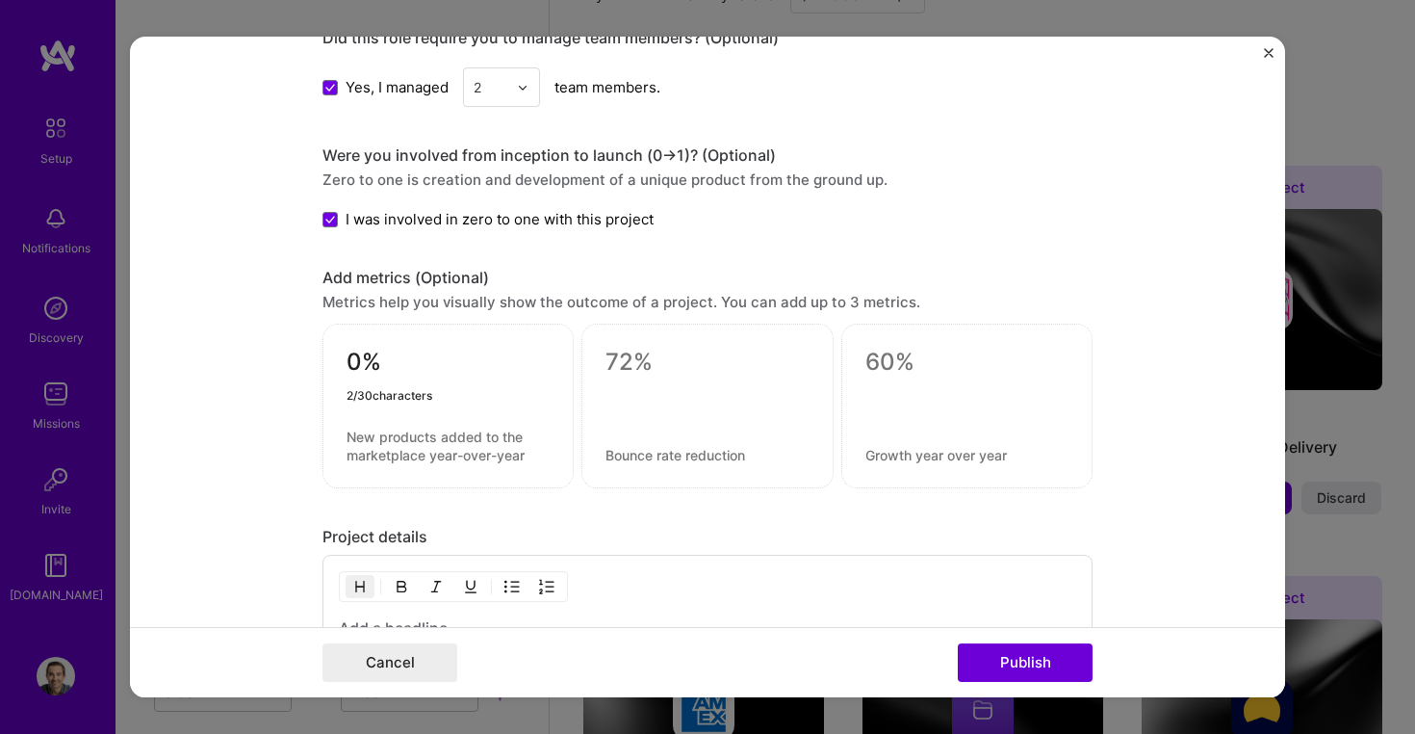
type textarea "0"
type textarea "90%"
click at [455, 444] on textarea at bounding box center [448, 446] width 203 height 37
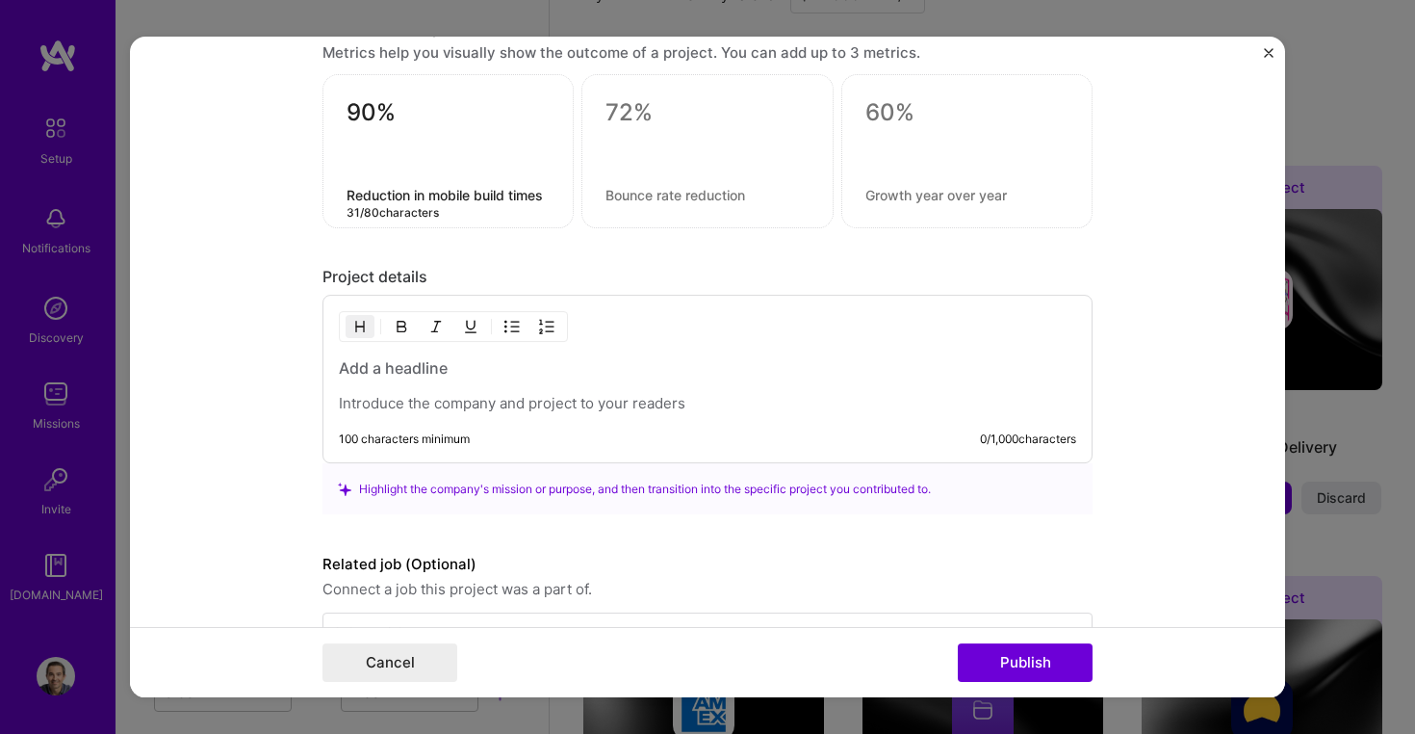
scroll to position [1620, 0]
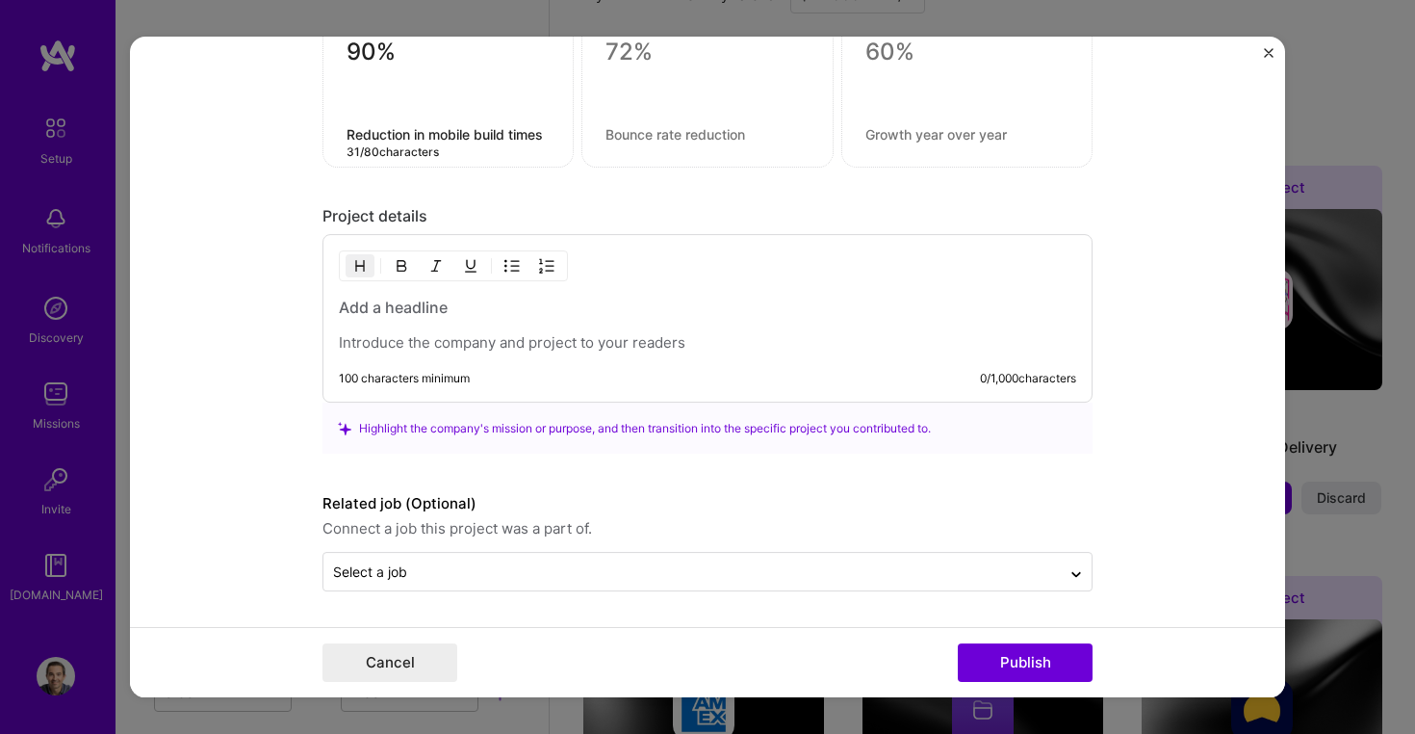
type textarea "Reduction in mobile build times"
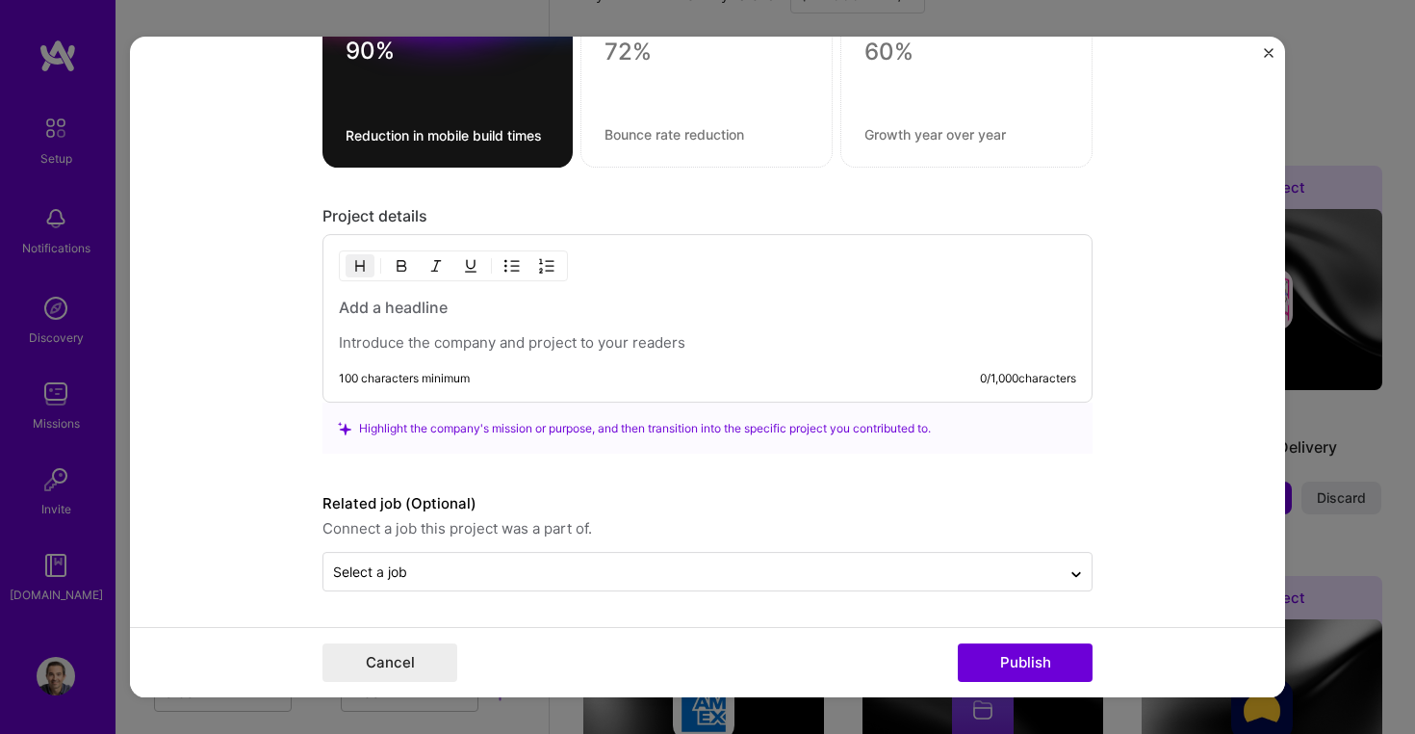
click at [388, 310] on h3 at bounding box center [707, 308] width 737 height 21
click at [463, 343] on p at bounding box center [707, 343] width 737 height 19
click at [396, 303] on h3 at bounding box center [707, 308] width 737 height 21
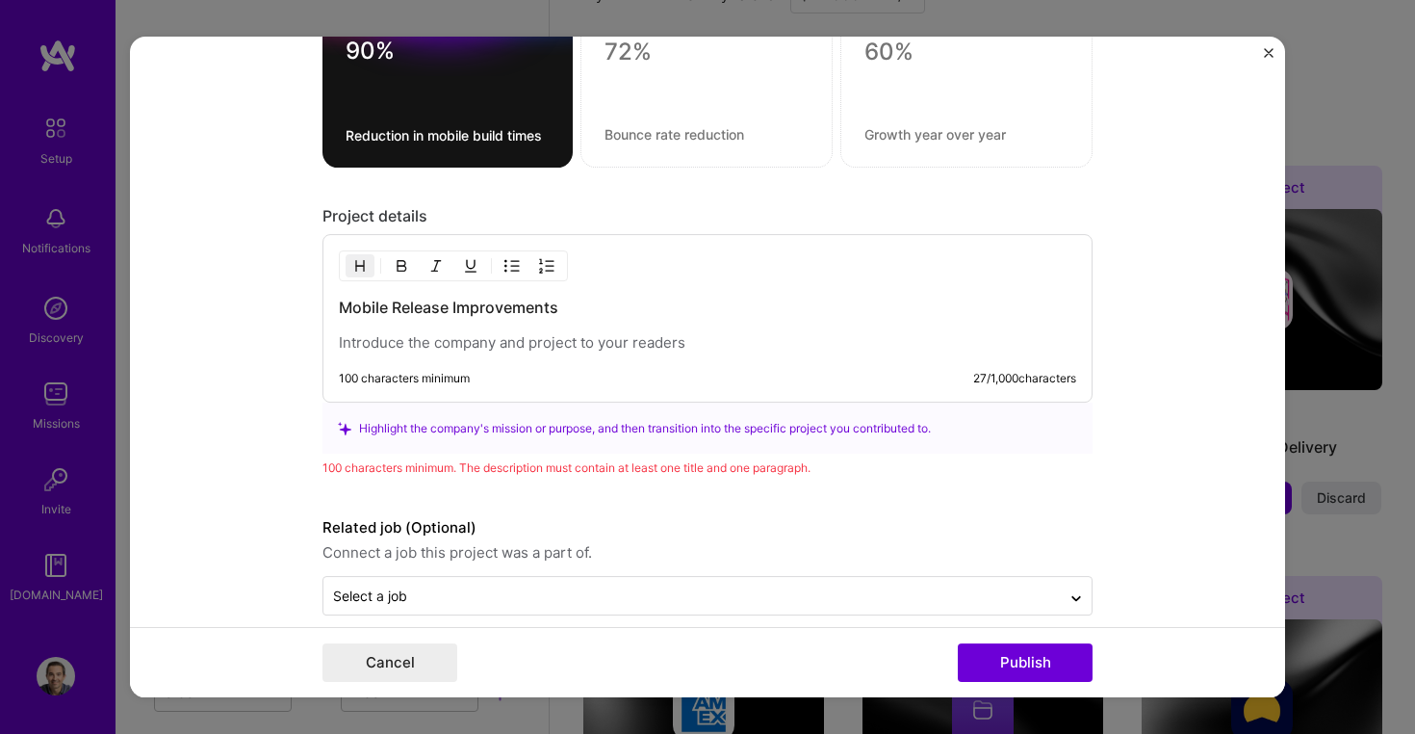
click at [401, 334] on p at bounding box center [707, 343] width 737 height 19
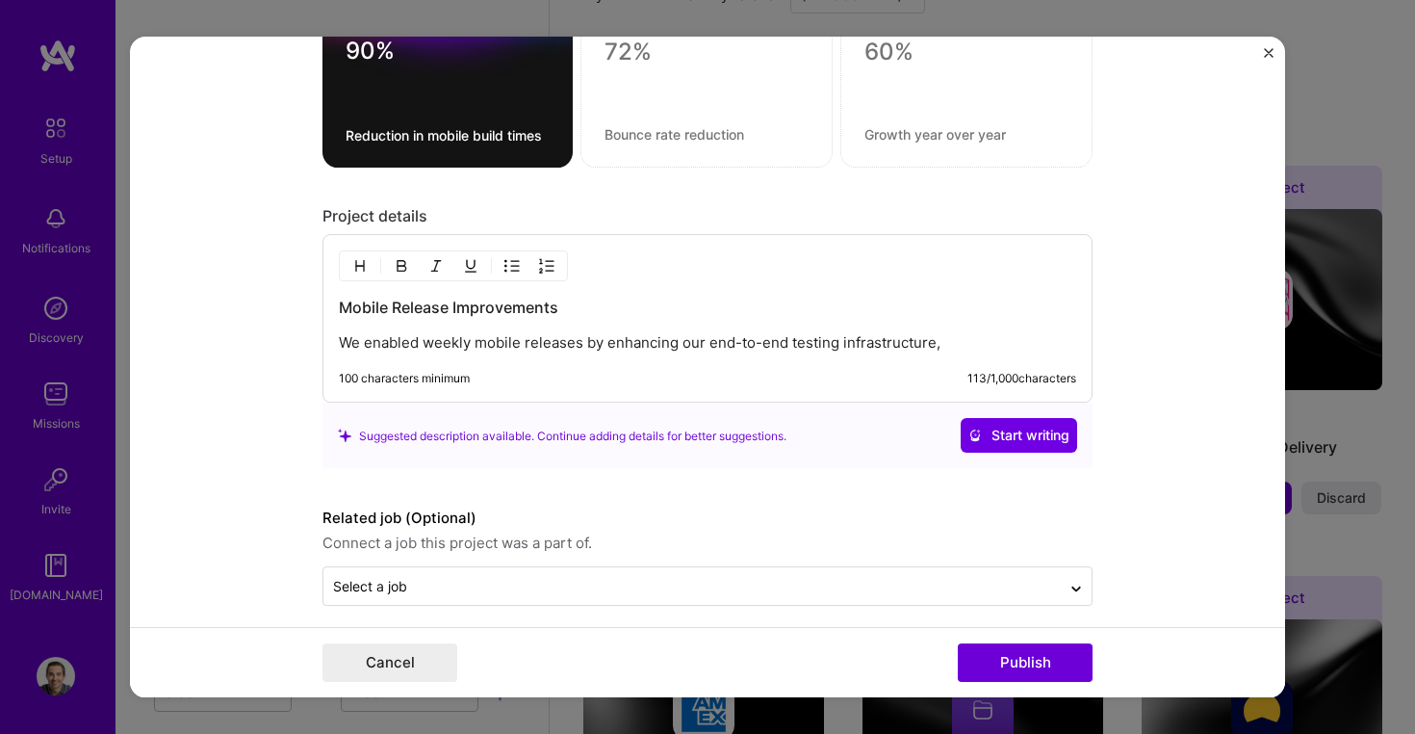
scroll to position [1635, 0]
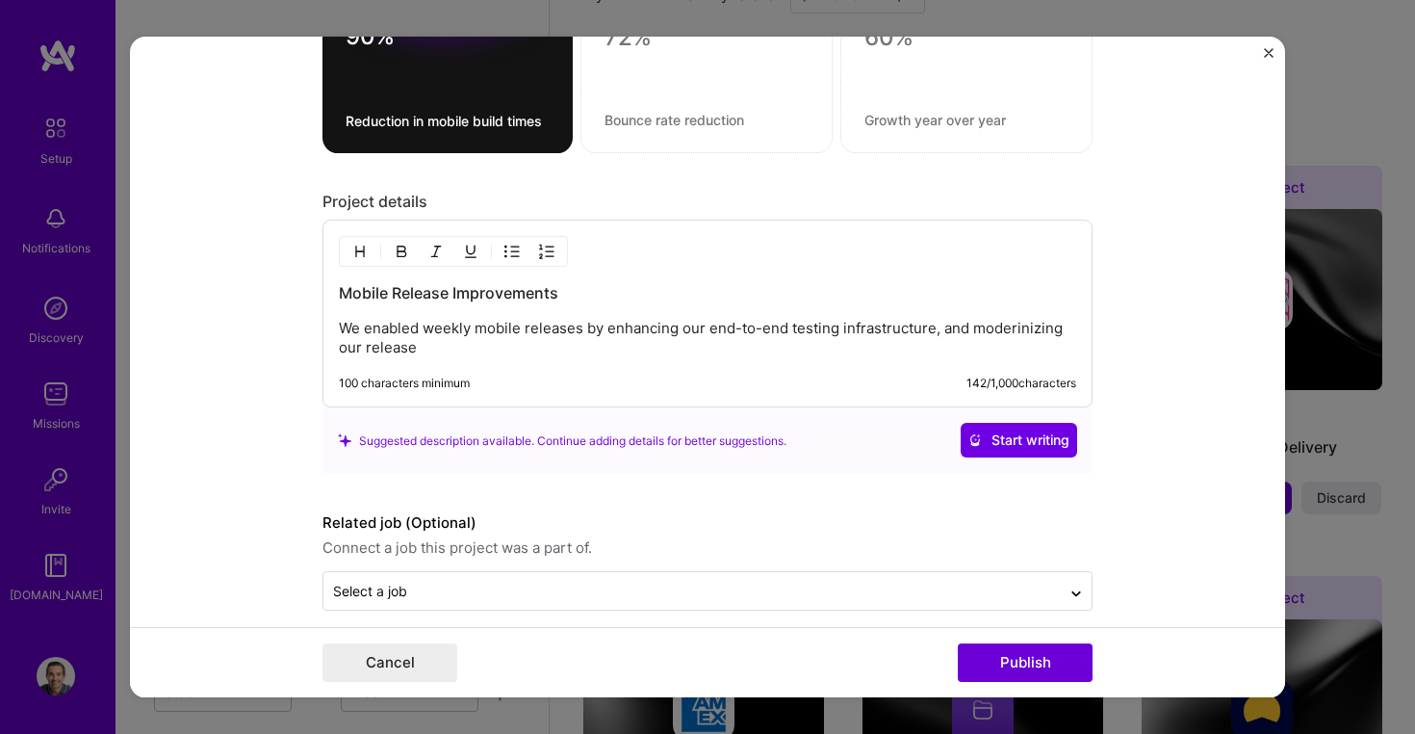
click at [1021, 328] on p "We enabled weekly mobile releases by enhancing our end-to-end testing infrastru…" at bounding box center [707, 339] width 737 height 39
click at [1011, 349] on p "We enabled weekly mobile releases by enhancing our end-to-end testing infrastru…" at bounding box center [707, 339] width 737 height 39
click at [623, 349] on p "We enabled weekly mobile releases by enhancing our end-to-end testing infrastru…" at bounding box center [707, 339] width 737 height 39
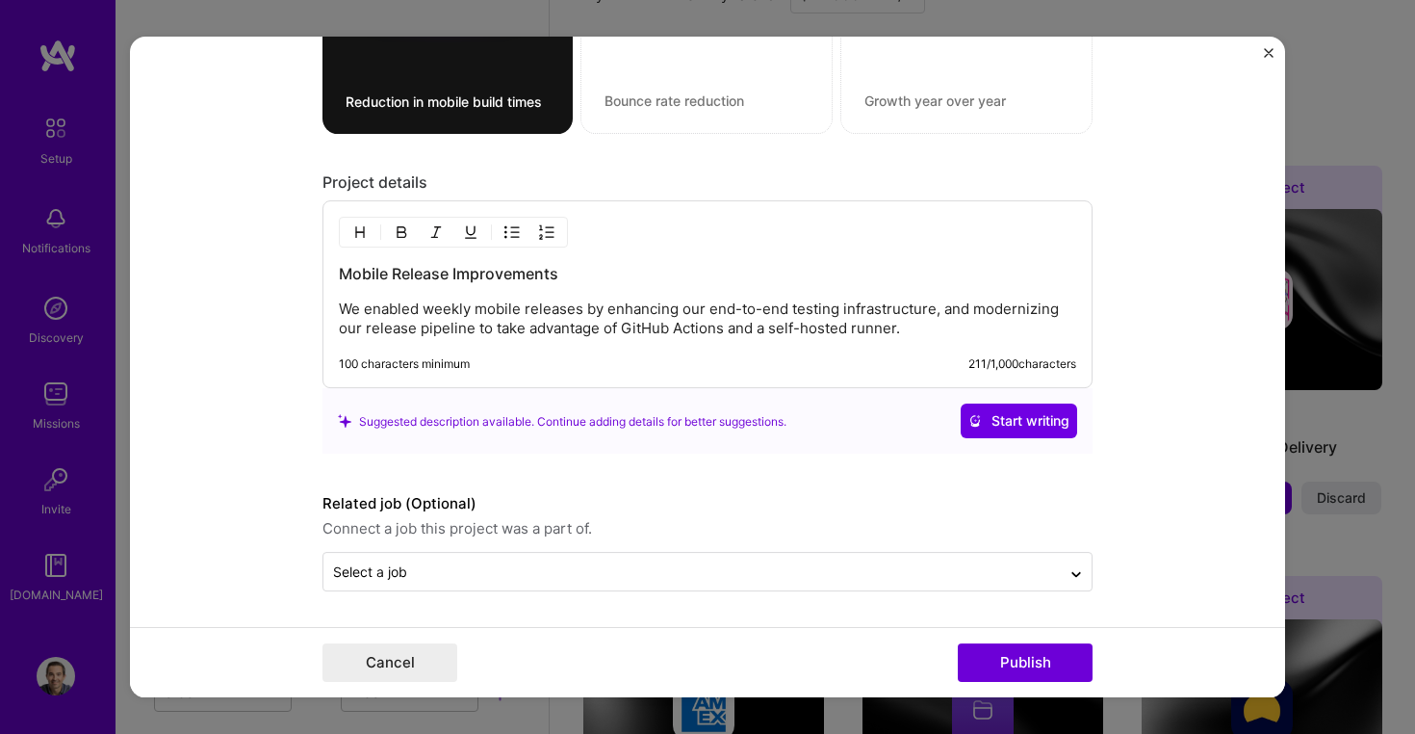
scroll to position [1654, 0]
click at [1011, 656] on button "Publish" at bounding box center [1025, 662] width 135 height 39
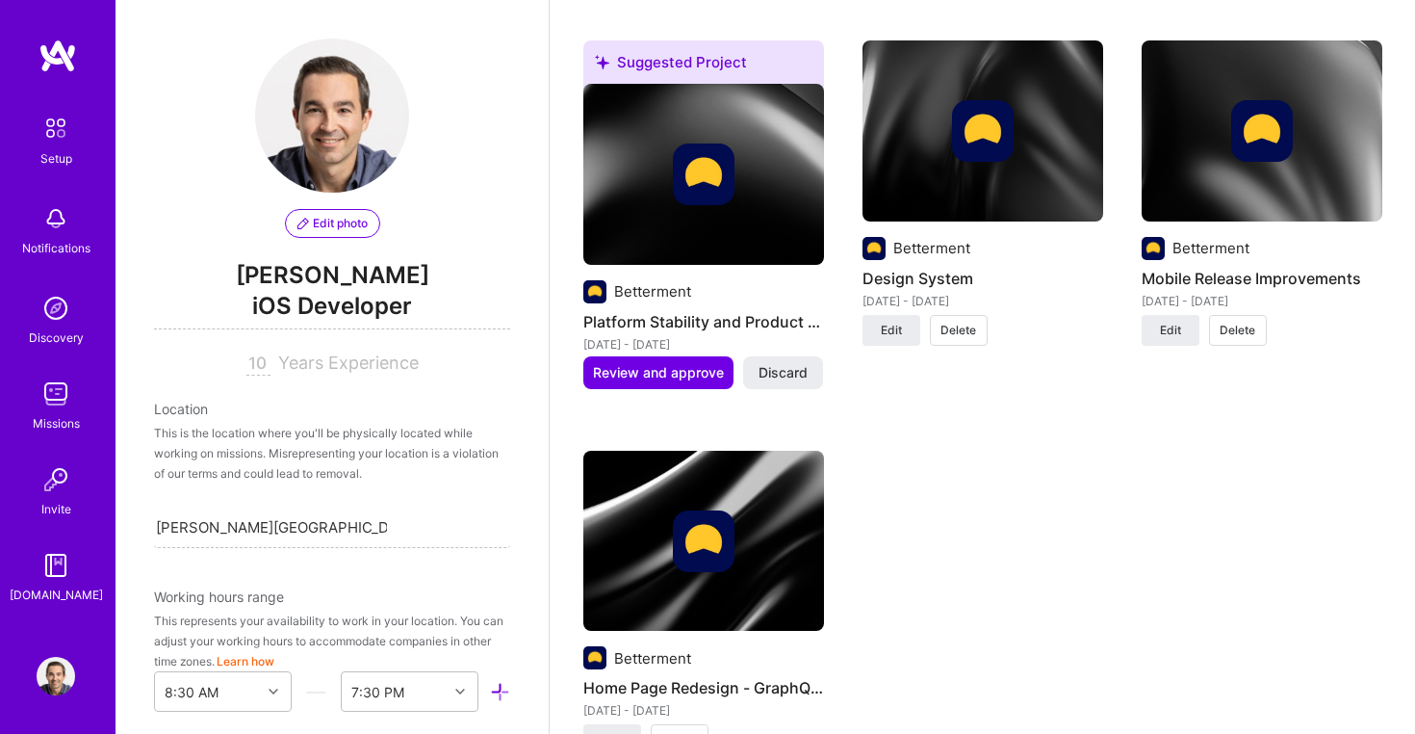
scroll to position [2649, 0]
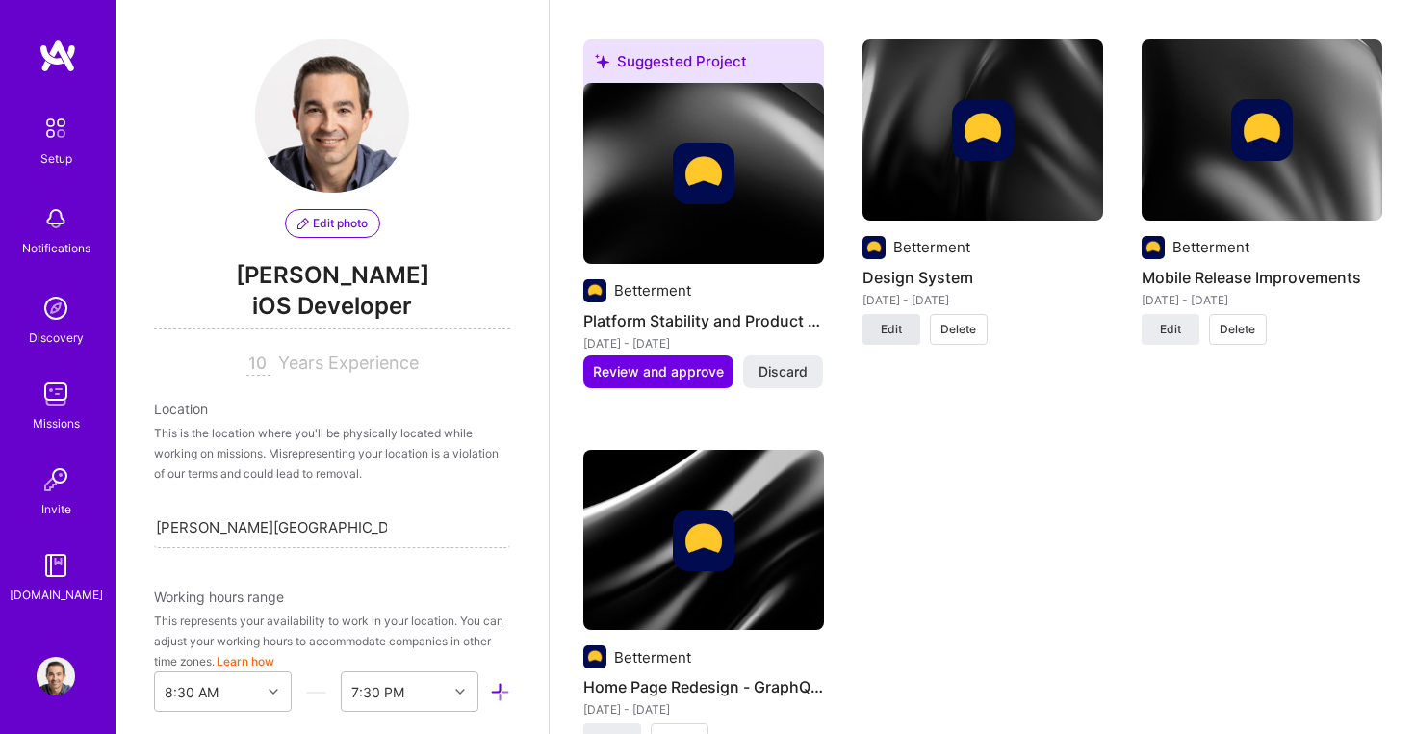
click at [901, 321] on span "Edit" at bounding box center [891, 329] width 21 height 17
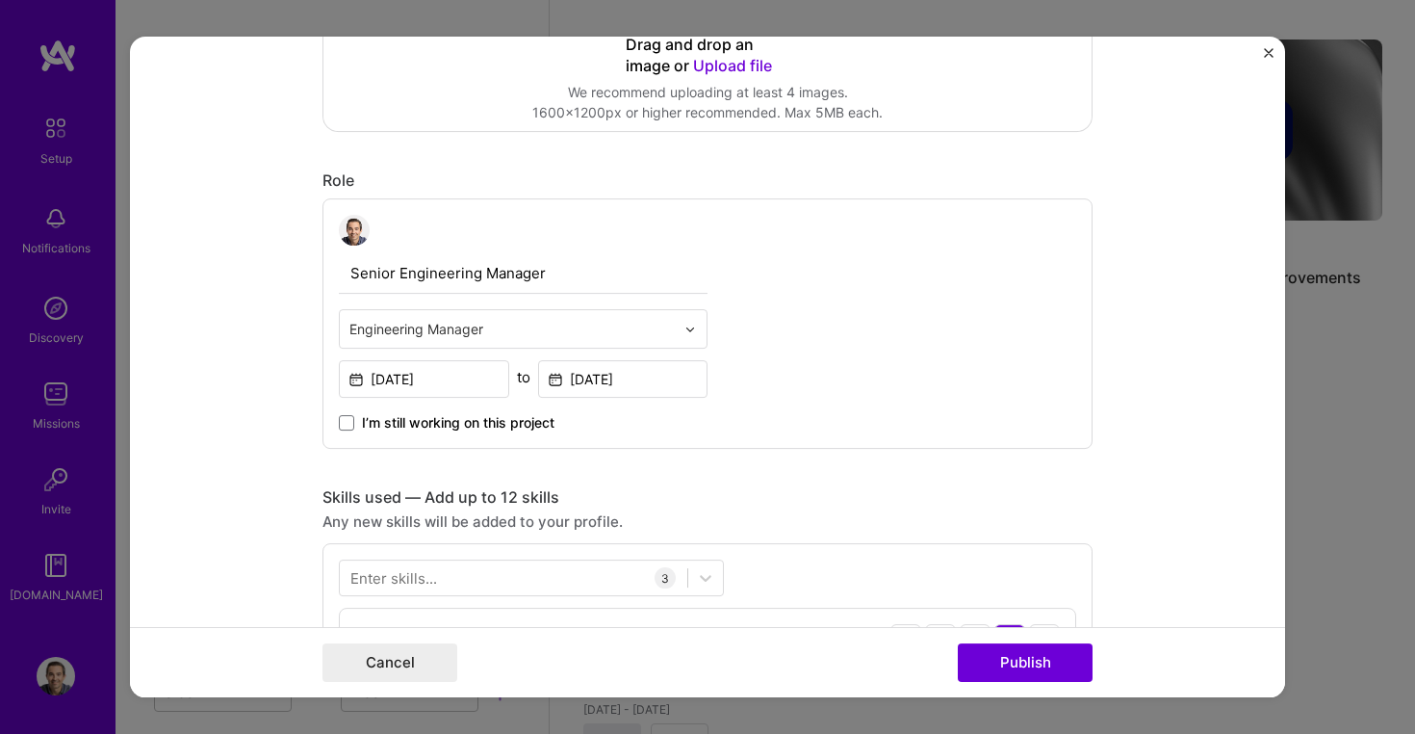
scroll to position [430, 0]
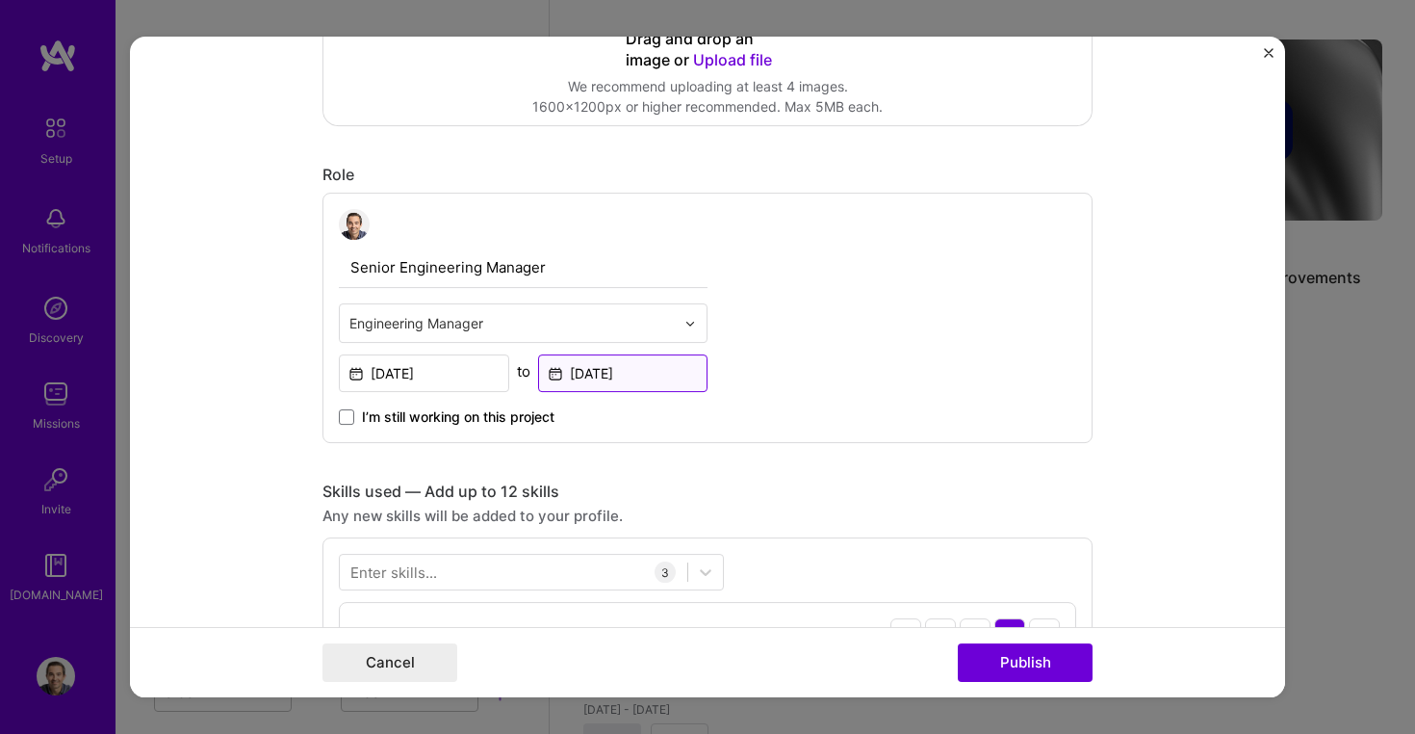
click at [610, 374] on input "[DATE]" at bounding box center [623, 373] width 170 height 38
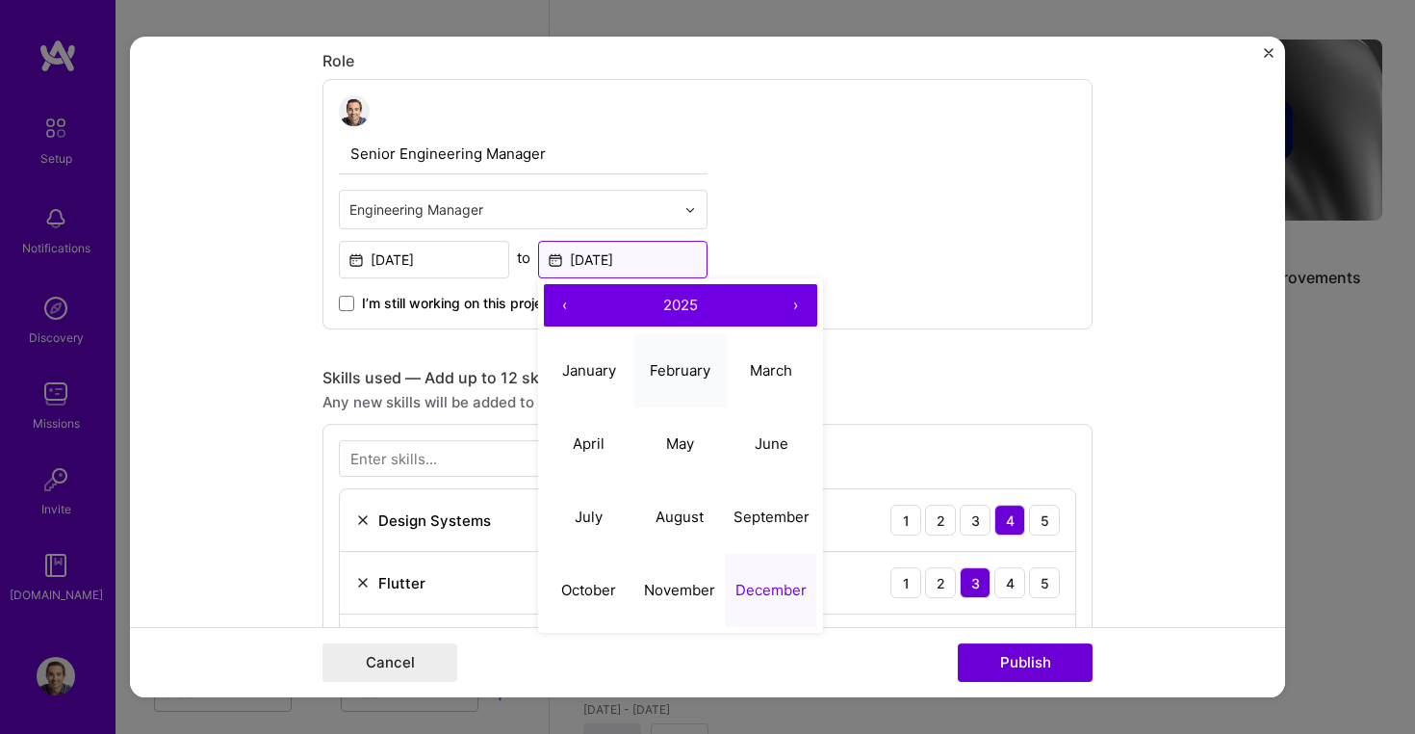
scroll to position [571, 0]
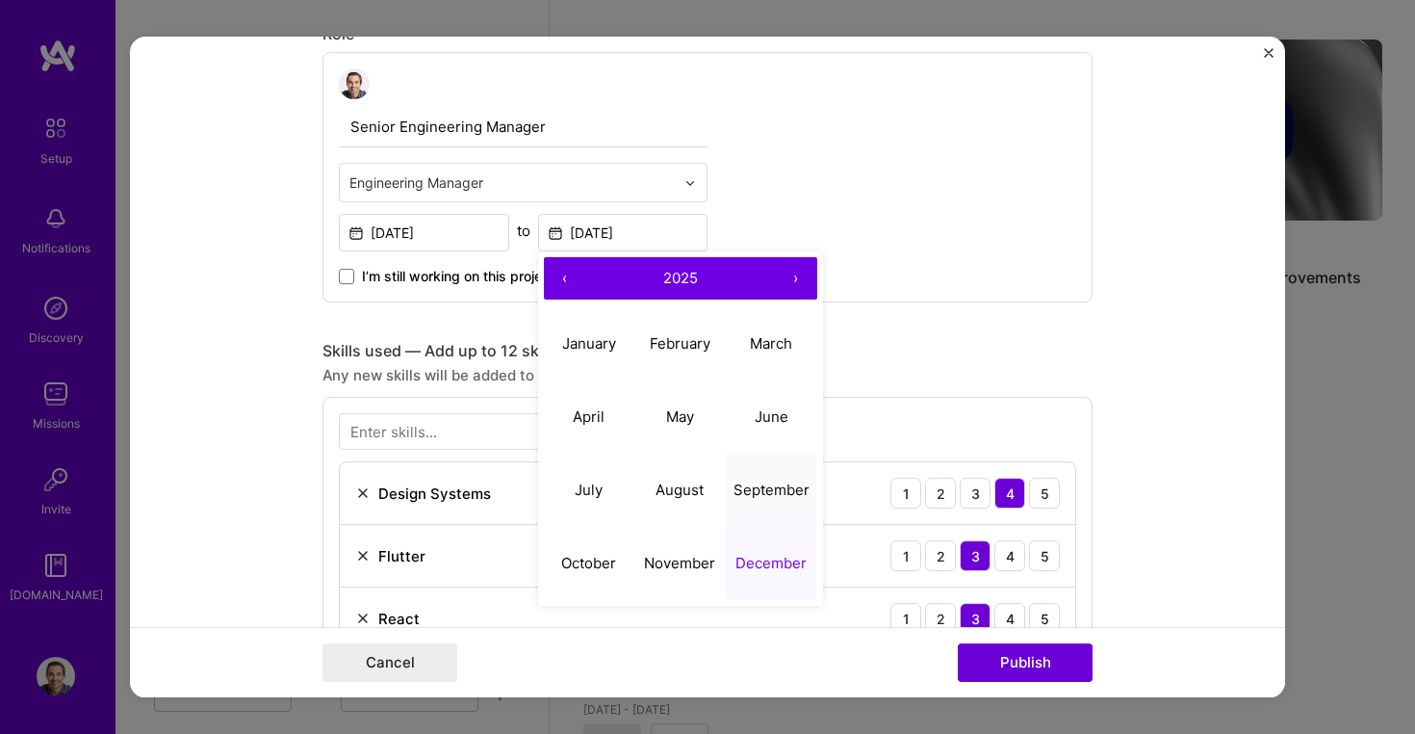
click at [740, 487] on abbr "September" at bounding box center [772, 489] width 76 height 18
type input "[DATE]"
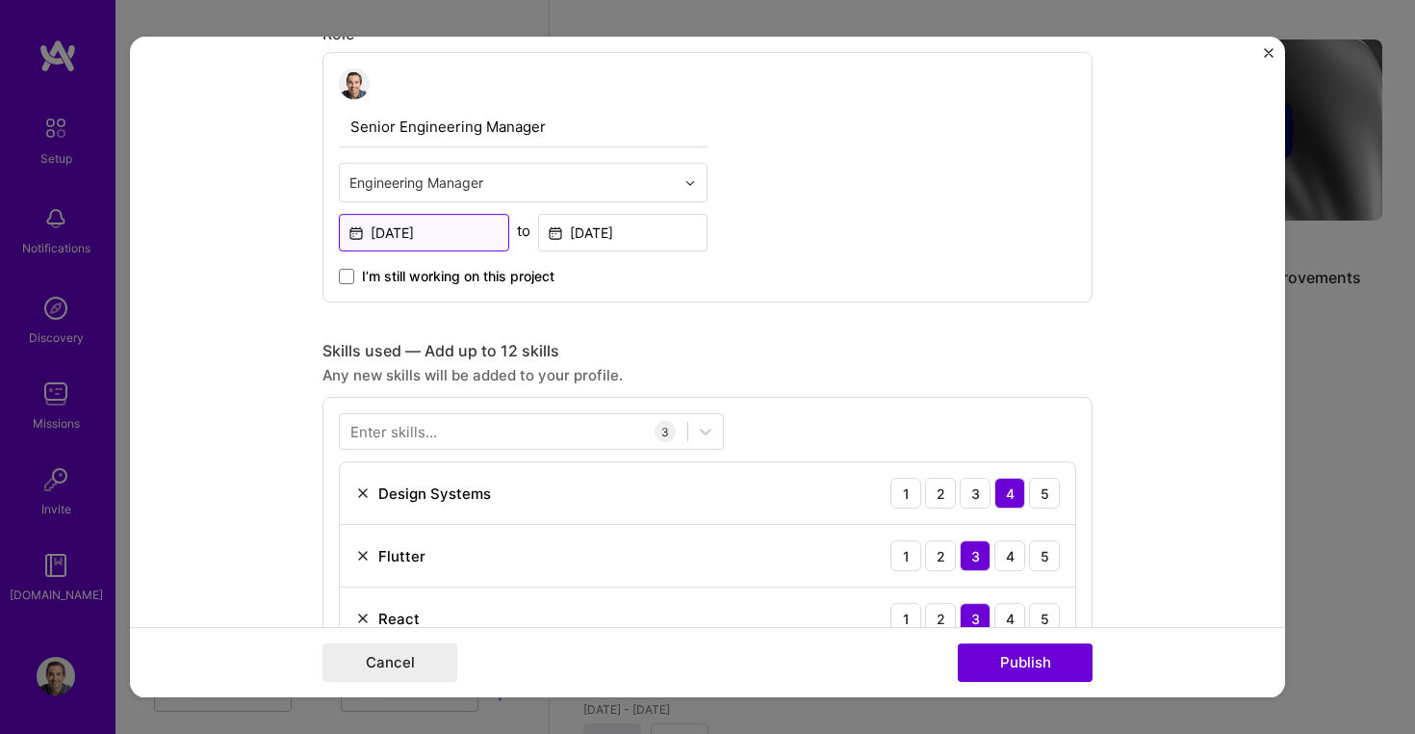
click at [458, 237] on input "[DATE]" at bounding box center [424, 233] width 170 height 38
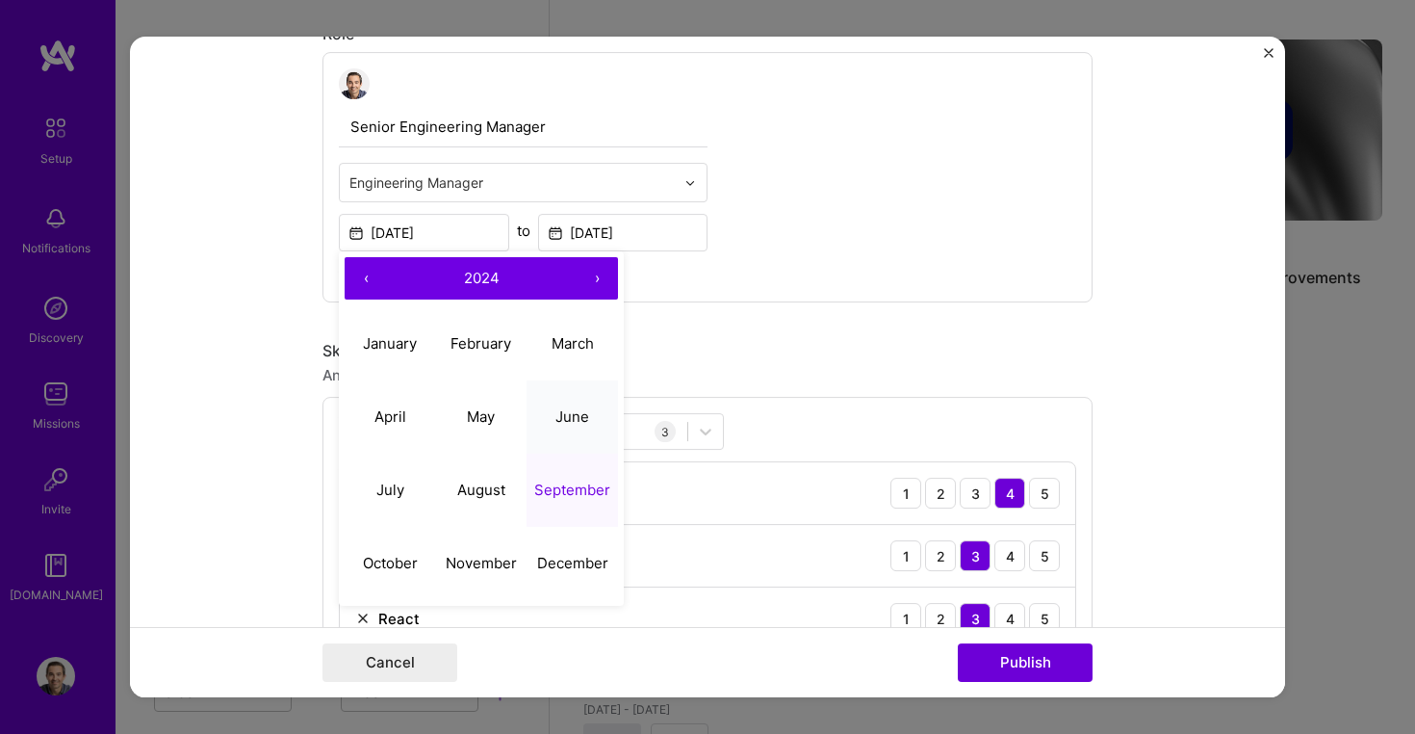
click at [556, 416] on abbr "June" at bounding box center [573, 416] width 34 height 18
type input "[DATE]"
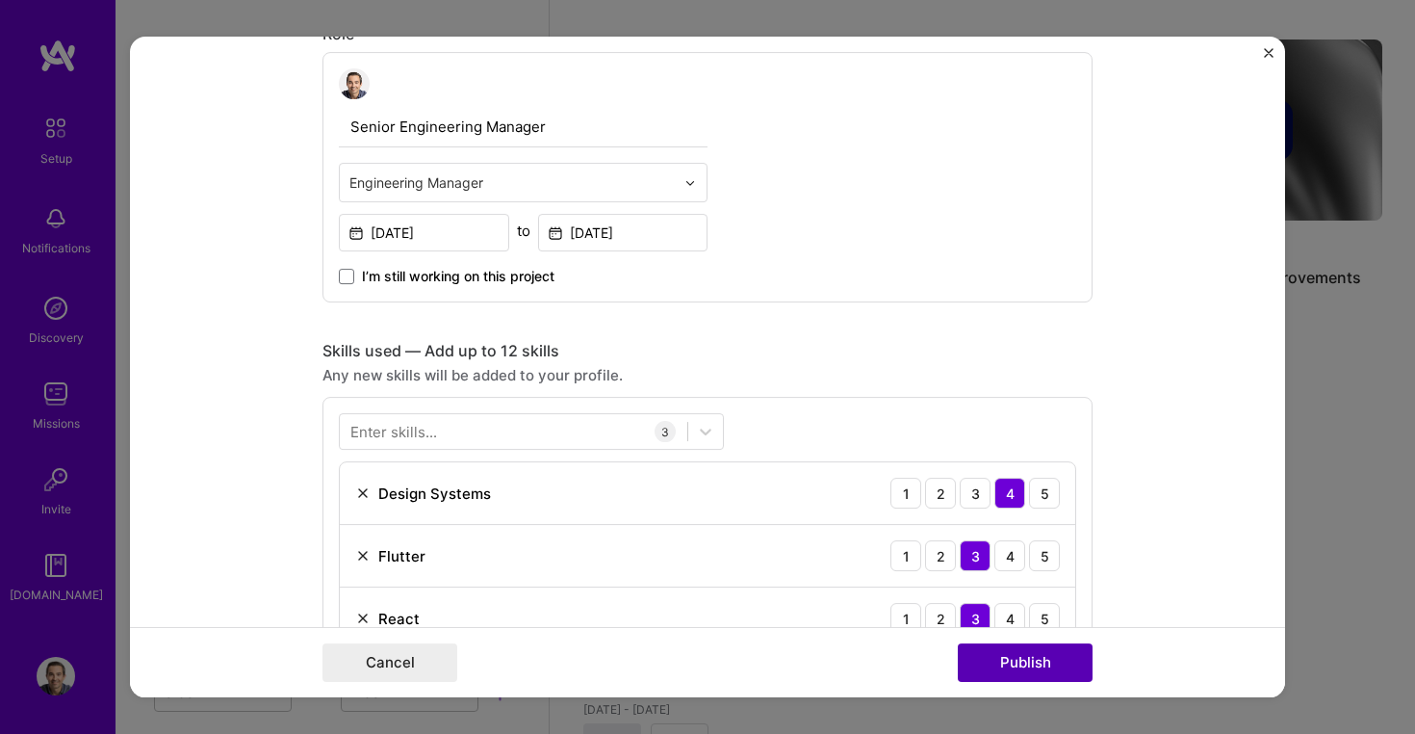
click at [1018, 660] on button "Publish" at bounding box center [1025, 662] width 135 height 39
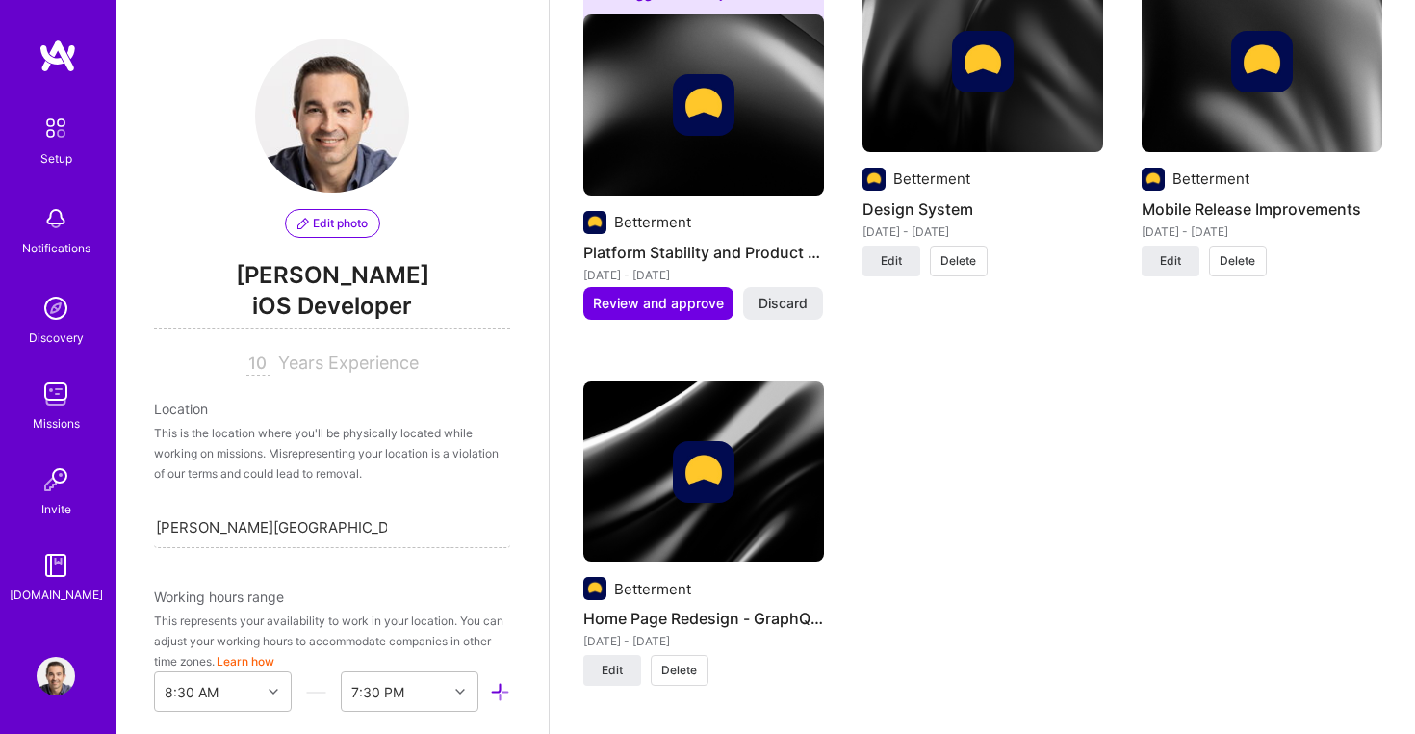
scroll to position [2726, 0]
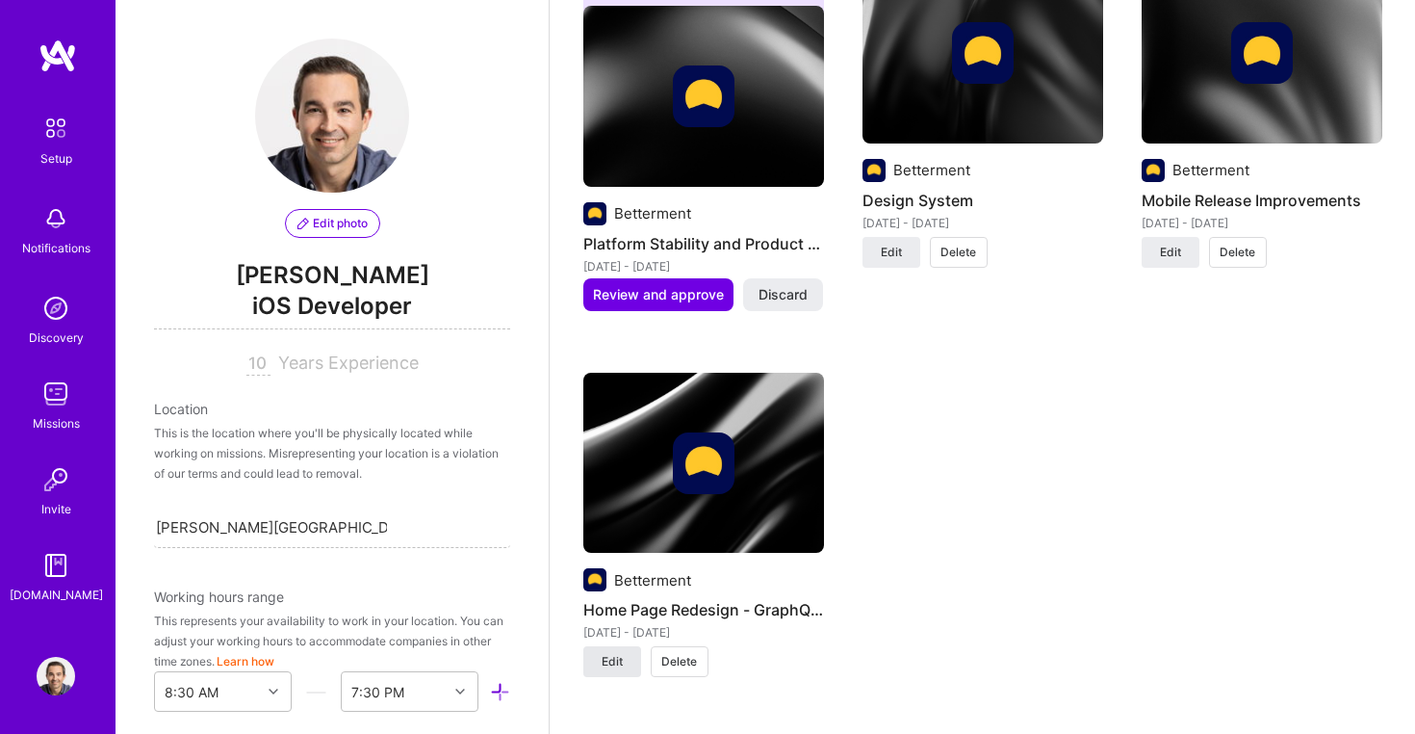
click at [615, 653] on span "Edit" at bounding box center [612, 661] width 21 height 17
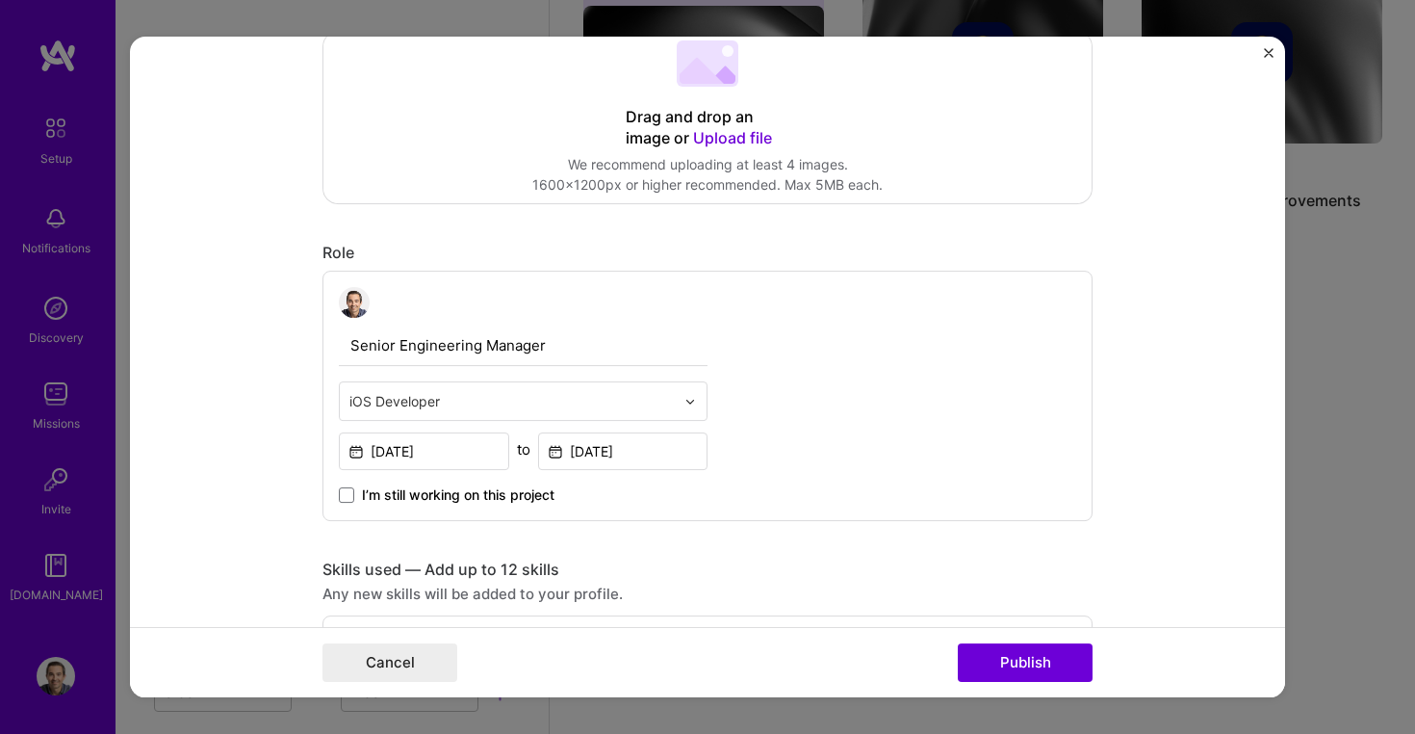
scroll to position [375, 0]
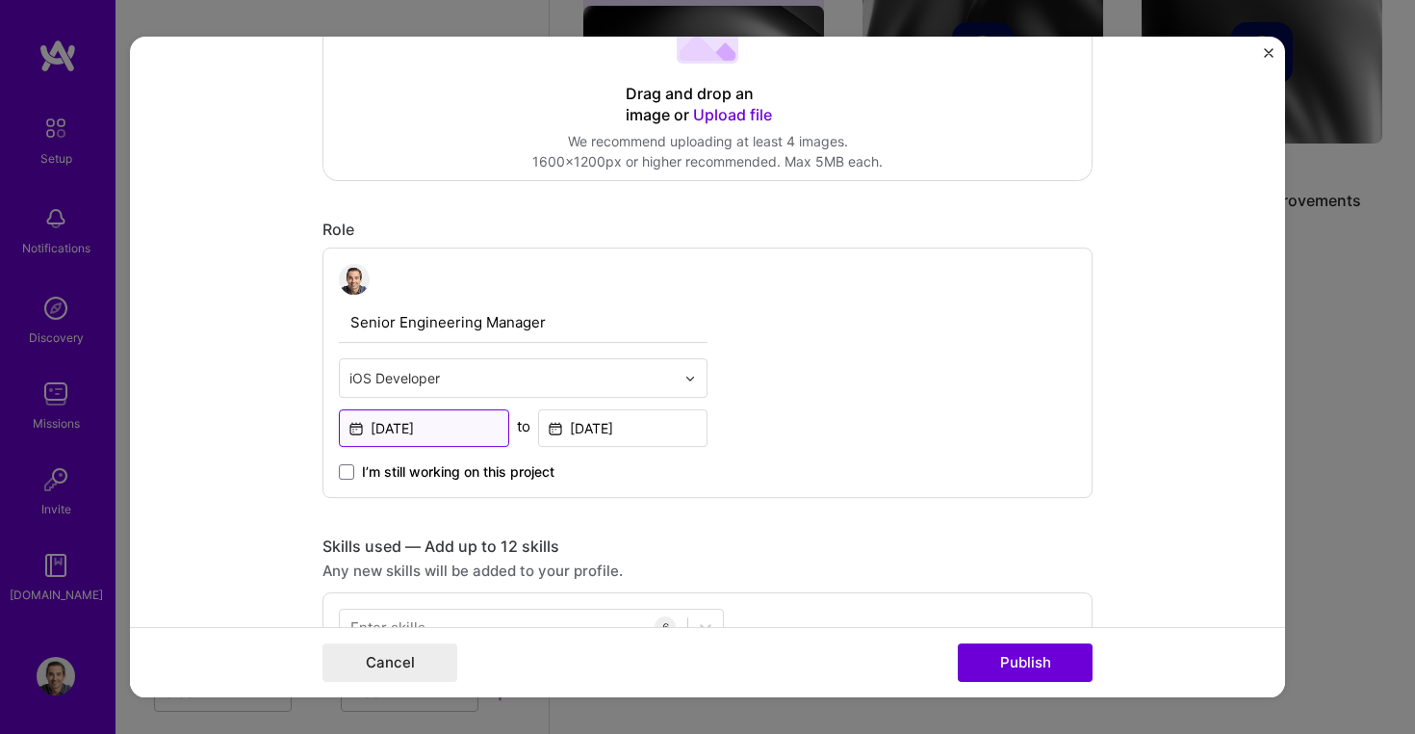
click at [462, 431] on input "[DATE]" at bounding box center [424, 428] width 170 height 38
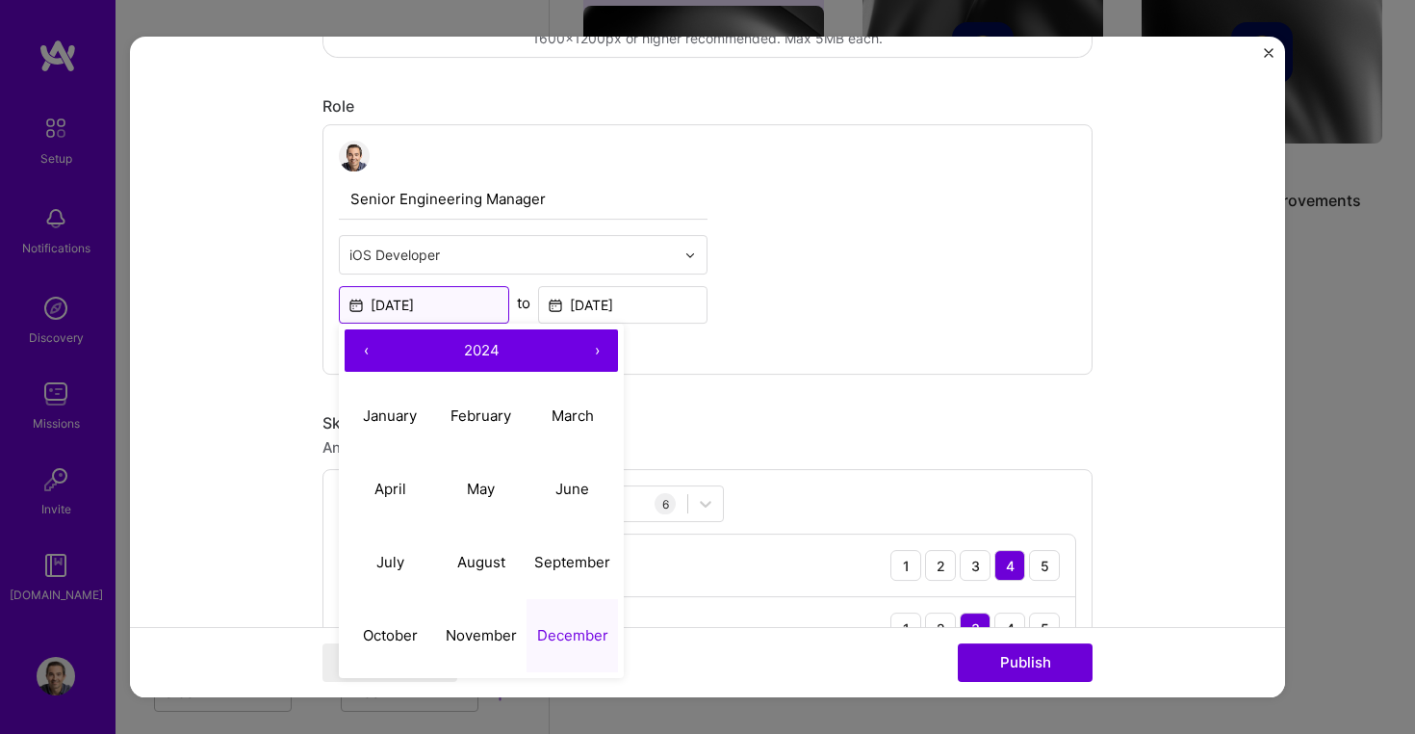
scroll to position [505, 0]
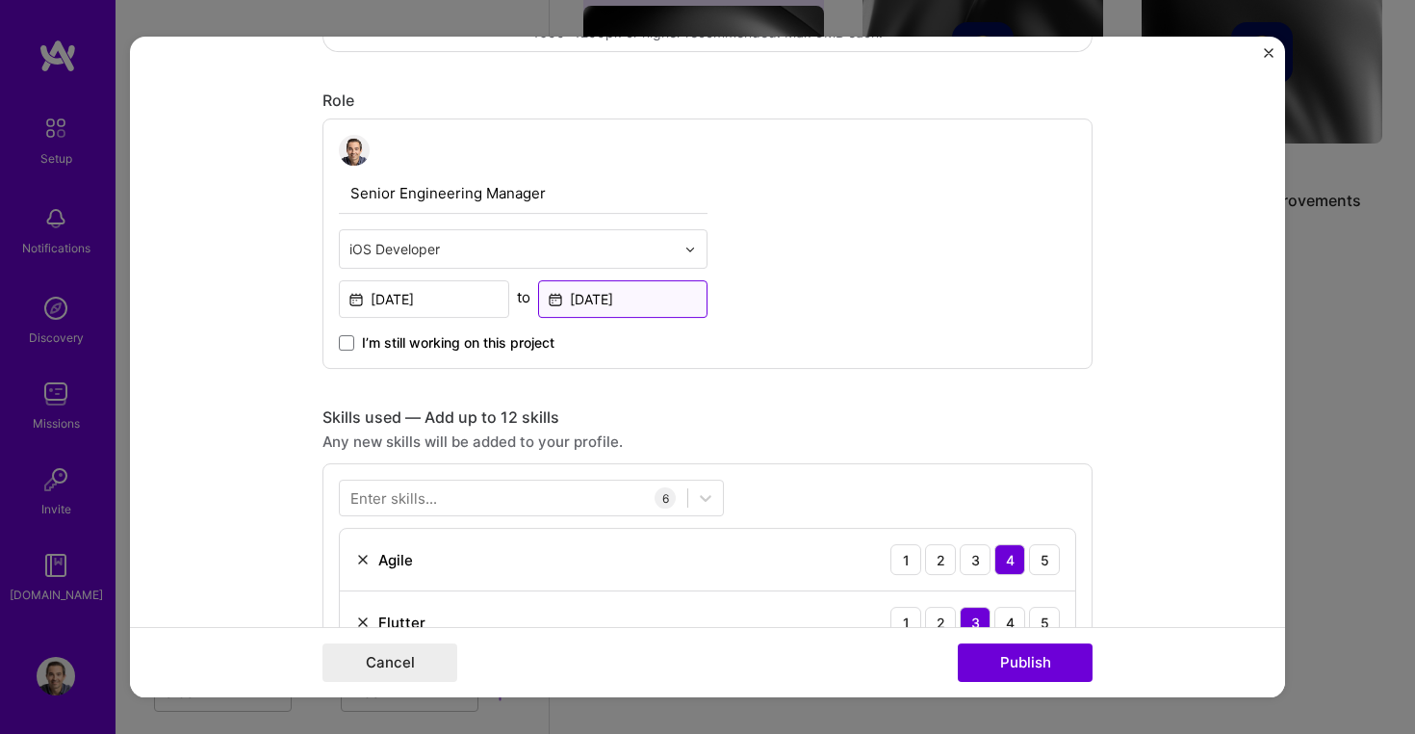
click at [625, 295] on input "[DATE]" at bounding box center [623, 299] width 170 height 38
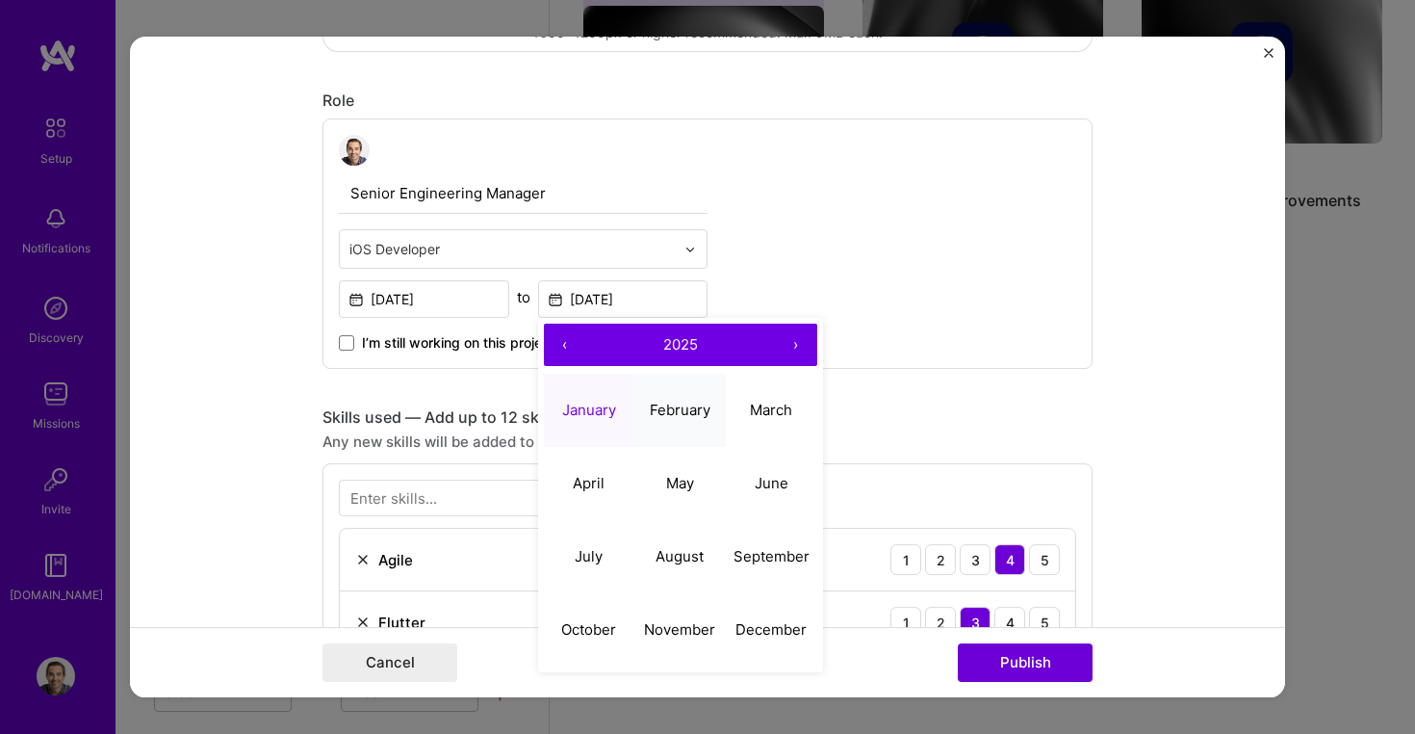
click at [719, 414] on button "February" at bounding box center [679, 410] width 91 height 73
type input "[DATE]"
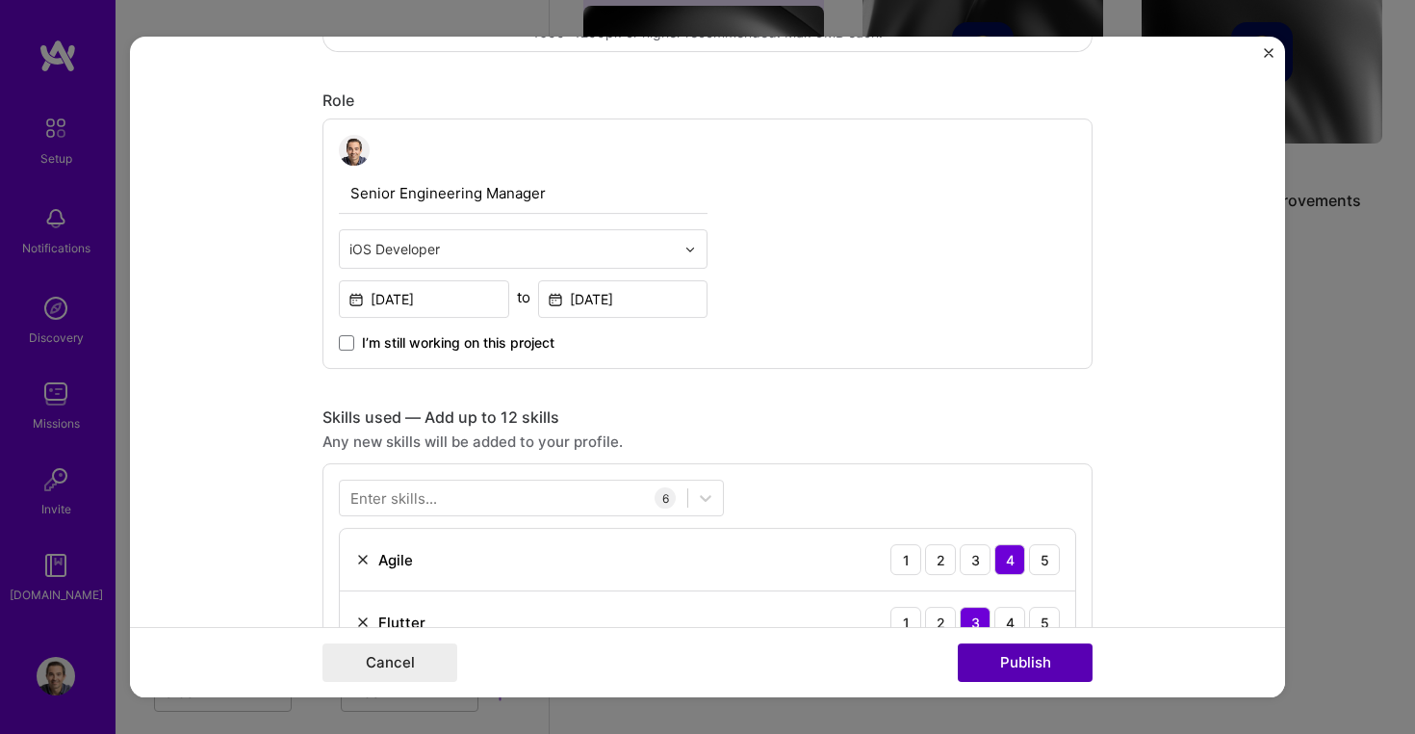
click at [1046, 668] on button "Publish" at bounding box center [1025, 662] width 135 height 39
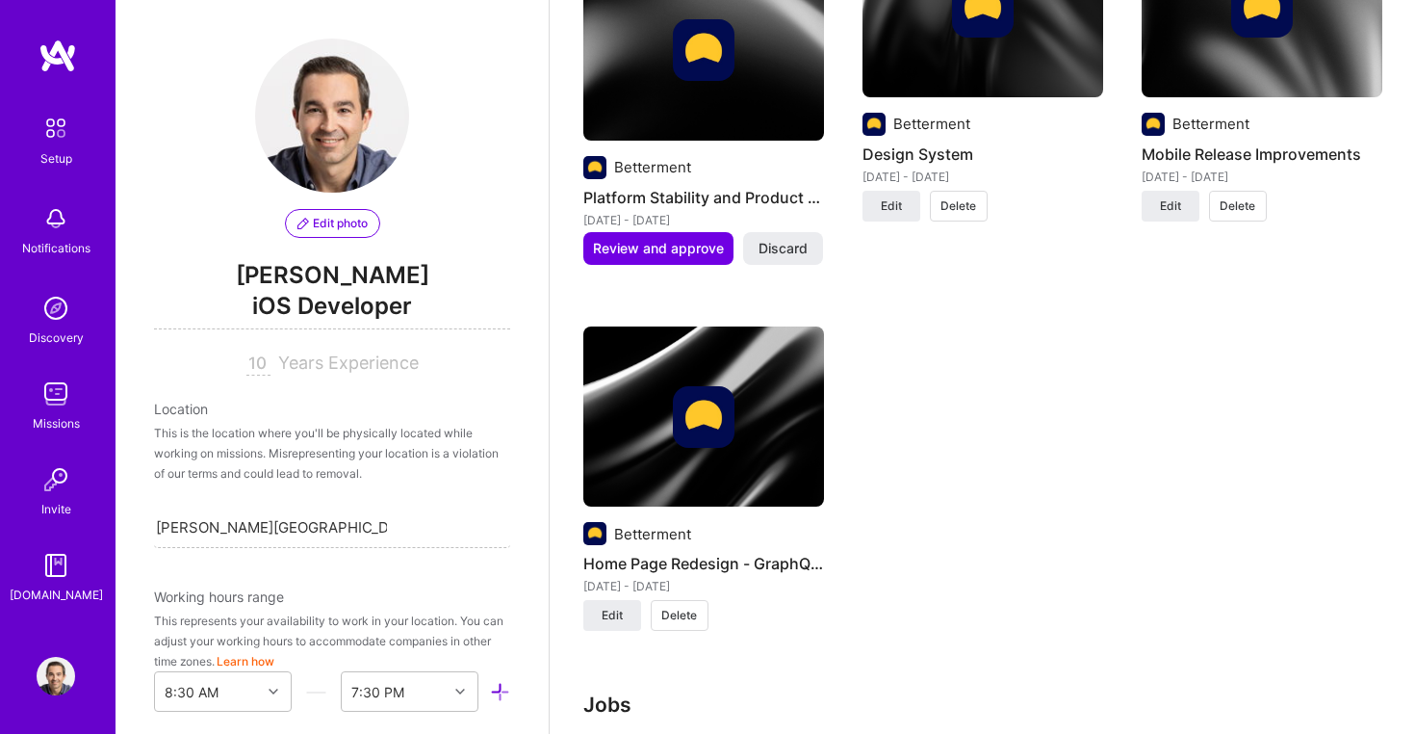
scroll to position [2775, 0]
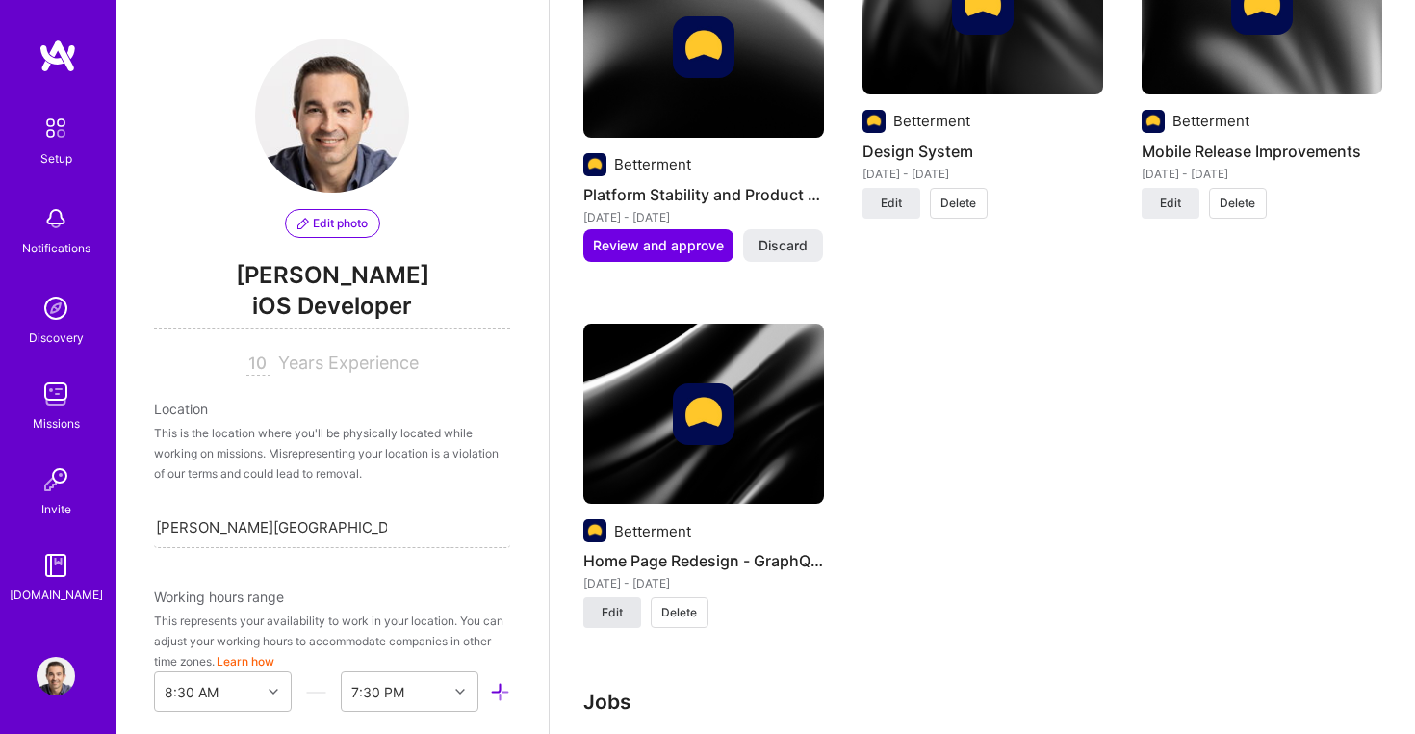
click at [618, 604] on span "Edit" at bounding box center [612, 612] width 21 height 17
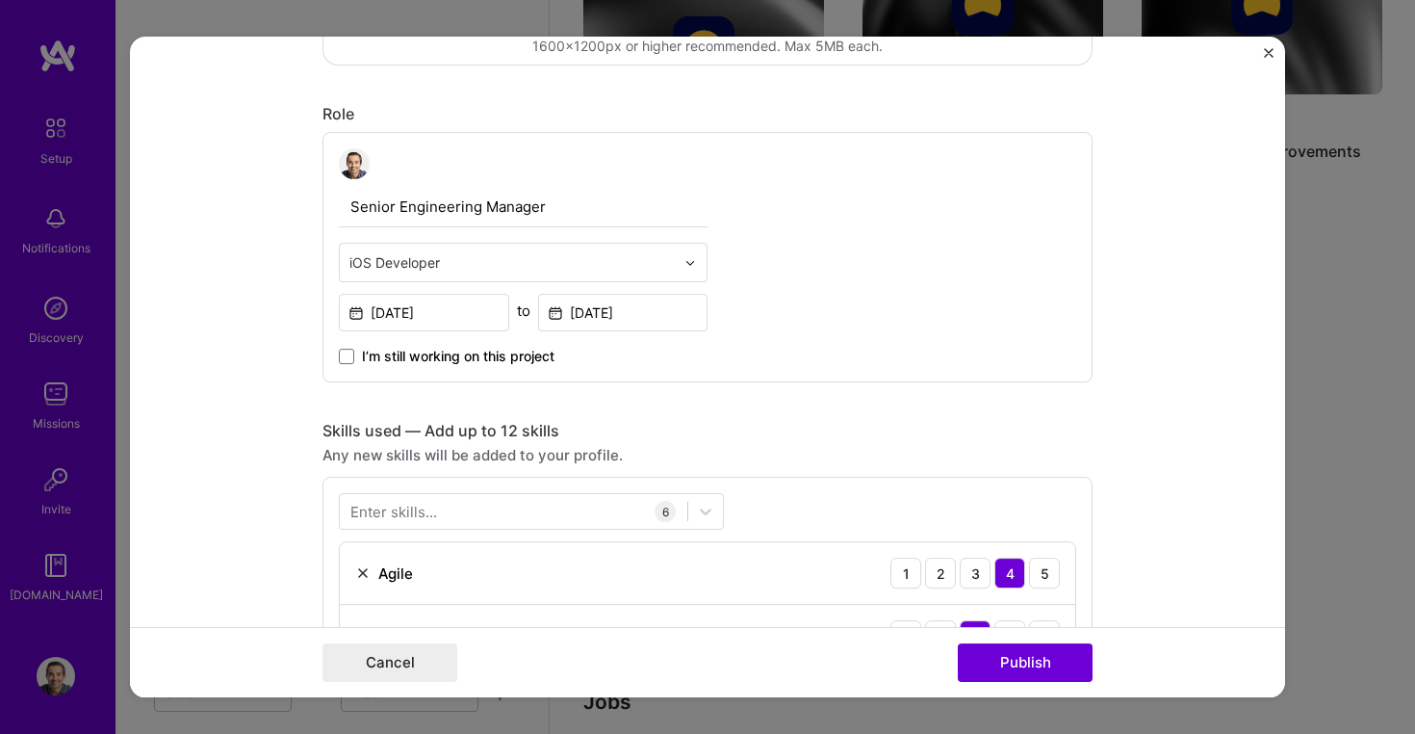
scroll to position [662, 0]
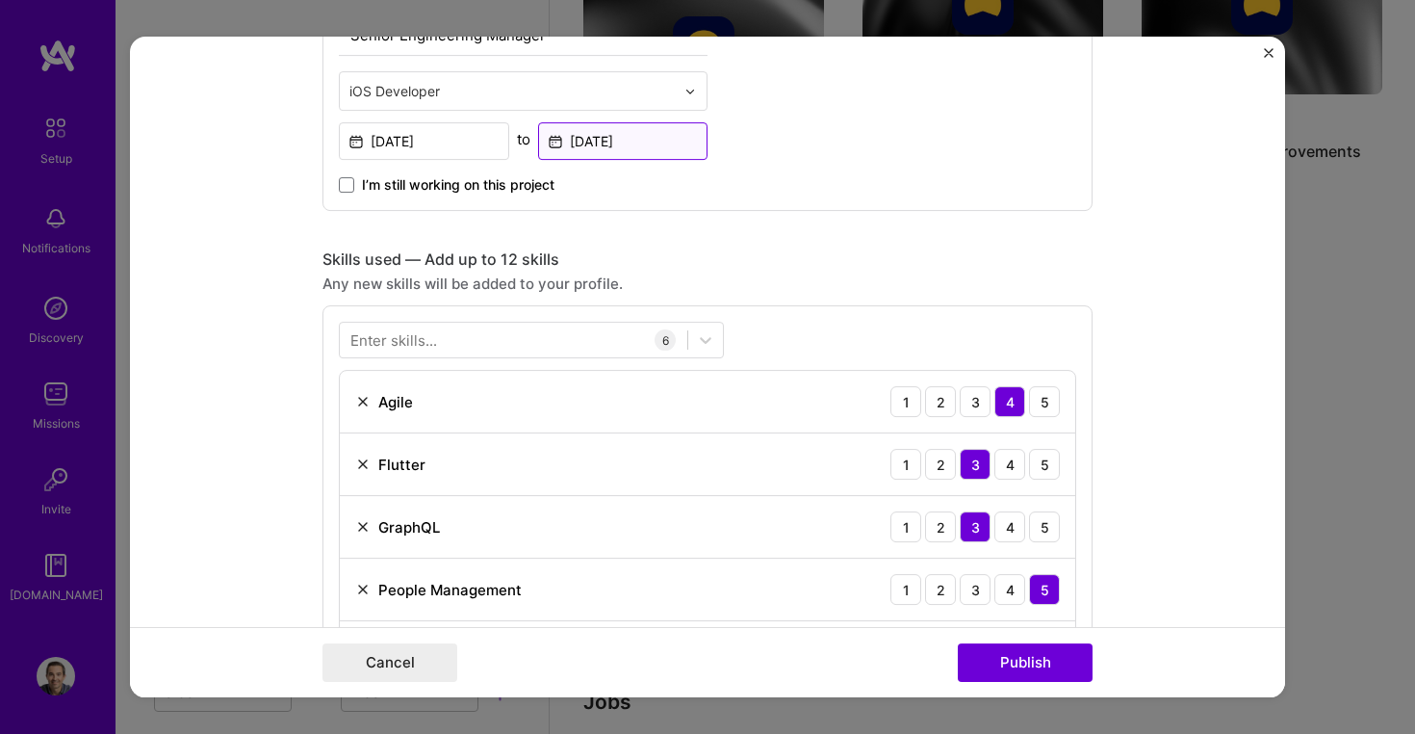
click at [603, 129] on input "[DATE]" at bounding box center [623, 141] width 170 height 38
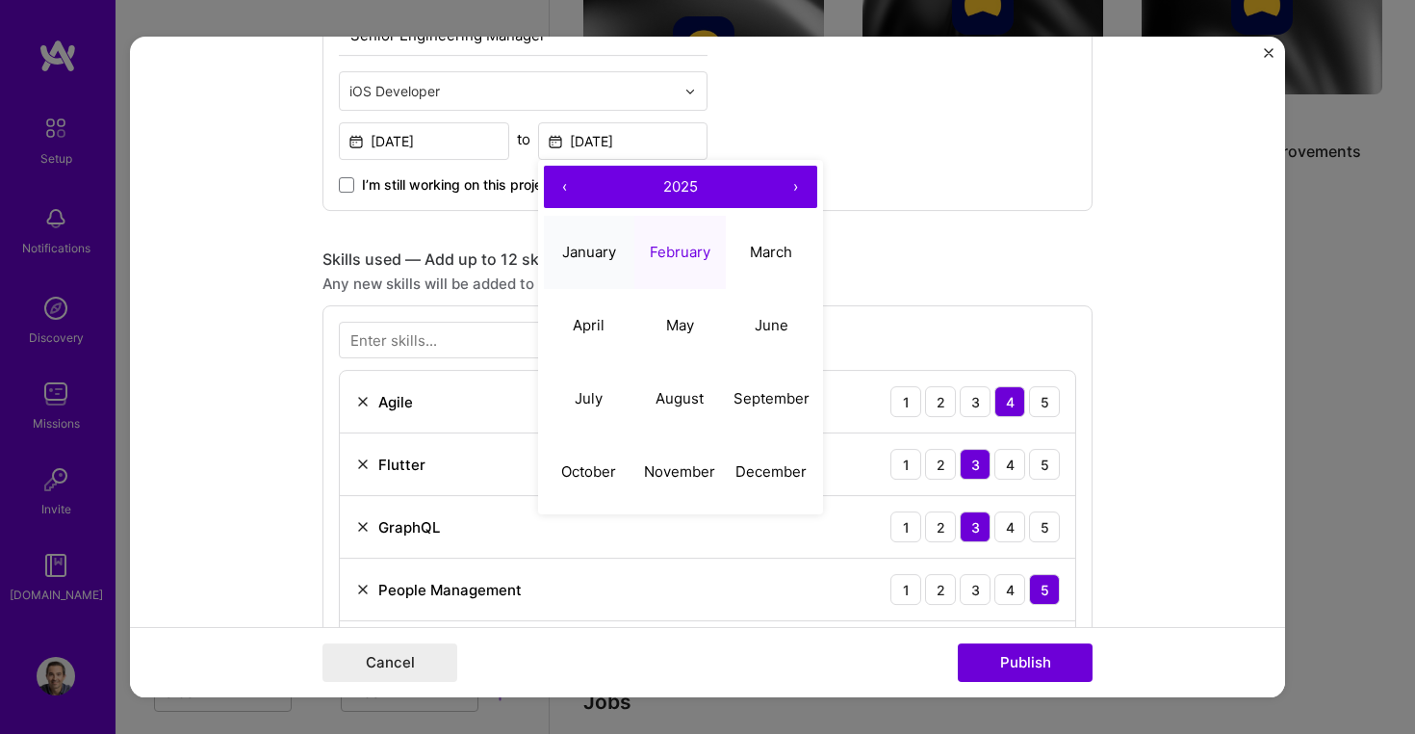
click at [605, 258] on abbr "January" at bounding box center [589, 252] width 54 height 18
type input "[DATE]"
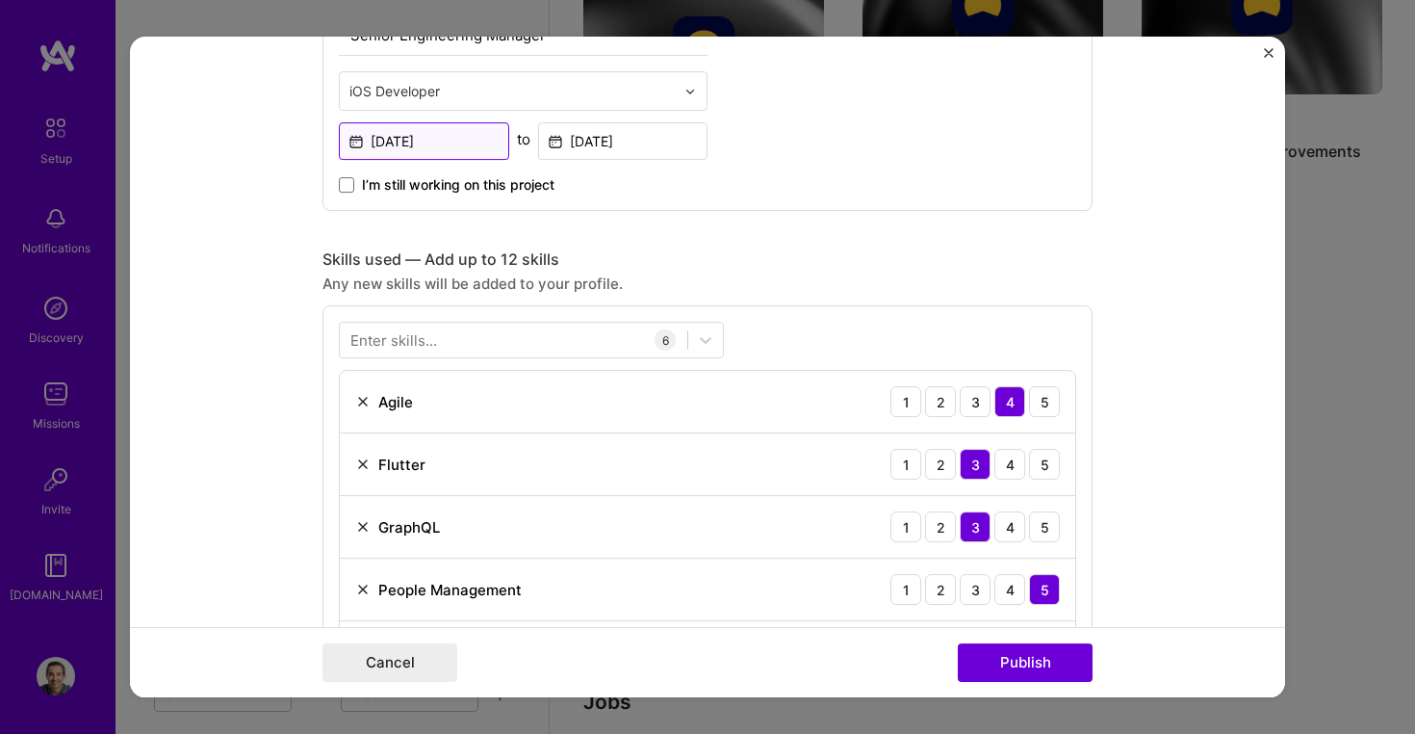
click at [460, 146] on input "[DATE]" at bounding box center [424, 141] width 170 height 38
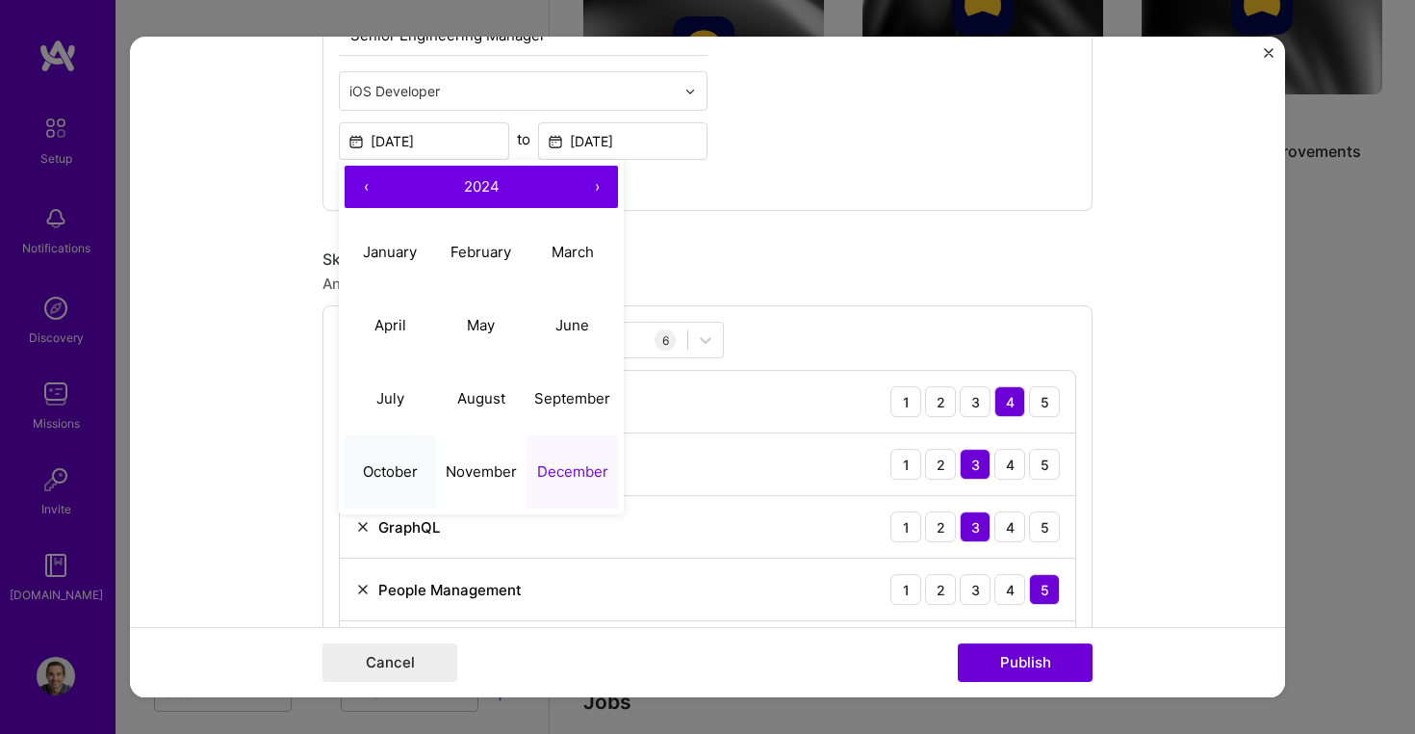
click at [395, 480] on button "October" at bounding box center [390, 471] width 91 height 73
type input "[DATE]"
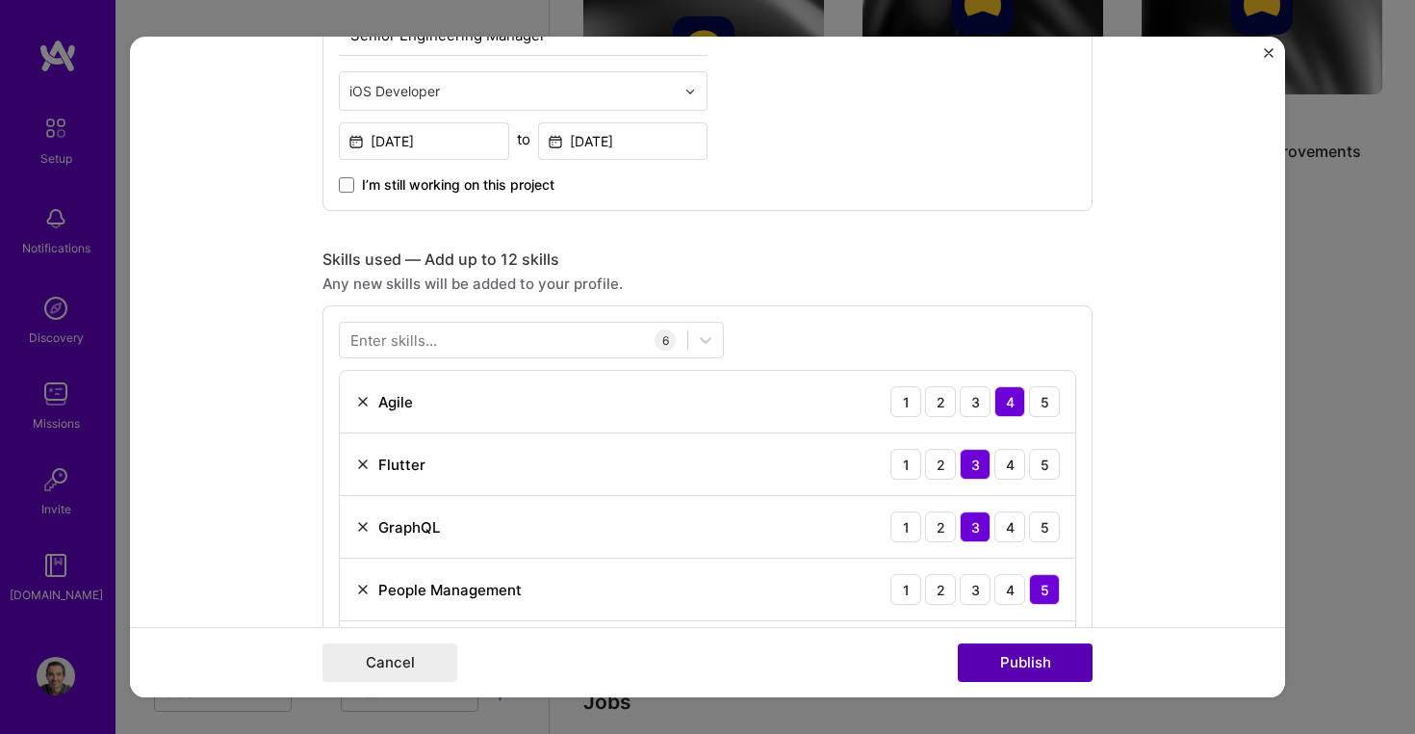
click at [1009, 663] on button "Publish" at bounding box center [1025, 662] width 135 height 39
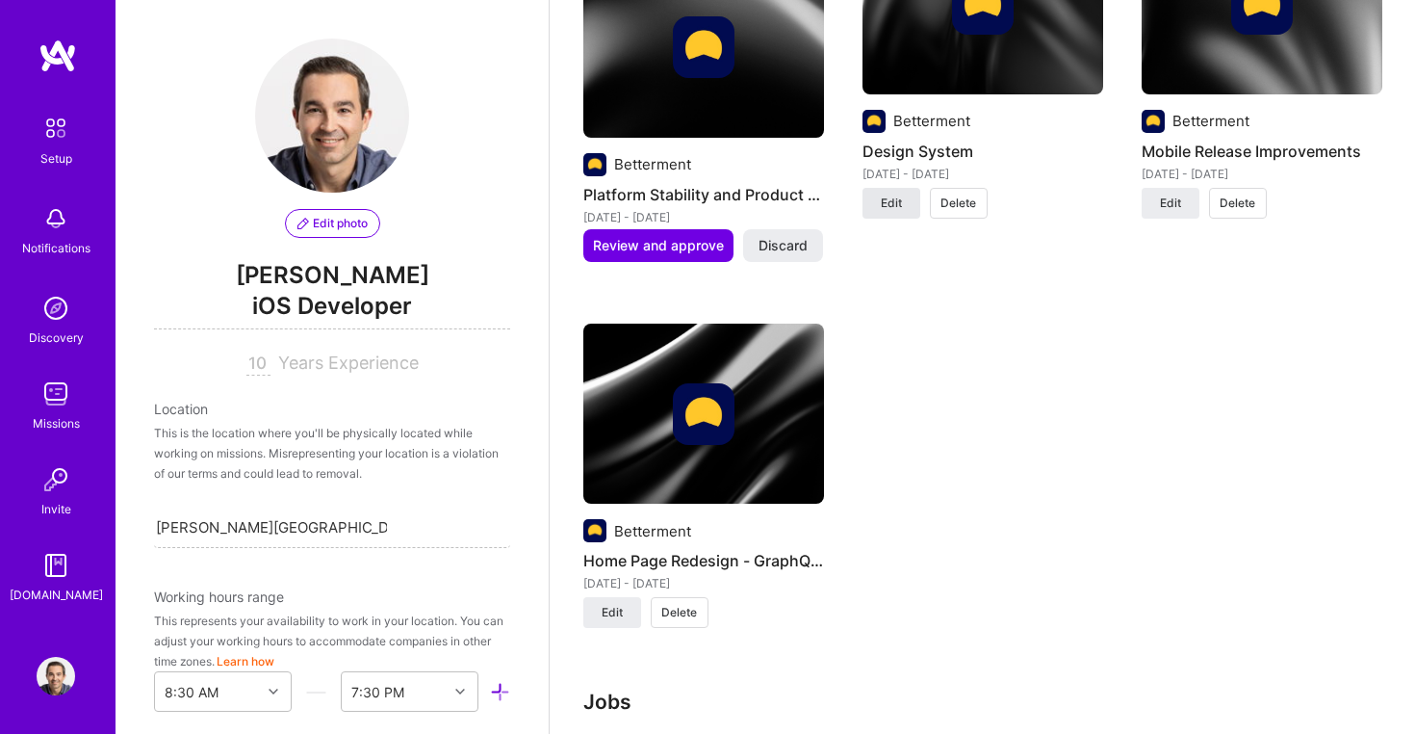
click at [893, 194] on span "Edit" at bounding box center [891, 202] width 21 height 17
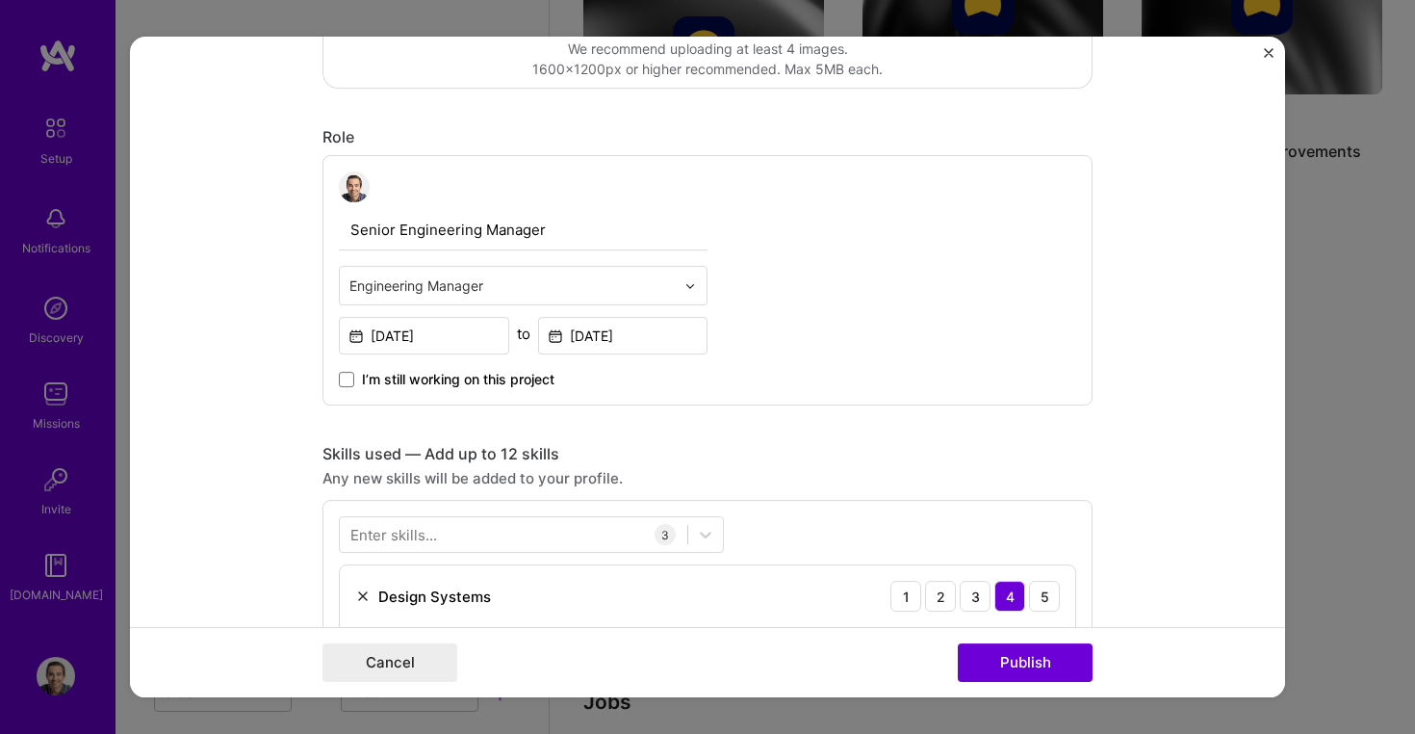
scroll to position [646, 0]
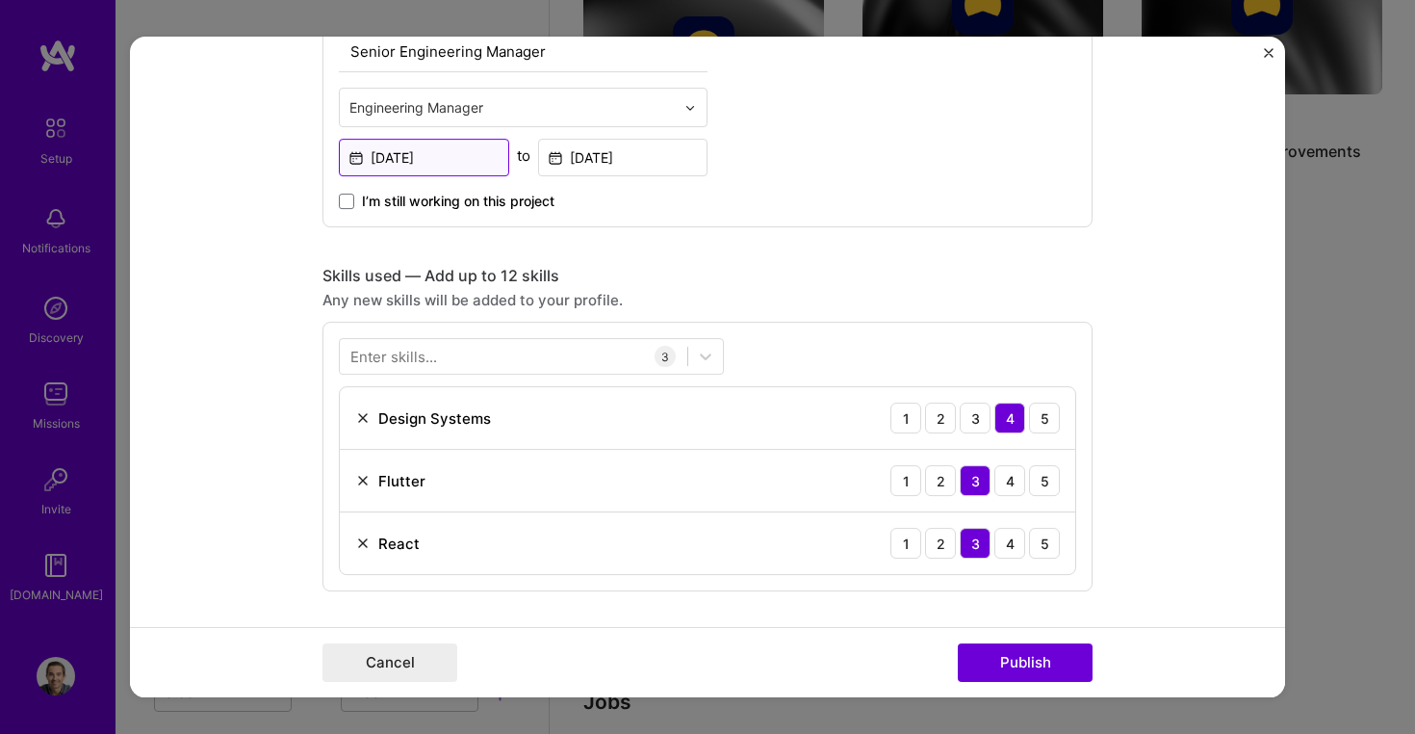
click at [440, 162] on input "[DATE]" at bounding box center [424, 158] width 170 height 38
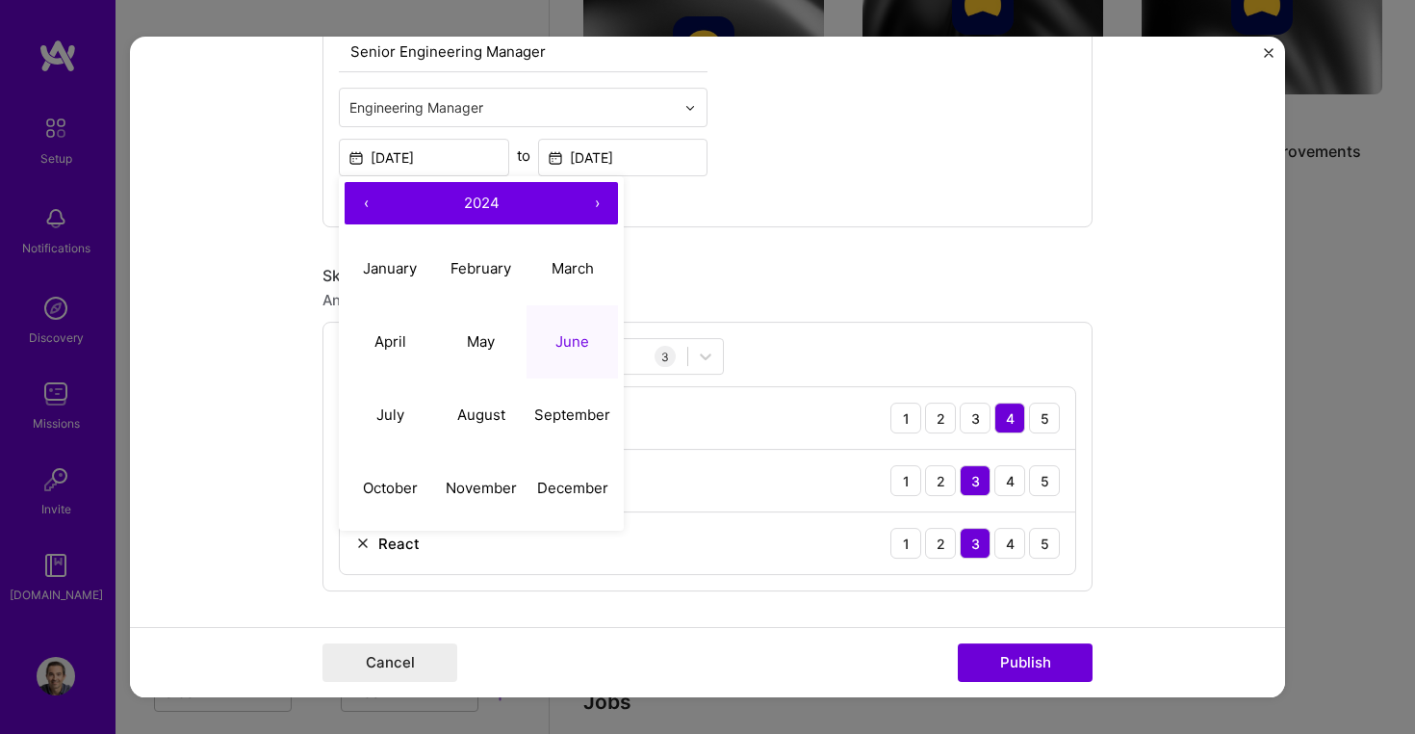
click at [595, 203] on button "›" at bounding box center [597, 203] width 42 height 42
click at [582, 336] on abbr "June" at bounding box center [573, 341] width 34 height 18
type input "[DATE]"
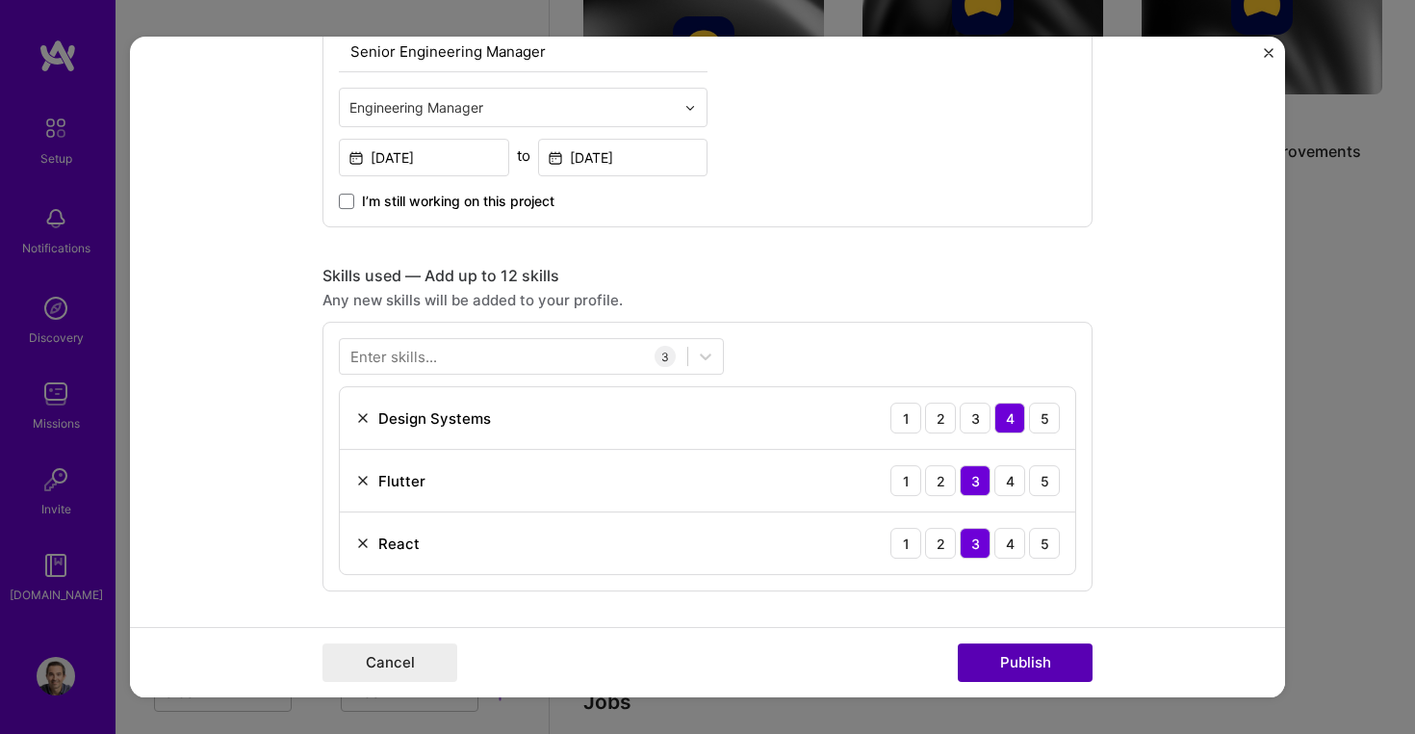
click at [1032, 665] on button "Publish" at bounding box center [1025, 662] width 135 height 39
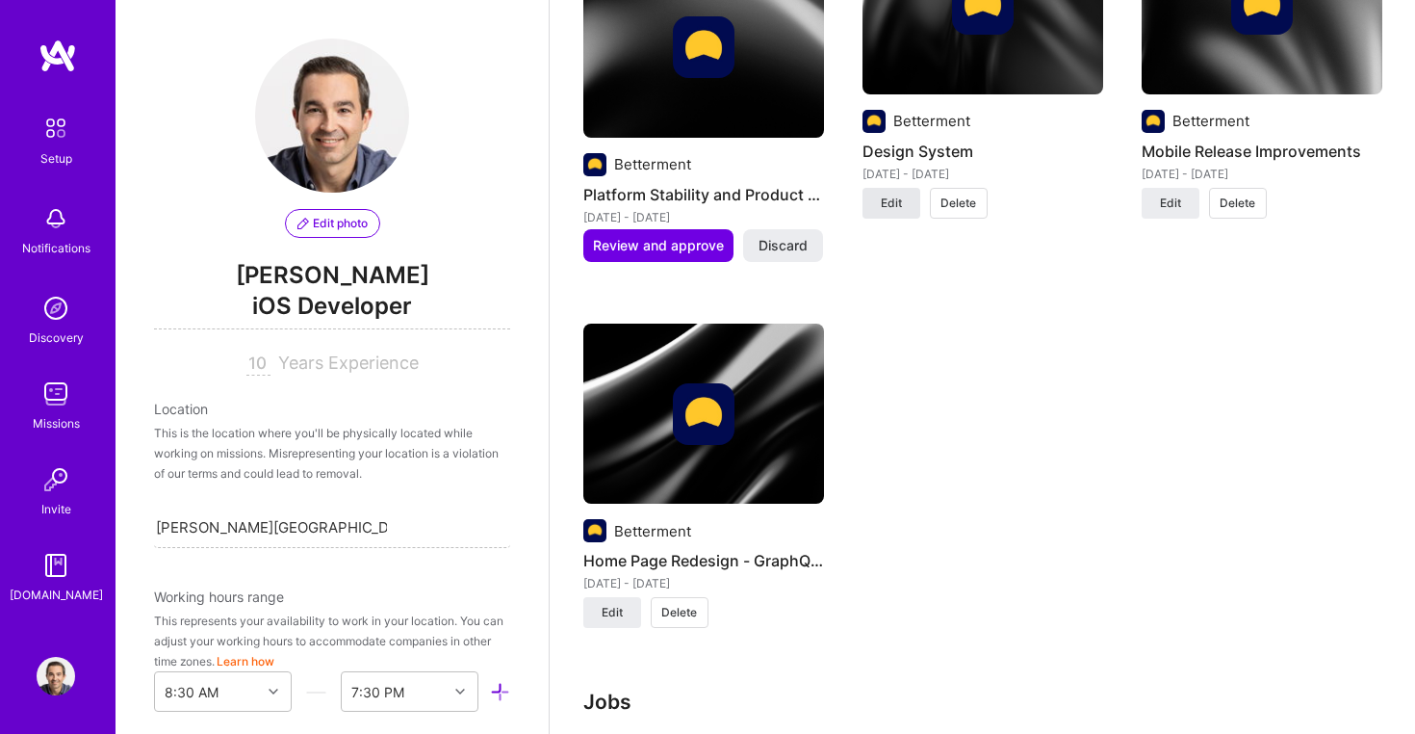
click at [901, 194] on span "Edit" at bounding box center [891, 202] width 21 height 17
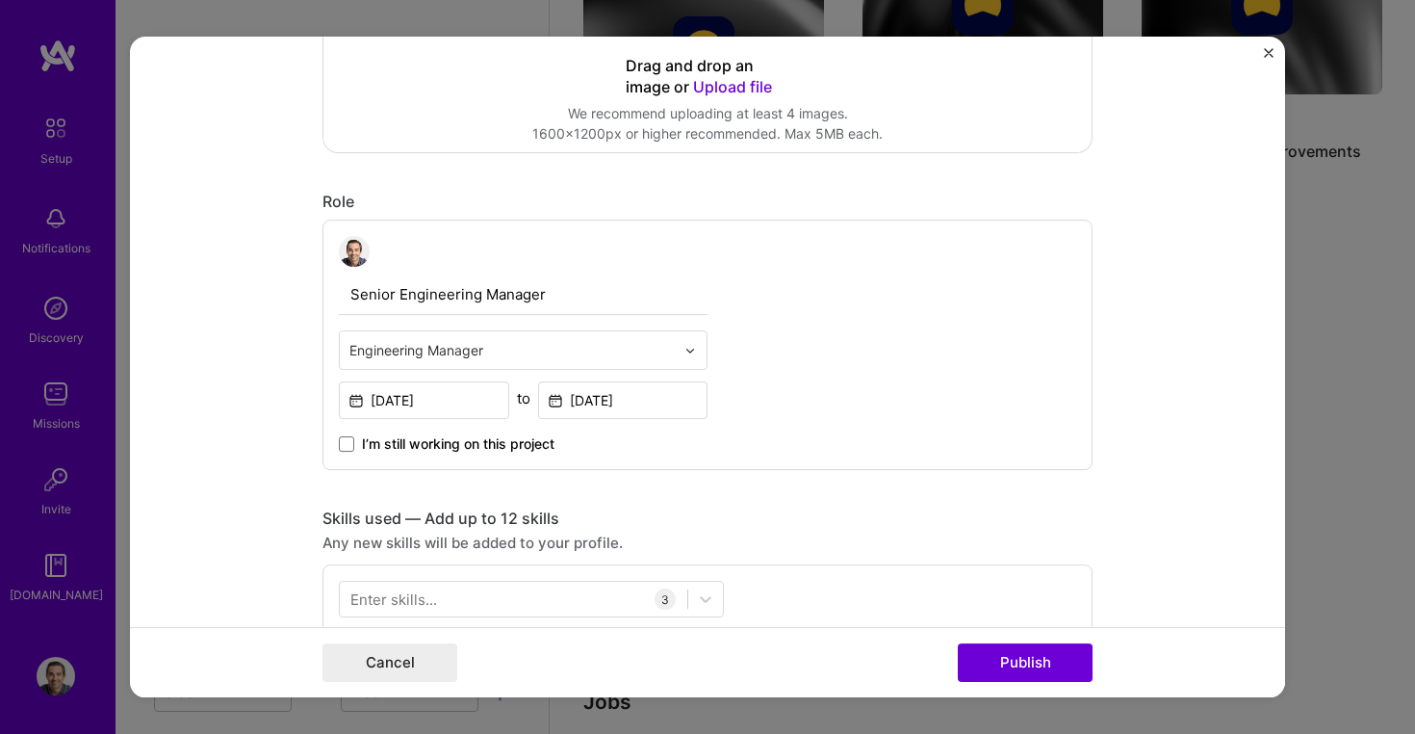
scroll to position [650, 0]
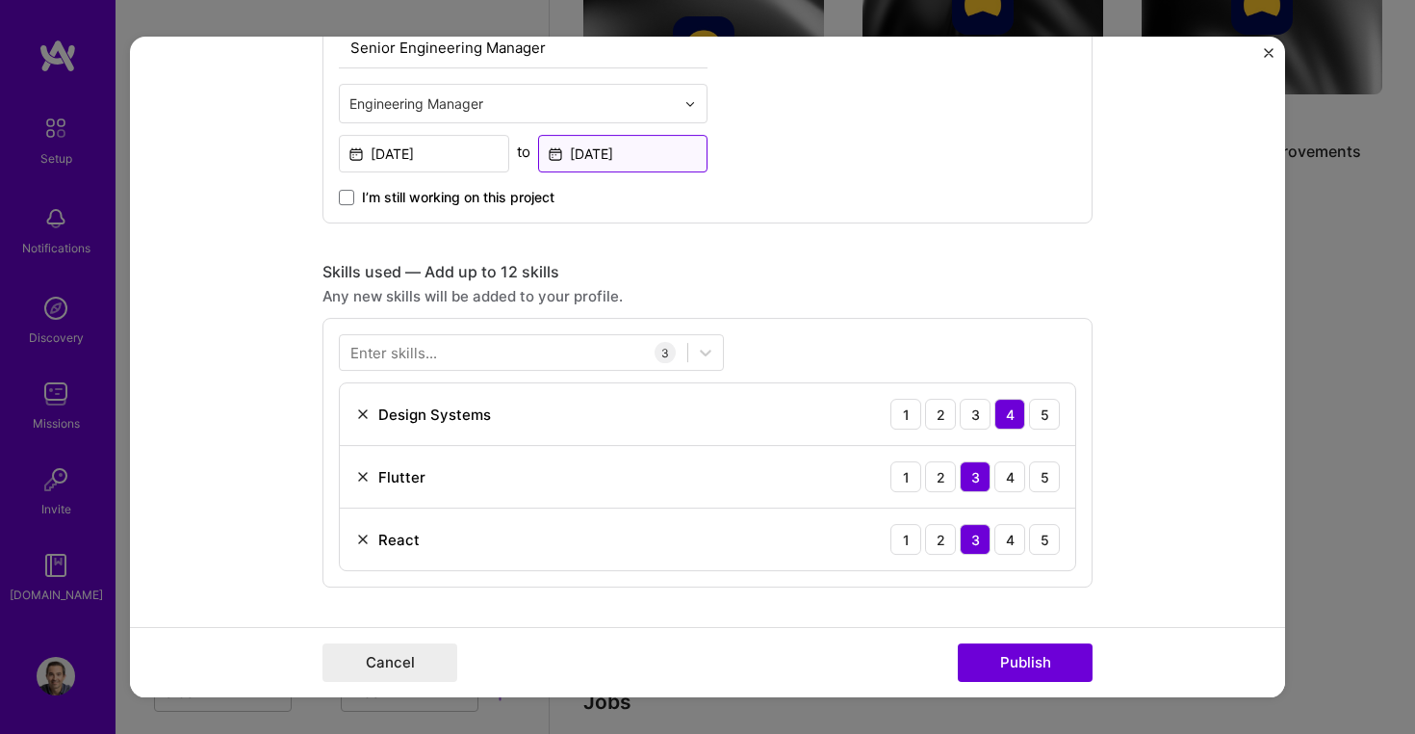
click at [586, 153] on input "[DATE]" at bounding box center [623, 154] width 170 height 38
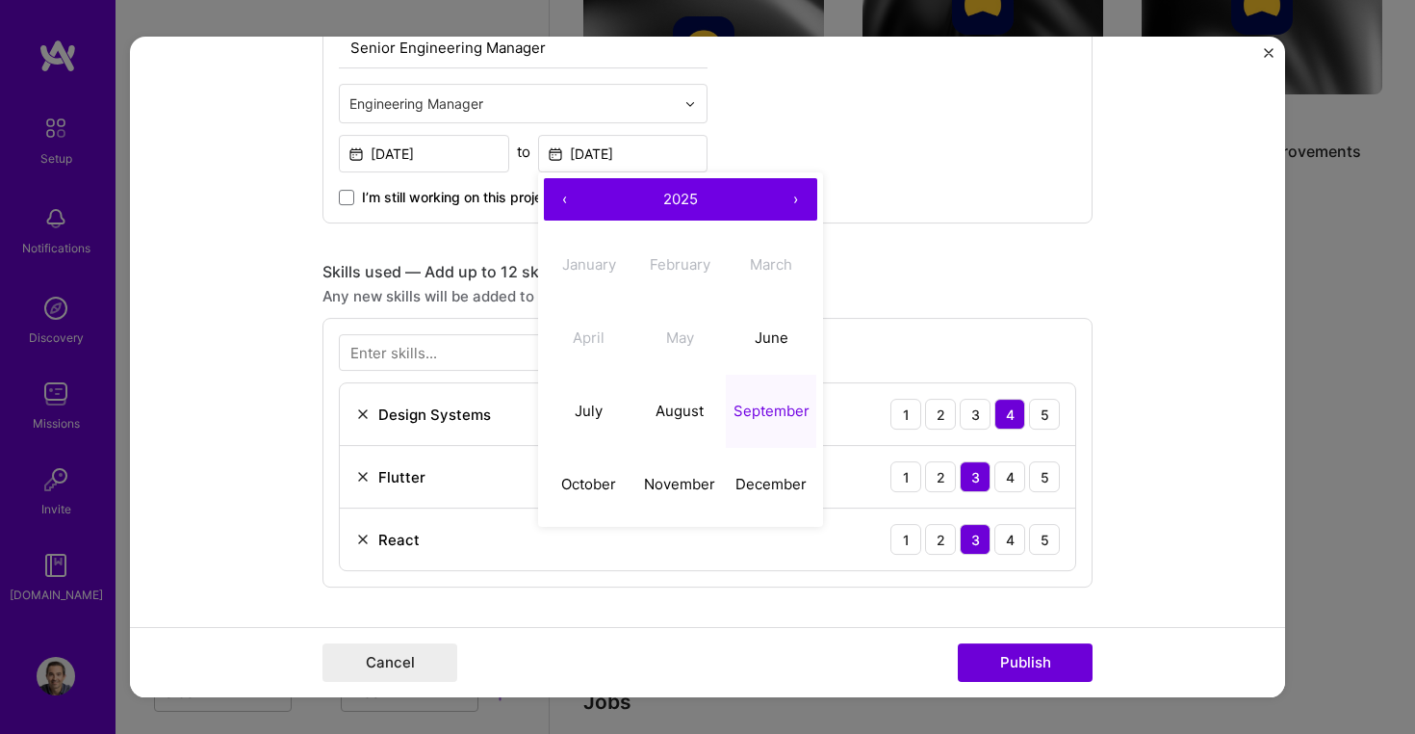
click at [783, 113] on div "Senior Engineering Manager Engineering Manager [DATE] to [DATE] ‹ 2025 › Januar…" at bounding box center [708, 98] width 770 height 250
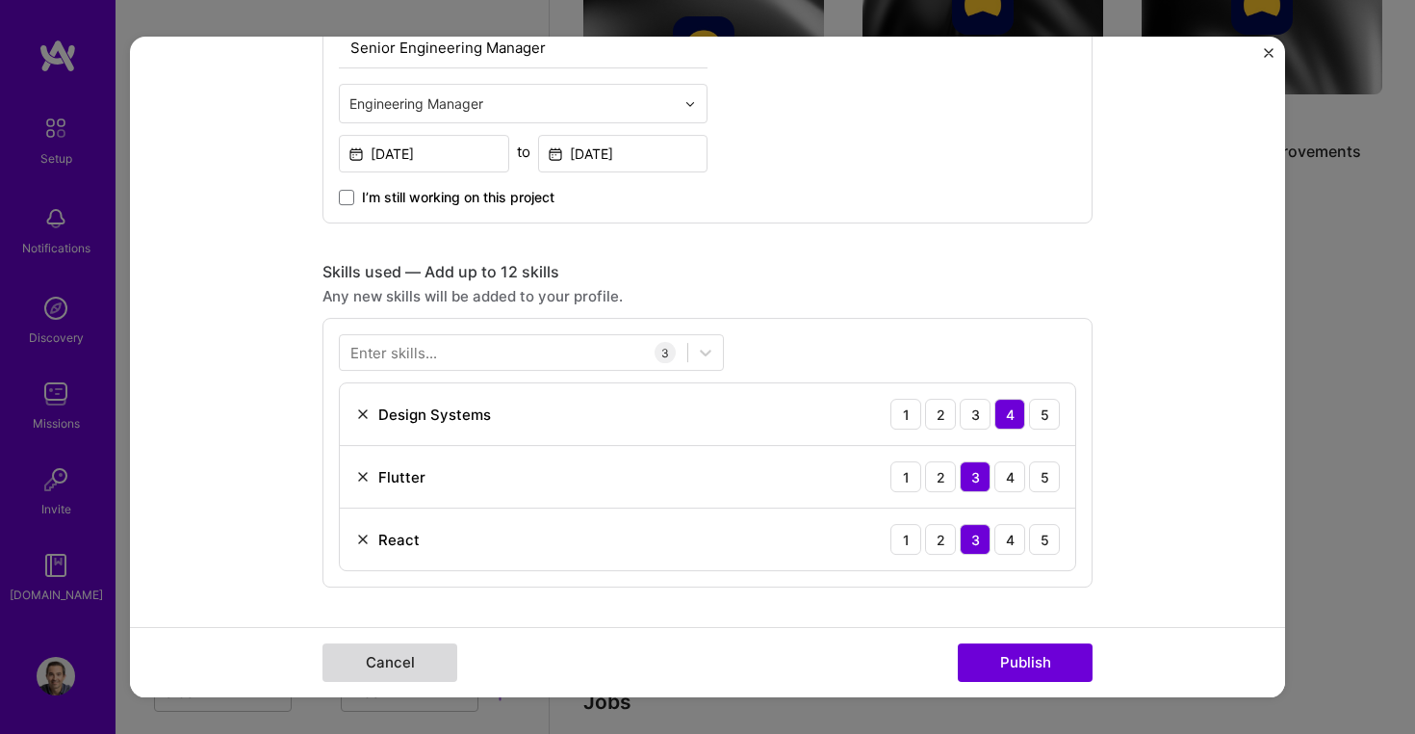
click at [429, 656] on button "Cancel" at bounding box center [390, 662] width 135 height 39
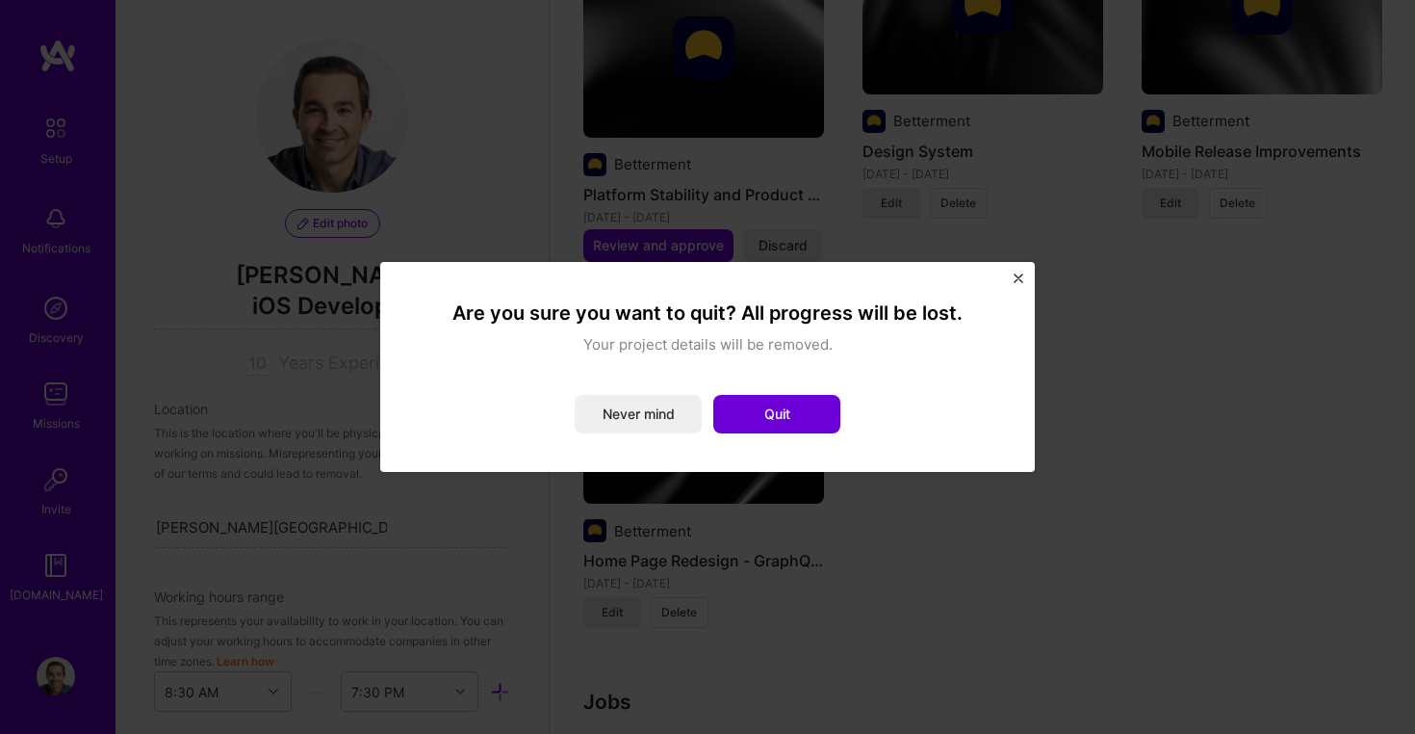
click at [1022, 282] on img "Close" at bounding box center [1019, 278] width 10 height 10
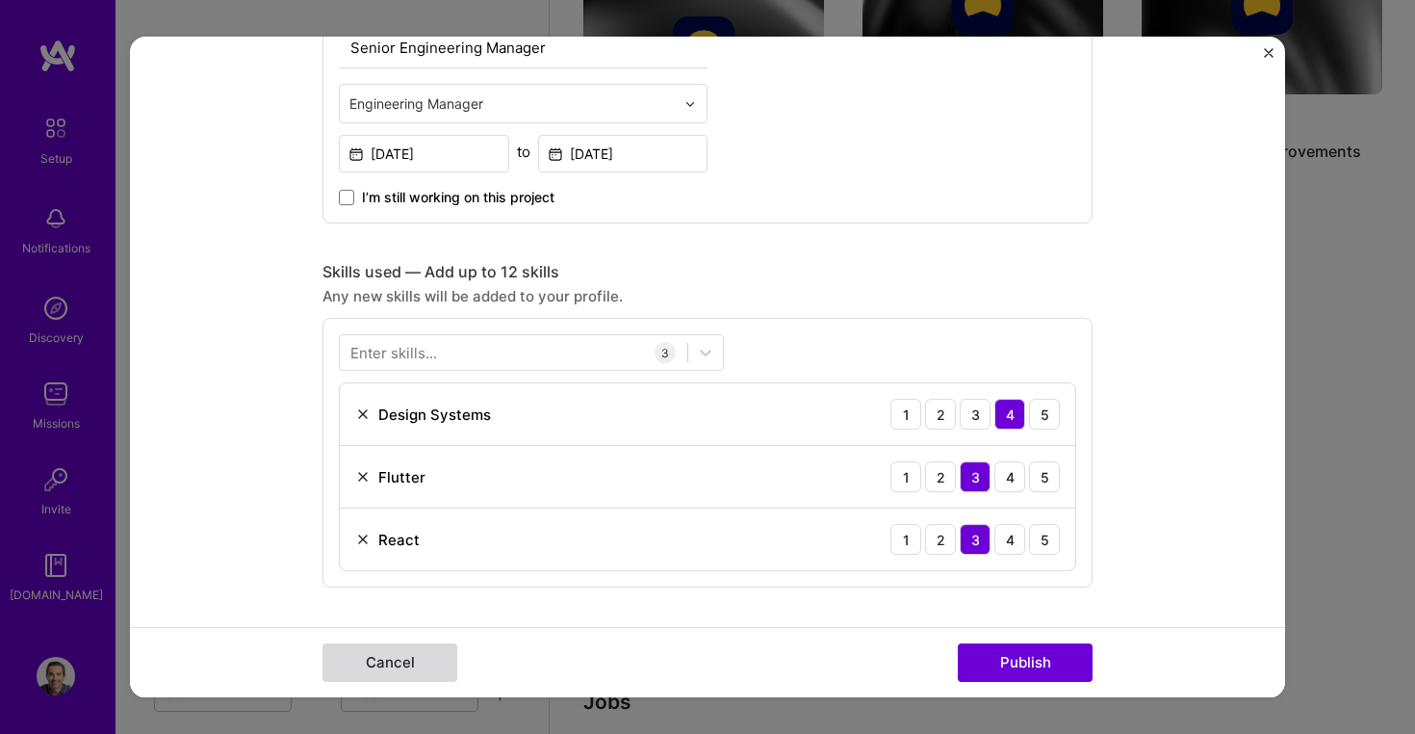
click at [401, 663] on button "Cancel" at bounding box center [390, 662] width 135 height 39
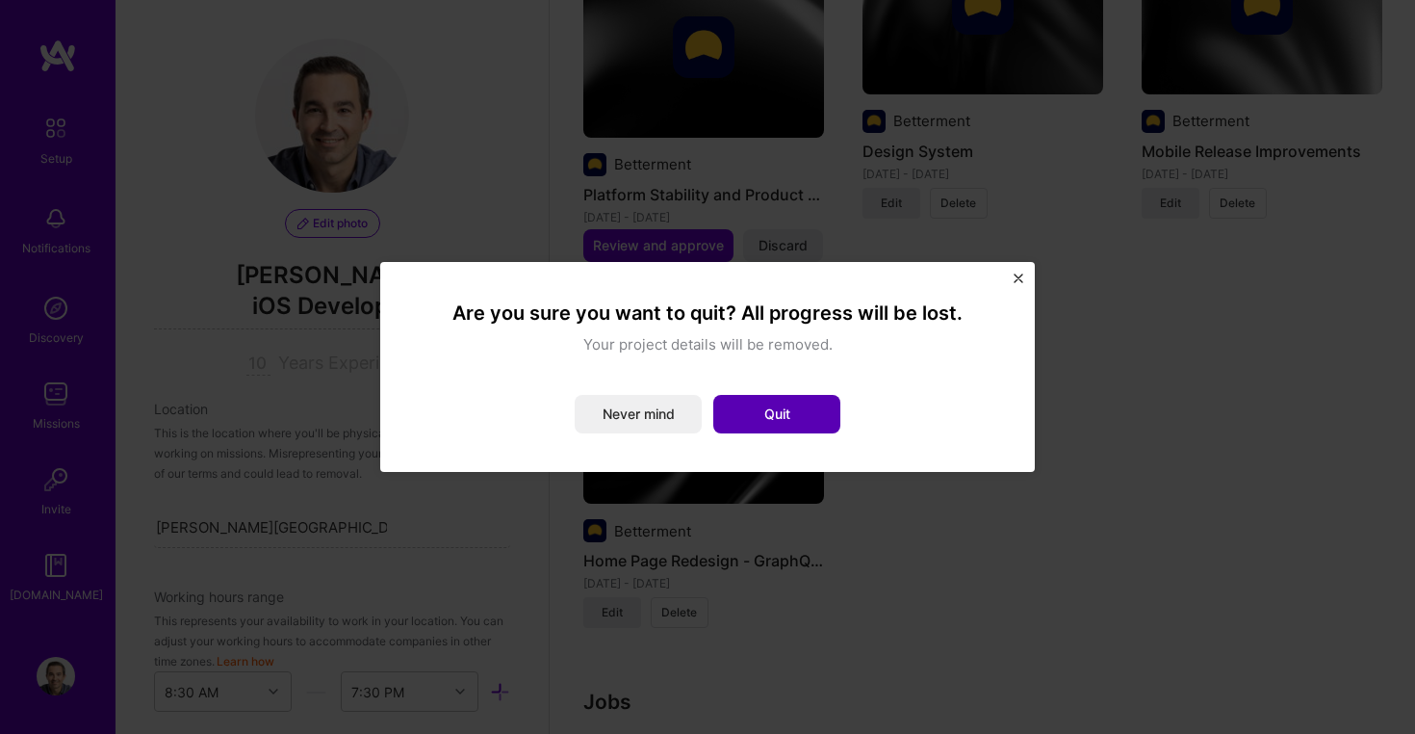
click at [815, 405] on button "Quit" at bounding box center [776, 414] width 127 height 39
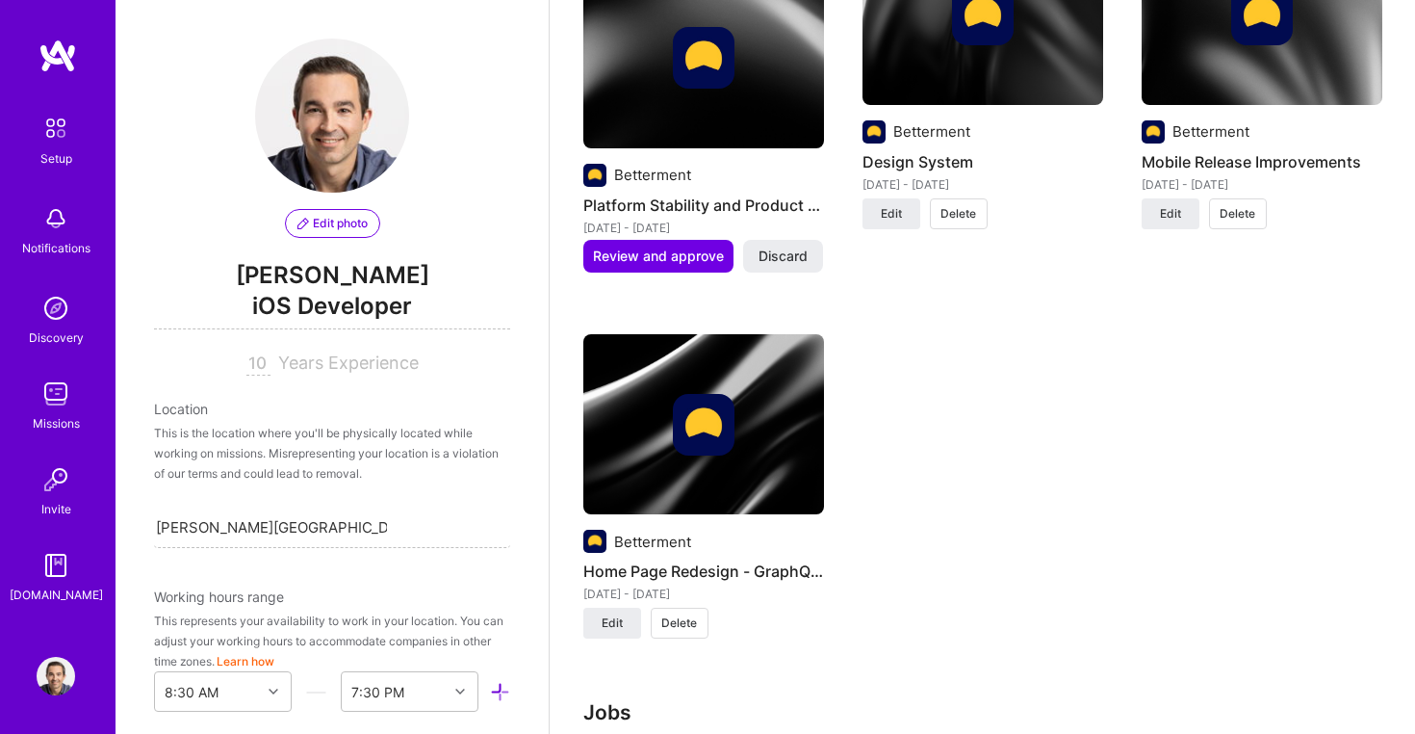
scroll to position [2760, 0]
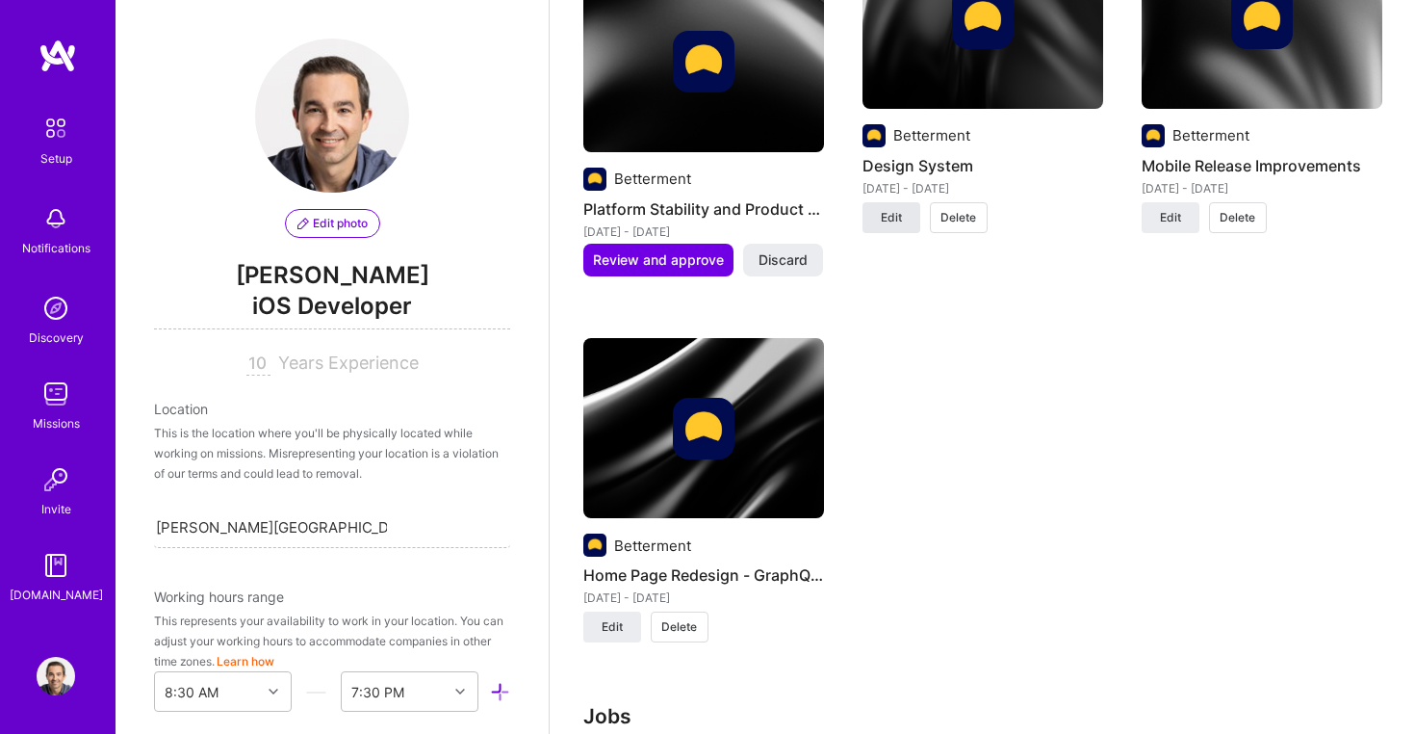
click at [891, 209] on span "Edit" at bounding box center [891, 217] width 21 height 17
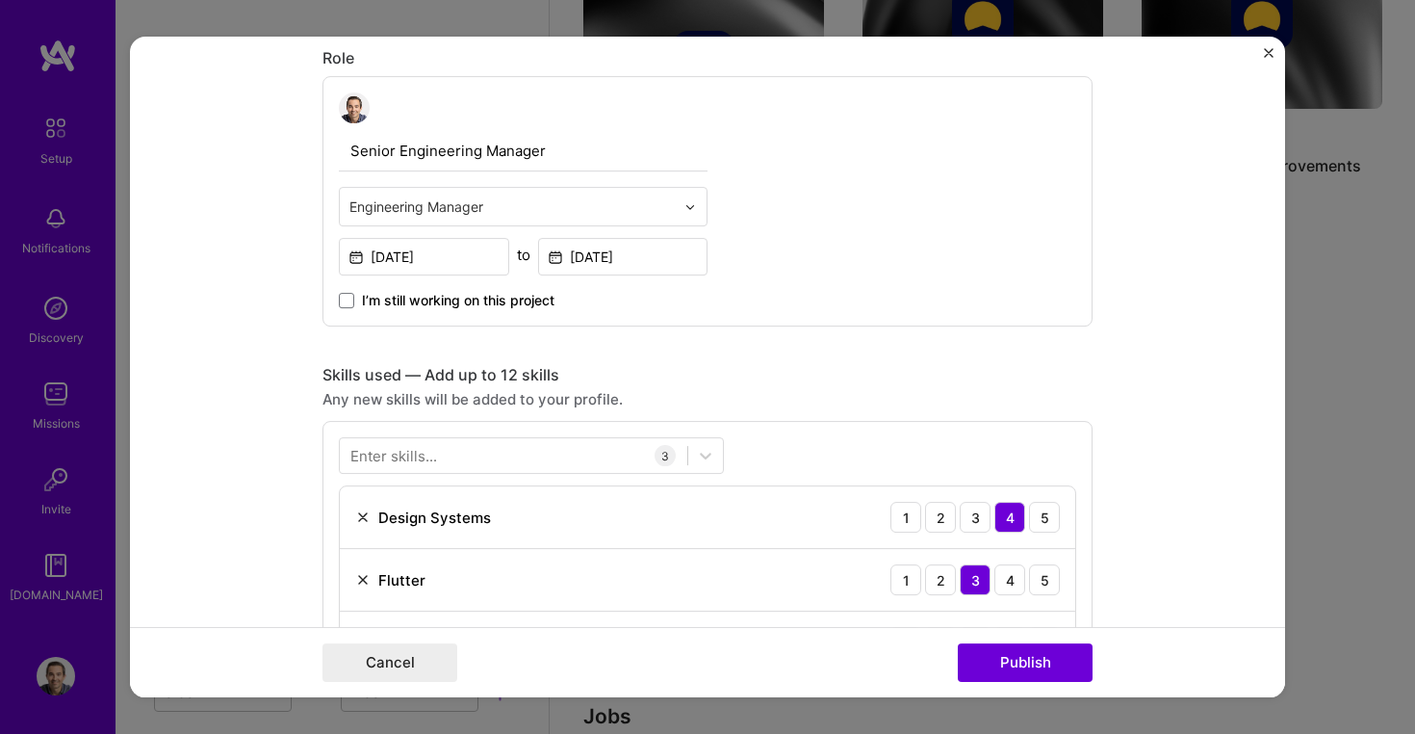
scroll to position [575, 0]
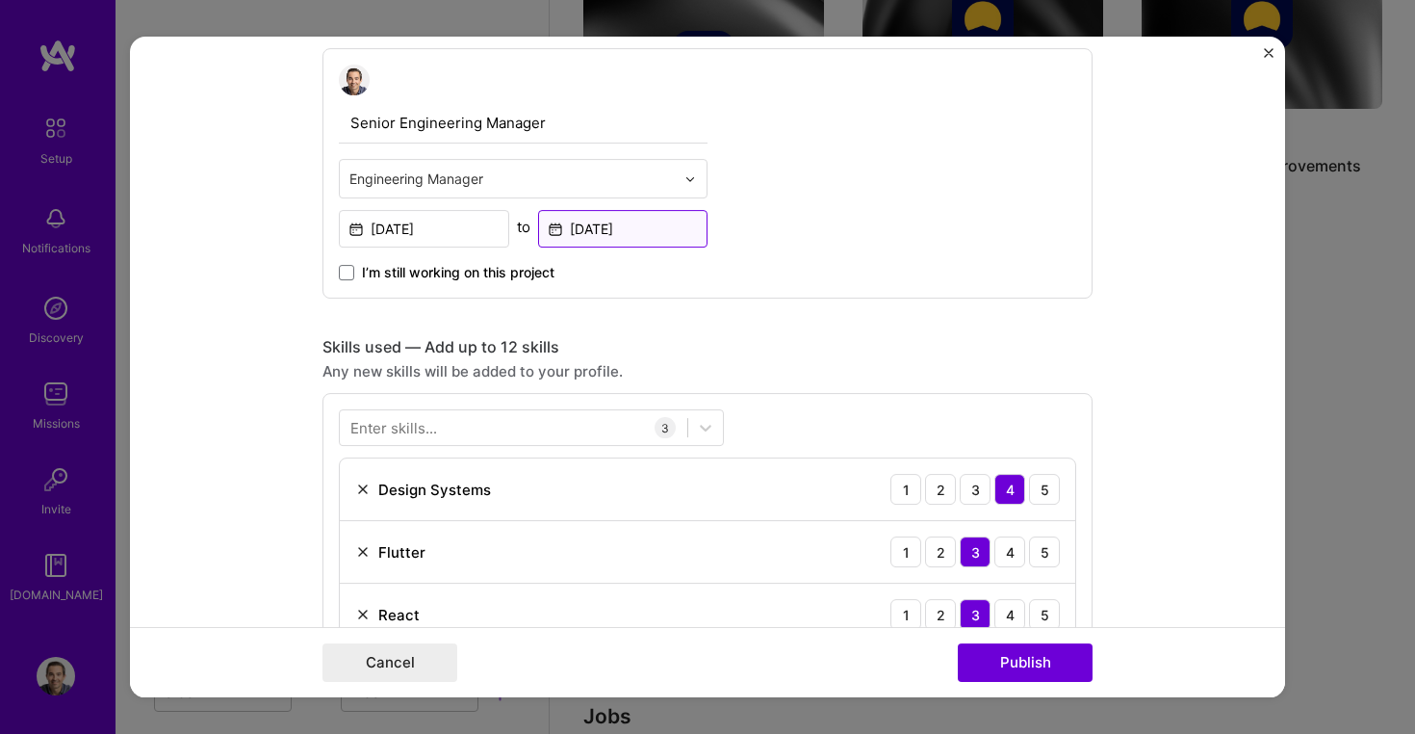
click at [607, 232] on input "[DATE]" at bounding box center [623, 229] width 170 height 38
click at [430, 238] on input "[DATE]" at bounding box center [424, 229] width 170 height 38
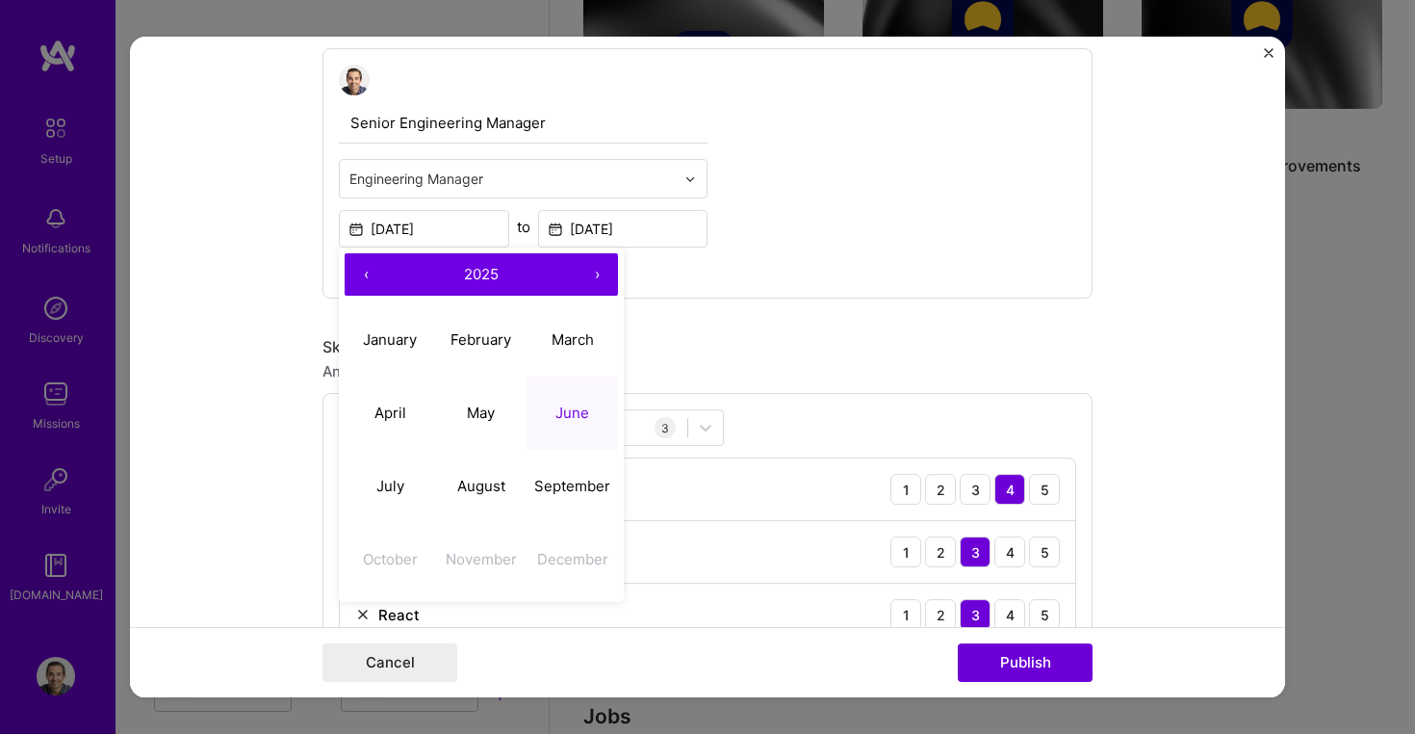
click at [360, 275] on button "‹" at bounding box center [366, 274] width 42 height 42
click at [558, 415] on abbr "June" at bounding box center [573, 412] width 34 height 18
type input "[DATE]"
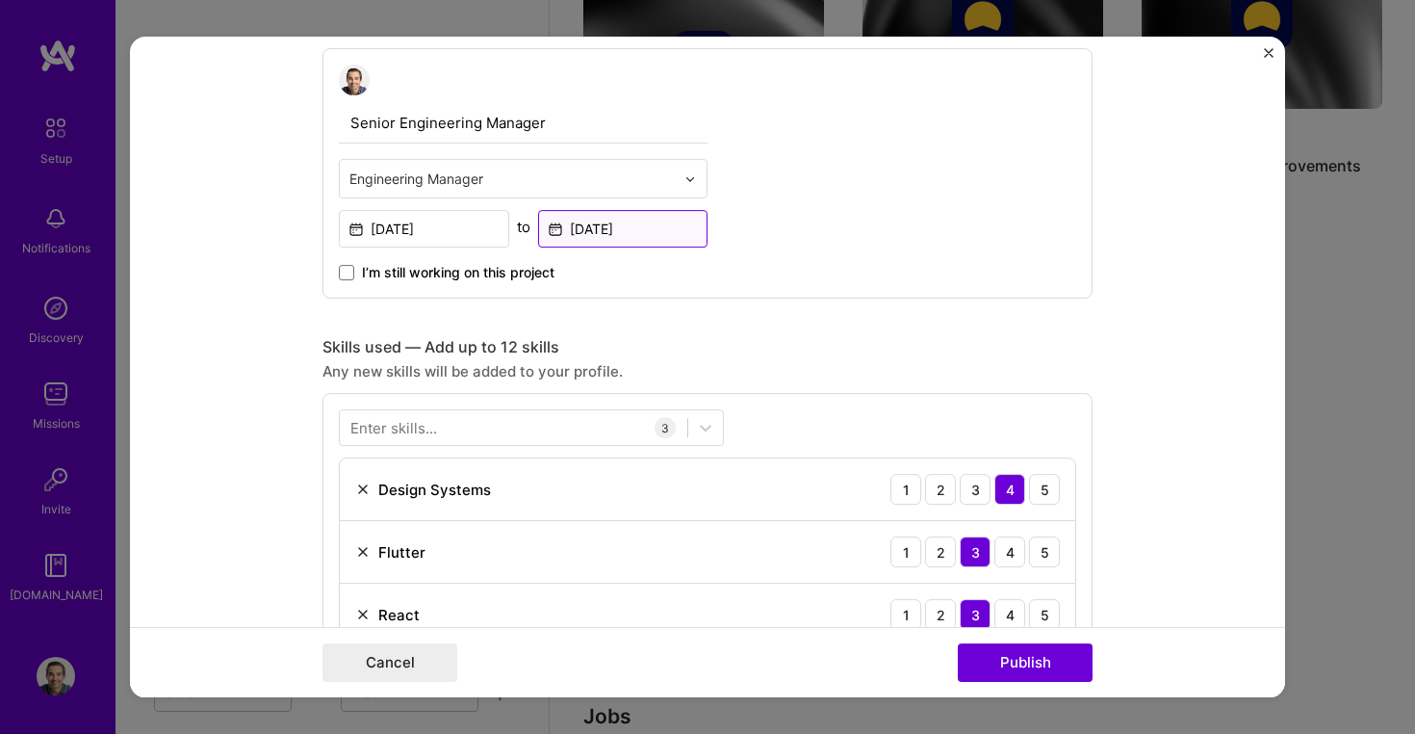
click at [596, 224] on input "[DATE]" at bounding box center [623, 229] width 170 height 38
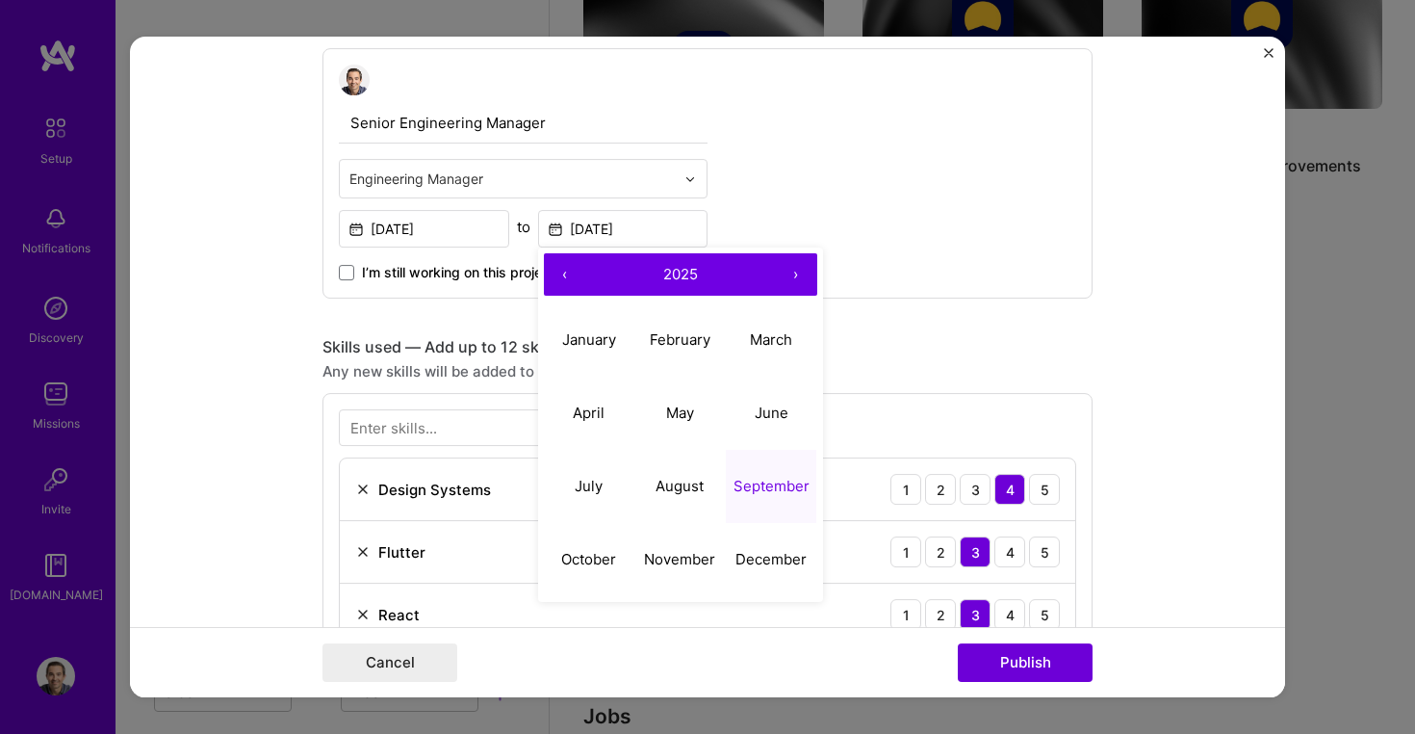
click at [570, 274] on button "‹" at bounding box center [565, 274] width 42 height 42
click at [789, 482] on abbr "September" at bounding box center [772, 486] width 76 height 18
type input "[DATE]"
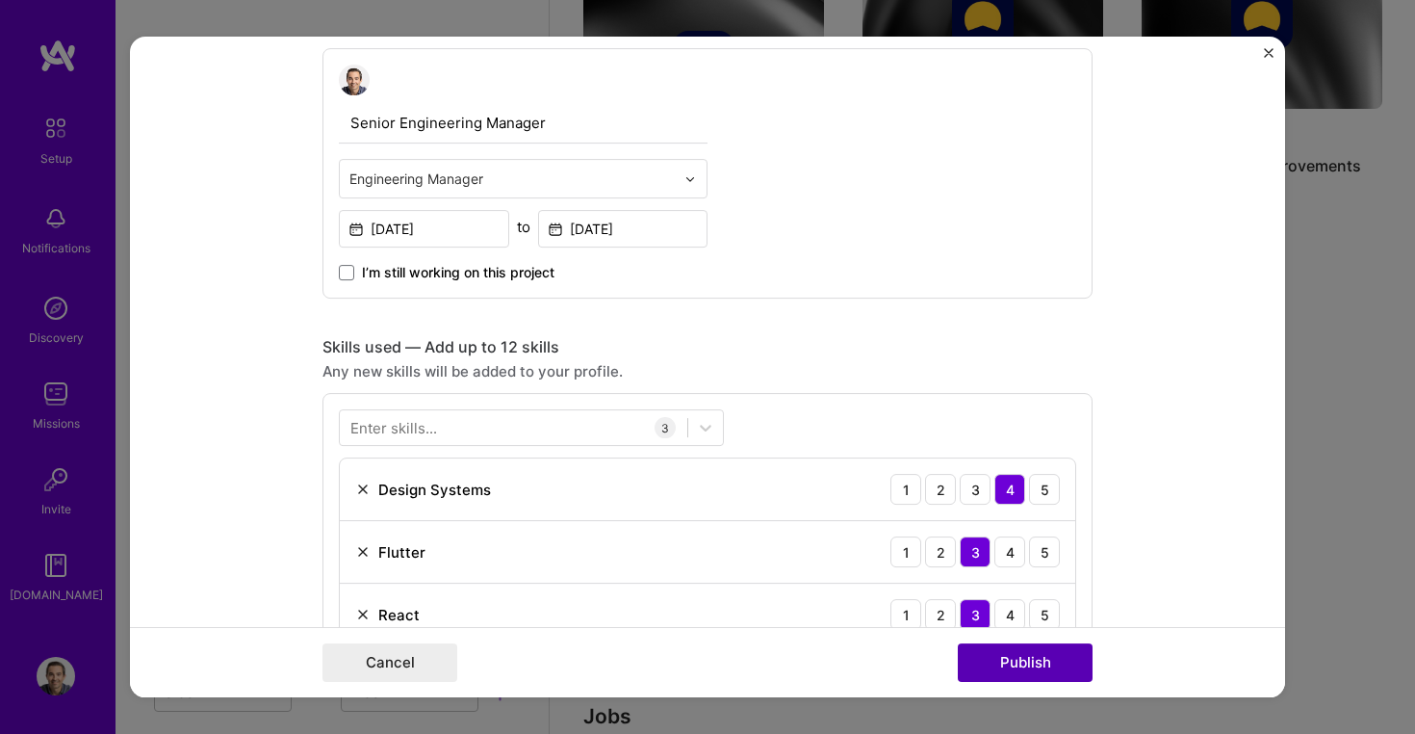
click at [977, 670] on button "Publish" at bounding box center [1025, 662] width 135 height 39
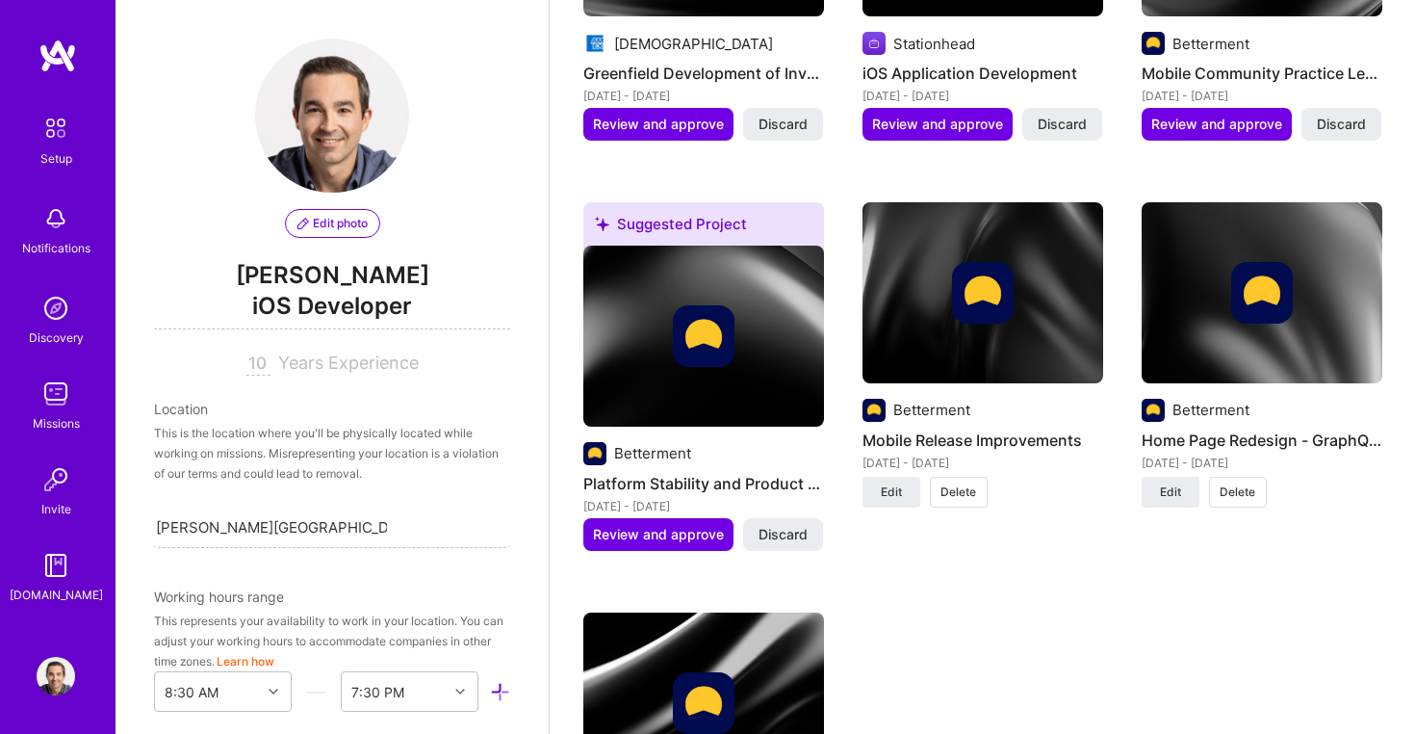
scroll to position [2513, 0]
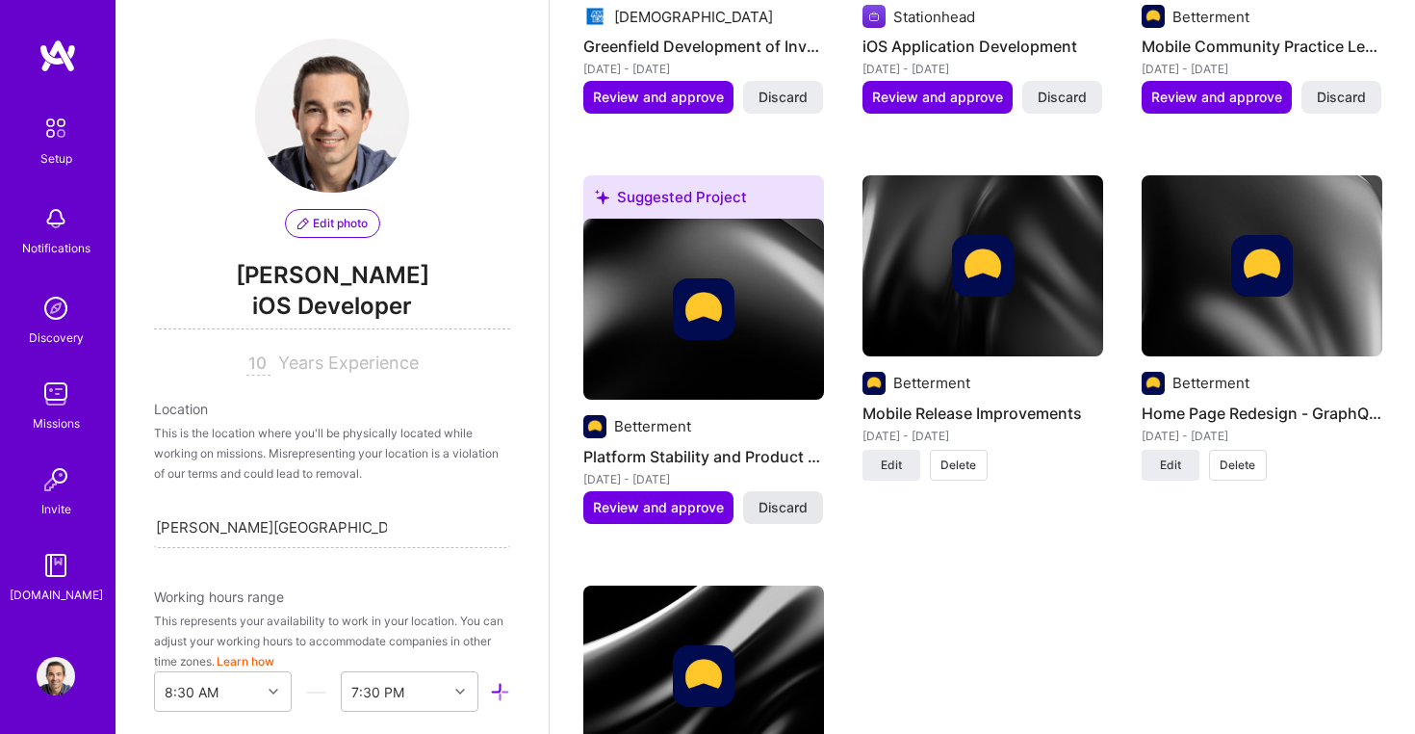
click at [792, 498] on span "Discard" at bounding box center [783, 507] width 49 height 19
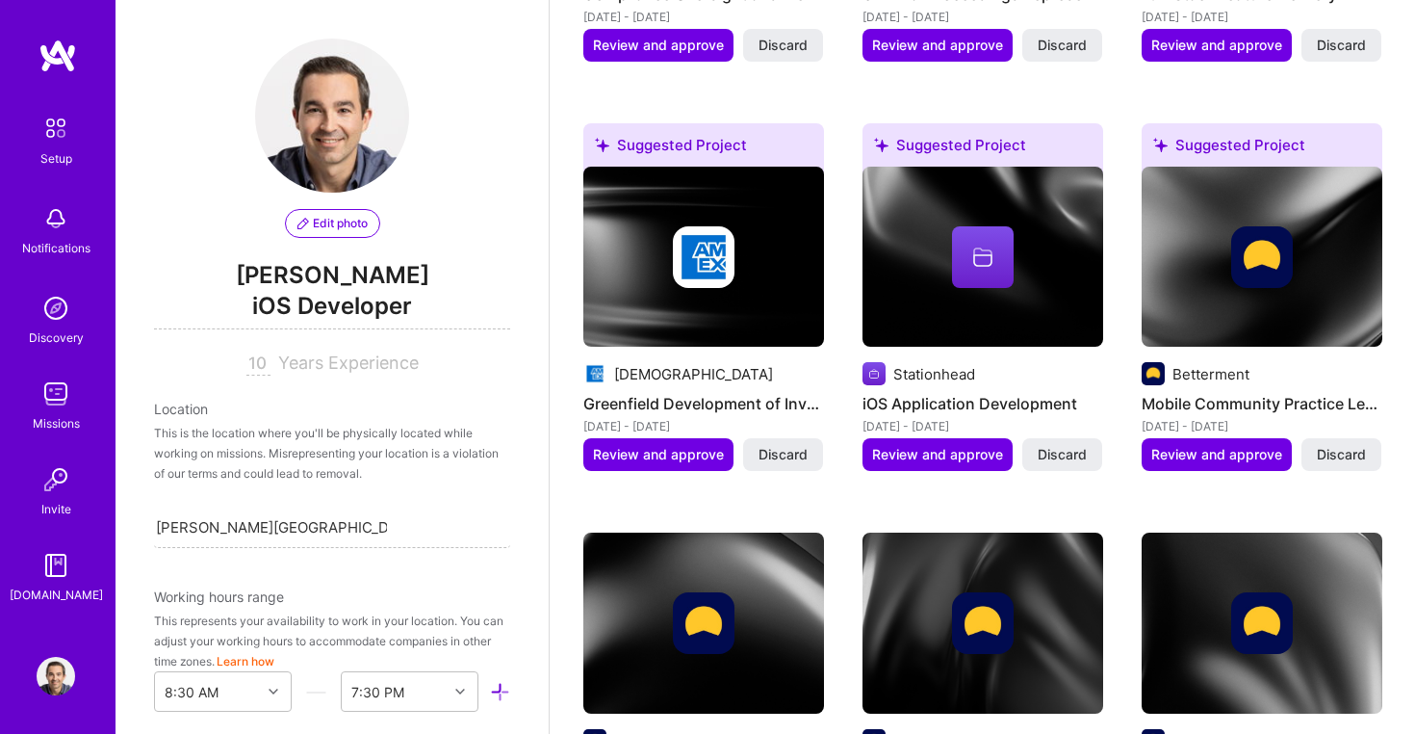
scroll to position [2143, 0]
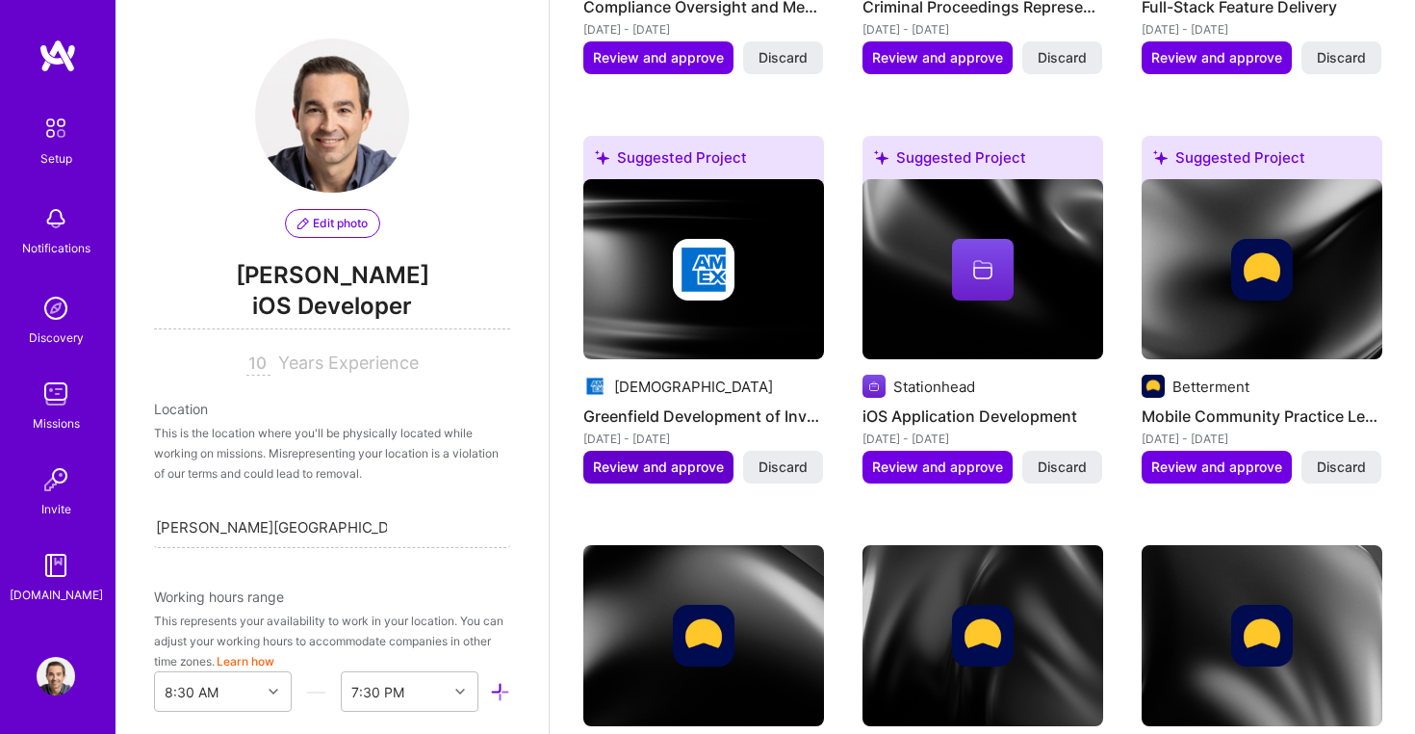
click at [662, 457] on span "Review and approve" at bounding box center [658, 466] width 131 height 19
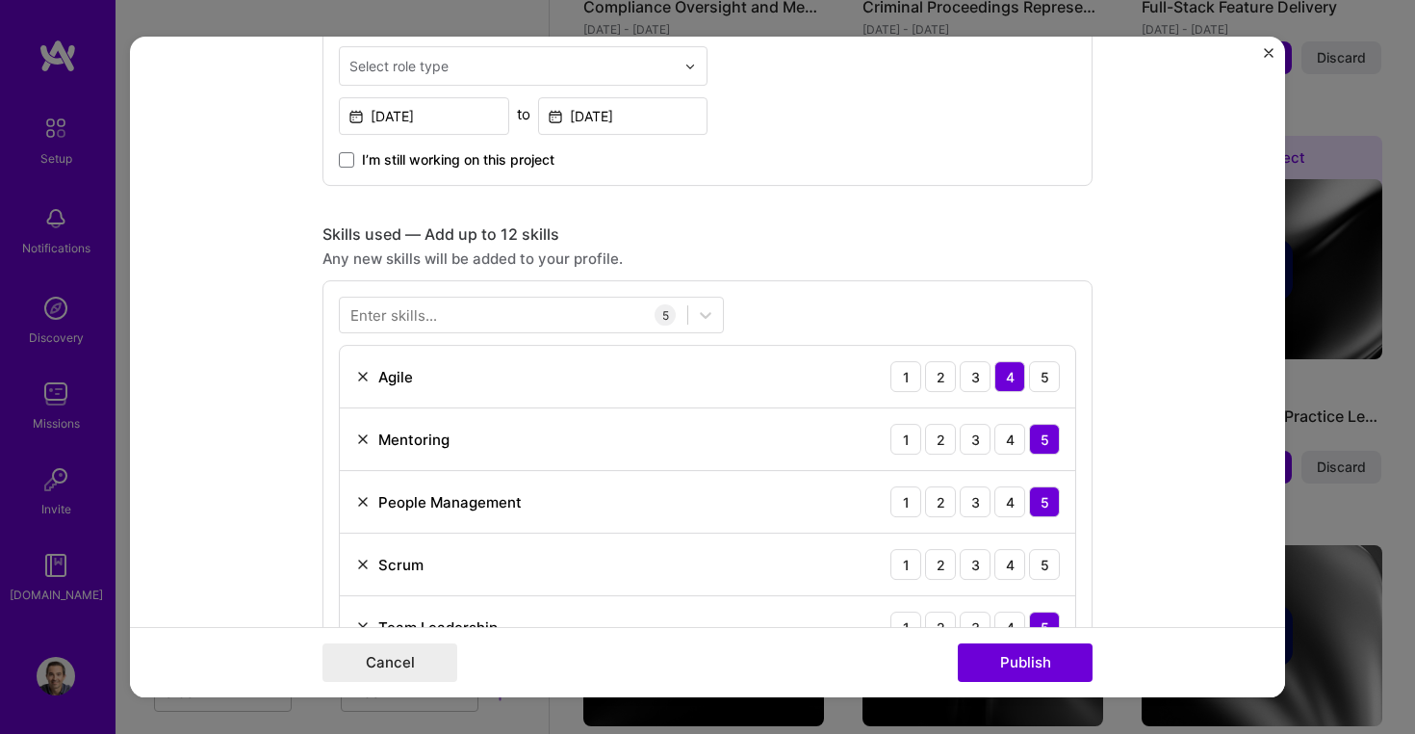
scroll to position [777, 0]
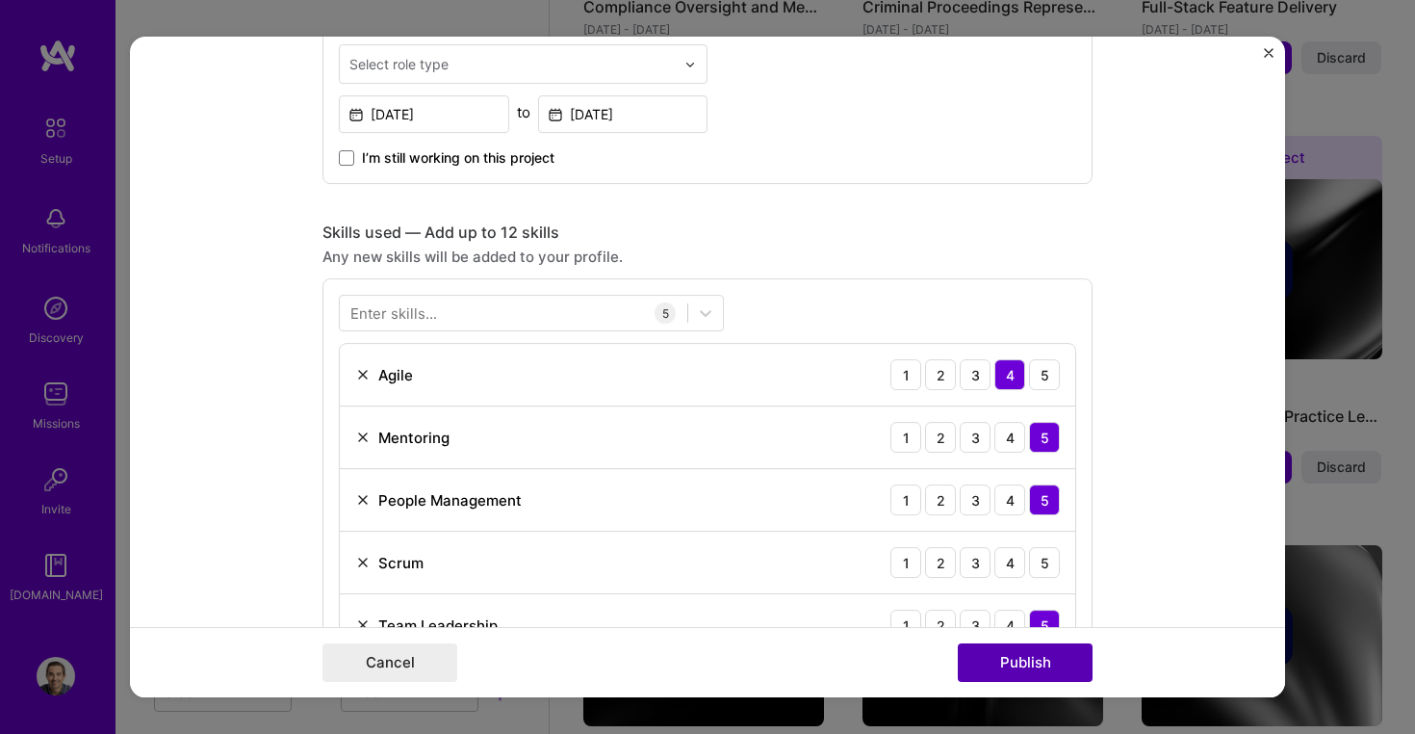
click at [996, 657] on button "Publish" at bounding box center [1025, 662] width 135 height 39
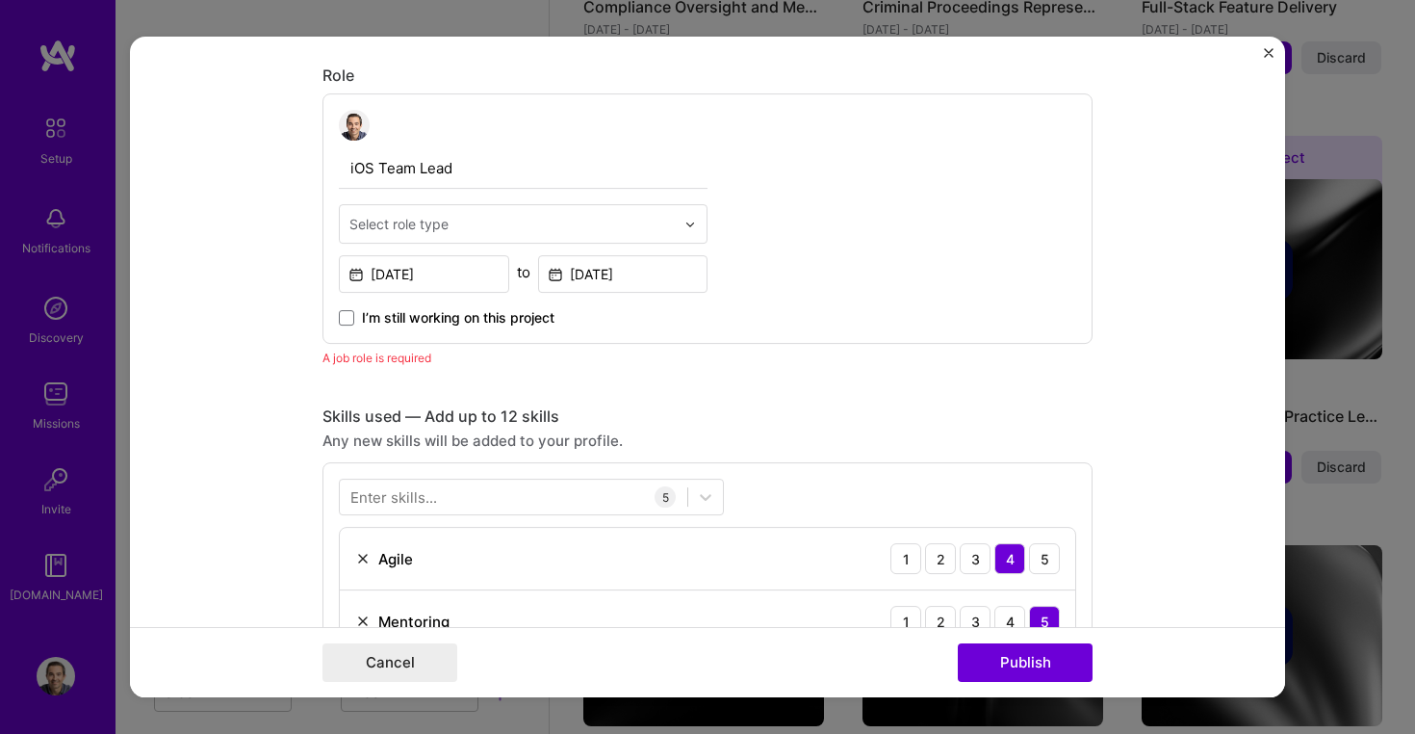
scroll to position [527, 0]
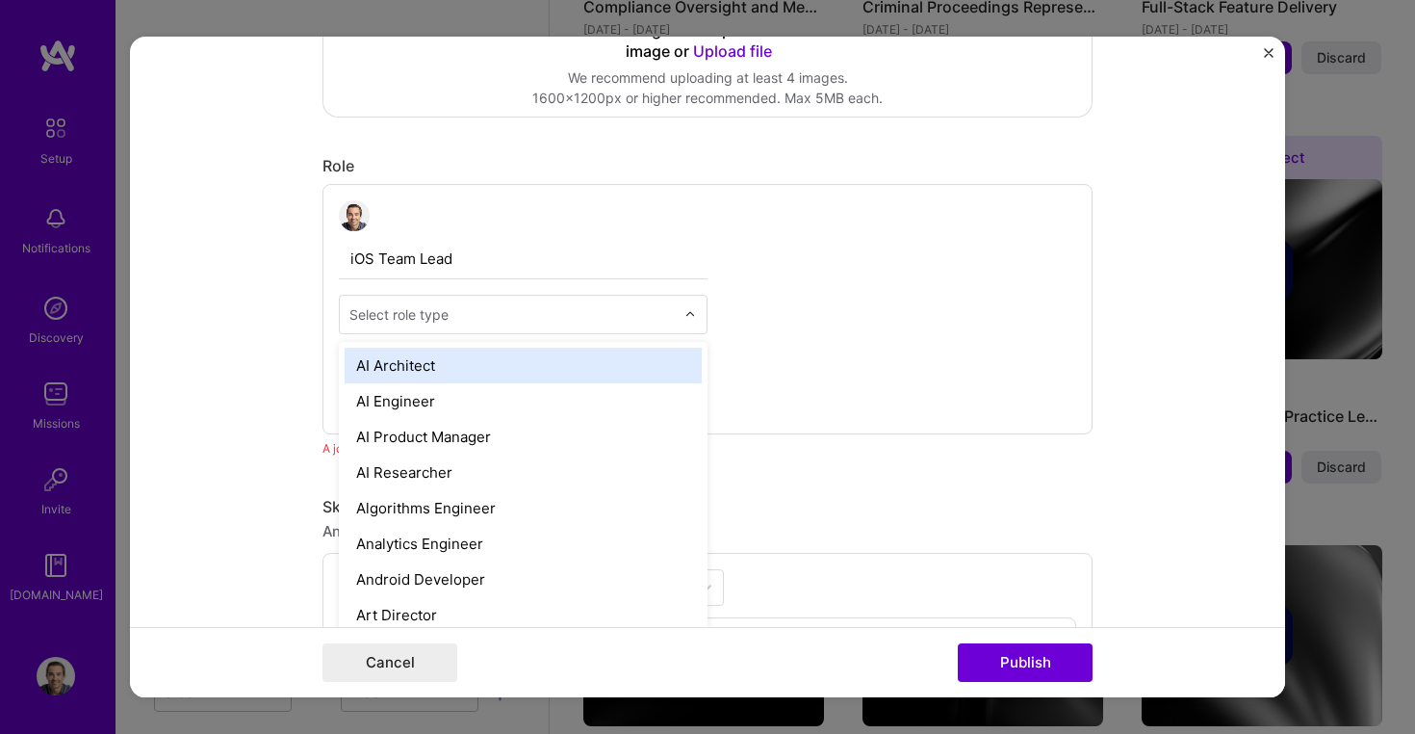
click at [547, 310] on input "text" at bounding box center [511, 314] width 325 height 20
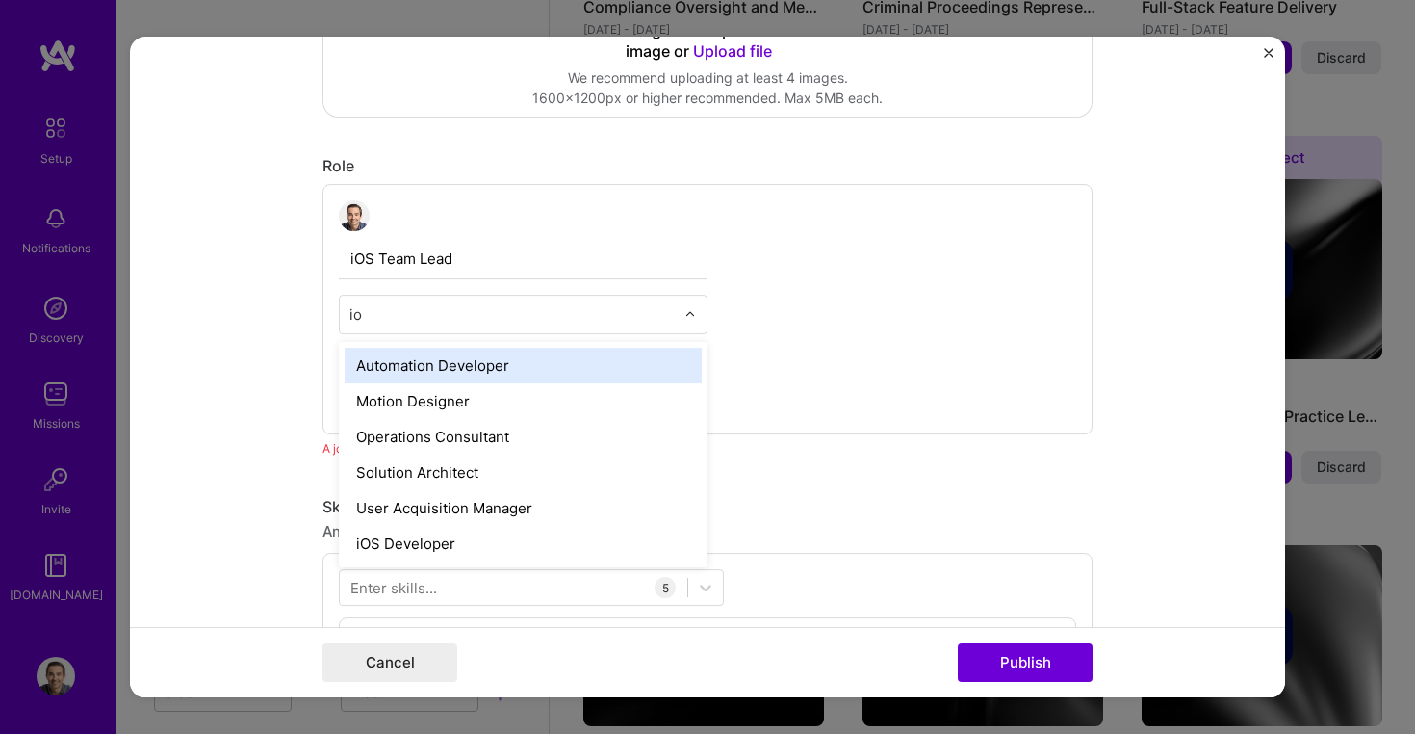
type input "ios"
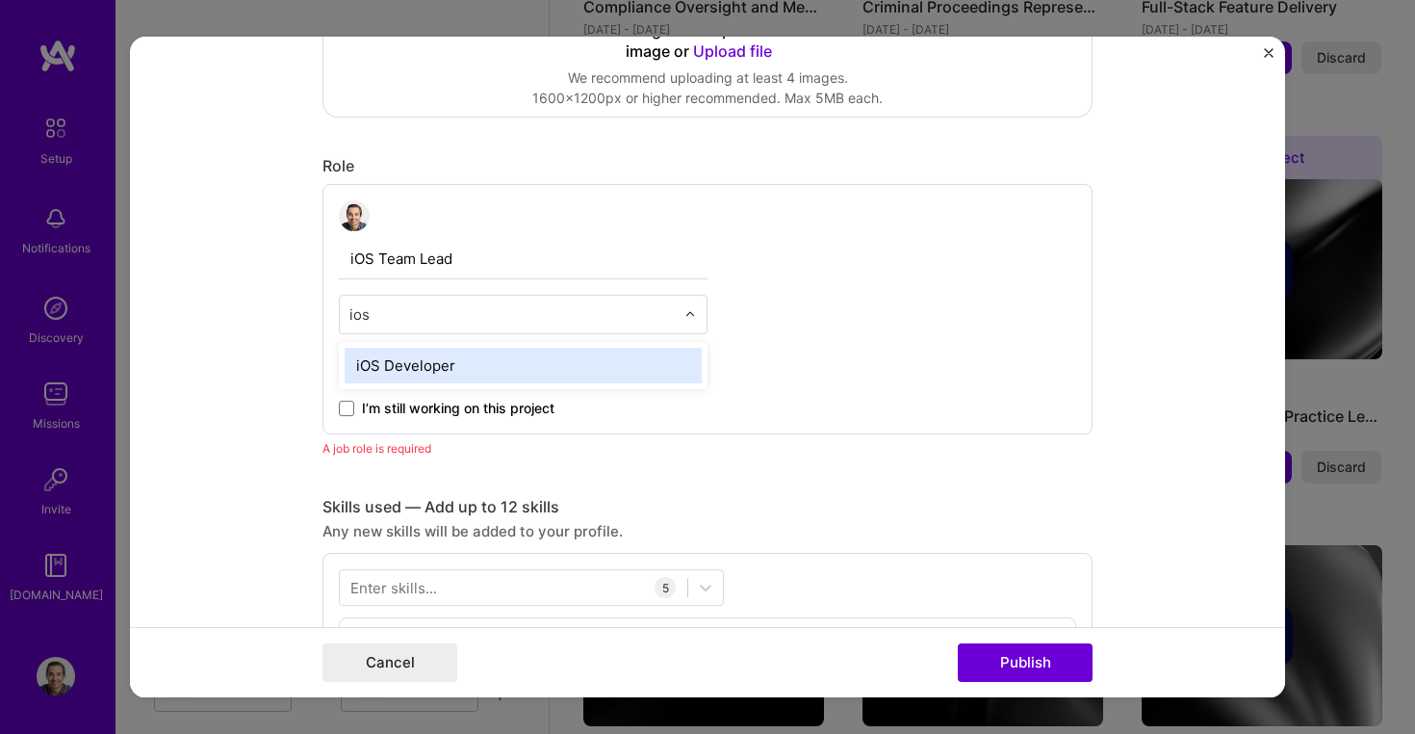
click at [467, 364] on div "iOS Developer" at bounding box center [523, 366] width 357 height 36
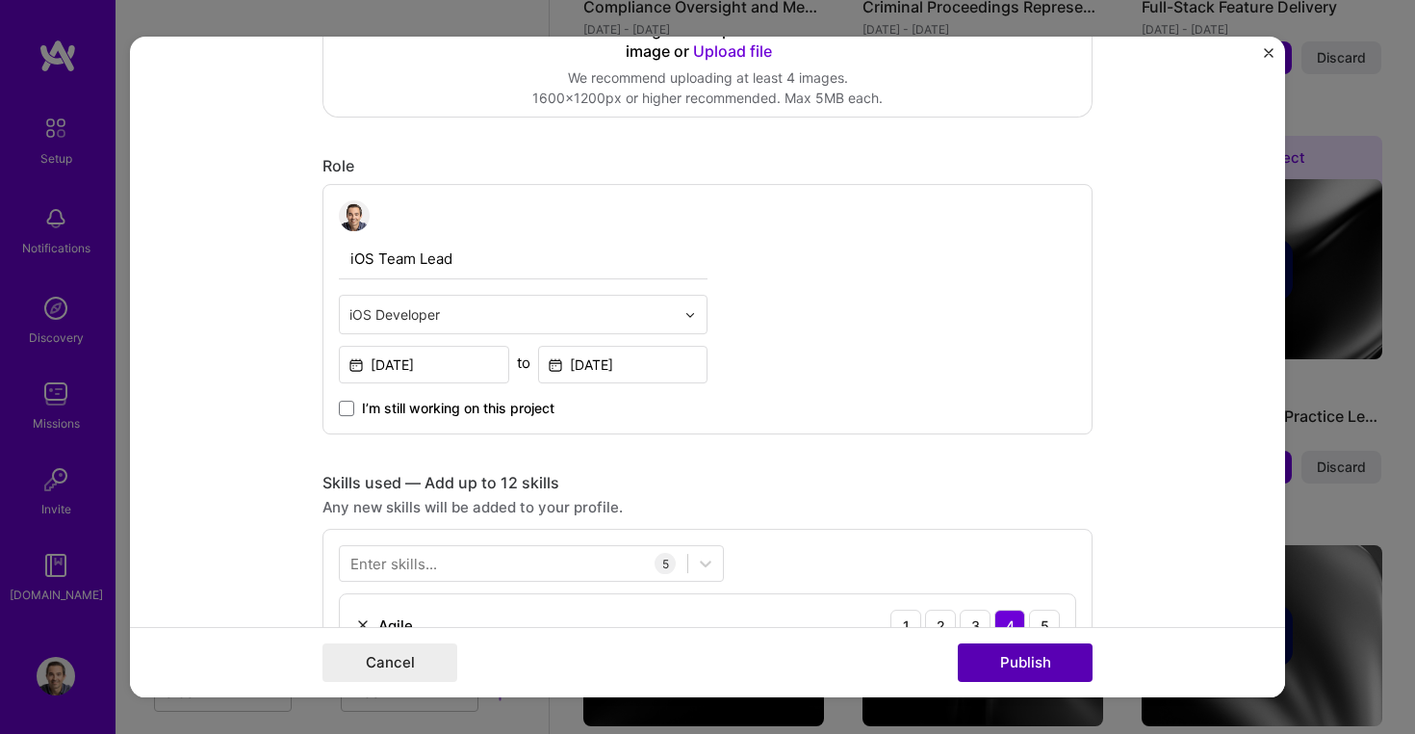
click at [1014, 664] on button "Publish" at bounding box center [1025, 662] width 135 height 39
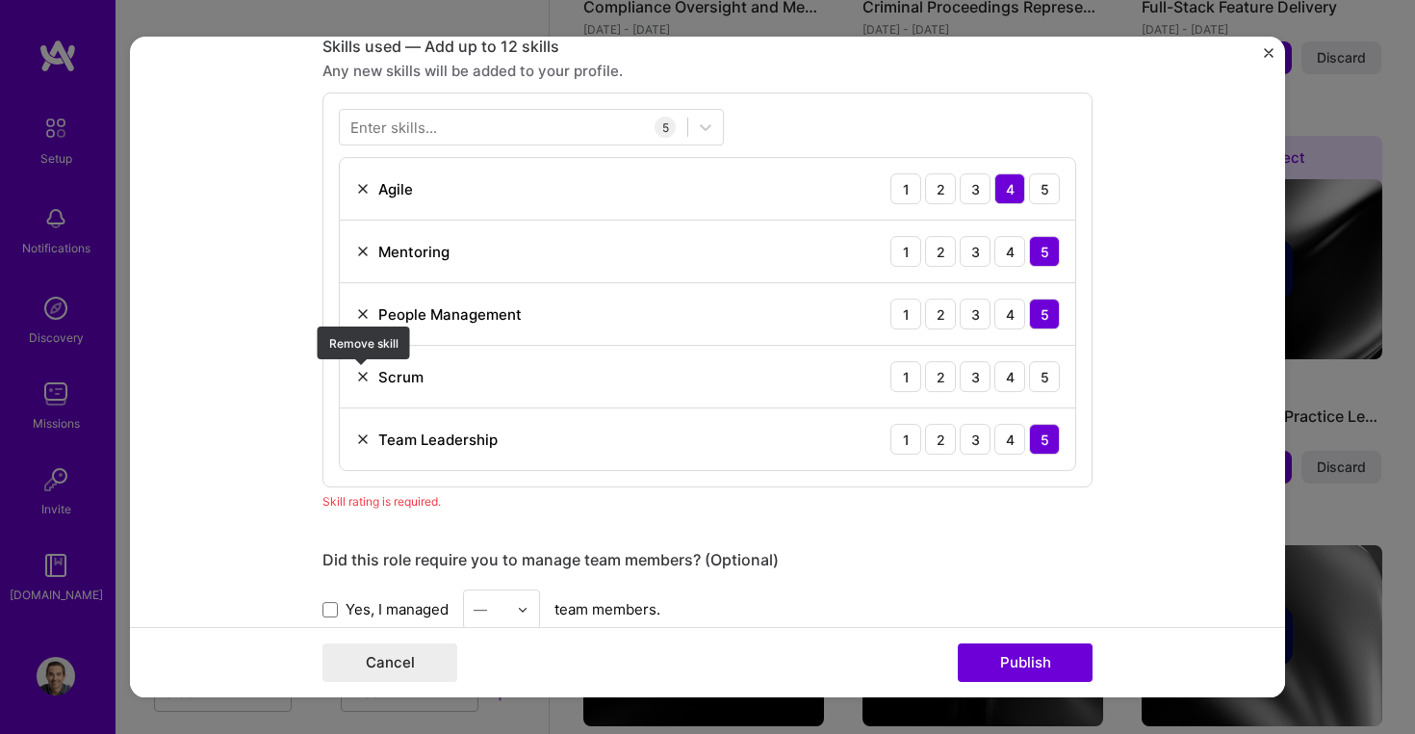
click at [363, 375] on img at bounding box center [362, 376] width 15 height 15
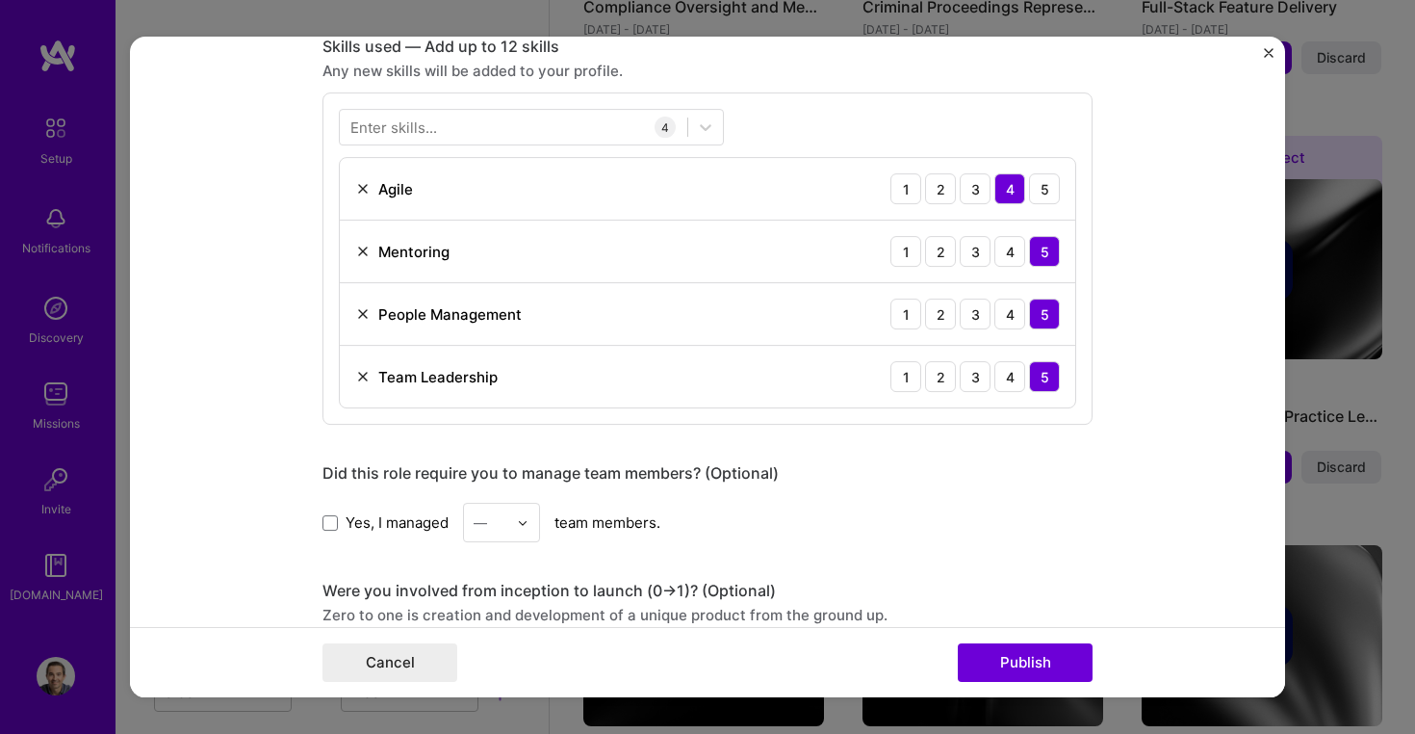
click at [363, 317] on img at bounding box center [362, 313] width 15 height 15
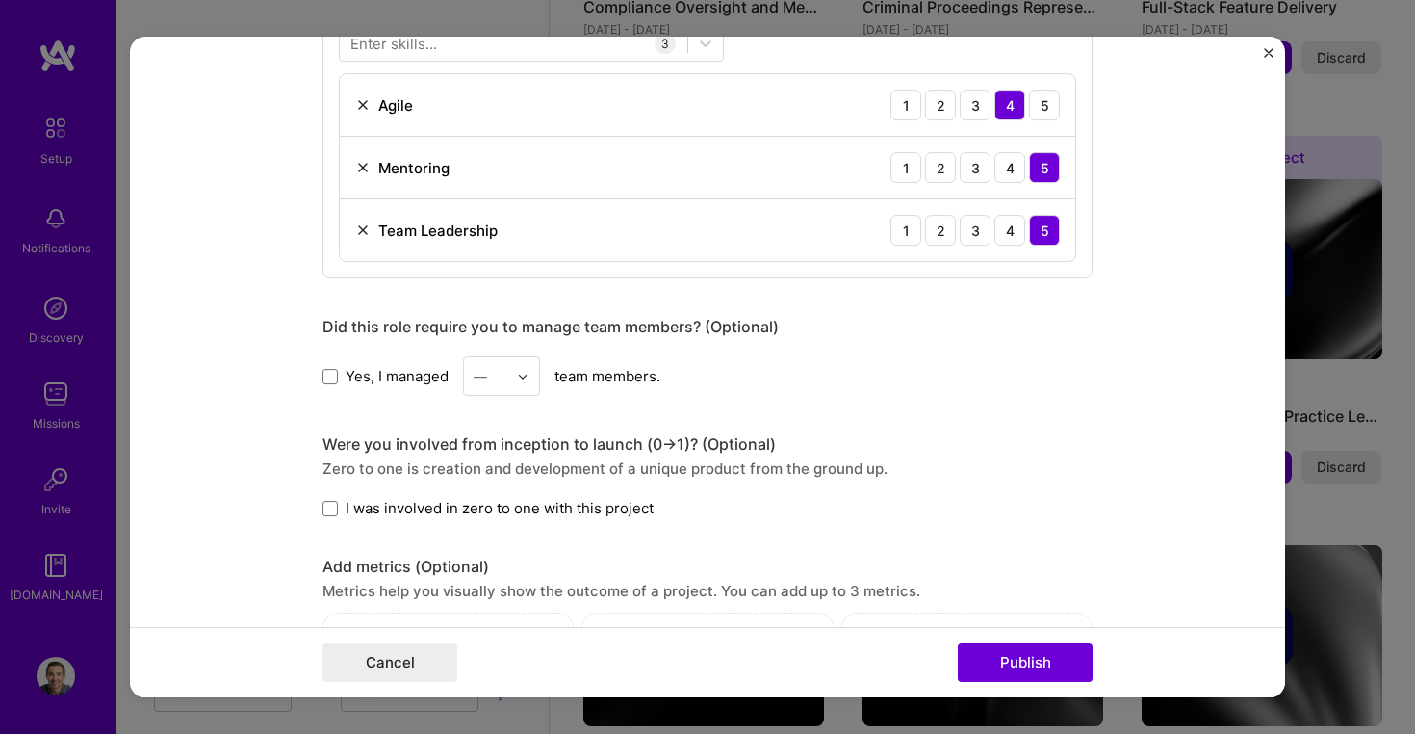
scroll to position [1184, 0]
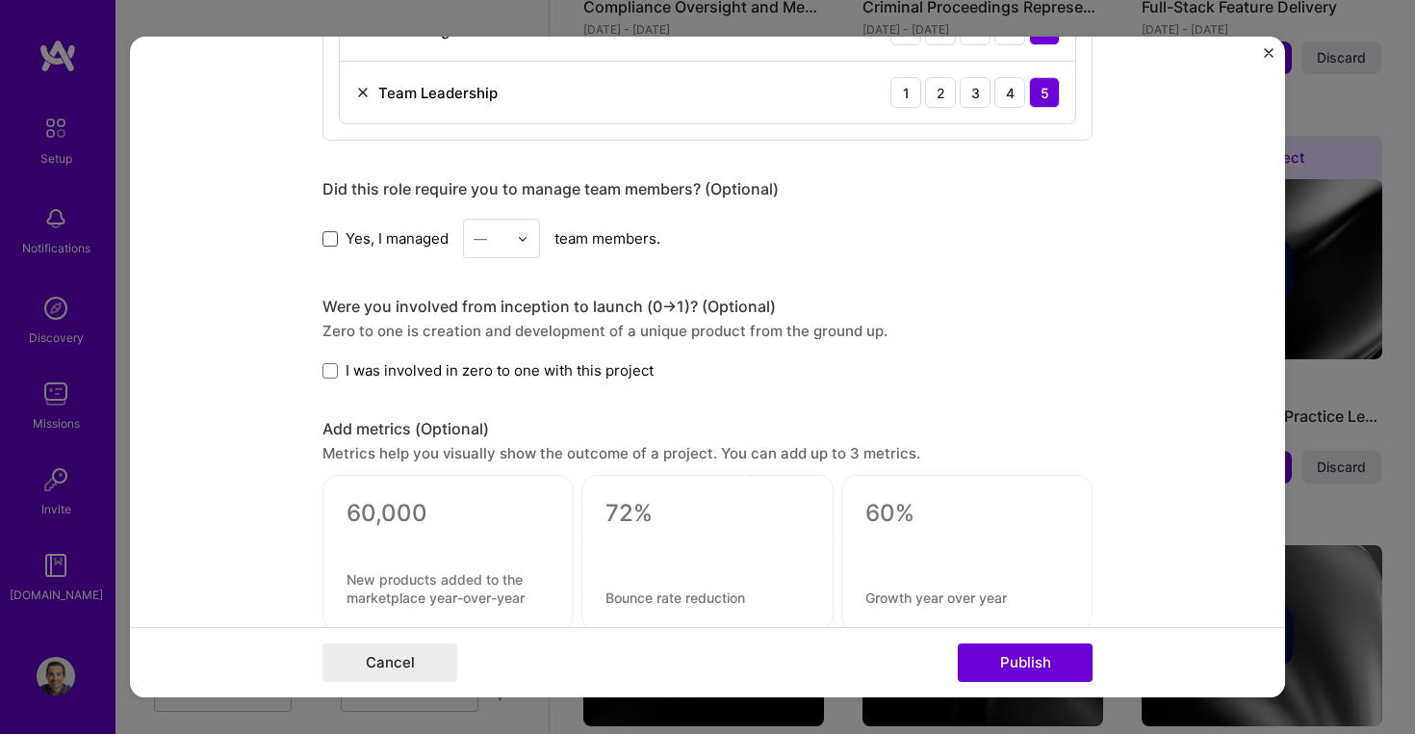
click at [331, 244] on span at bounding box center [330, 238] width 15 height 15
click at [0, 0] on input "Yes, I managed" at bounding box center [0, 0] width 0 height 0
click at [521, 238] on img at bounding box center [523, 239] width 12 height 12
click at [501, 331] on div "2" at bounding box center [501, 325] width 65 height 36
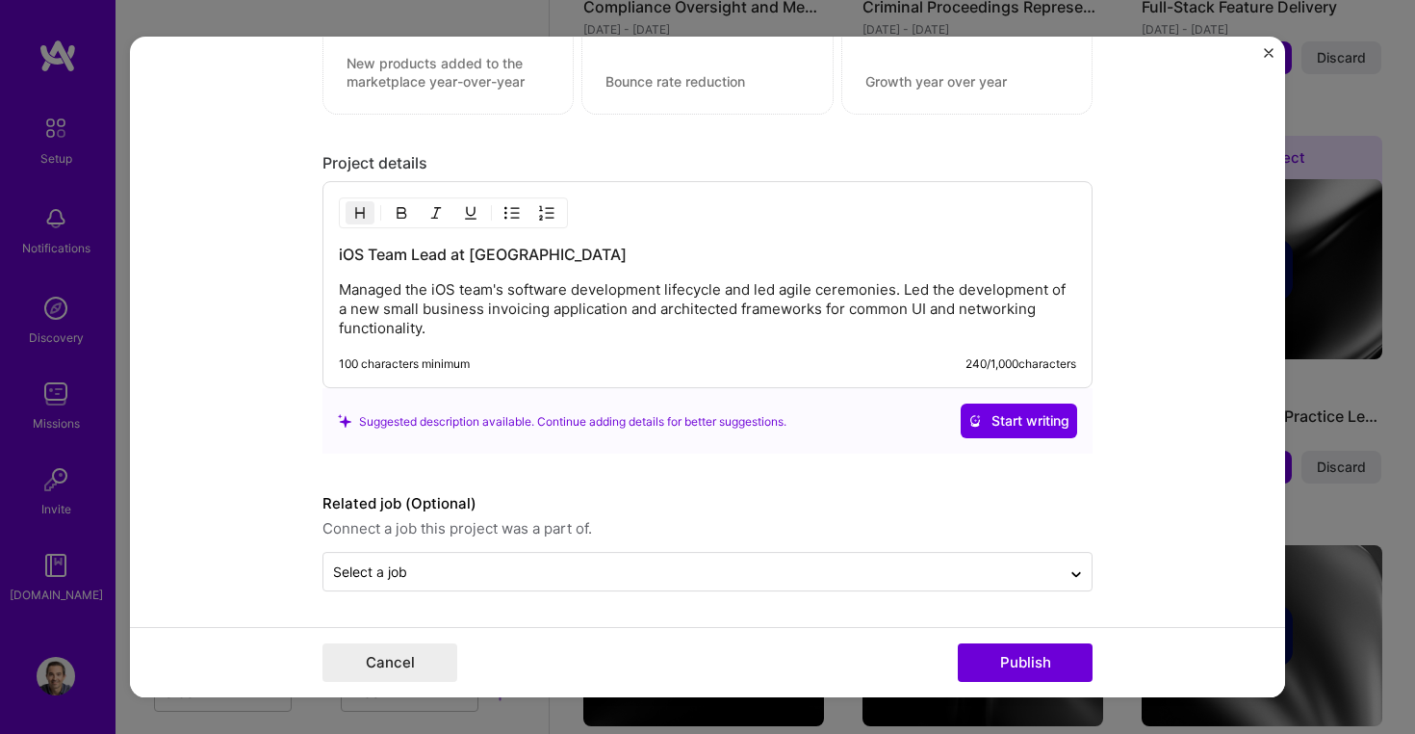
scroll to position [1700, 0]
click at [1023, 669] on button "Publish" at bounding box center [1025, 662] width 135 height 39
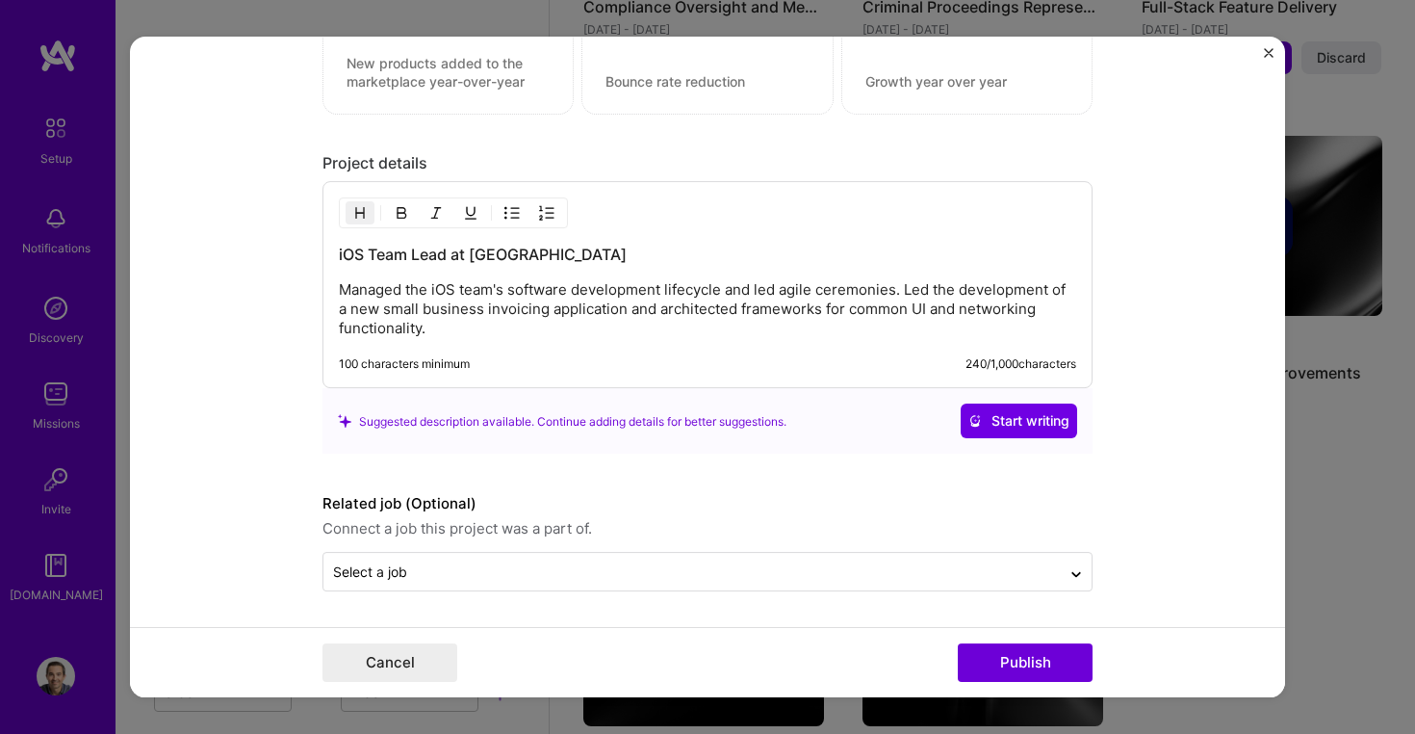
scroll to position [1613, 0]
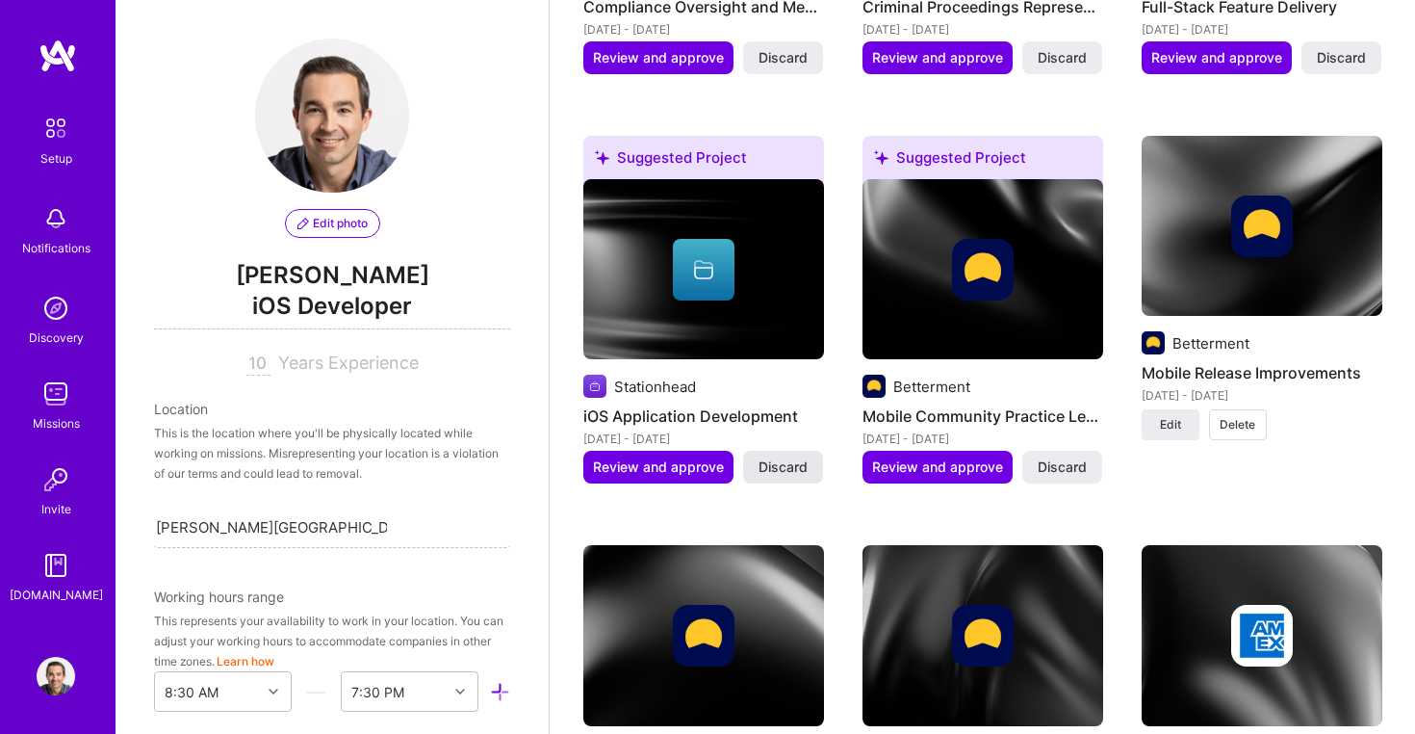
click at [790, 457] on span "Discard" at bounding box center [783, 466] width 49 height 19
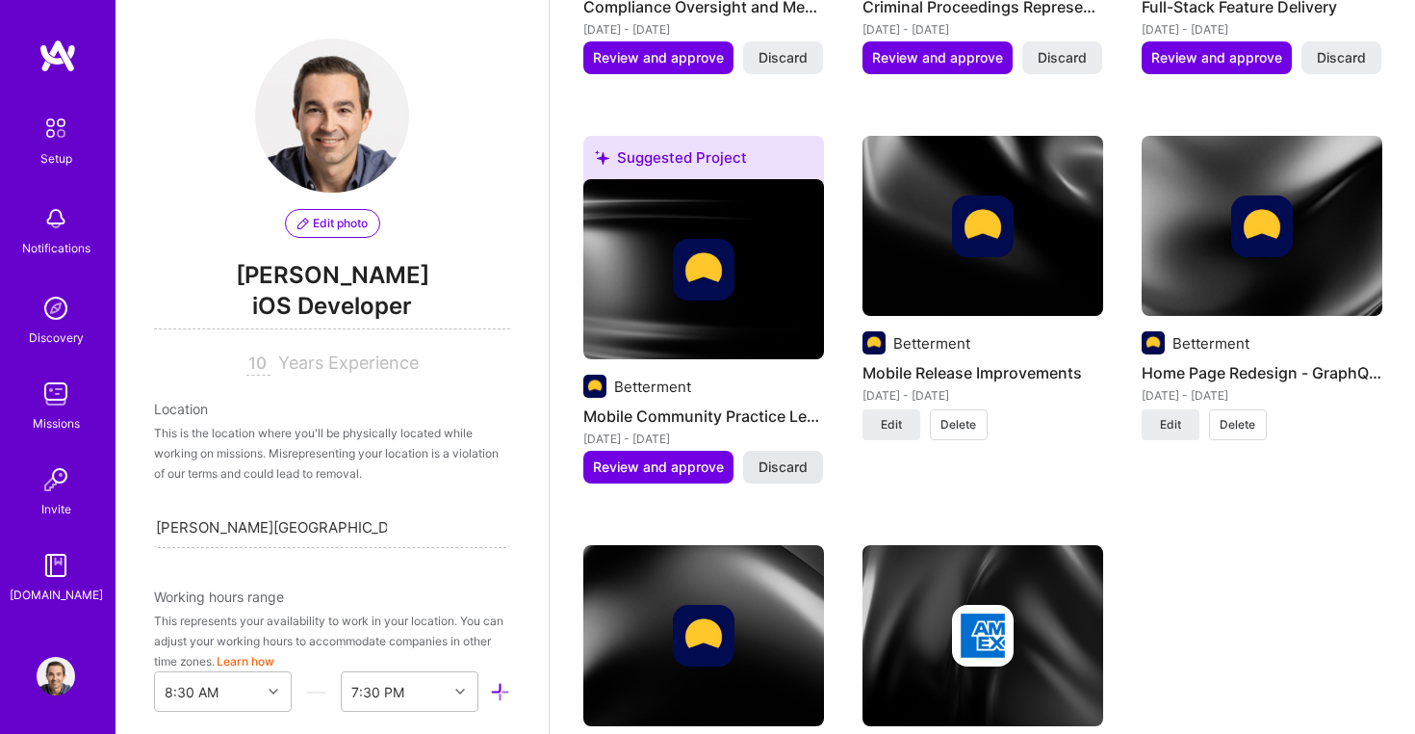
click at [787, 457] on span "Discard" at bounding box center [783, 466] width 49 height 19
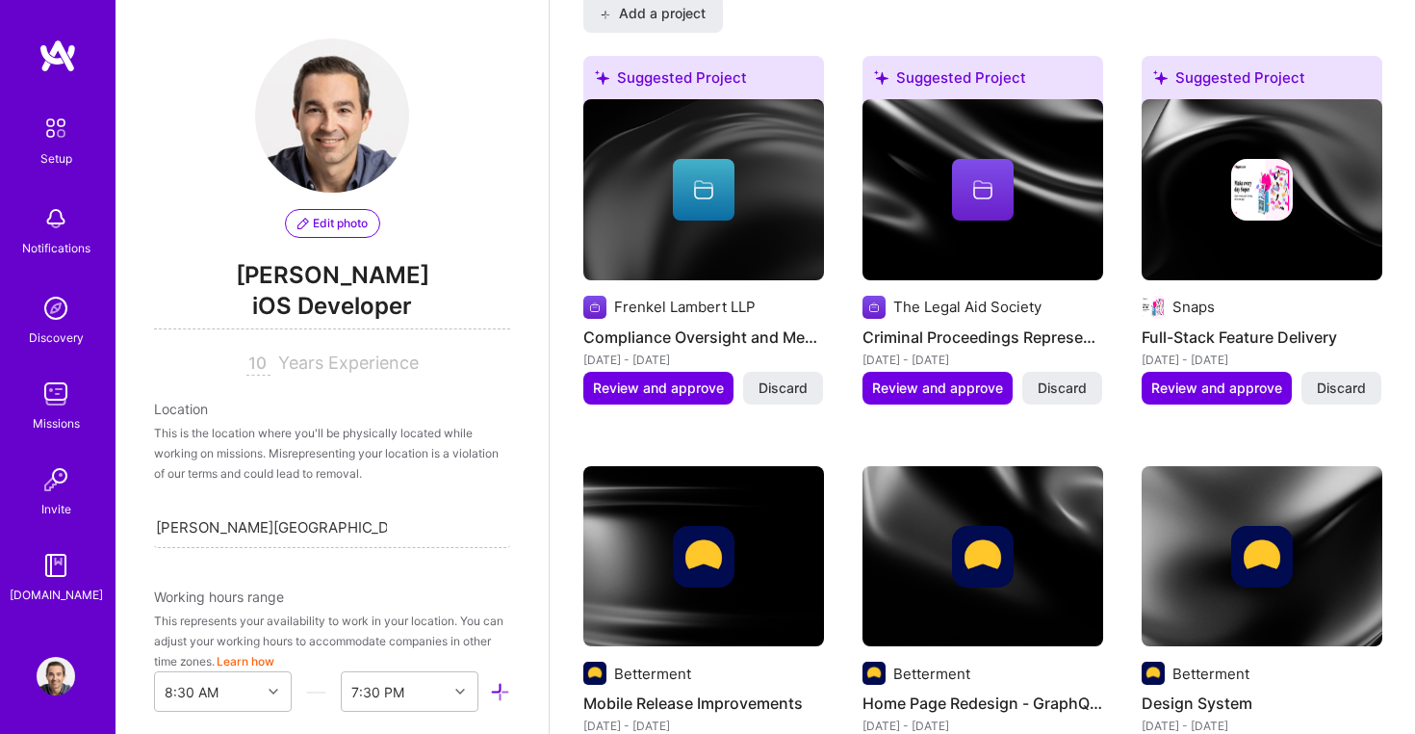
scroll to position [1807, 0]
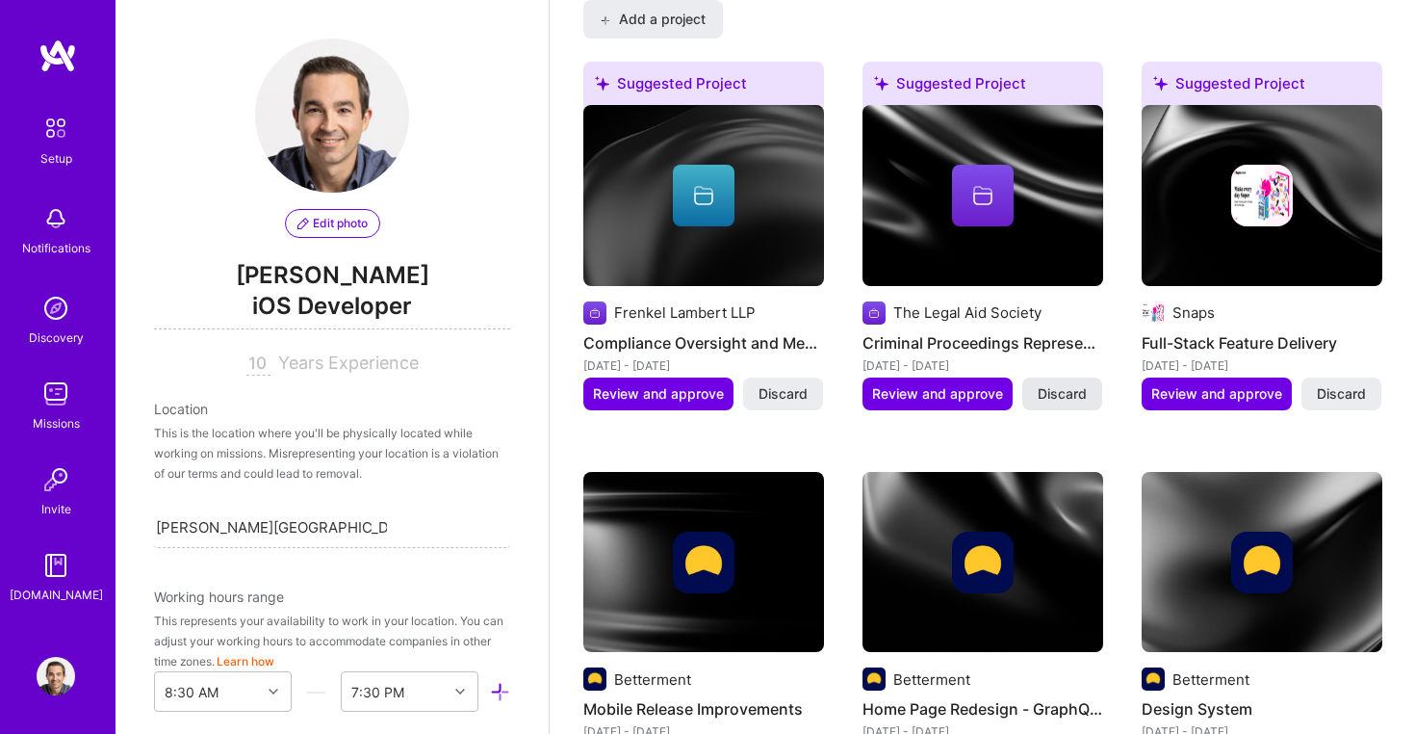
click at [1064, 384] on span "Discard" at bounding box center [1062, 393] width 49 height 19
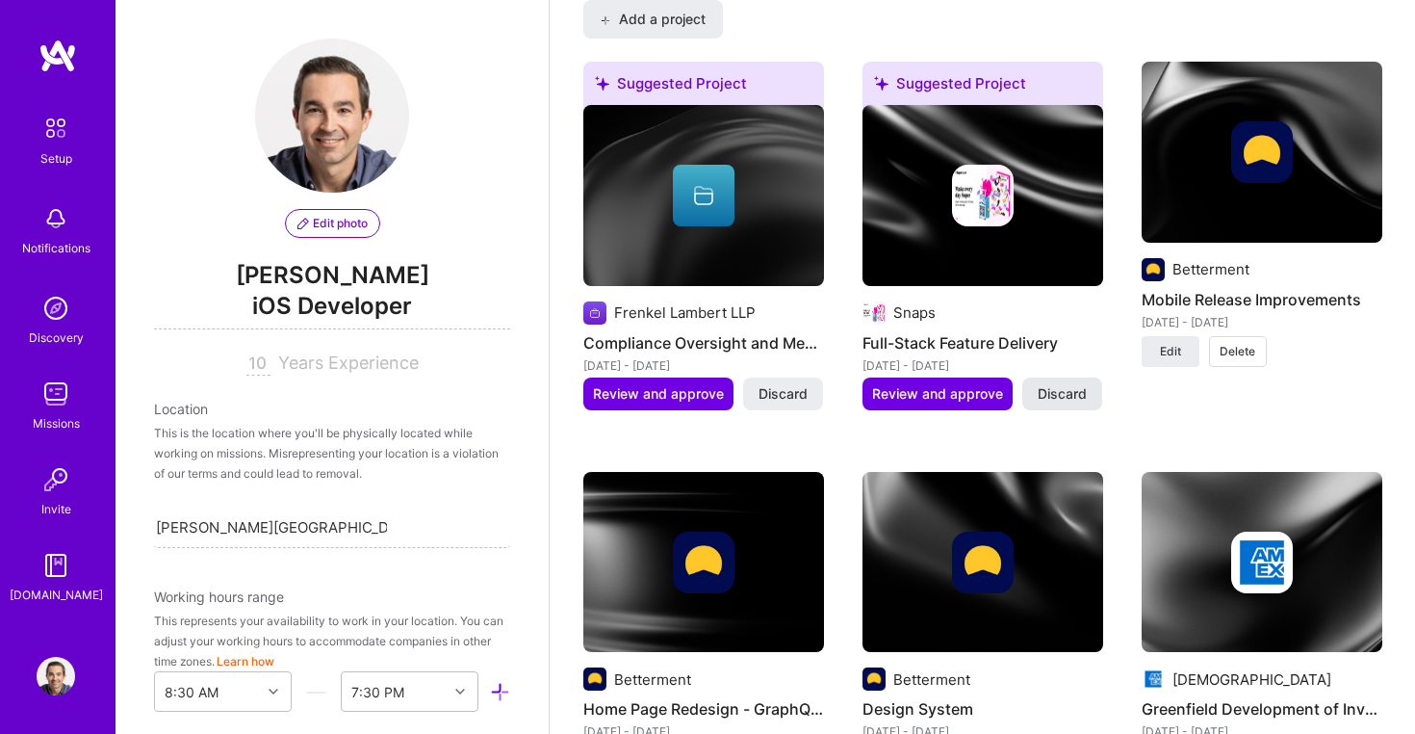
click at [1069, 384] on span "Discard" at bounding box center [1062, 393] width 49 height 19
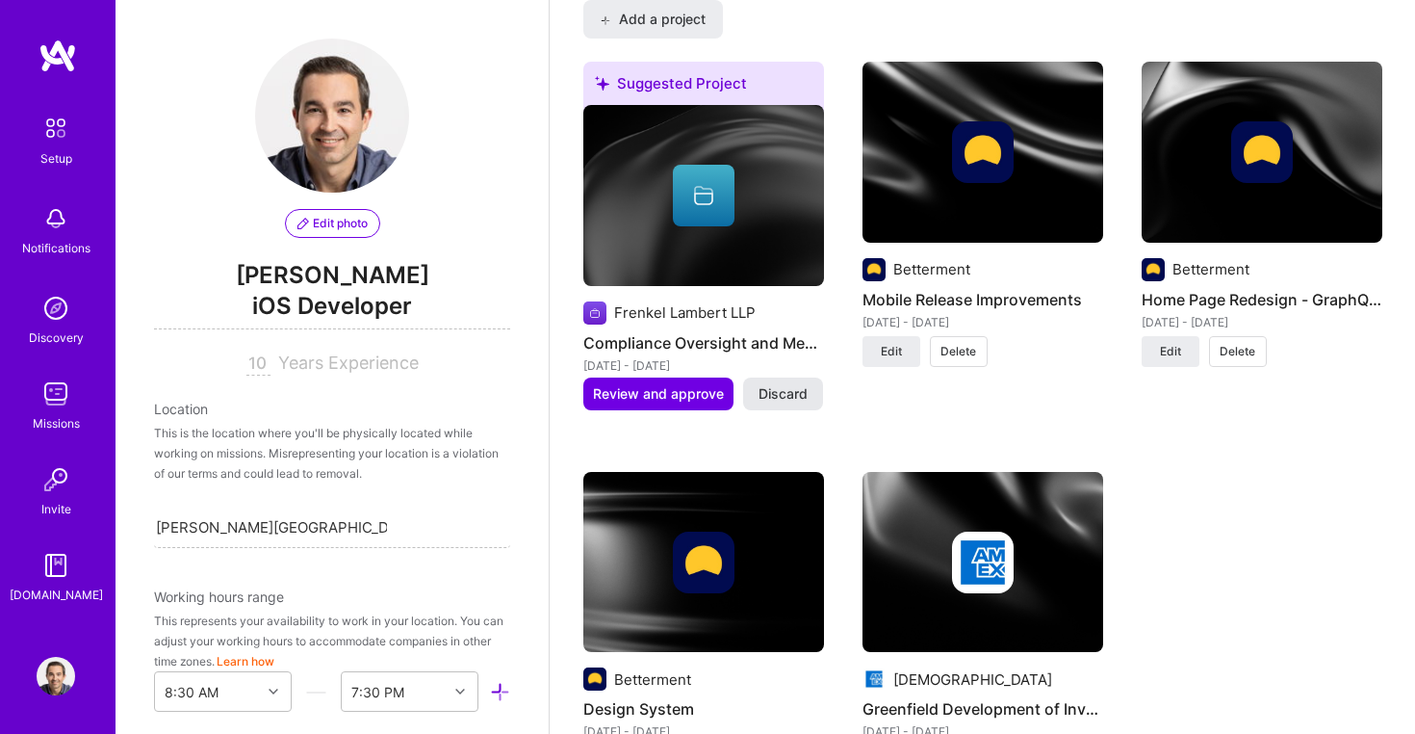
click at [785, 384] on span "Discard" at bounding box center [783, 393] width 49 height 19
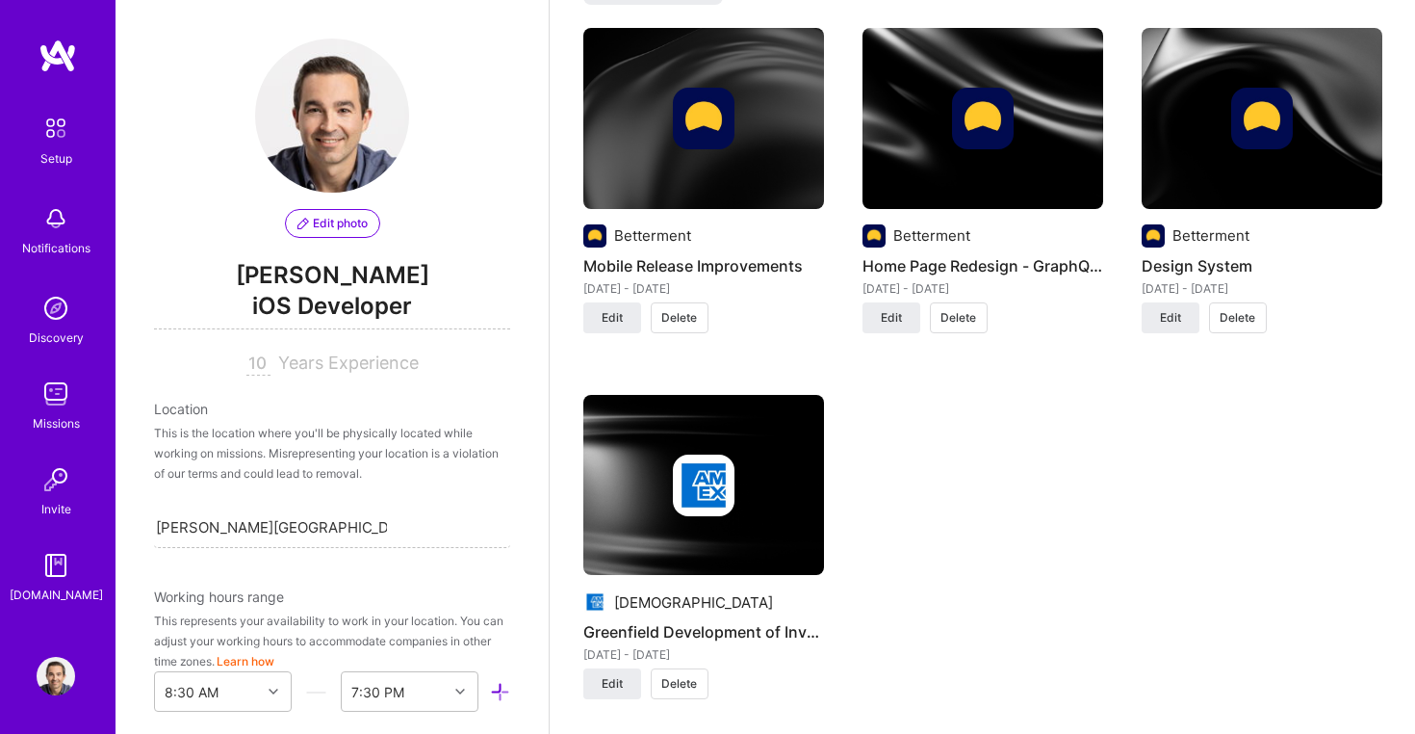
scroll to position [1844, 0]
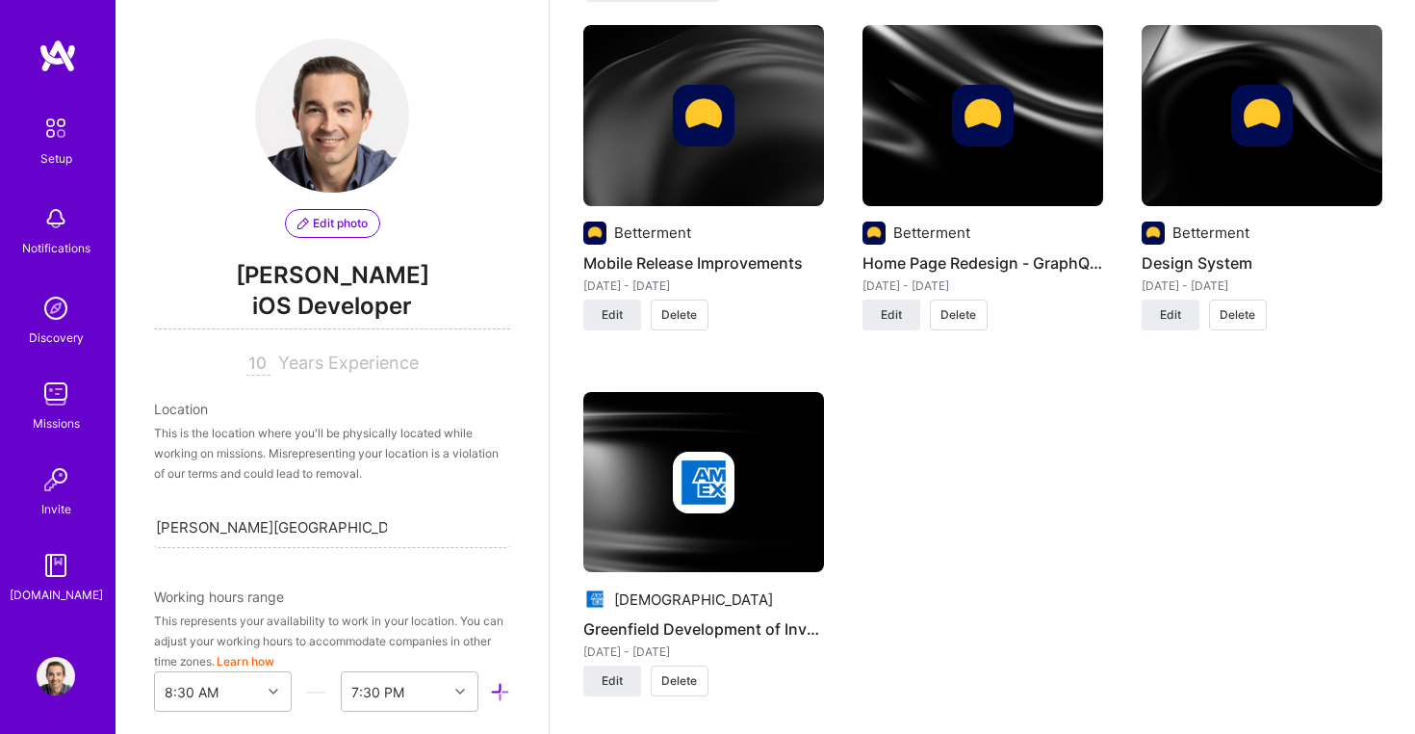
click at [939, 85] on div at bounding box center [983, 116] width 241 height 62
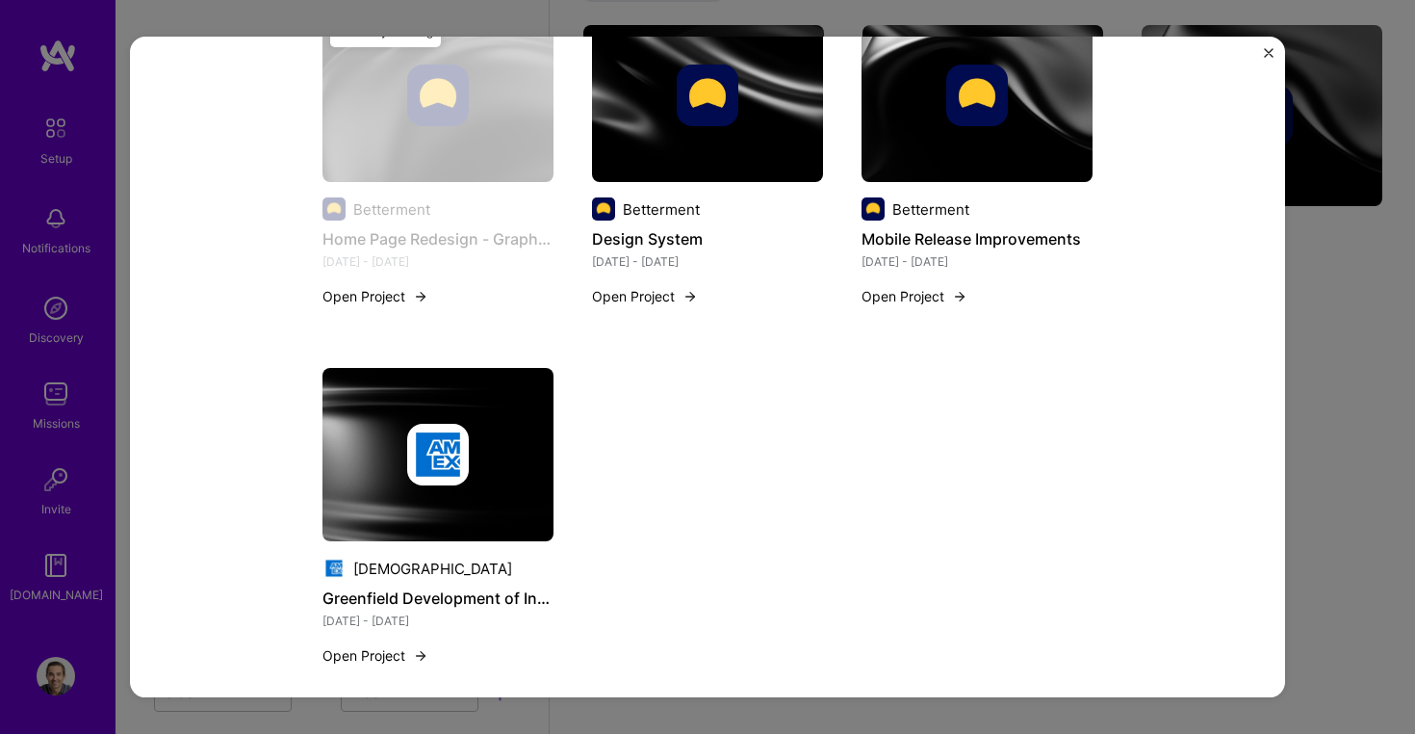
scroll to position [1324, 0]
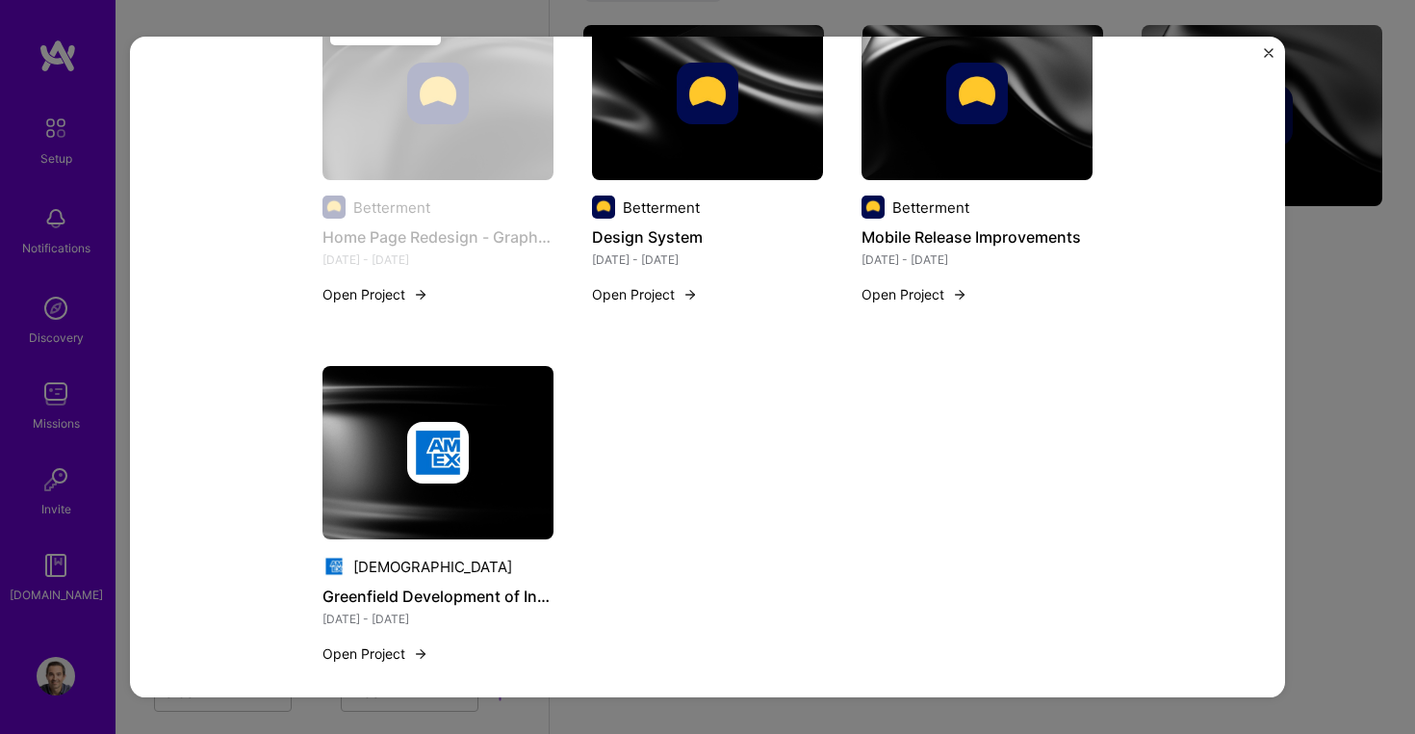
click at [1264, 54] on img "Close" at bounding box center [1269, 53] width 10 height 10
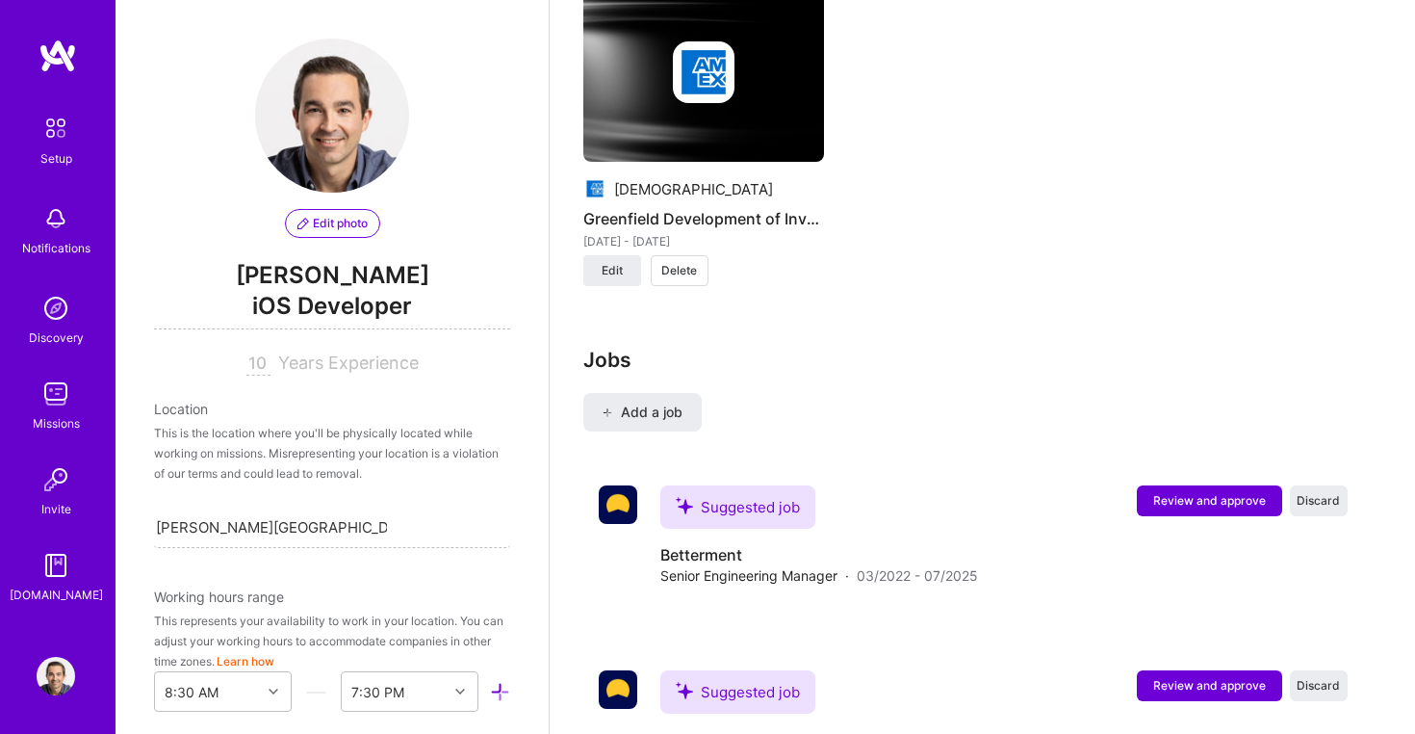
scroll to position [2254, 0]
click at [1186, 492] on span "Review and approve" at bounding box center [1209, 500] width 113 height 16
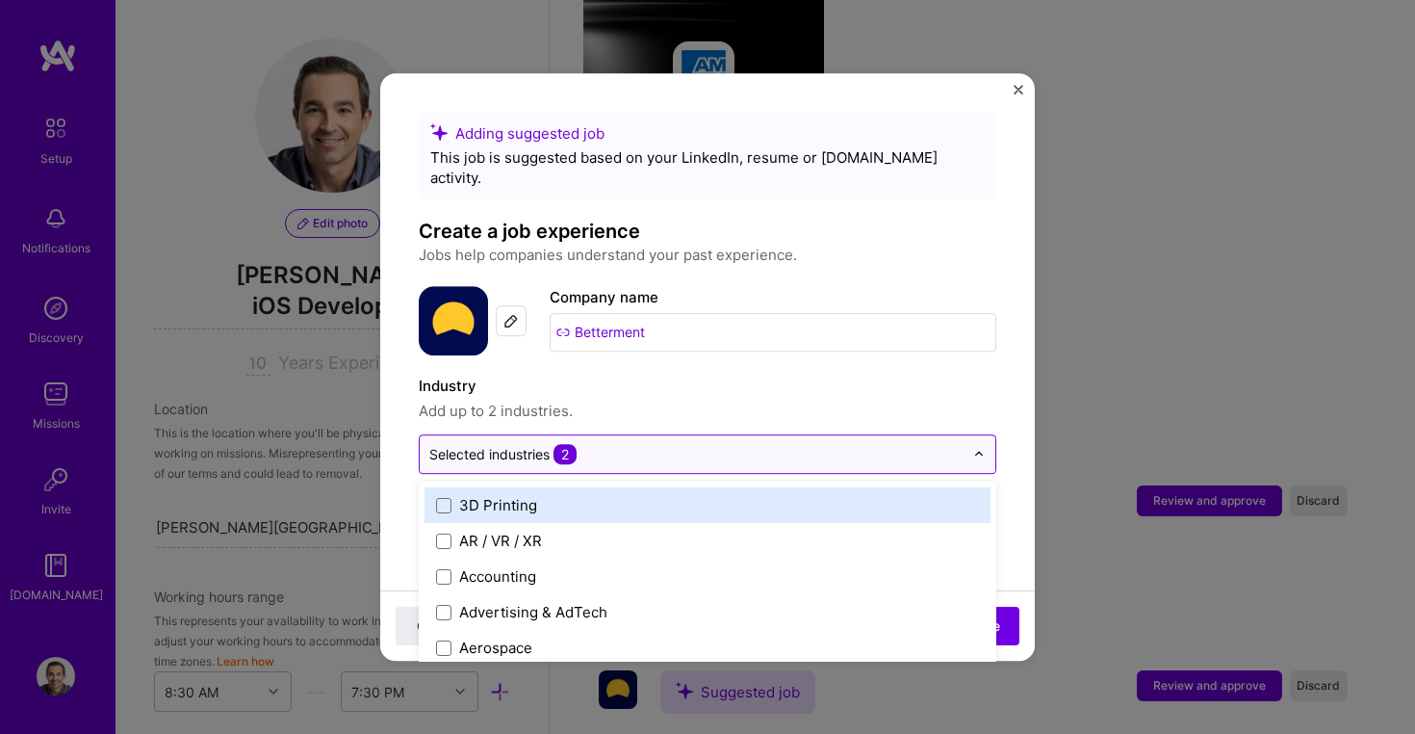
click at [688, 435] on div "Selected industries 2" at bounding box center [697, 454] width 554 height 38
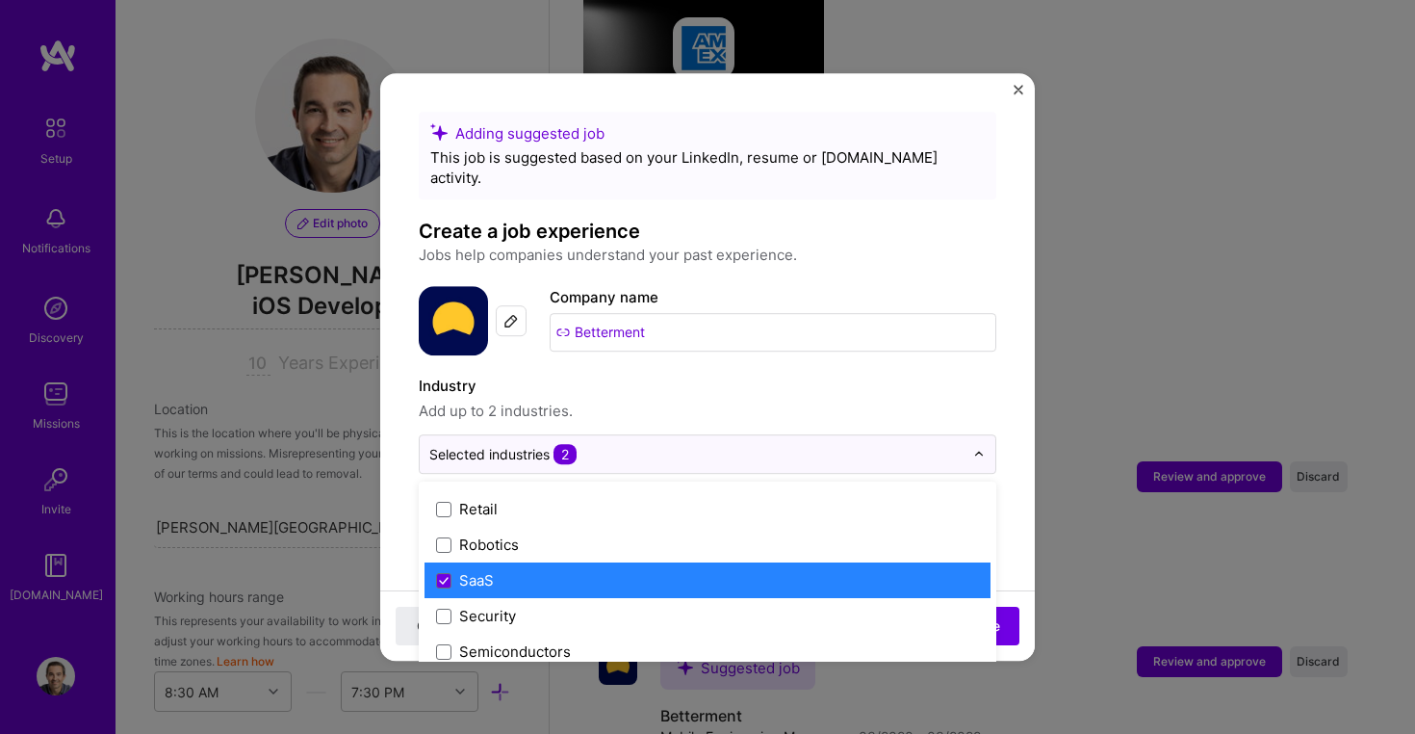
scroll to position [3806, 0]
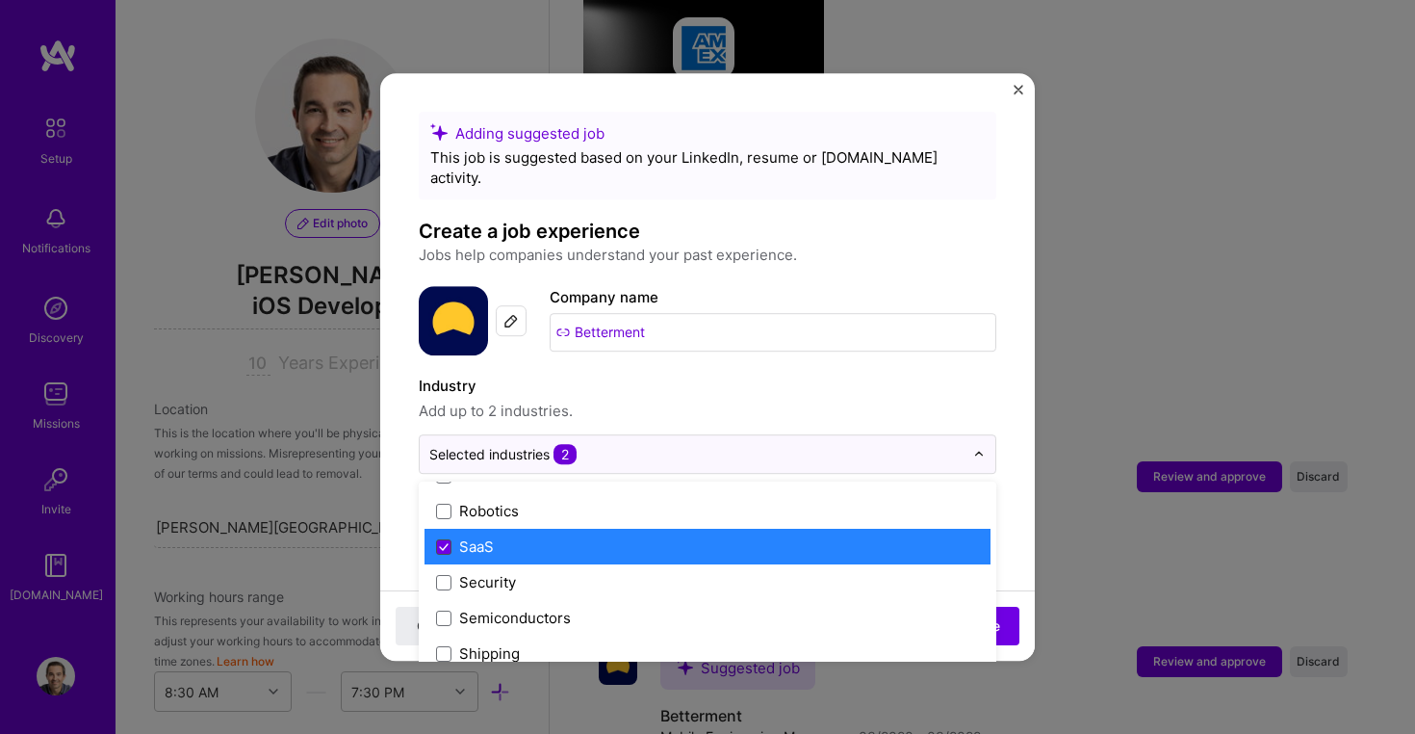
click at [447, 543] on icon at bounding box center [444, 547] width 10 height 8
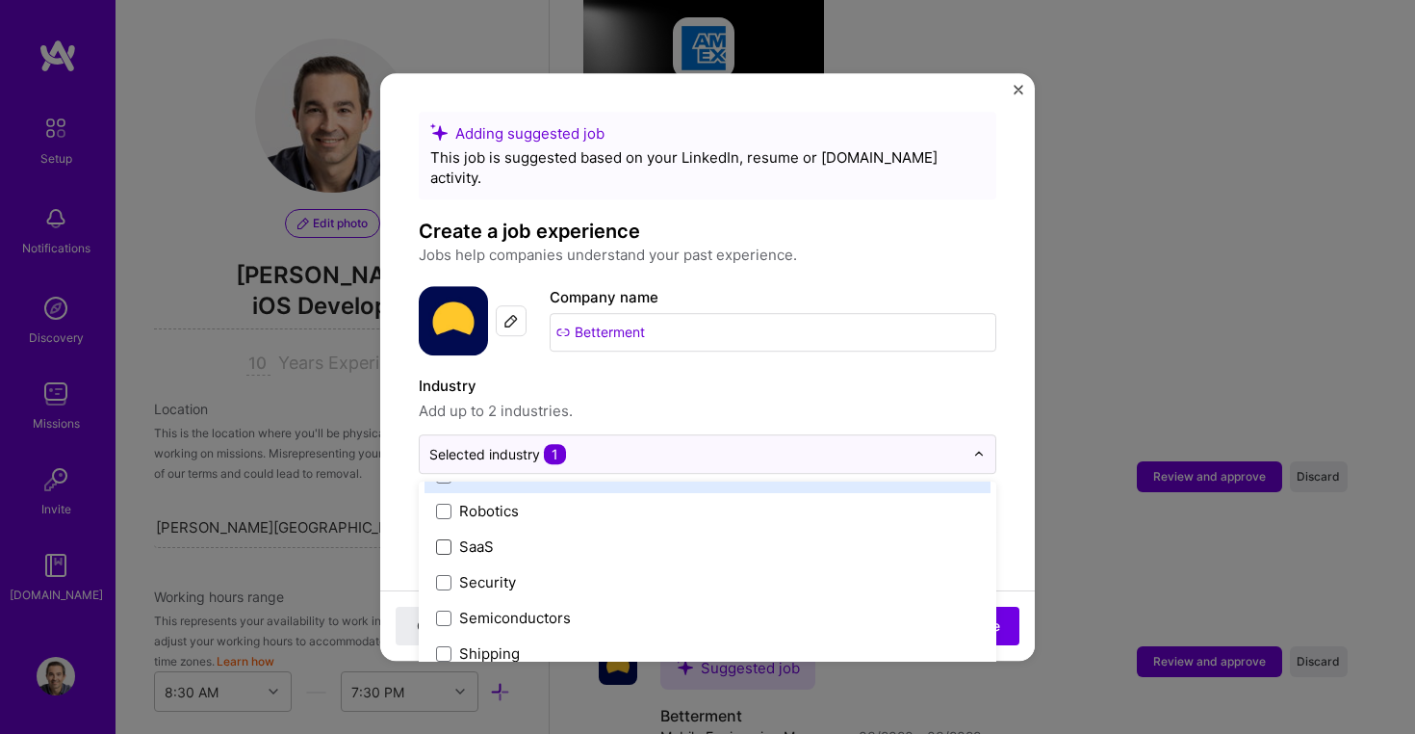
click at [697, 375] on label "Industry" at bounding box center [708, 386] width 578 height 23
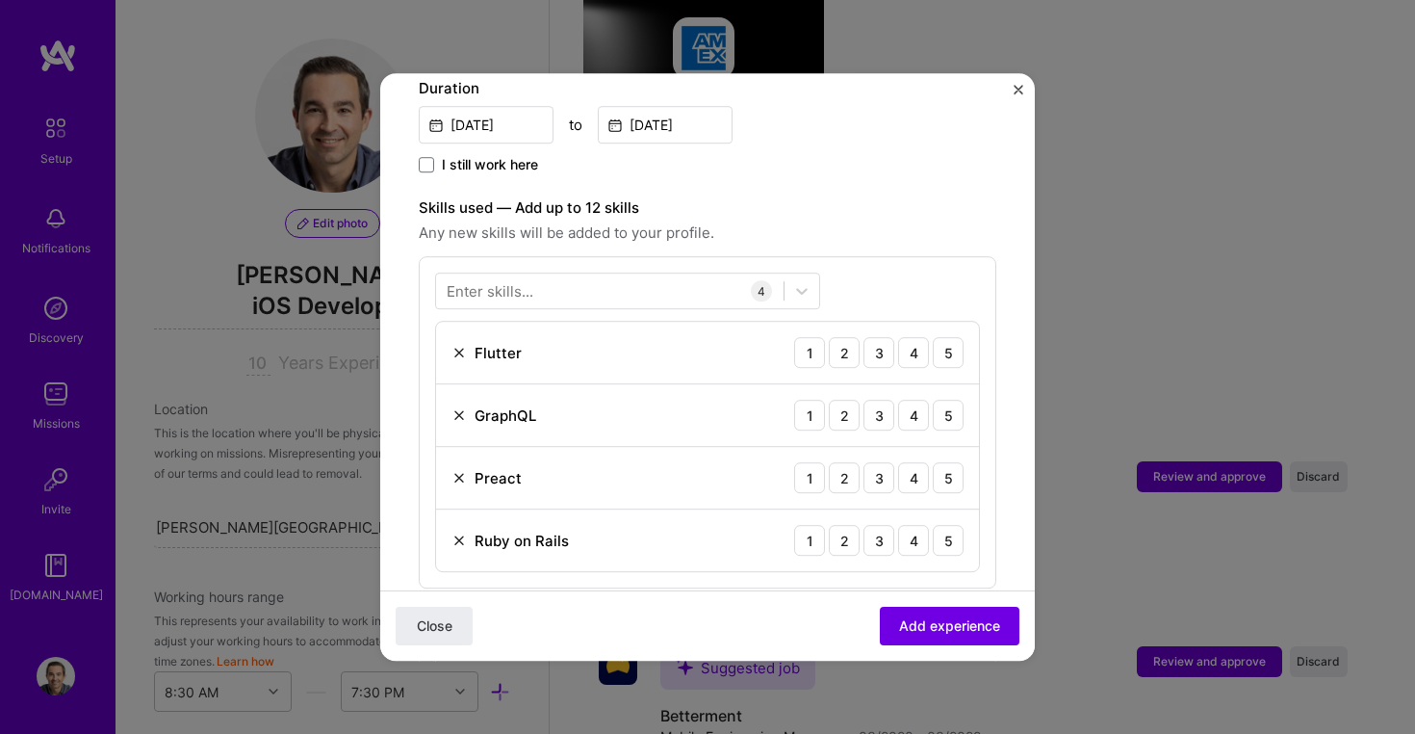
scroll to position [566, 0]
click at [605, 329] on div "Flutter 1 2 3 4 5" at bounding box center [707, 350] width 543 height 63
click at [889, 334] on div "3" at bounding box center [879, 349] width 31 height 31
click at [883, 398] on div "3" at bounding box center [879, 412] width 31 height 31
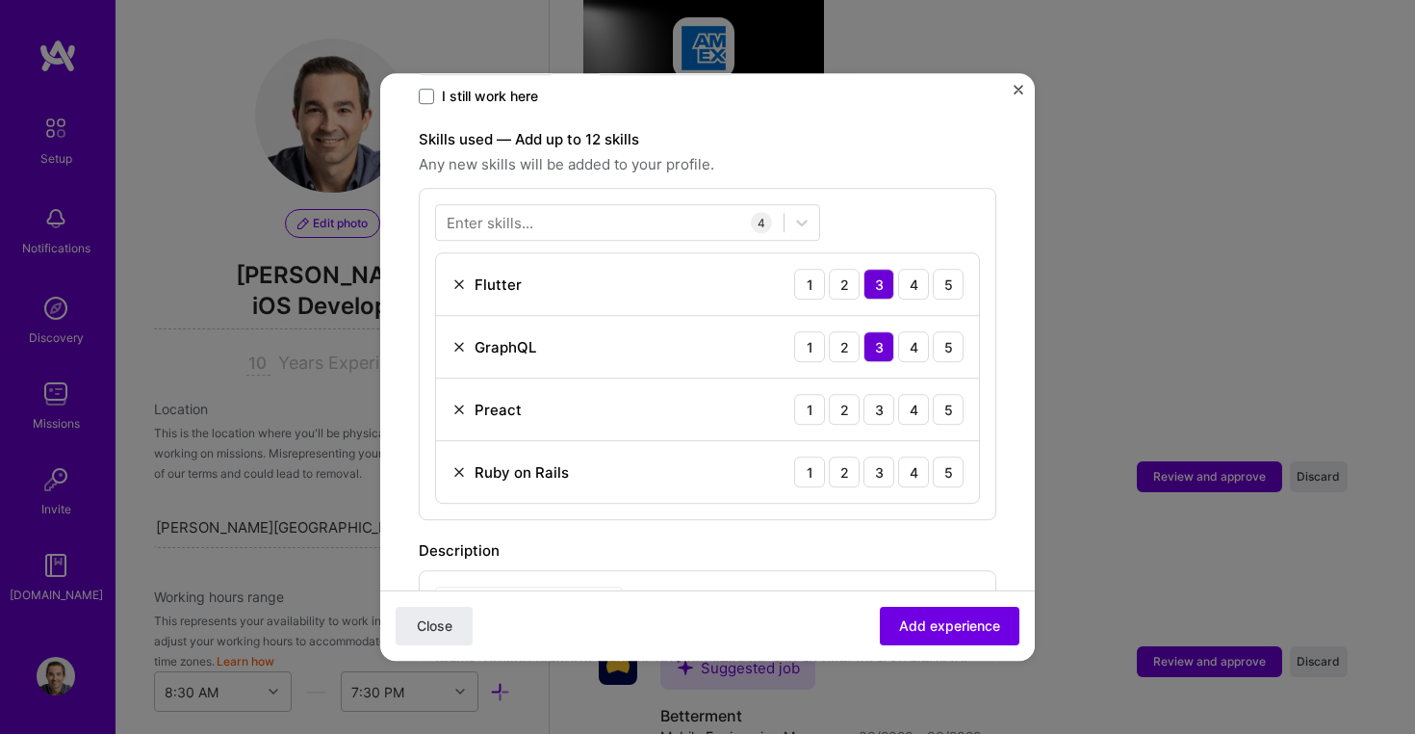
scroll to position [644, 0]
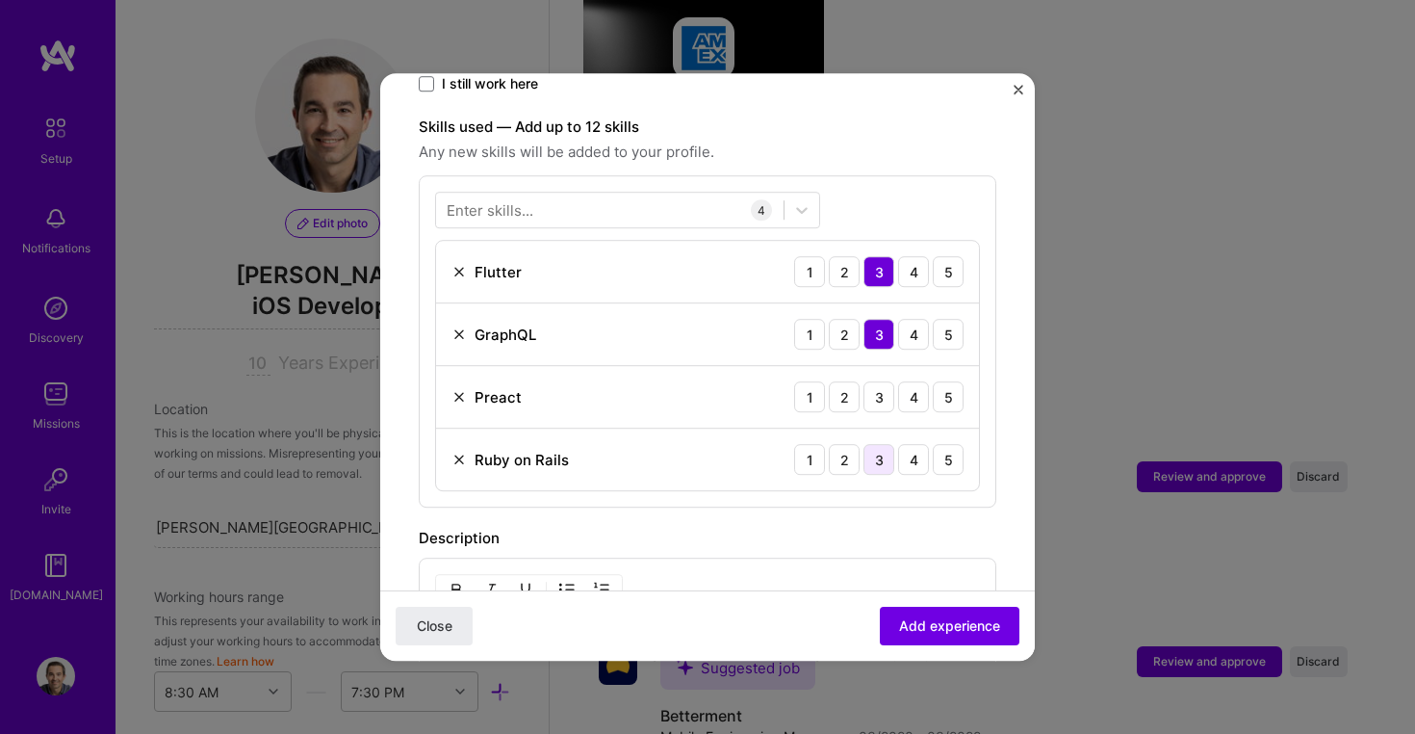
click at [869, 446] on div "3" at bounding box center [879, 459] width 31 height 31
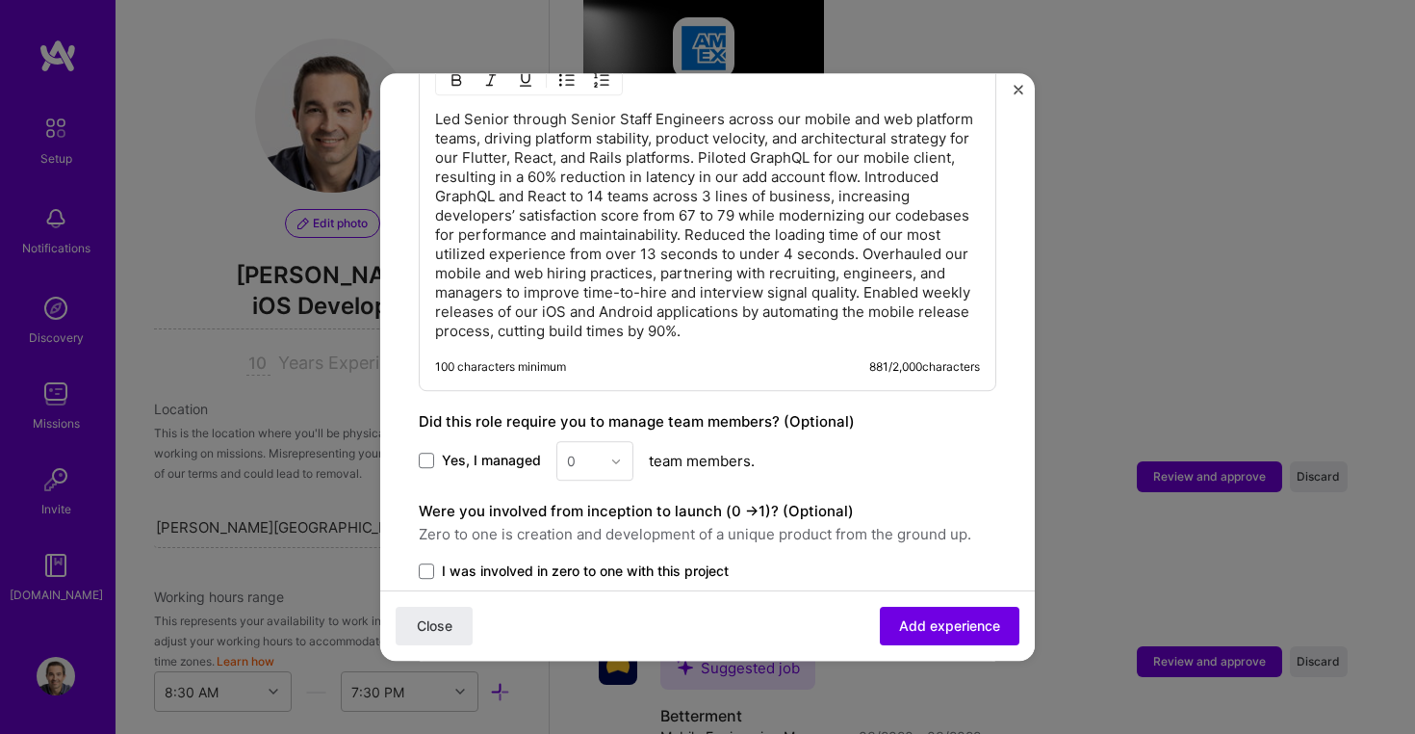
scroll to position [1156, 0]
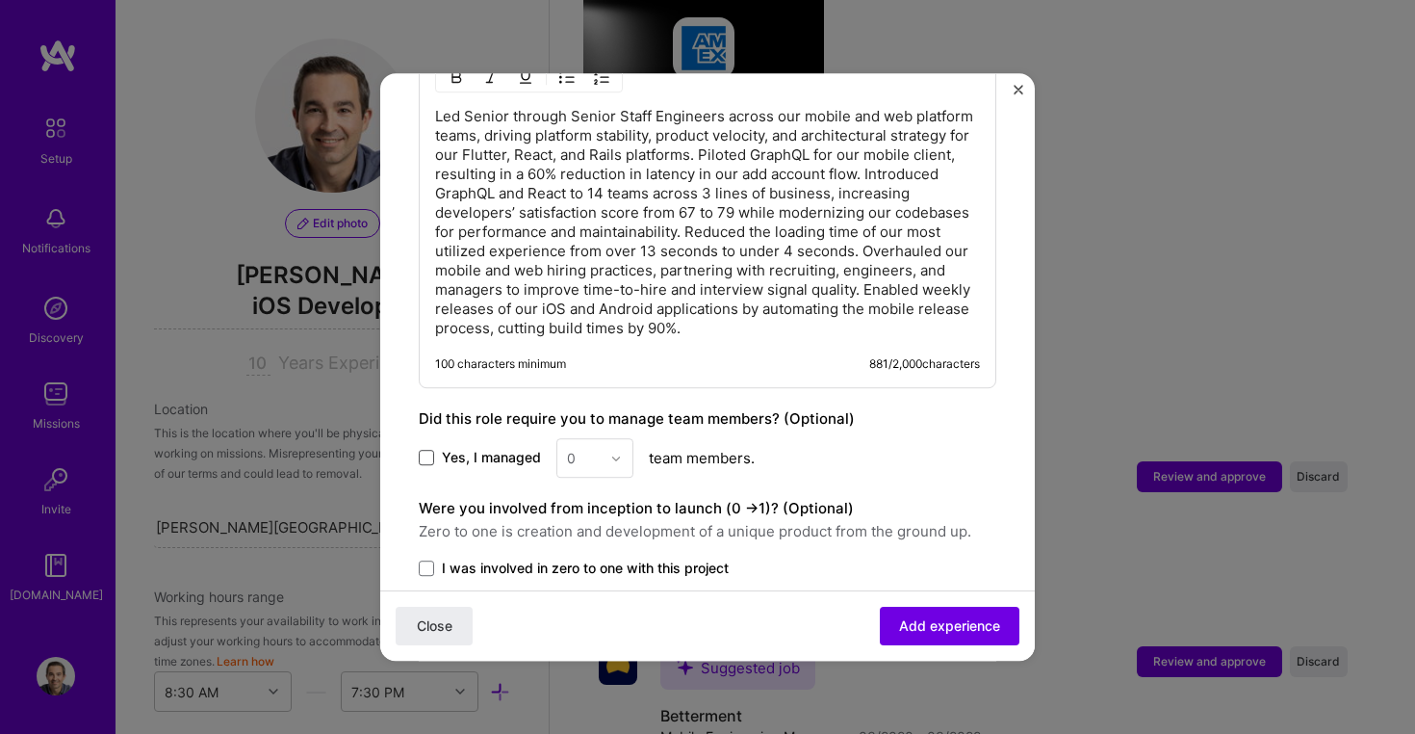
click at [426, 451] on span at bounding box center [426, 458] width 15 height 15
click at [0, 0] on input "Yes, I managed" at bounding box center [0, 0] width 0 height 0
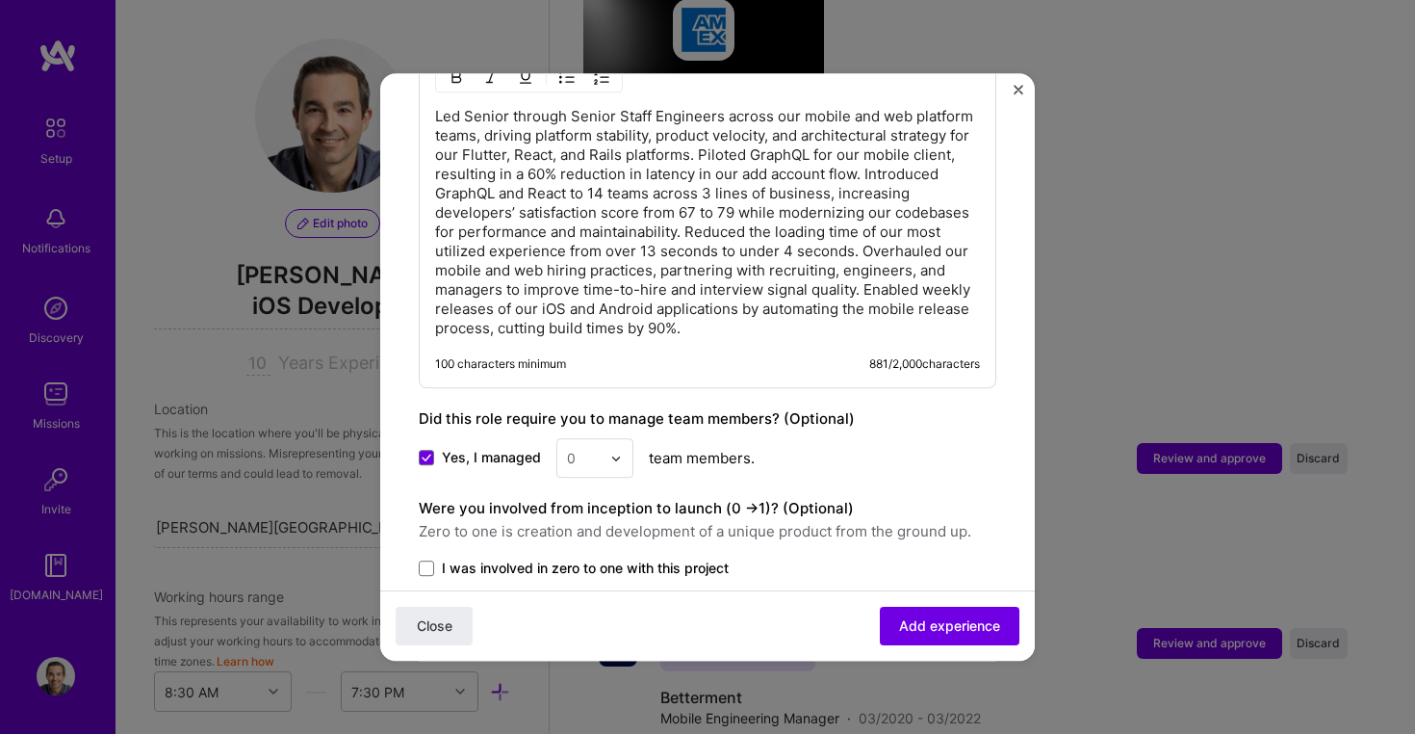
click at [617, 453] on img at bounding box center [616, 459] width 12 height 12
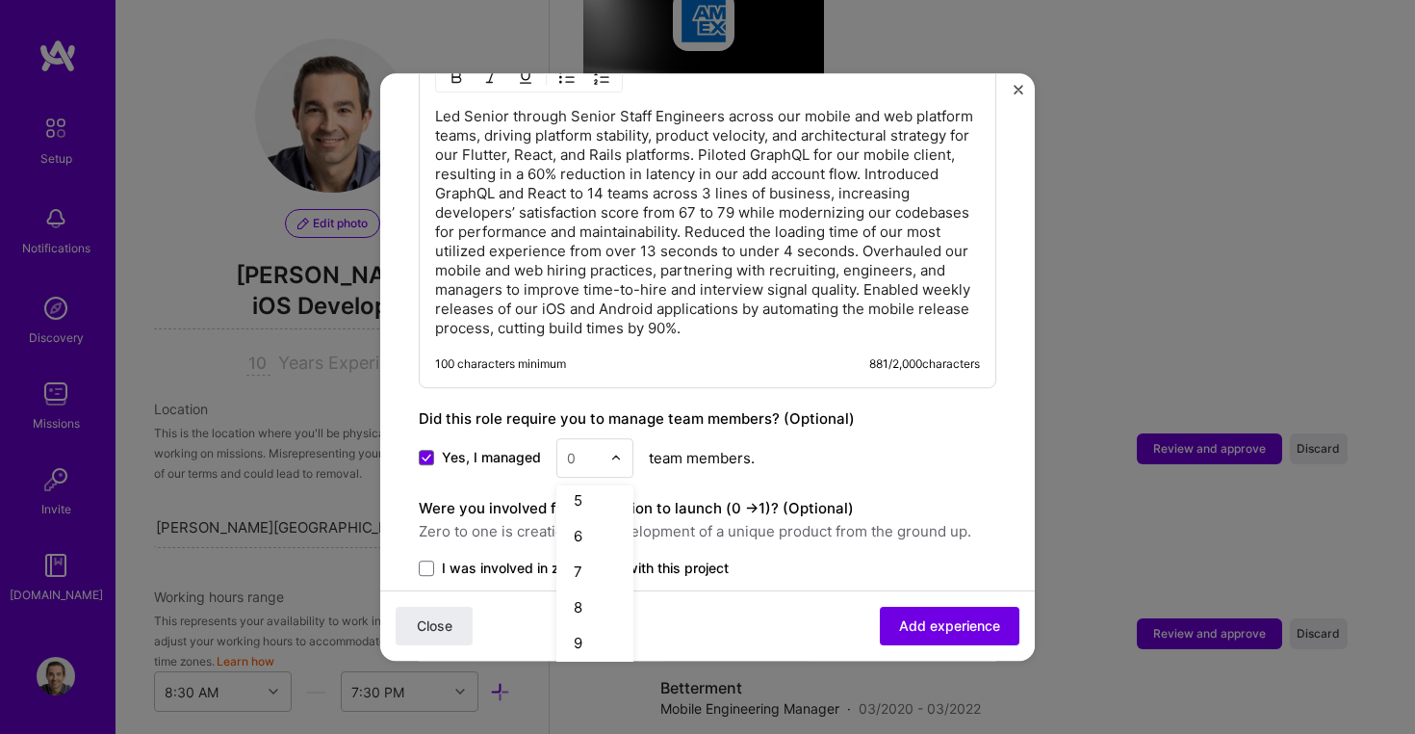
scroll to position [166, 0]
click at [601, 646] on div "10" at bounding box center [594, 664] width 65 height 36
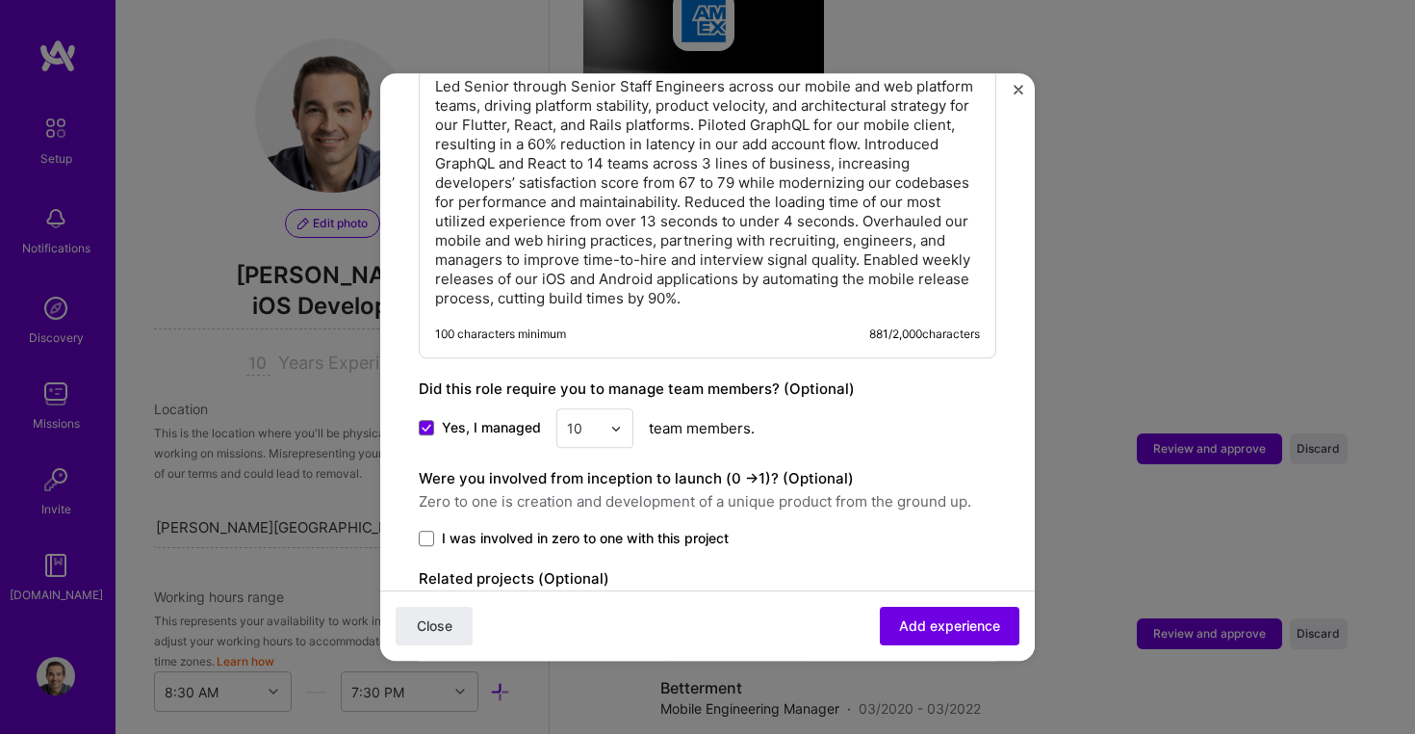
scroll to position [1189, 0]
click at [616, 420] on img at bounding box center [616, 426] width 12 height 12
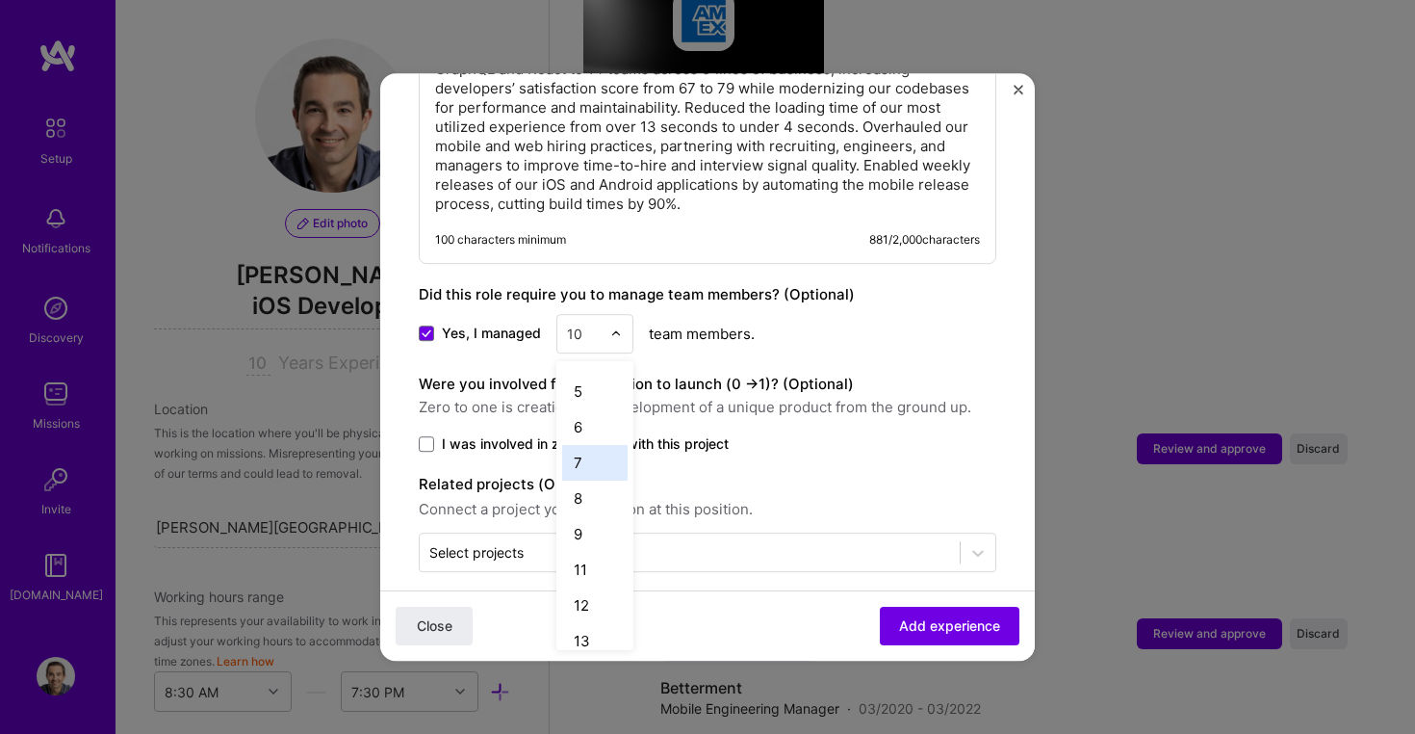
scroll to position [236, 0]
click at [590, 487] on div "12" at bounding box center [594, 505] width 65 height 36
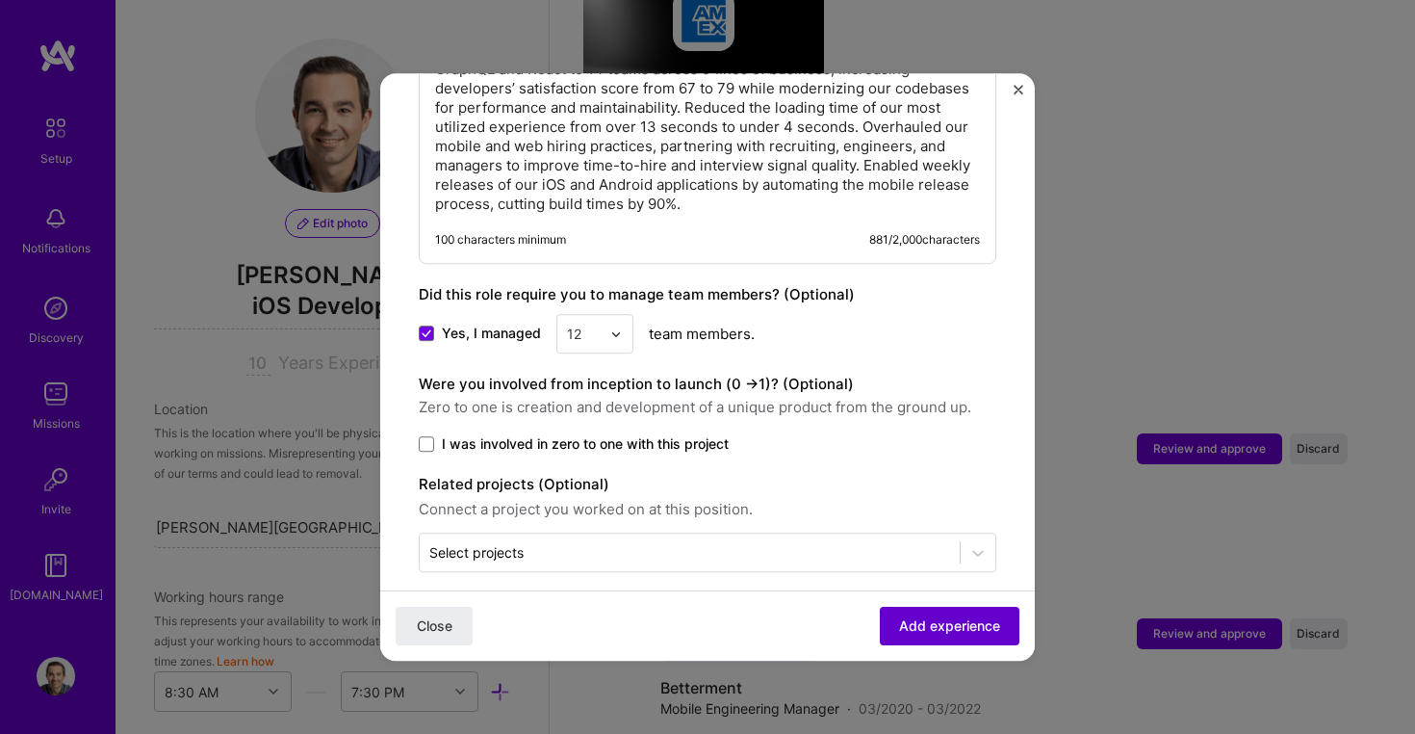
drag, startPoint x: 932, startPoint y: 624, endPoint x: 895, endPoint y: 609, distance: 39.3
click at [823, 507] on div "Related projects (Optional) Connect a project you worked on at this position. S…" at bounding box center [708, 522] width 578 height 99
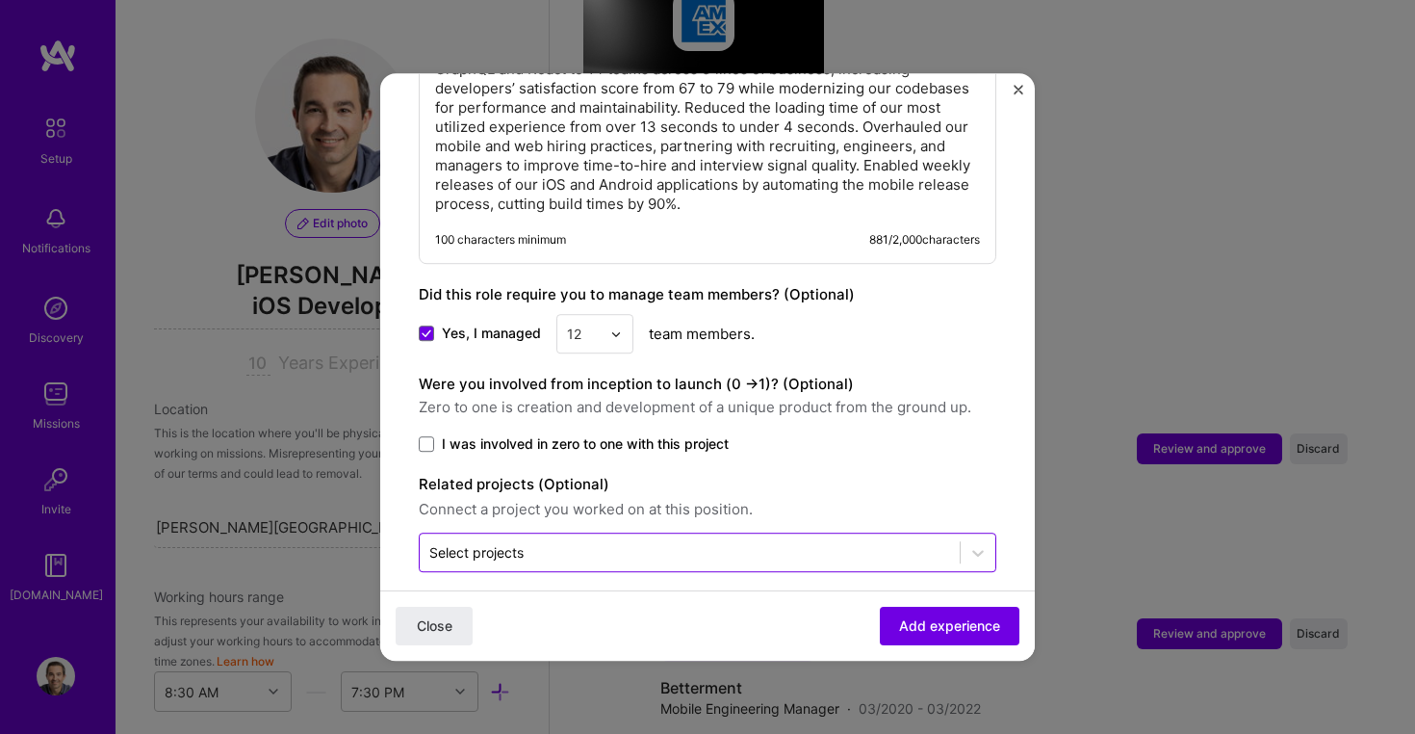
click at [823, 542] on input "text" at bounding box center [689, 552] width 521 height 20
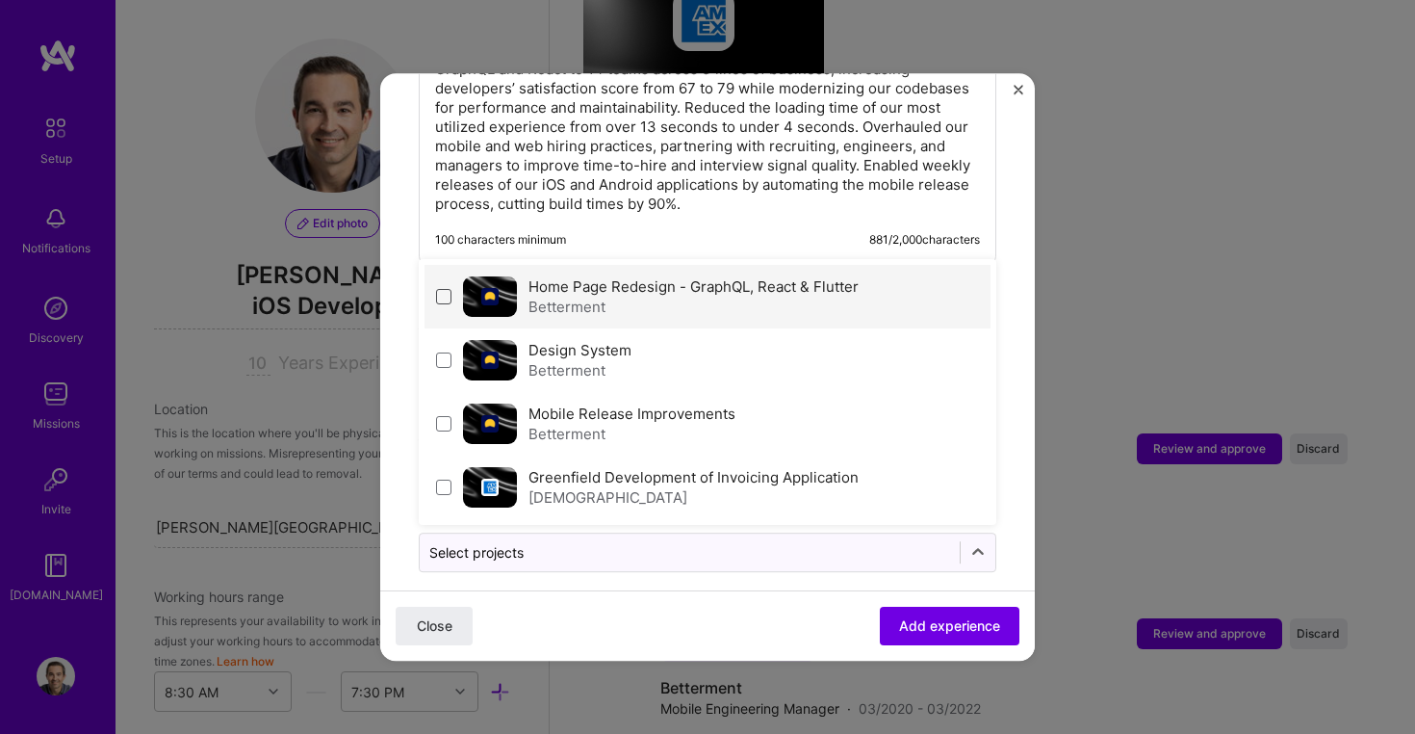
click at [442, 289] on span at bounding box center [443, 296] width 15 height 15
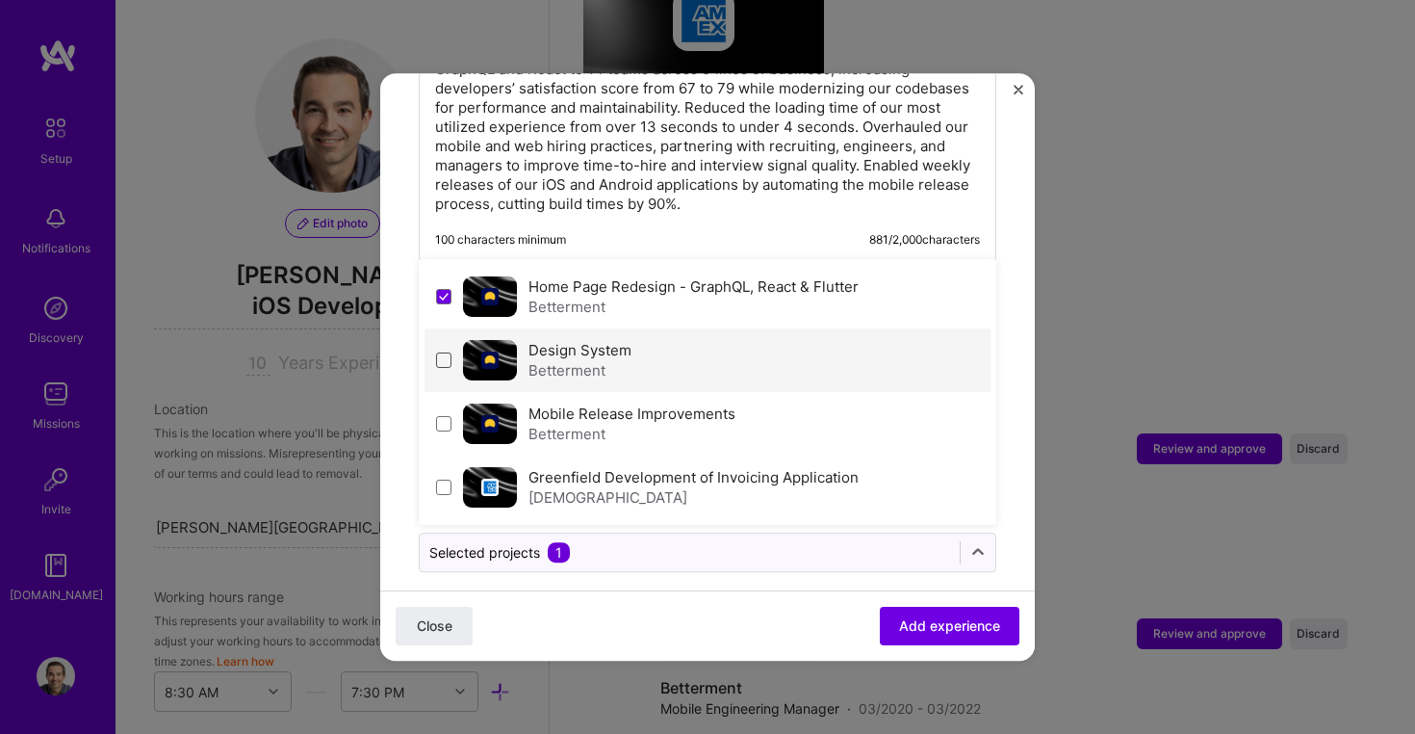
click at [442, 352] on span at bounding box center [443, 359] width 15 height 15
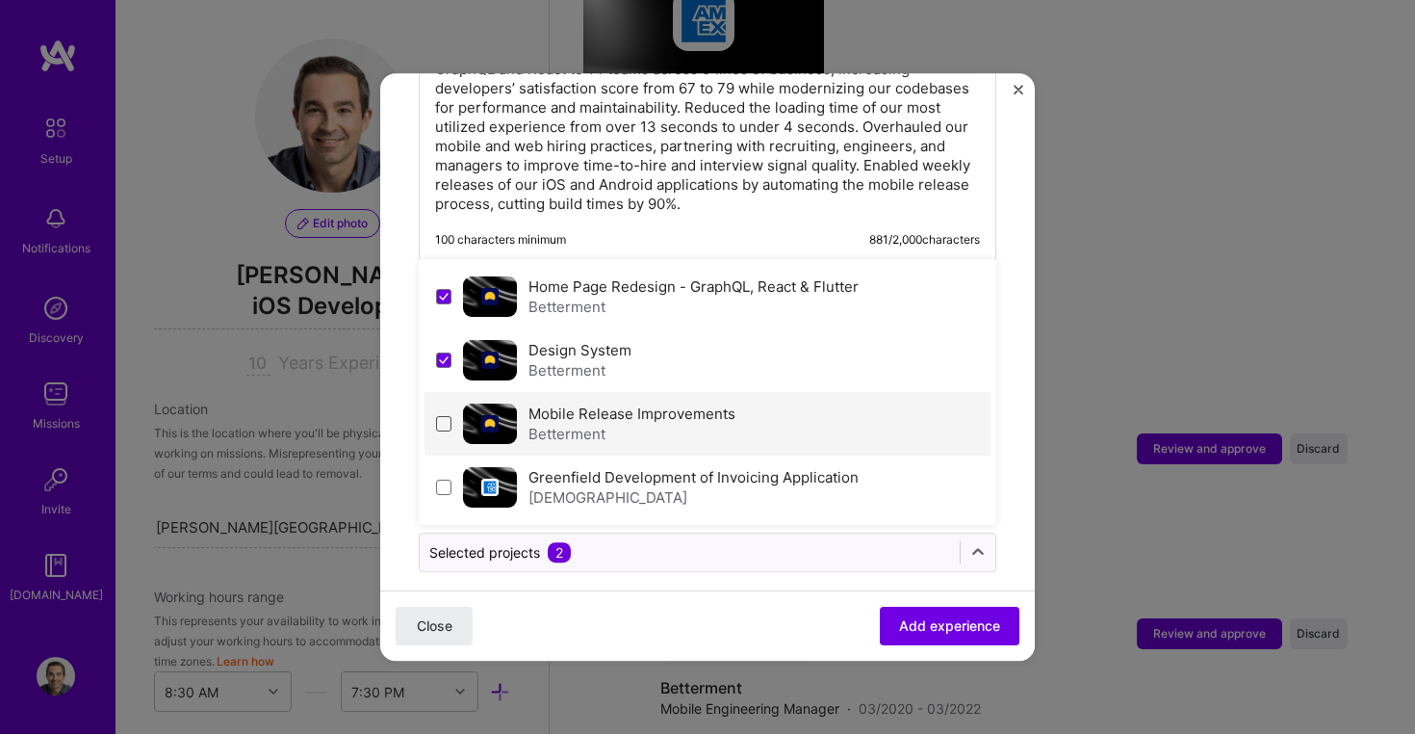
click at [446, 416] on span at bounding box center [443, 423] width 15 height 15
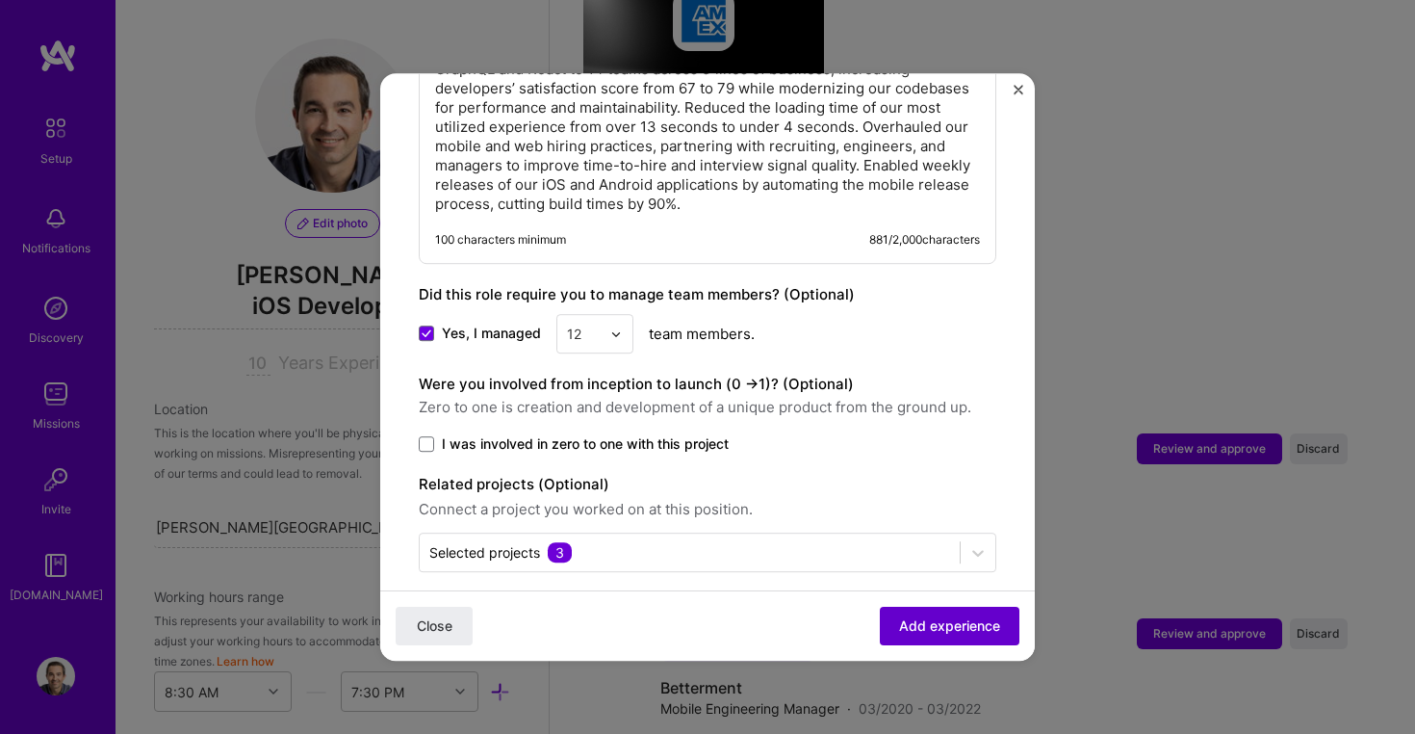
click at [930, 628] on span "Add experience" at bounding box center [949, 625] width 101 height 19
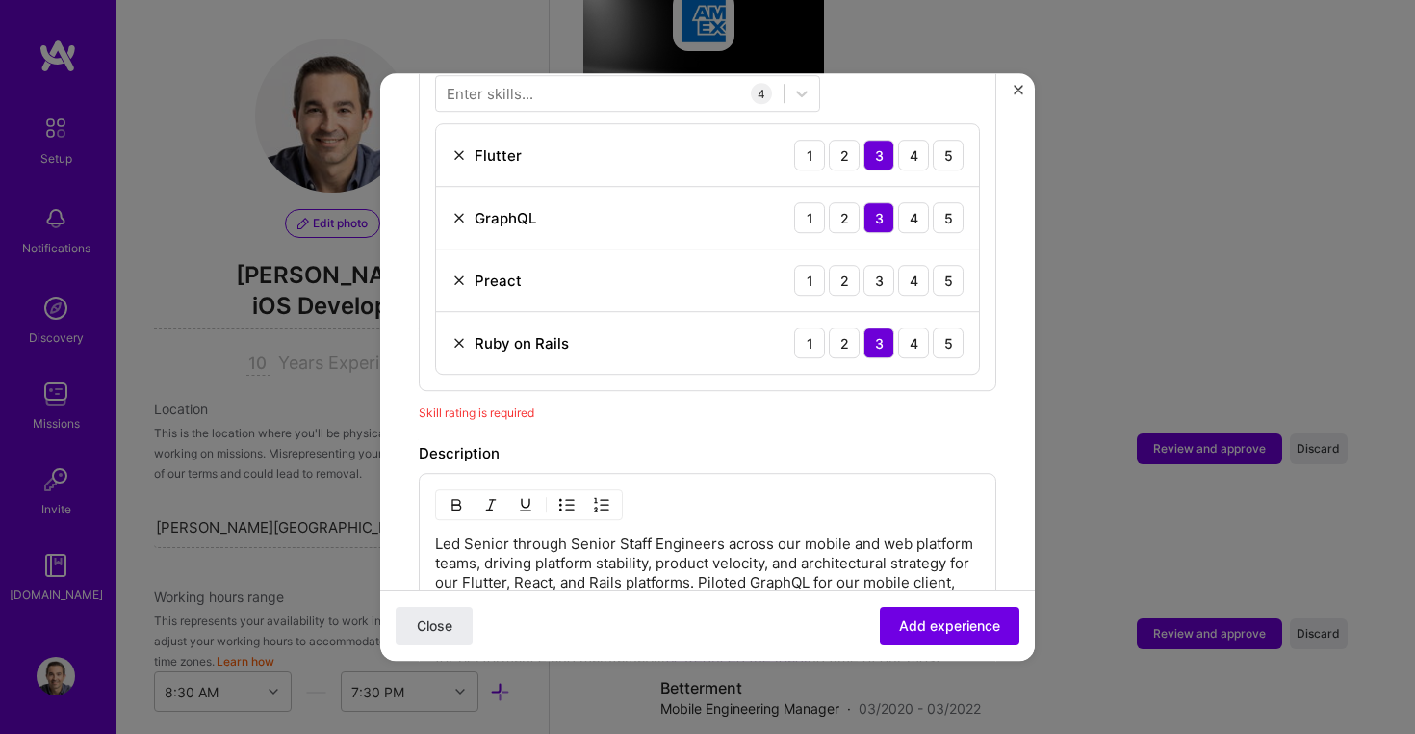
scroll to position [666, 0]
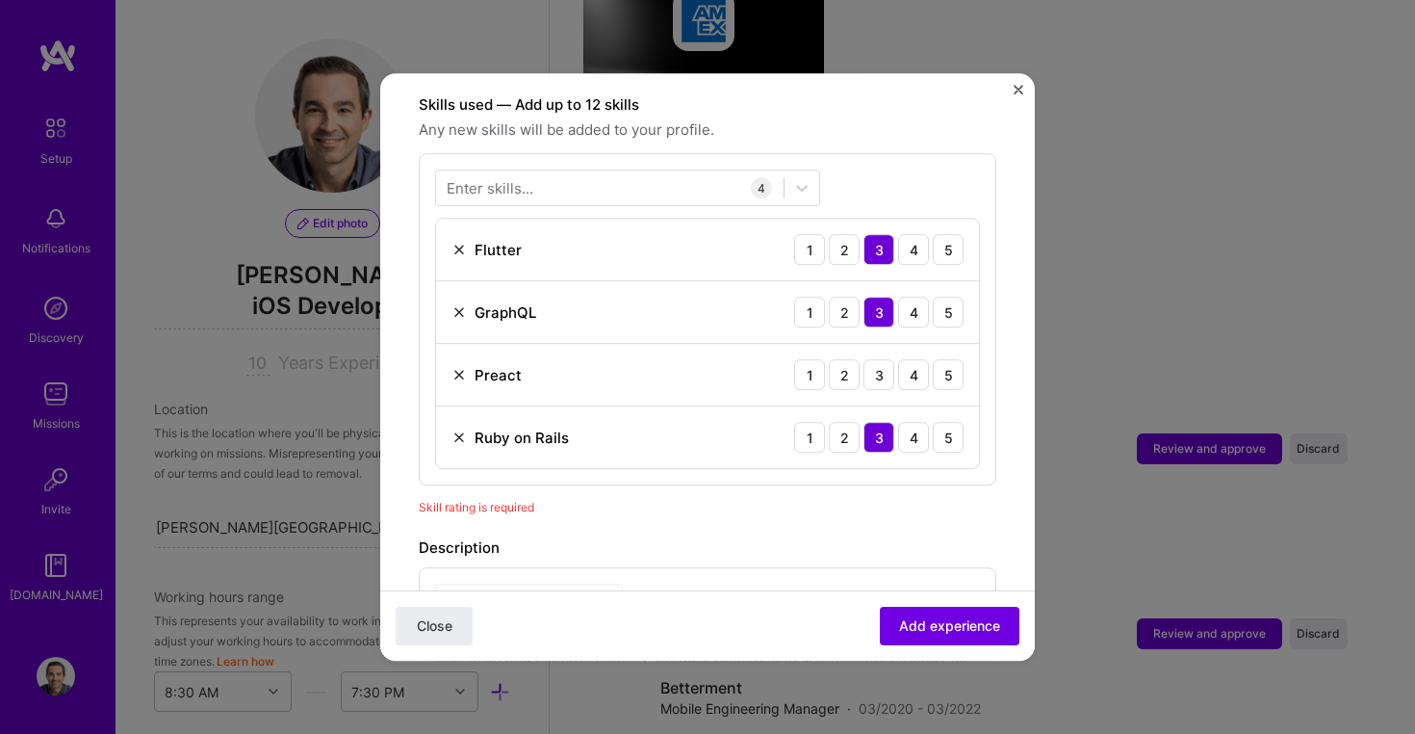
click at [454, 367] on img at bounding box center [459, 374] width 15 height 15
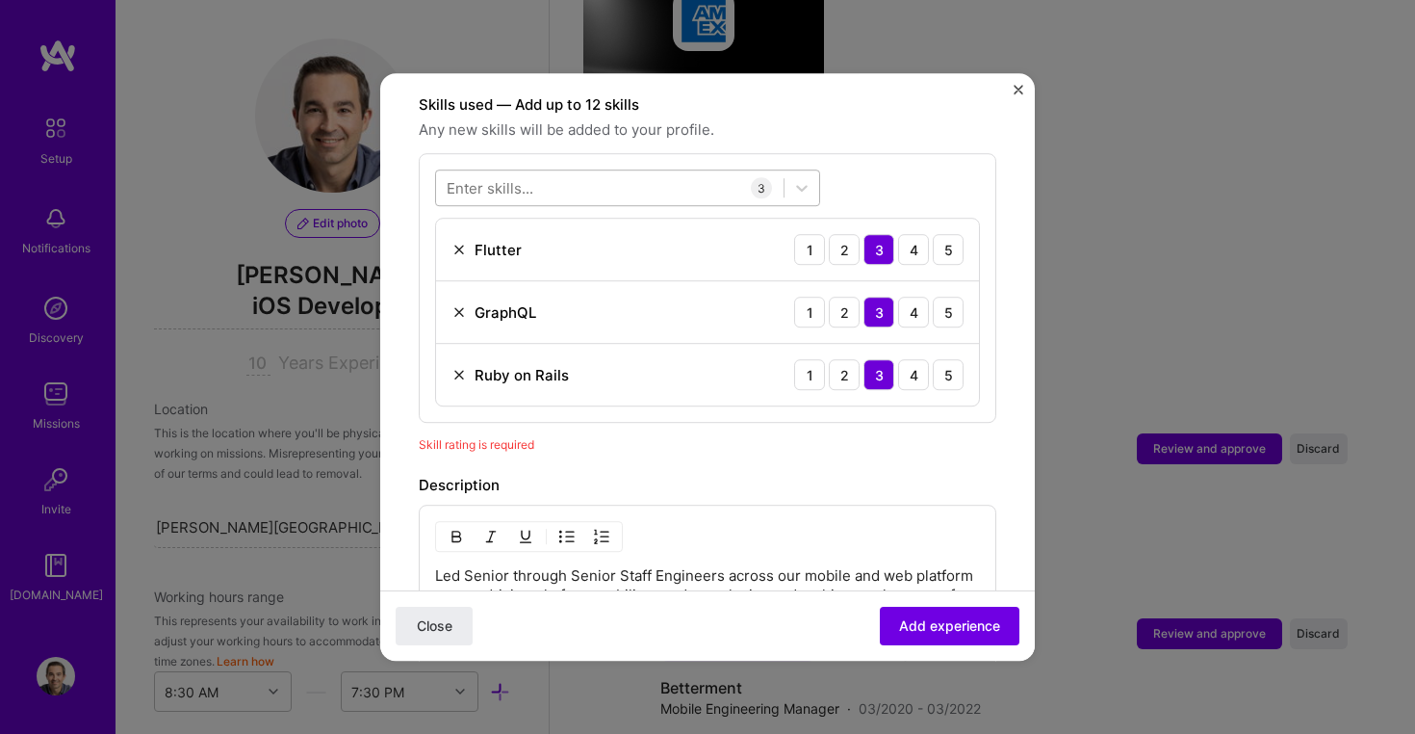
click at [611, 172] on div at bounding box center [610, 188] width 348 height 32
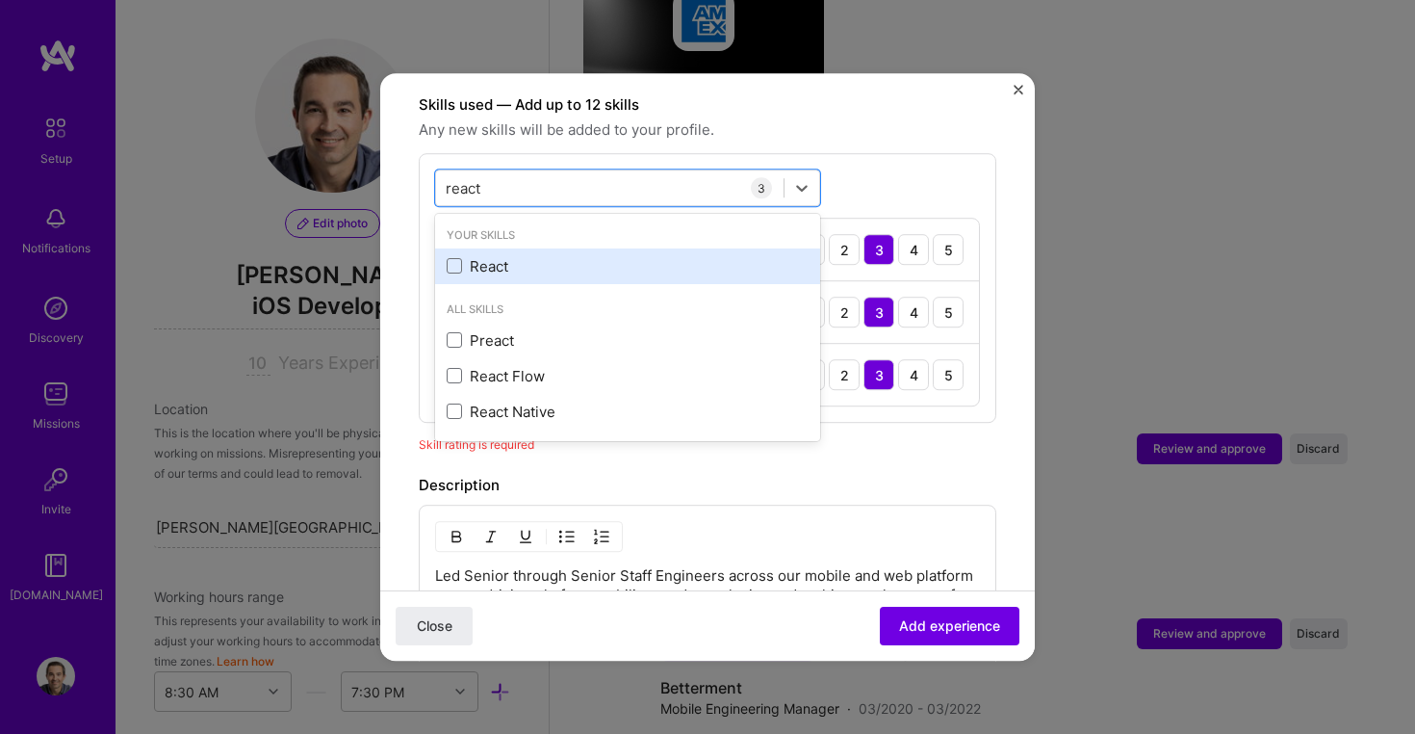
click at [510, 256] on div "React" at bounding box center [628, 266] width 362 height 20
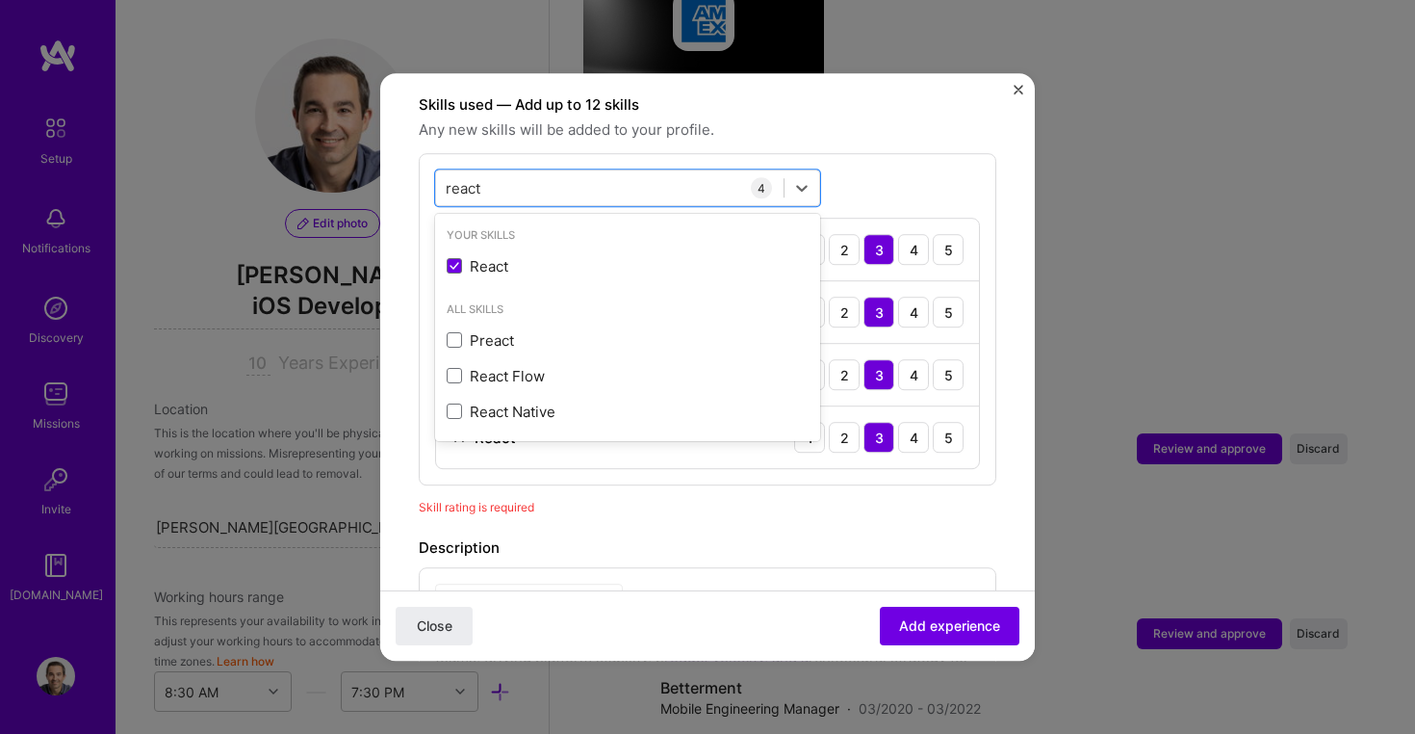
type input "react"
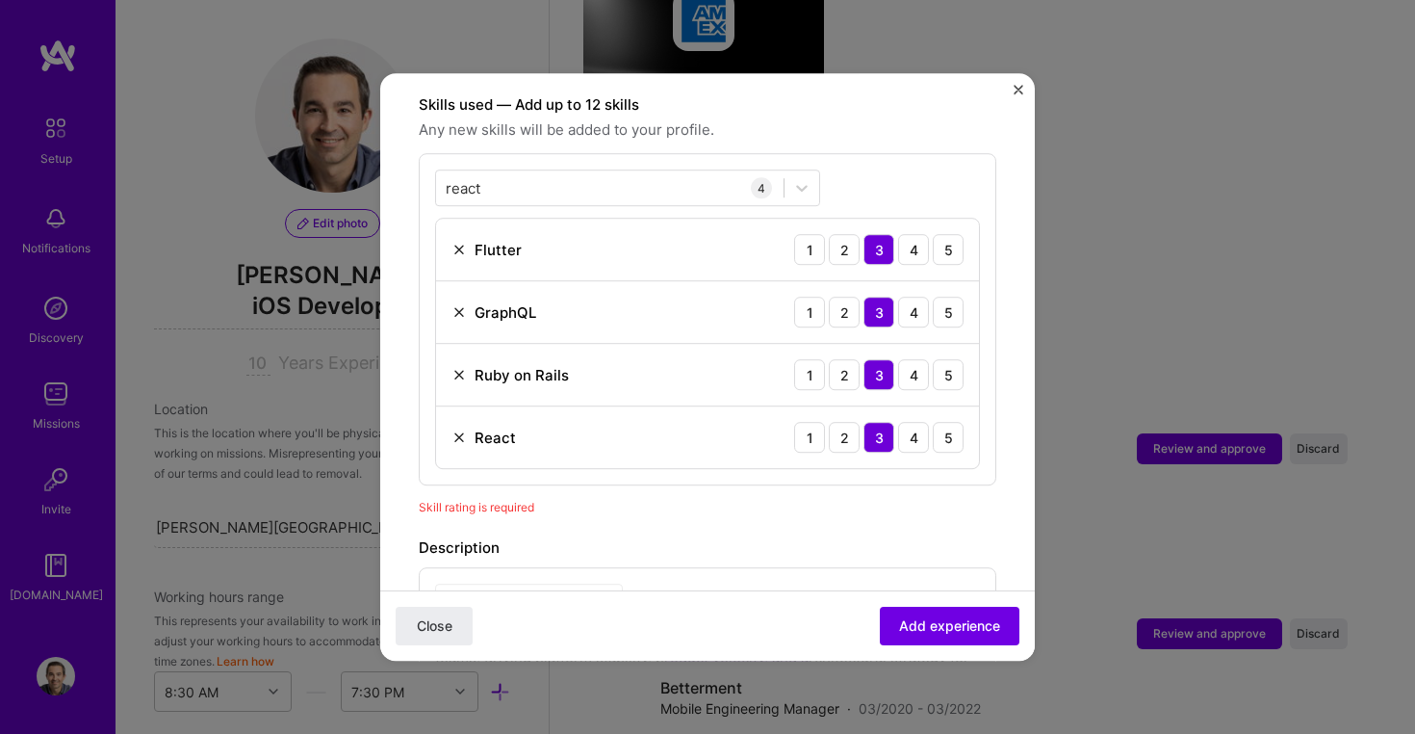
click at [823, 513] on div "Adding suggested job This job is suggested based on your LinkedIn, resume or [D…" at bounding box center [708, 331] width 578 height 1772
click at [953, 625] on span "Add experience" at bounding box center [949, 625] width 101 height 19
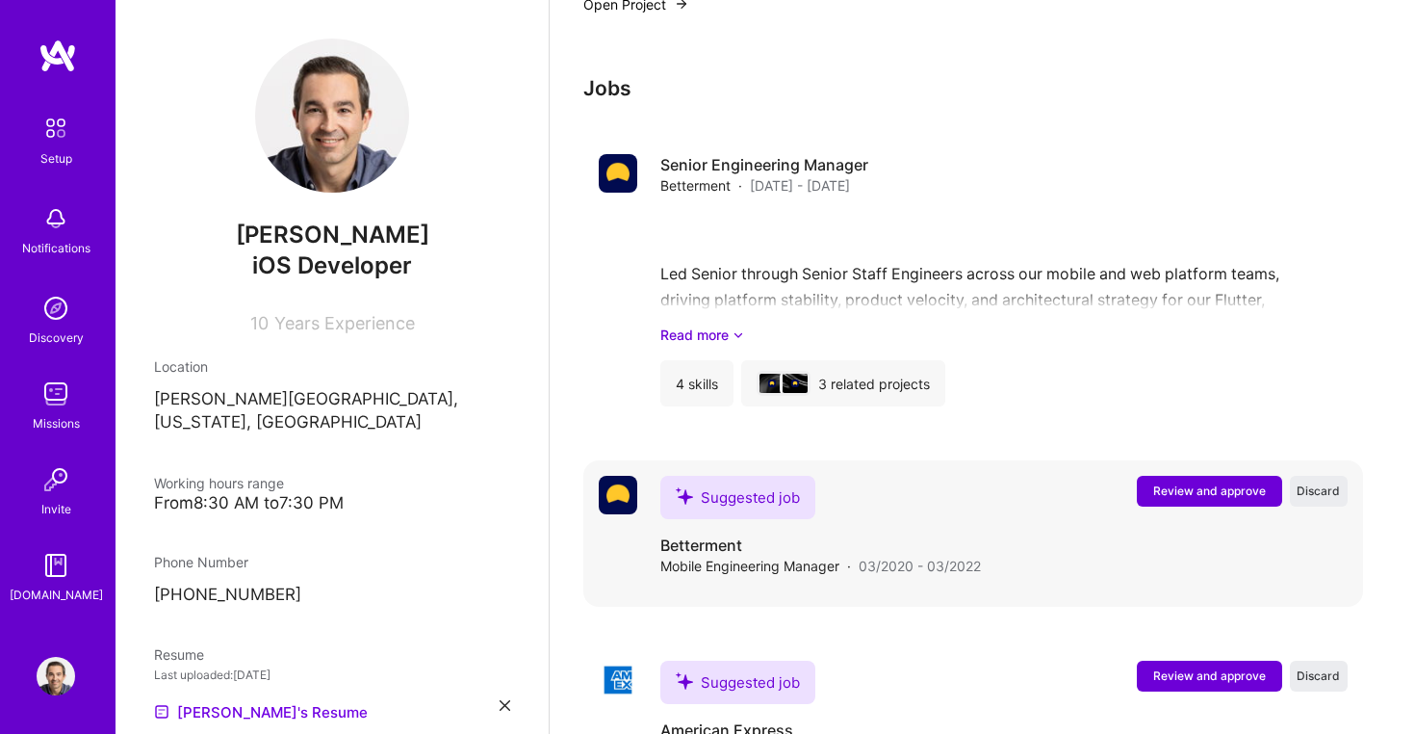
scroll to position [1817, 0]
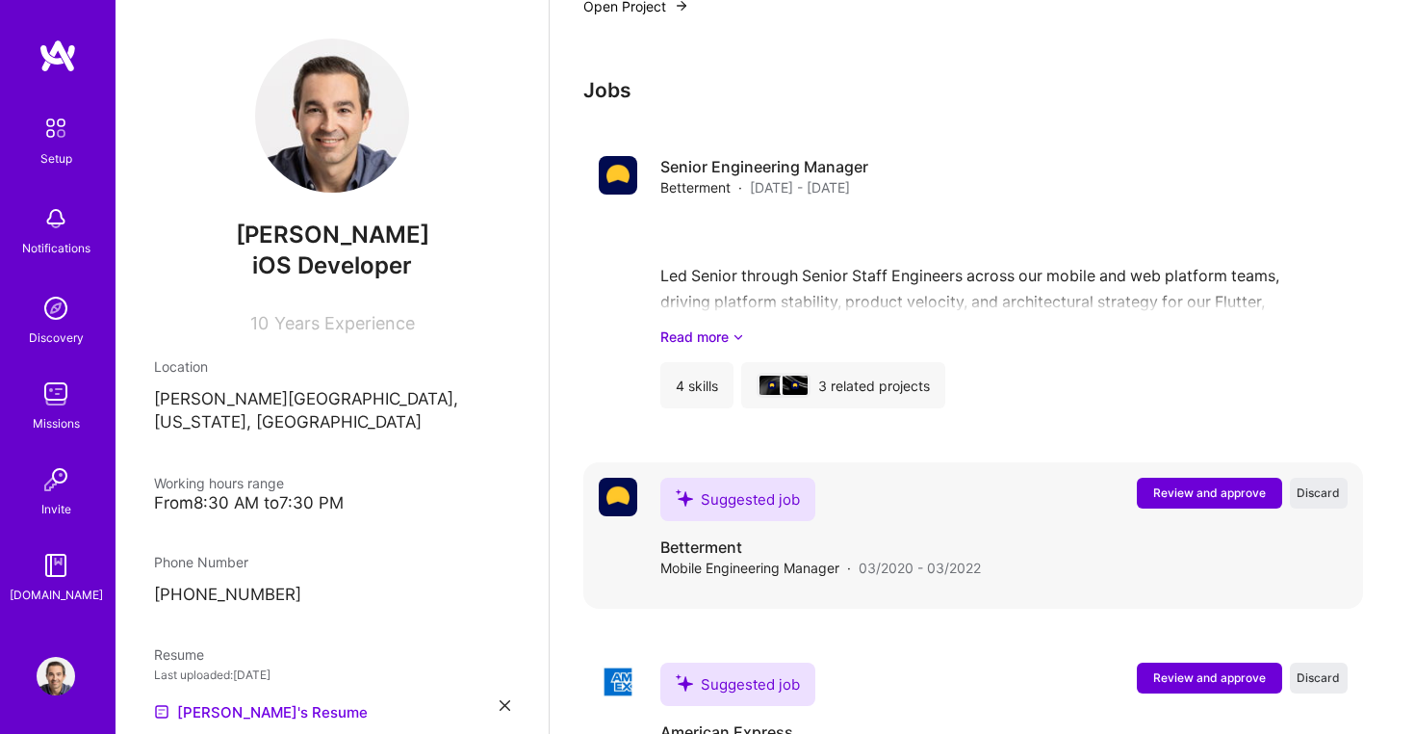
click at [1204, 484] on span "Review and approve" at bounding box center [1209, 492] width 113 height 16
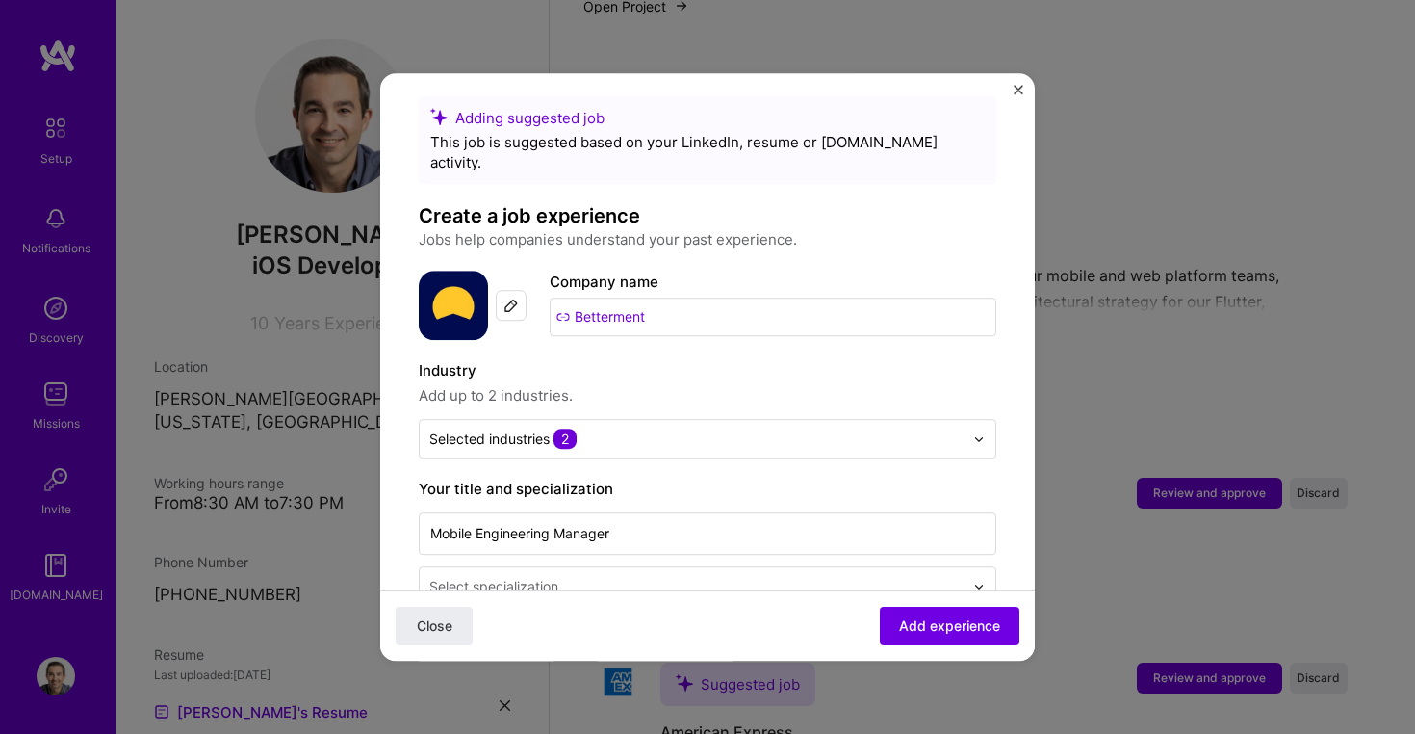
scroll to position [21, 0]
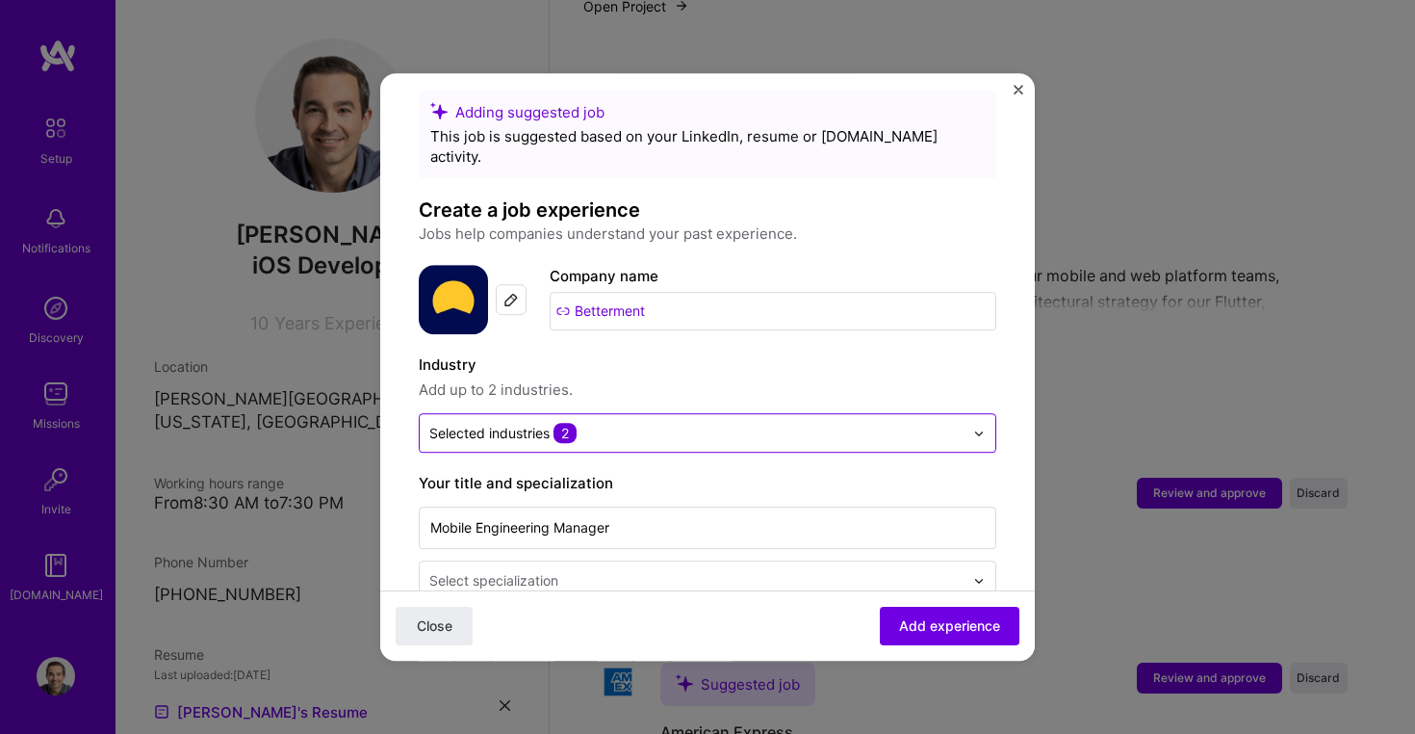
click at [703, 423] on input "text" at bounding box center [696, 433] width 534 height 20
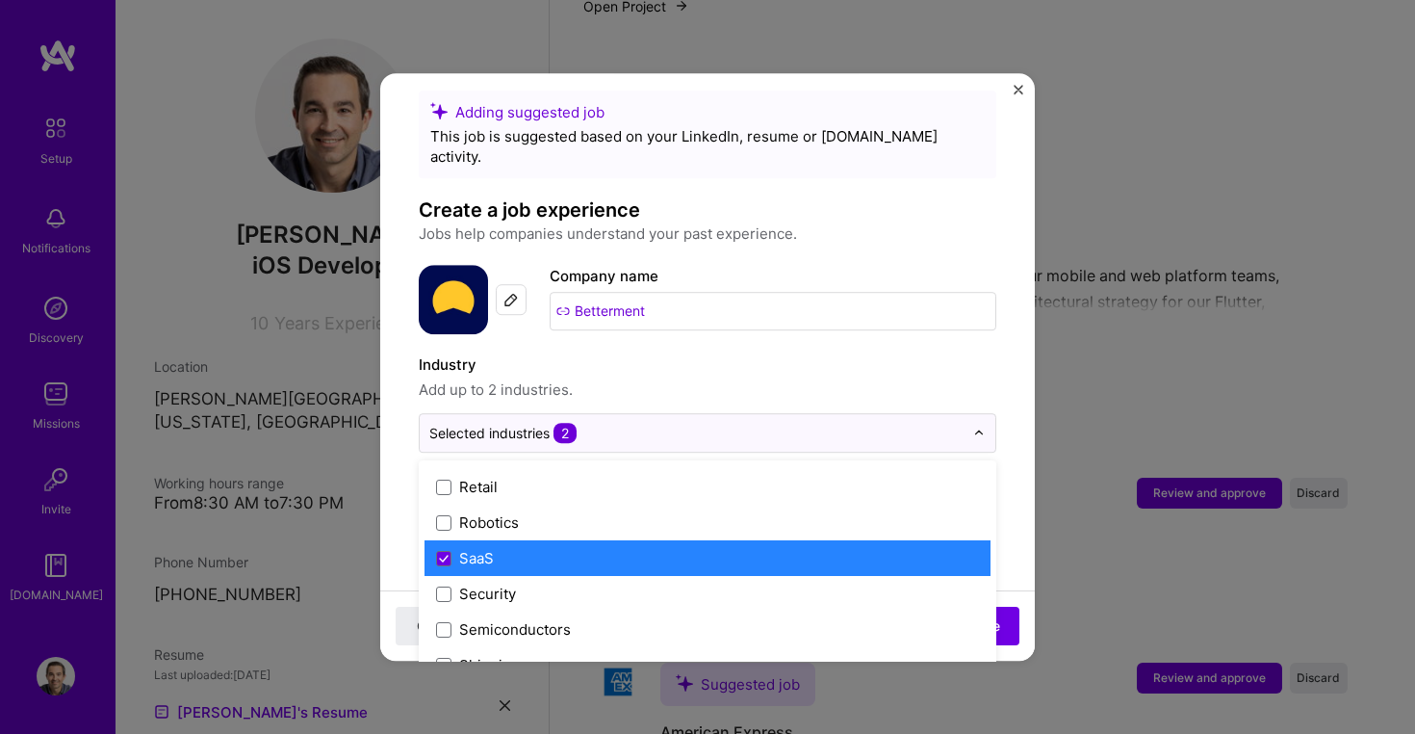
scroll to position [3789, 0]
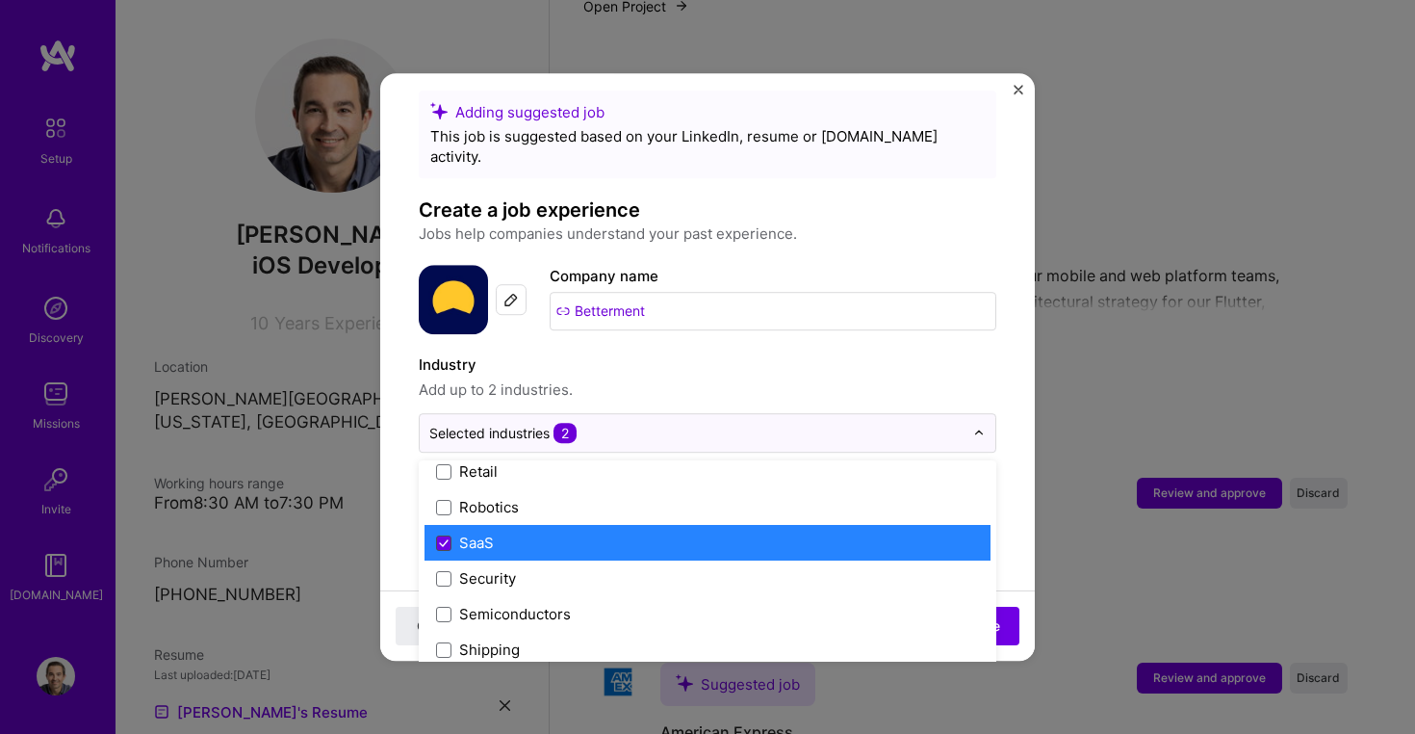
click at [444, 539] on icon at bounding box center [444, 543] width 10 height 8
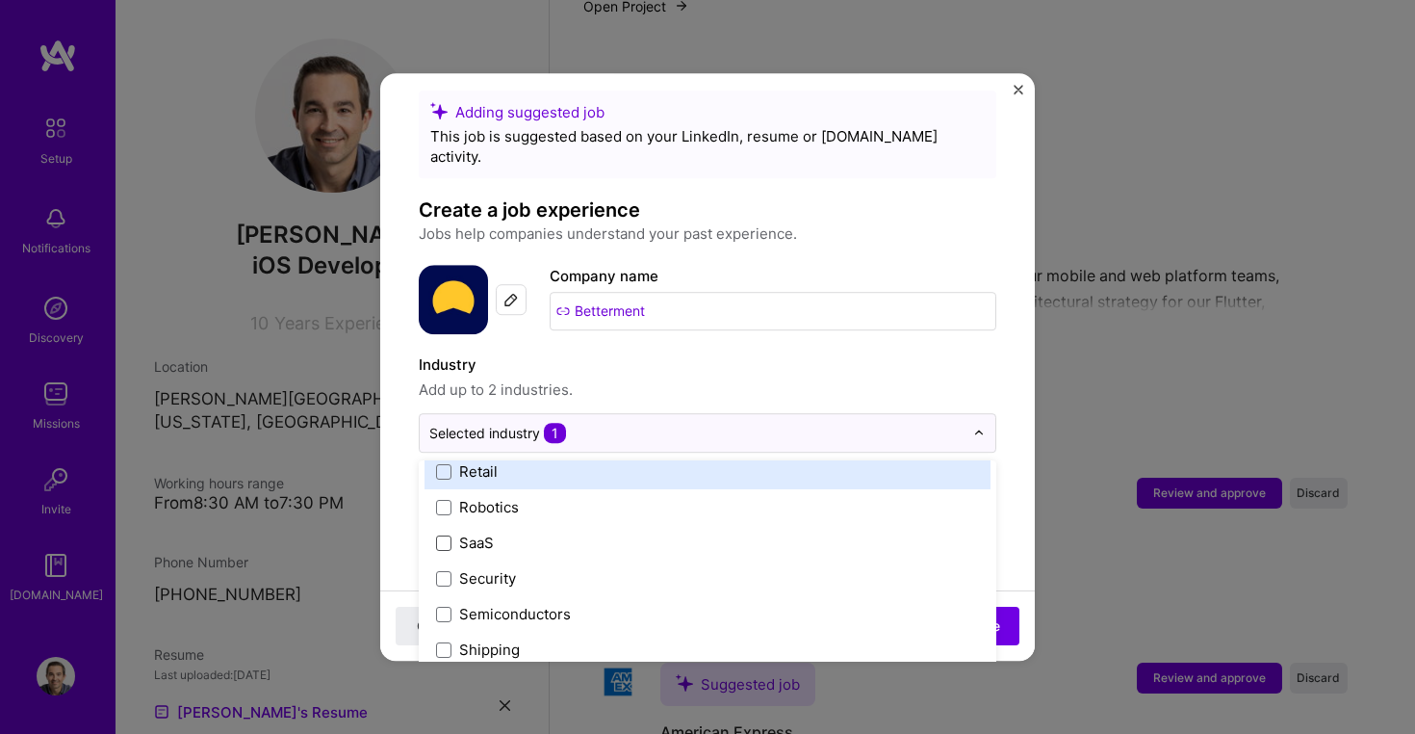
click at [703, 353] on label "Industry" at bounding box center [708, 364] width 578 height 23
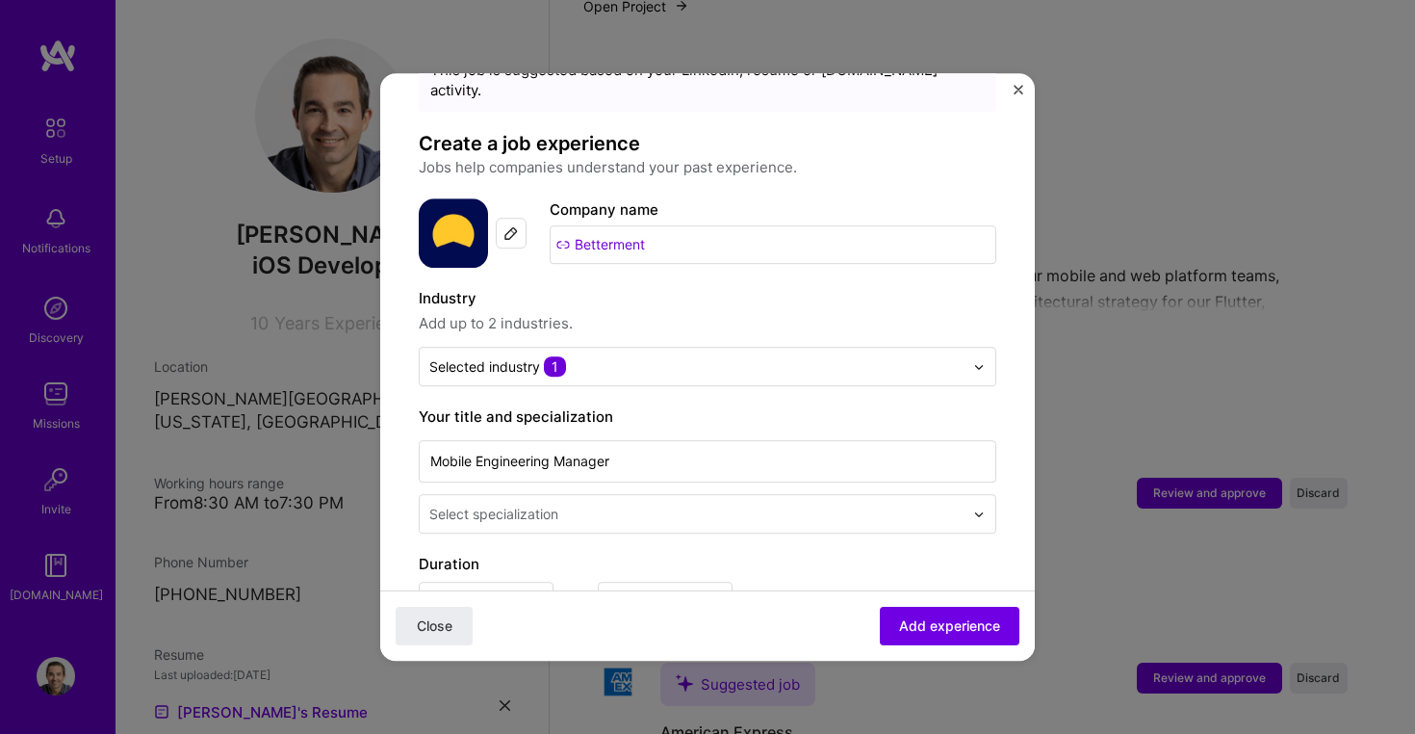
scroll to position [124, 0]
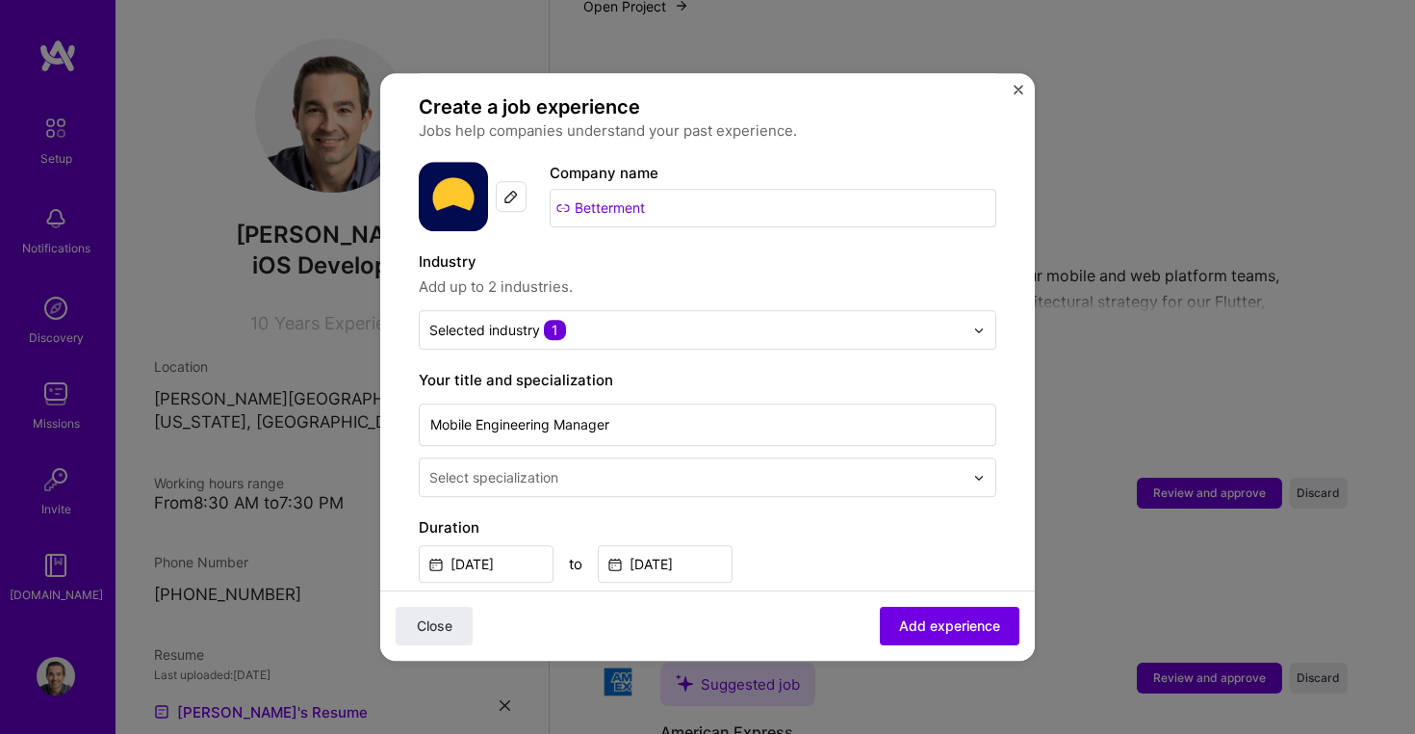
click at [617, 467] on input "text" at bounding box center [698, 477] width 538 height 20
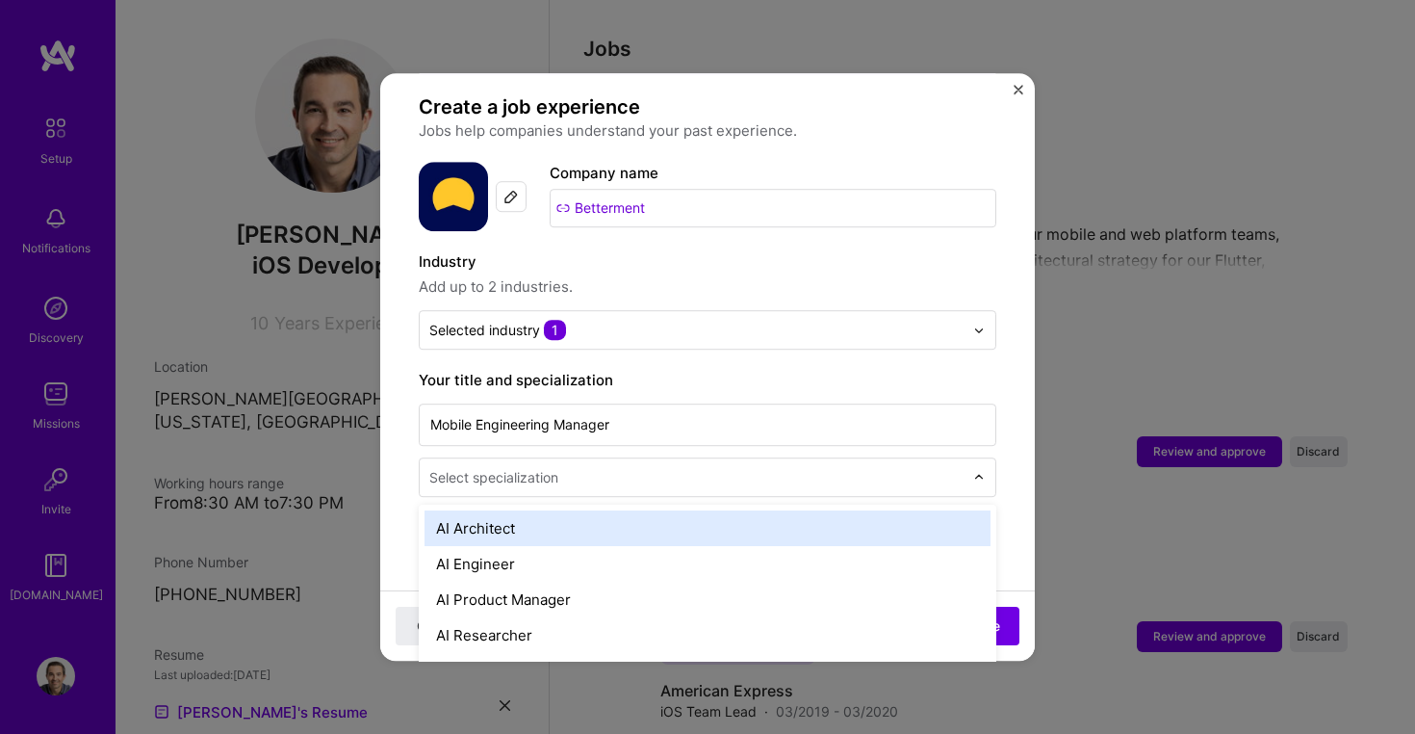
scroll to position [1864, 0]
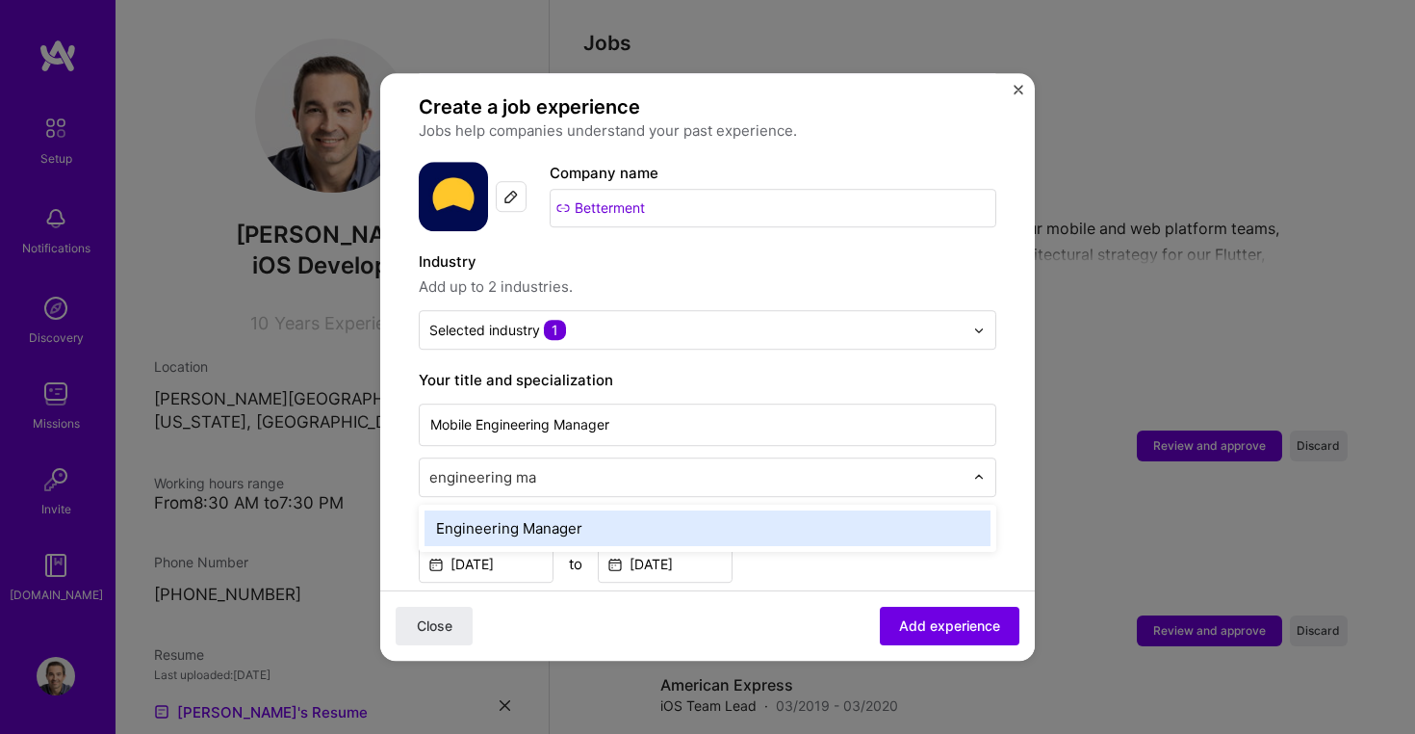
type input "engineering man"
click at [587, 510] on div "Engineering Manager" at bounding box center [708, 528] width 566 height 36
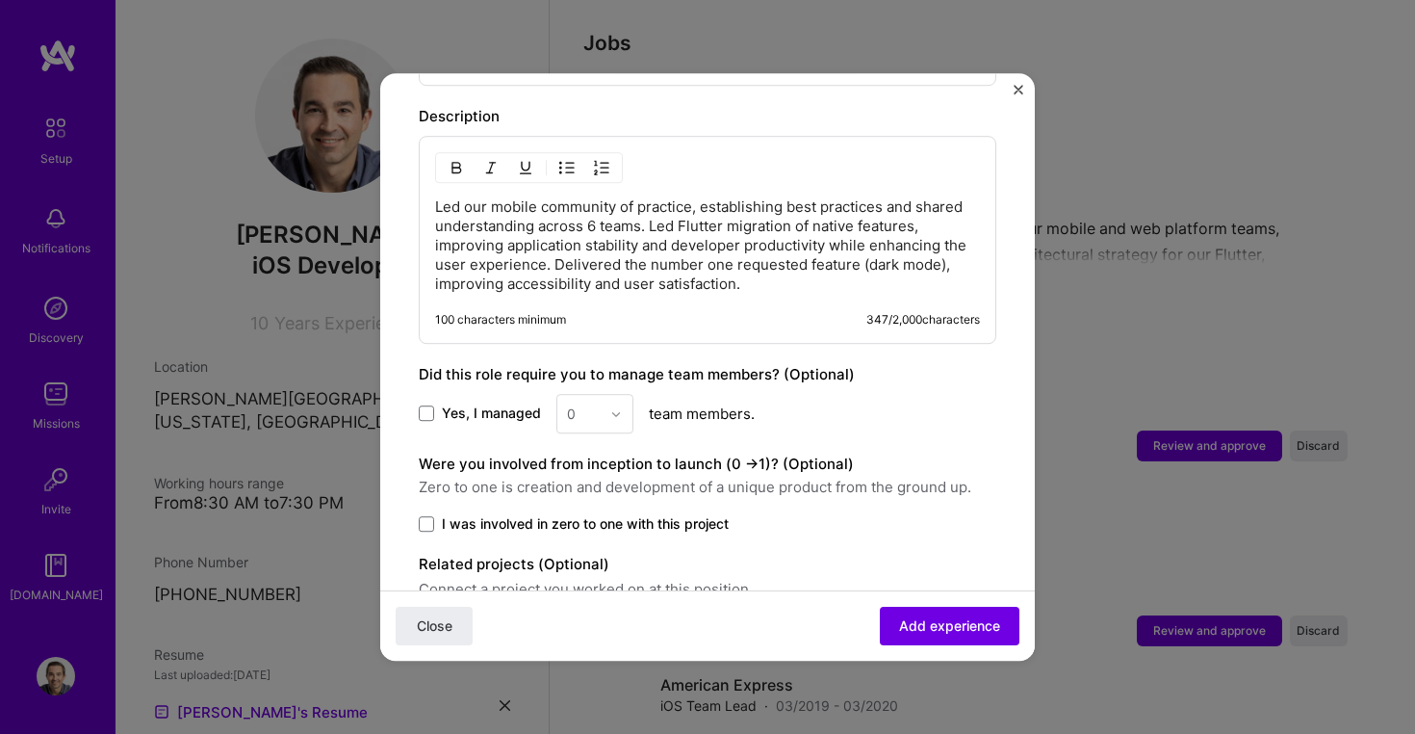
scroll to position [1083, 0]
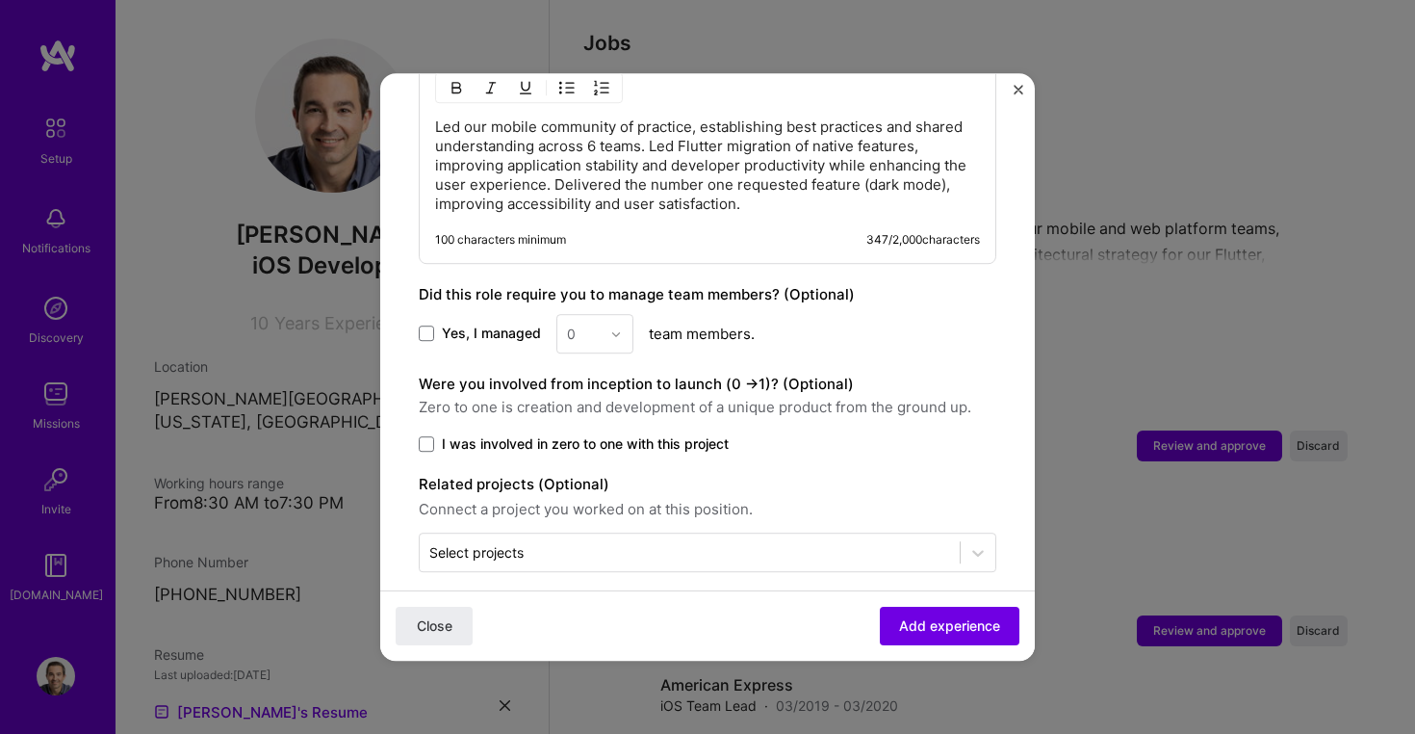
click at [436, 324] on label "Yes, I managed" at bounding box center [480, 333] width 122 height 19
click at [0, 0] on input "Yes, I managed" at bounding box center [0, 0] width 0 height 0
click at [621, 315] on div at bounding box center [621, 334] width 22 height 38
click at [594, 509] on div "5" at bounding box center [594, 527] width 65 height 36
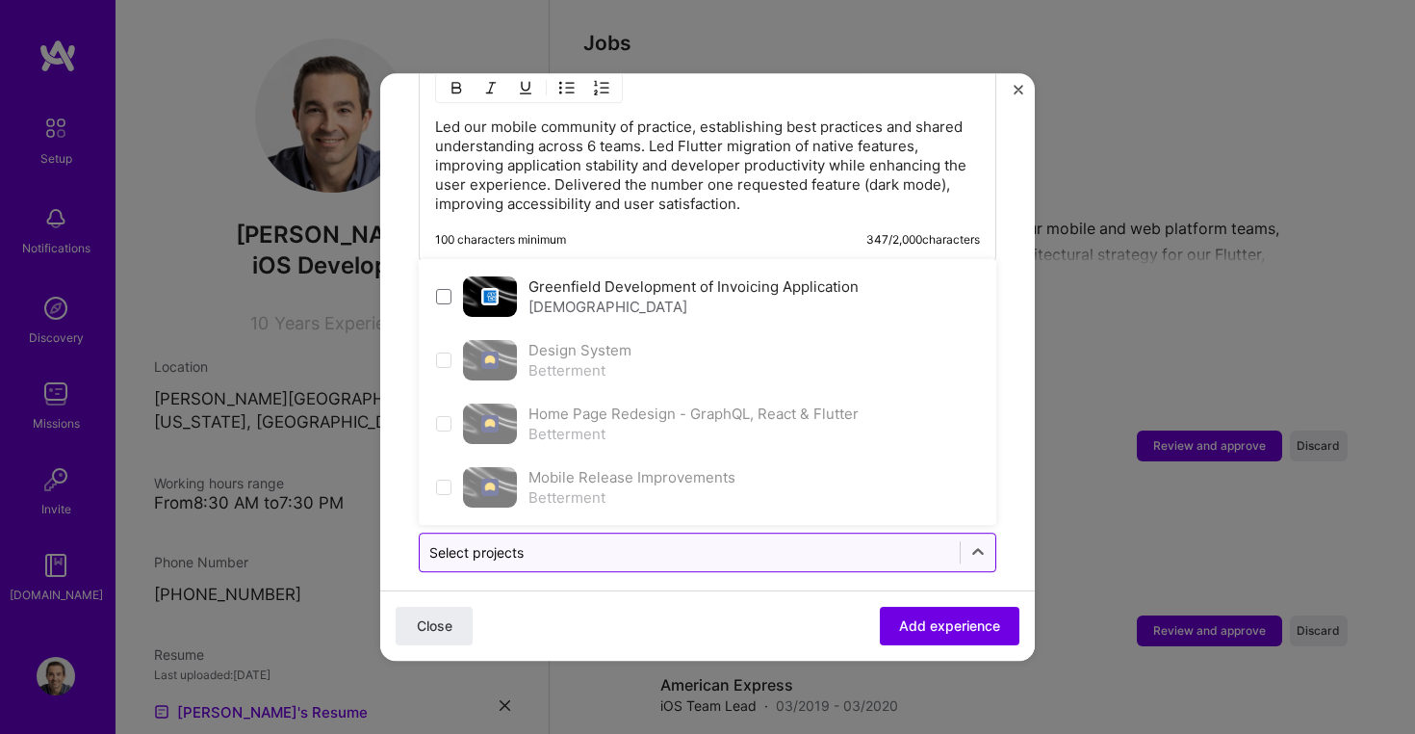
click at [593, 542] on input "text" at bounding box center [689, 552] width 521 height 20
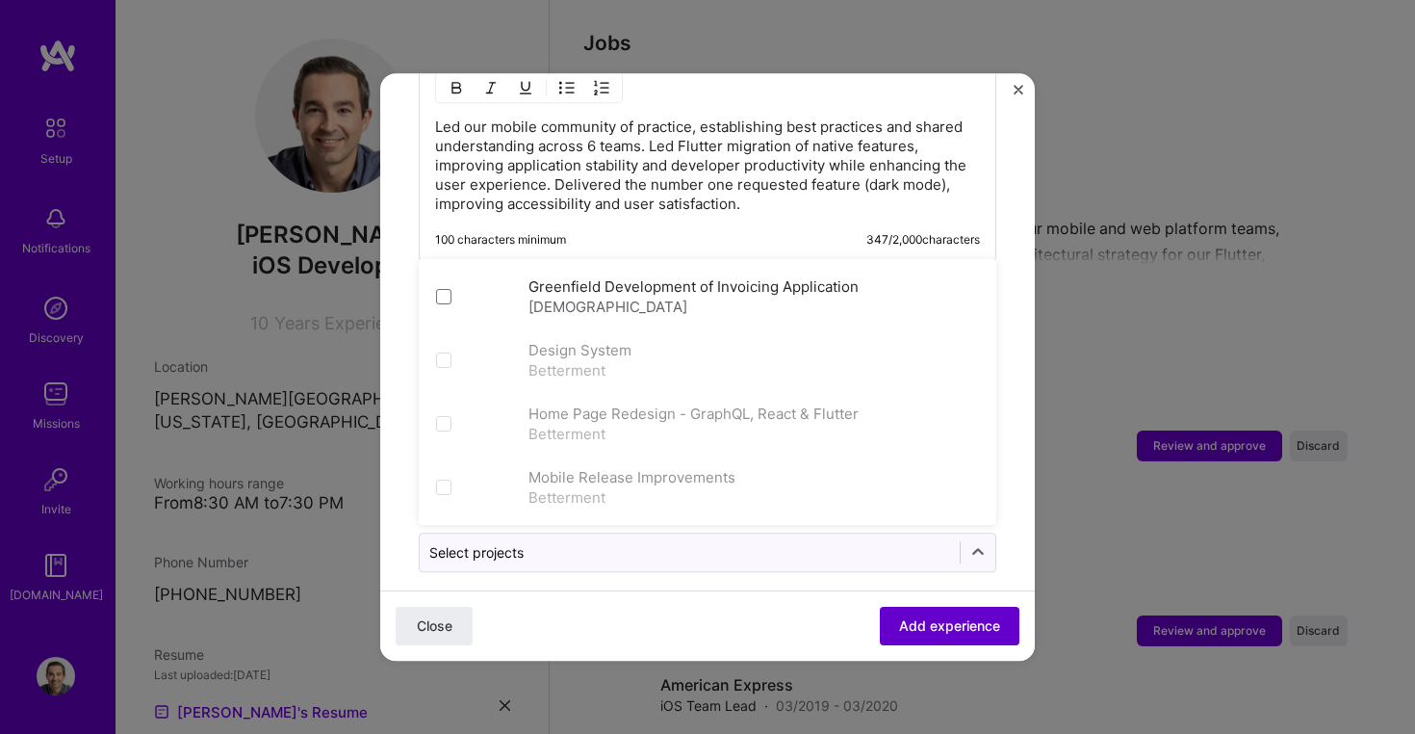
click at [970, 626] on span "Add experience" at bounding box center [949, 625] width 101 height 19
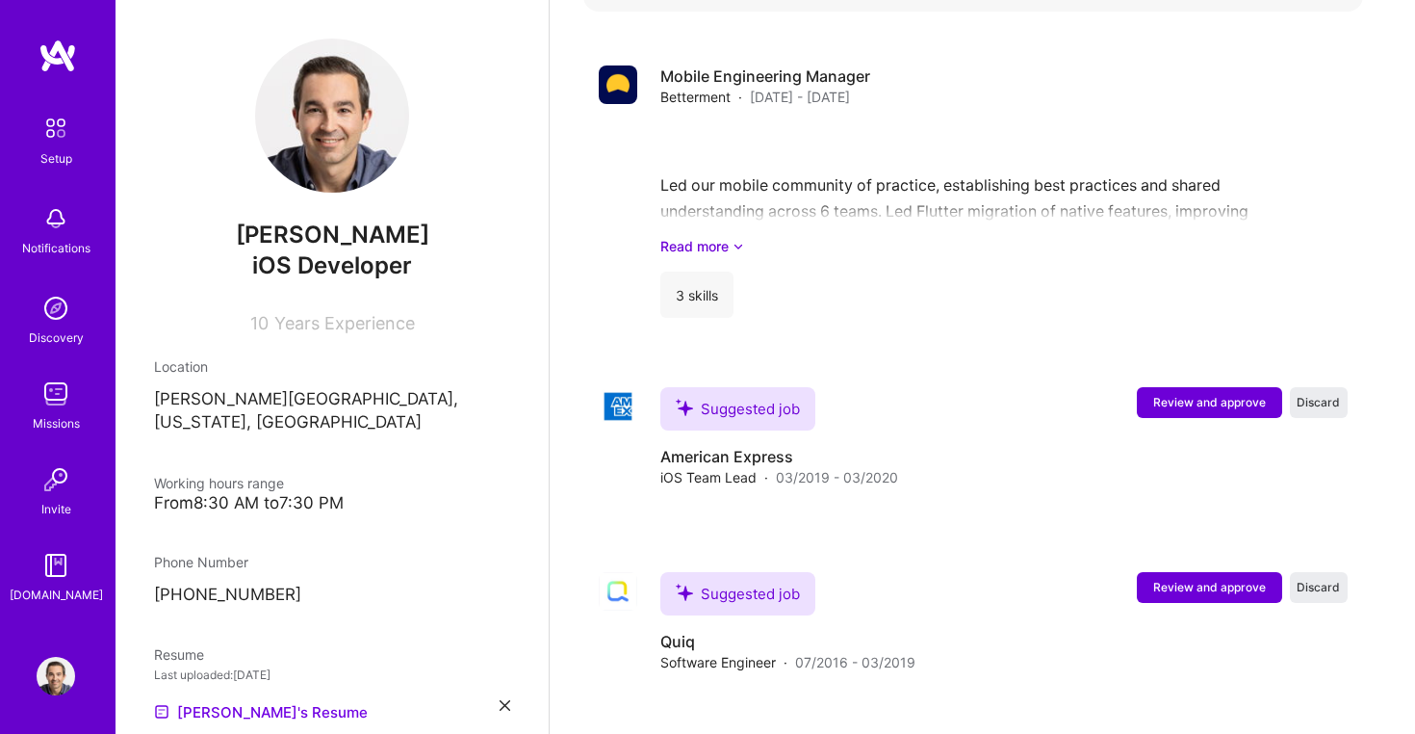
scroll to position [2230, 0]
click at [1189, 393] on span "Review and approve" at bounding box center [1209, 401] width 113 height 16
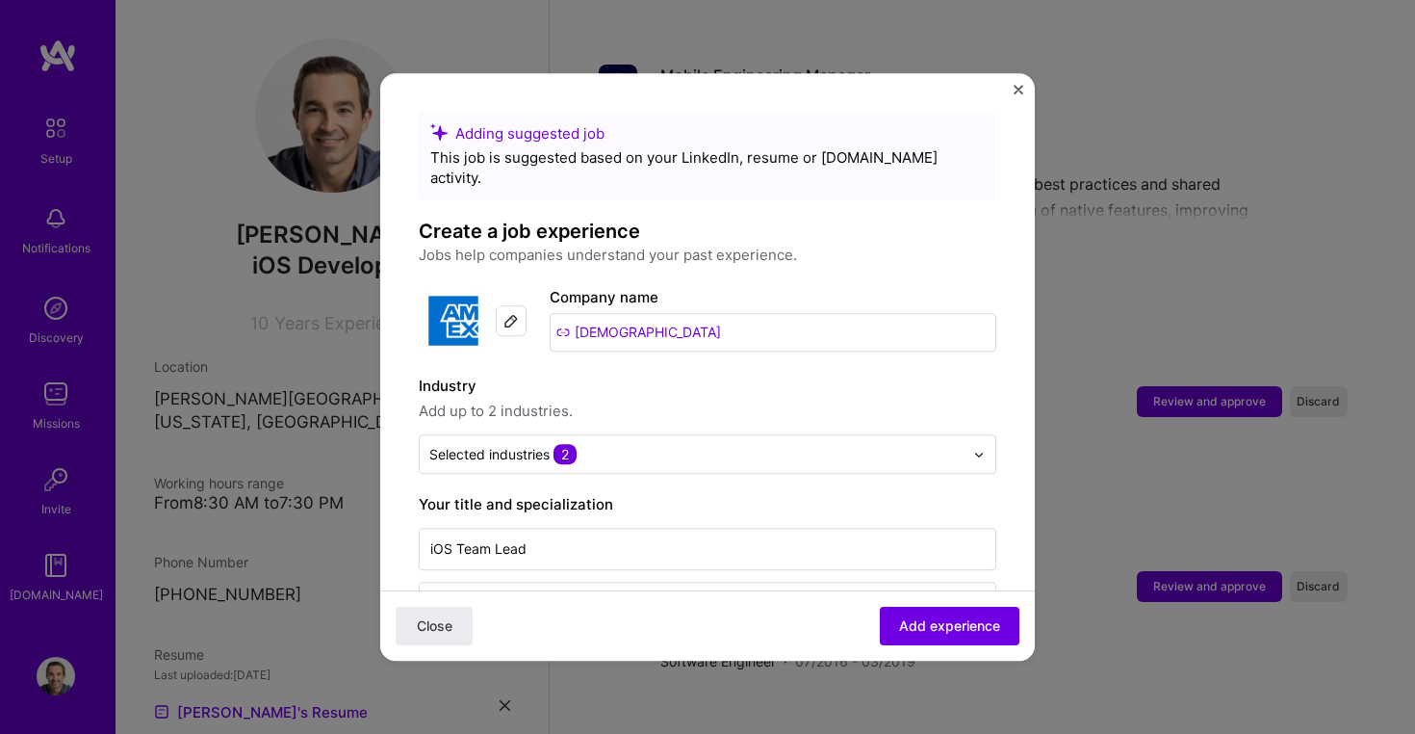
click at [608, 320] on input "[DEMOGRAPHIC_DATA]" at bounding box center [773, 332] width 447 height 39
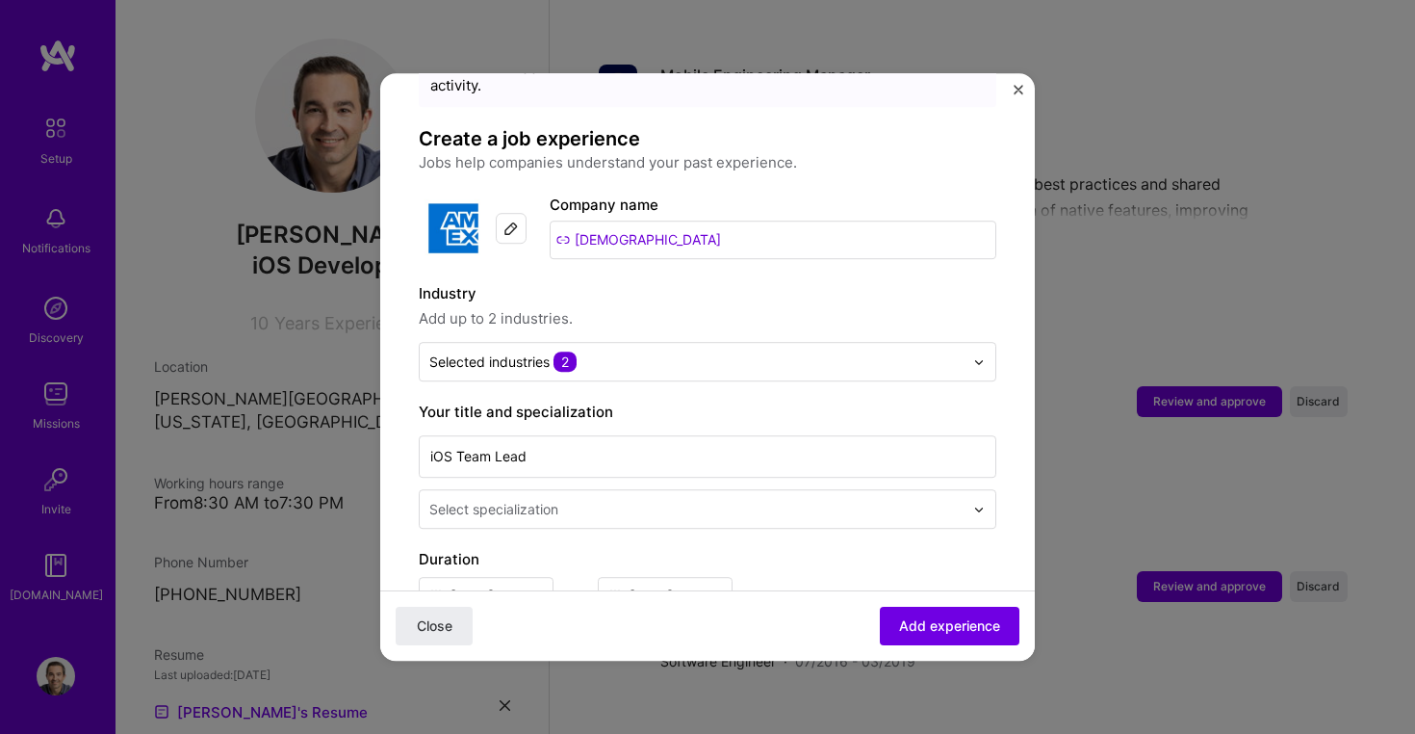
scroll to position [102, 0]
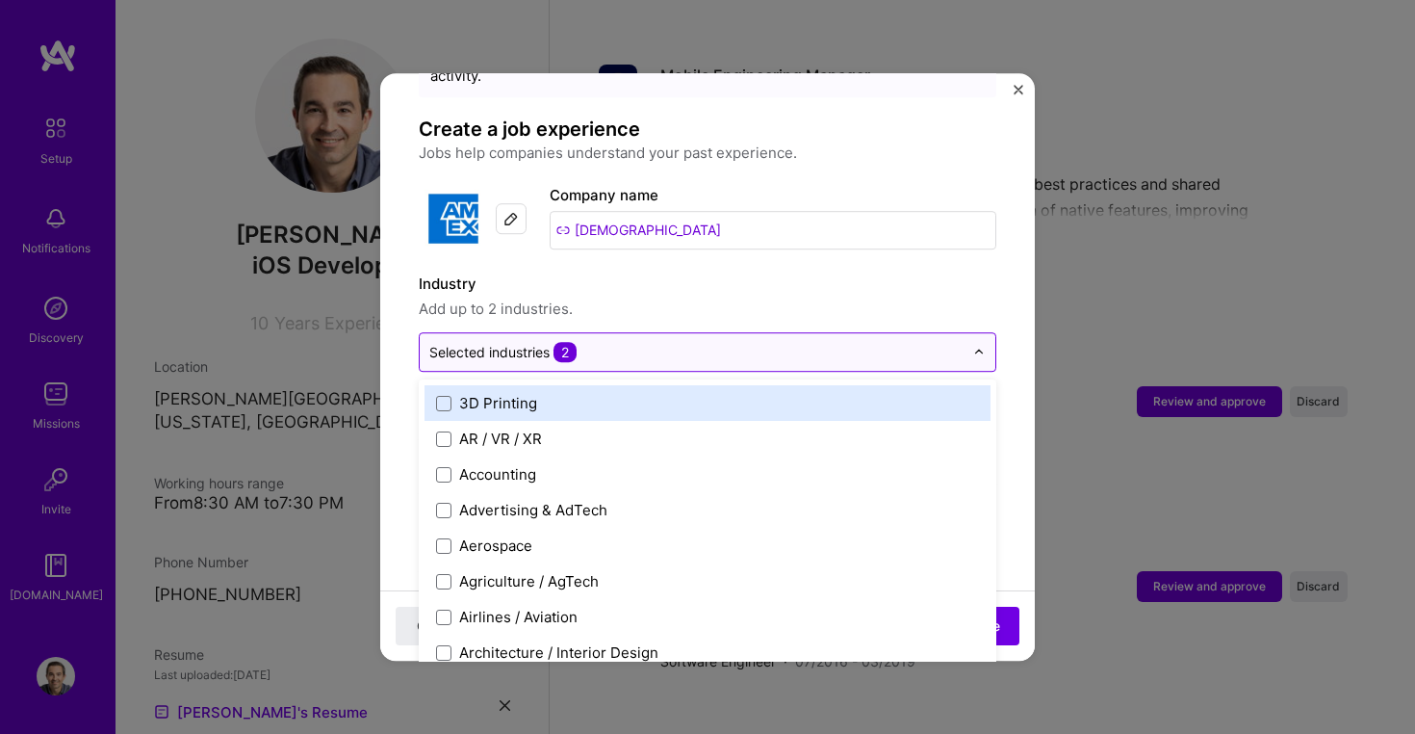
click at [678, 342] on input "text" at bounding box center [696, 352] width 534 height 20
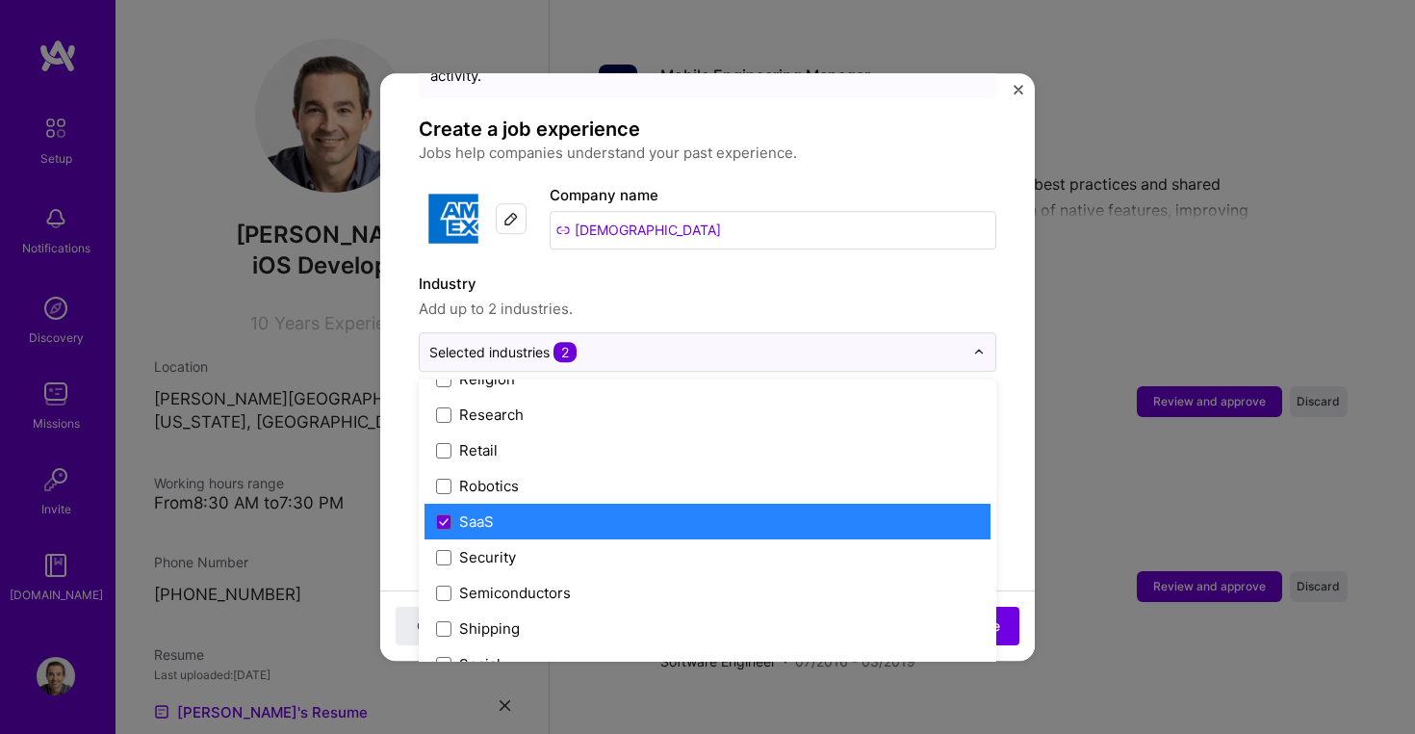
scroll to position [3735, 0]
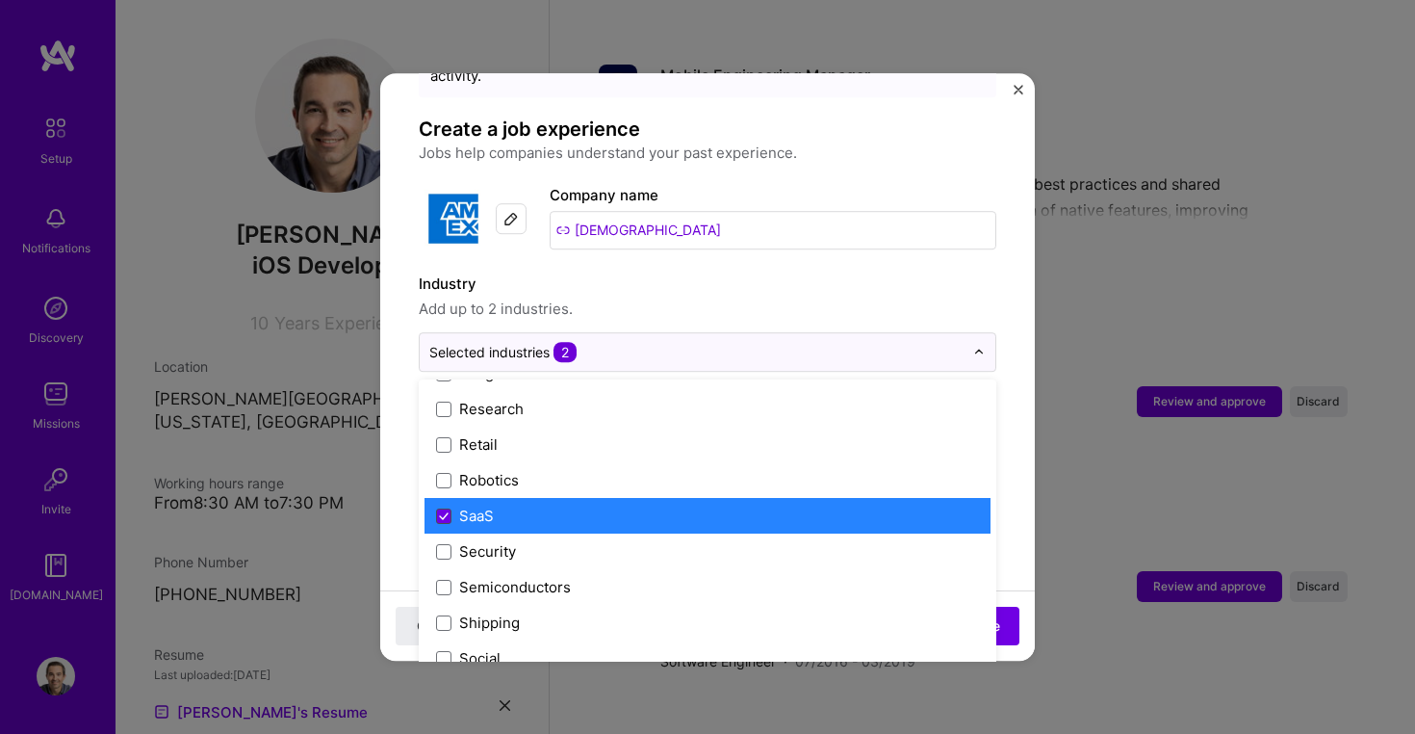
click at [445, 512] on icon at bounding box center [444, 516] width 10 height 8
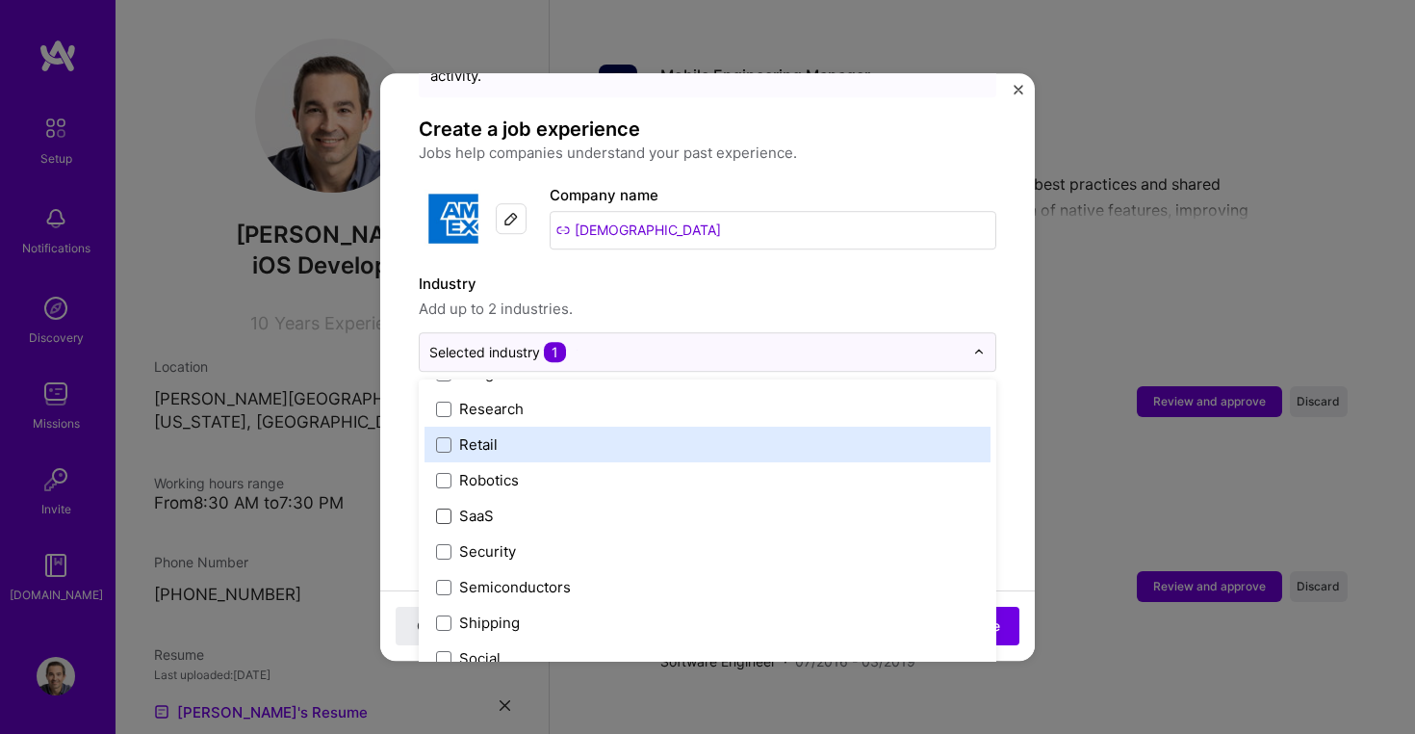
scroll to position [3627, 0]
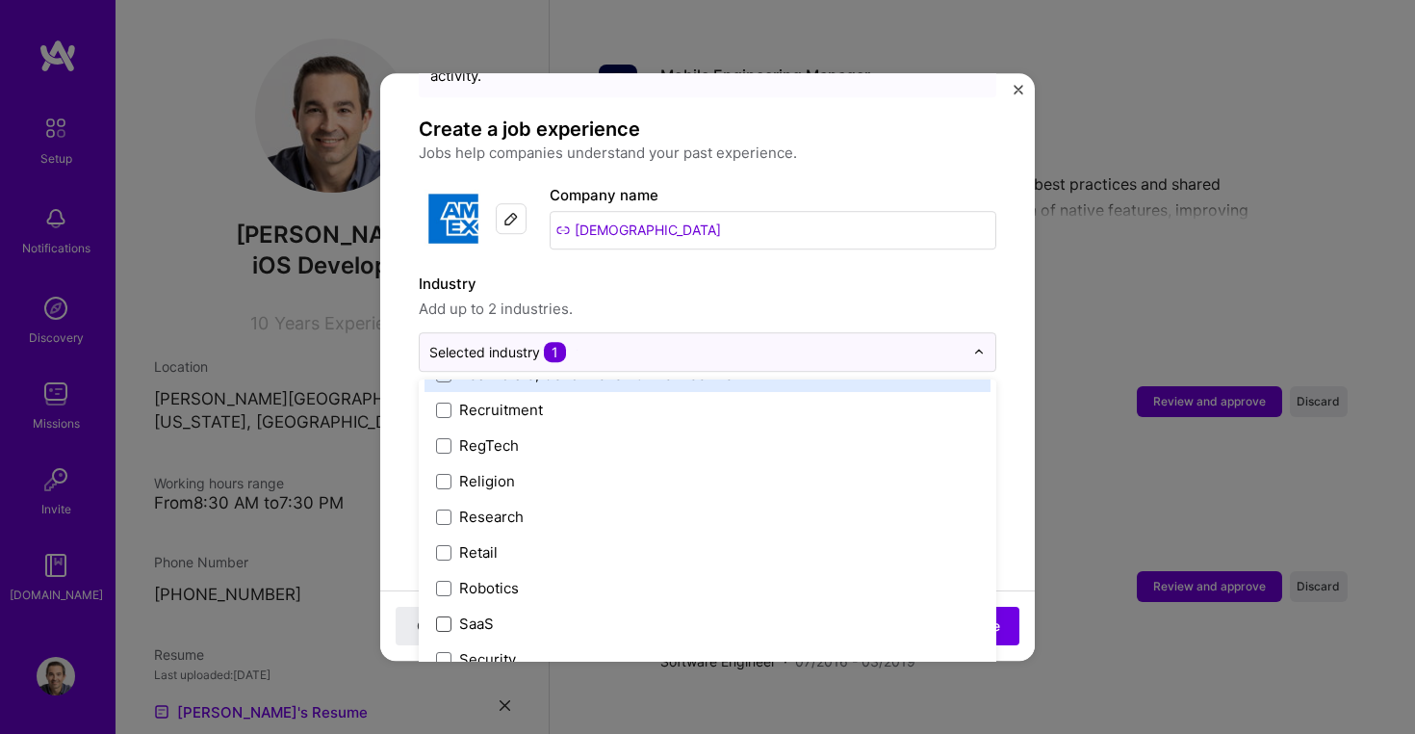
click at [631, 298] on span "Add up to 2 industries." at bounding box center [708, 309] width 578 height 23
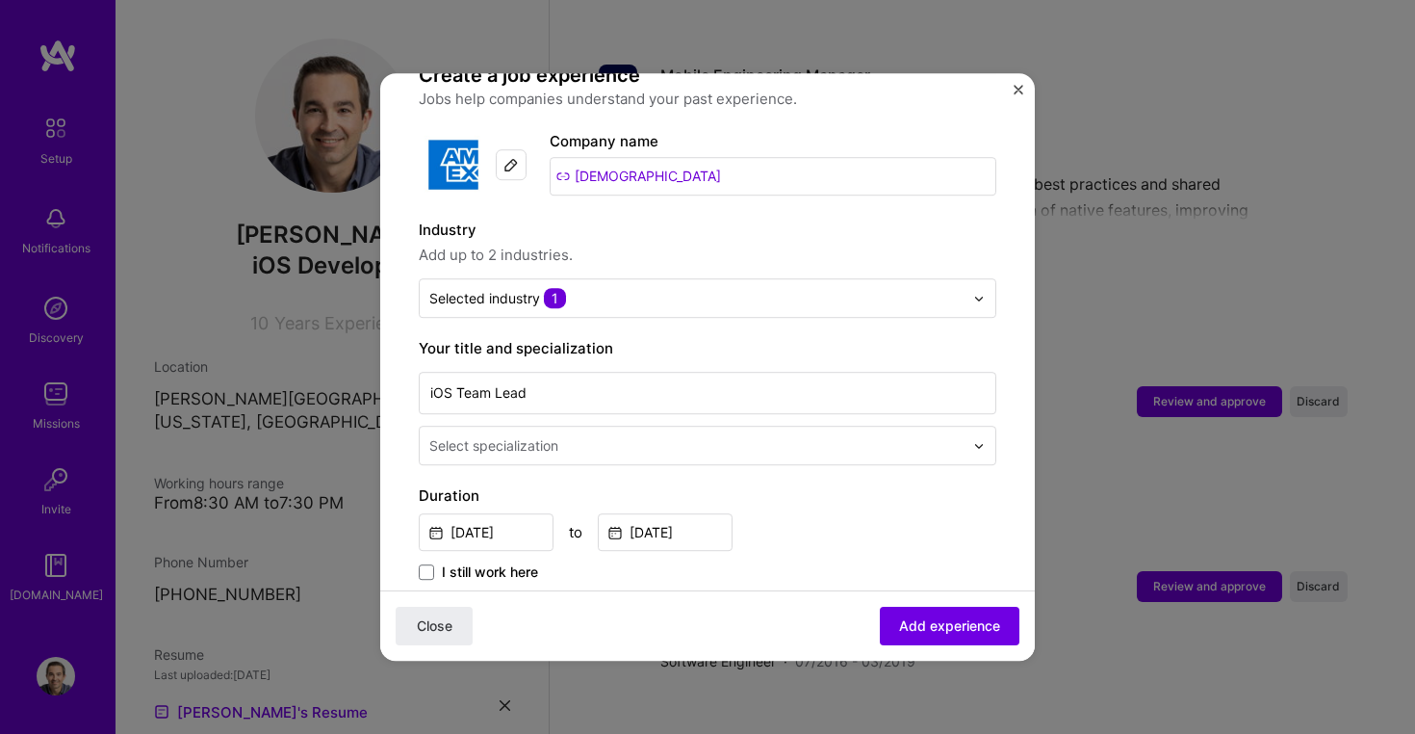
scroll to position [240, 0]
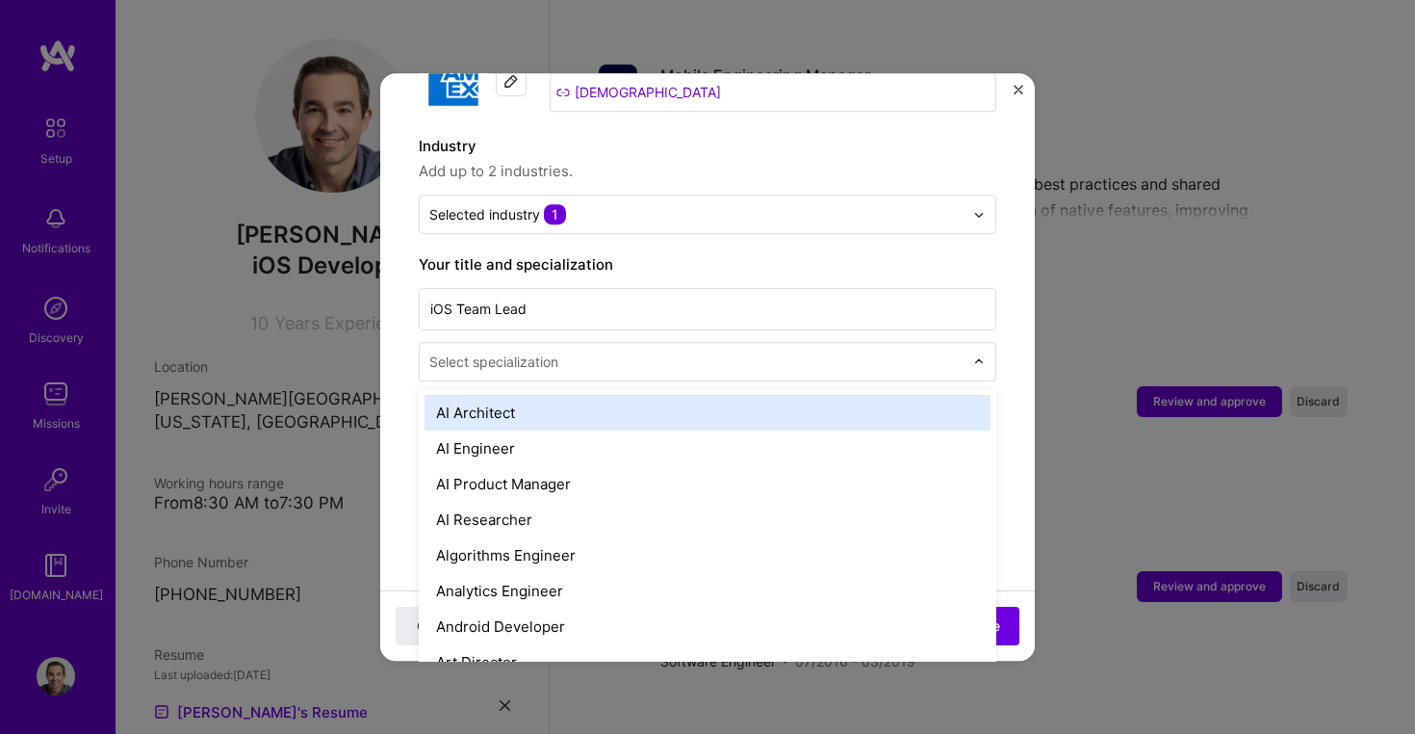
click at [572, 351] on input "text" at bounding box center [698, 361] width 538 height 20
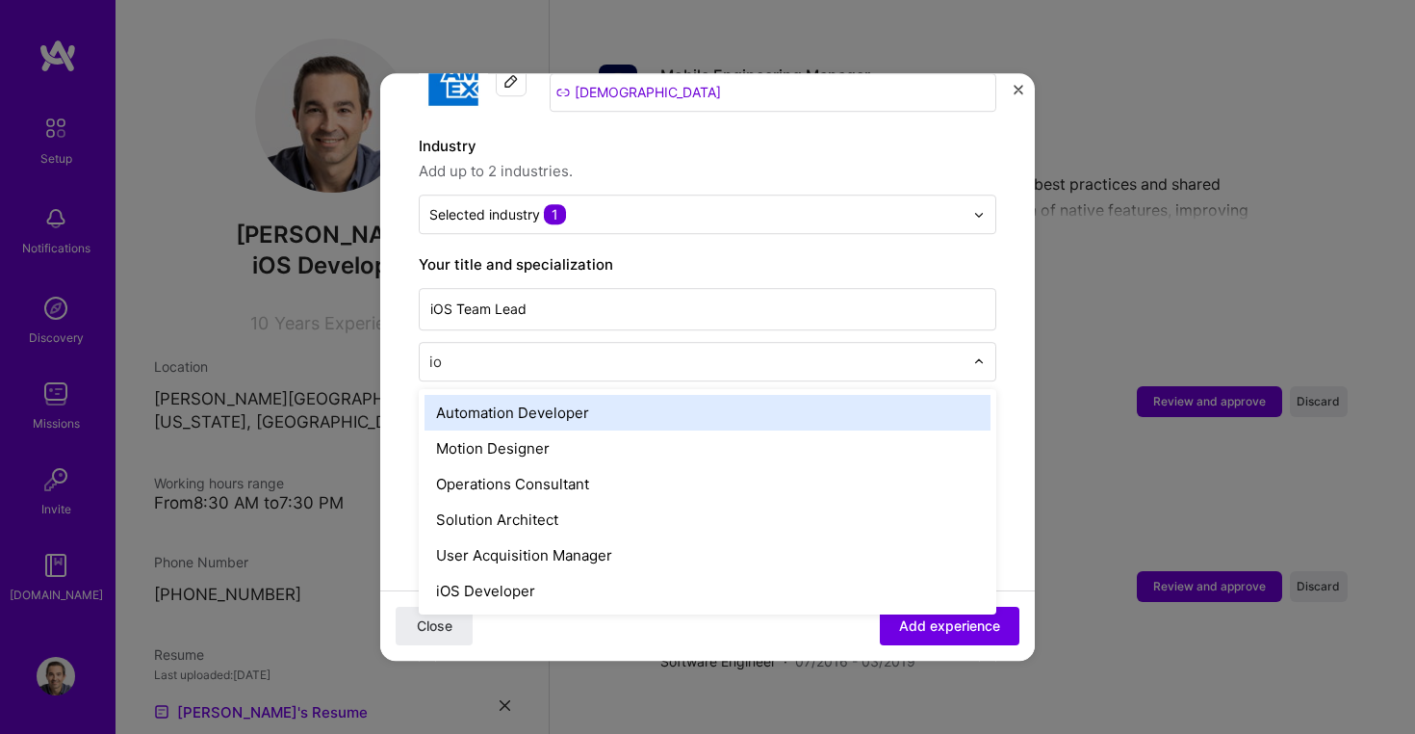
type input "ios"
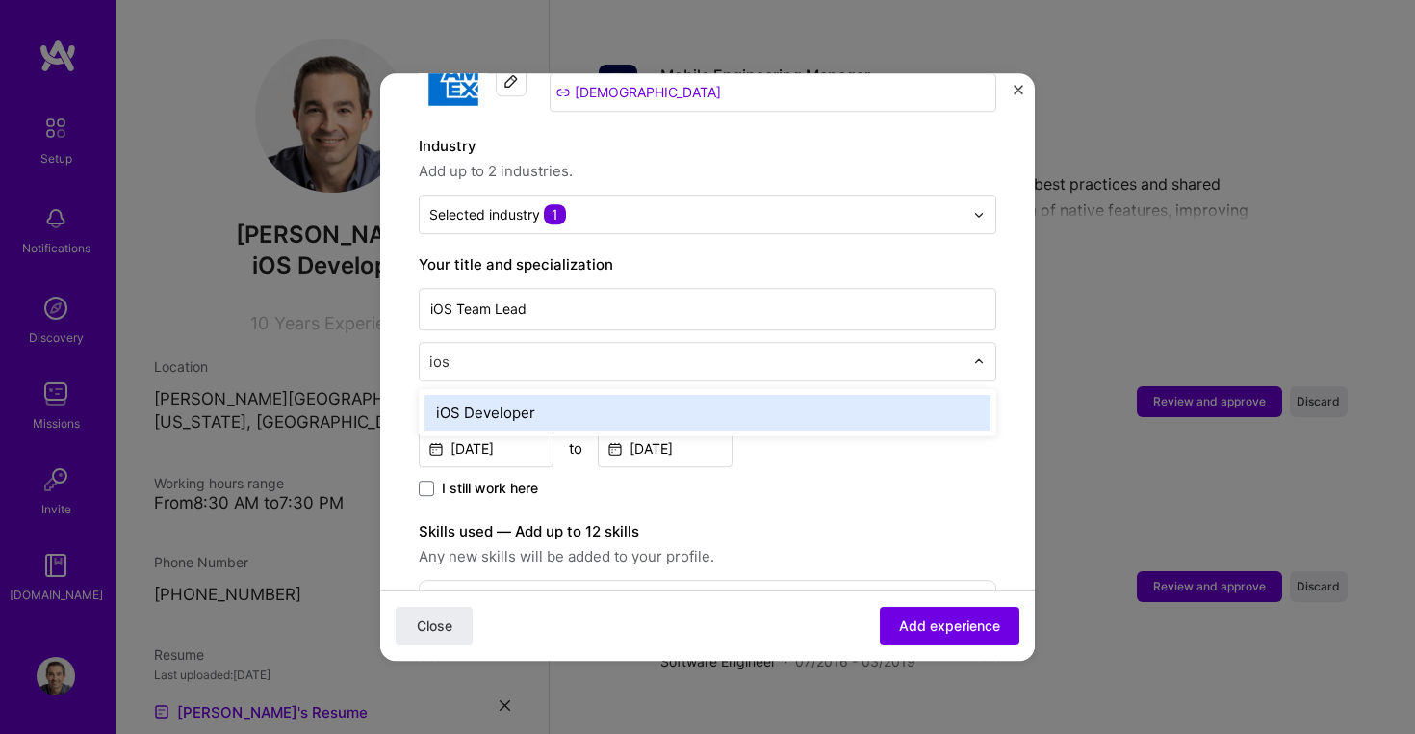
click at [539, 395] on div "iOS Developer" at bounding box center [708, 413] width 566 height 36
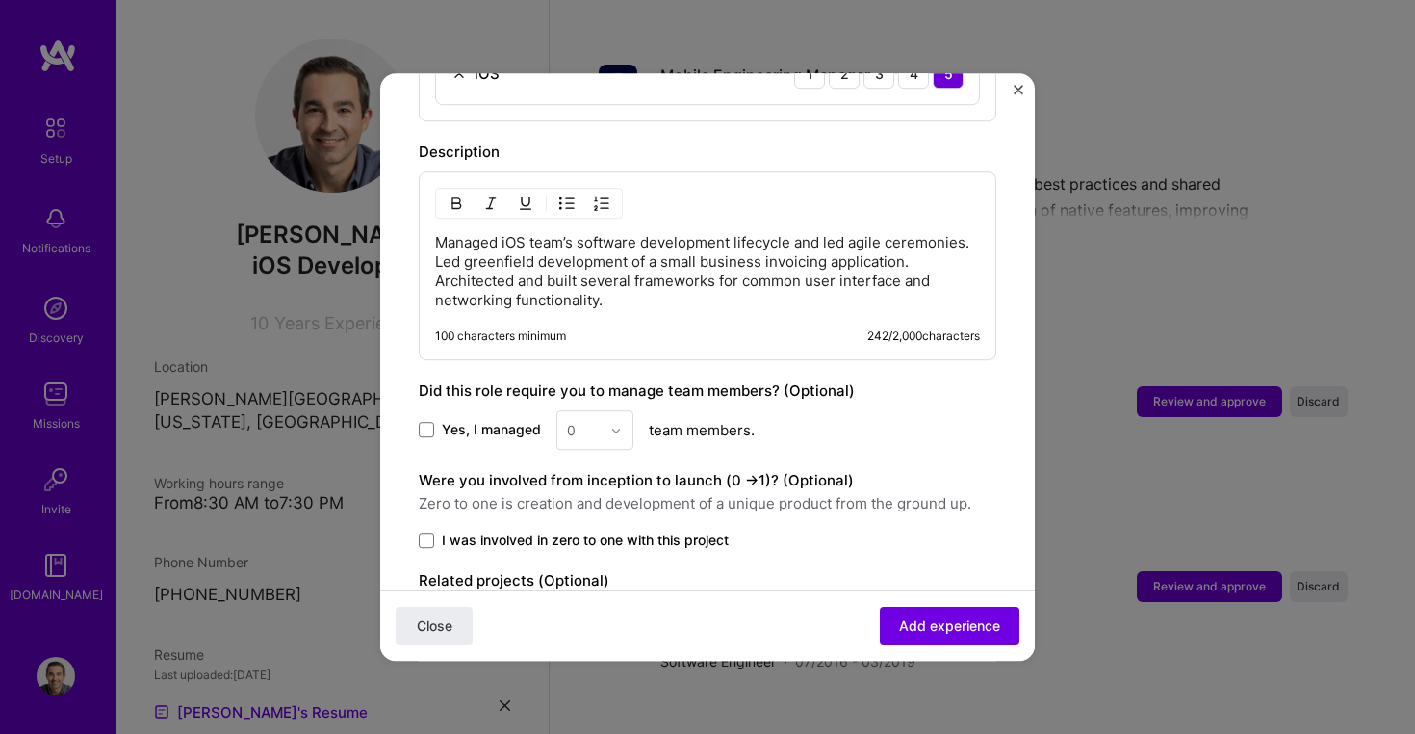
scroll to position [973, 0]
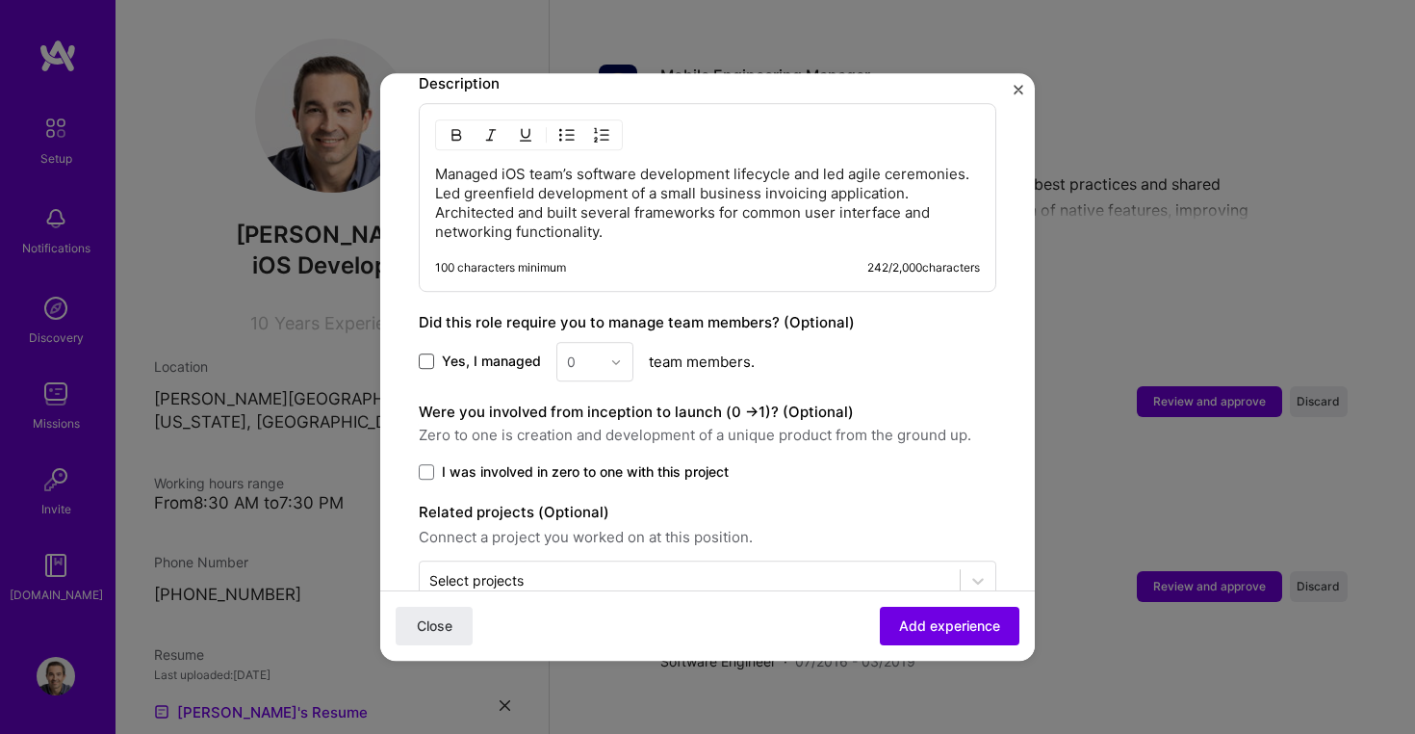
click at [430, 354] on span at bounding box center [426, 361] width 15 height 15
click at [0, 0] on input "Yes, I managed" at bounding box center [0, 0] width 0 height 0
click at [608, 343] on div "0" at bounding box center [583, 362] width 53 height 38
click at [585, 502] on div "4" at bounding box center [594, 520] width 65 height 36
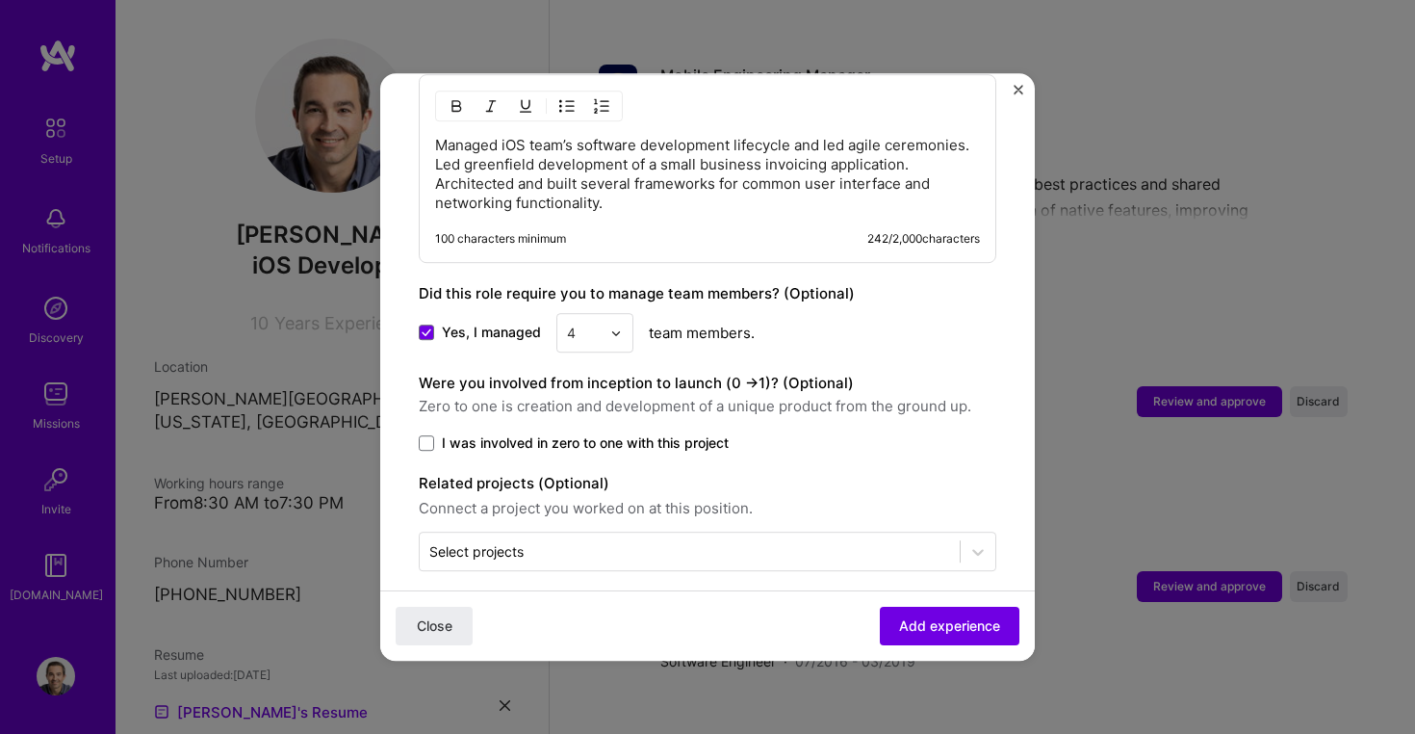
scroll to position [1001, 0]
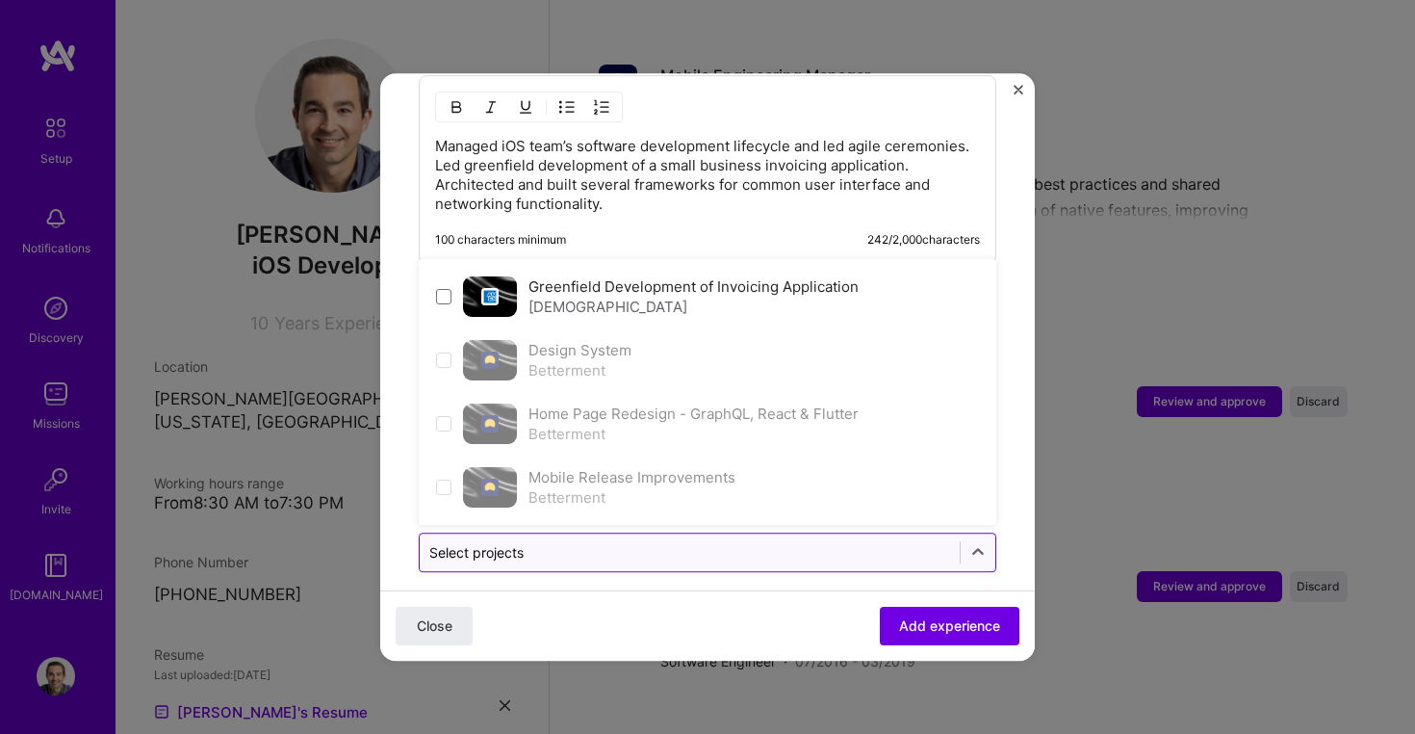
click at [632, 542] on input "text" at bounding box center [689, 552] width 521 height 20
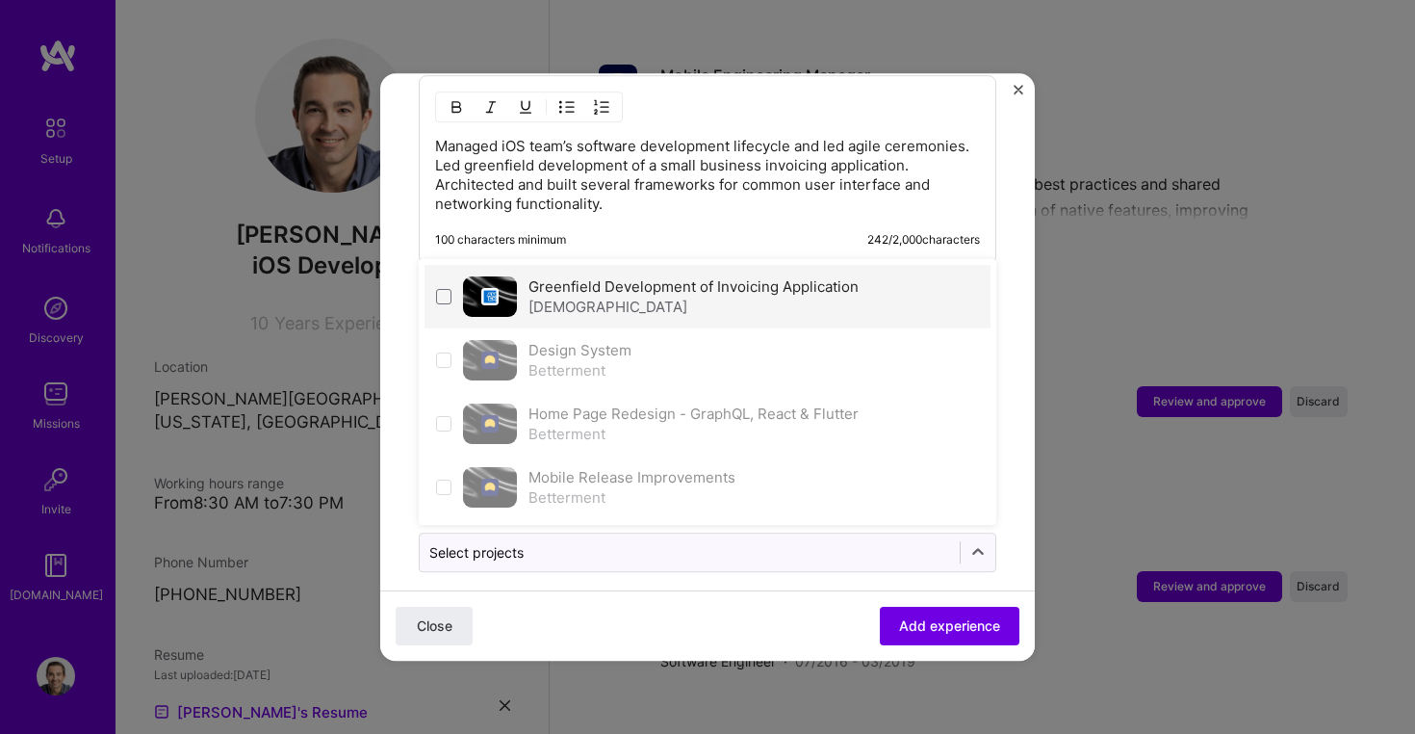
click at [627, 277] on label "Greenfield Development of Invoicing Application" at bounding box center [694, 286] width 330 height 18
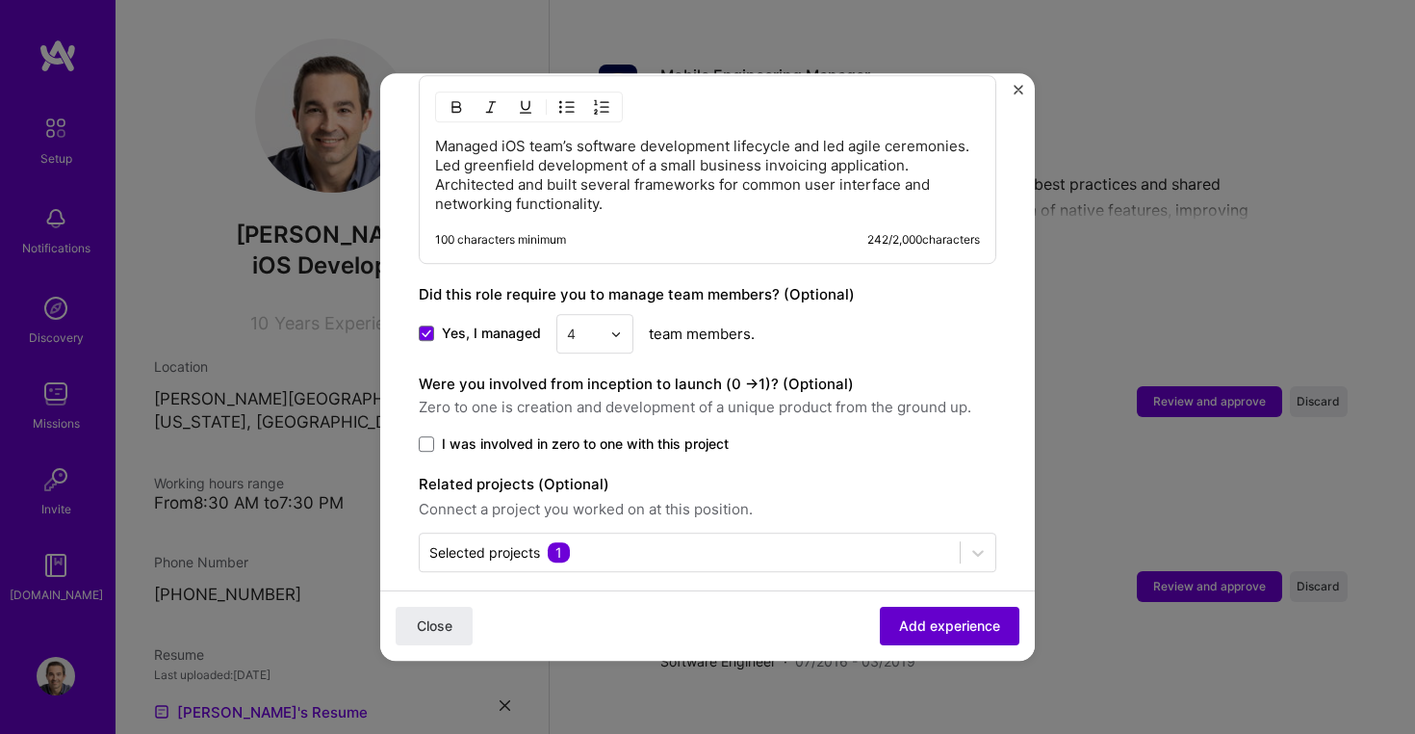
click at [932, 614] on button "Add experience" at bounding box center [950, 626] width 140 height 39
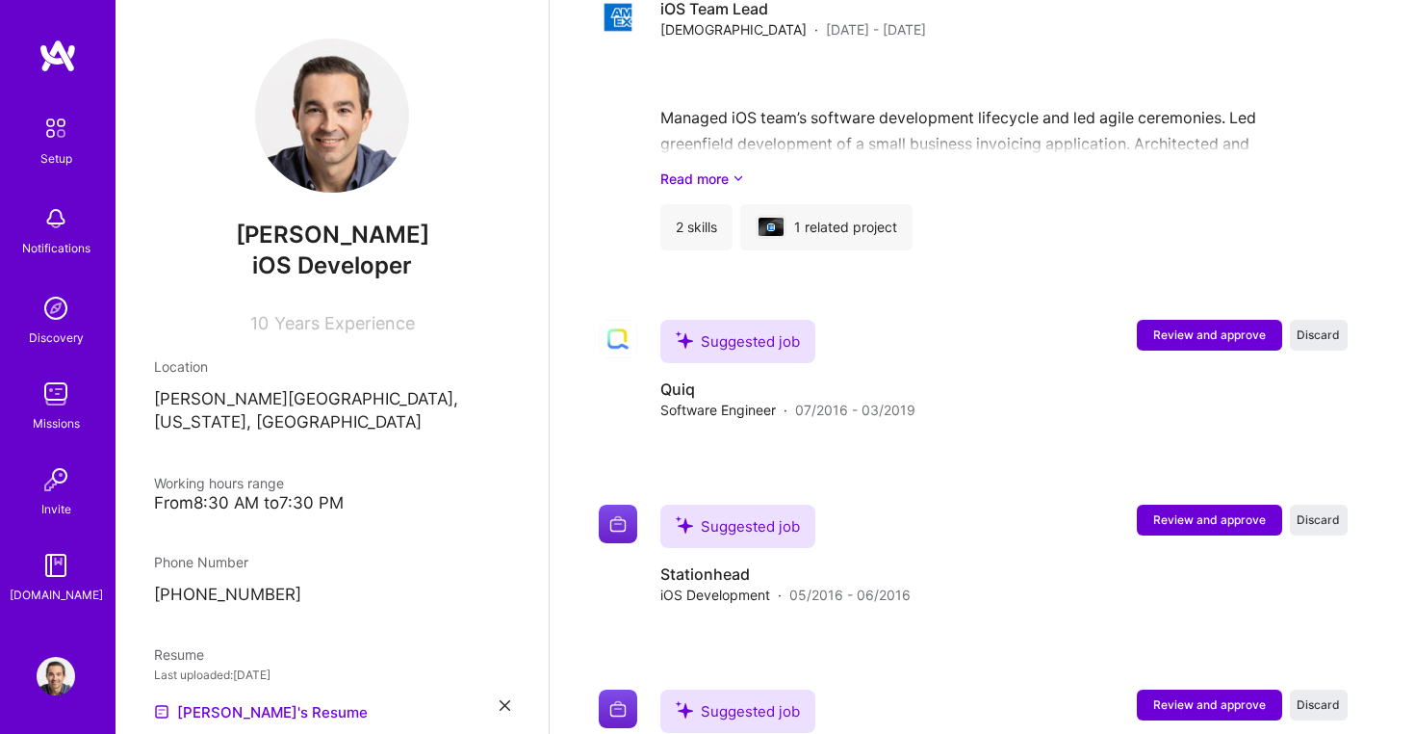
scroll to position [2591, 0]
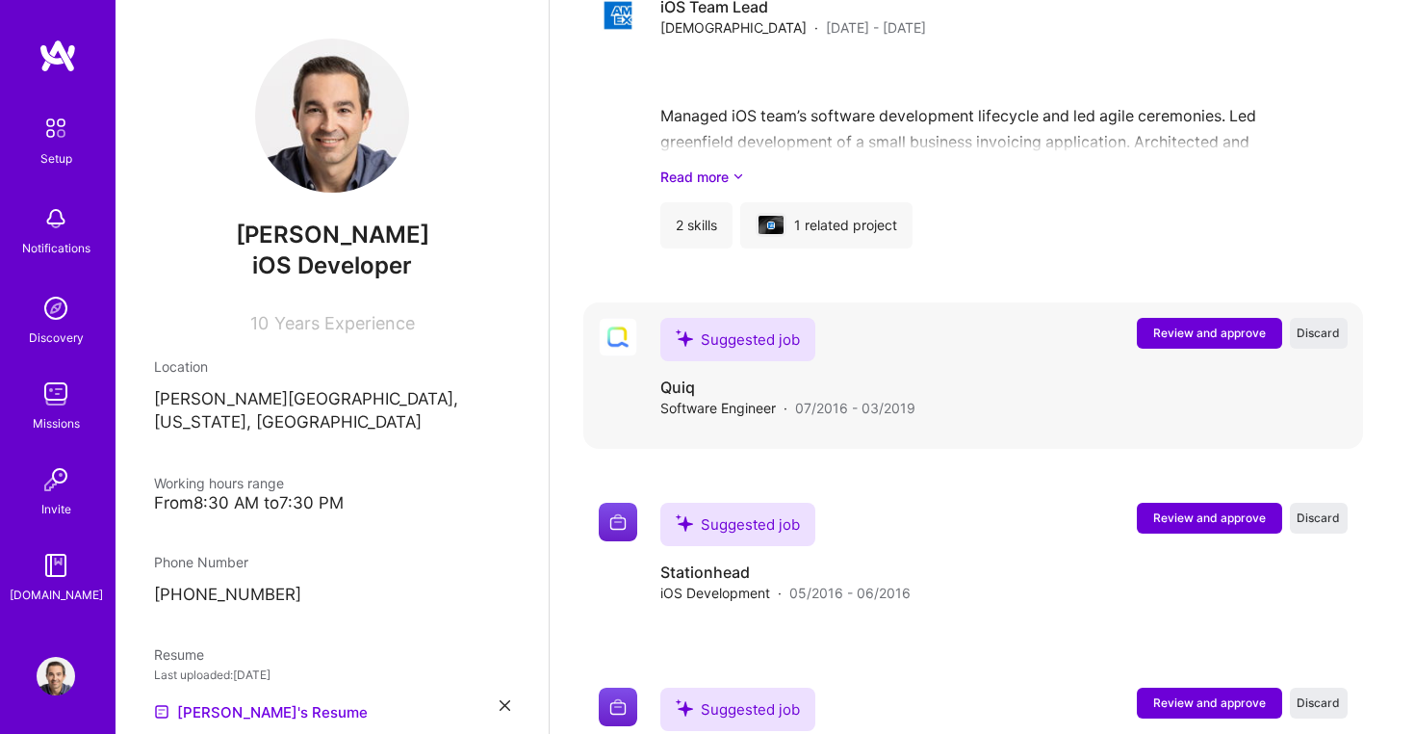
click at [1176, 324] on span "Review and approve" at bounding box center [1209, 332] width 113 height 16
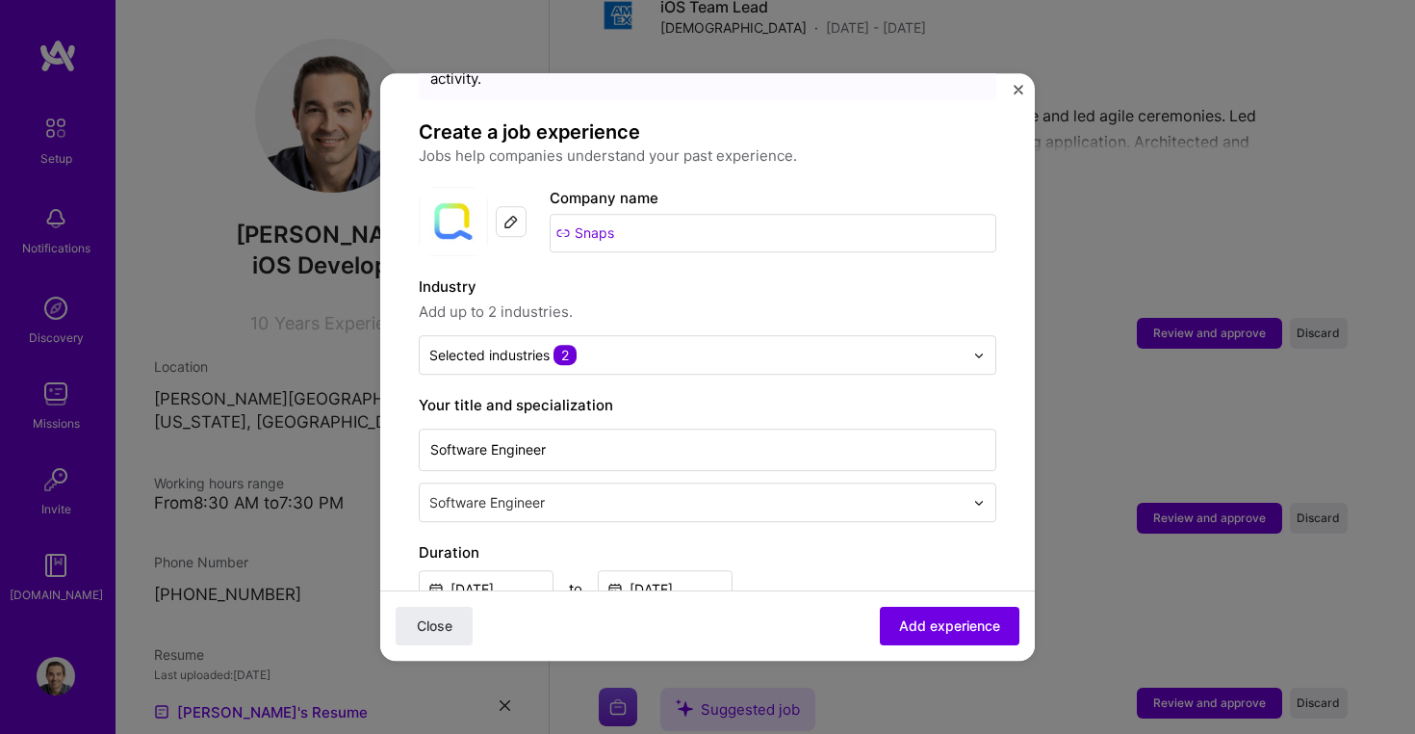
scroll to position [135, 0]
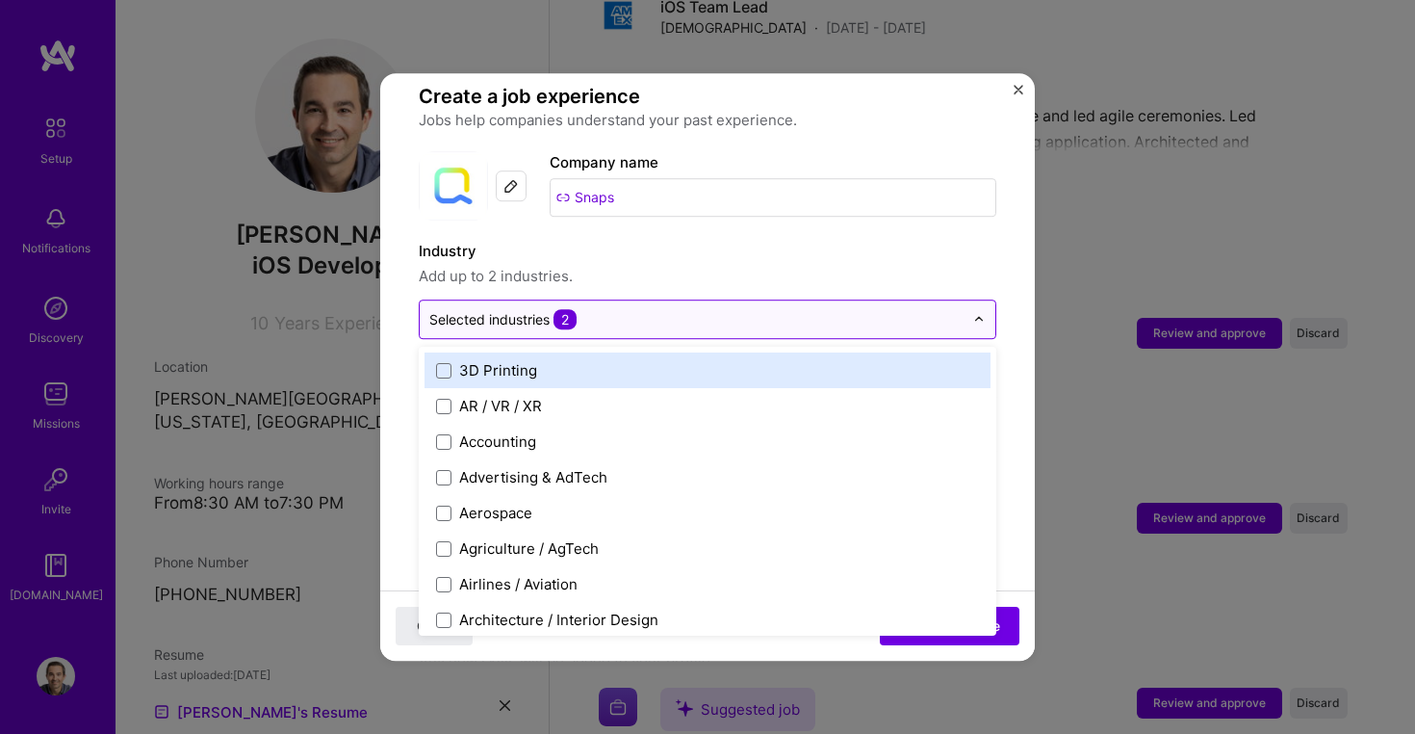
click at [627, 309] on input "text" at bounding box center [696, 319] width 534 height 20
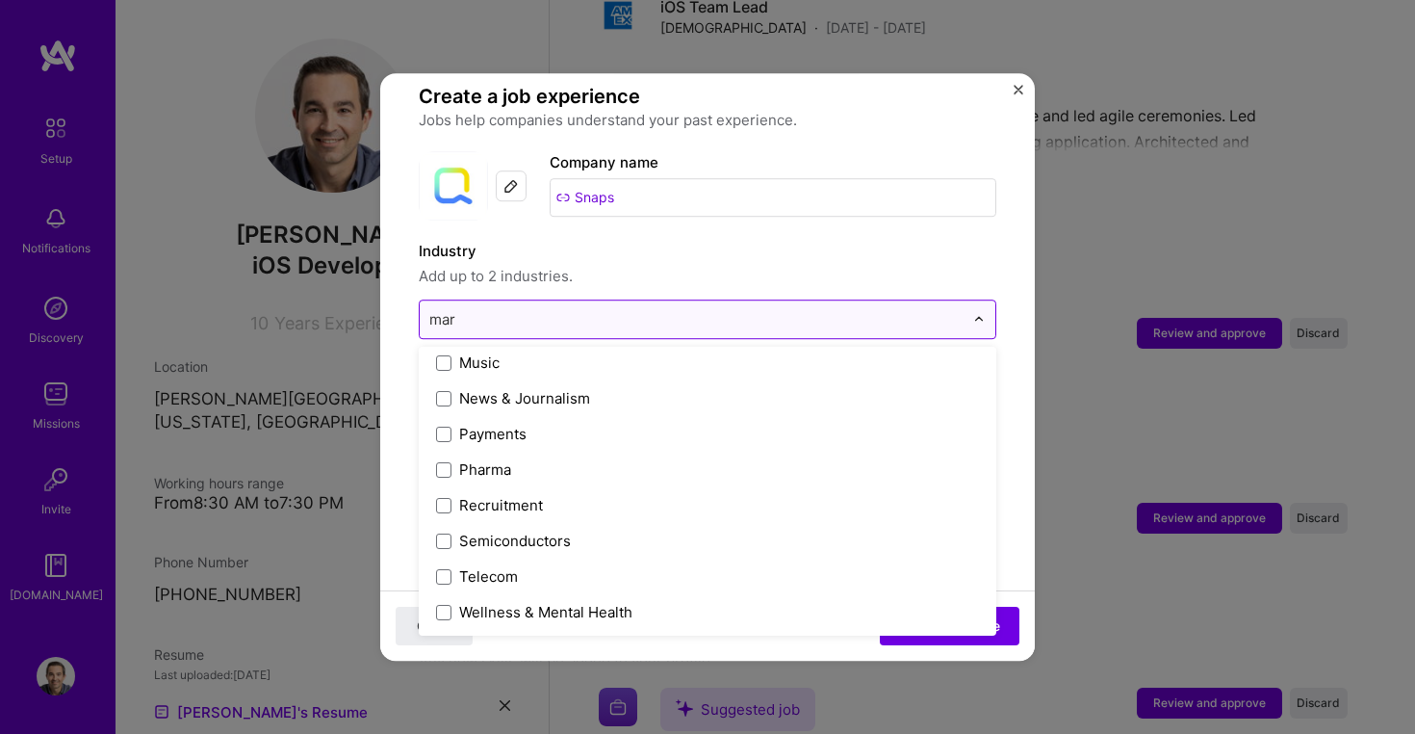
scroll to position [0, 0]
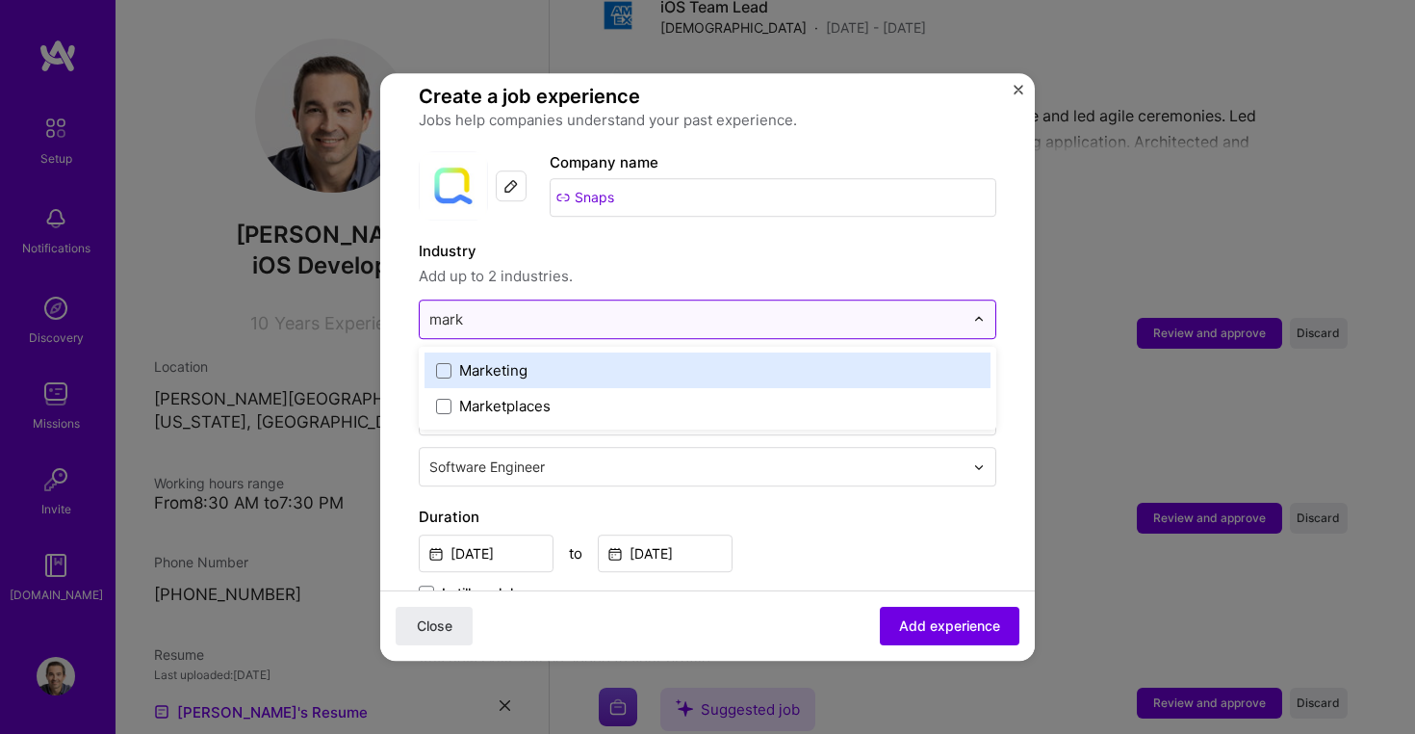
type input "marke"
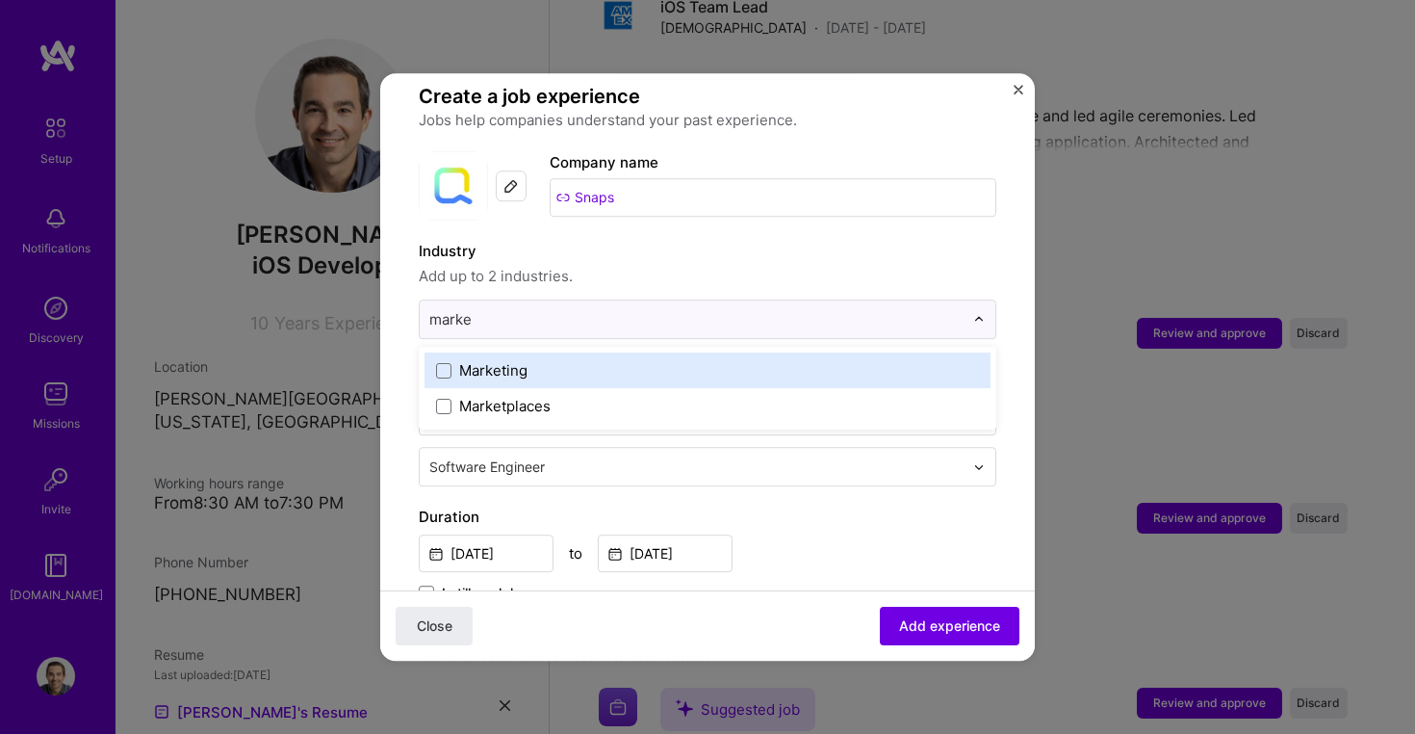
click at [500, 360] on div "Marketing" at bounding box center [493, 370] width 68 height 20
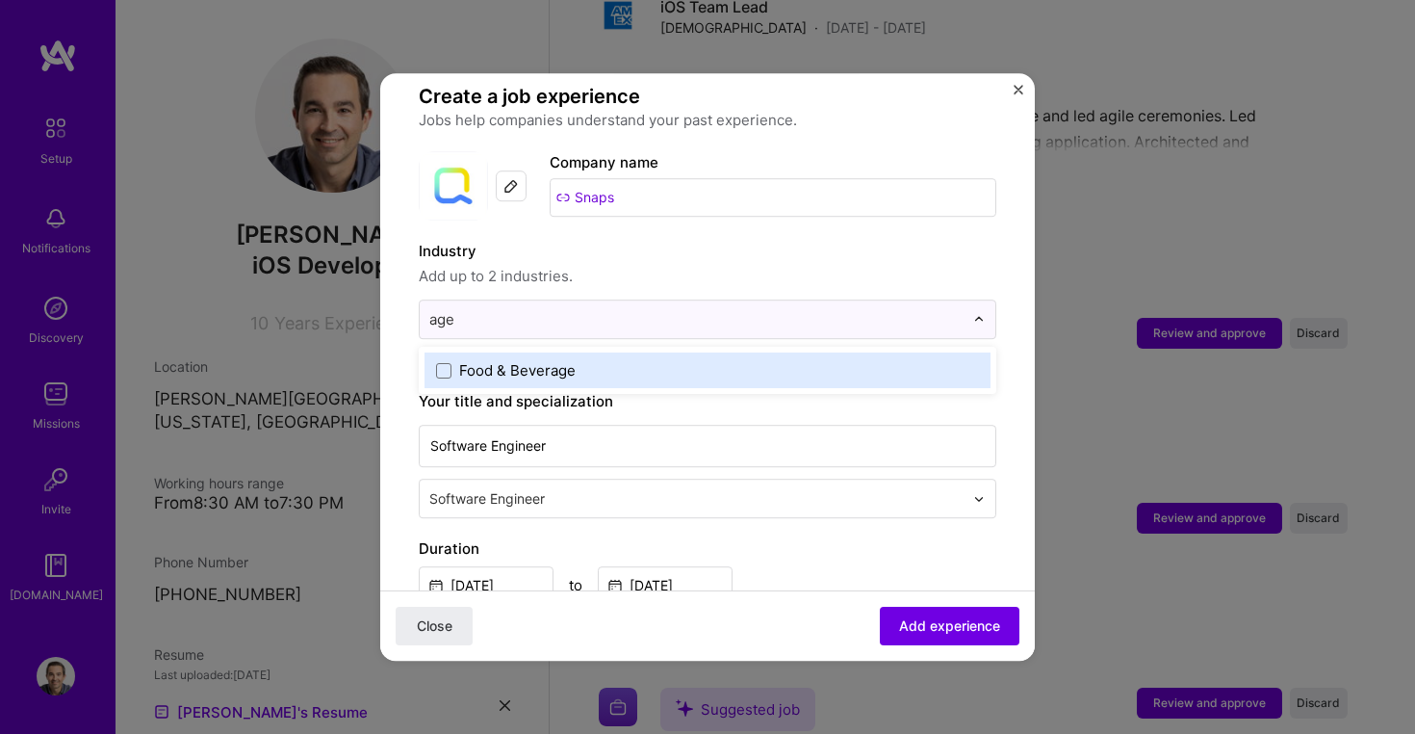
type input "agen"
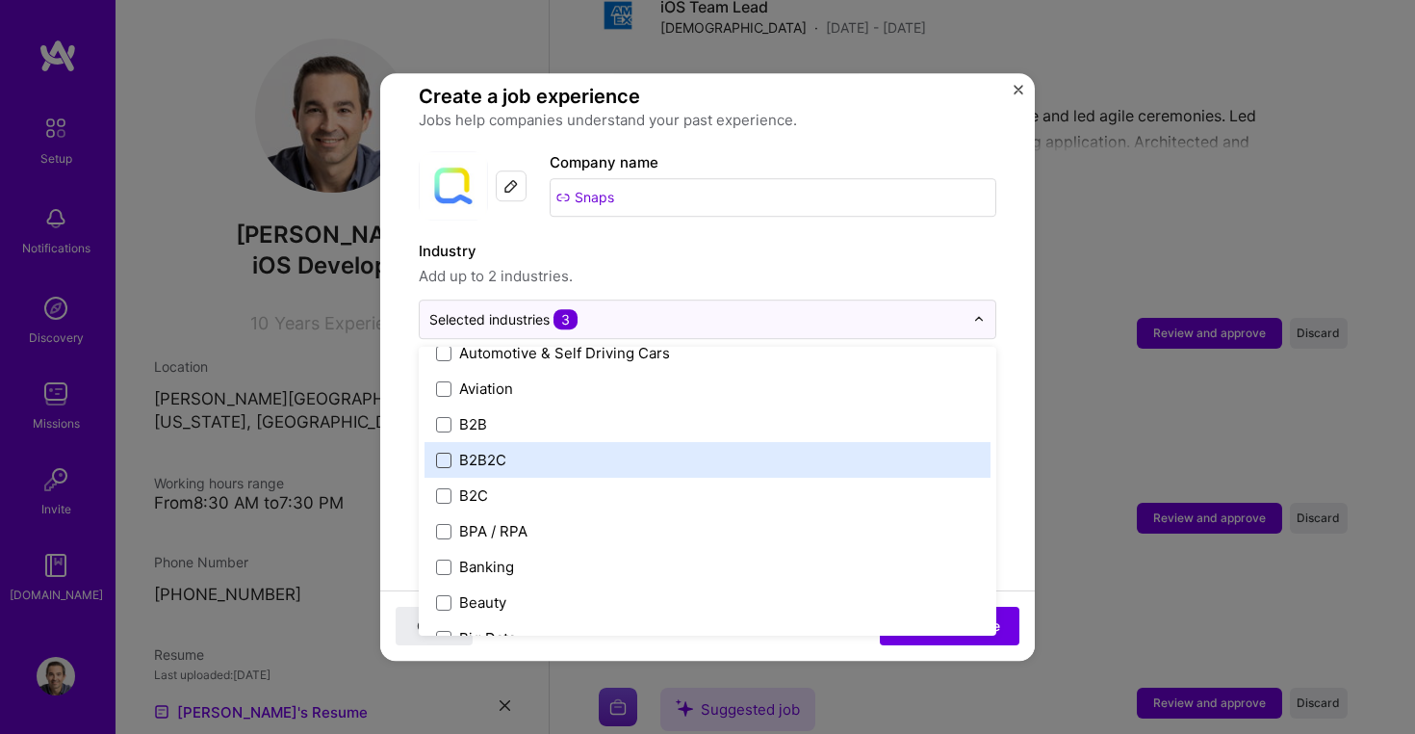
scroll to position [494, 0]
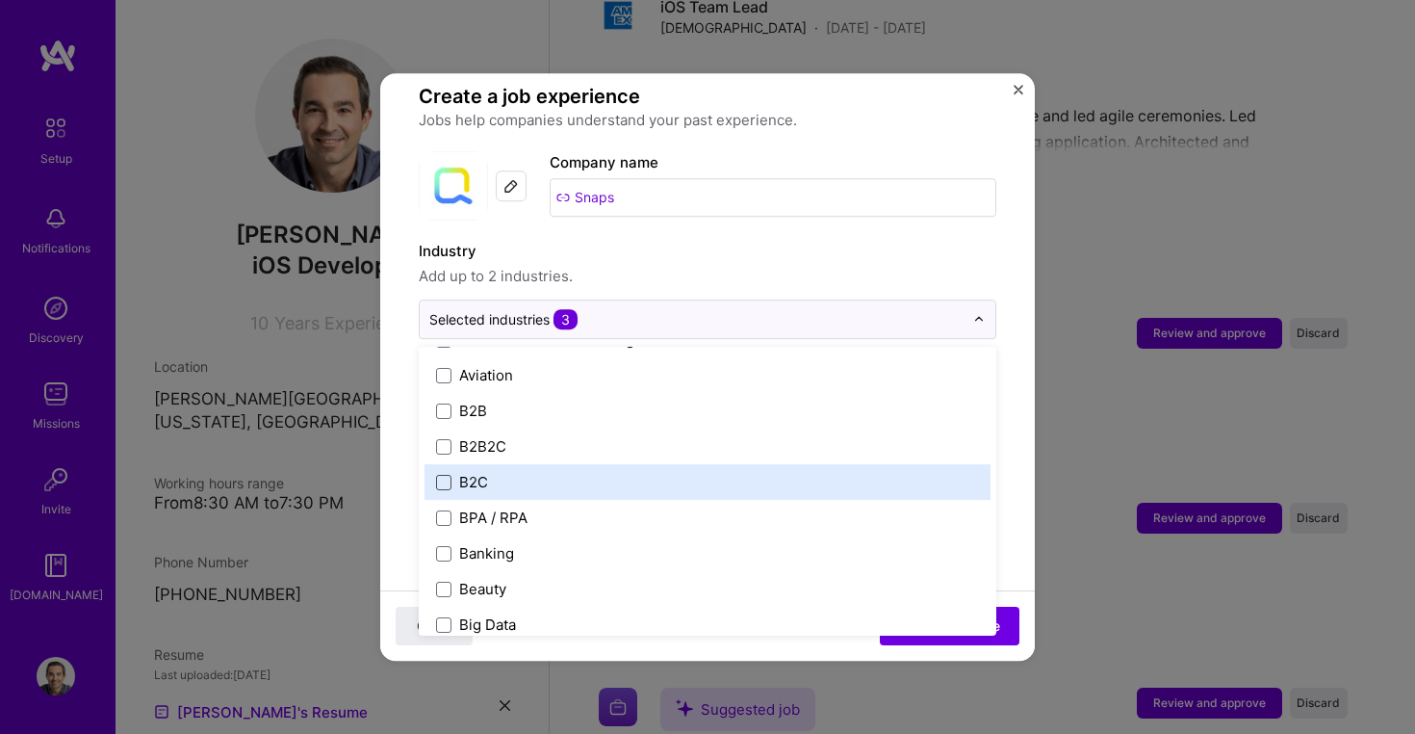
click at [445, 475] on span at bounding box center [443, 482] width 15 height 15
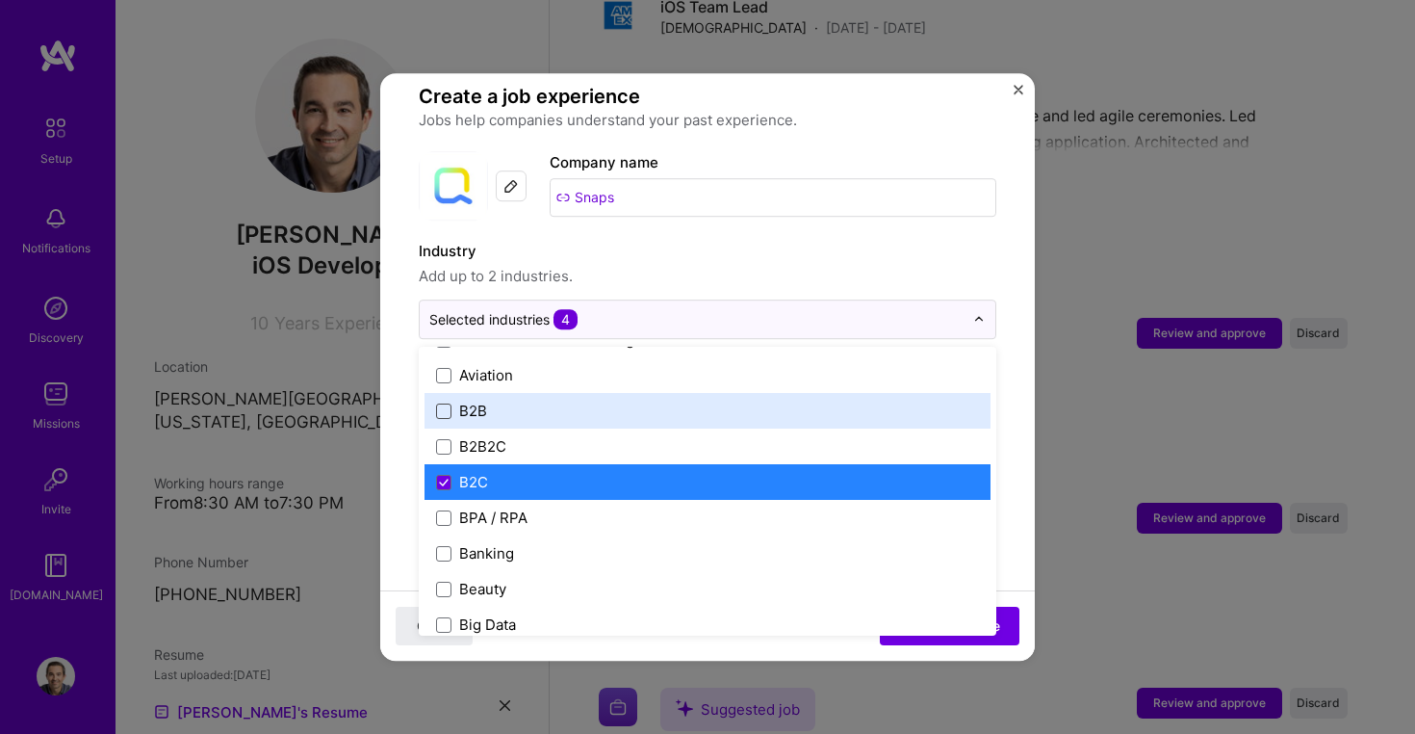
click at [442, 403] on span at bounding box center [443, 410] width 15 height 15
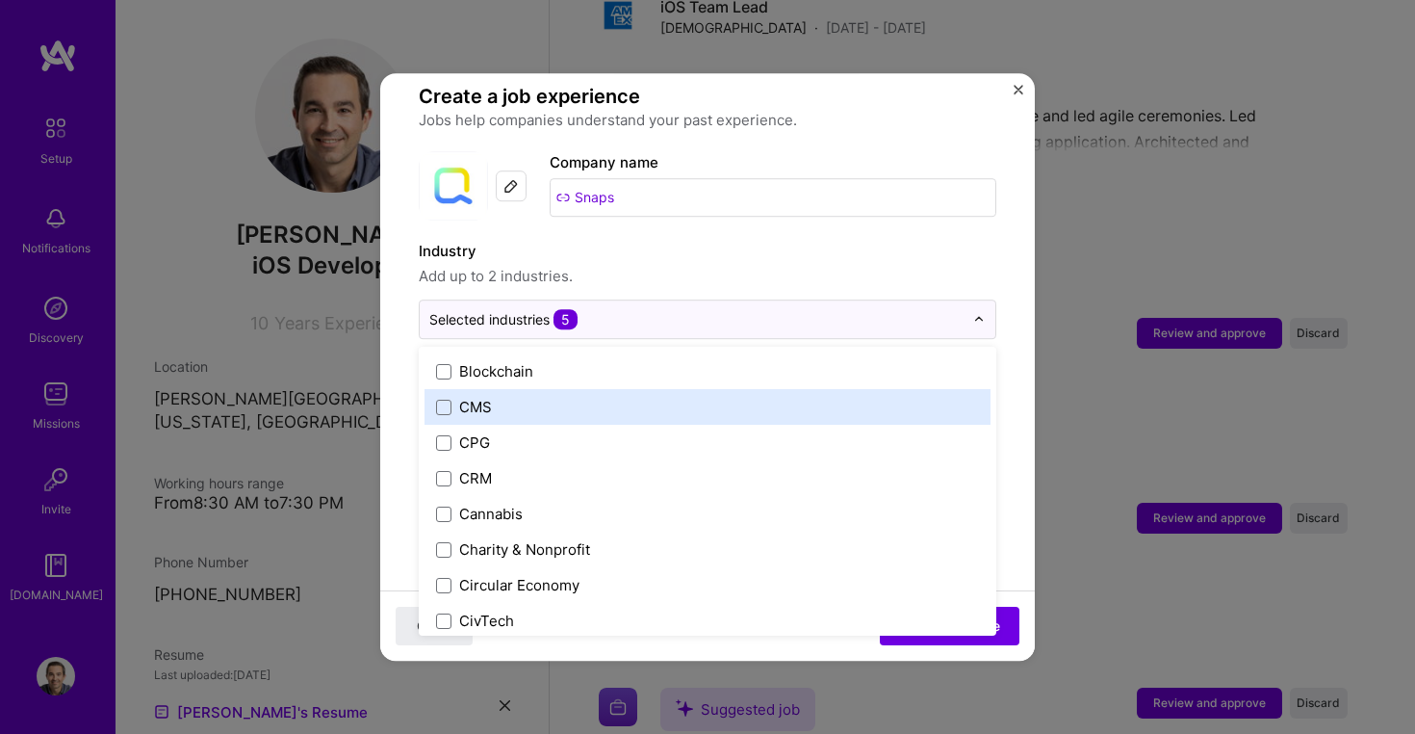
scroll to position [811, 0]
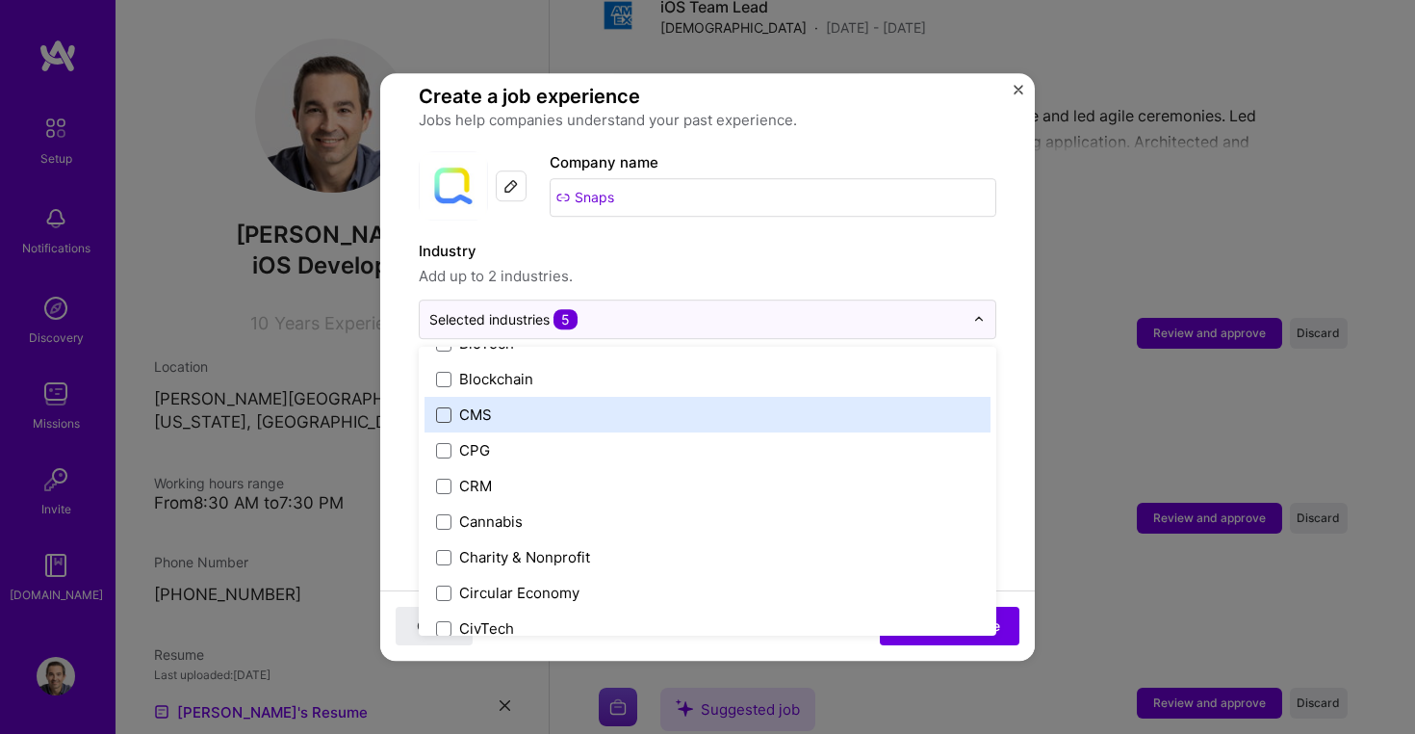
click at [441, 407] on span at bounding box center [443, 414] width 15 height 15
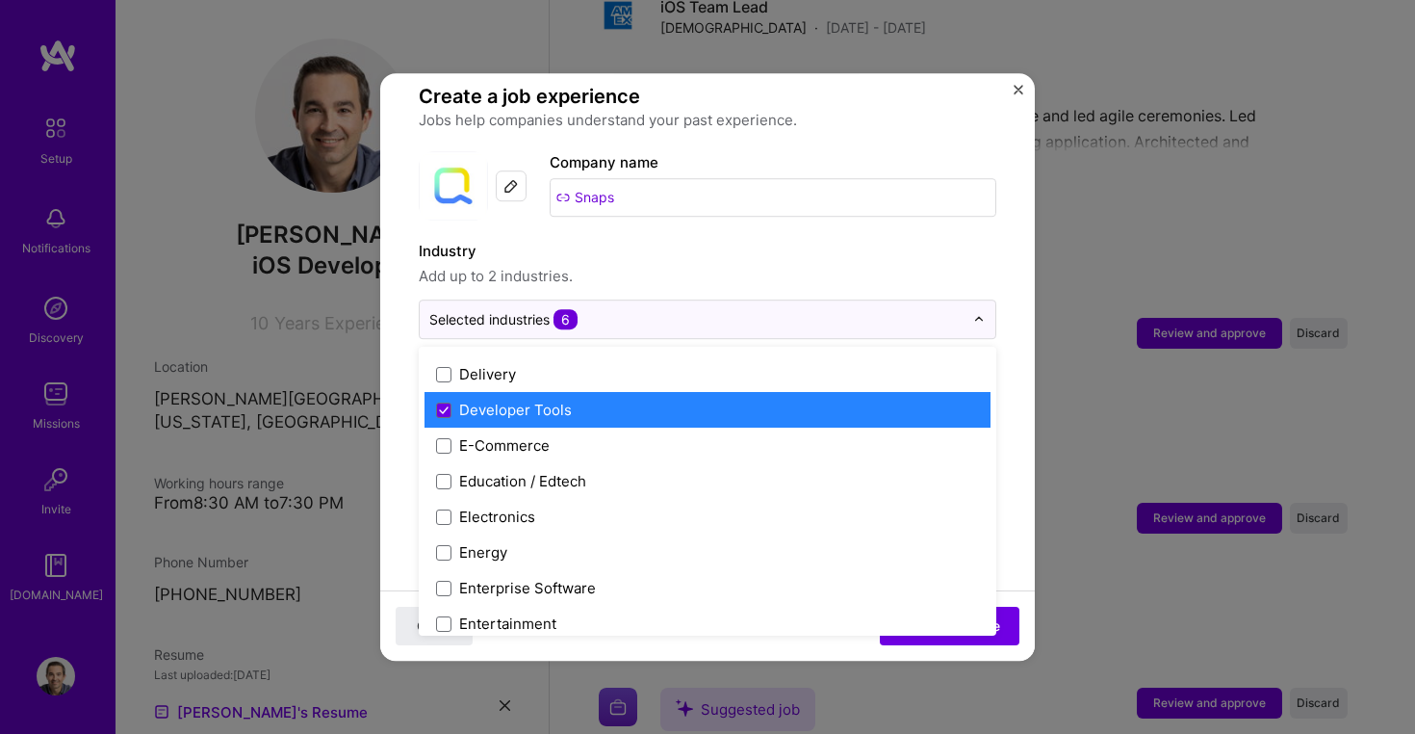
scroll to position [1630, 0]
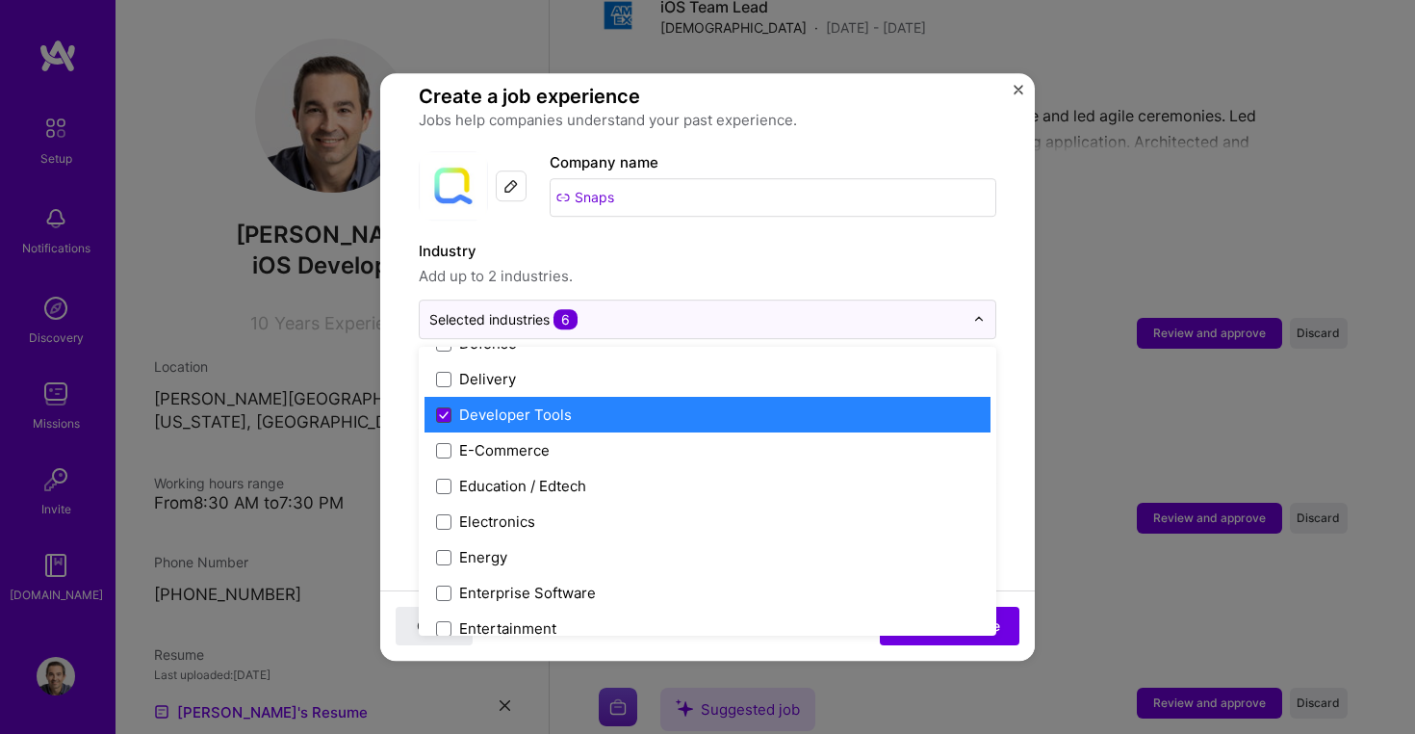
click at [440, 407] on span at bounding box center [443, 414] width 15 height 15
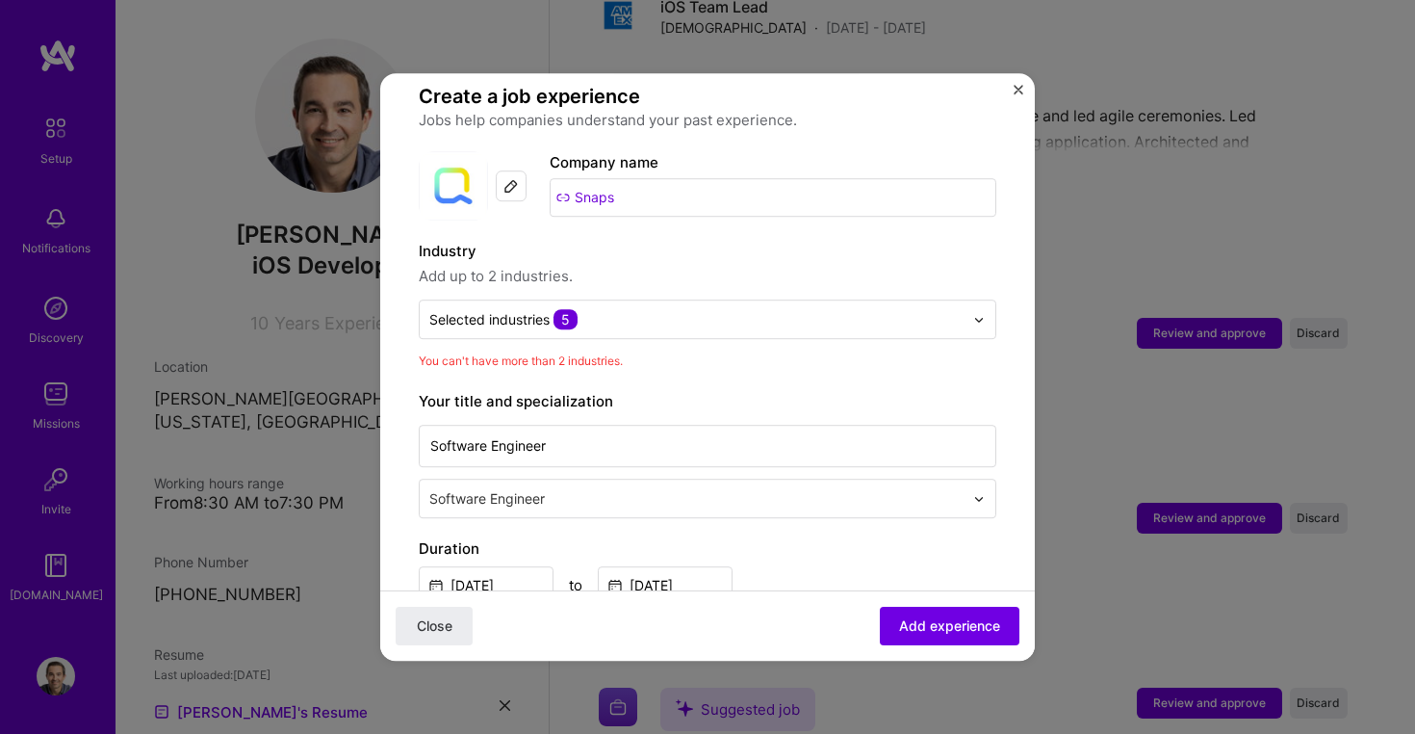
click at [807, 642] on div "Close Add experience" at bounding box center [707, 625] width 655 height 70
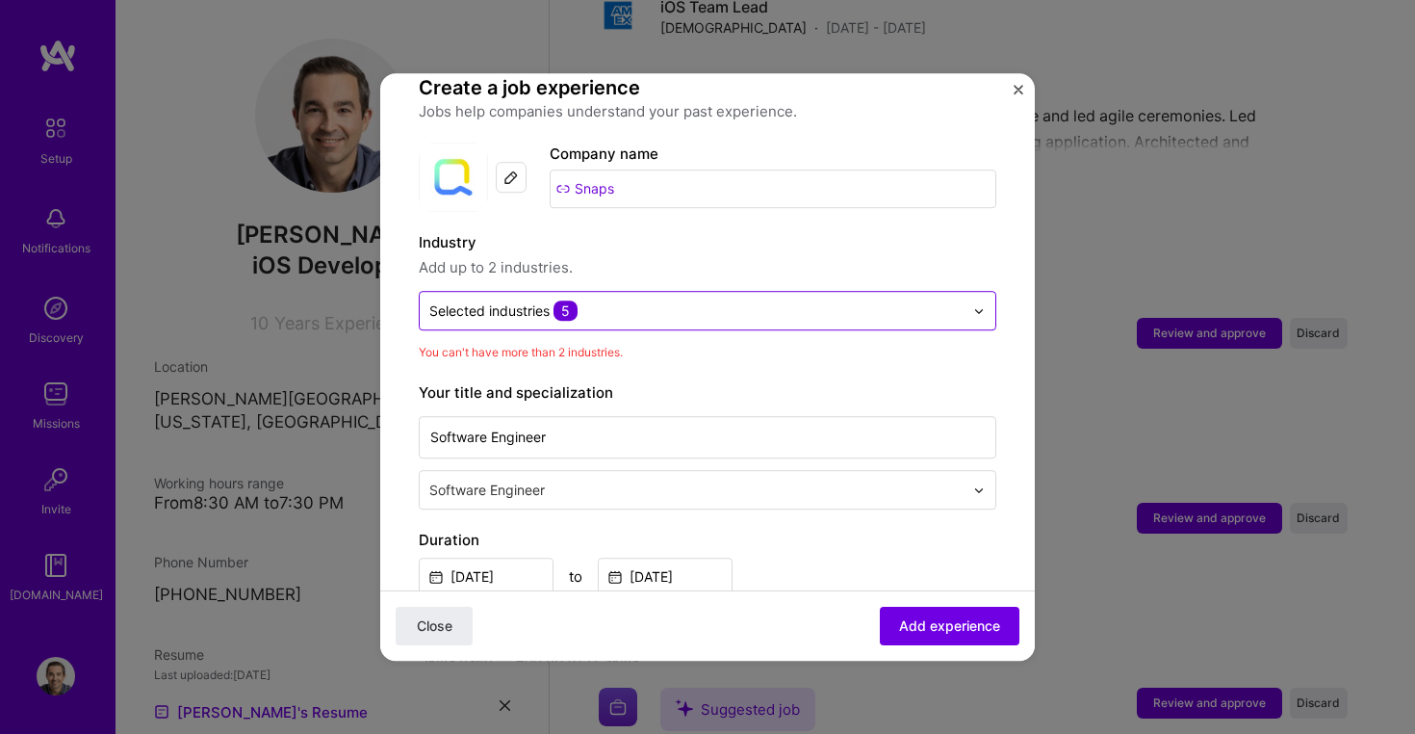
click at [646, 300] on input "text" at bounding box center [696, 310] width 534 height 20
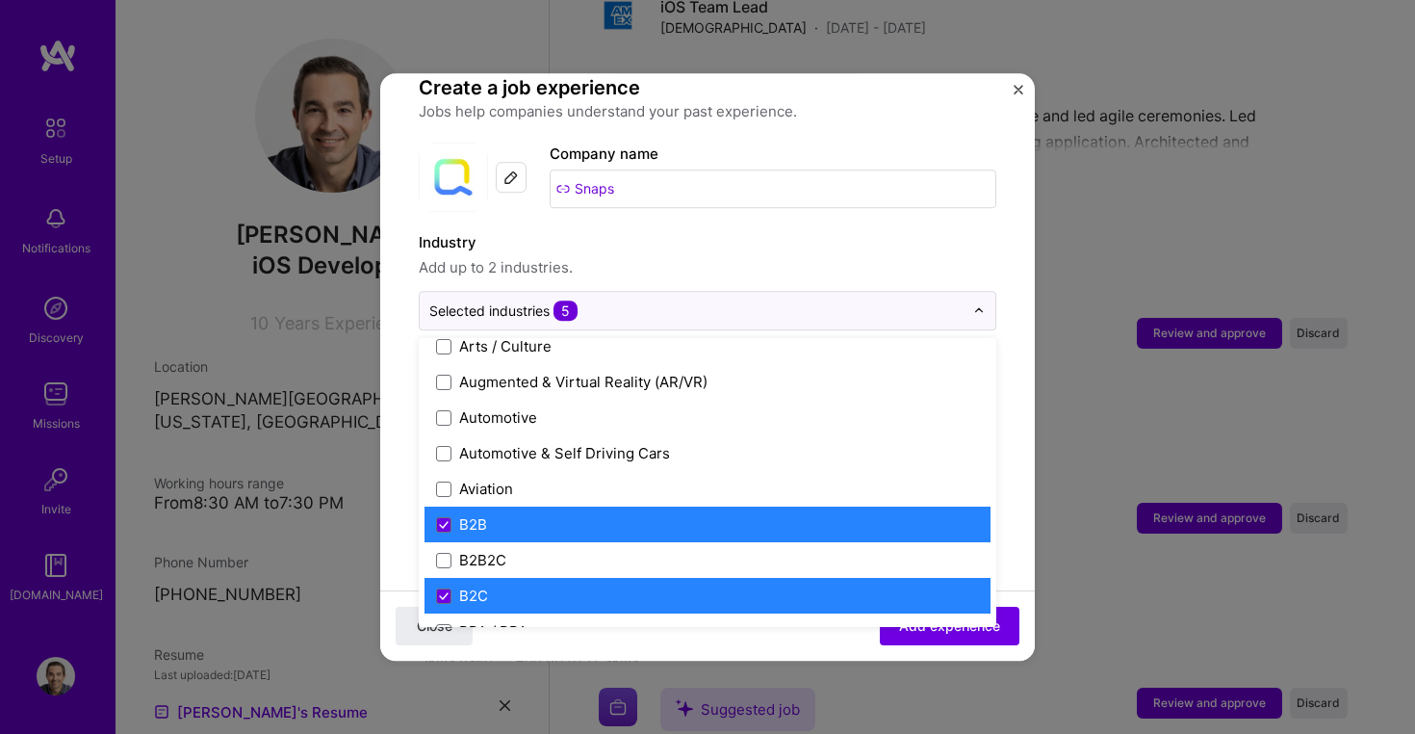
scroll to position [371, 0]
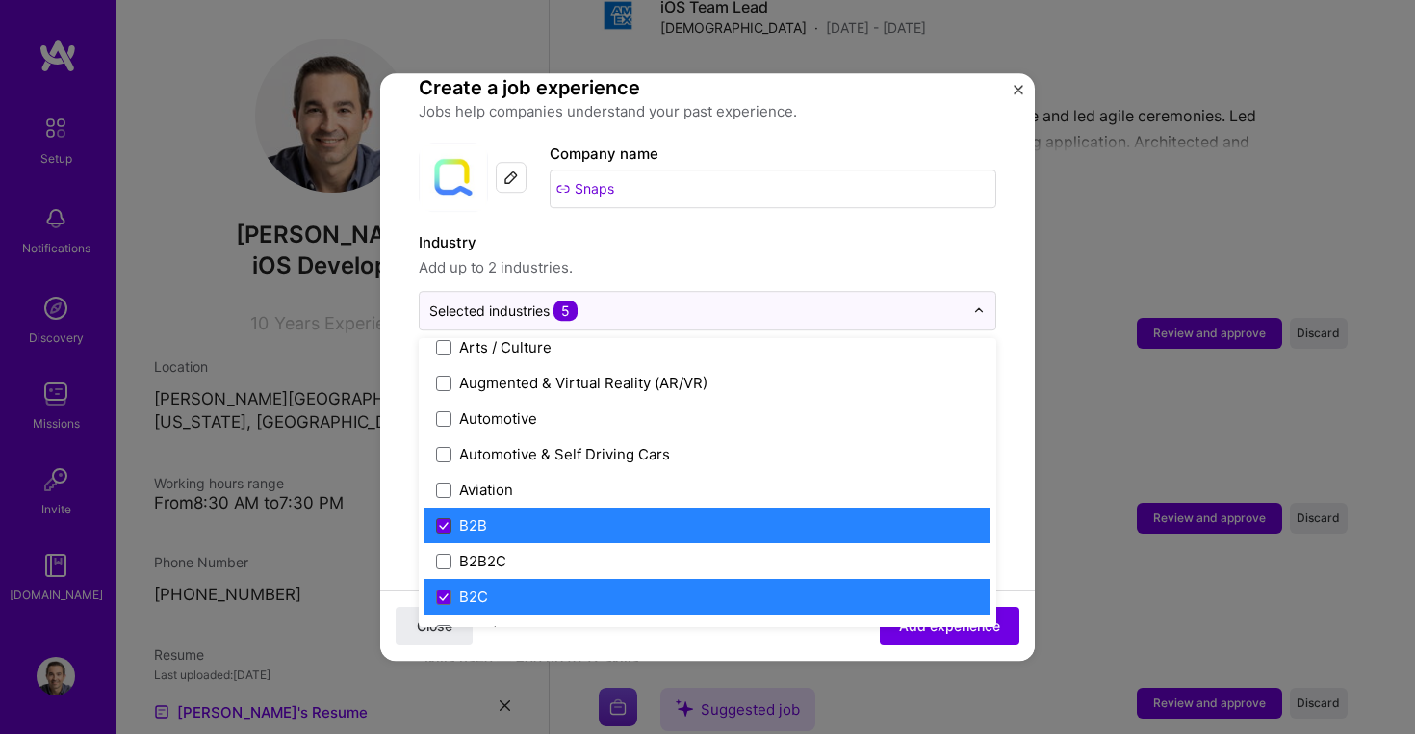
click at [442, 522] on icon at bounding box center [444, 526] width 10 height 8
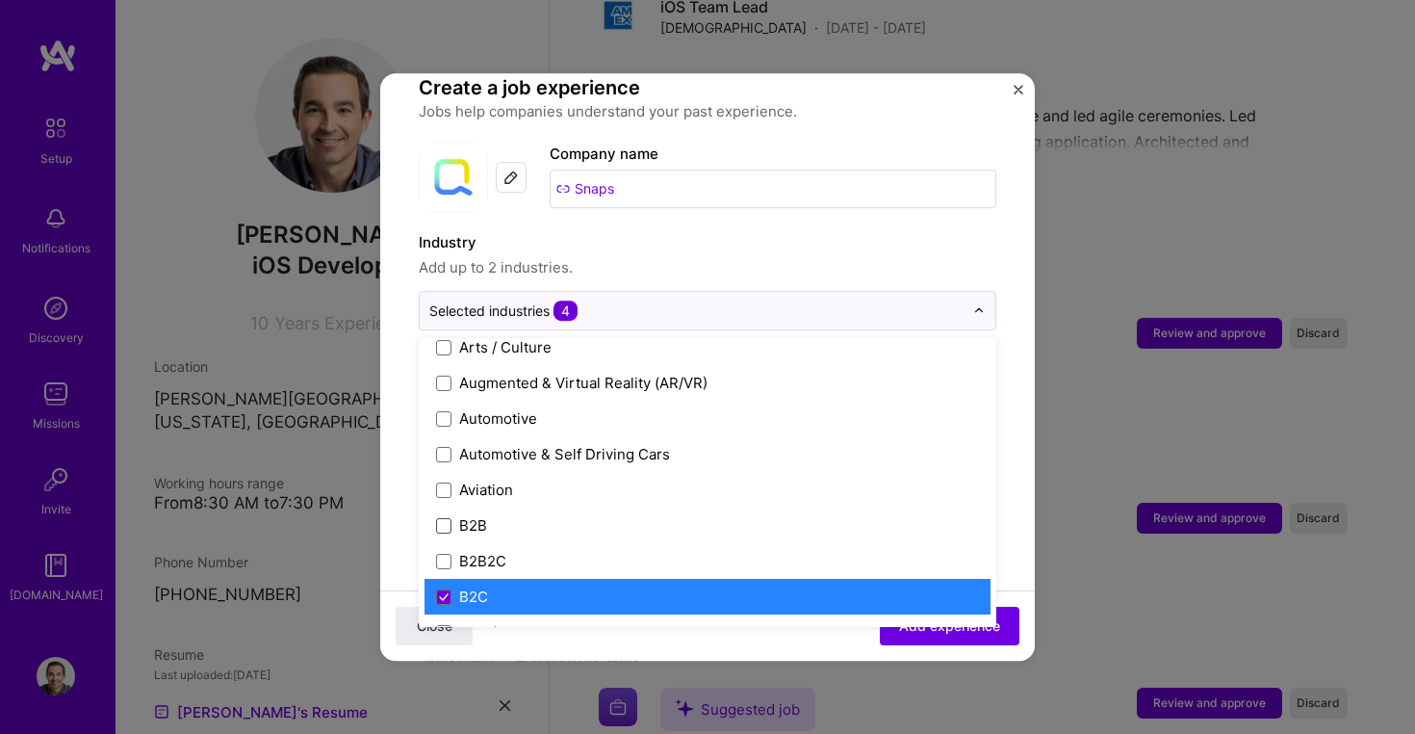
click at [443, 586] on label "B2C" at bounding box center [707, 596] width 543 height 20
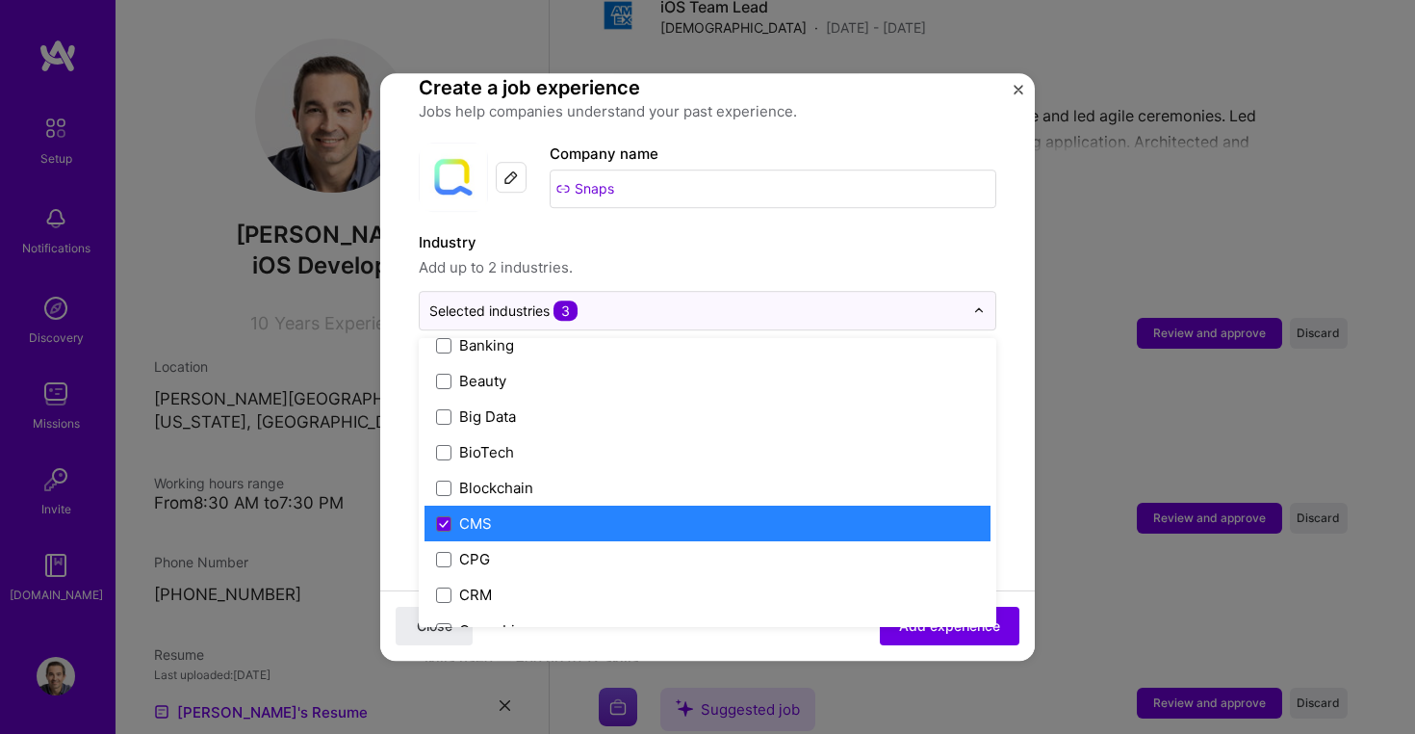
scroll to position [748, 0]
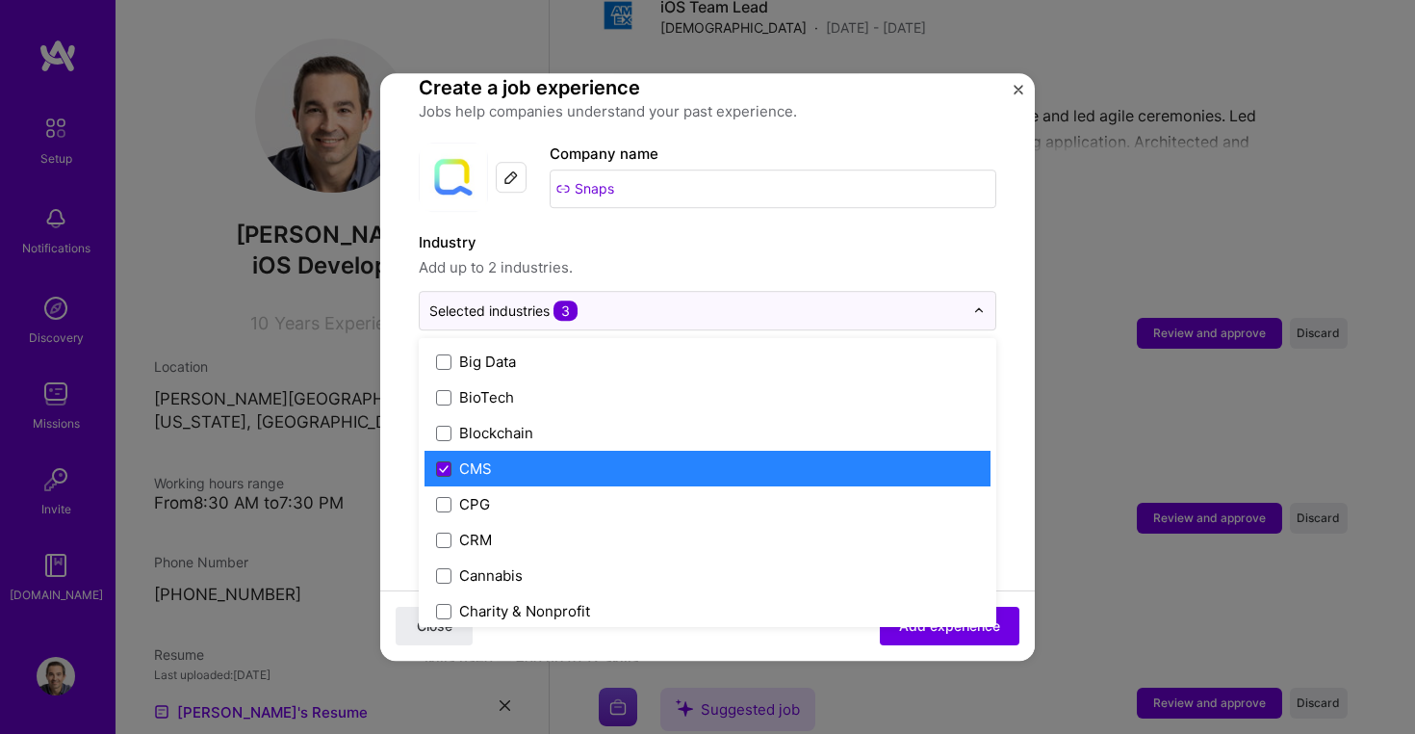
click at [441, 465] on icon at bounding box center [444, 469] width 10 height 8
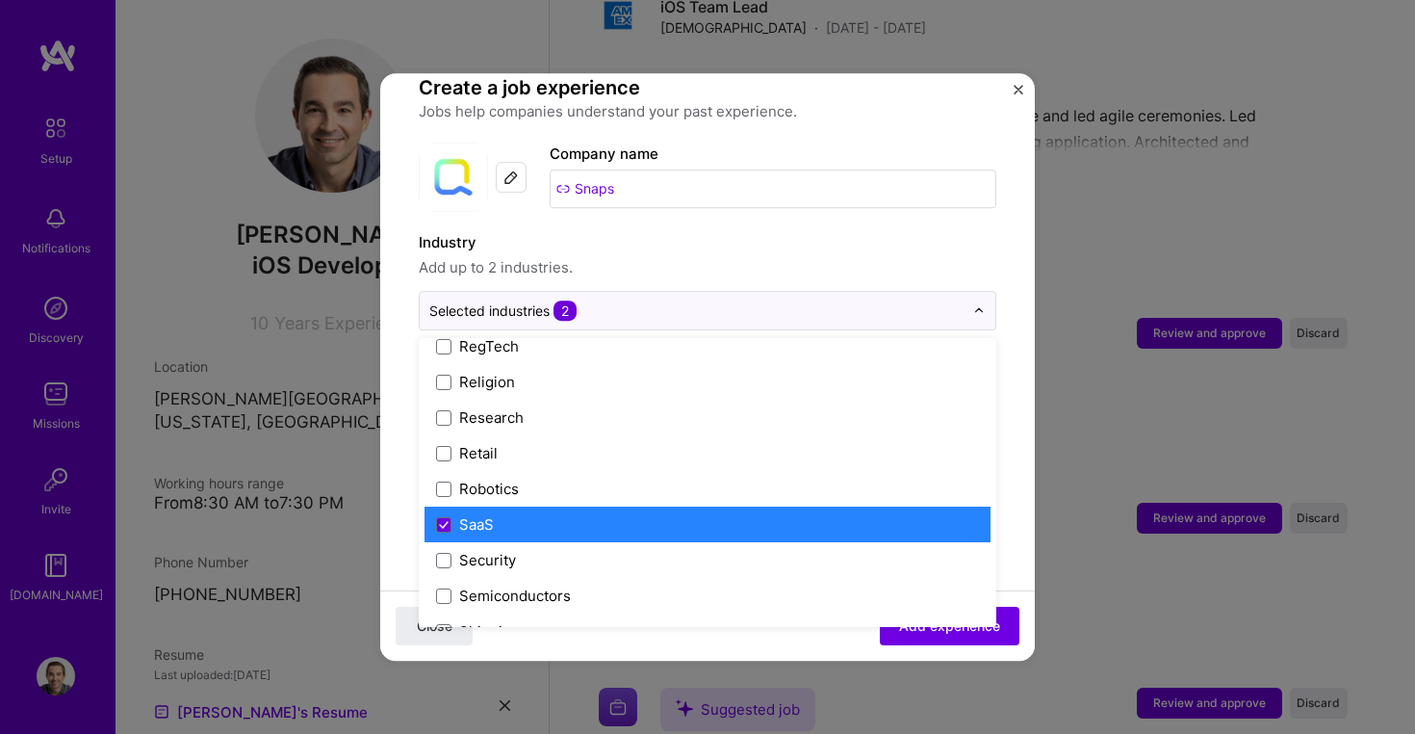
scroll to position [3719, 0]
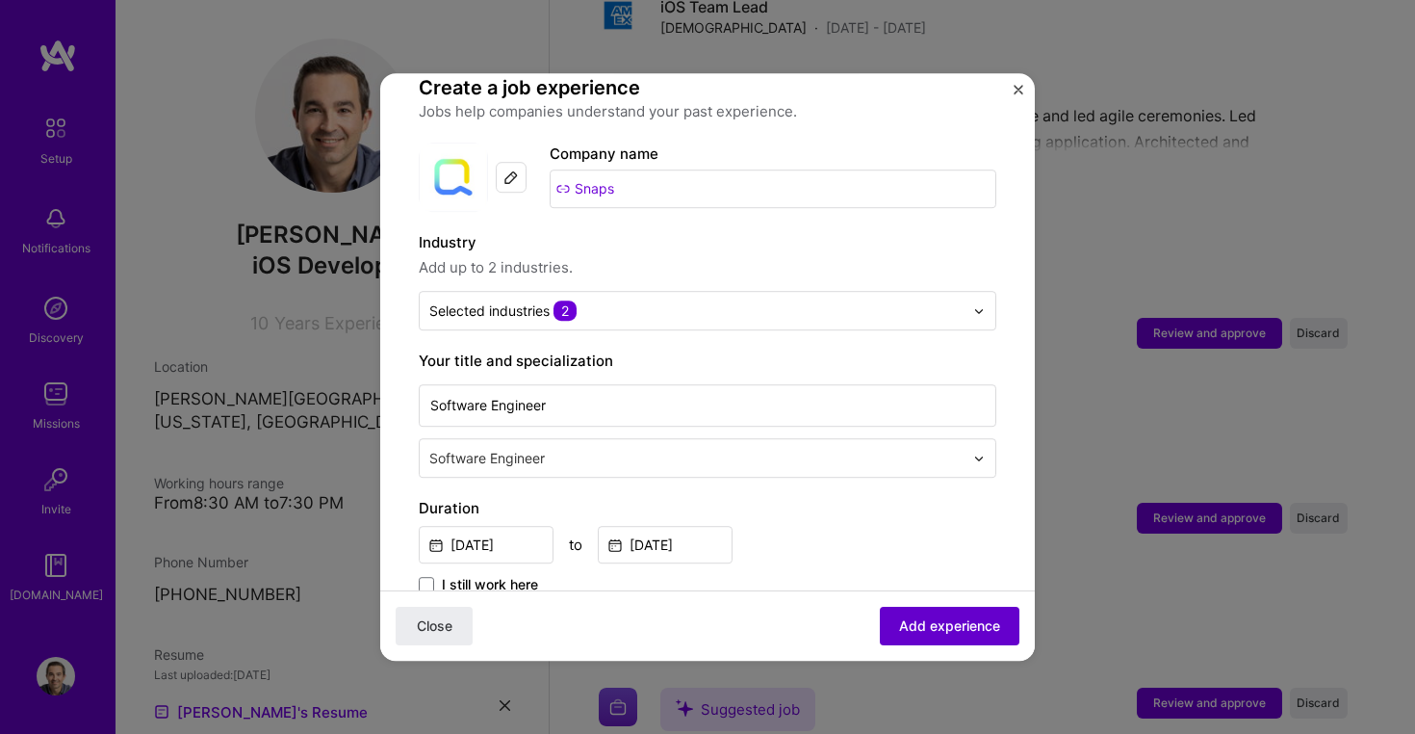
click at [926, 625] on span "Add experience" at bounding box center [949, 625] width 101 height 19
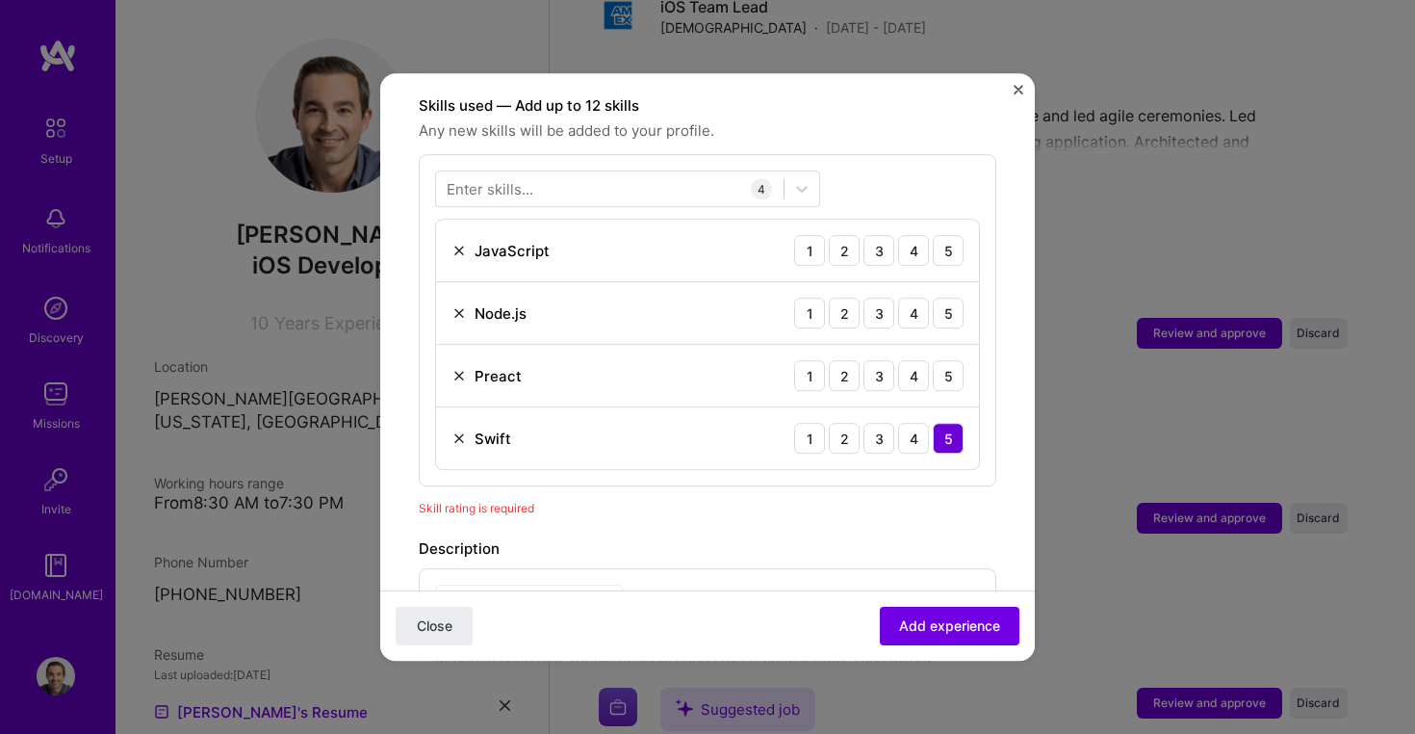
scroll to position [666, 0]
click at [455, 367] on img at bounding box center [459, 374] width 15 height 15
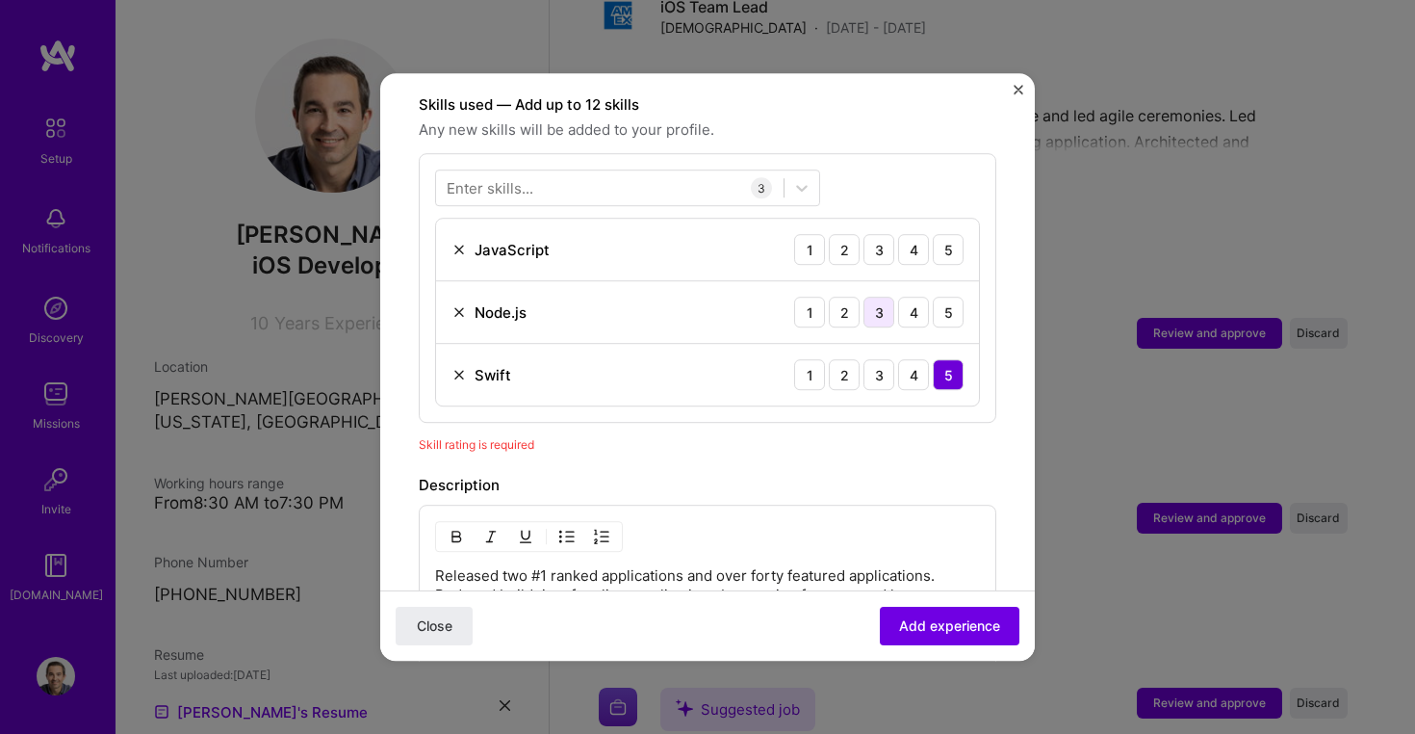
click at [874, 297] on div "3" at bounding box center [879, 312] width 31 height 31
click at [901, 234] on div "4" at bounding box center [913, 249] width 31 height 31
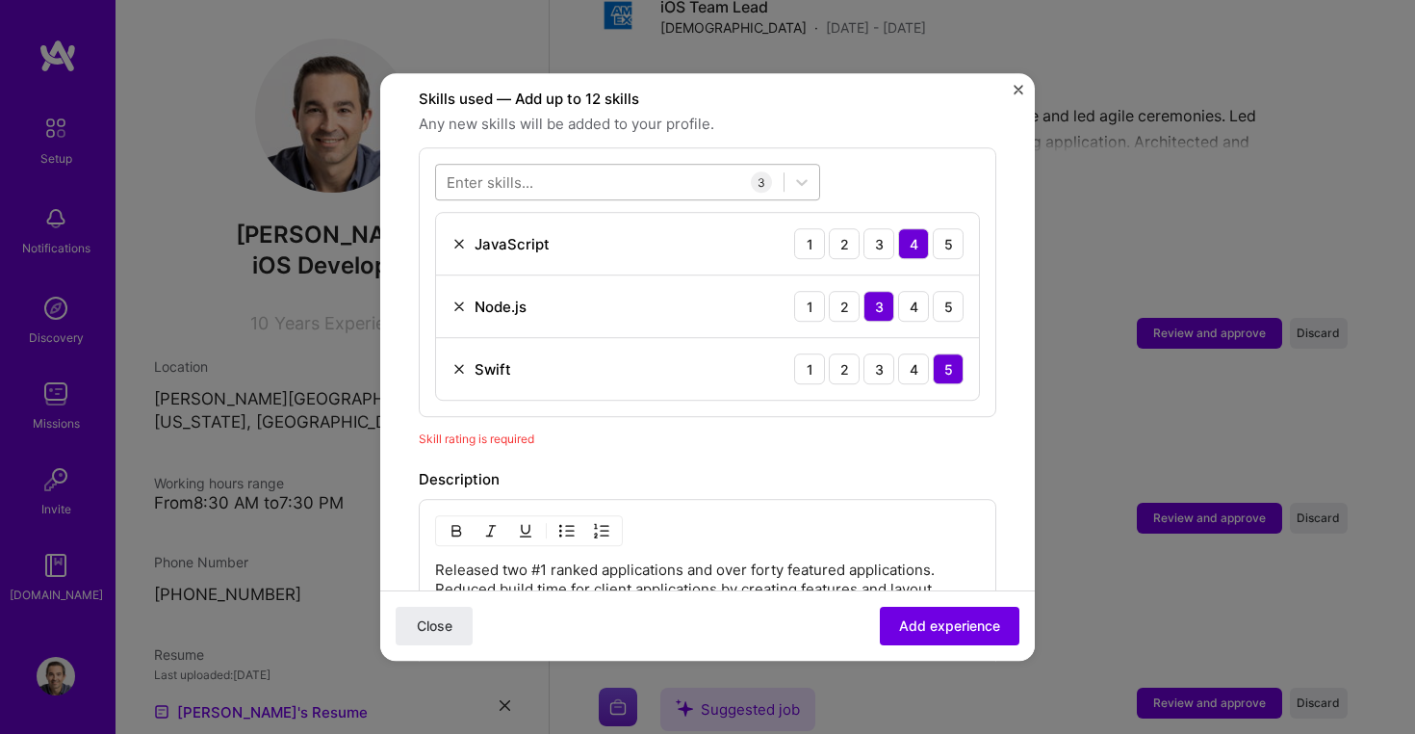
click at [563, 167] on div at bounding box center [610, 183] width 348 height 32
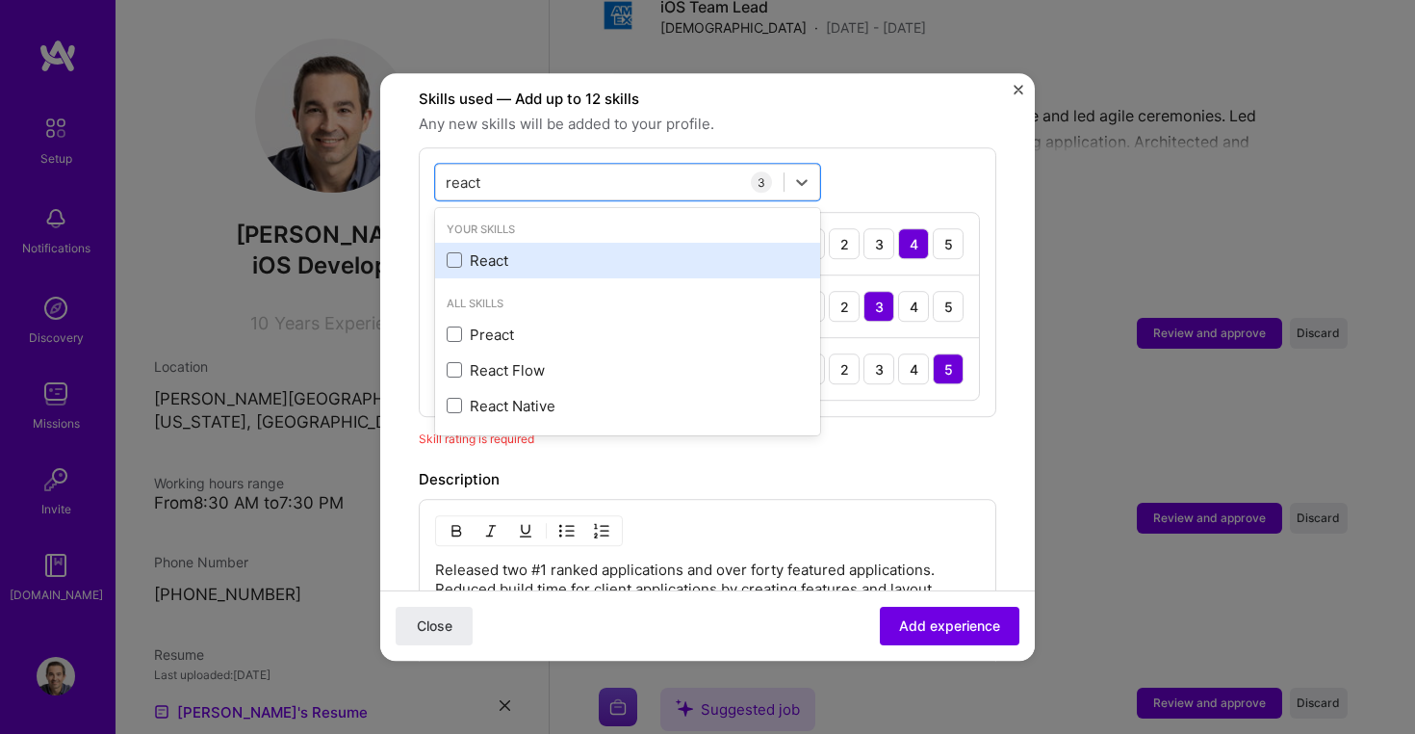
click at [500, 250] on div "React" at bounding box center [628, 260] width 362 height 20
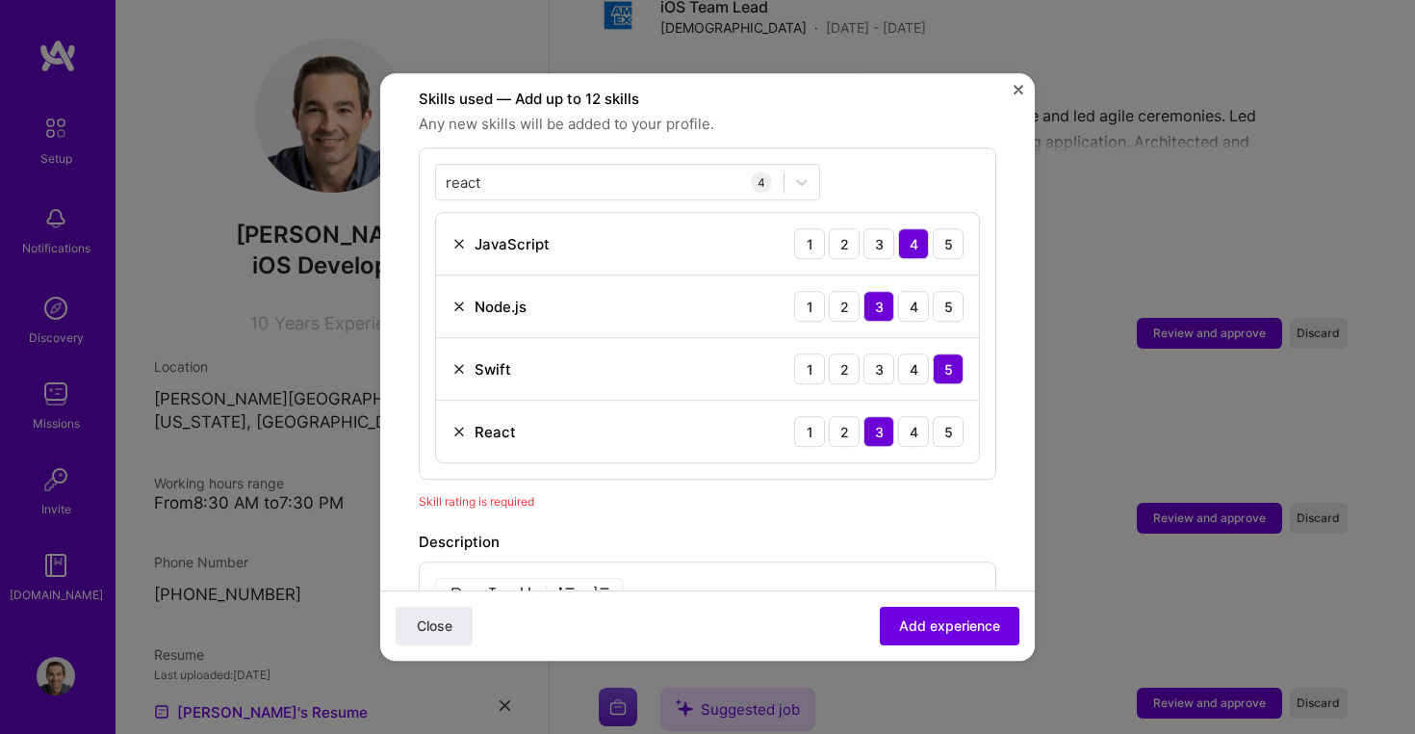
click at [845, 502] on div "Adding suggested job This job is suggested based on your LinkedIn, resume or [D…" at bounding box center [708, 239] width 578 height 1599
click at [889, 232] on div "3" at bounding box center [879, 243] width 31 height 31
click at [646, 167] on div "react react" at bounding box center [610, 183] width 348 height 32
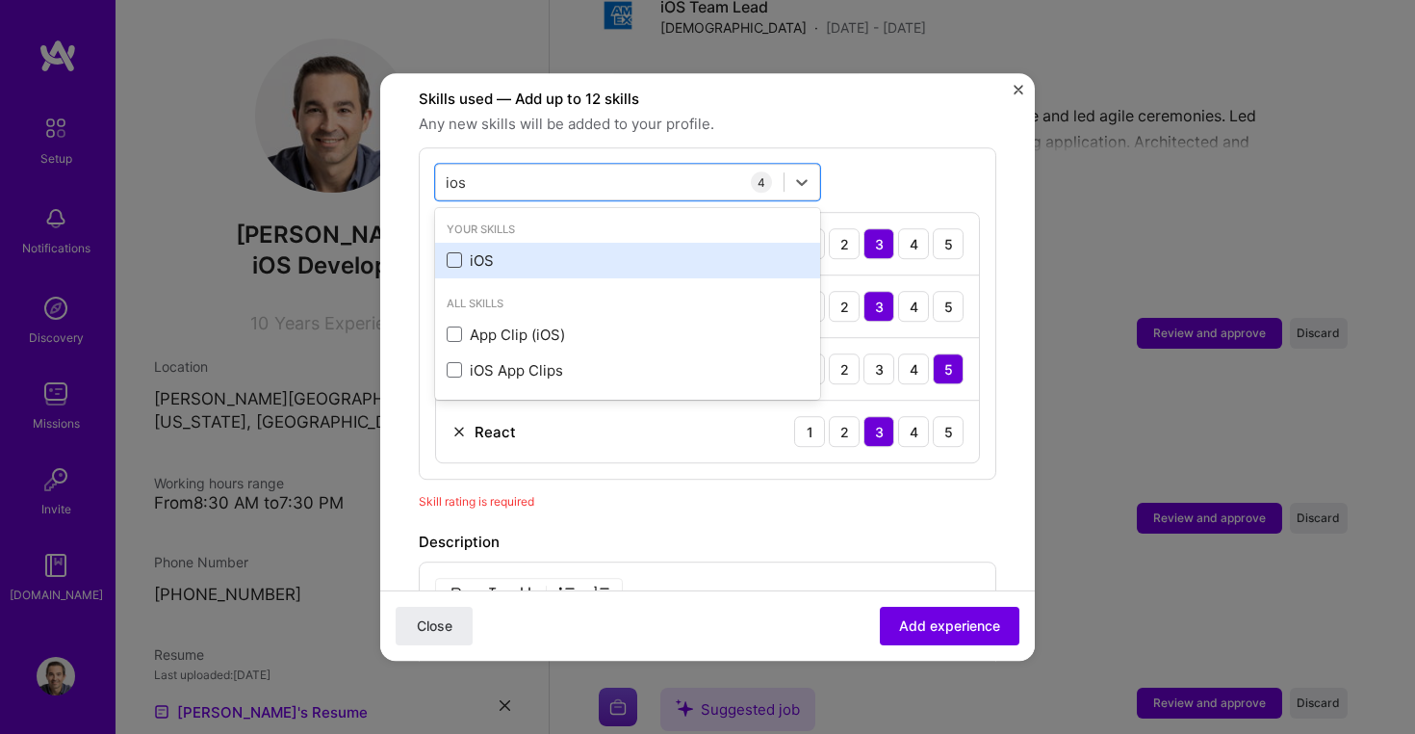
click at [458, 253] on span at bounding box center [454, 260] width 15 height 15
click at [0, 0] on input "checkbox" at bounding box center [0, 0] width 0 height 0
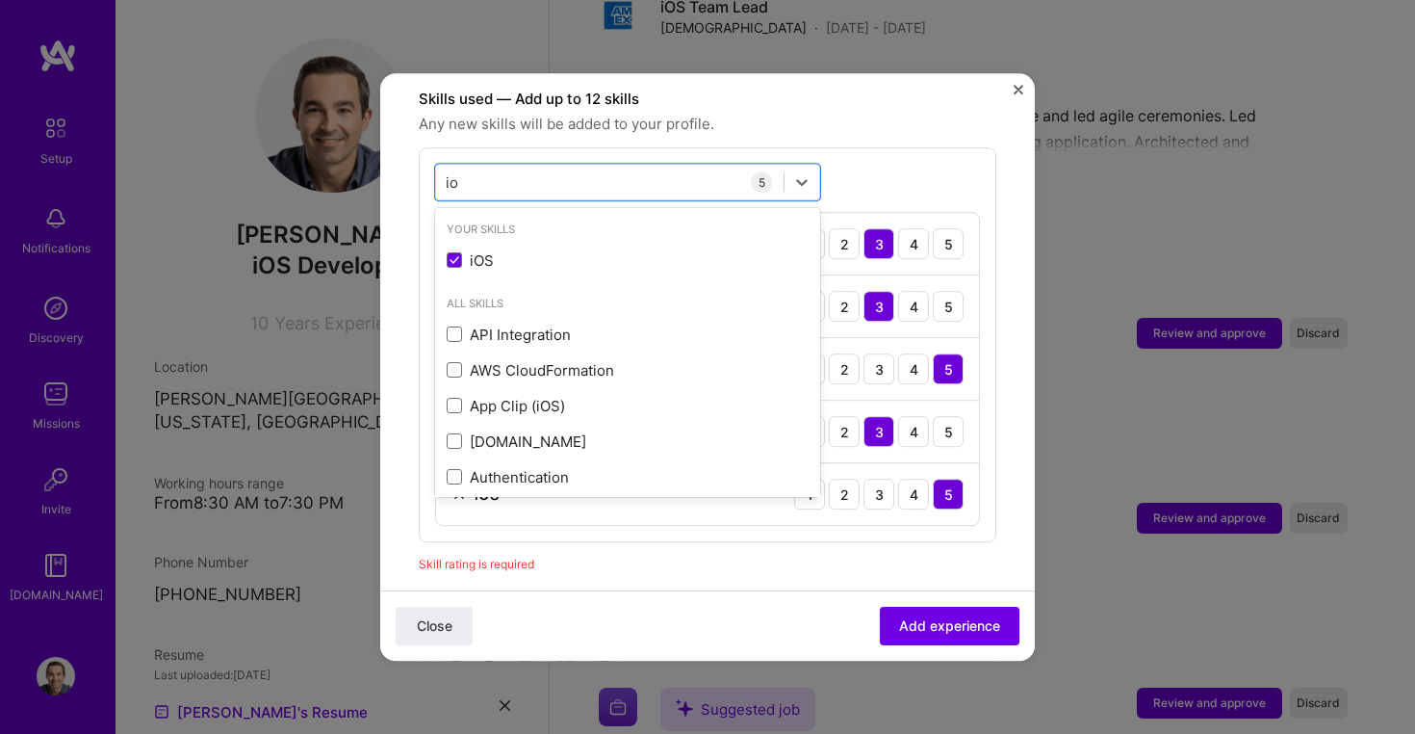
type input "i"
click at [622, 593] on div "Description" at bounding box center [708, 604] width 578 height 23
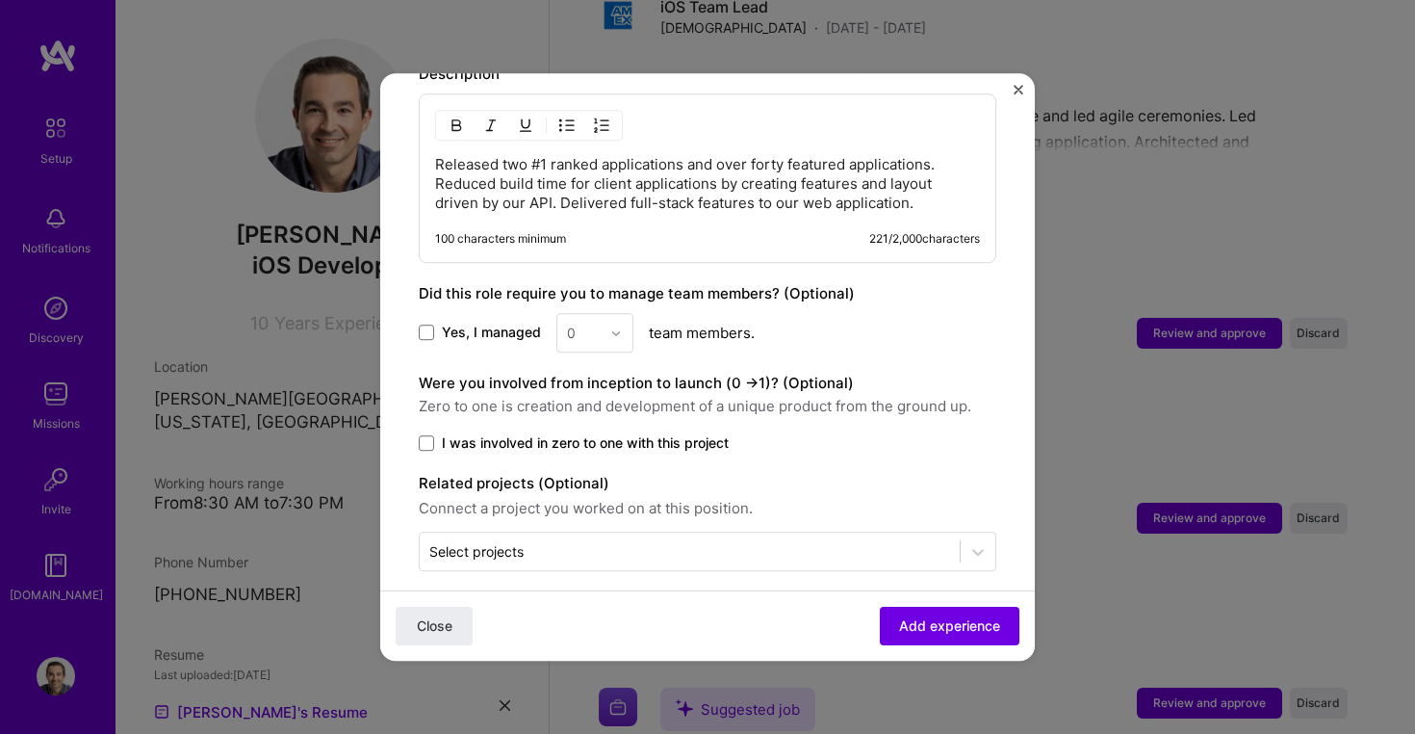
scroll to position [1202, 0]
click at [426, 434] on label "I was involved in zero to one with this project" at bounding box center [708, 443] width 578 height 19
click at [0, 0] on input "I was involved in zero to one with this project" at bounding box center [0, 0] width 0 height 0
click at [936, 620] on span "Add experience" at bounding box center [949, 625] width 101 height 19
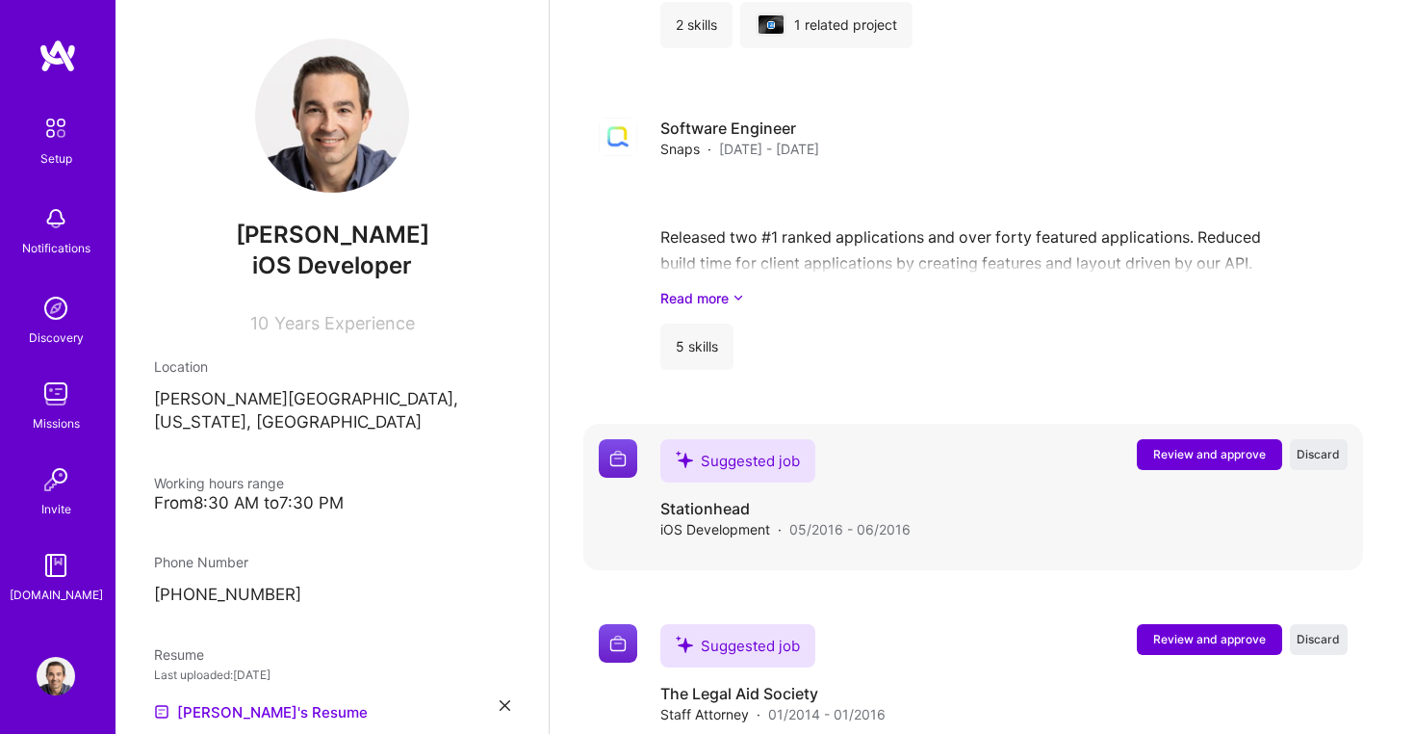
scroll to position [2813, 0]
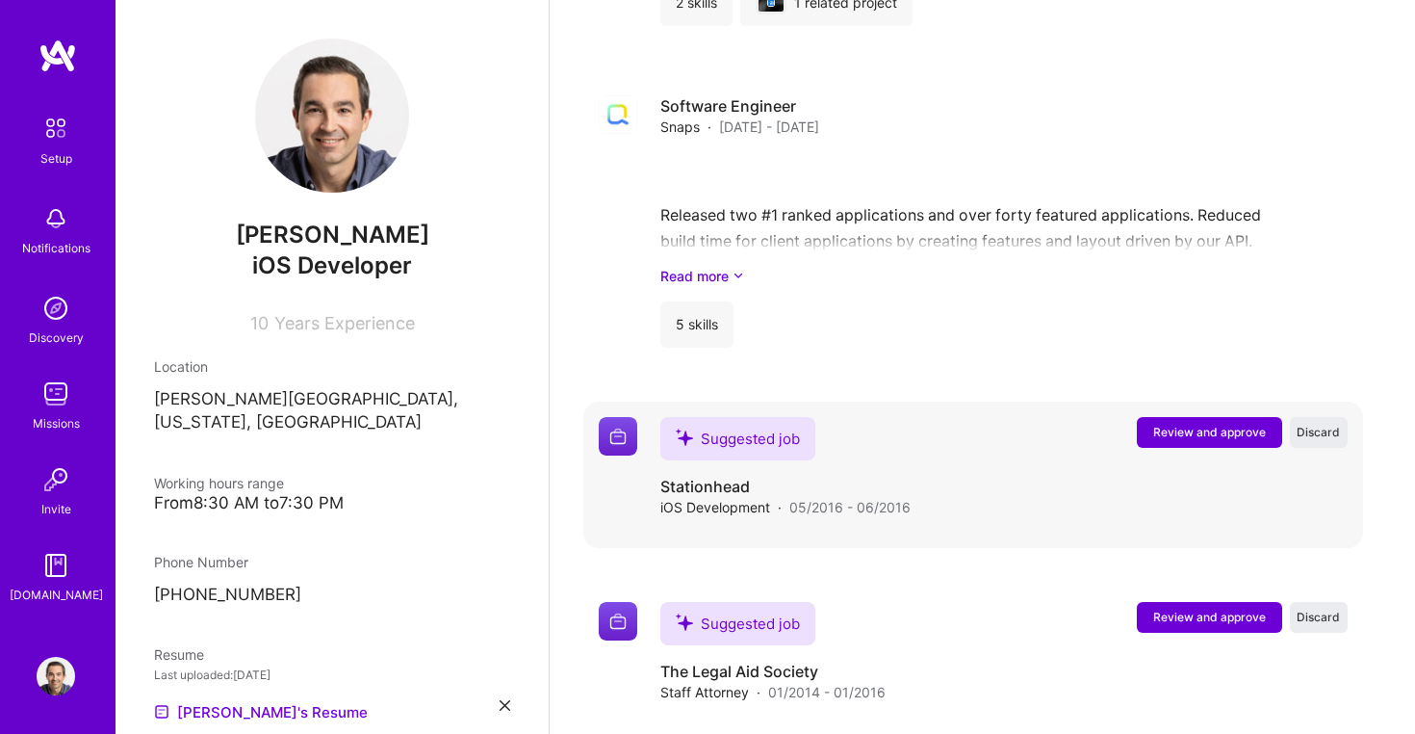
click at [1191, 424] on span "Review and approve" at bounding box center [1209, 432] width 113 height 16
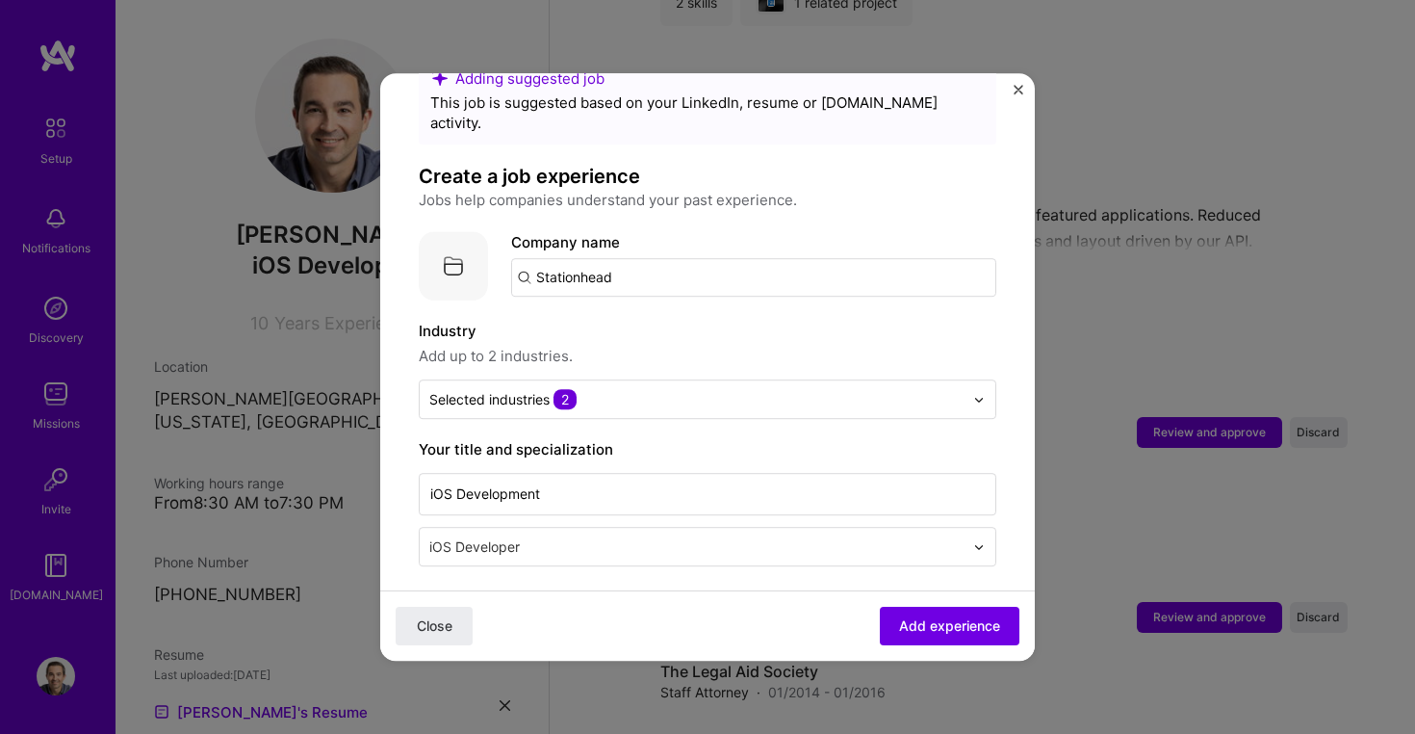
scroll to position [78, 0]
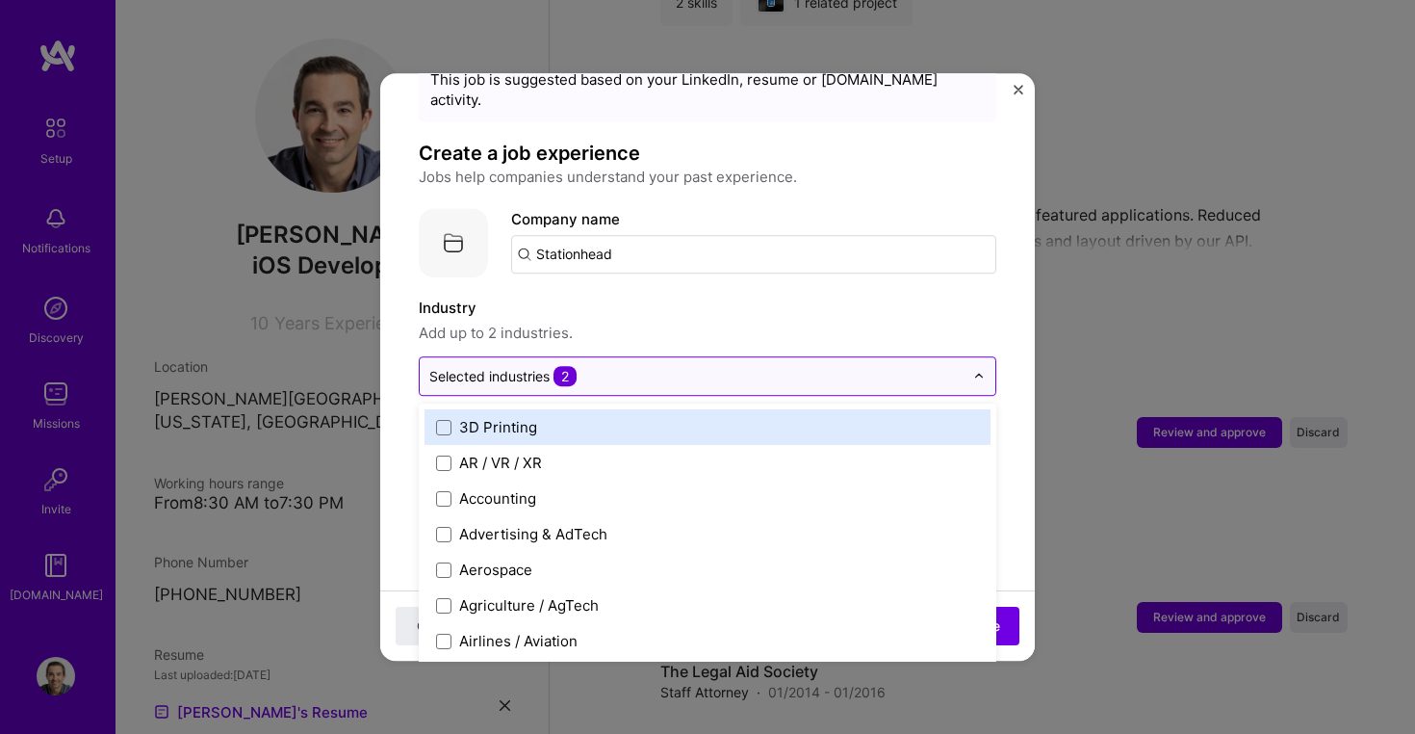
click at [631, 369] on div "Selected industries 2" at bounding box center [697, 376] width 554 height 38
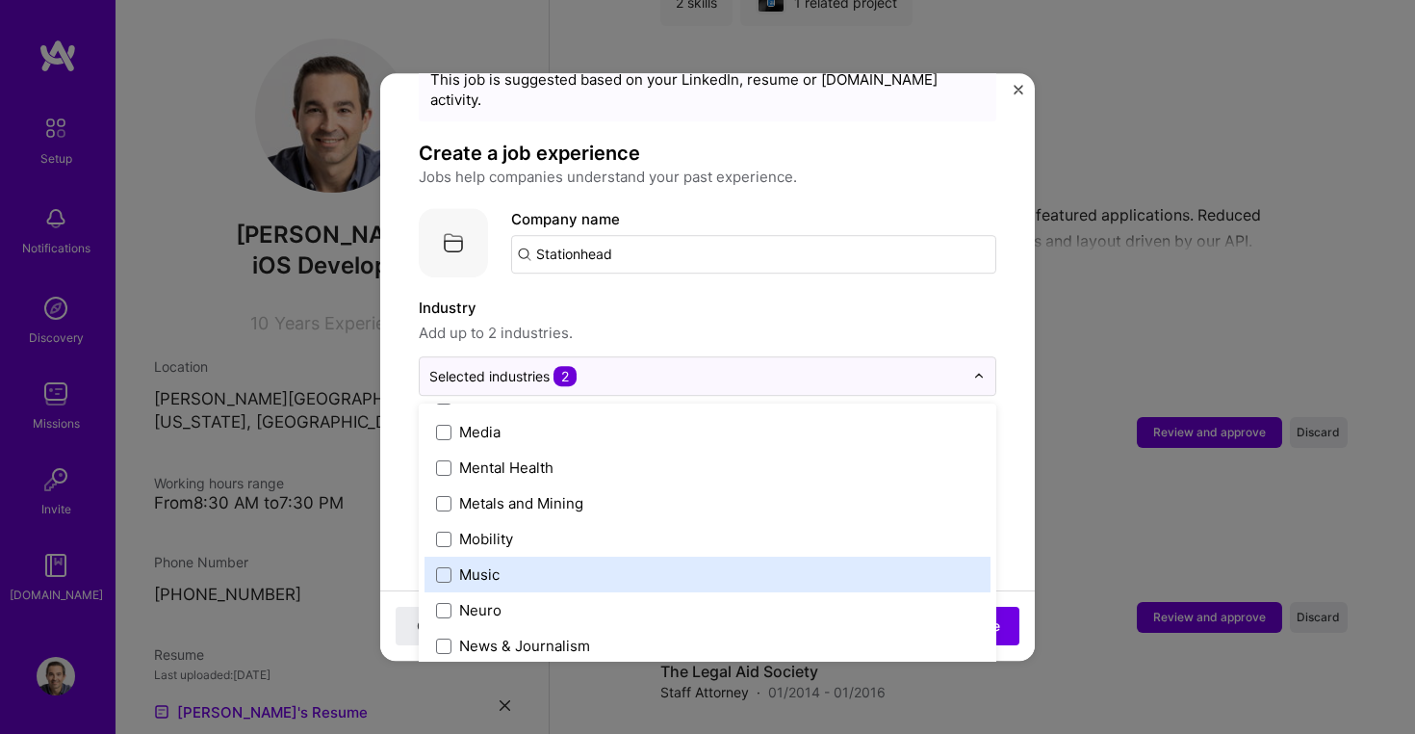
click at [453, 564] on label "Music" at bounding box center [707, 574] width 543 height 20
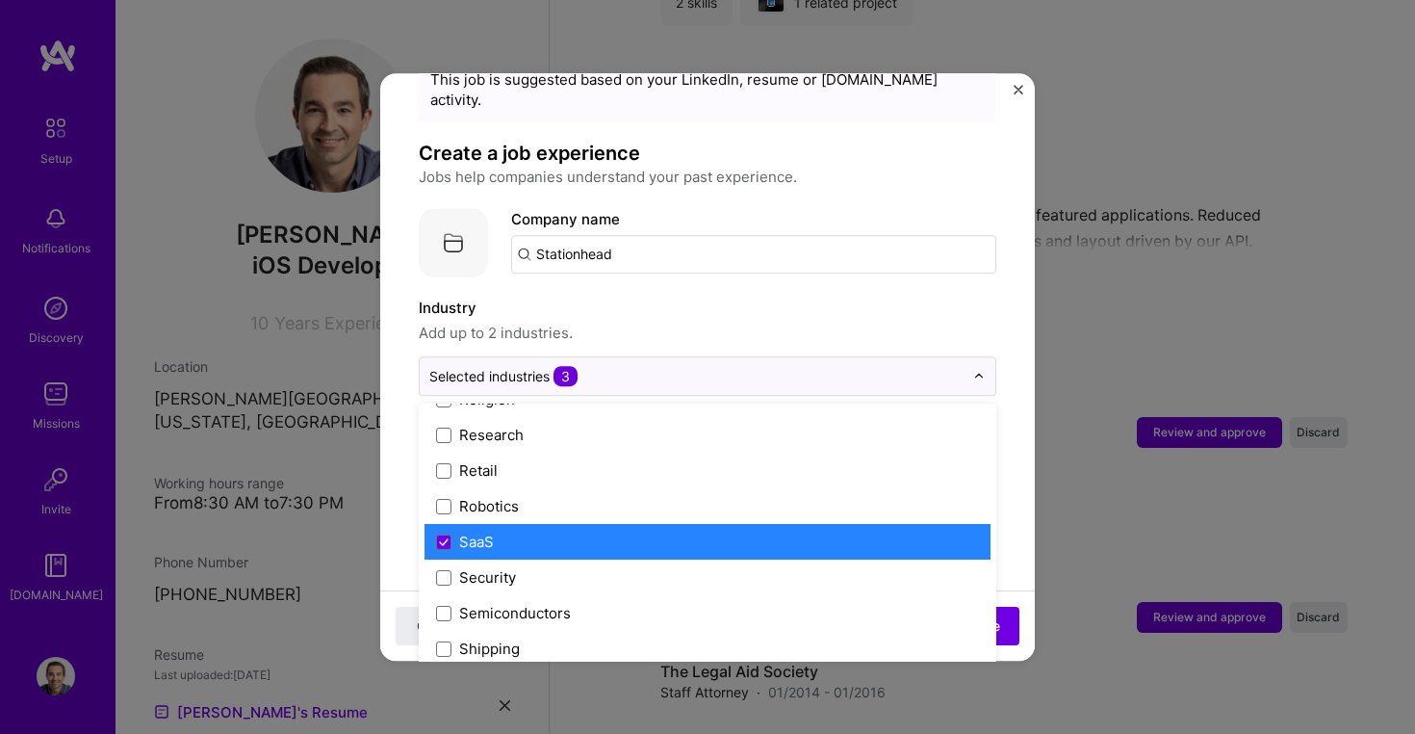
scroll to position [3730, 0]
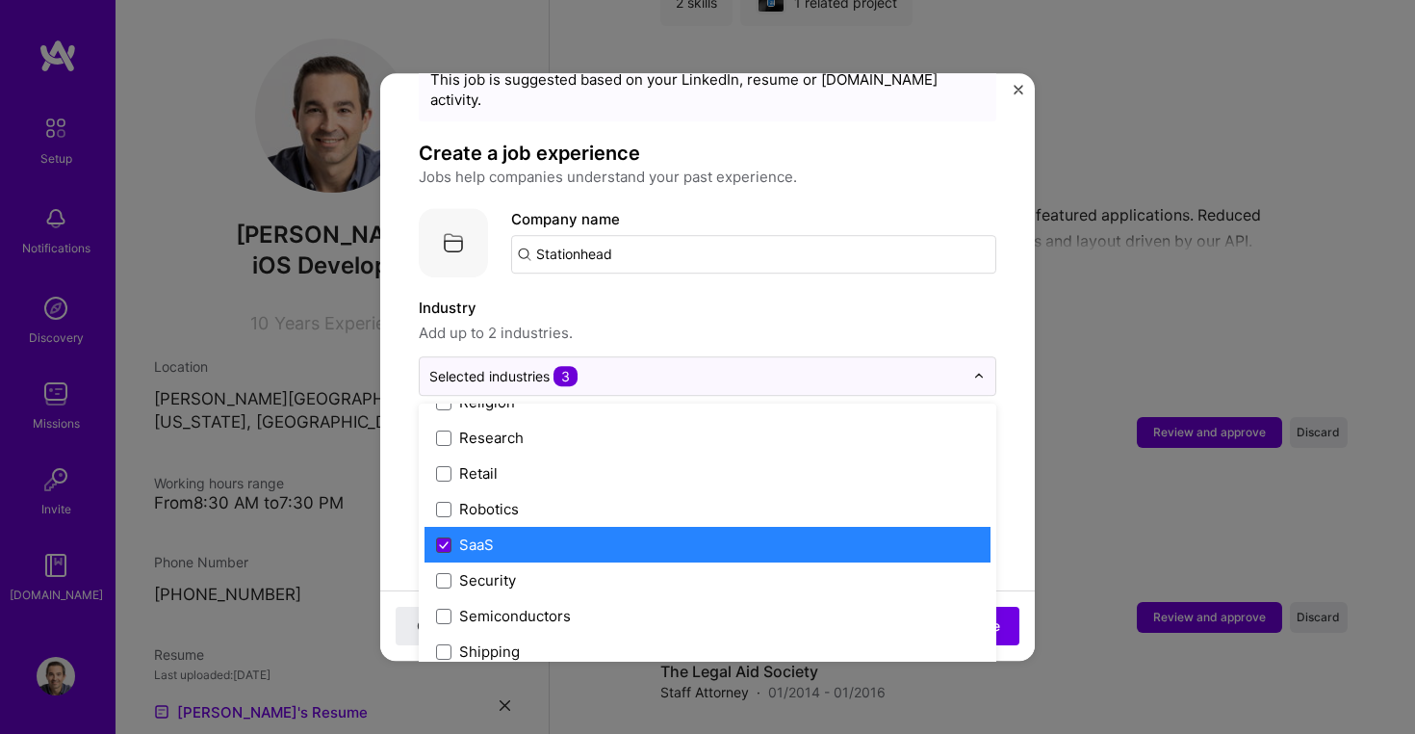
click at [449, 537] on span at bounding box center [443, 544] width 15 height 15
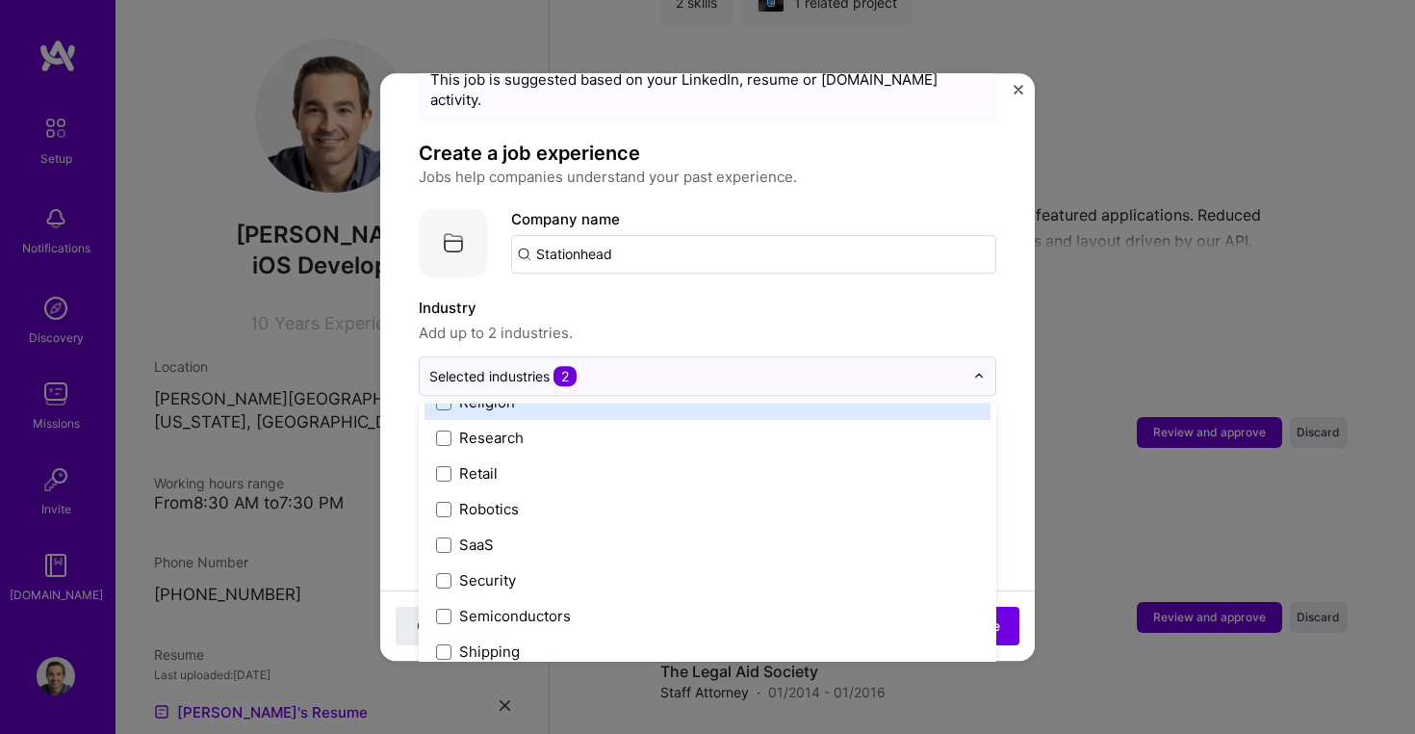
click at [754, 322] on span "Add up to 2 industries." at bounding box center [708, 333] width 578 height 23
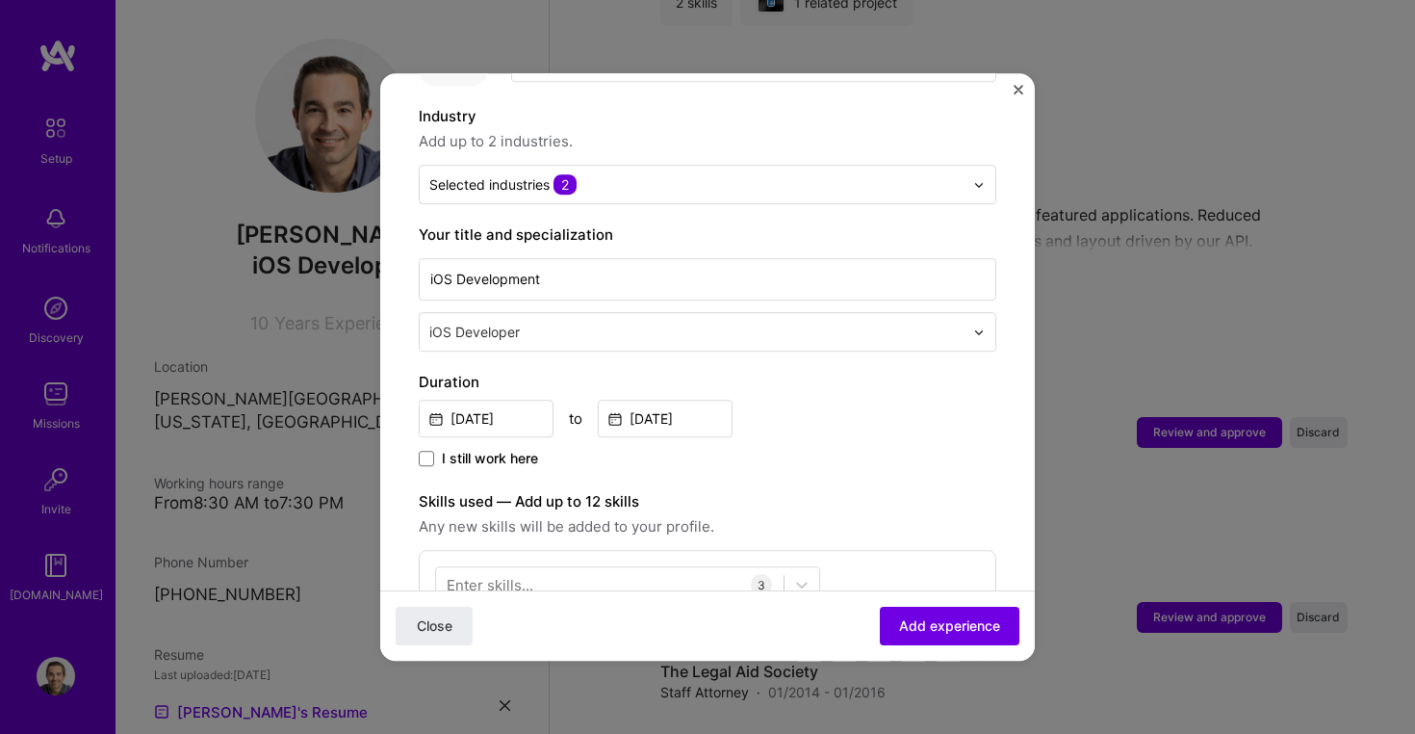
scroll to position [276, 0]
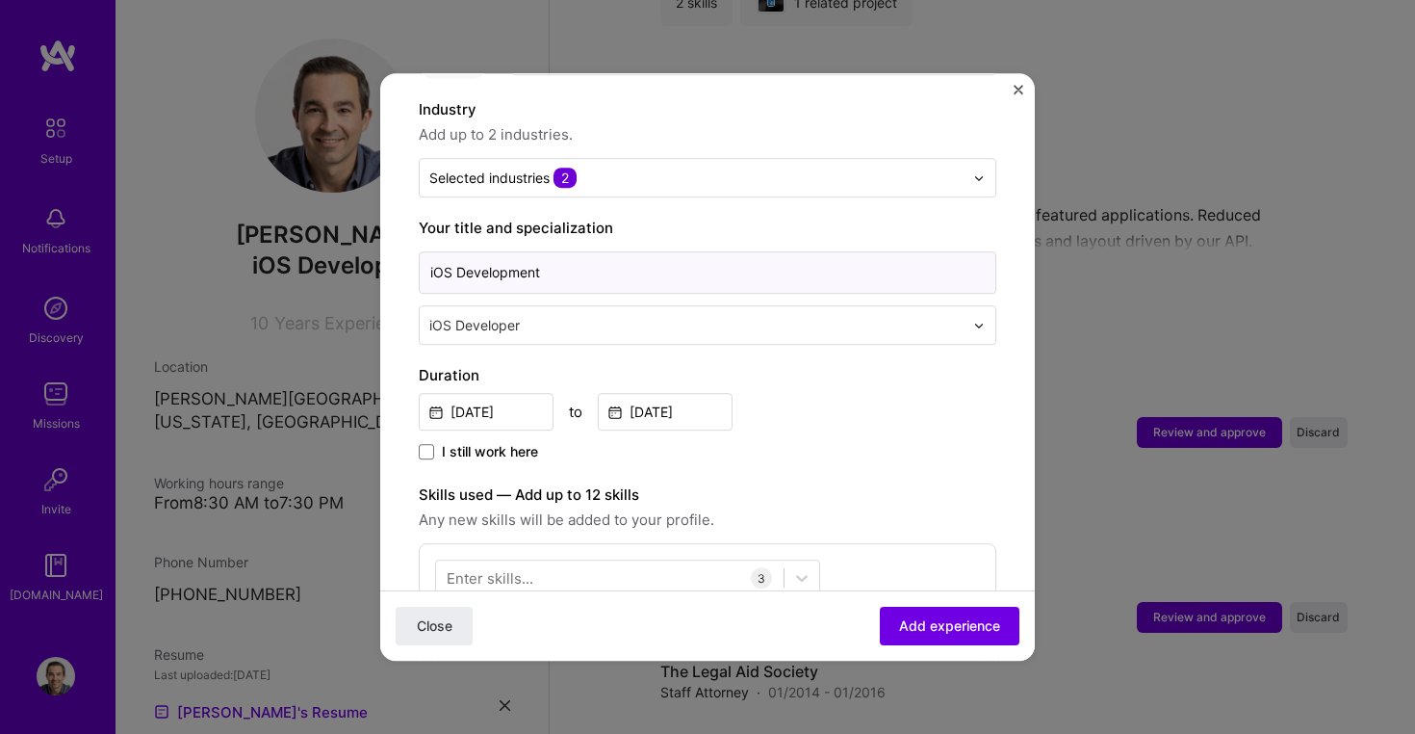
click at [570, 257] on input "iOS Development" at bounding box center [708, 272] width 578 height 42
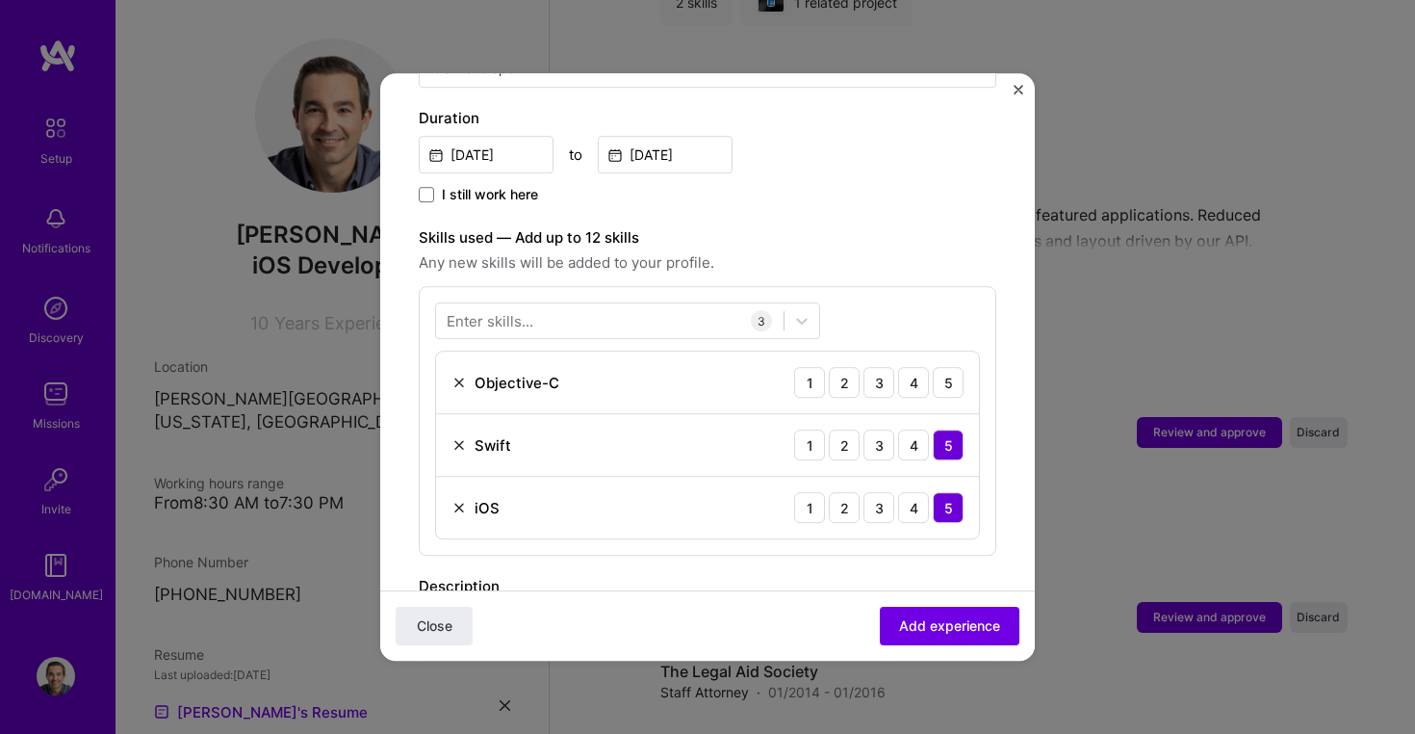
scroll to position [540, 0]
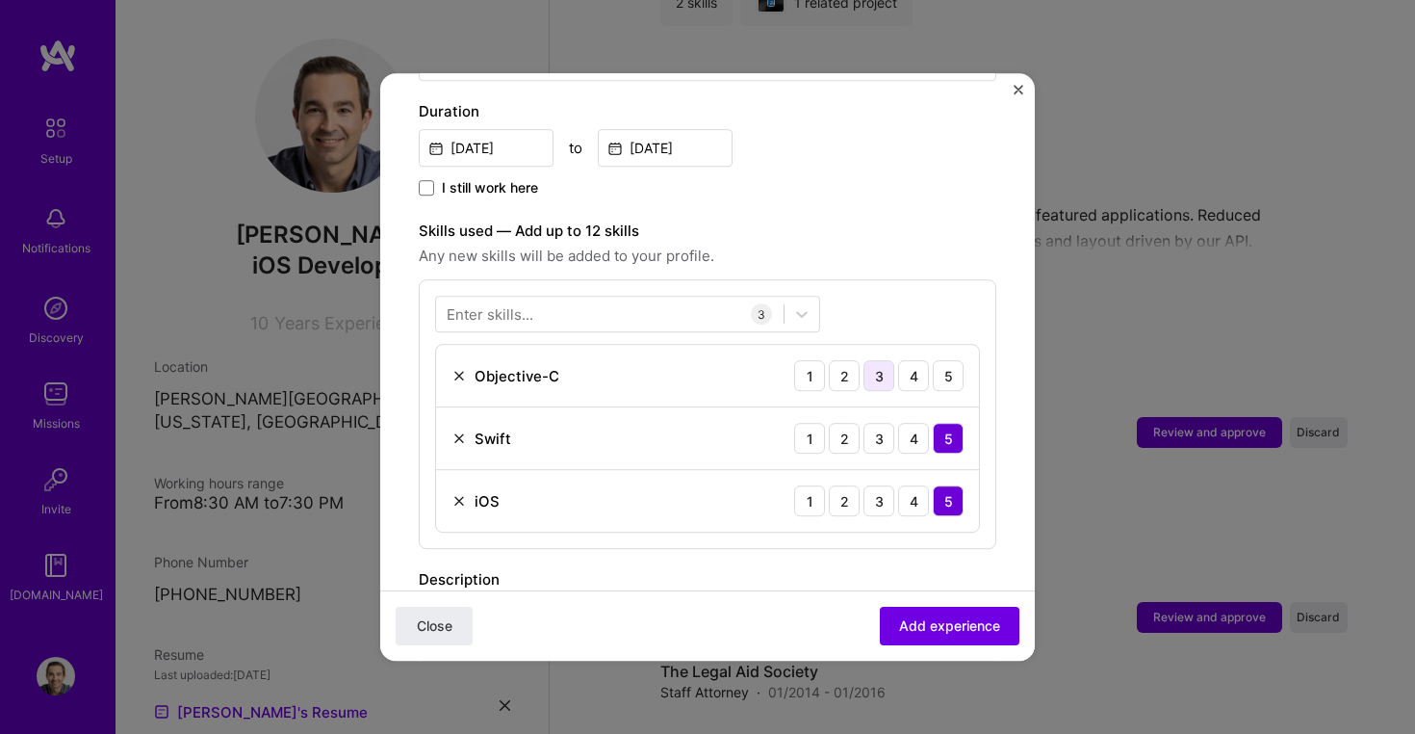
type input "iOS Developer"
click at [881, 360] on div "3" at bounding box center [879, 375] width 31 height 31
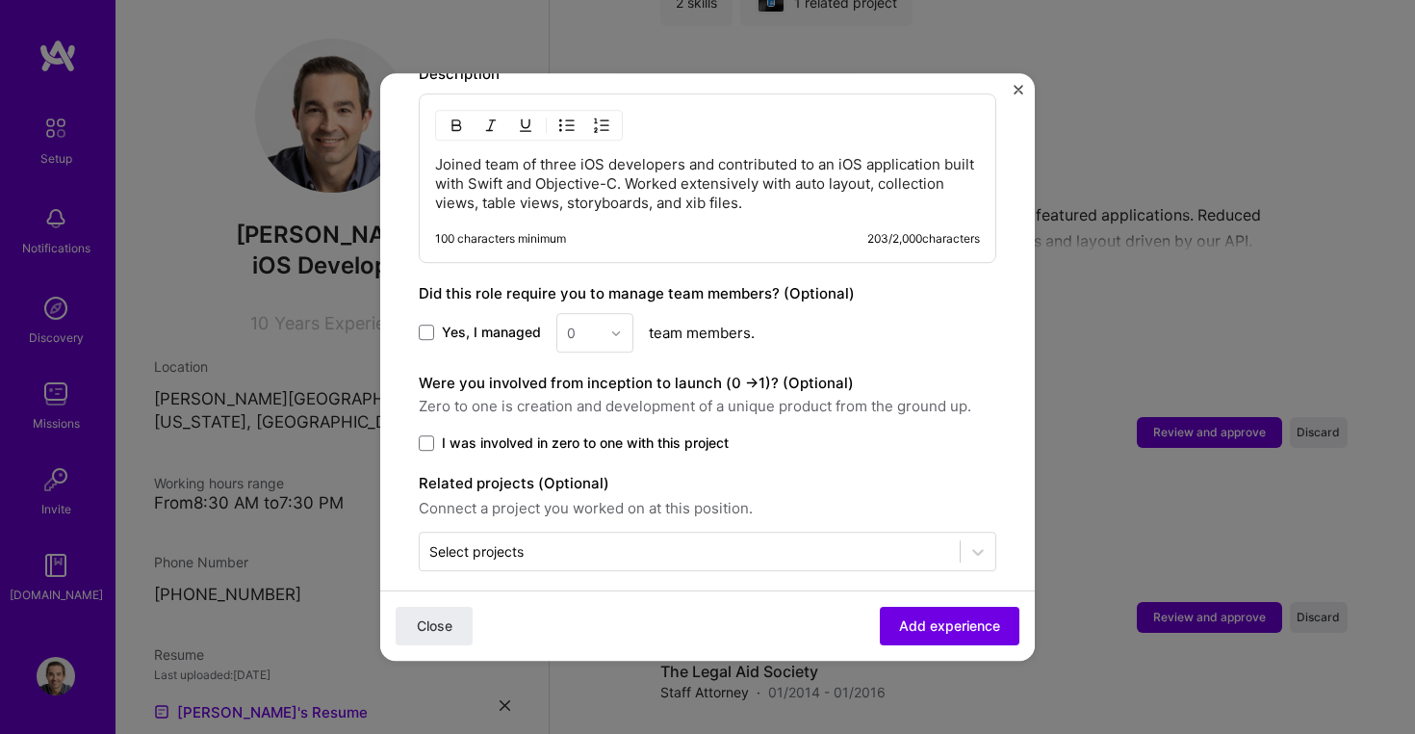
scroll to position [1045, 0]
click at [907, 630] on span "Add experience" at bounding box center [949, 625] width 101 height 19
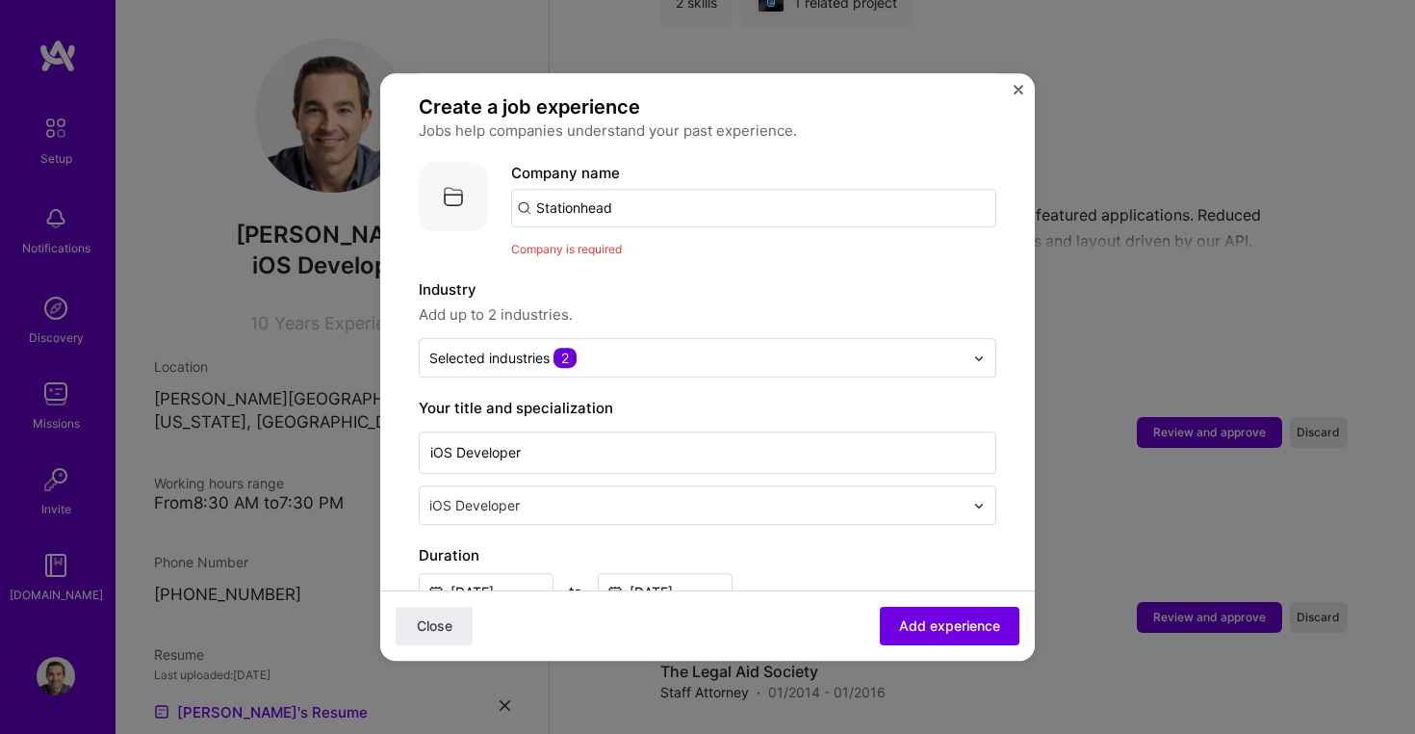
scroll to position [108, 0]
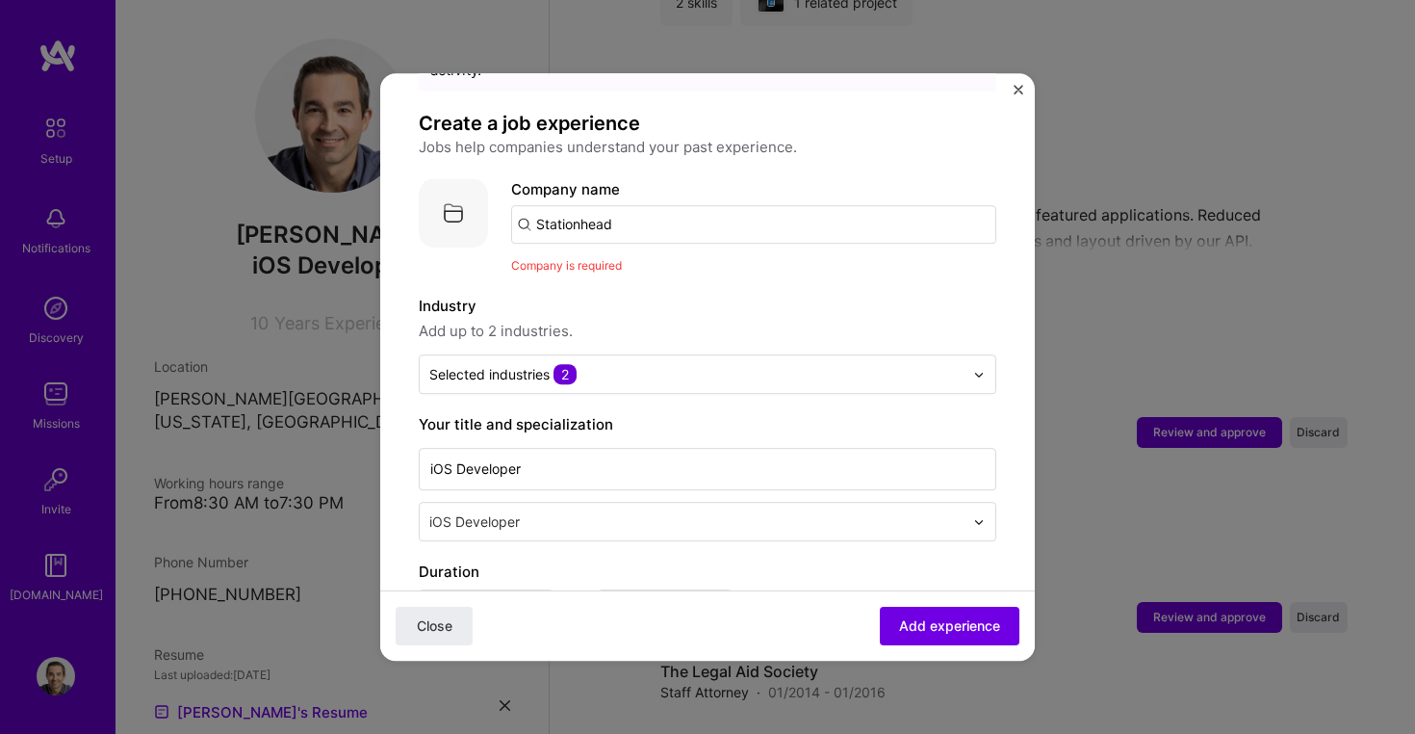
click at [633, 205] on input "Stationhead" at bounding box center [753, 224] width 485 height 39
type input "Stationhead"
click at [434, 625] on button "Close" at bounding box center [434, 626] width 77 height 39
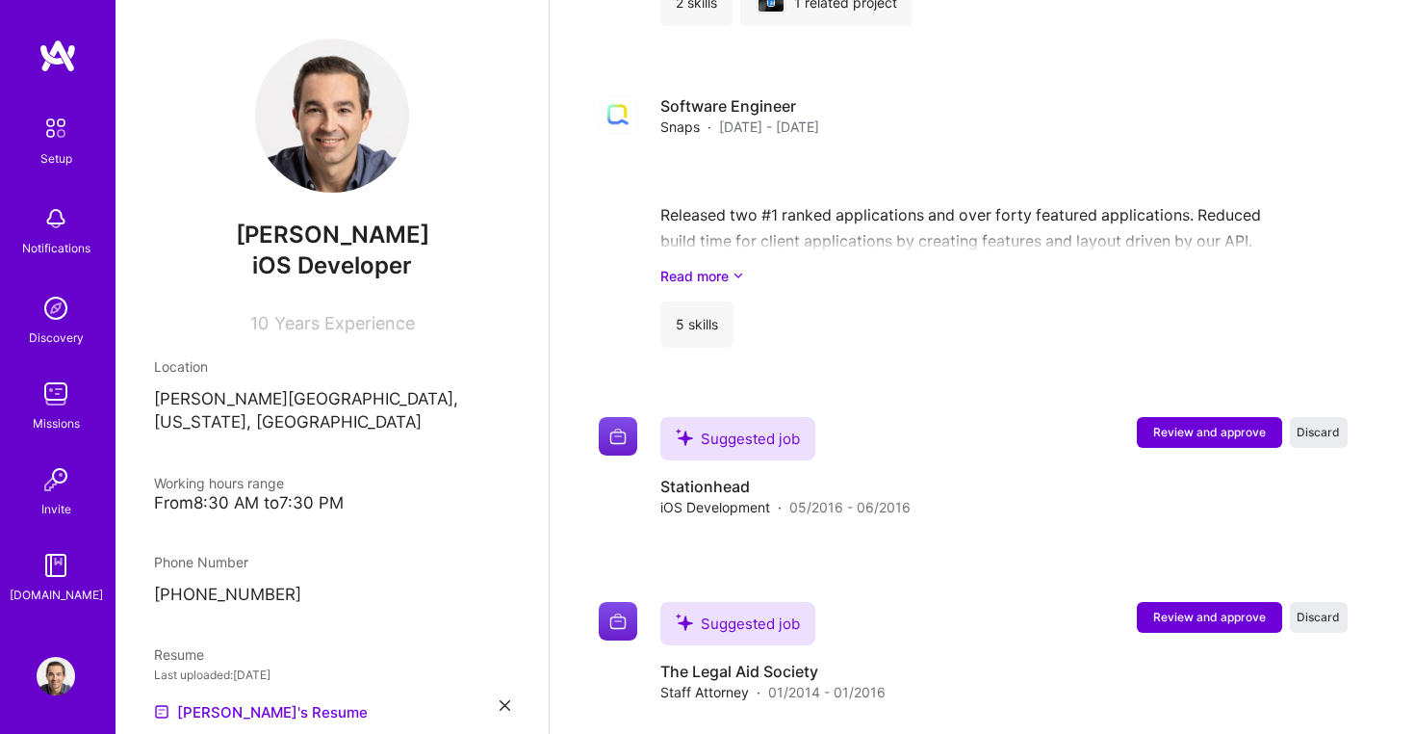
scroll to position [2824, 0]
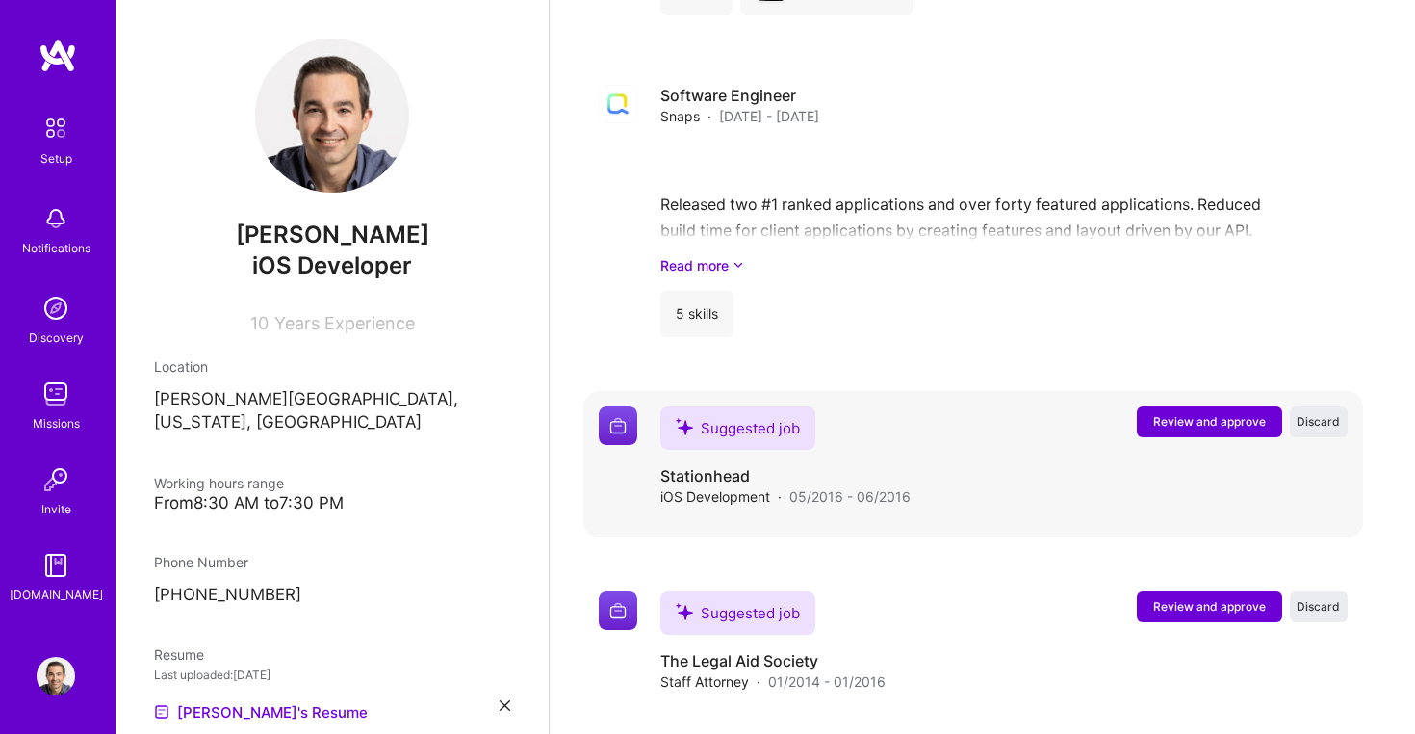
click at [1178, 413] on span "Review and approve" at bounding box center [1209, 421] width 113 height 16
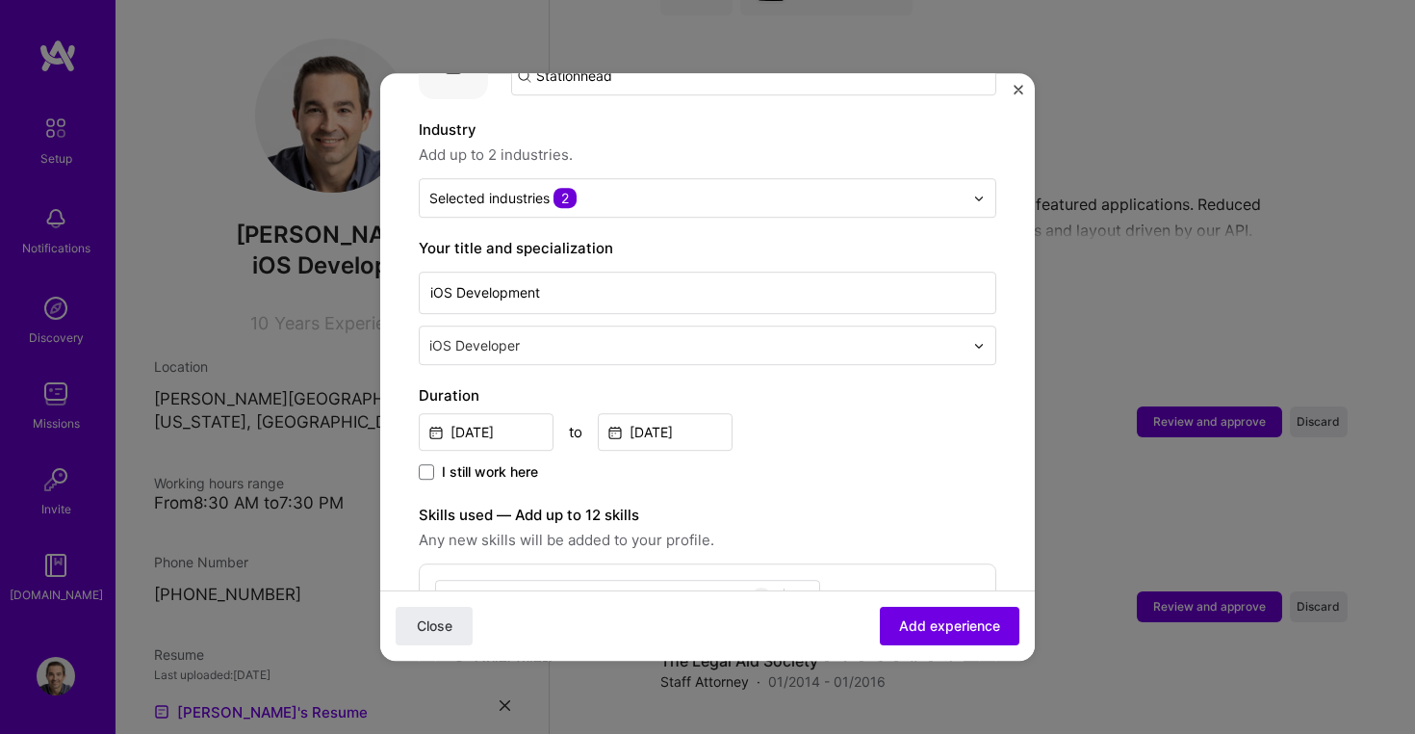
scroll to position [257, 0]
click at [628, 277] on input "iOS Development" at bounding box center [708, 292] width 578 height 42
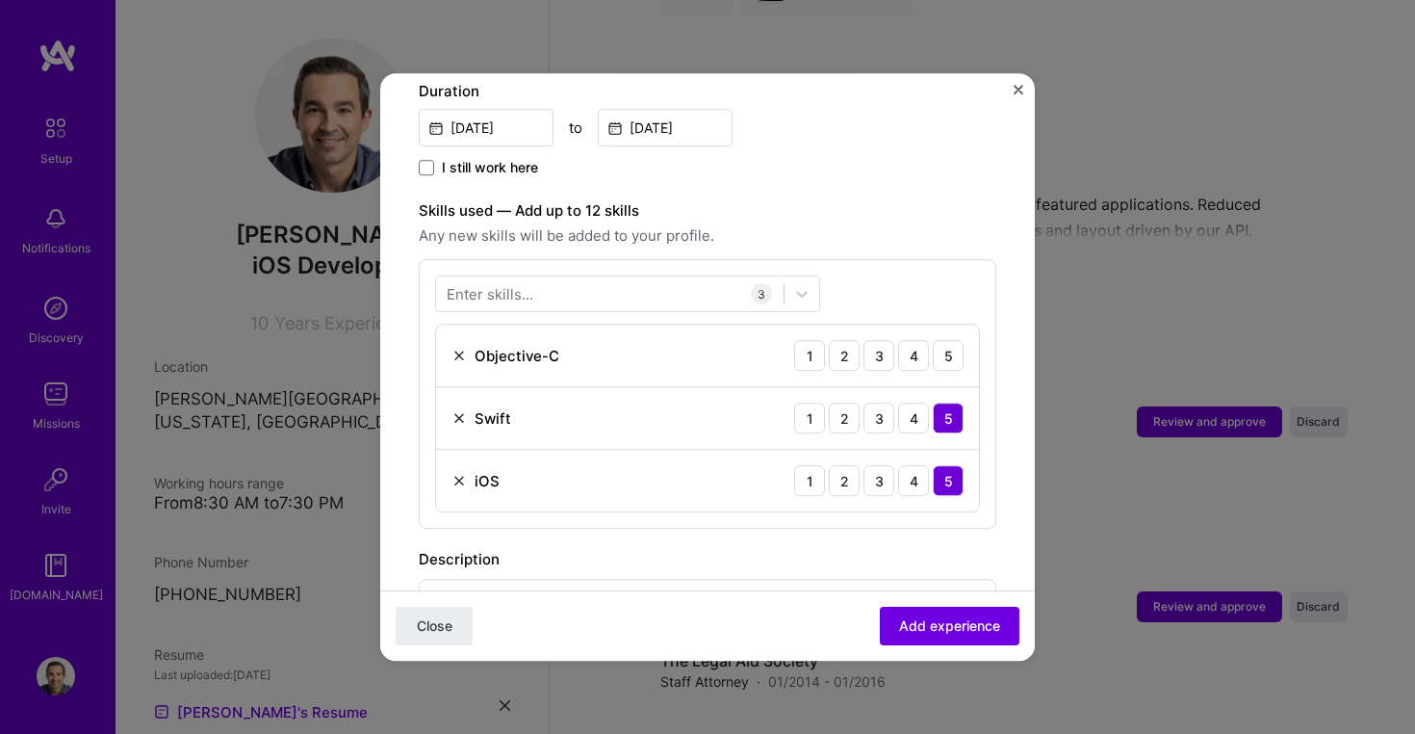
scroll to position [691, 0]
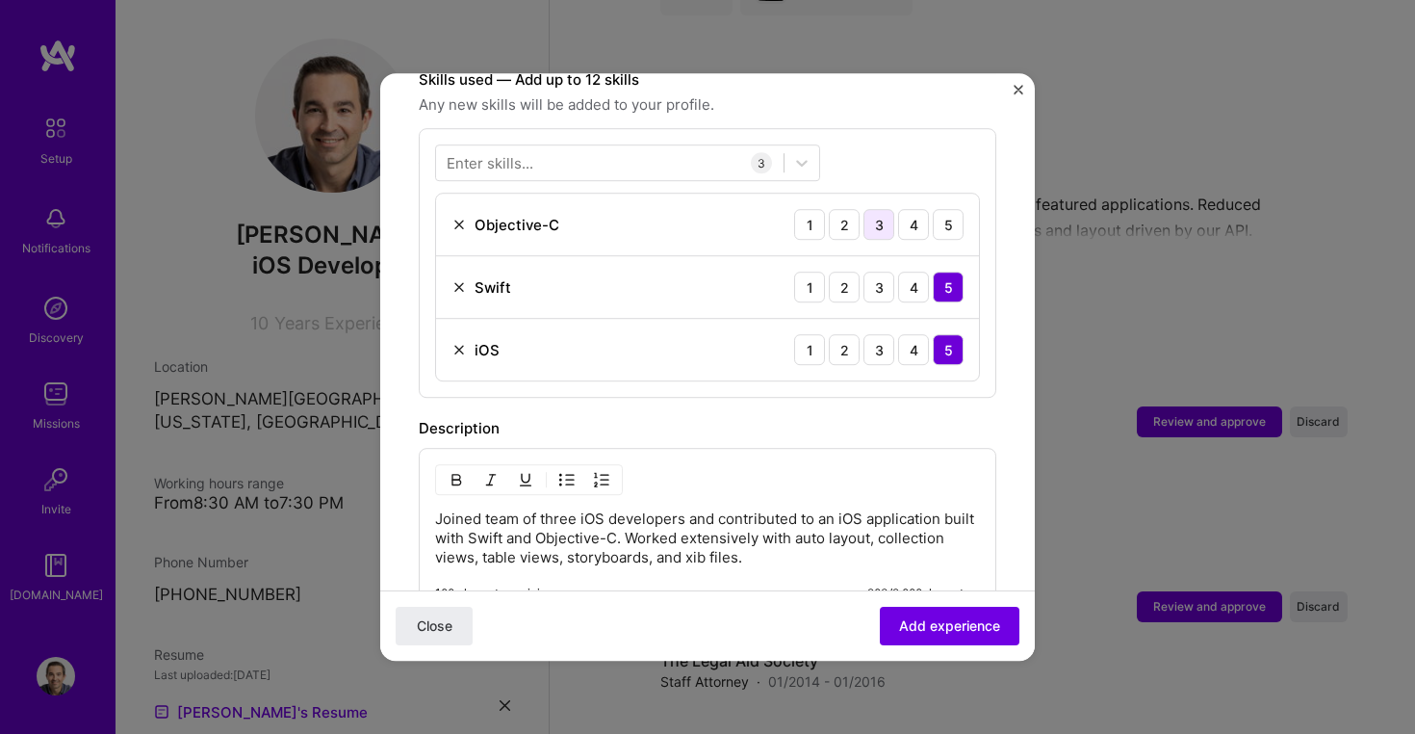
type input "iOS Developer"
click at [882, 209] on div "3" at bounding box center [879, 224] width 31 height 31
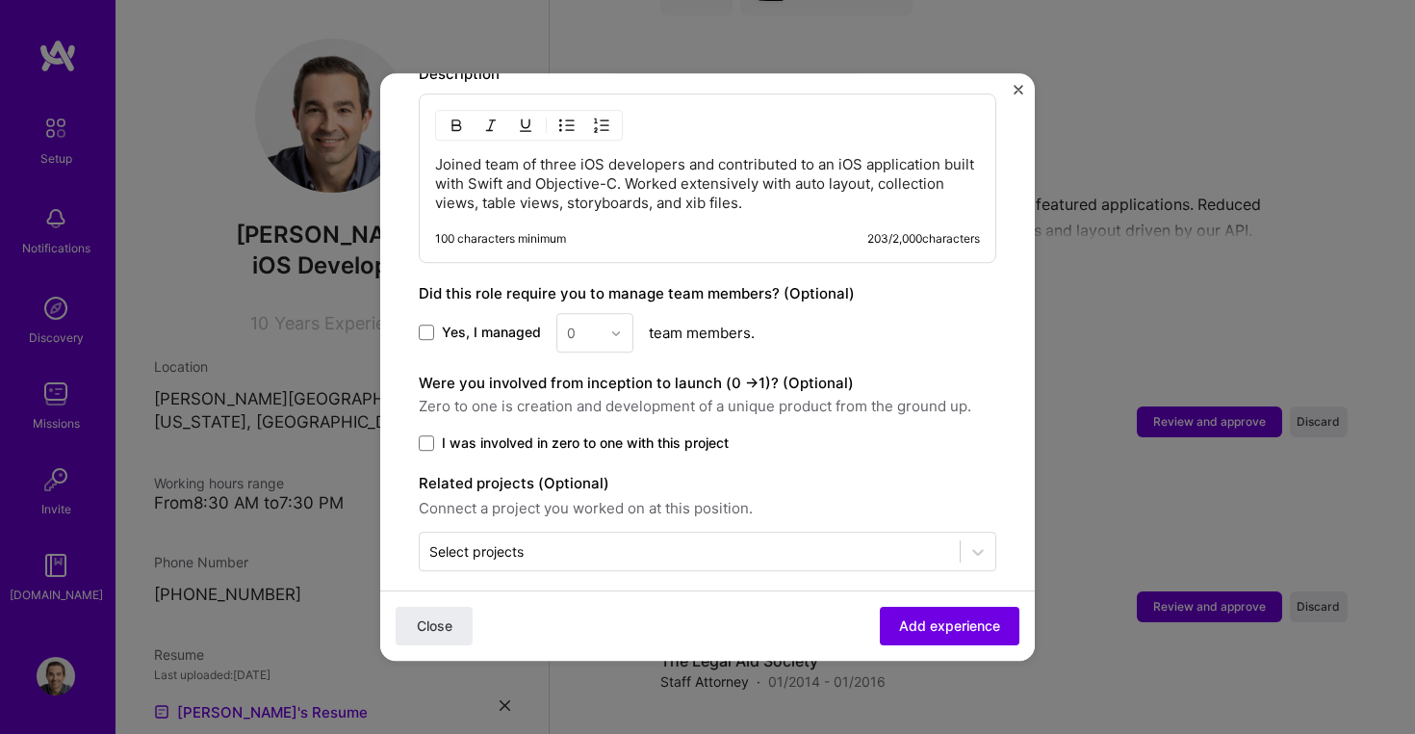
scroll to position [1045, 0]
click at [918, 621] on span "Add experience" at bounding box center [949, 625] width 101 height 19
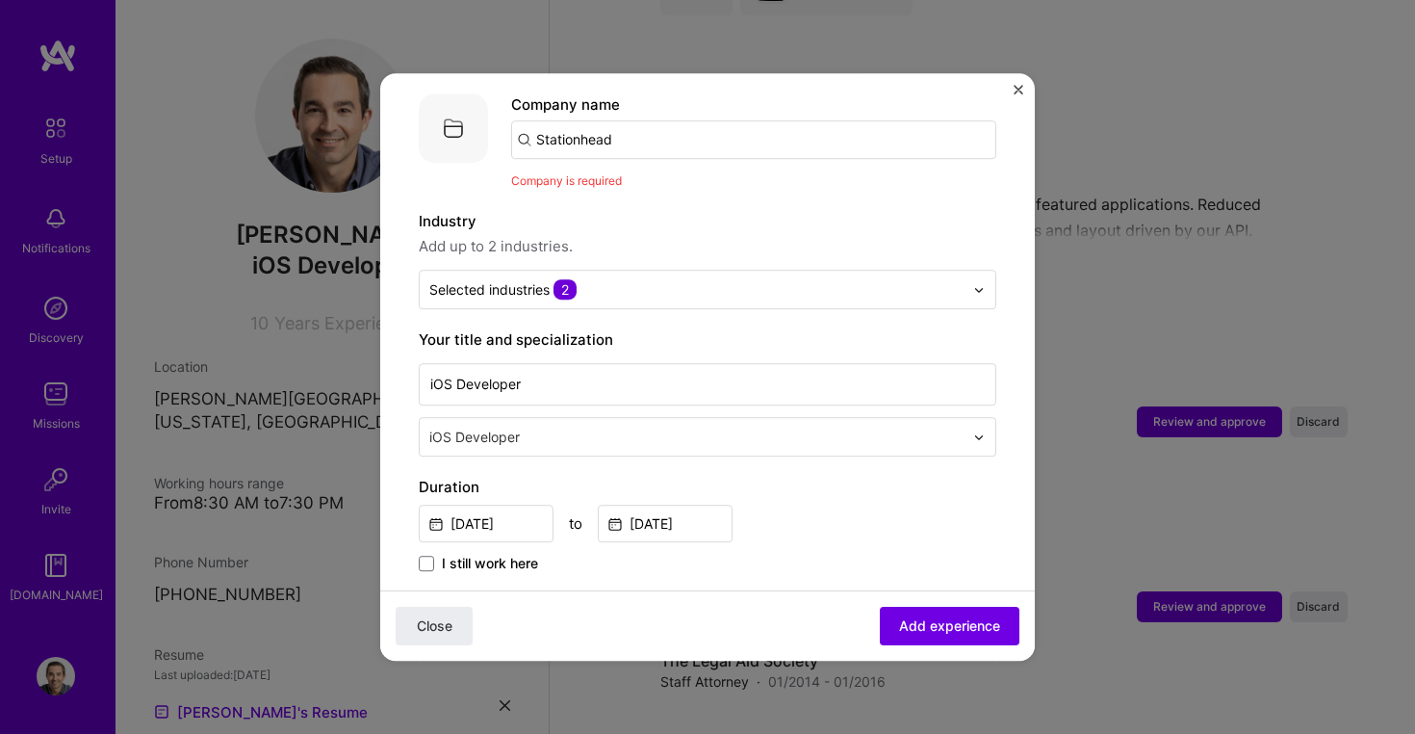
scroll to position [100, 0]
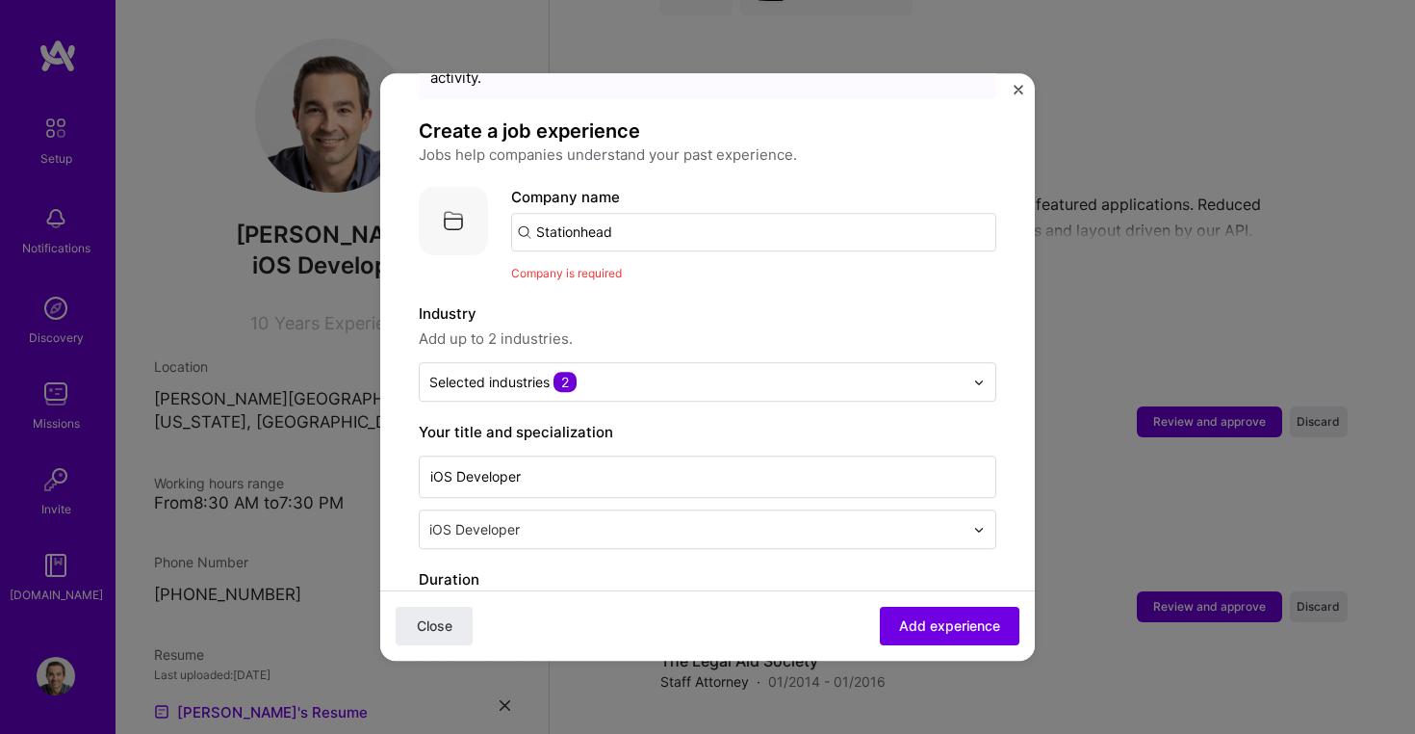
drag, startPoint x: 651, startPoint y: 215, endPoint x: 486, endPoint y: 215, distance: 164.6
click at [487, 215] on div "Company logo Company name Stationhead Company is required" at bounding box center [708, 234] width 578 height 97
type input "sta"
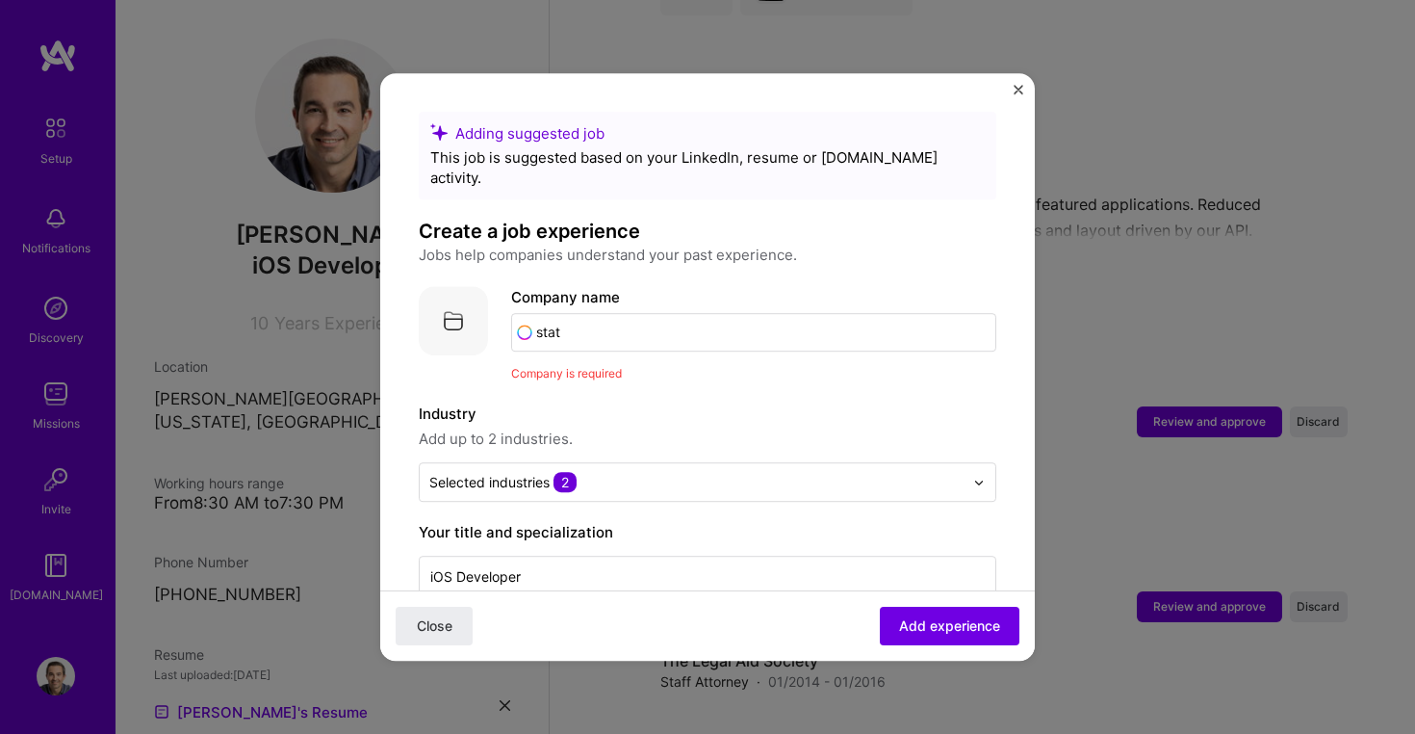
scroll to position [100, 0]
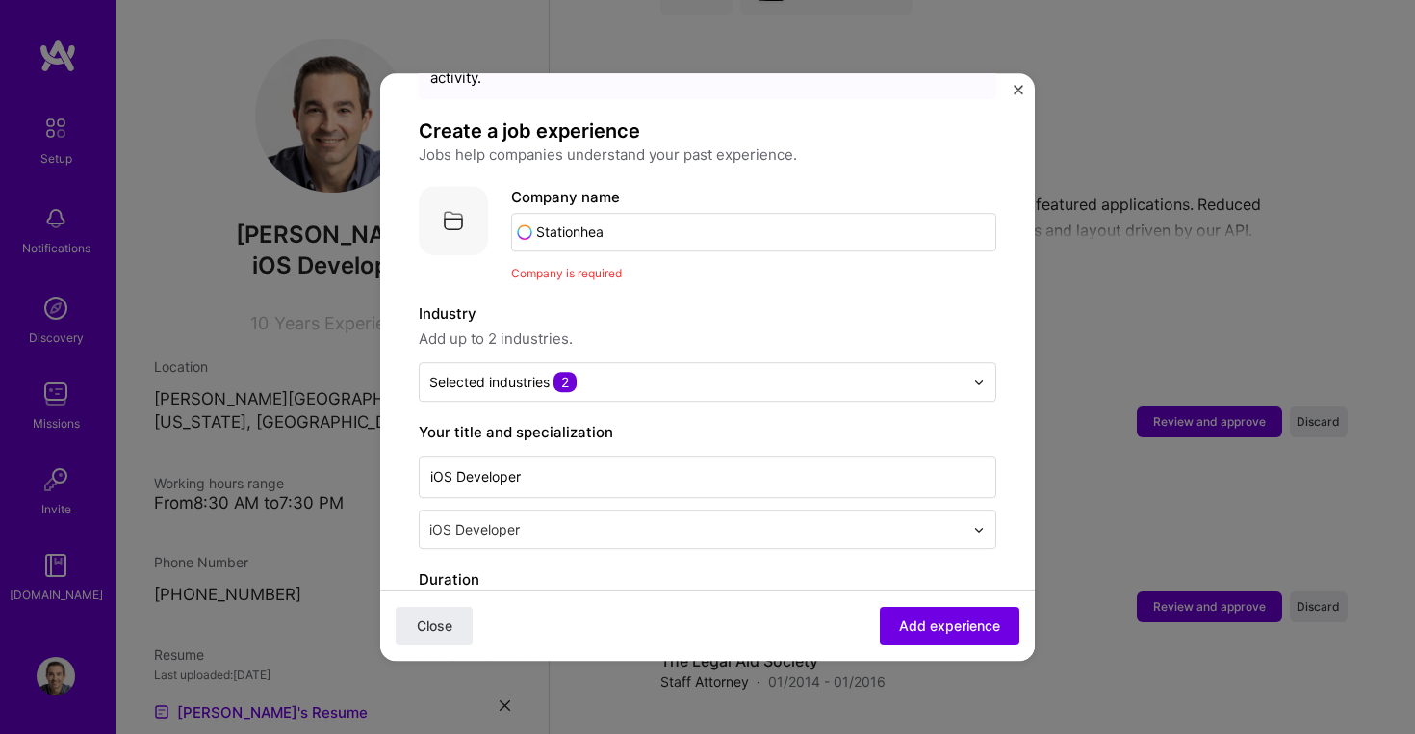
type input "Stationhead"
click at [672, 269] on div "Stationhead" at bounding box center [669, 286] width 101 height 34
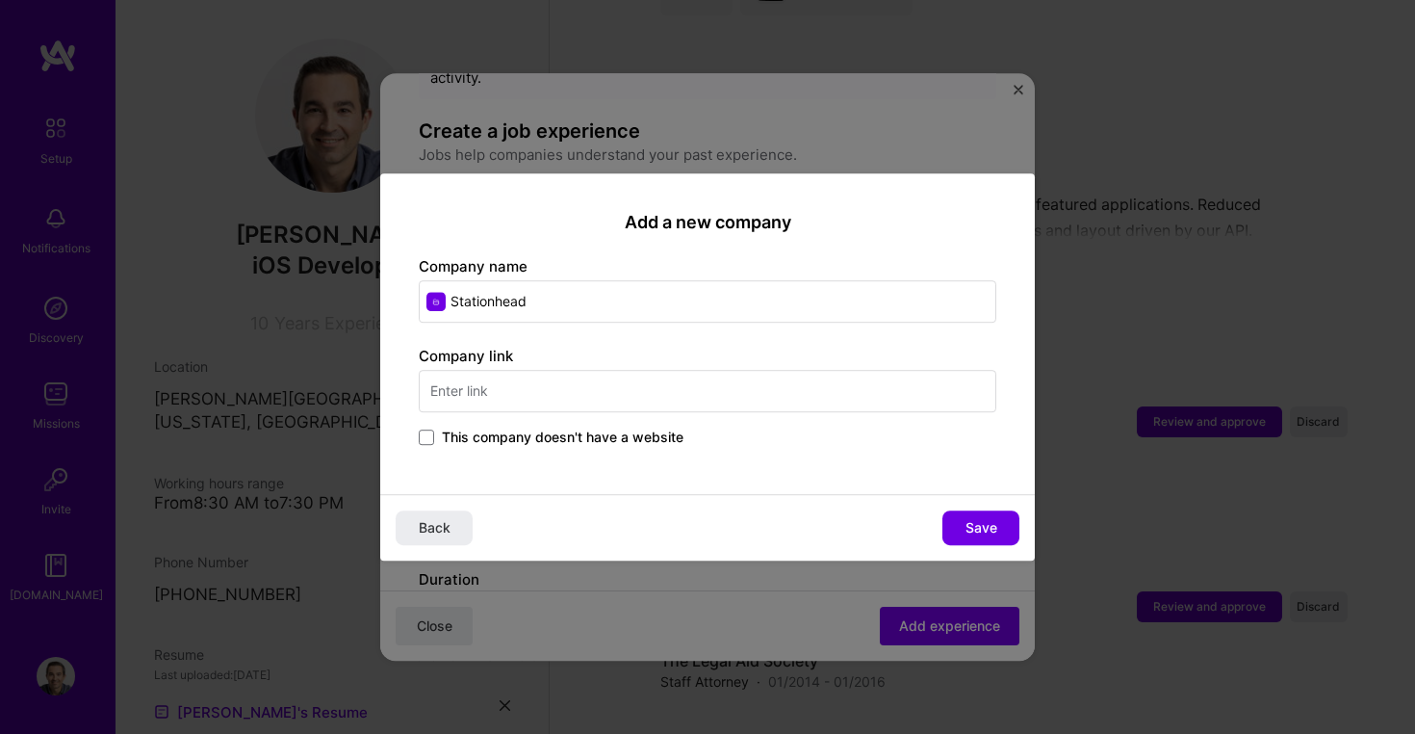
click at [614, 389] on input "text" at bounding box center [708, 391] width 578 height 42
paste input "https://www.stationhead.com"
type input "https://www.stationhead.com"
click at [971, 519] on span "Save" at bounding box center [982, 527] width 32 height 19
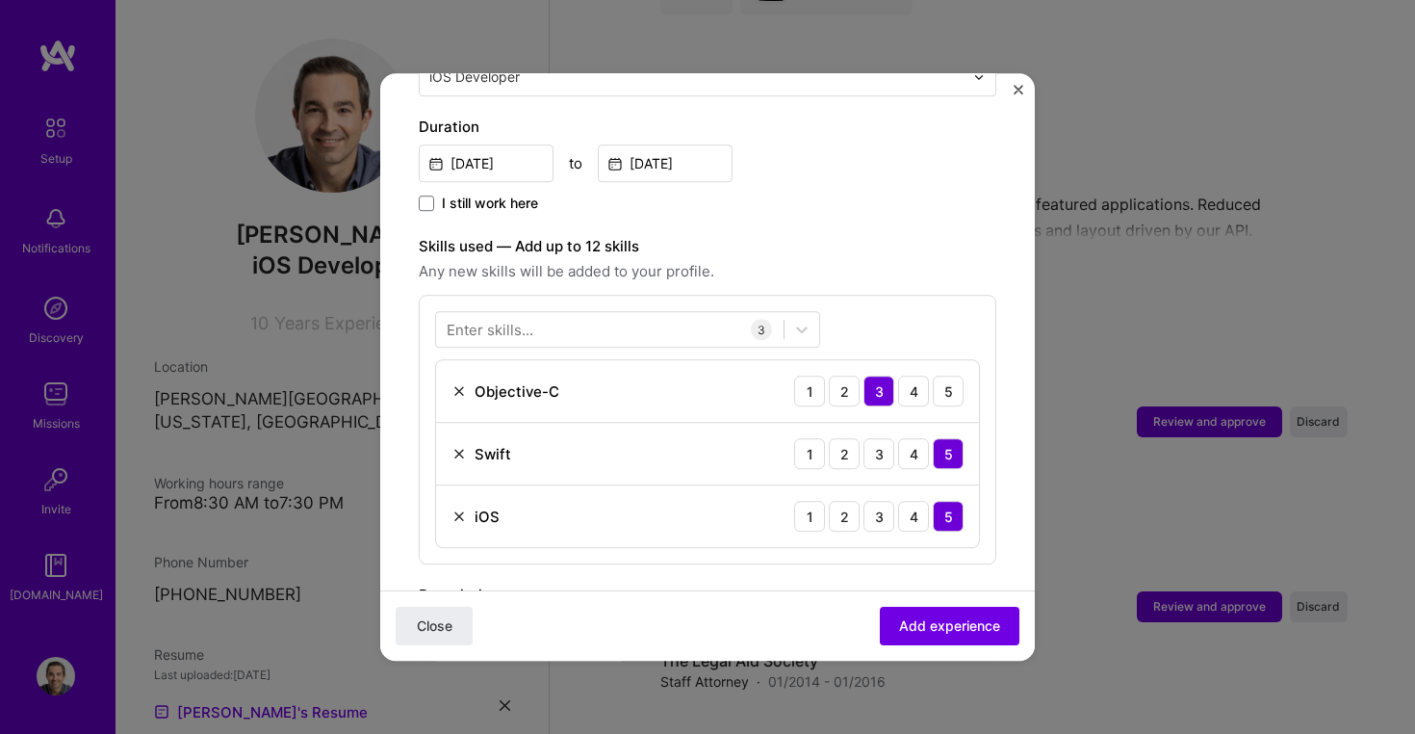
scroll to position [555, 0]
click at [945, 624] on span "Add experience" at bounding box center [949, 625] width 101 height 19
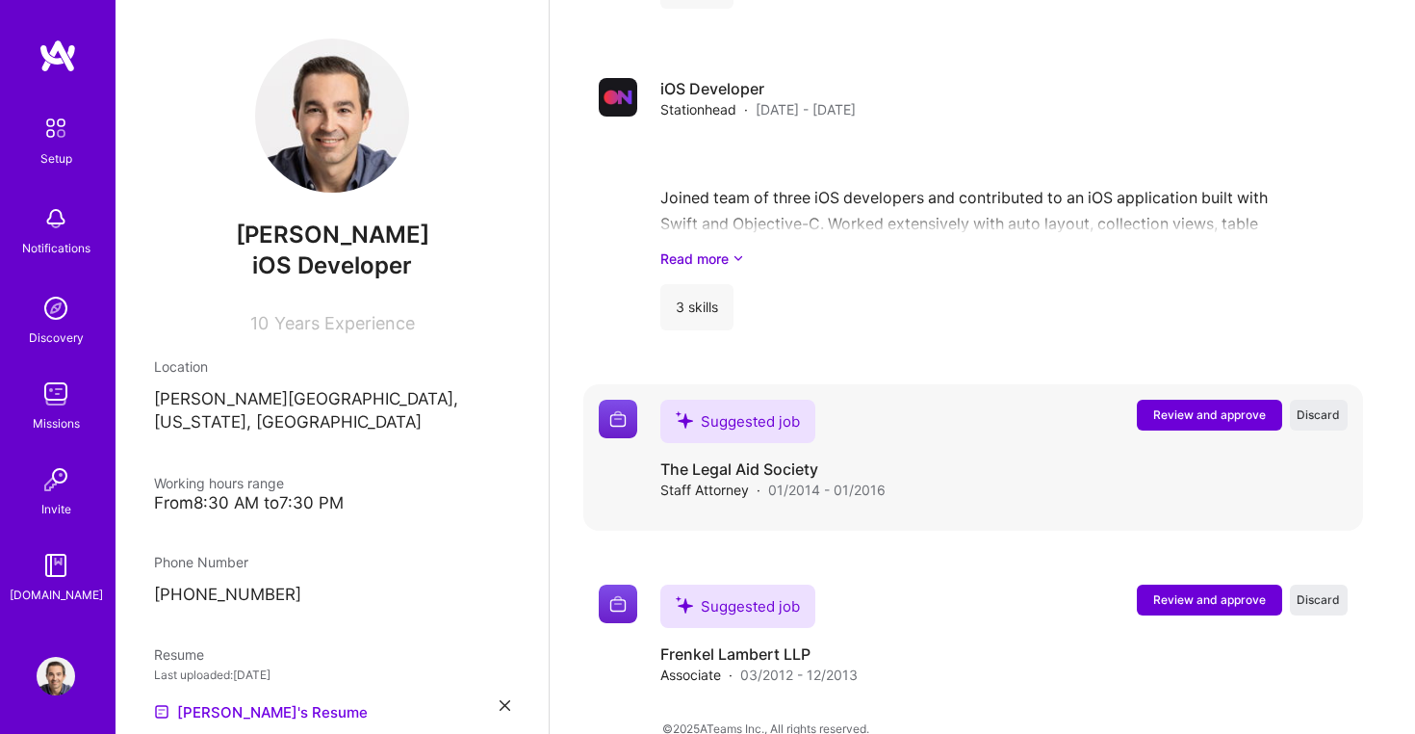
scroll to position [3151, 0]
click at [1188, 407] on span "Review and approve" at bounding box center [1209, 415] width 113 height 16
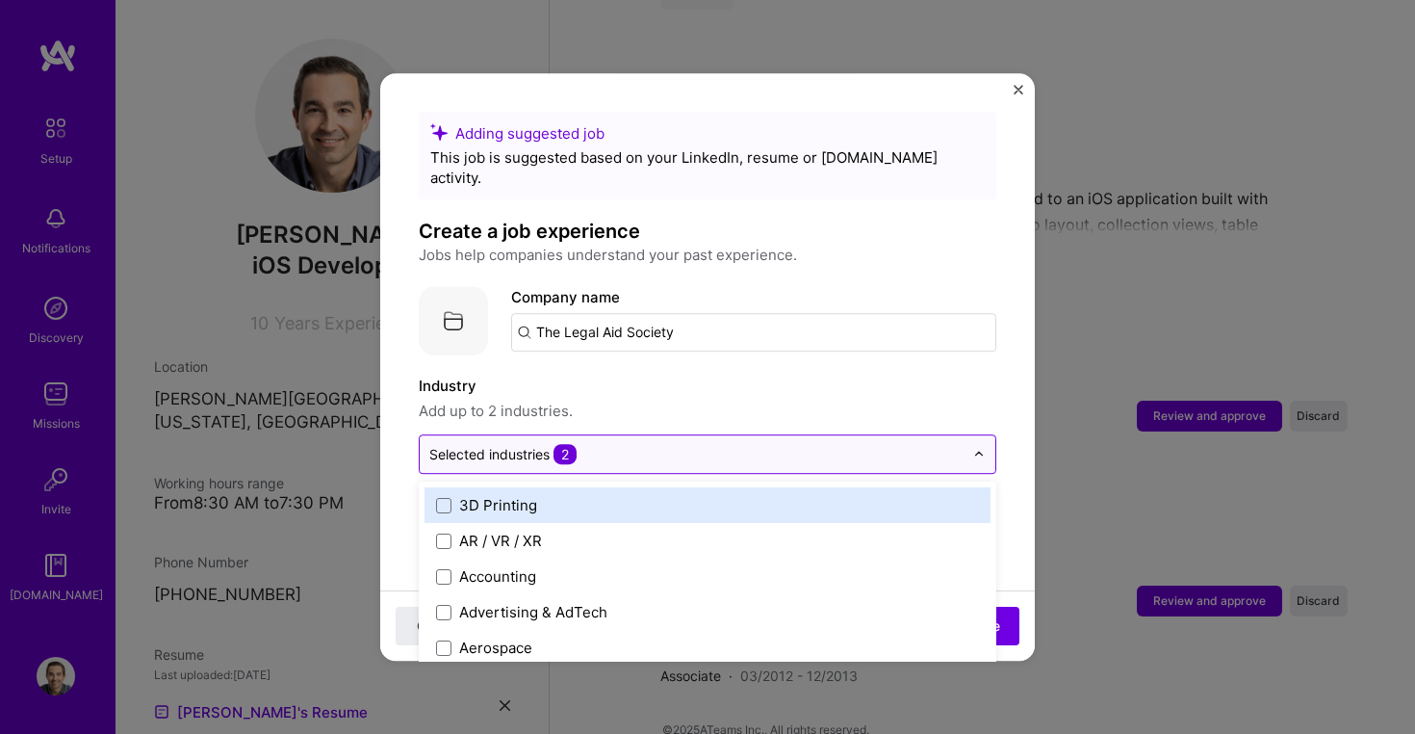
click at [730, 448] on div "Selected industries 2" at bounding box center [697, 454] width 554 height 38
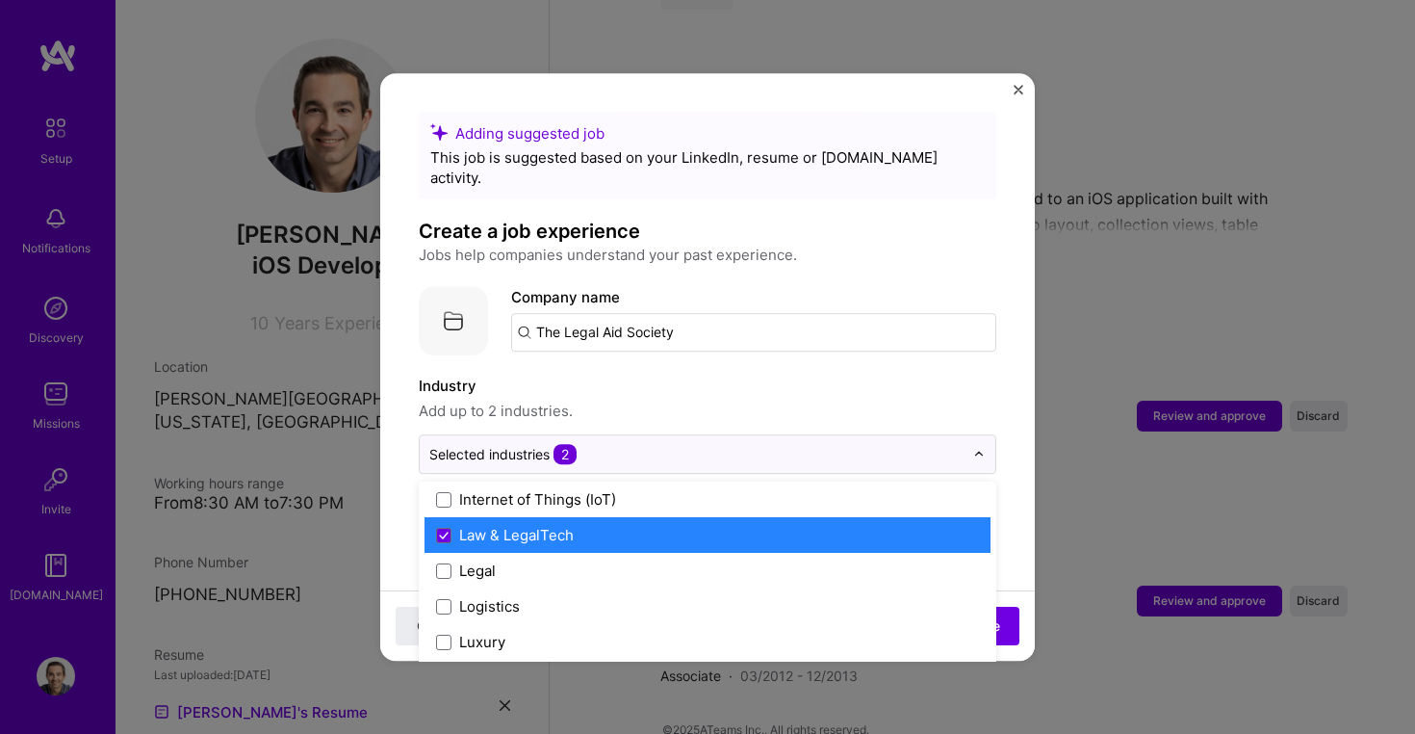
scroll to position [2648, 0]
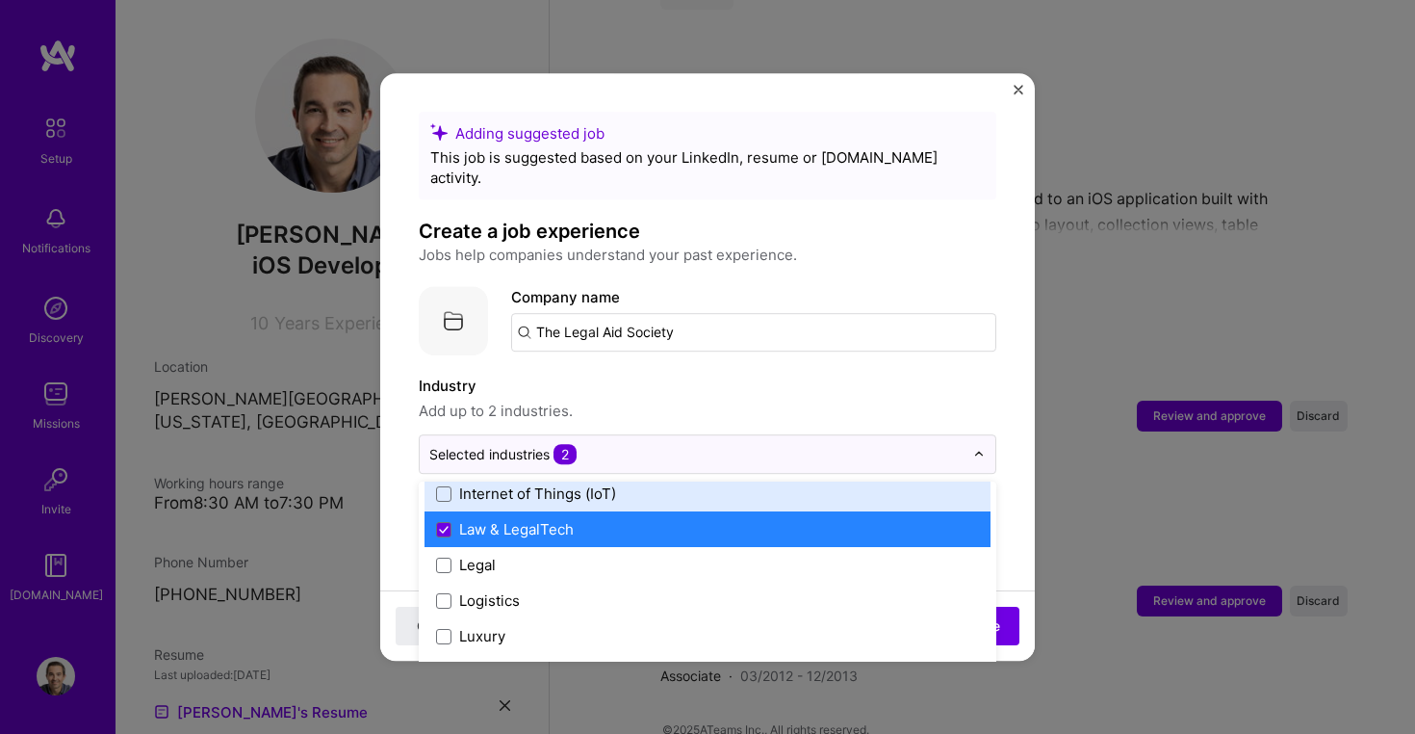
click at [631, 400] on span "Add up to 2 industries." at bounding box center [708, 411] width 578 height 23
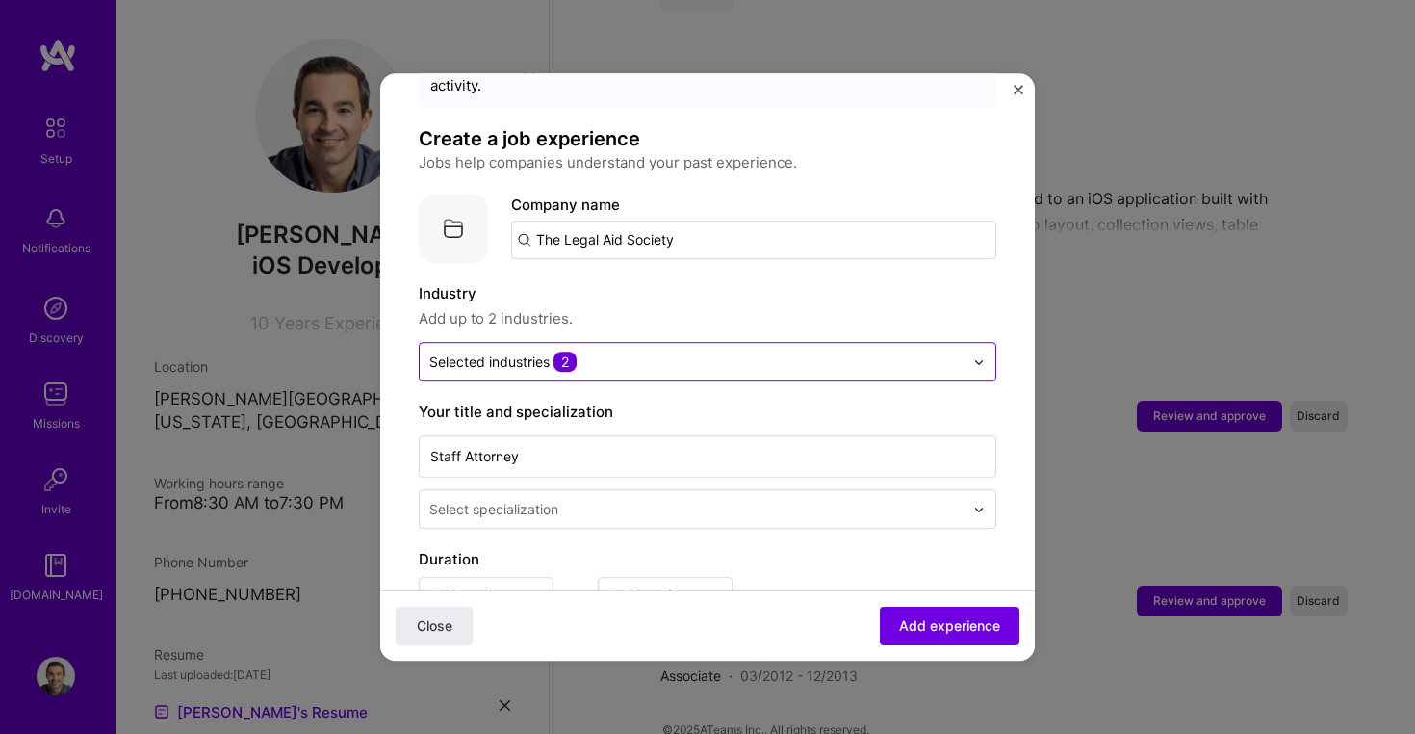
scroll to position [94, 0]
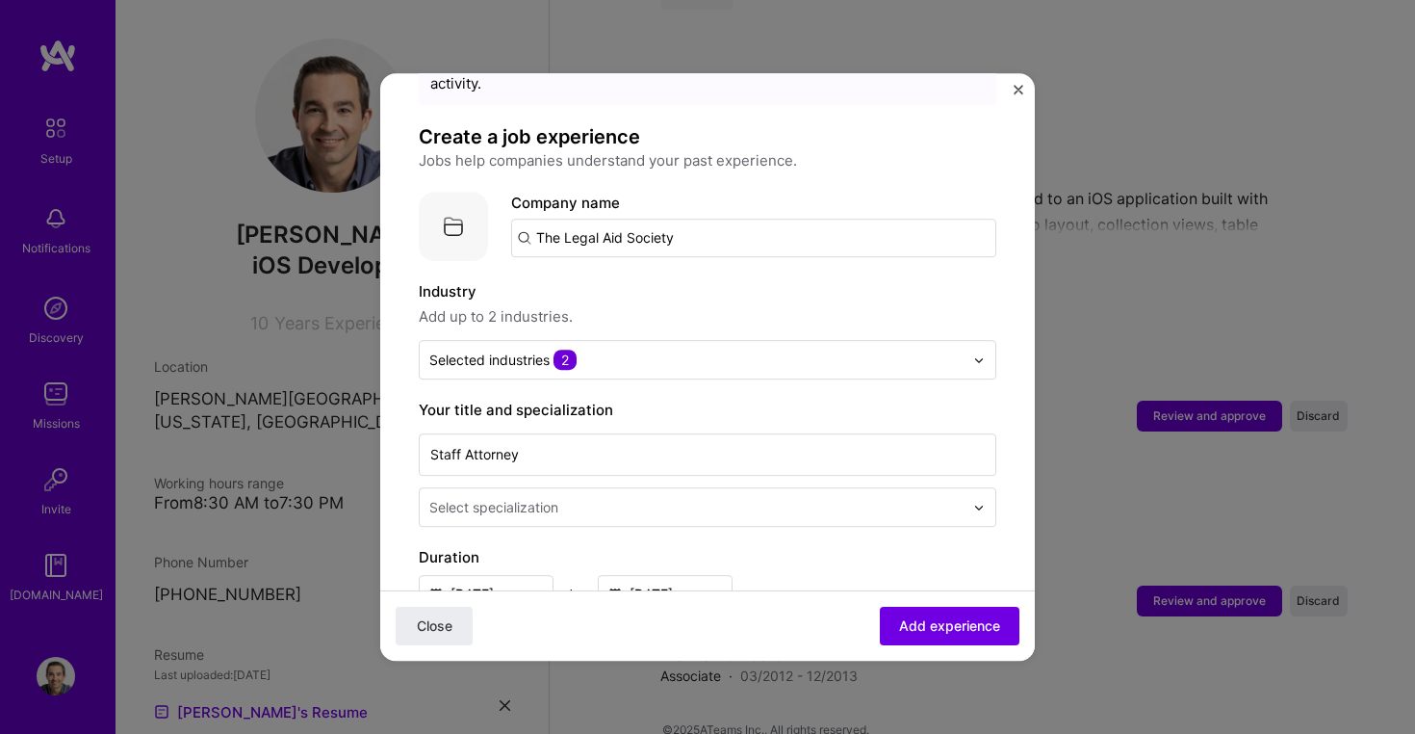
click at [632, 219] on input "The Legal Aid Society" at bounding box center [753, 238] width 485 height 39
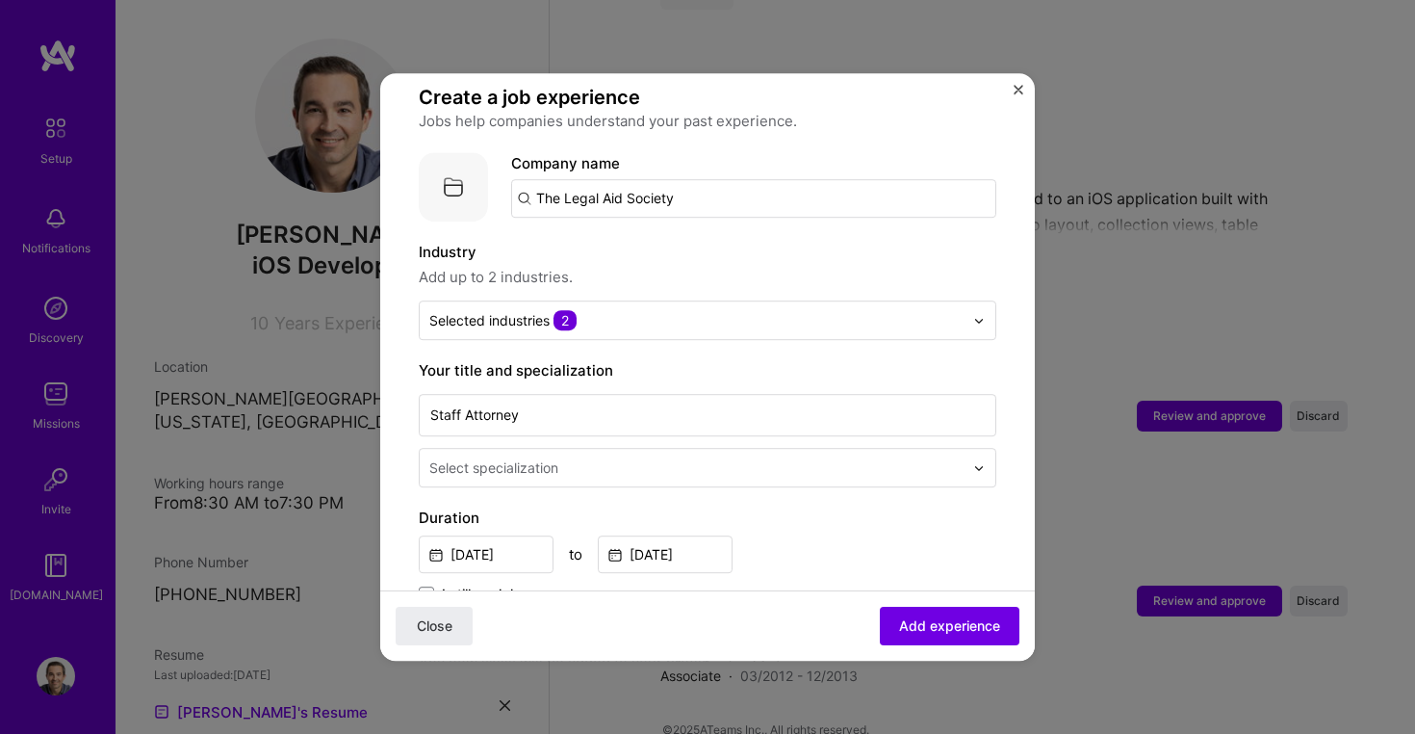
scroll to position [153, 0]
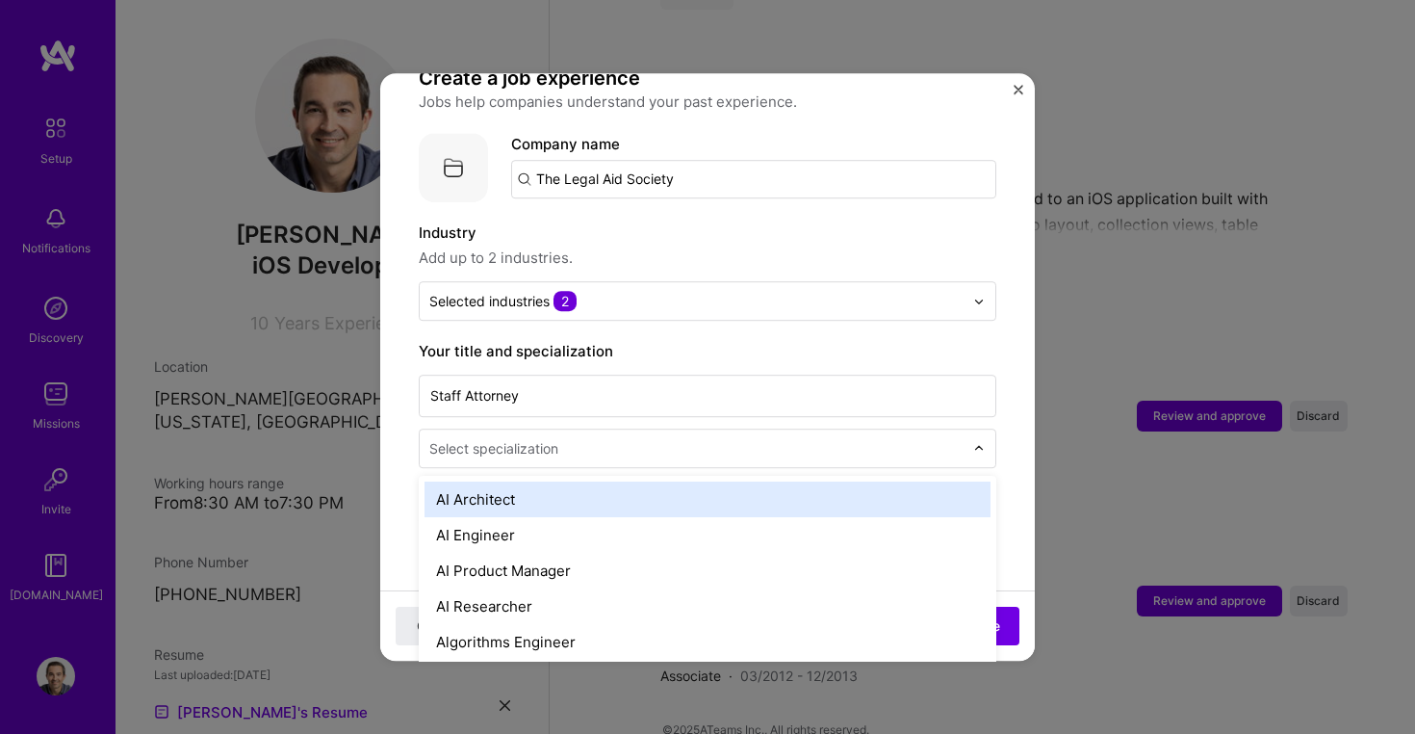
click at [627, 439] on div at bounding box center [698, 448] width 538 height 24
type input "law"
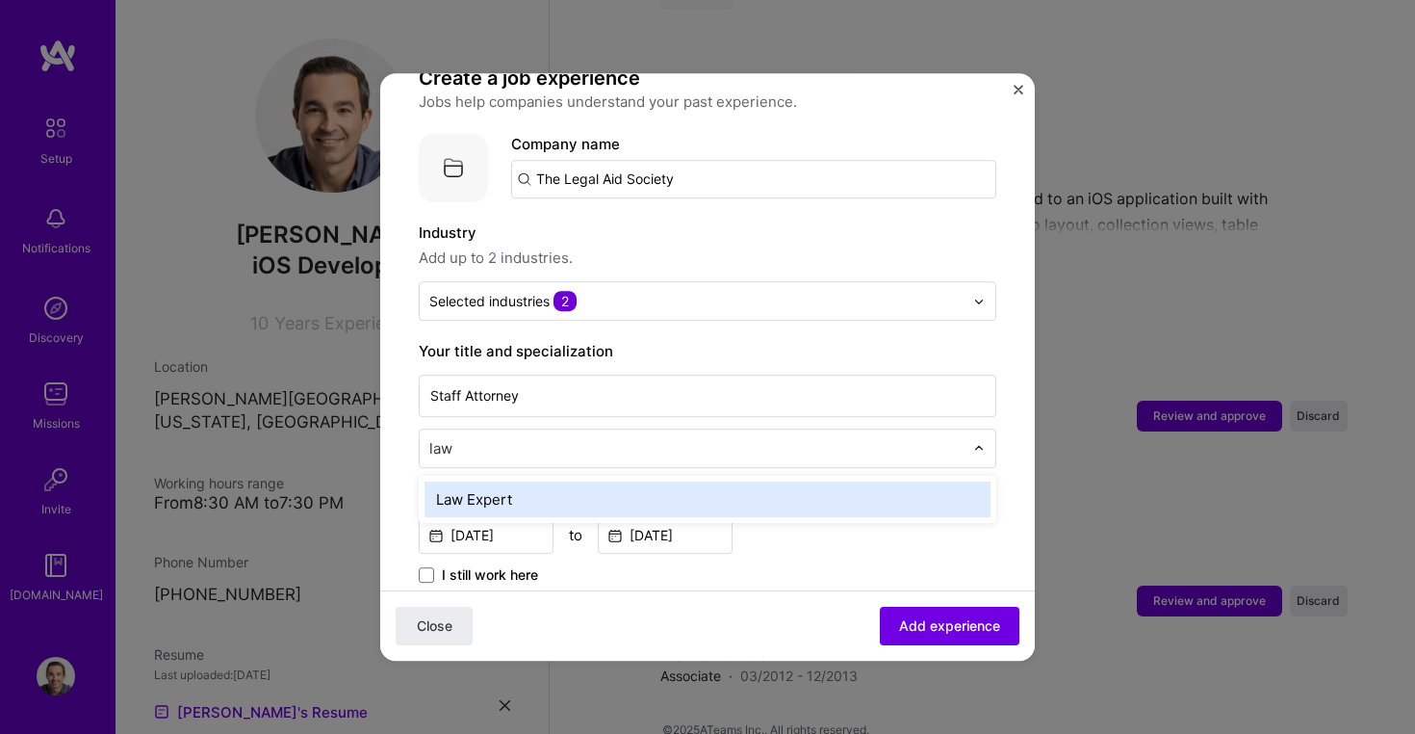
click at [565, 481] on div "Law Expert" at bounding box center [708, 499] width 566 height 36
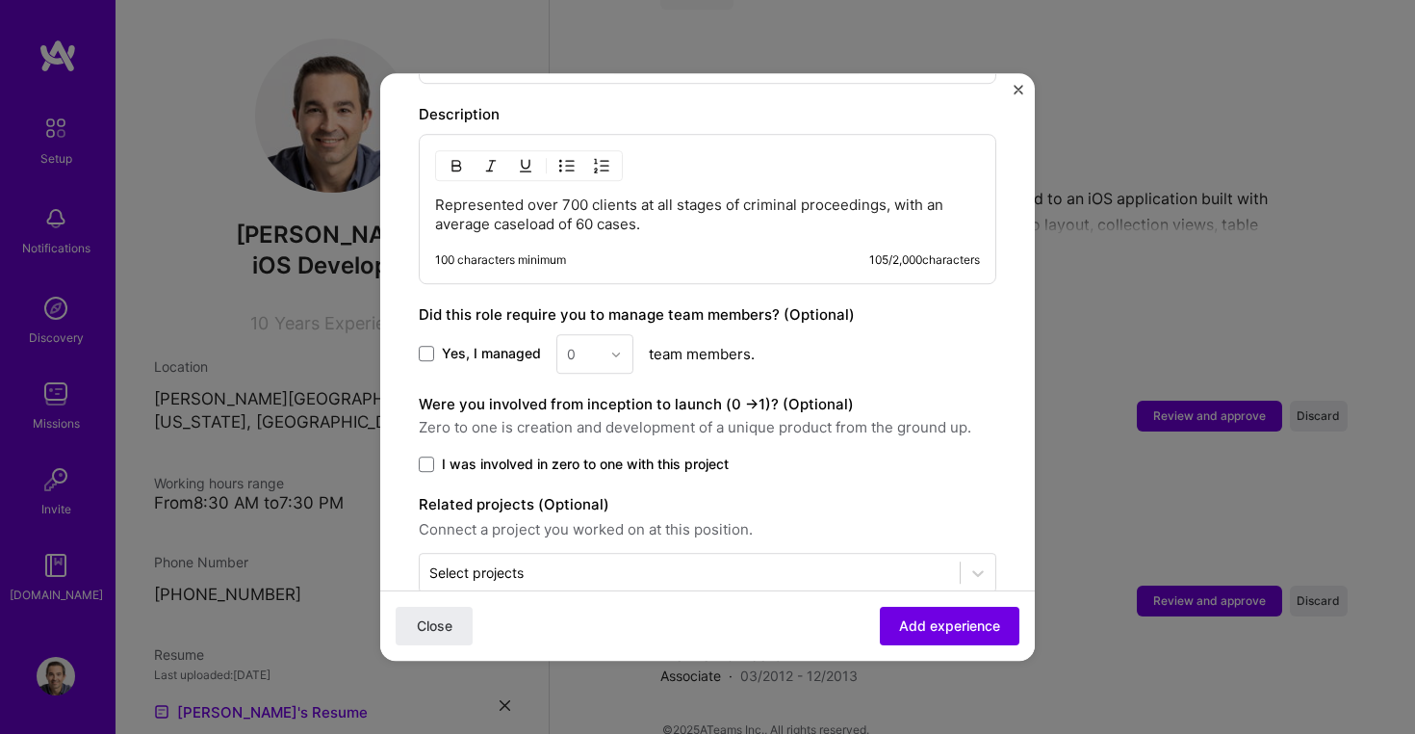
scroll to position [806, 0]
click at [927, 618] on span "Add experience" at bounding box center [949, 625] width 101 height 19
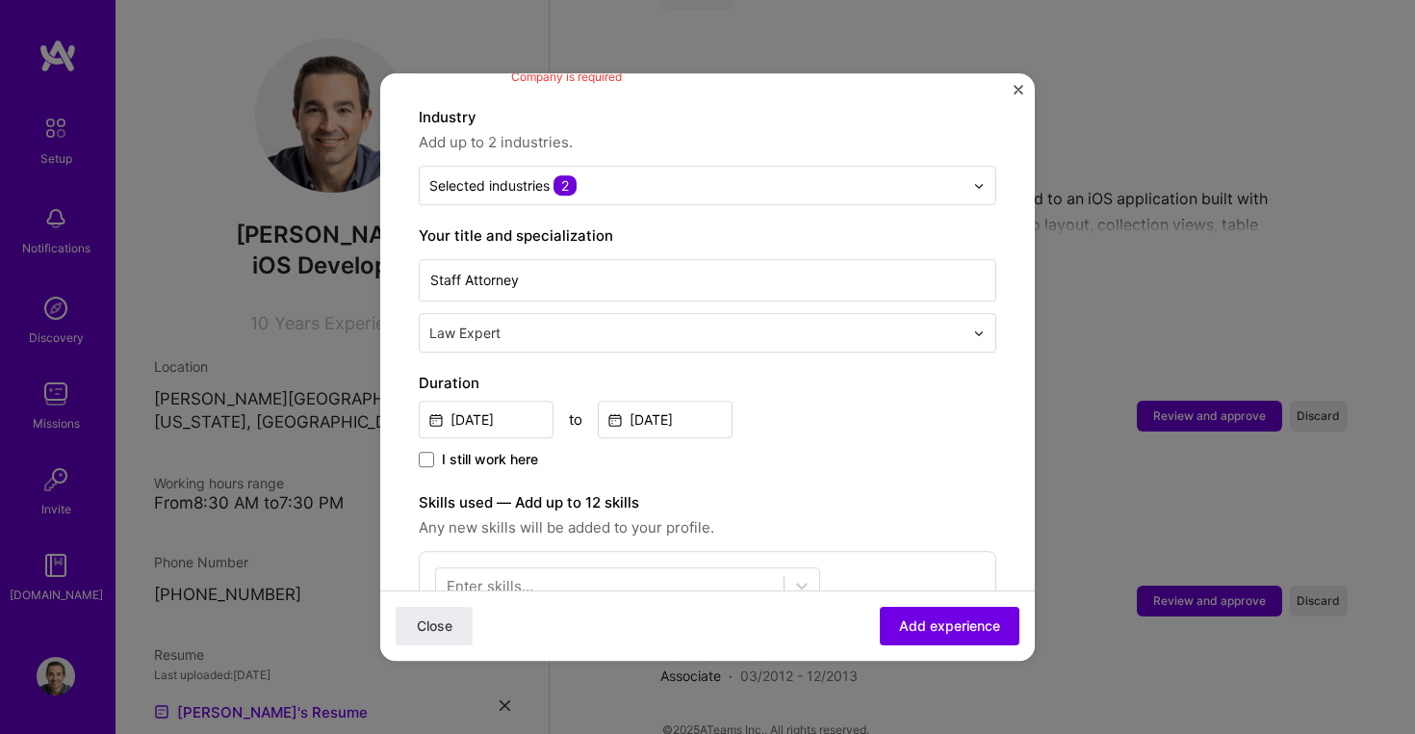
scroll to position [193, 0]
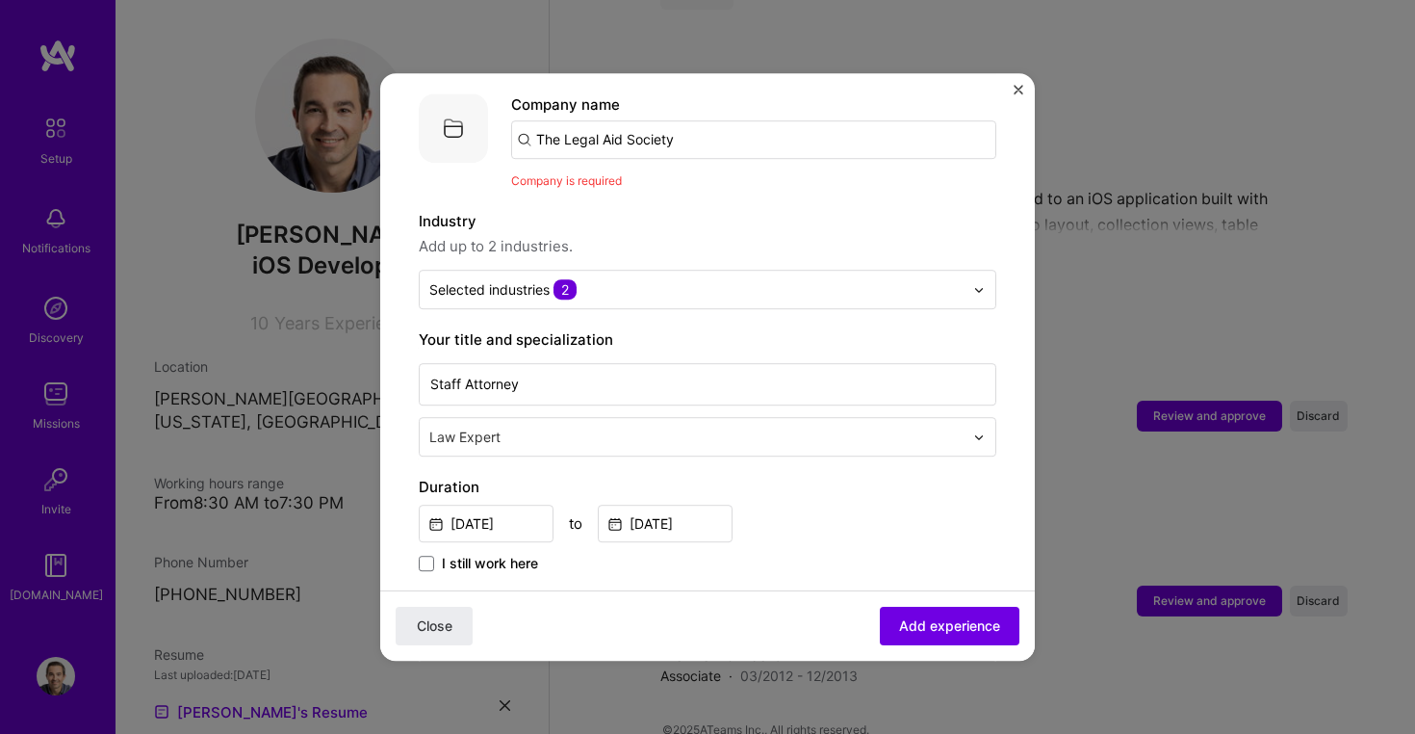
click at [652, 126] on input "The Legal Aid Society" at bounding box center [753, 139] width 485 height 39
type input "Legal Aid Society"
click at [704, 176] on div "Legal Aid Society" at bounding box center [687, 193] width 137 height 34
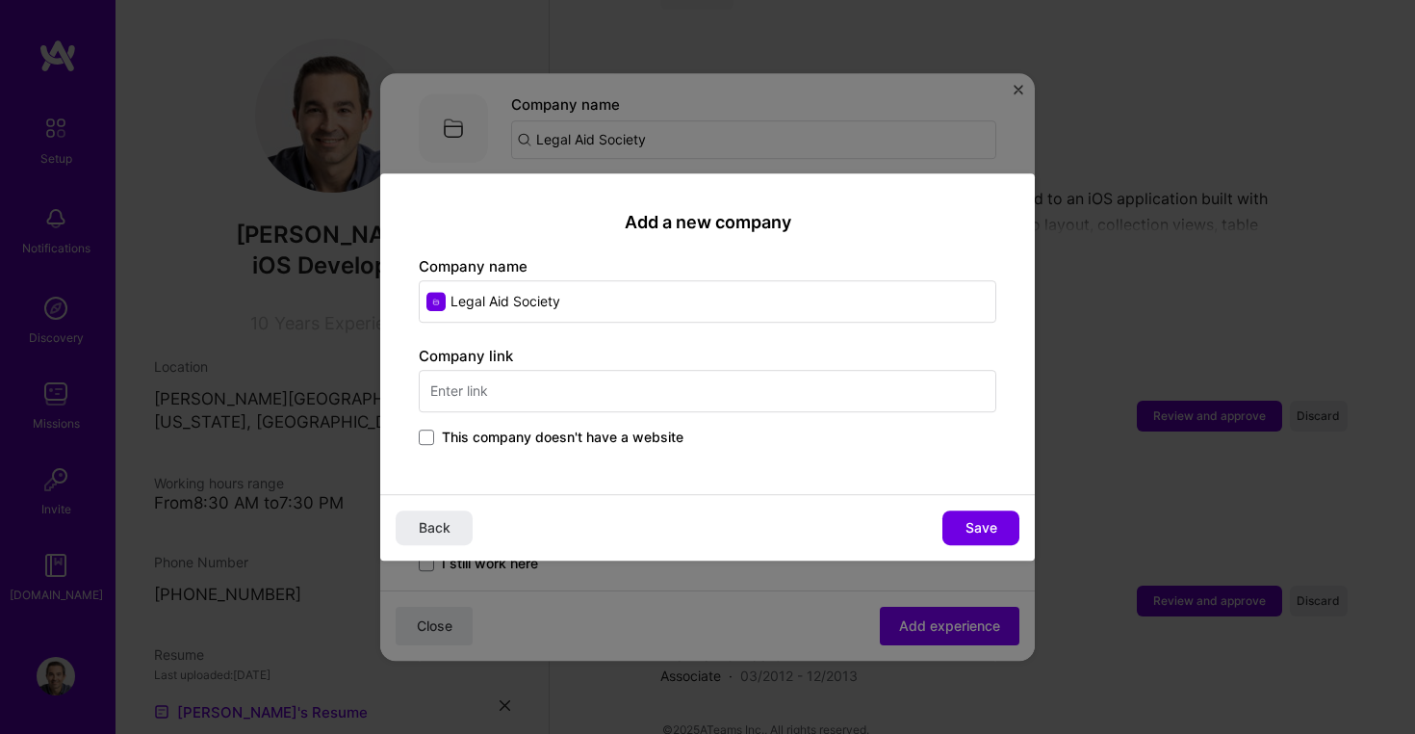
click at [654, 372] on input "text" at bounding box center [708, 391] width 578 height 42
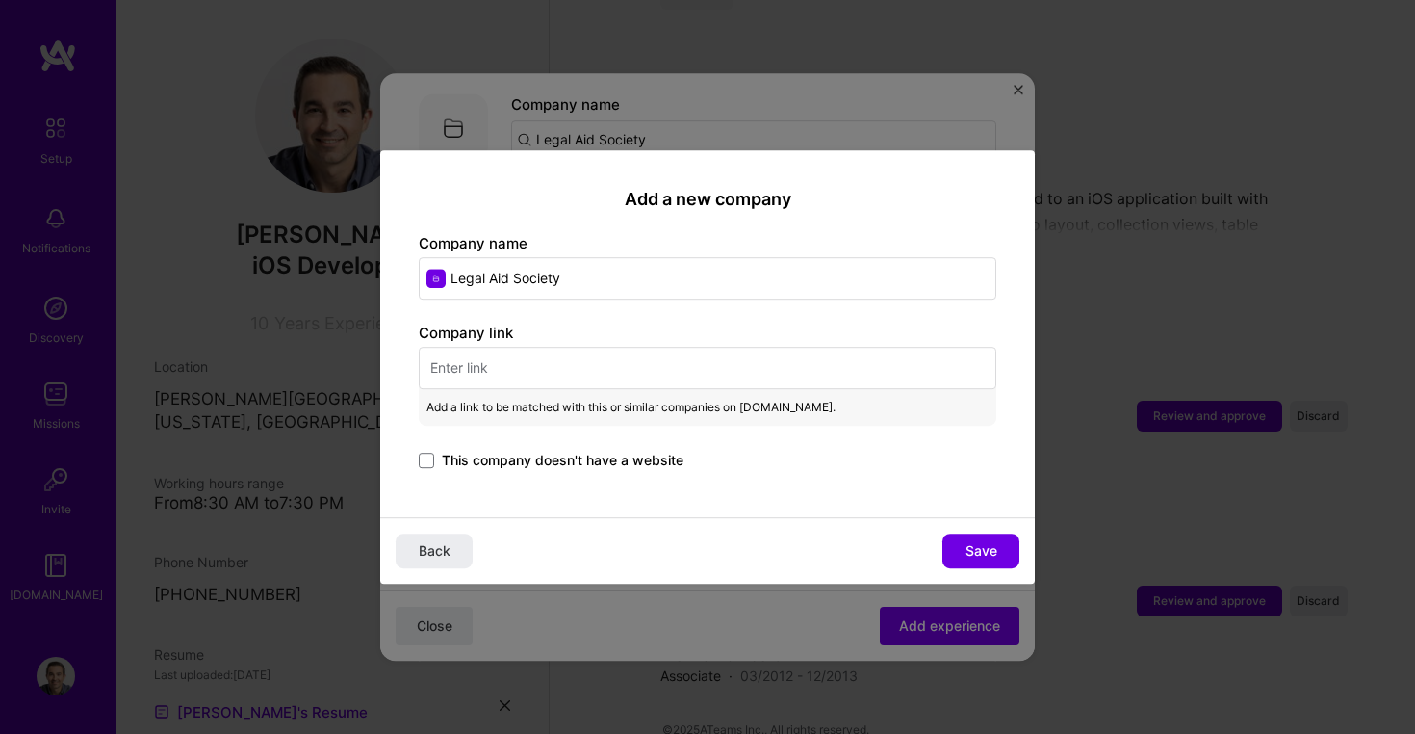
paste input "https://legalaidnyc.org"
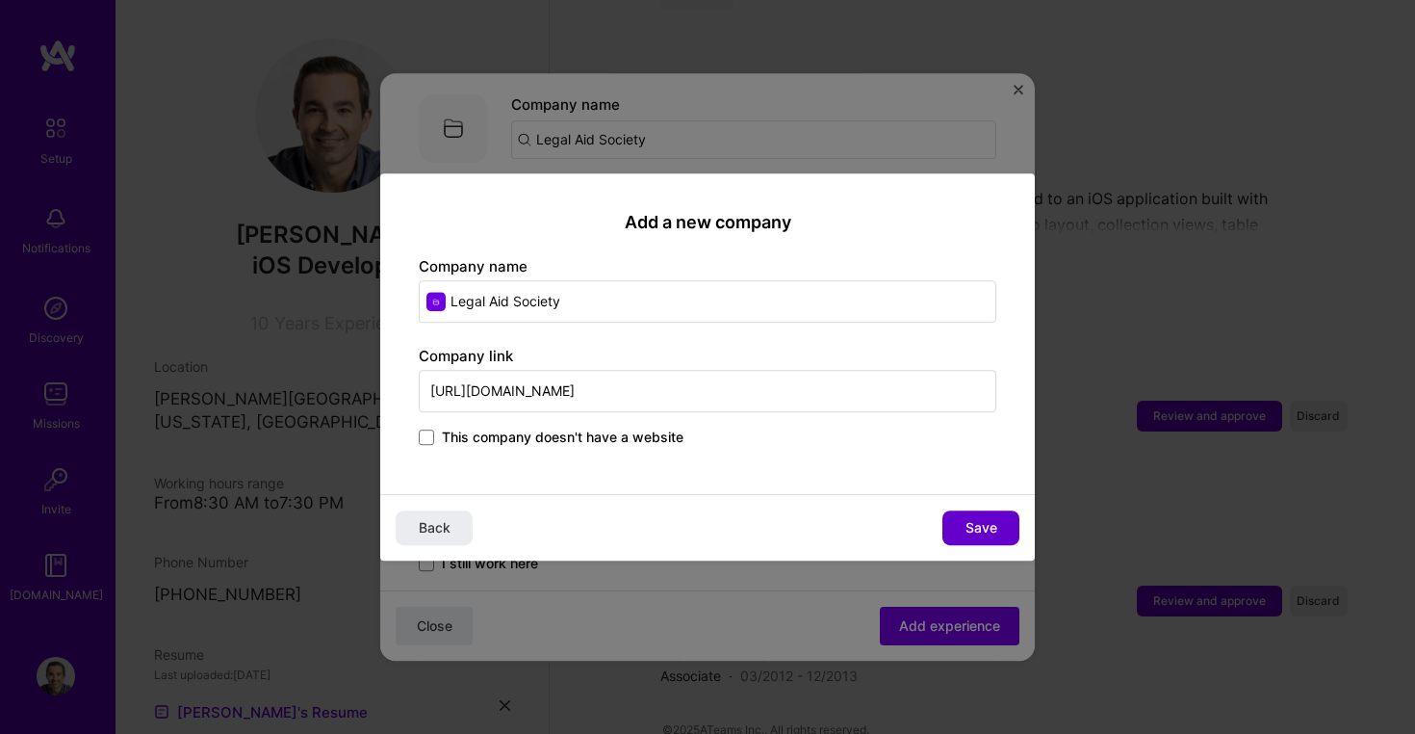
type input "https://legalaidnyc.org"
click at [983, 530] on span "Save" at bounding box center [982, 527] width 32 height 19
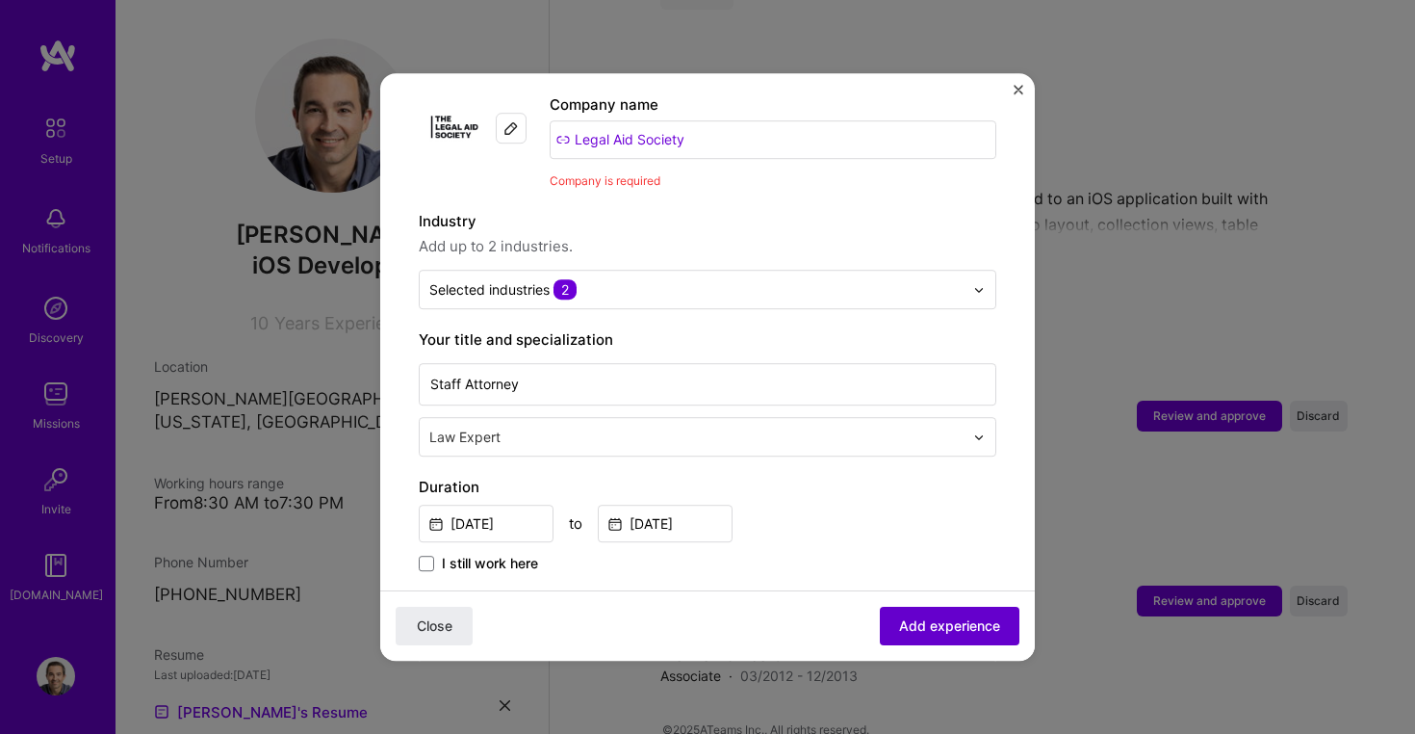
click at [943, 622] on span "Add experience" at bounding box center [949, 625] width 101 height 19
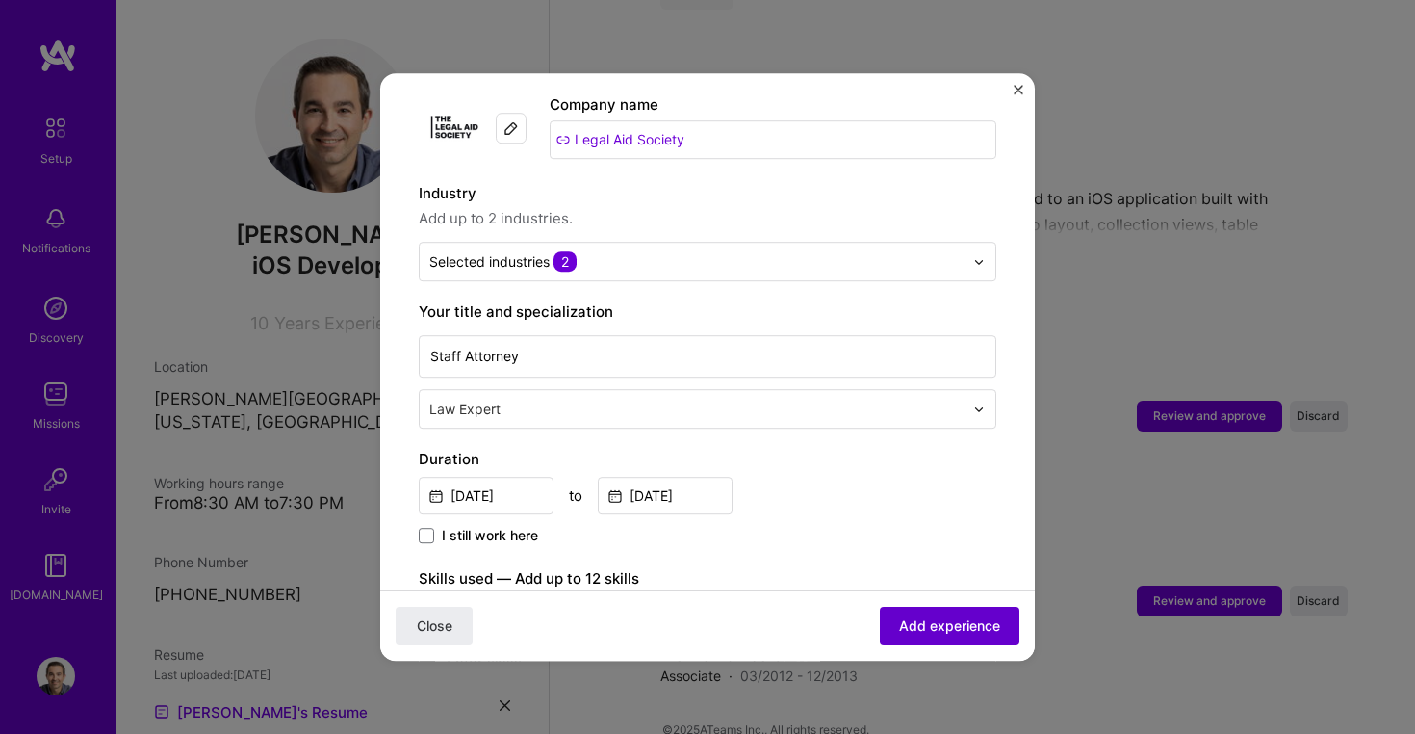
scroll to position [694, 0]
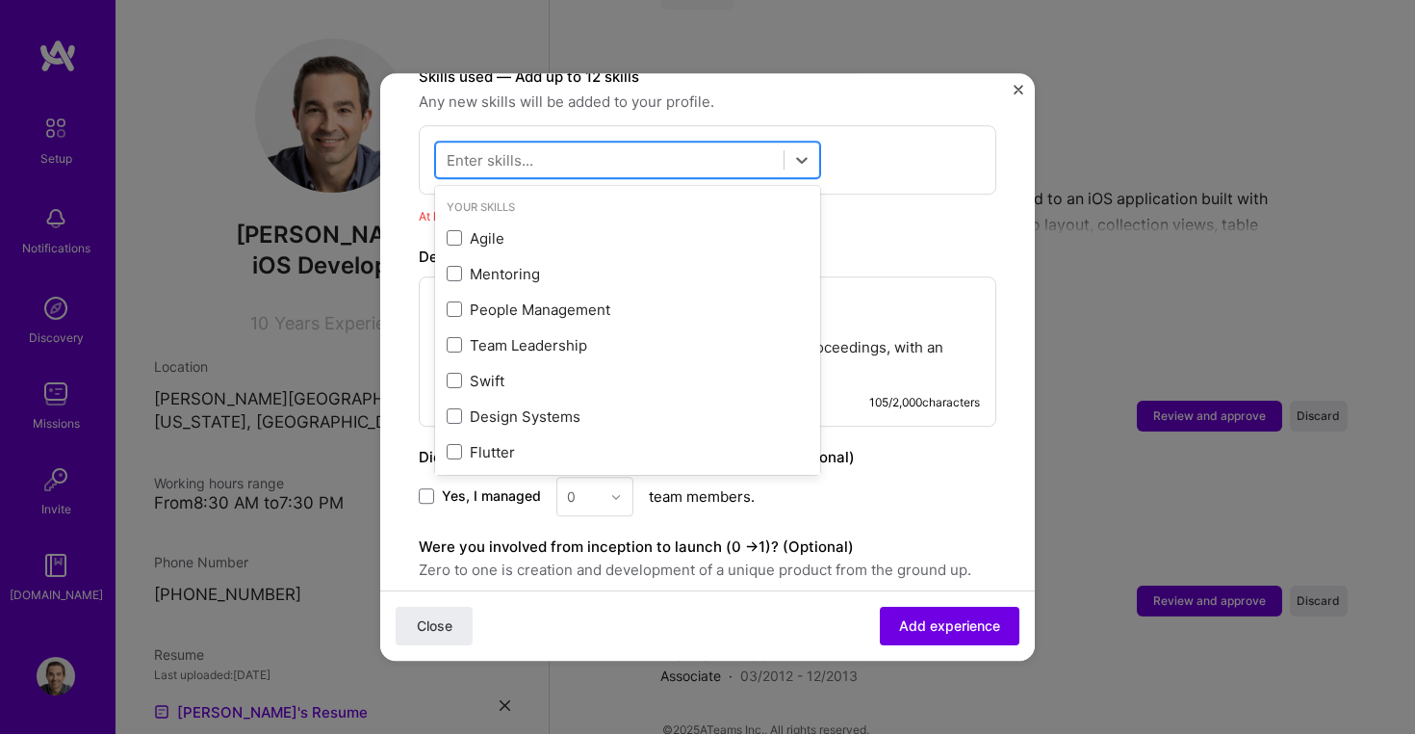
click at [603, 144] on div at bounding box center [610, 160] width 348 height 32
type input "lega"
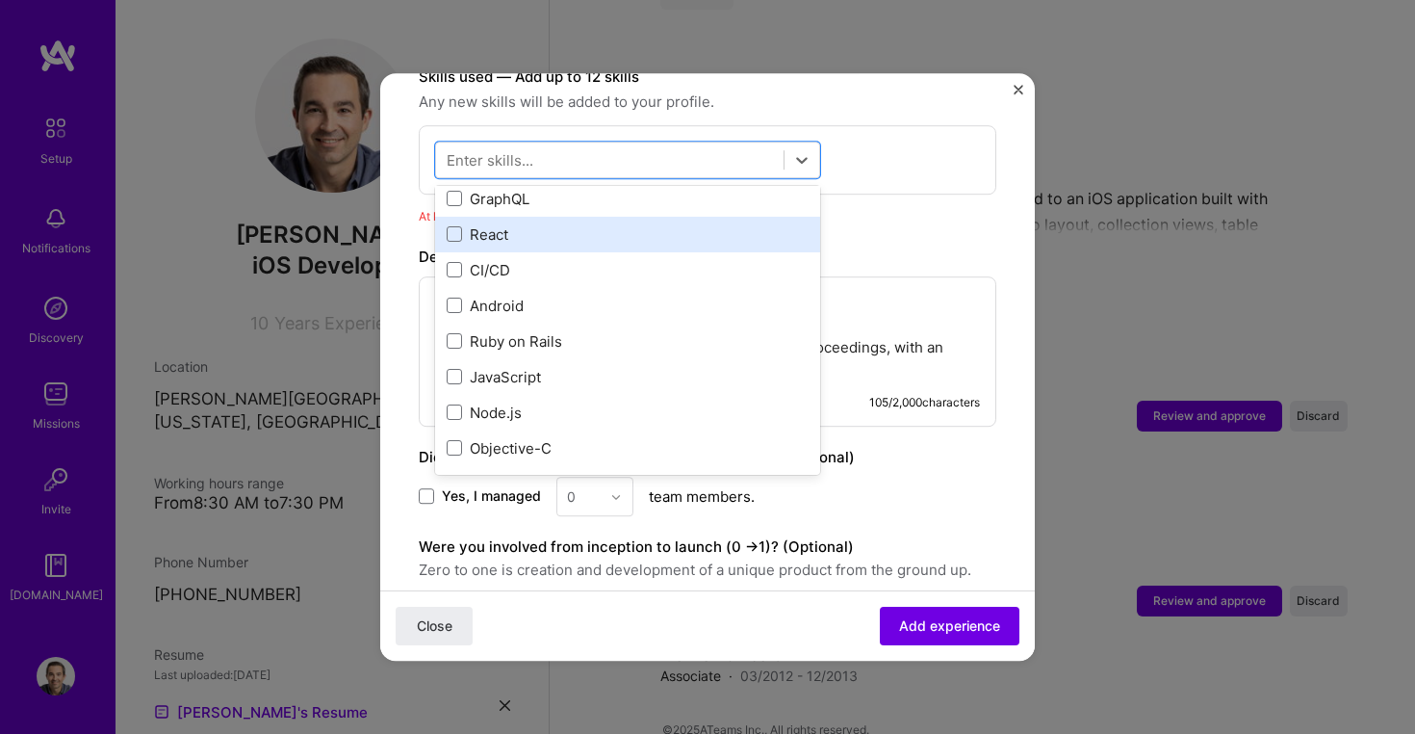
scroll to position [324, 0]
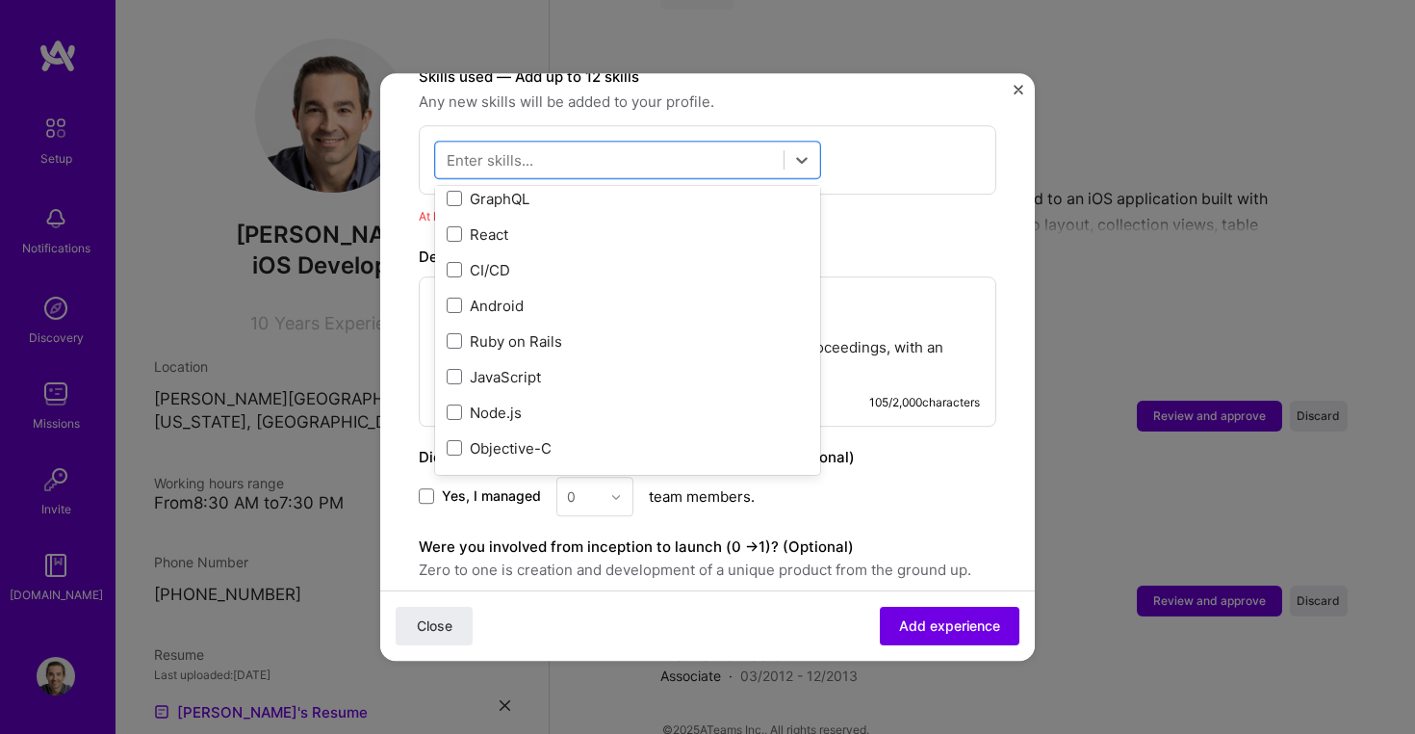
click at [1028, 88] on form "Adding suggested job This job is suggested based on your LinkedIn, resume or A.…" at bounding box center [707, 131] width 655 height 1426
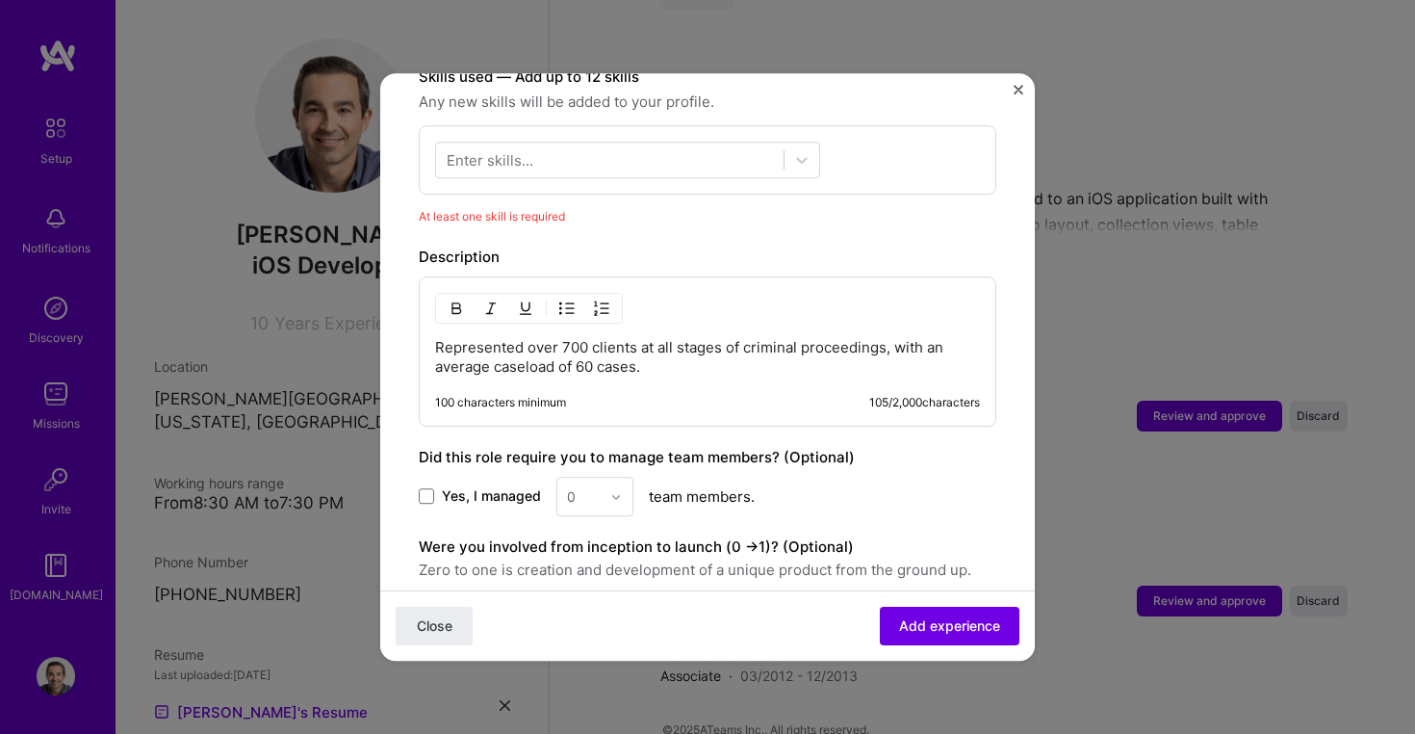
click at [1016, 88] on img "Close" at bounding box center [1019, 90] width 10 height 10
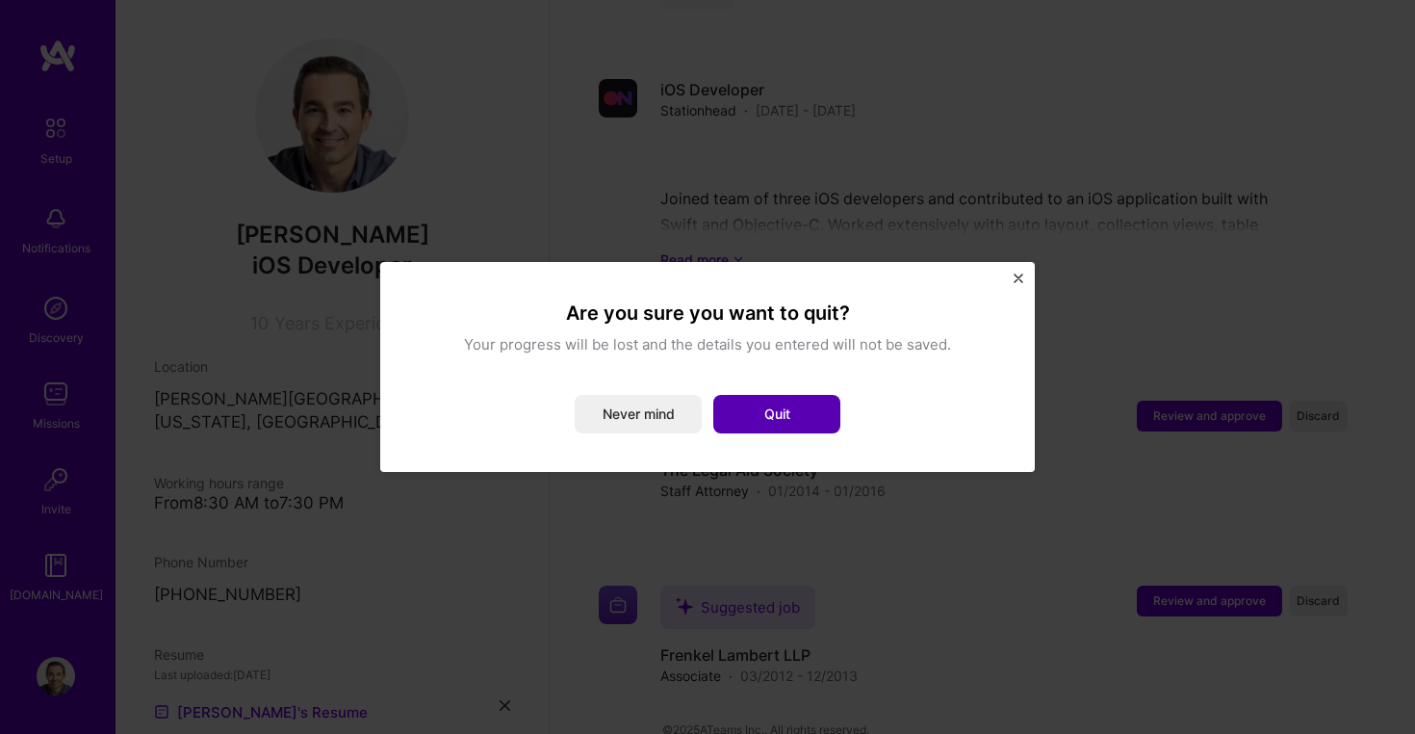
click at [751, 407] on button "Quit" at bounding box center [776, 414] width 127 height 39
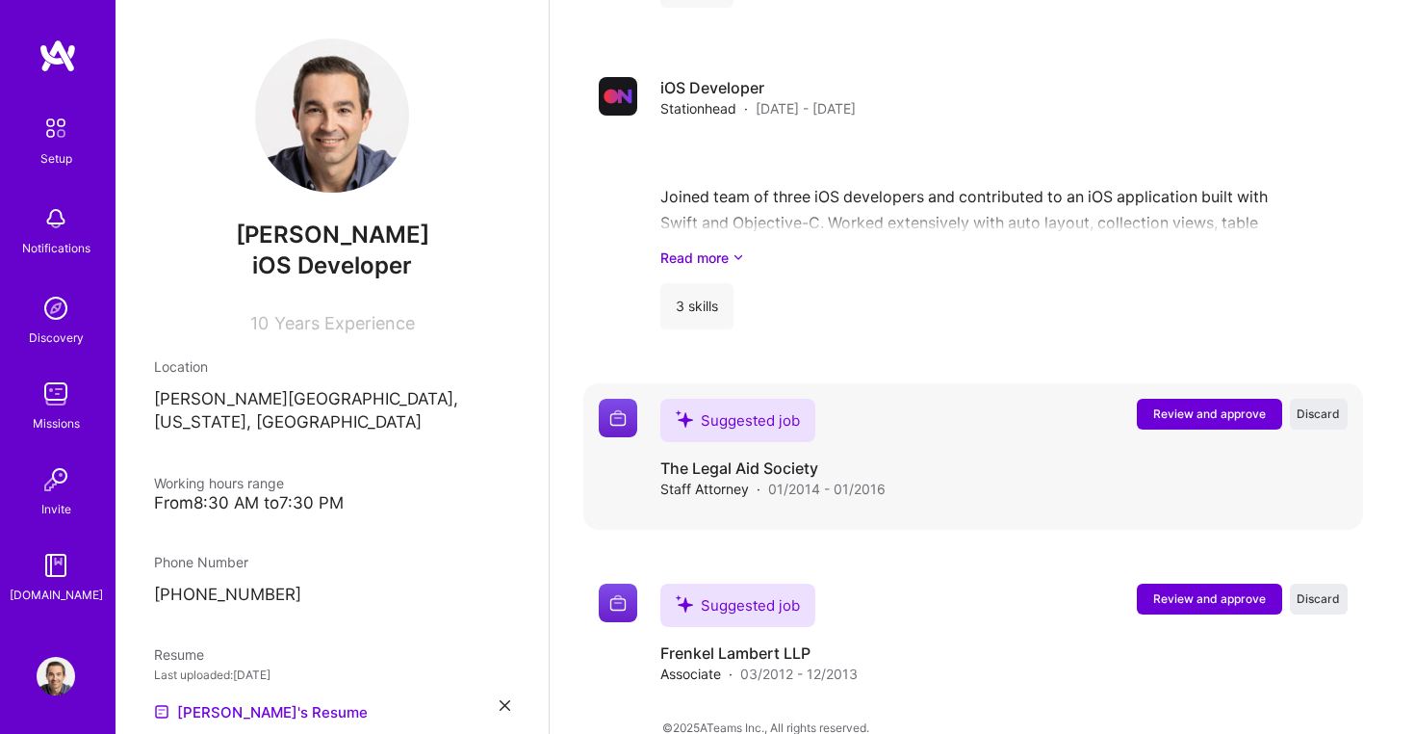
scroll to position [3151, 0]
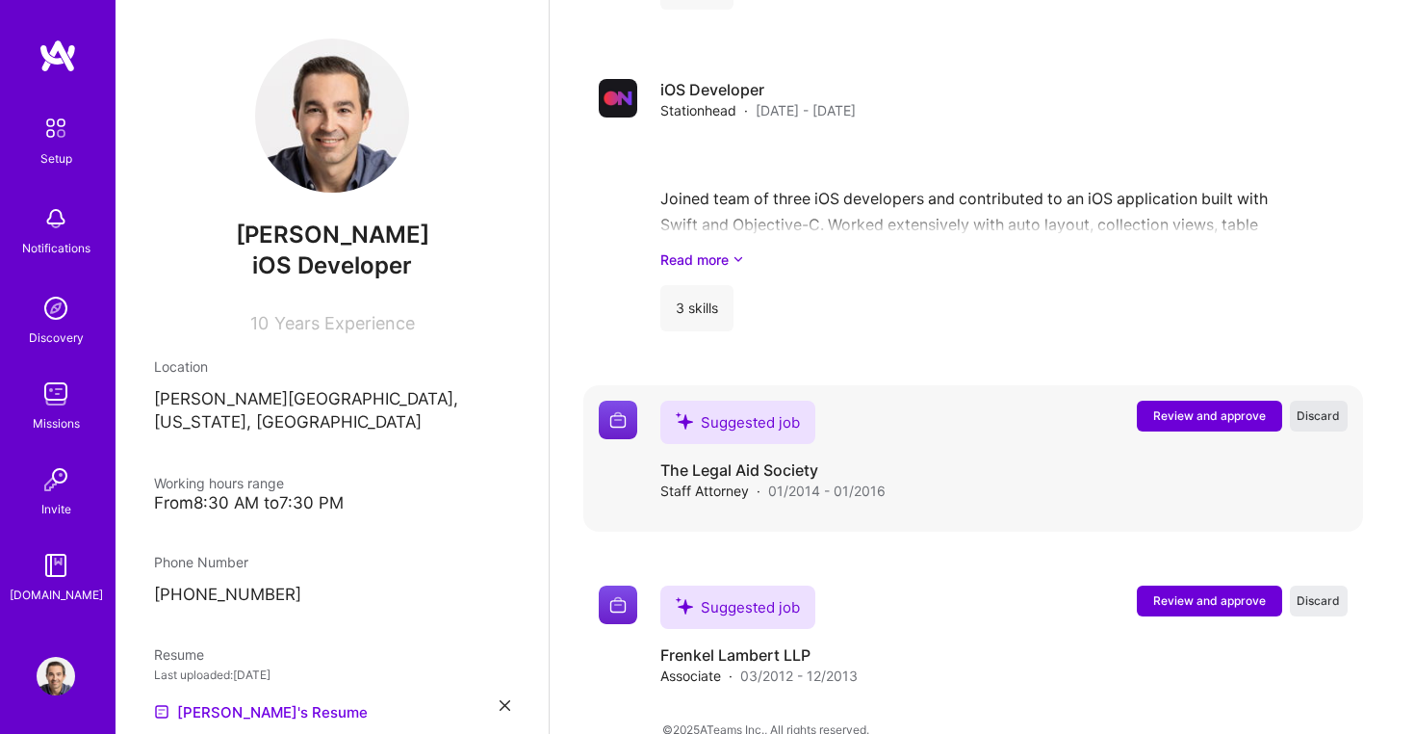
click at [1318, 407] on span "Discard" at bounding box center [1318, 415] width 43 height 16
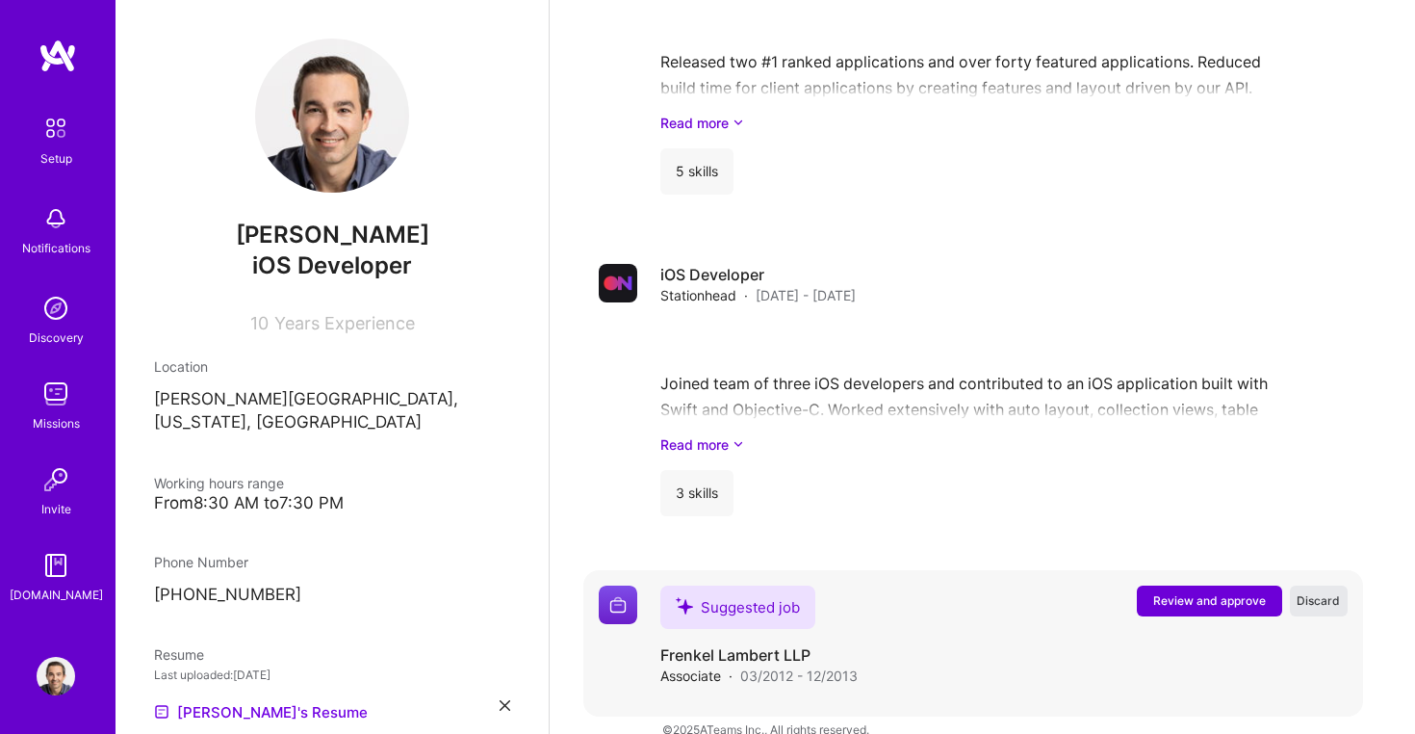
click at [1320, 592] on span "Discard" at bounding box center [1318, 600] width 43 height 16
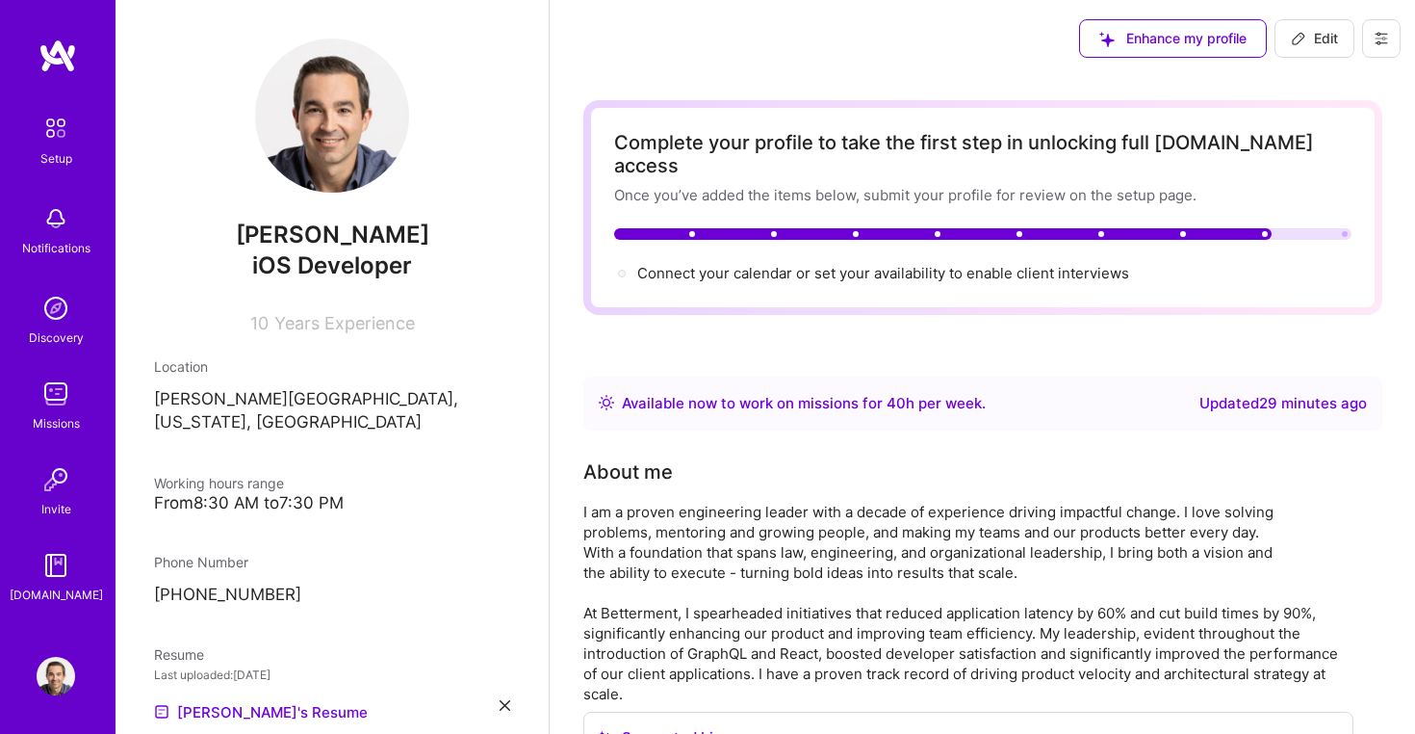
scroll to position [0, 0]
click at [837, 264] on span "Connect your calendar or set your availability to enable client interviews →" at bounding box center [891, 273] width 509 height 18
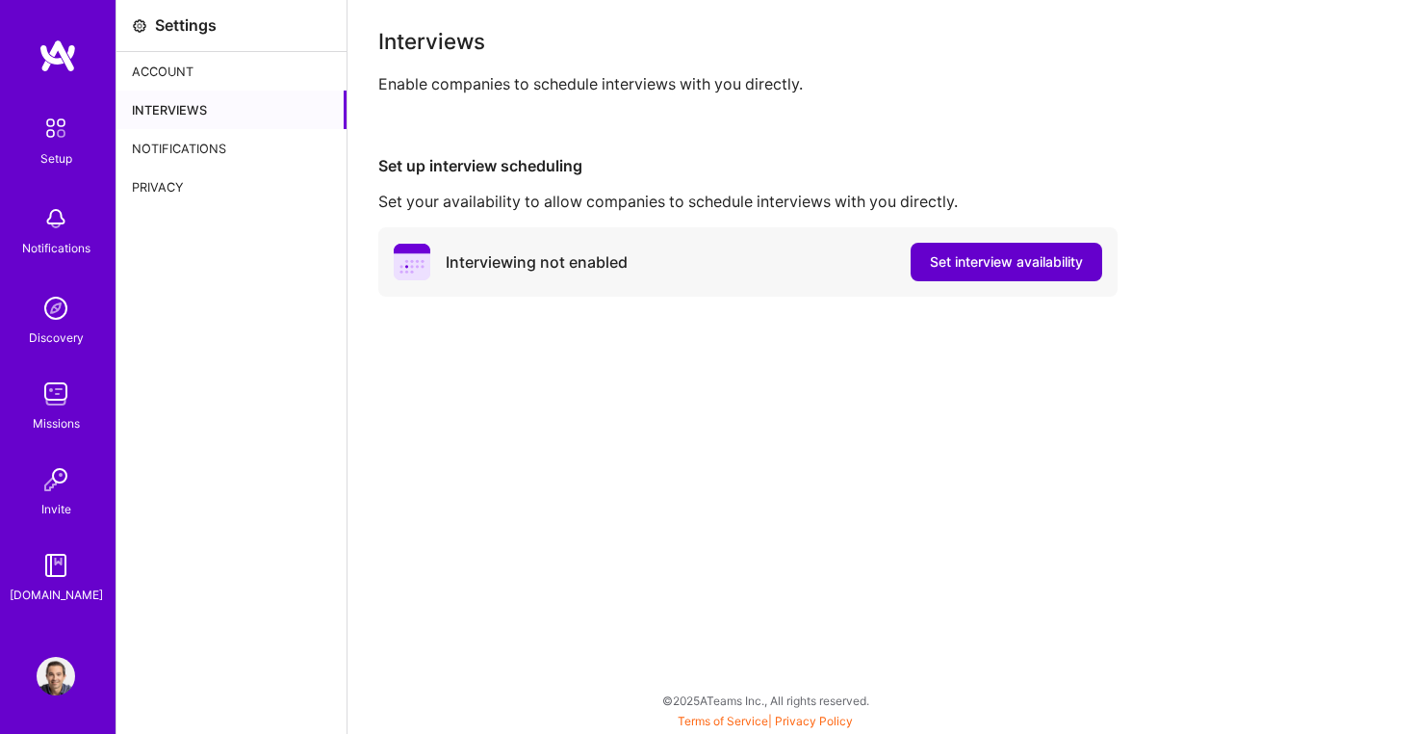
click at [967, 264] on span "Set interview availability" at bounding box center [1006, 261] width 153 height 19
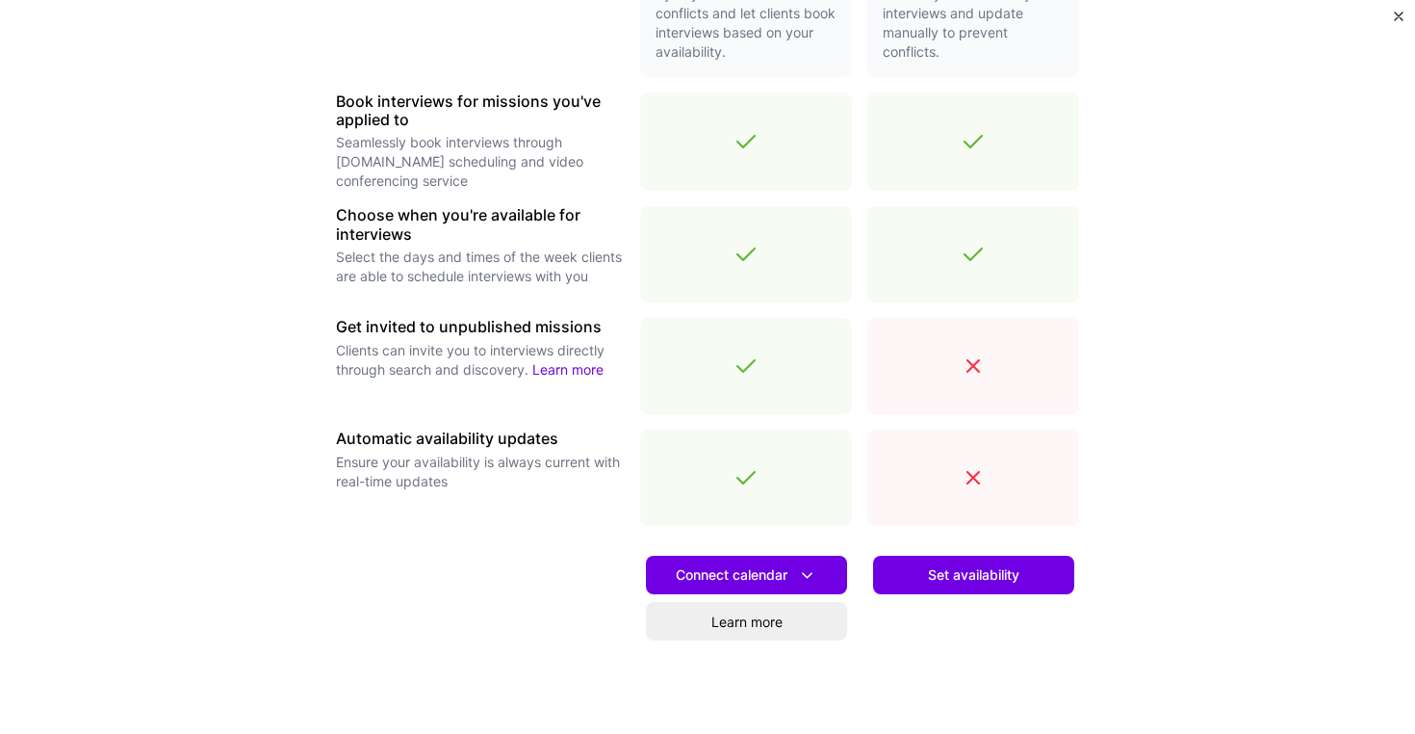
scroll to position [556, 0]
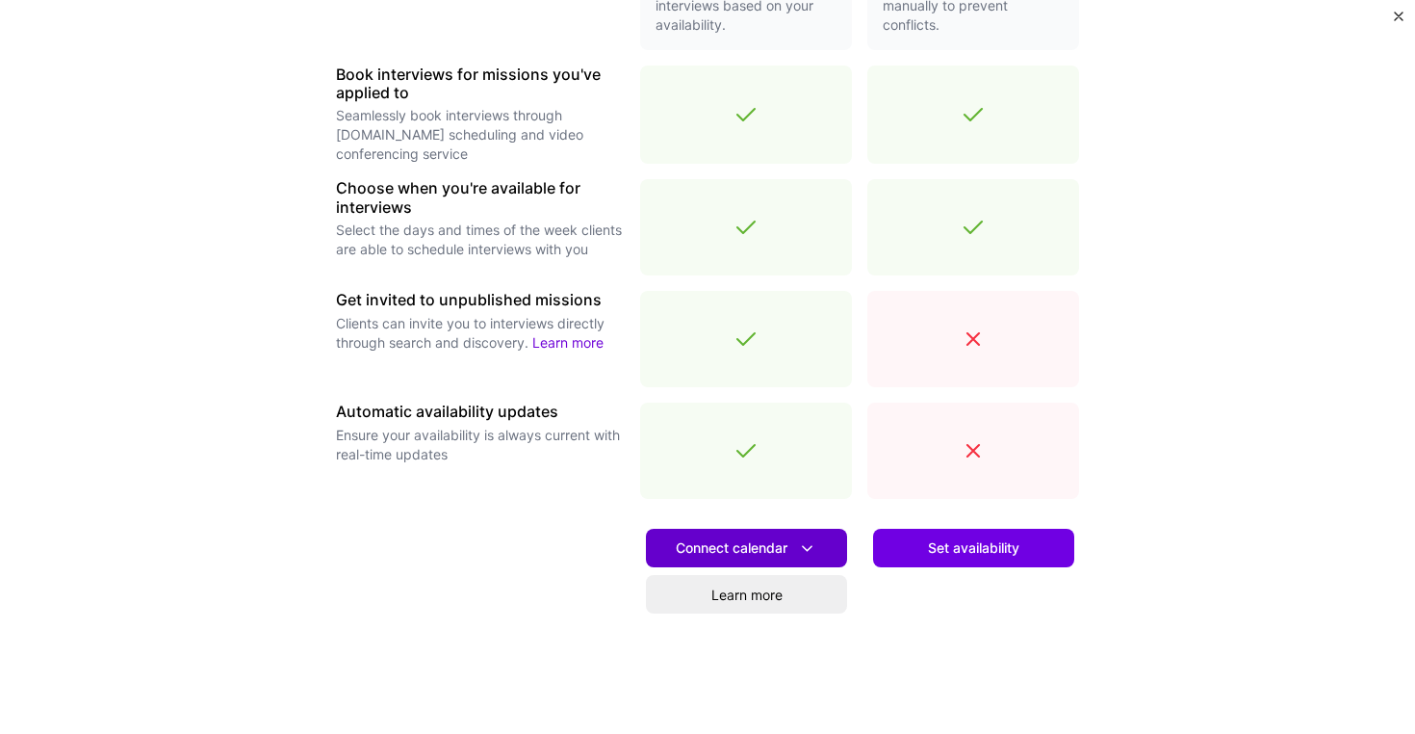
click at [762, 549] on span "Connect calendar" at bounding box center [747, 548] width 142 height 20
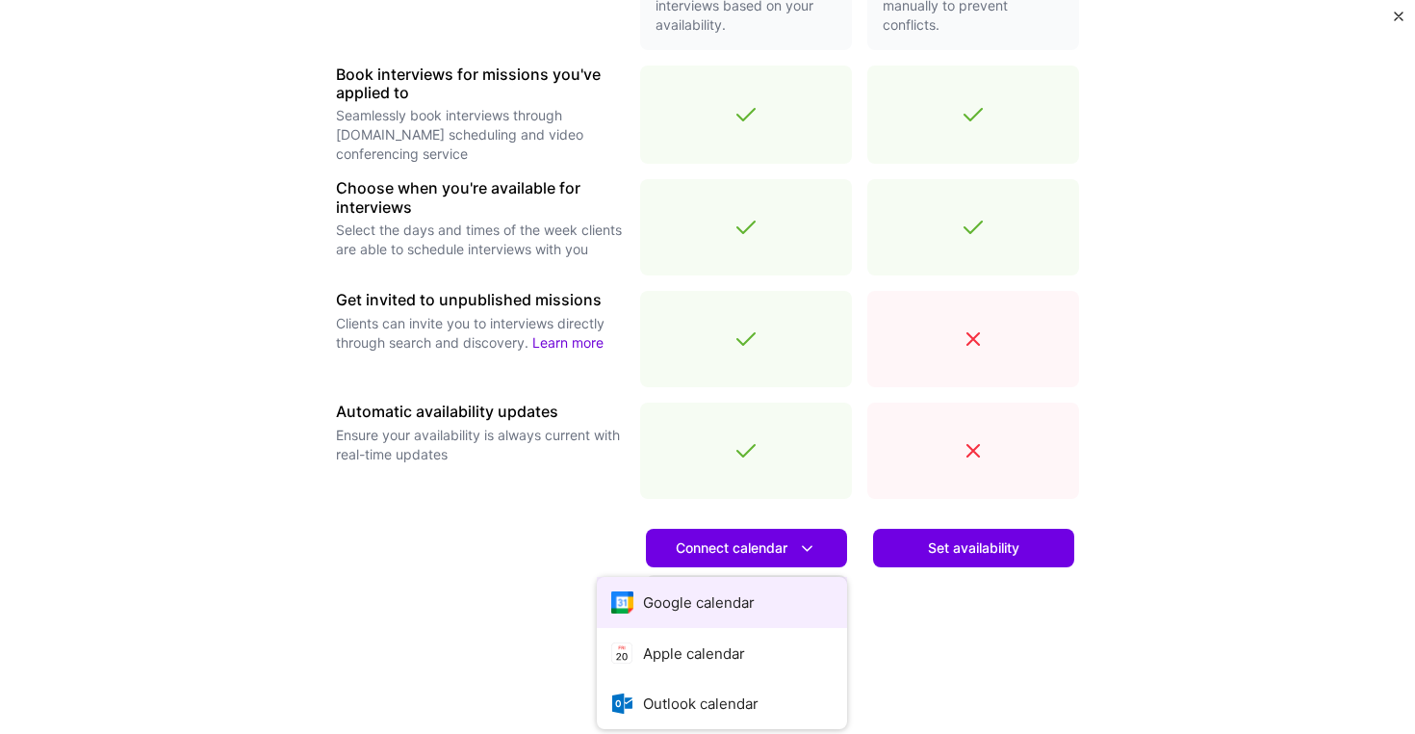
click at [731, 592] on button "Google calendar" at bounding box center [722, 602] width 250 height 51
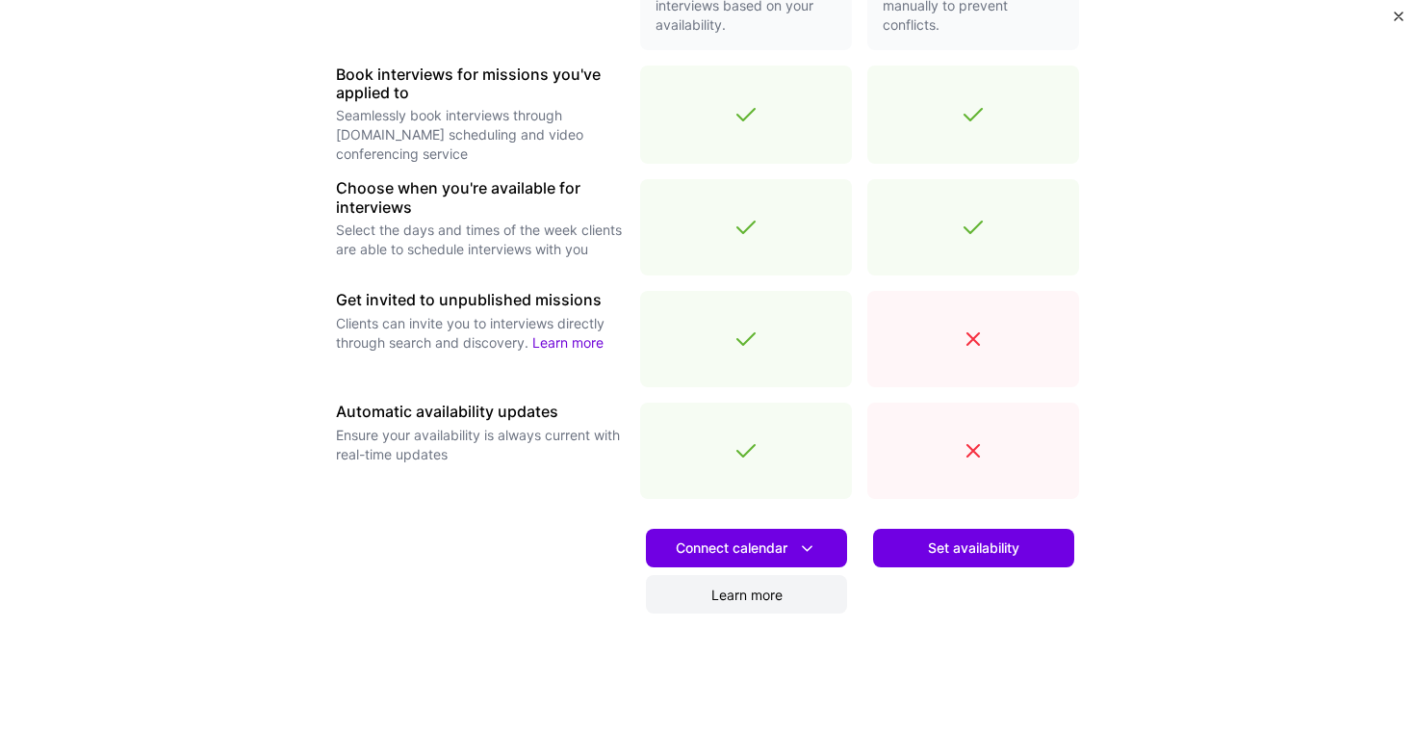
click at [784, 594] on link "Learn more" at bounding box center [746, 594] width 201 height 39
click at [733, 550] on span "Connect calendar" at bounding box center [747, 548] width 142 height 20
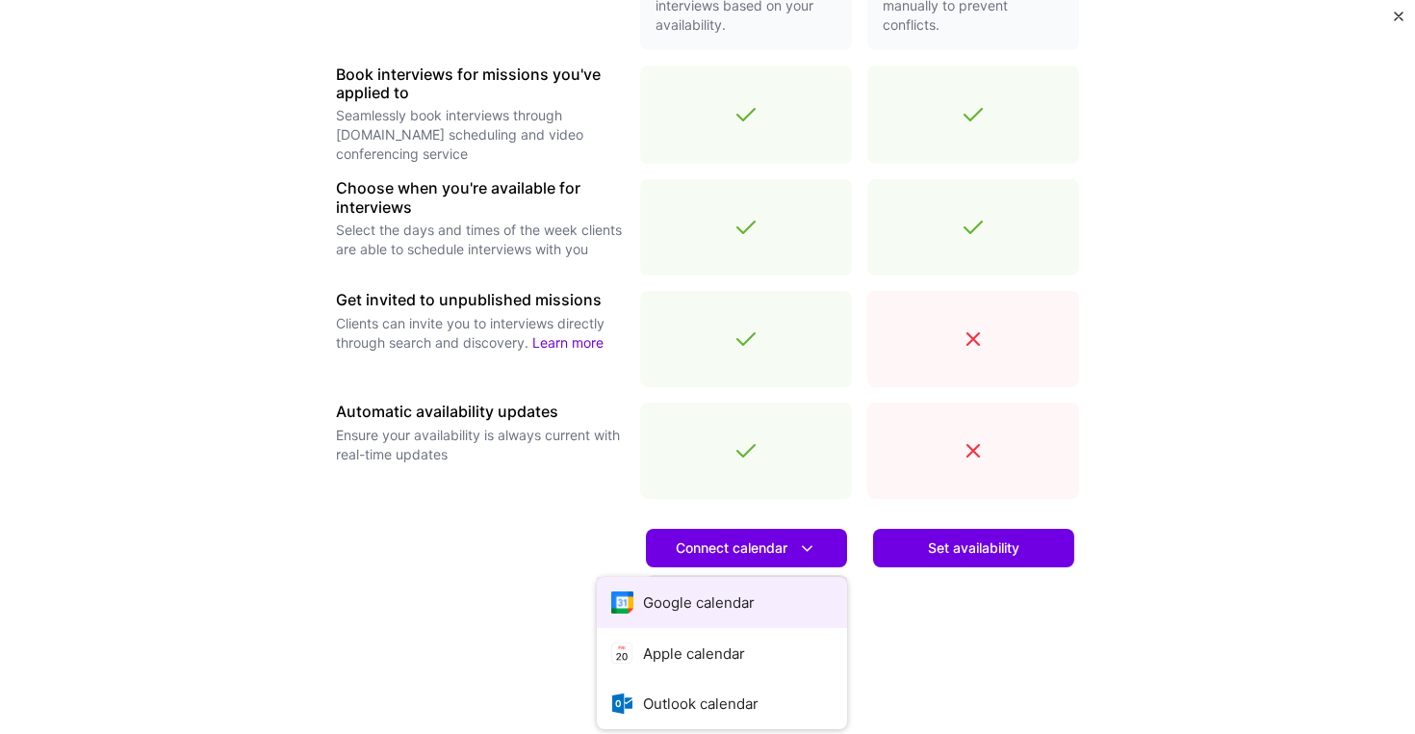
click at [718, 596] on button "Google calendar" at bounding box center [722, 602] width 250 height 51
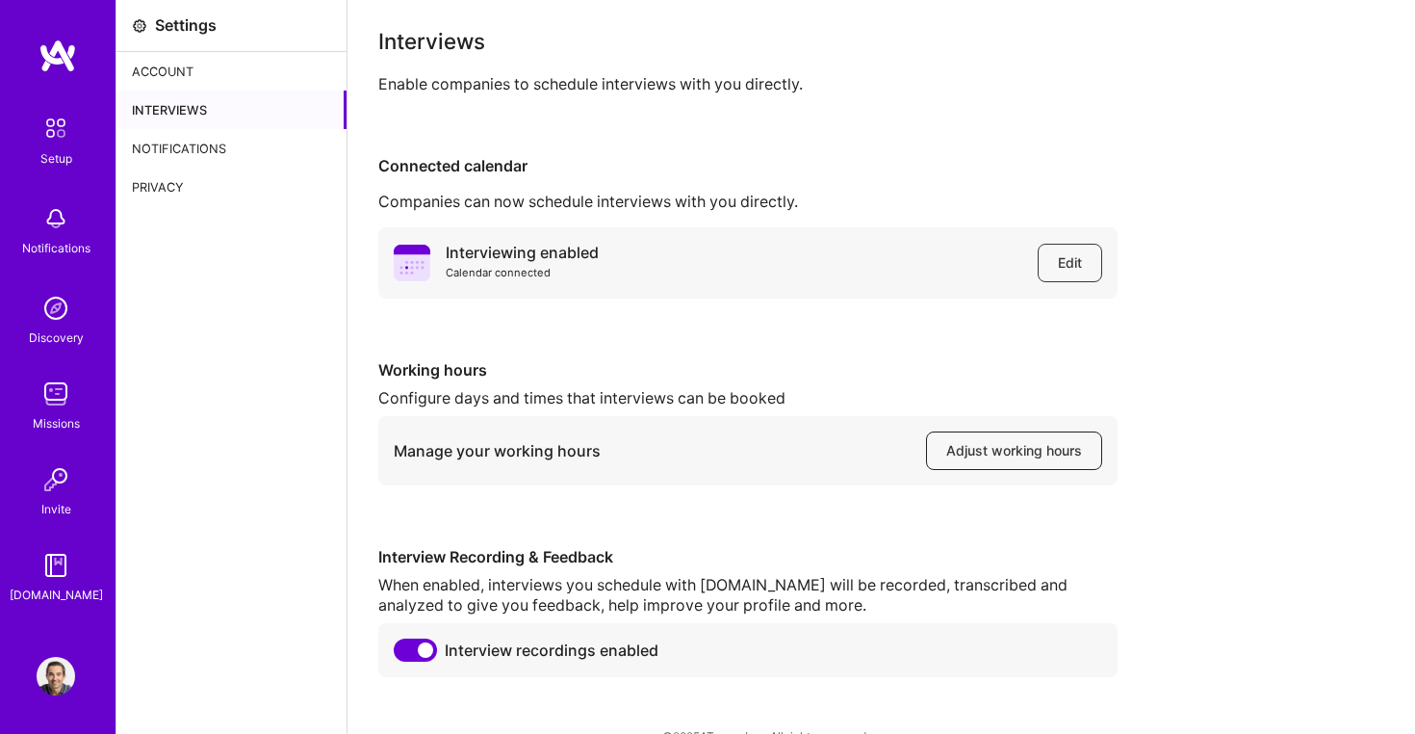
click at [1008, 451] on span "Adjust working hours" at bounding box center [1014, 450] width 136 height 19
click at [192, 155] on div "Notifications" at bounding box center [231, 148] width 230 height 39
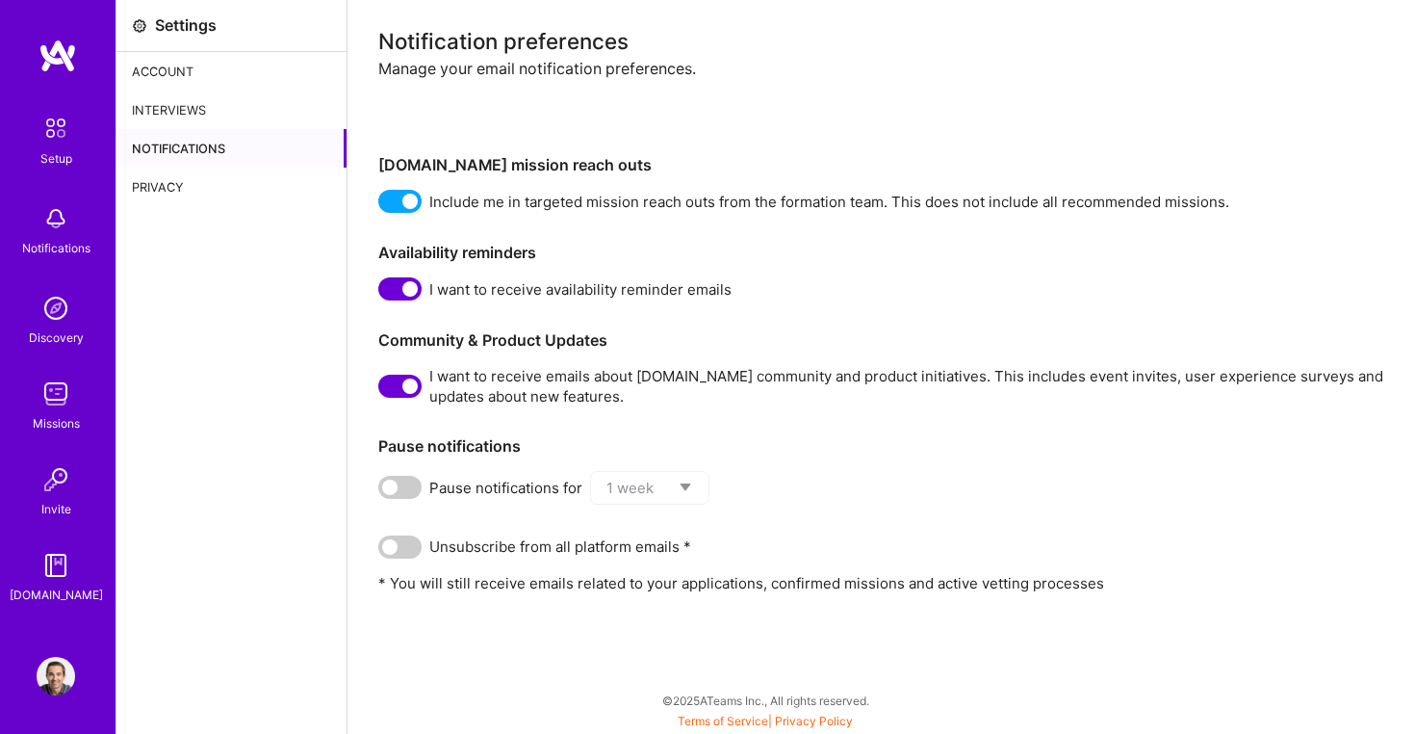
click at [219, 152] on div "Notifications" at bounding box center [231, 148] width 230 height 39
click at [195, 102] on div "Interviews" at bounding box center [231, 110] width 230 height 39
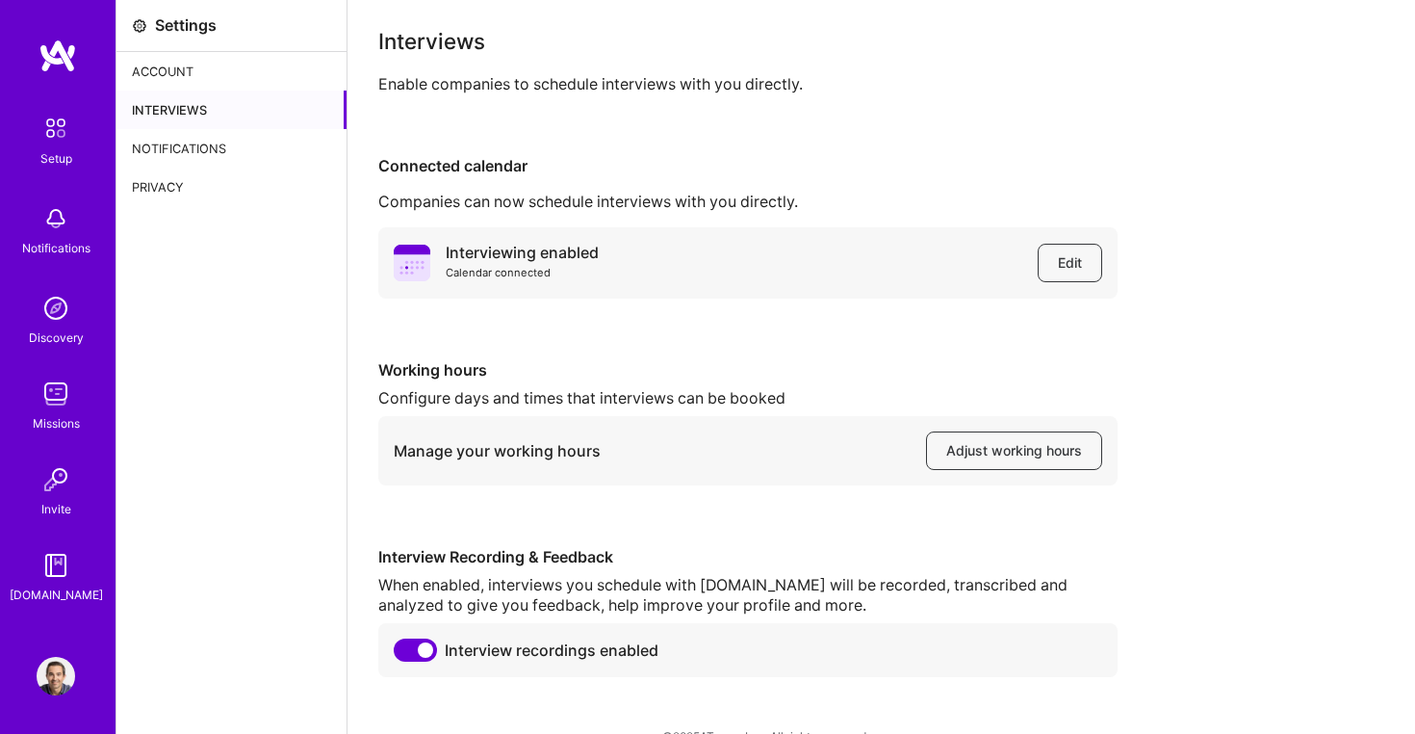
click at [198, 68] on div "Account" at bounding box center [231, 71] width 230 height 39
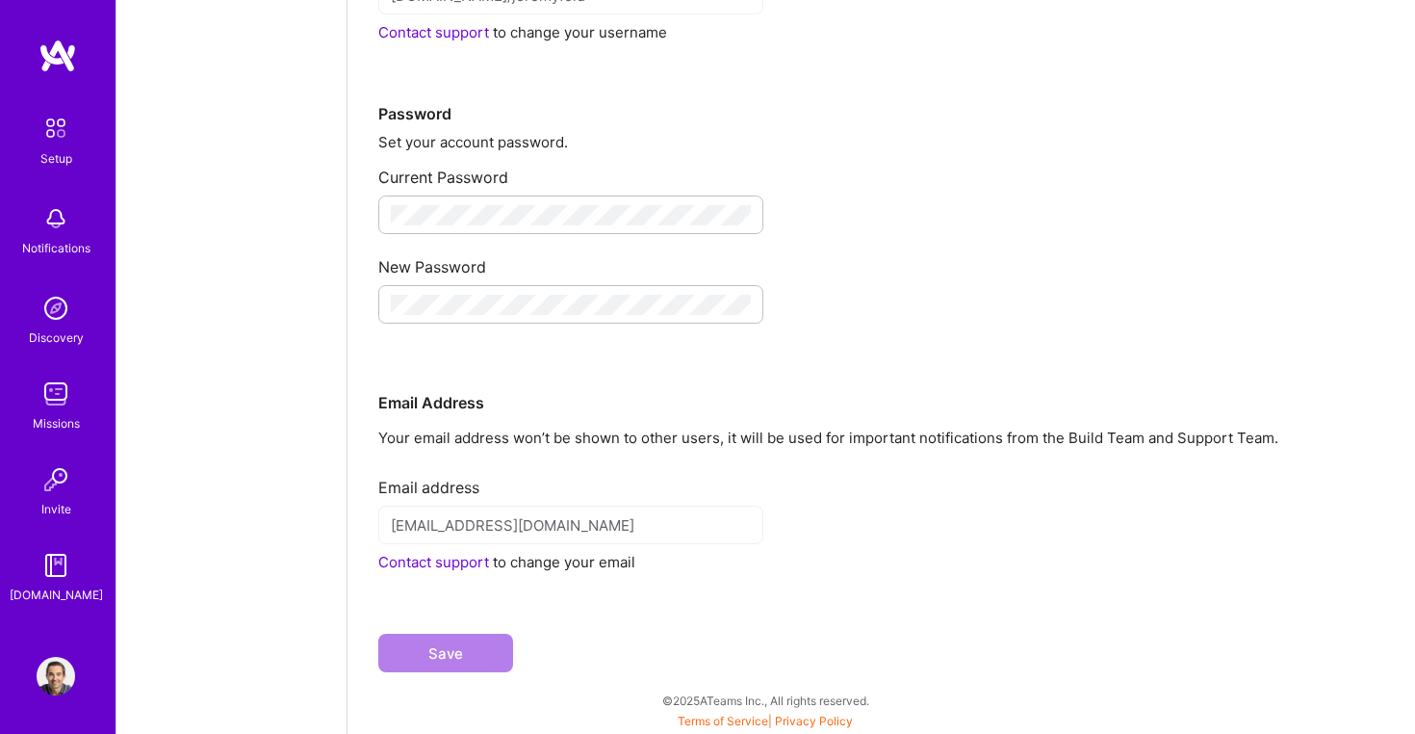
scroll to position [256, 0]
click at [59, 139] on img at bounding box center [56, 128] width 40 height 40
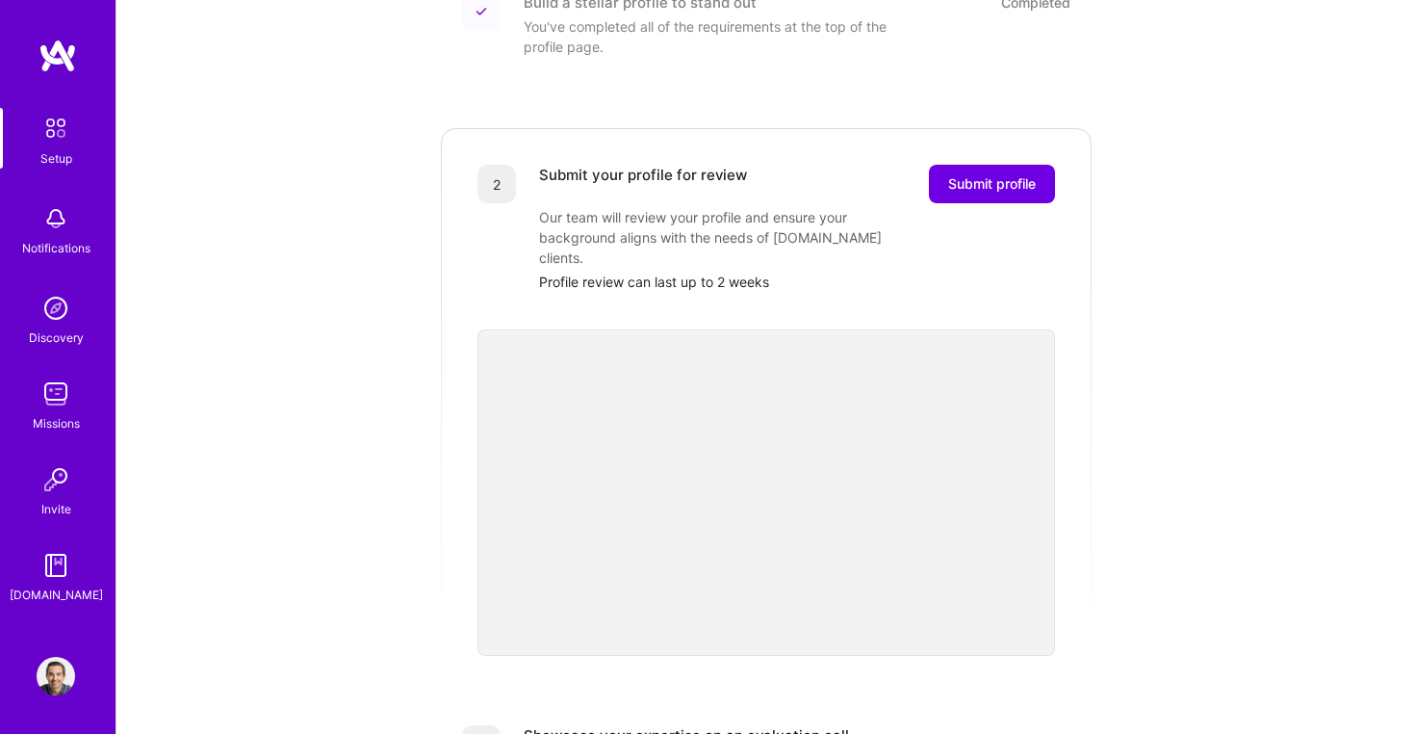
scroll to position [330, 0]
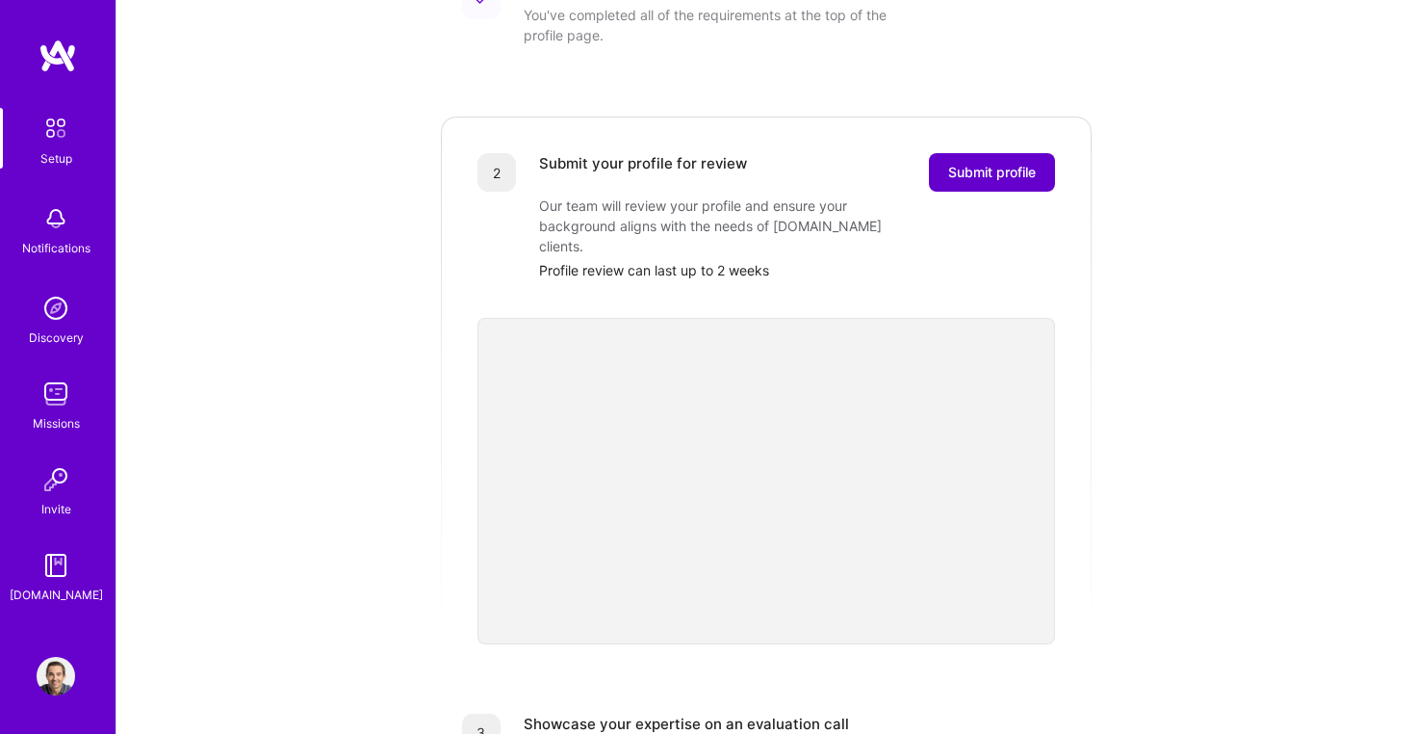
click at [972, 153] on button "Submit profile" at bounding box center [992, 172] width 126 height 39
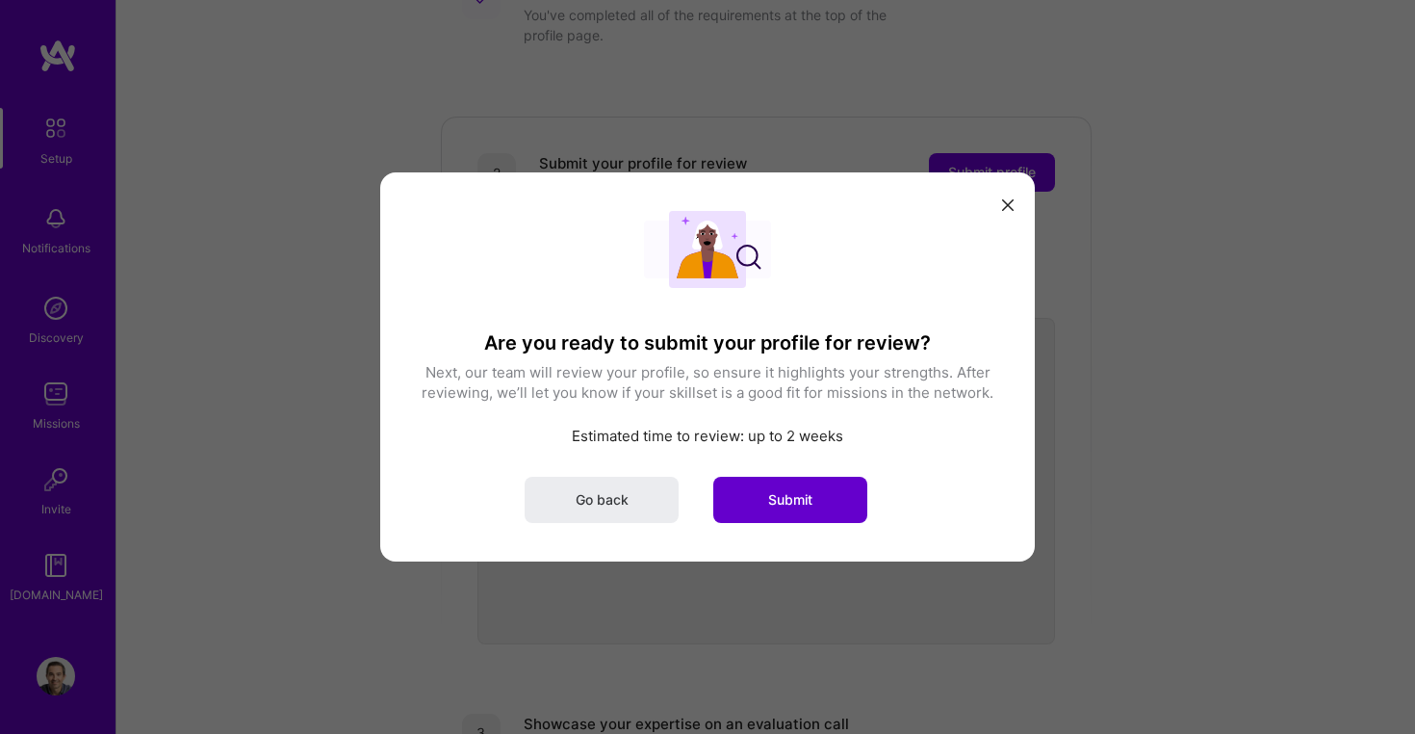
click at [804, 504] on span "Submit" at bounding box center [790, 499] width 44 height 19
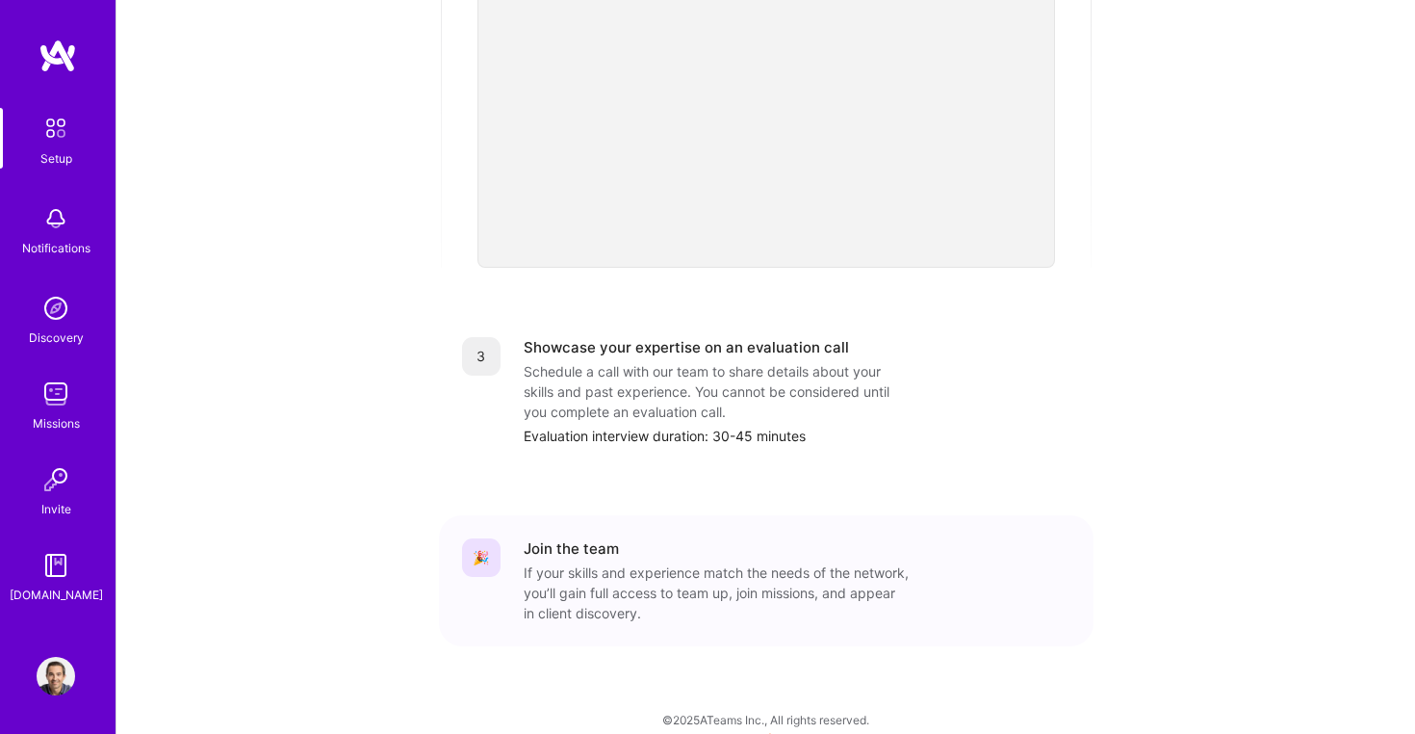
scroll to position [667, 0]
click at [56, 381] on img at bounding box center [56, 394] width 39 height 39
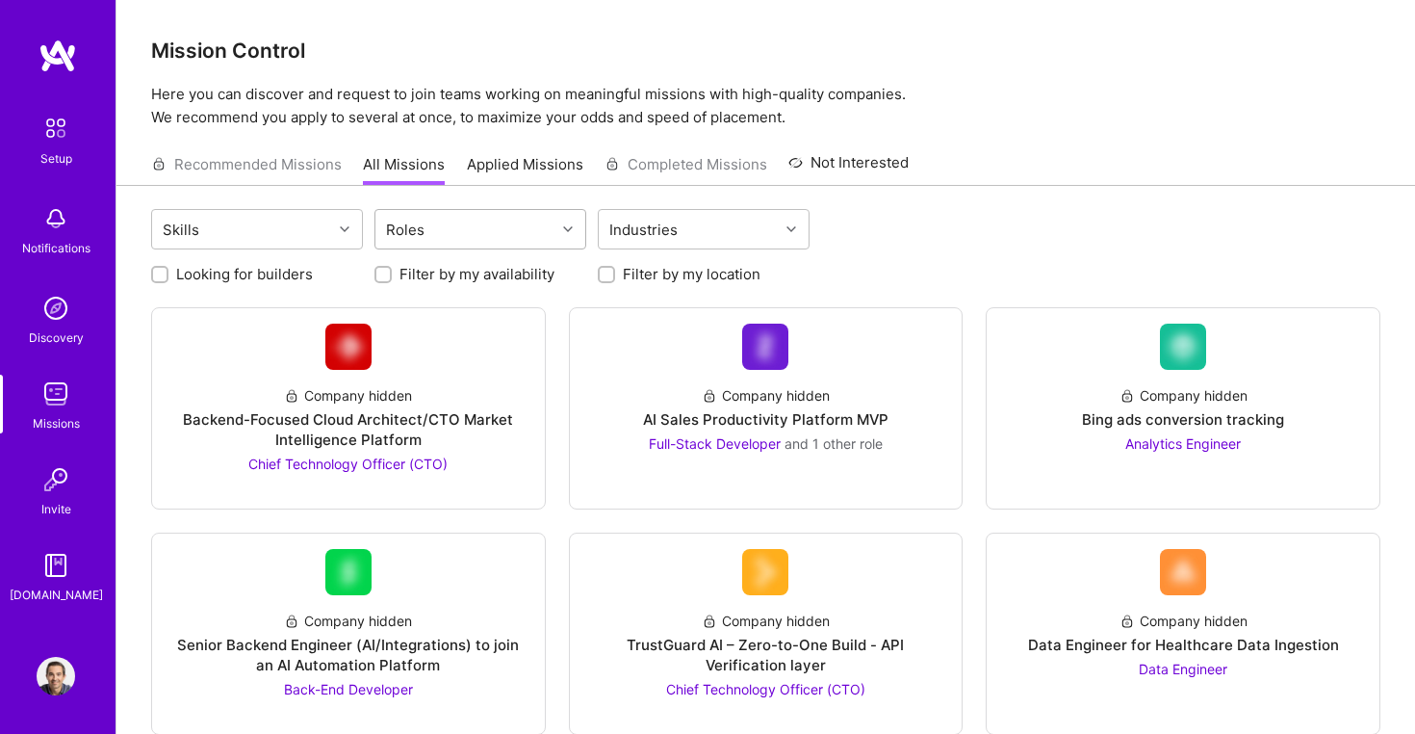
click at [508, 234] on div "Roles" at bounding box center [465, 229] width 180 height 39
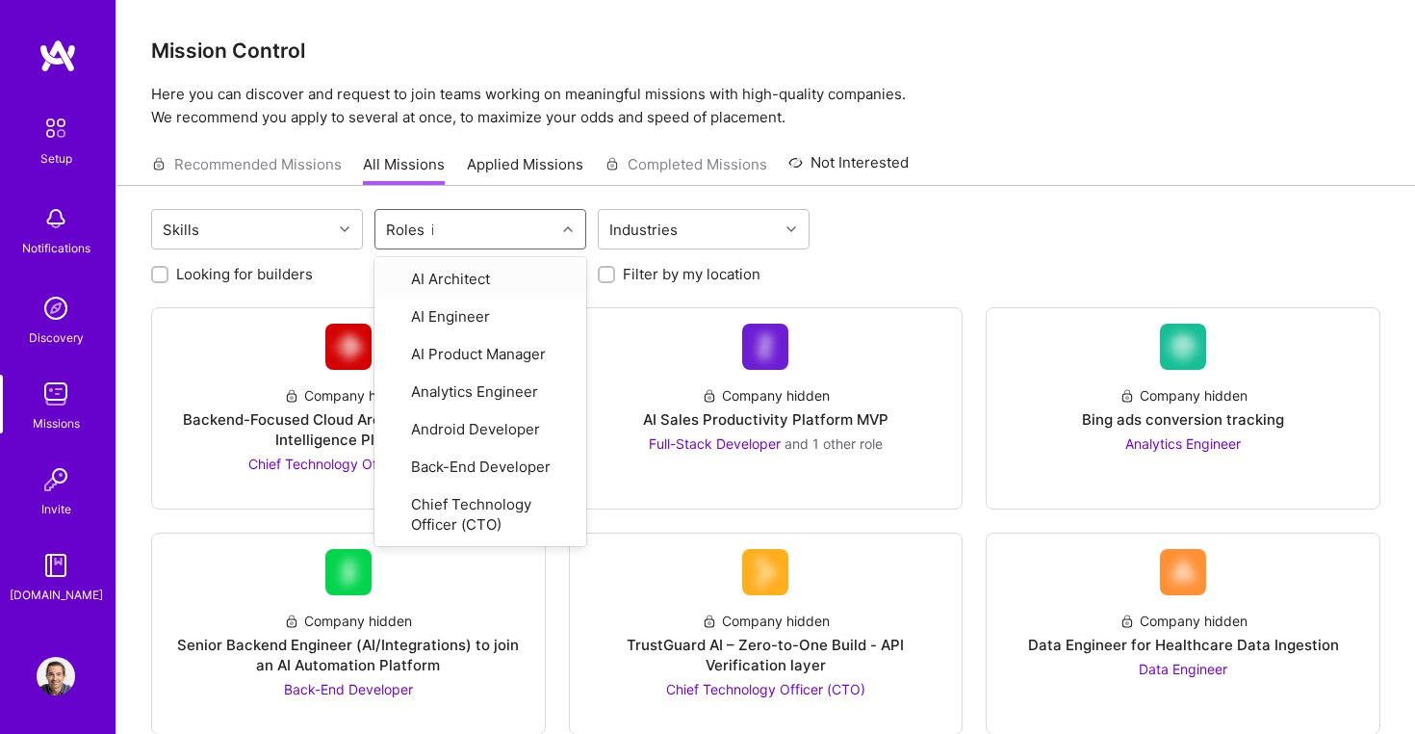
type input "io"
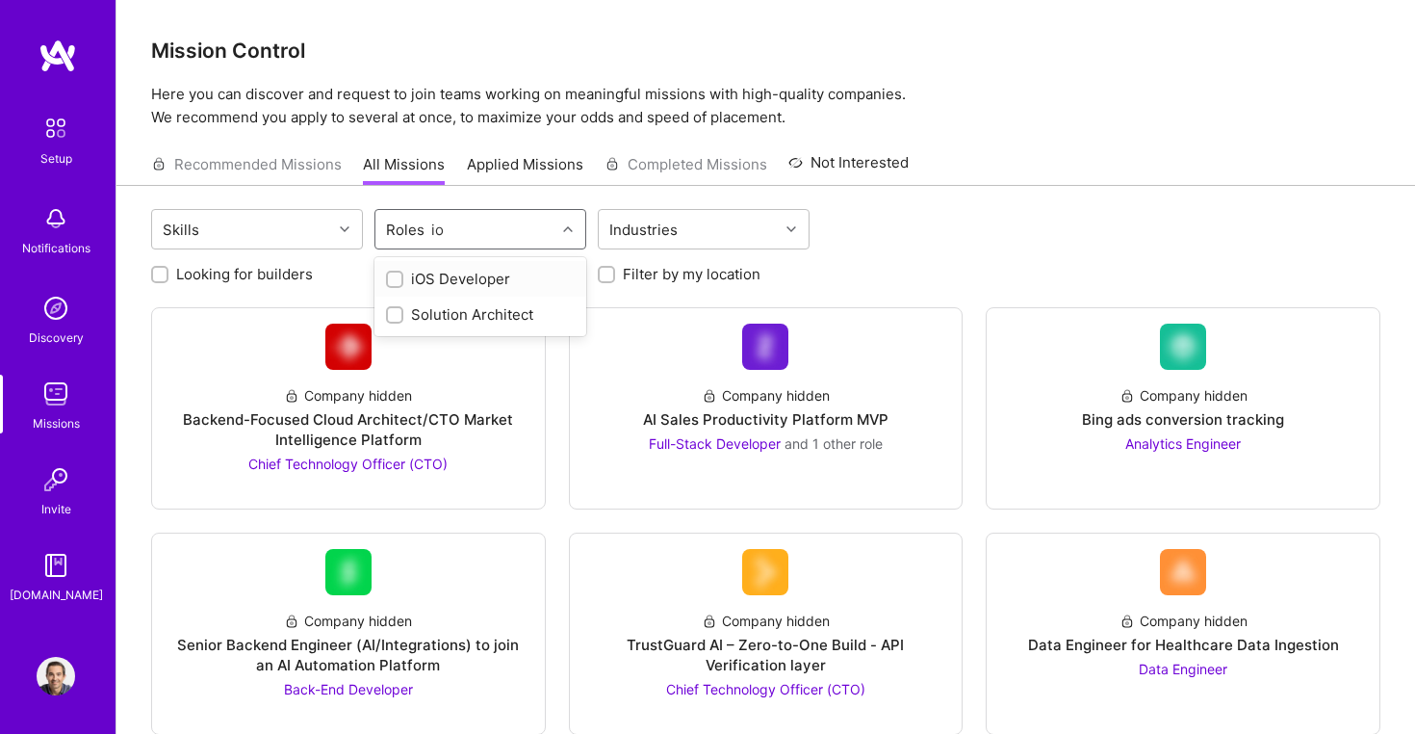
click at [451, 279] on div "iOS Developer" at bounding box center [480, 279] width 189 height 20
checkbox input "true"
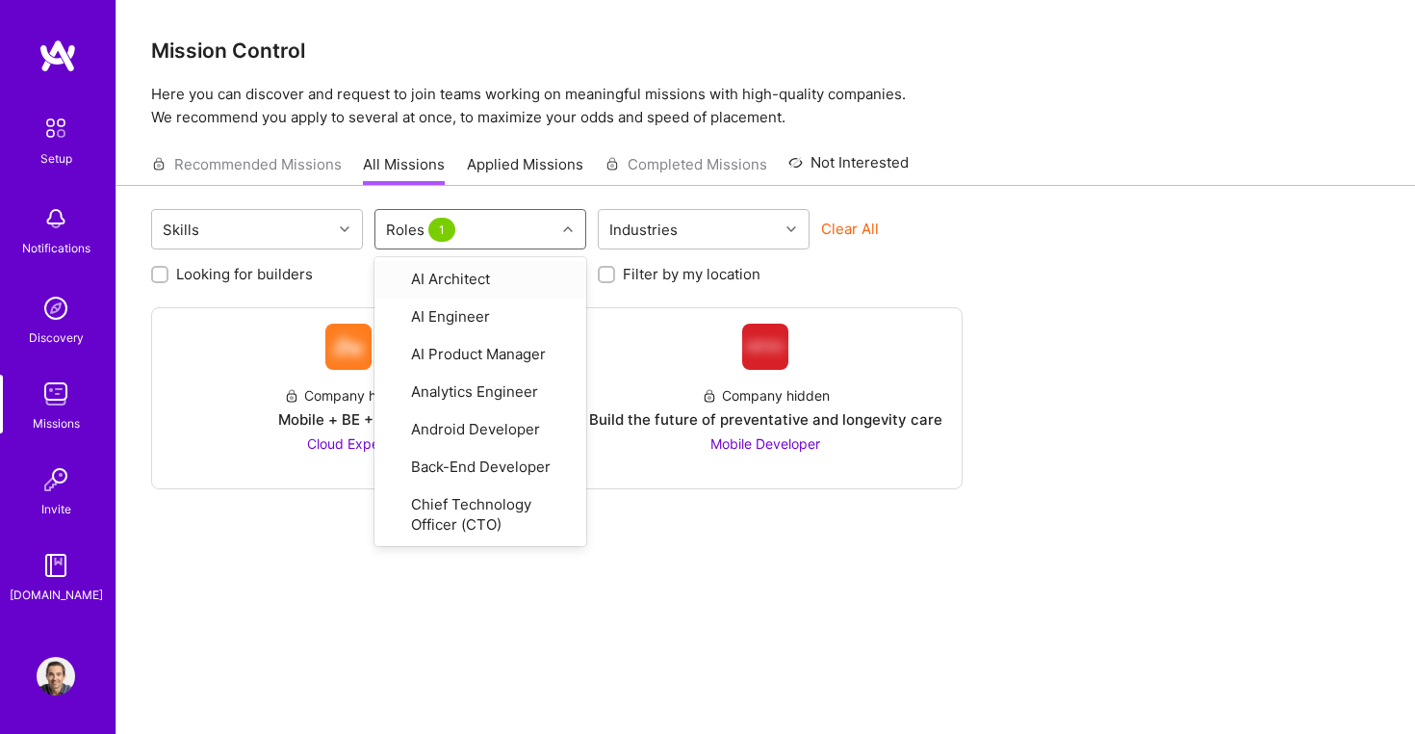
click at [998, 217] on div "Skills option iOS Developer, selected. option AI Architect focused, 1 of 33. 33…" at bounding box center [765, 231] width 1229 height 45
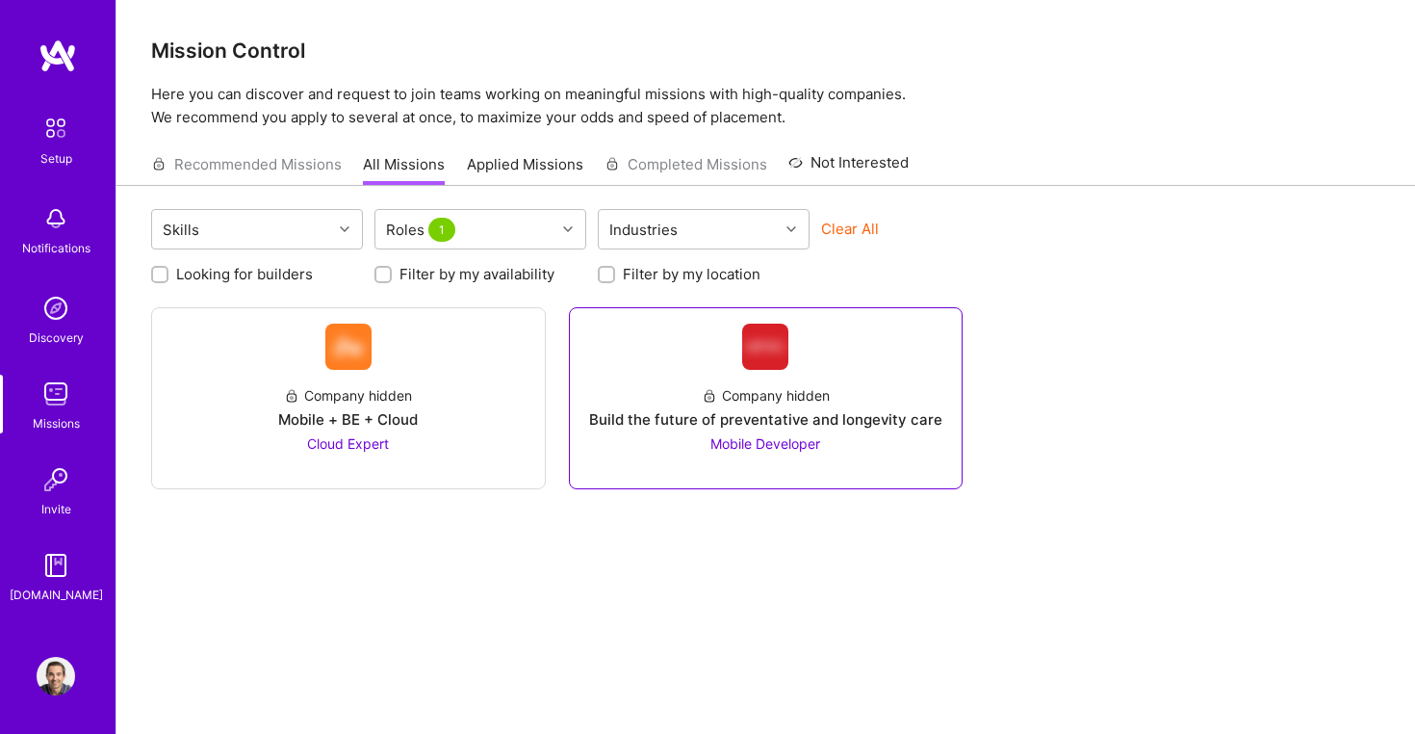
click at [781, 421] on div "Build the future of preventative and longevity care" at bounding box center [765, 419] width 353 height 20
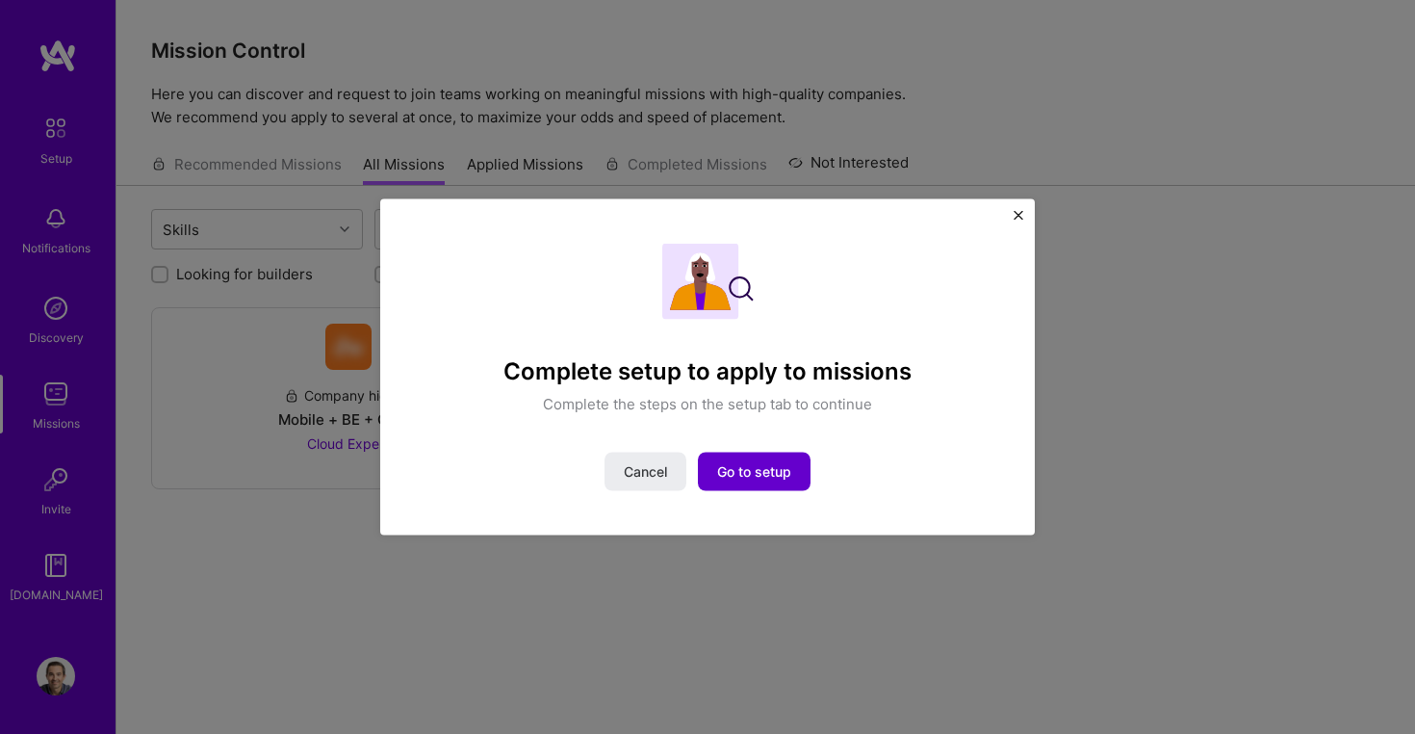
click at [737, 476] on span "Go to setup" at bounding box center [754, 470] width 74 height 19
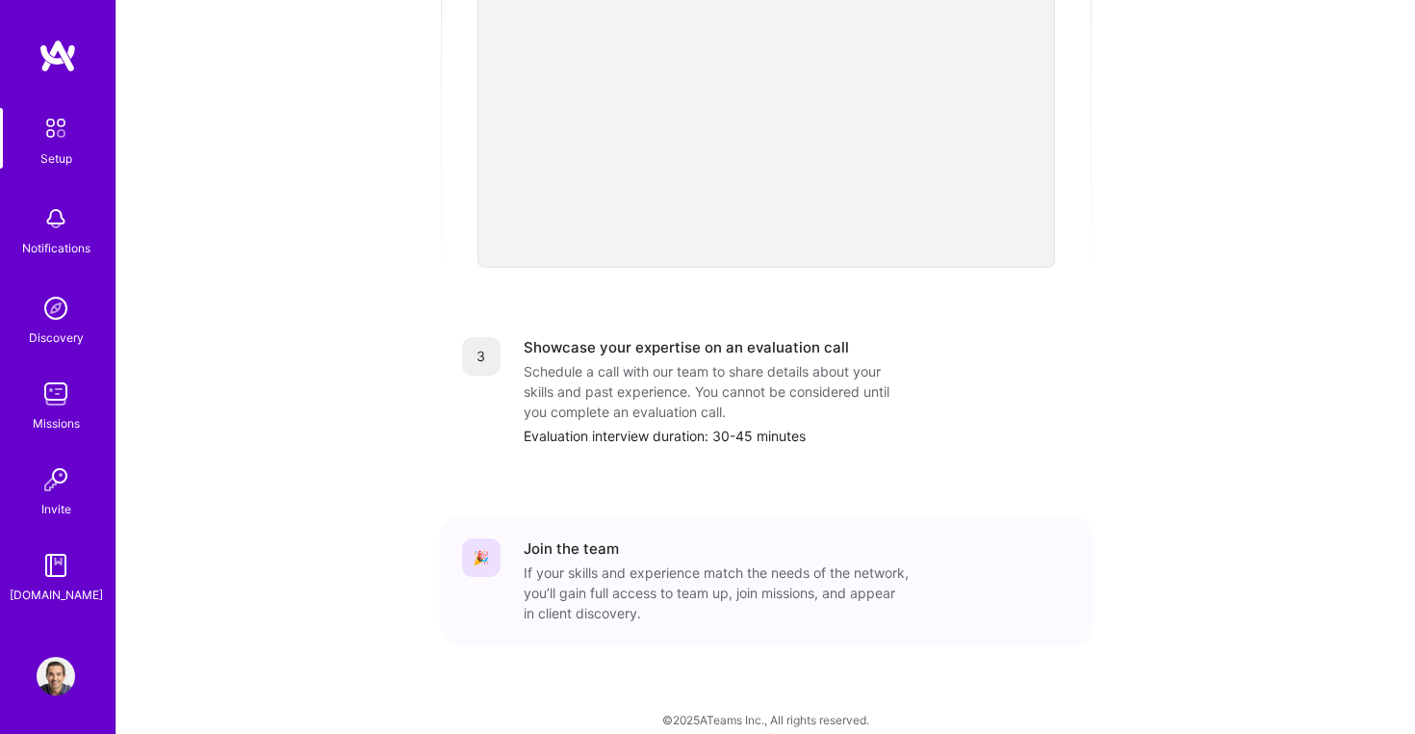
scroll to position [667, 0]
